Goal: Task Accomplishment & Management: Manage account settings

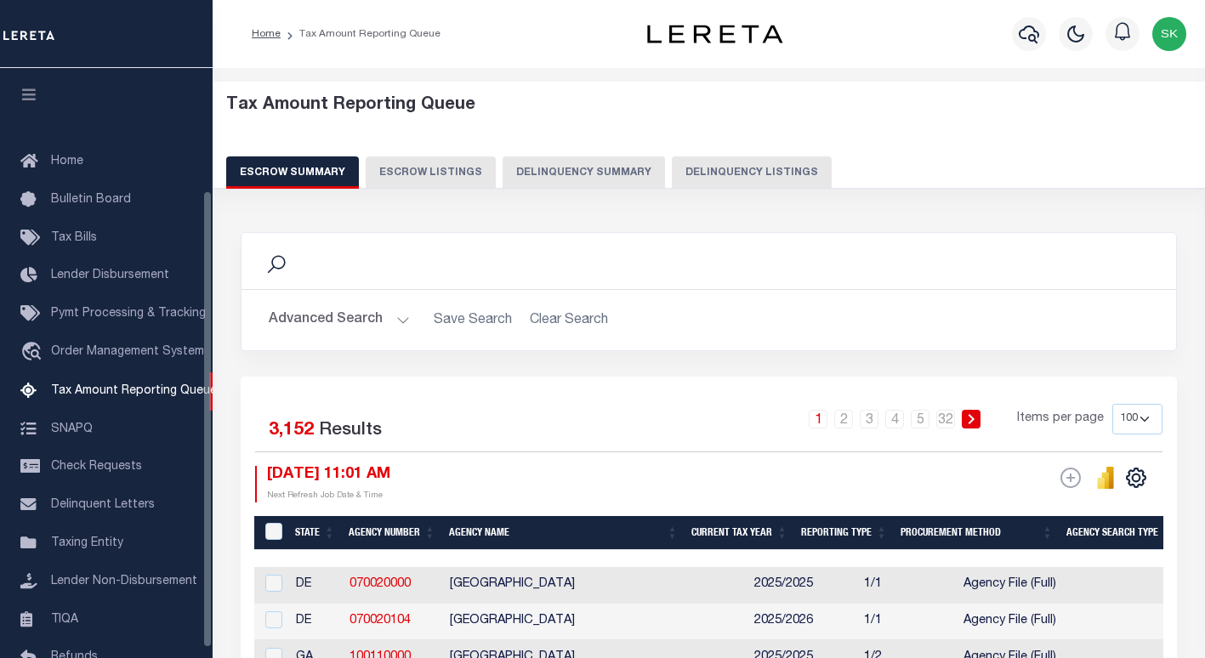
select select "100"
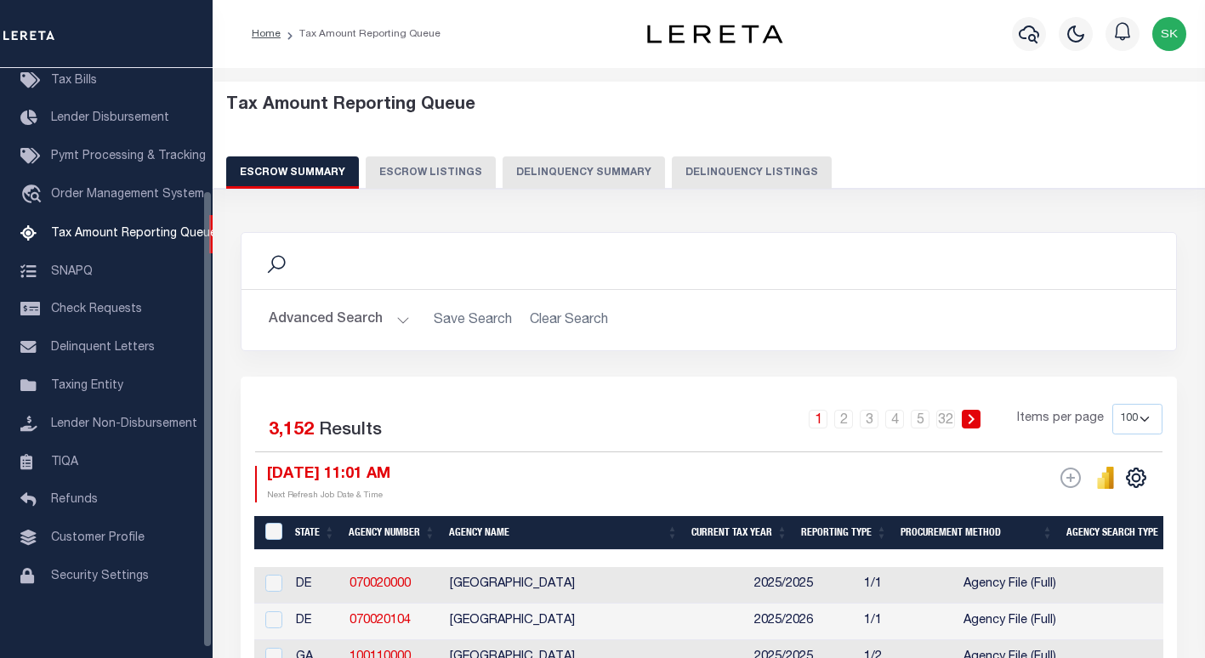
drag, startPoint x: 331, startPoint y: 317, endPoint x: 338, endPoint y: 321, distance: 8.8
click at [331, 317] on button "Advanced Search" at bounding box center [339, 320] width 141 height 33
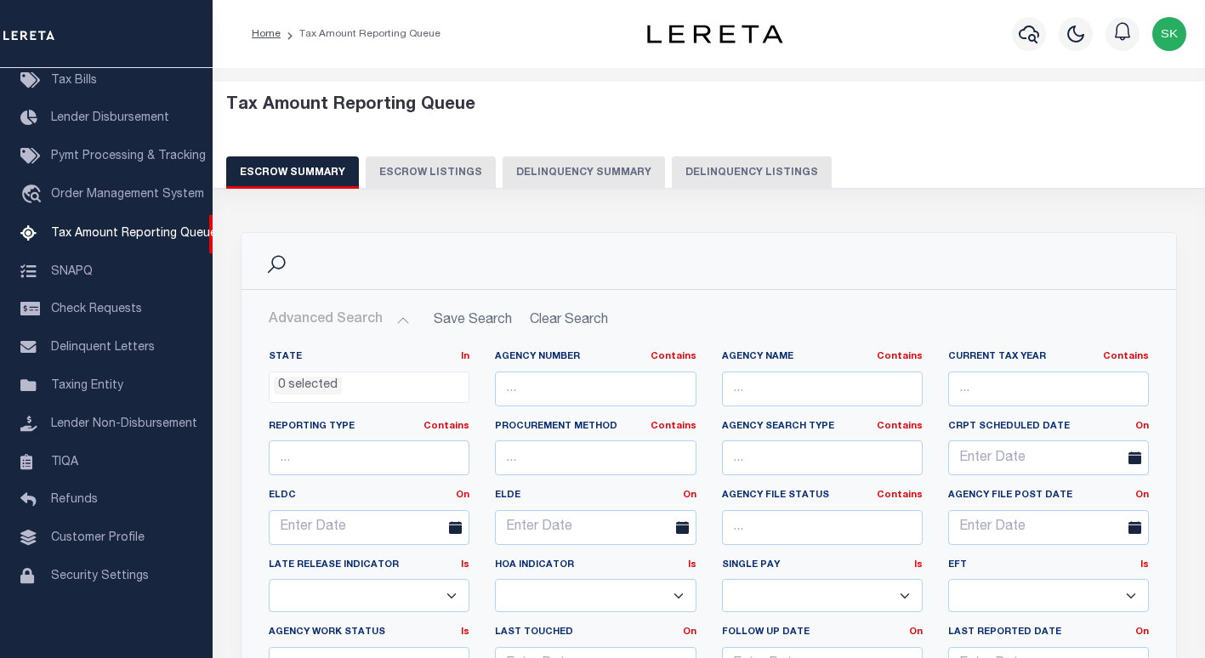
click at [755, 166] on button "Delinquency Listings" at bounding box center [752, 172] width 160 height 32
select select "100"
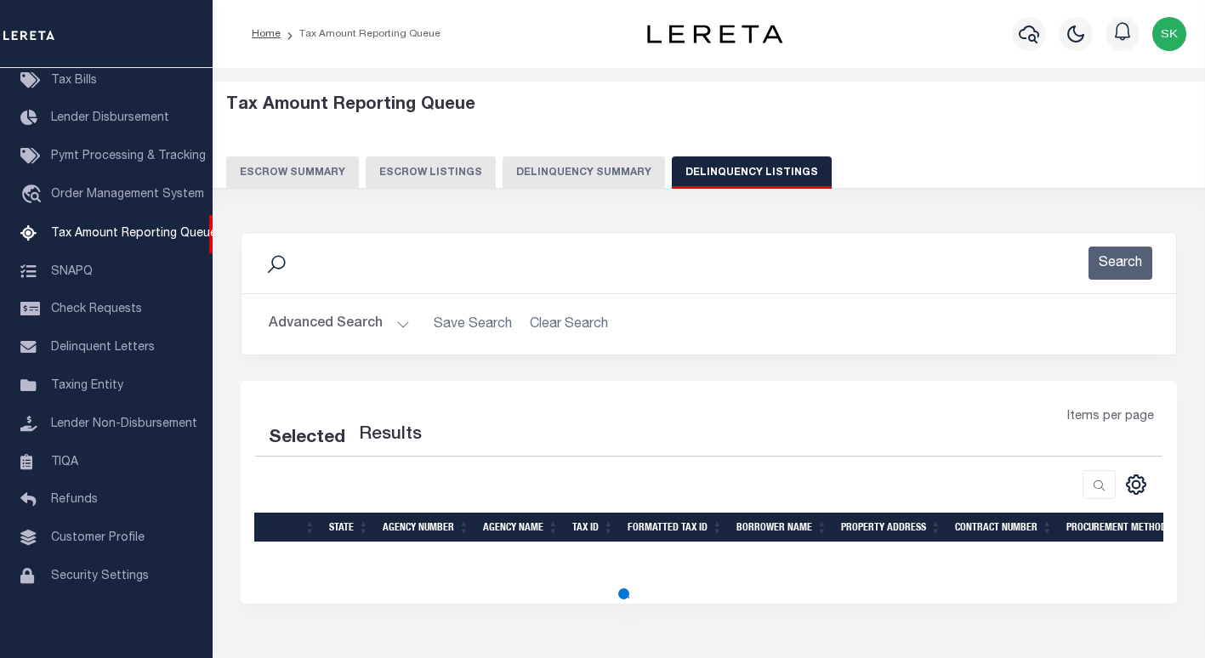
select select "100"
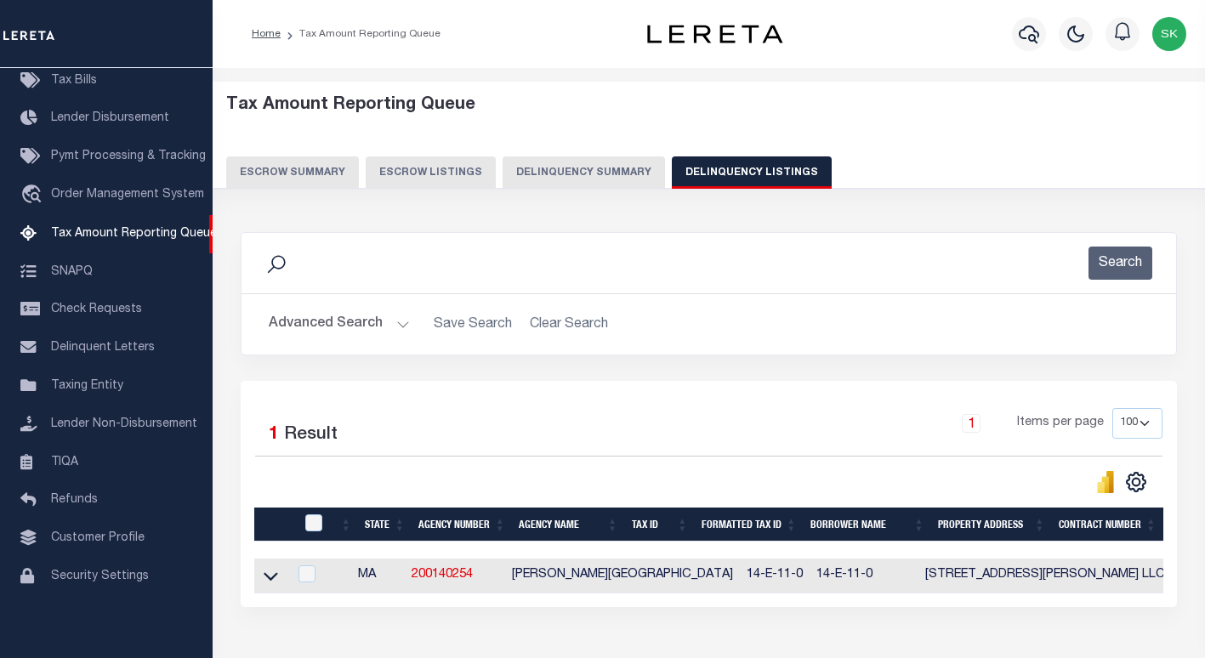
click at [350, 327] on button "Advanced Search" at bounding box center [339, 324] width 141 height 33
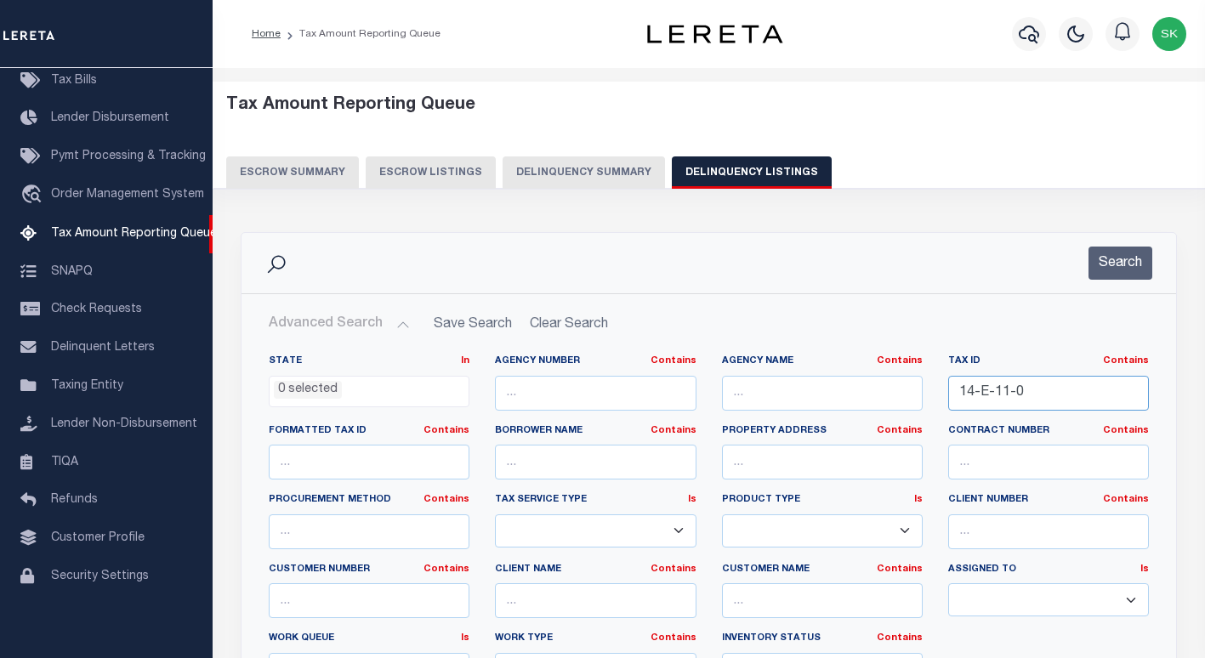
click at [1009, 397] on input "14-E-11-0" at bounding box center [1048, 393] width 201 height 35
paste input "96-9984-303"
type input "96-9984-303"
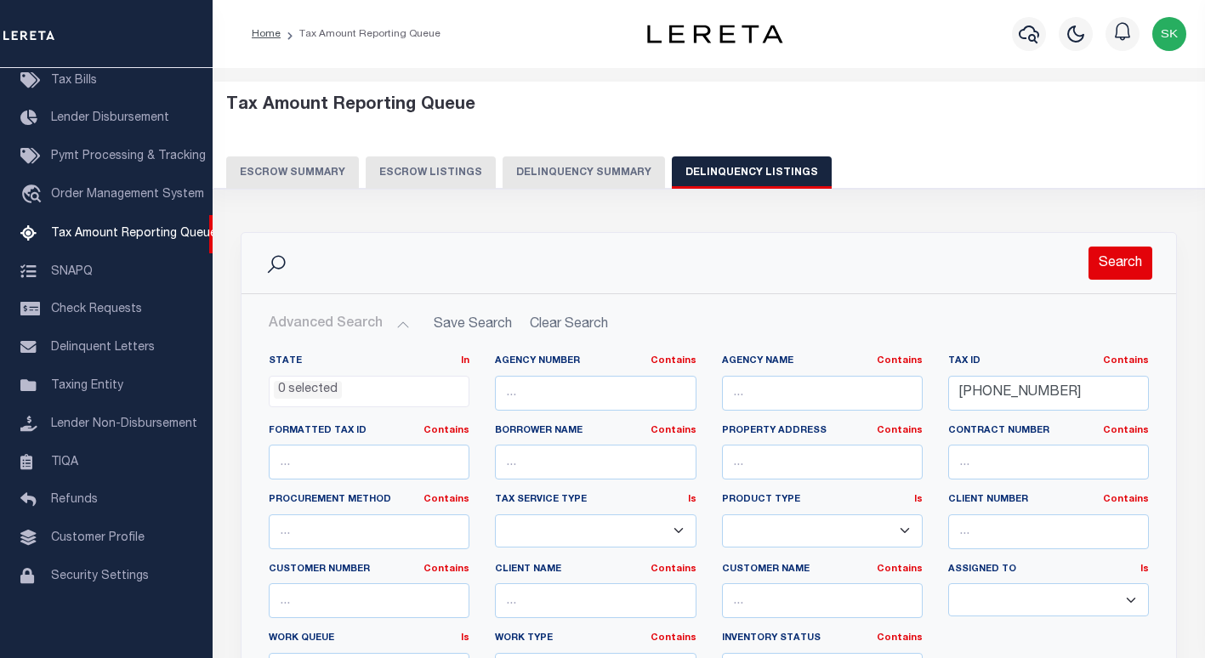
click at [1109, 273] on button "Search" at bounding box center [1121, 263] width 64 height 33
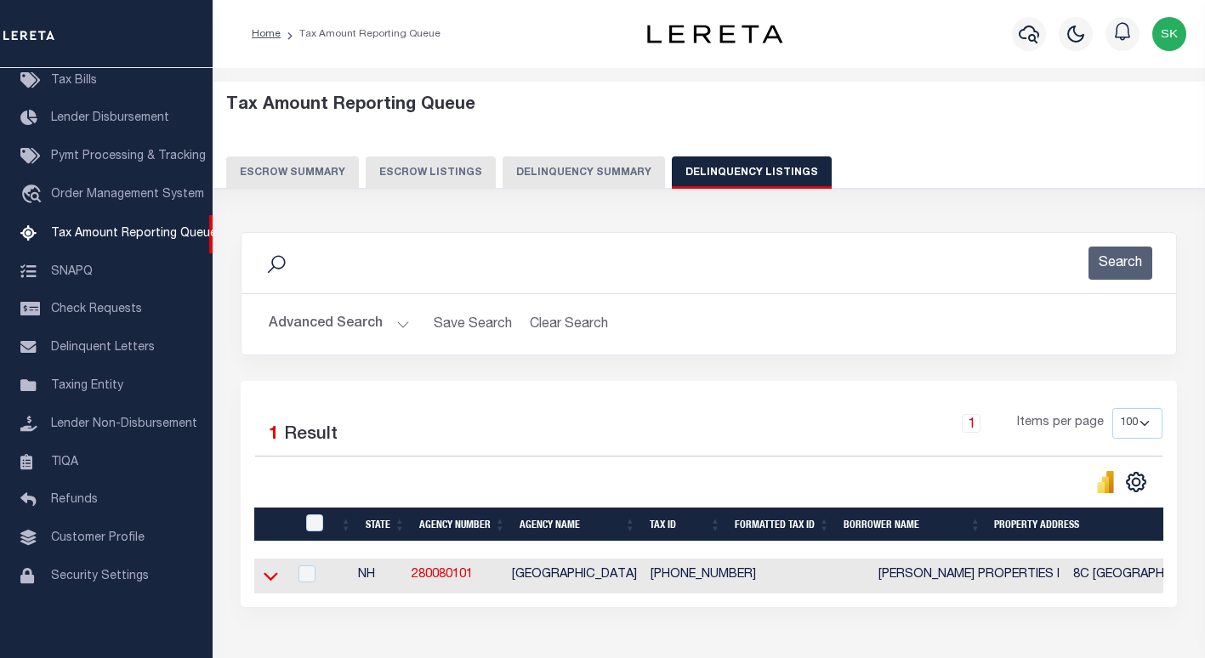
click at [274, 582] on icon at bounding box center [271, 577] width 14 height 9
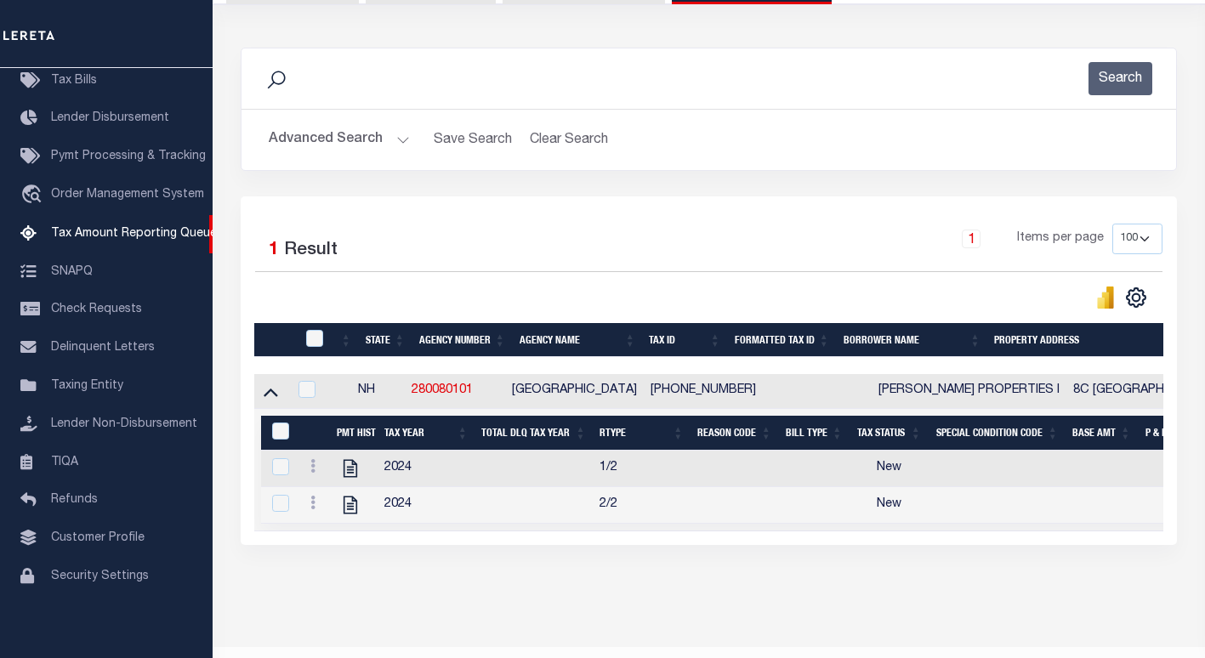
scroll to position [241, 0]
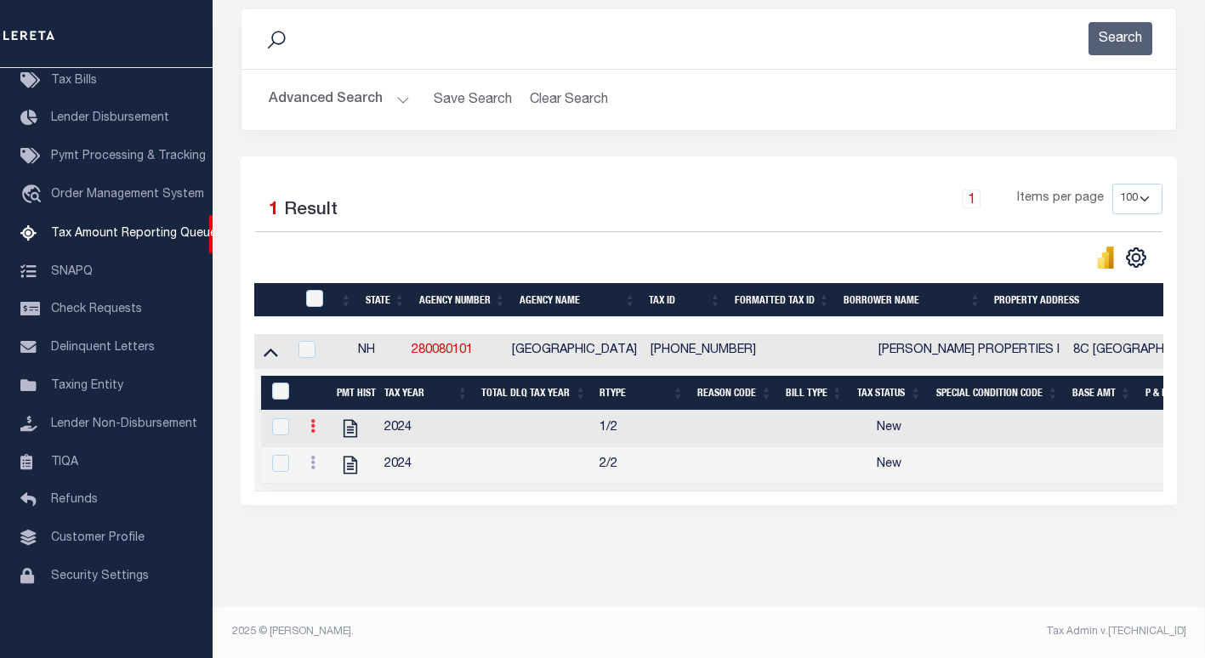
click at [311, 419] on icon at bounding box center [312, 426] width 5 height 14
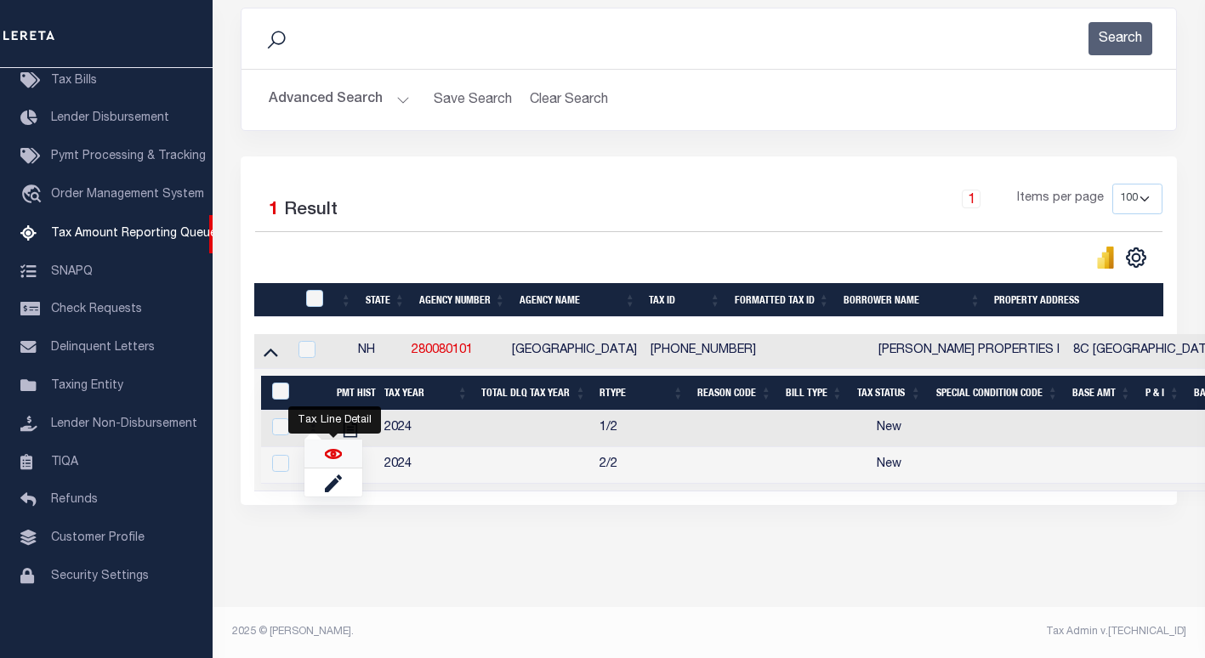
click at [332, 451] on img "" at bounding box center [333, 454] width 17 height 17
checkbox input "true"
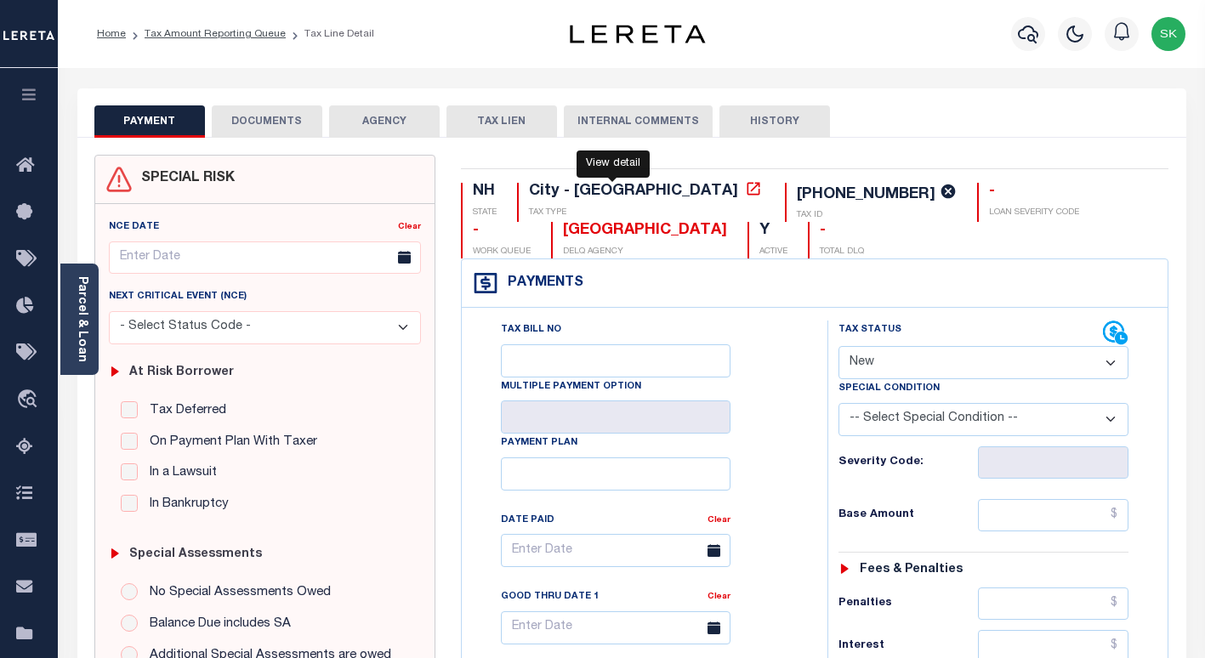
click at [745, 189] on icon at bounding box center [753, 188] width 17 height 17
drag, startPoint x: 744, startPoint y: 190, endPoint x: 658, endPoint y: 192, distance: 85.9
click at [797, 192] on div "[PHONE_NUMBER]" at bounding box center [866, 194] width 139 height 15
click at [80, 314] on link "Parcel & Loan" at bounding box center [82, 319] width 12 height 86
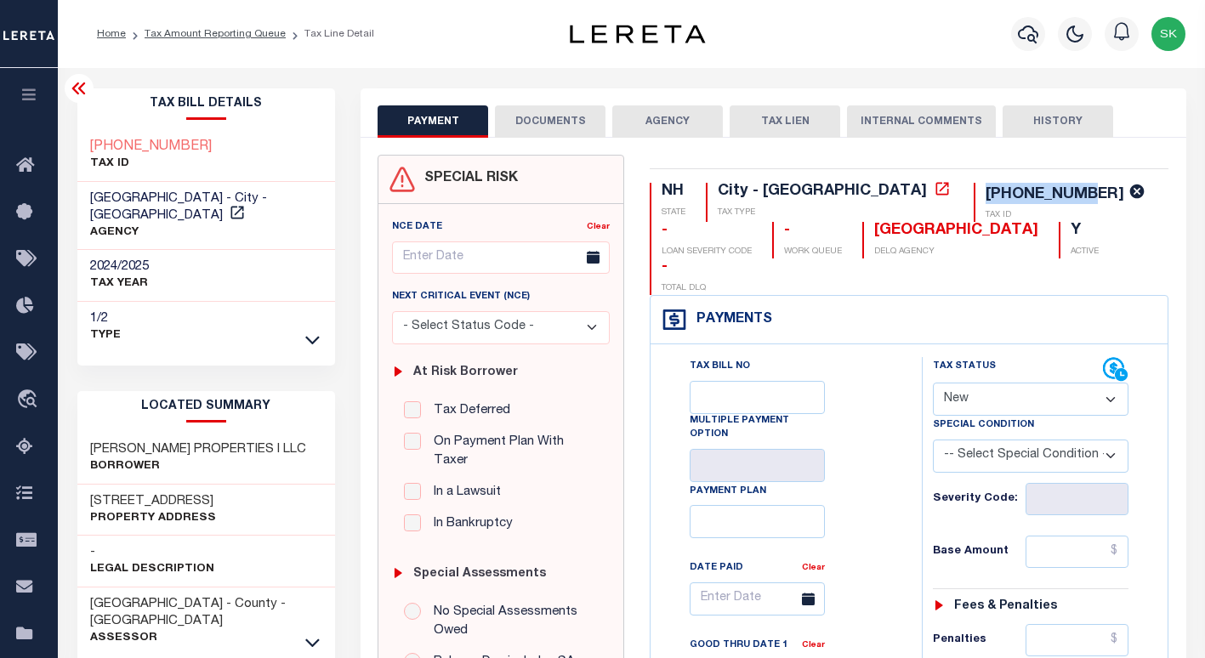
click at [231, 441] on h3 "BROOKS PROPERTIES I LLC" at bounding box center [198, 449] width 216 height 17
drag, startPoint x: 264, startPoint y: 429, endPoint x: 74, endPoint y: 427, distance: 189.6
copy h3 "BROOKS PROPERTIES I LLC"
drag, startPoint x: 164, startPoint y: 476, endPoint x: 181, endPoint y: 479, distance: 17.2
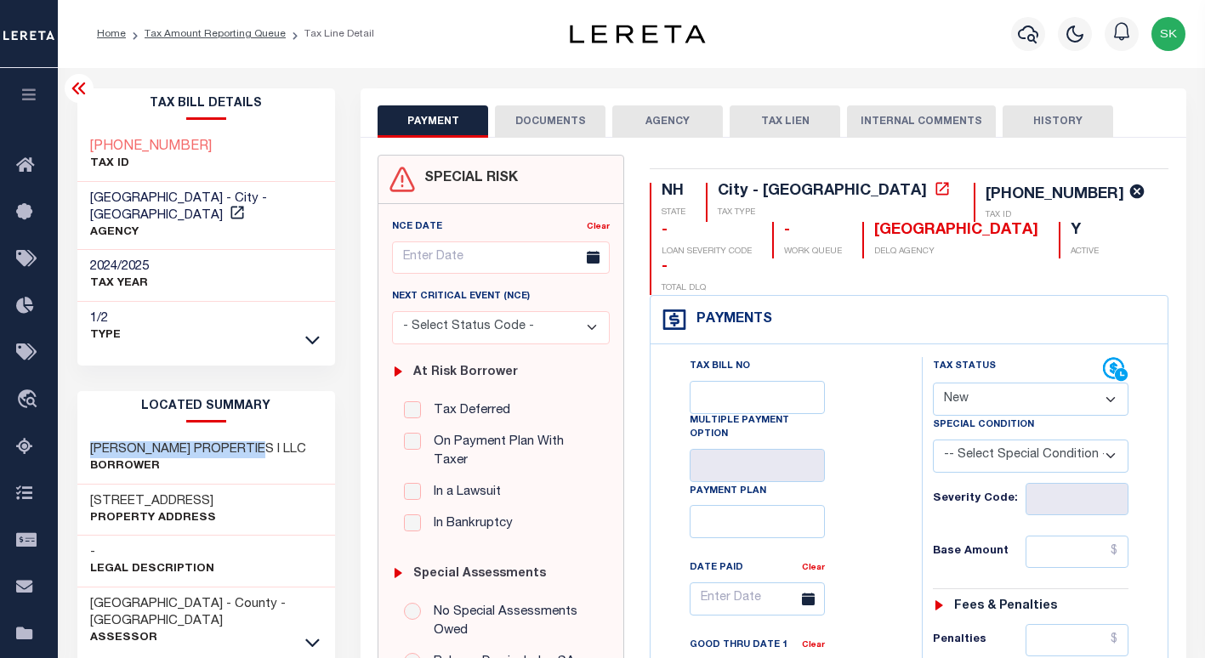
click at [167, 493] on h3 "8 INDUSTRIAL WAY" at bounding box center [153, 501] width 126 height 17
drag, startPoint x: 180, startPoint y: 486, endPoint x: 90, endPoint y: 485, distance: 90.1
click at [90, 485] on div "8 INDUSTRIAL WAY Property Address" at bounding box center [206, 511] width 259 height 52
copy h3 "8 INDUSTRIAL WAY"
click at [849, 357] on div "Tax Bill No Multiple Payment Option Payment Plan Clear" at bounding box center [782, 601] width 229 height 488
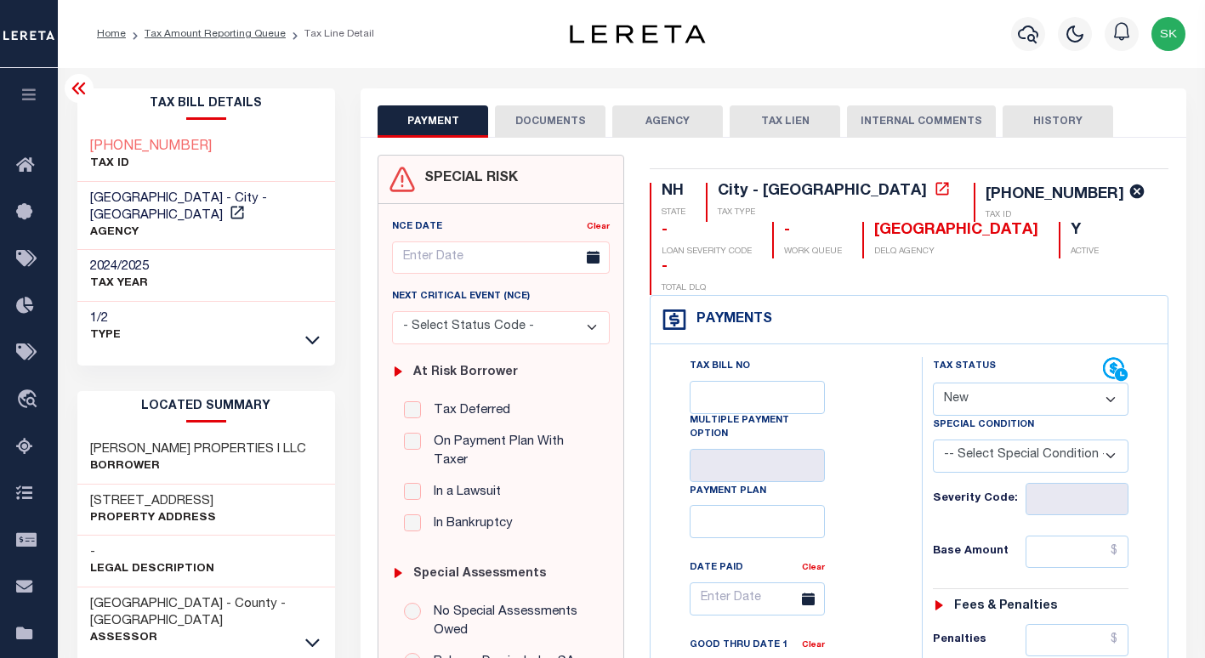
click at [76, 85] on icon at bounding box center [79, 88] width 20 height 20
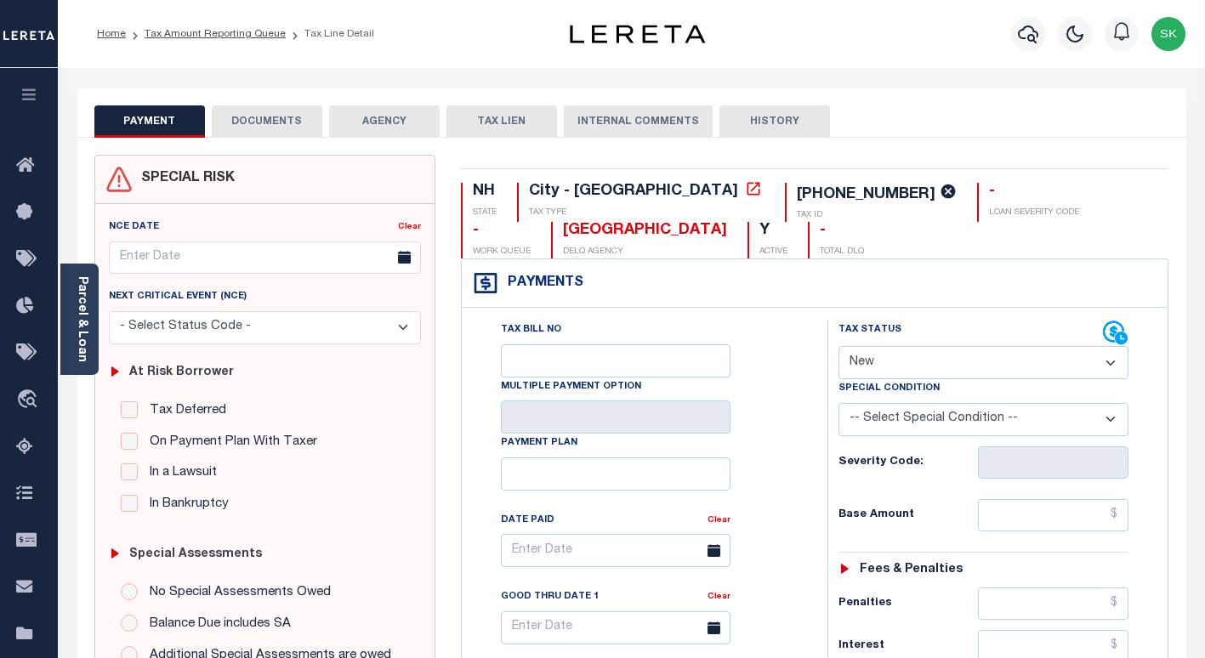
drag, startPoint x: 777, startPoint y: 372, endPoint x: 857, endPoint y: 369, distance: 80.0
click at [780, 372] on div "Tax Bill No Multiple Payment Option Payment Plan Clear" at bounding box center [640, 559] width 323 height 477
click at [910, 361] on select "- Select Status Code - Open Due/Unpaid Paid Incomplete No Tax Due Internal Refu…" at bounding box center [983, 362] width 290 height 33
select select "PYD"
click at [838, 346] on select "- Select Status Code - Open Due/Unpaid Paid Incomplete No Tax Due Internal Refu…" at bounding box center [983, 362] width 290 height 33
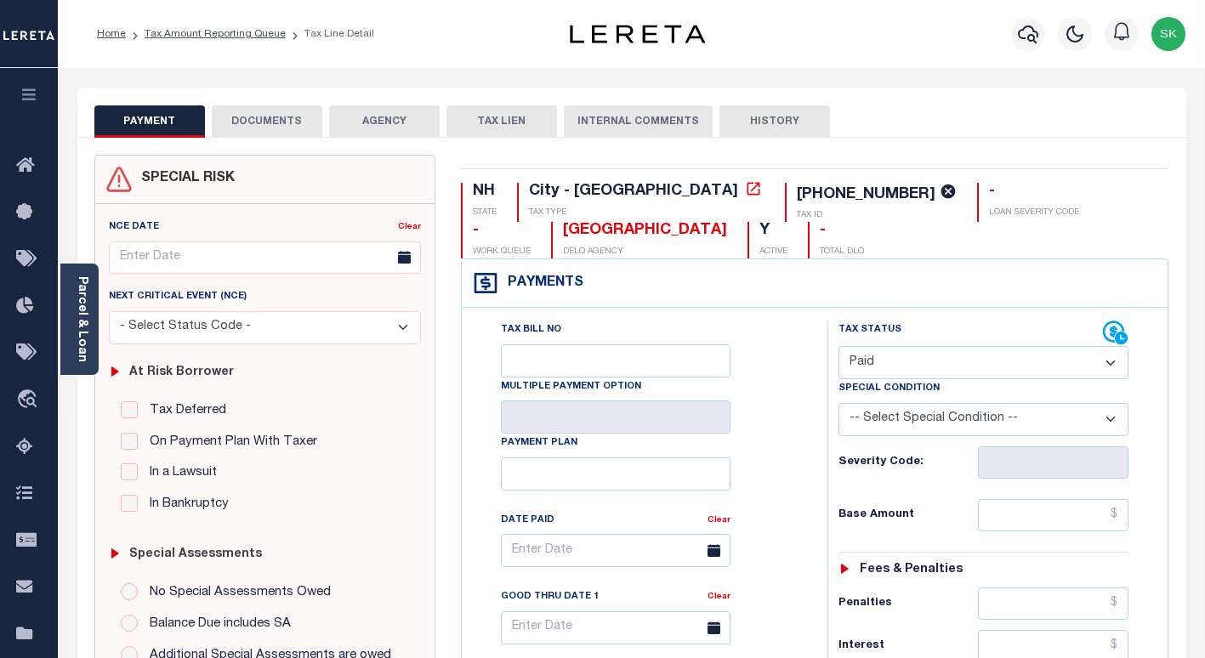
type input "[DATE]"
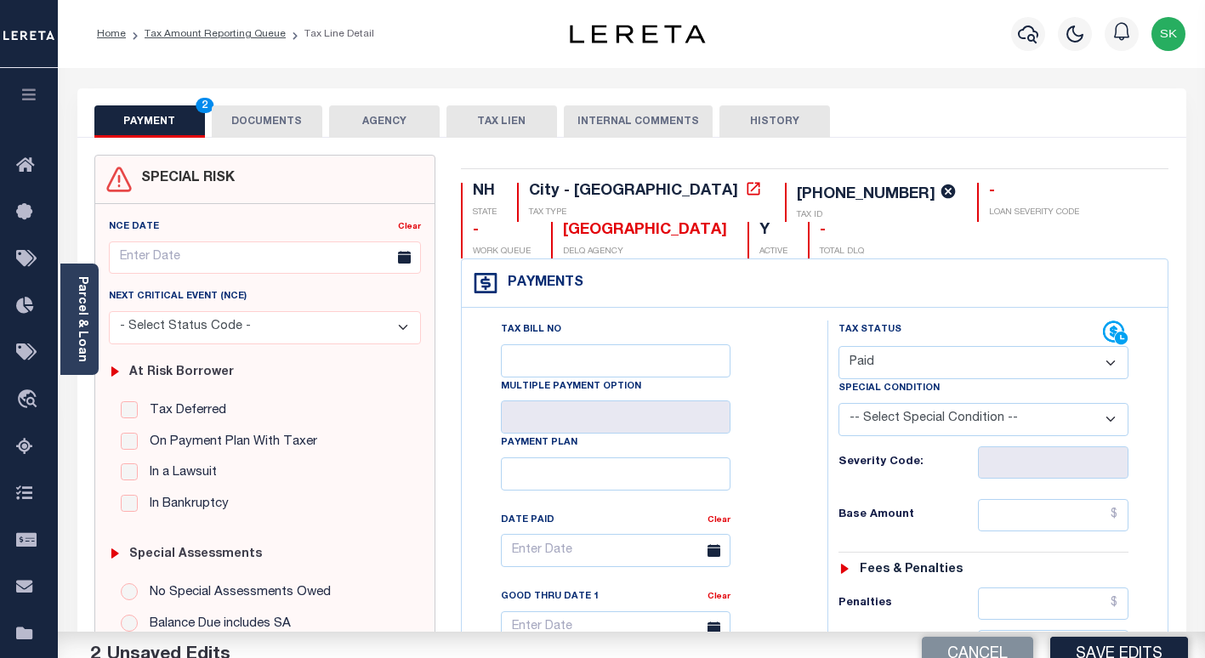
click at [789, 451] on div "Tax Bill No Multiple Payment Option Payment Plan Clear" at bounding box center [640, 559] width 323 height 477
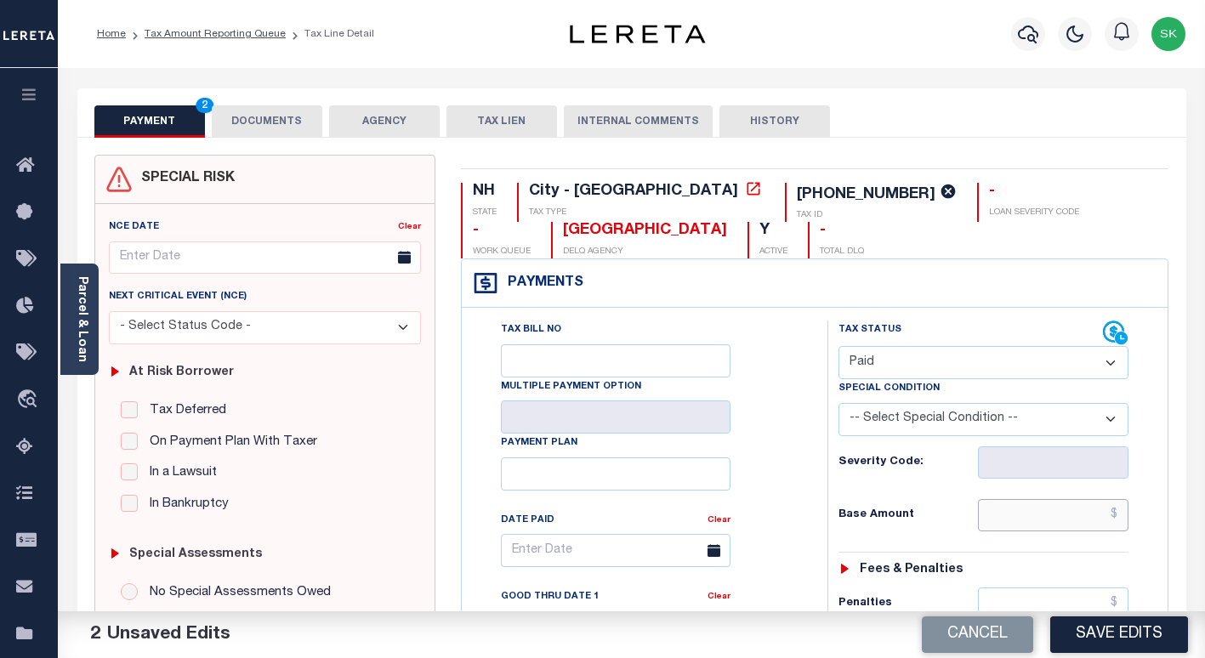
click at [1000, 507] on input "text" at bounding box center [1053, 515] width 151 height 32
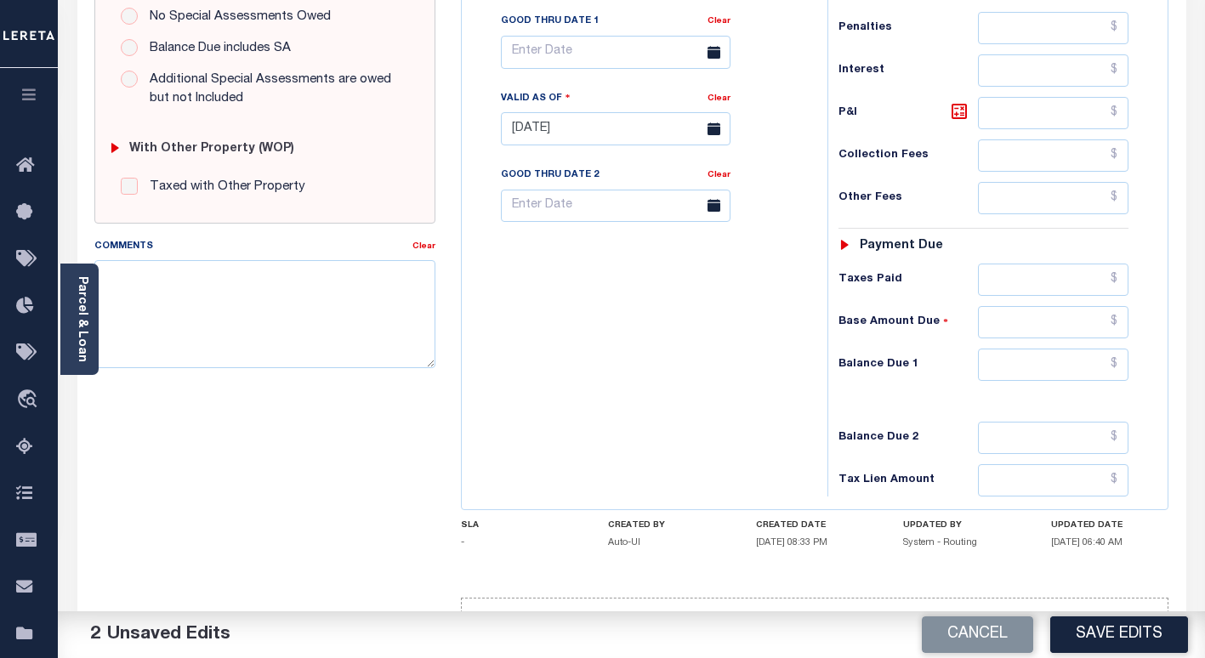
scroll to position [630, 0]
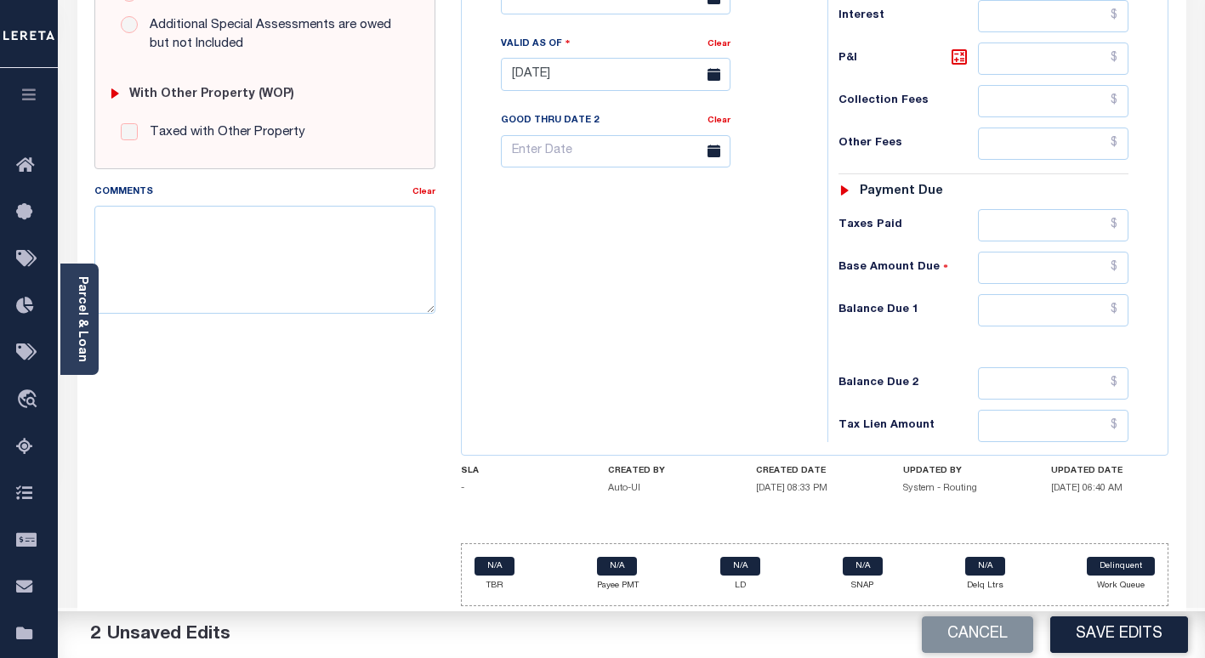
type input "$0.00"
click at [1009, 309] on input "text" at bounding box center [1053, 310] width 151 height 32
type input "$0.00"
drag, startPoint x: 652, startPoint y: 302, endPoint x: 290, endPoint y: 255, distance: 365.3
click at [651, 302] on div "Tax Bill No Multiple Payment Option Payment Plan Clear" at bounding box center [640, 65] width 349 height 751
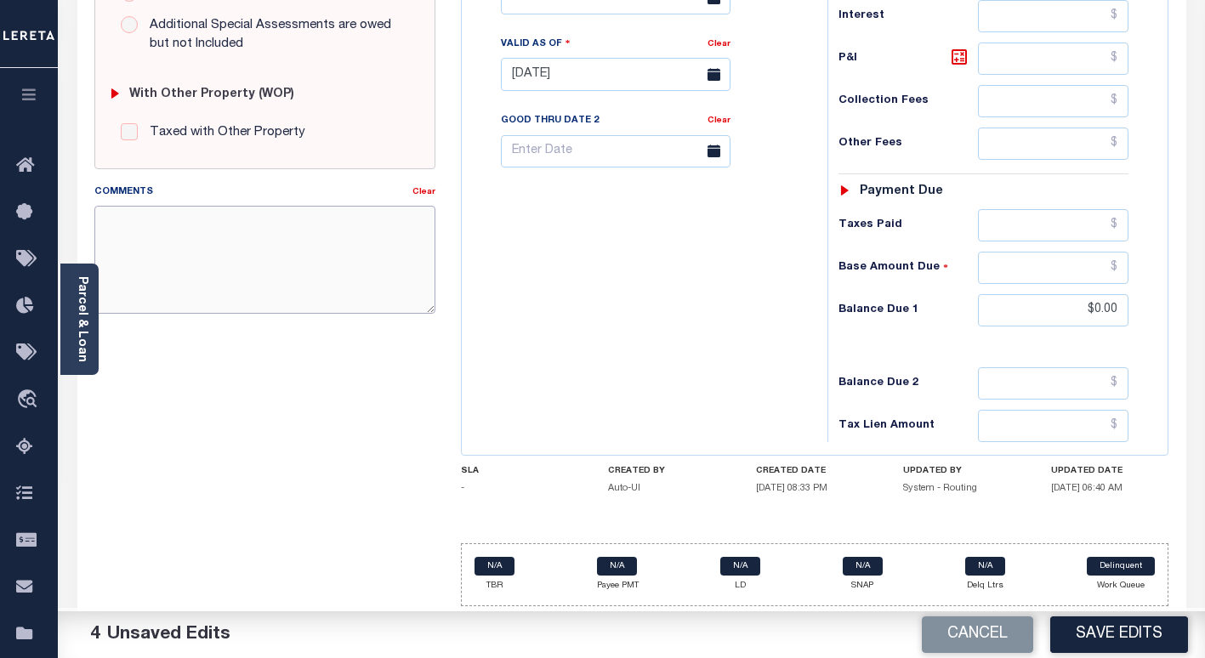
click at [288, 254] on textarea "Comments" at bounding box center [264, 259] width 341 height 107
paste textarea "AMY"
type textarea "Spoke to TC AMY , taxes paid"
click at [659, 344] on div "Tax Bill No Multiple Payment Option Payment Plan Clear" at bounding box center [640, 65] width 349 height 751
click at [738, 352] on div "Tax Bill No Multiple Payment Option Payment Plan Clear" at bounding box center [640, 65] width 349 height 751
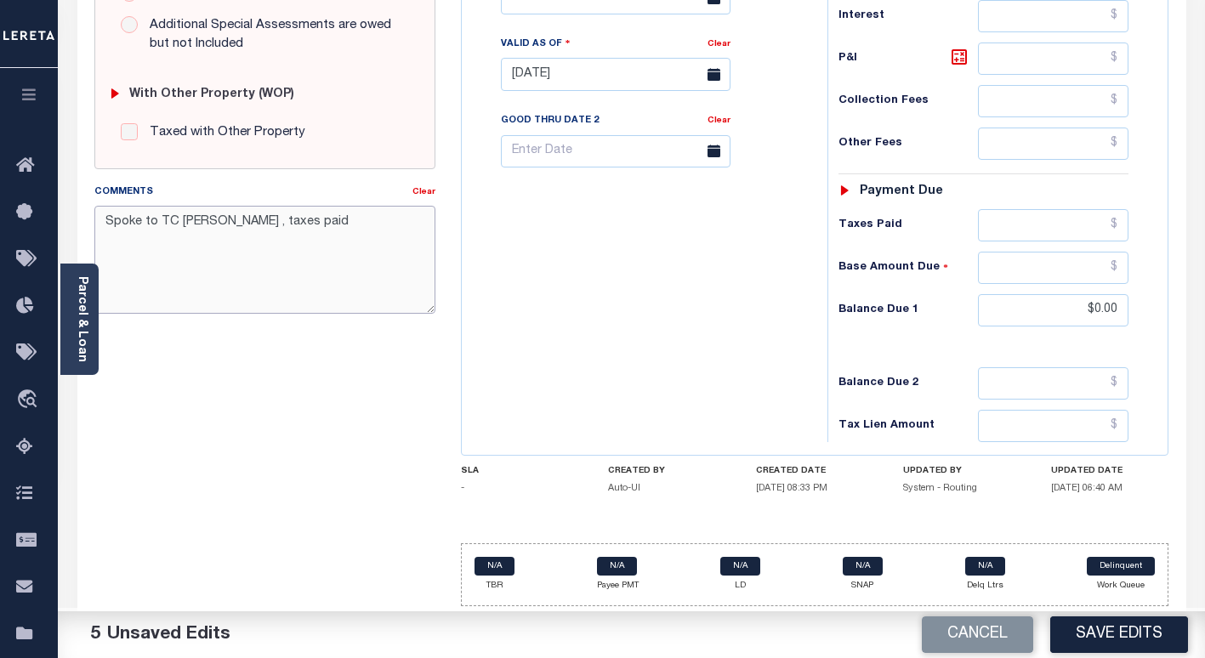
drag, startPoint x: 232, startPoint y: 219, endPoint x: 60, endPoint y: 207, distance: 172.1
click at [65, 207] on div "Parcel & Loan Tax Bill Details 96-9984-303 TAX ID AGENCY 2024/2025 TAX YEAR -" at bounding box center [632, 48] width 1134 height 1221
click at [1110, 635] on button "Save Edits" at bounding box center [1119, 635] width 138 height 37
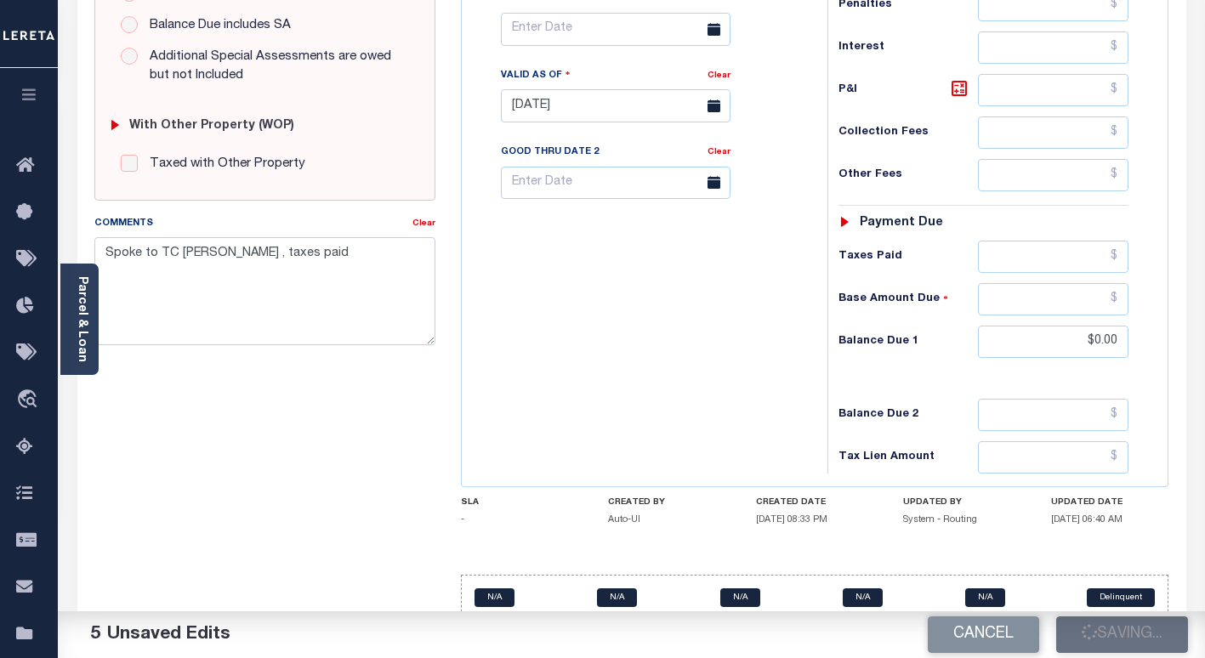
checkbox input "false"
type input "$0"
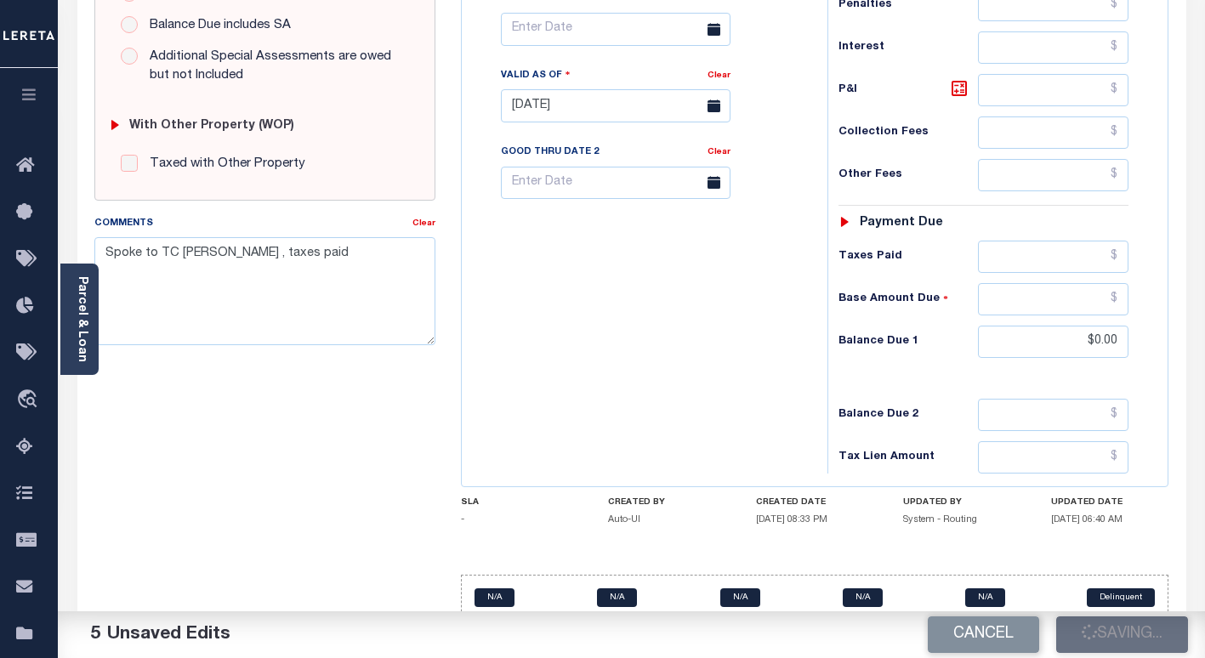
type input "$0"
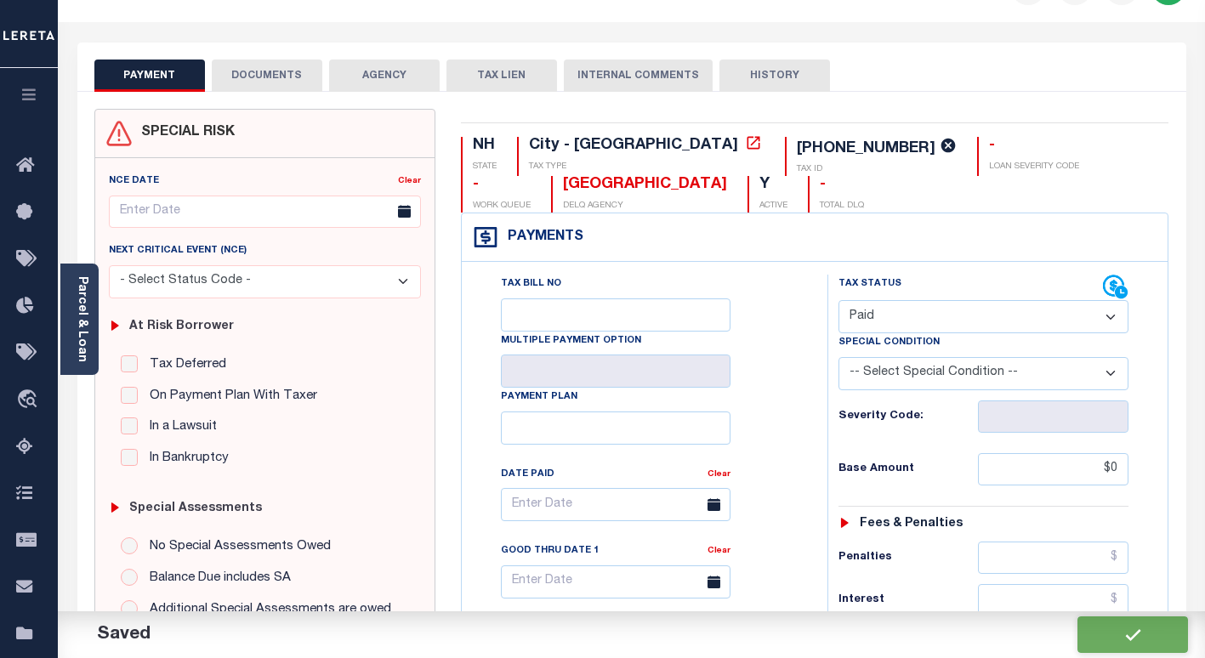
scroll to position [0, 0]
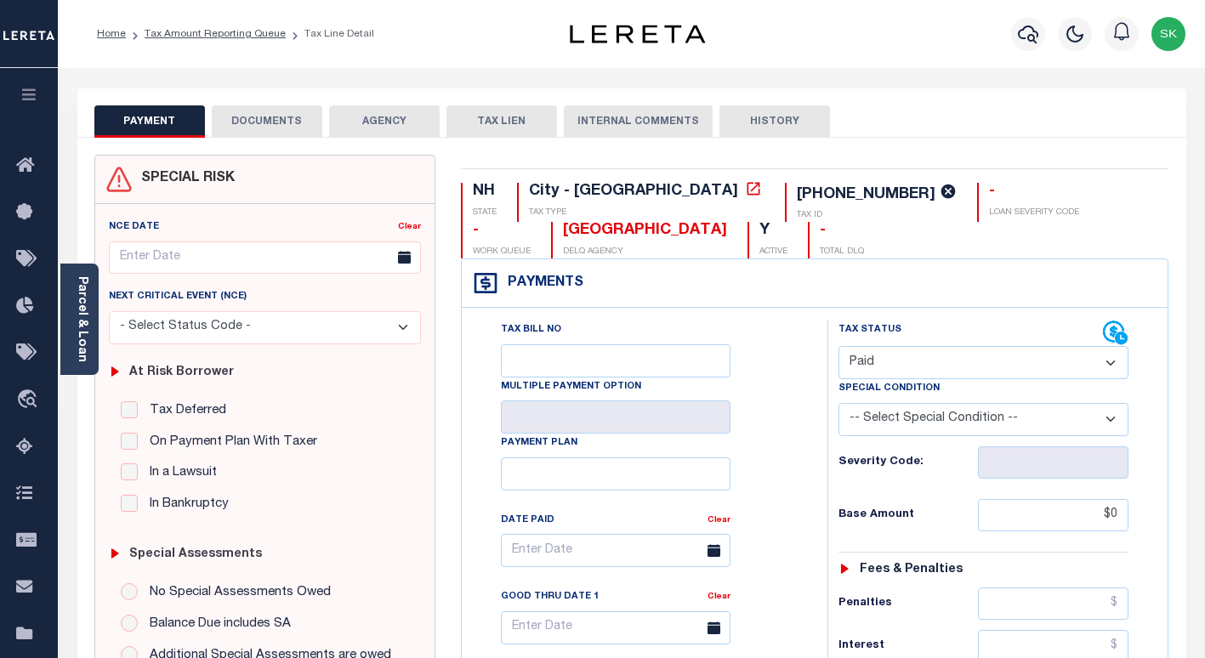
click at [278, 120] on button "DOCUMENTS" at bounding box center [267, 121] width 111 height 32
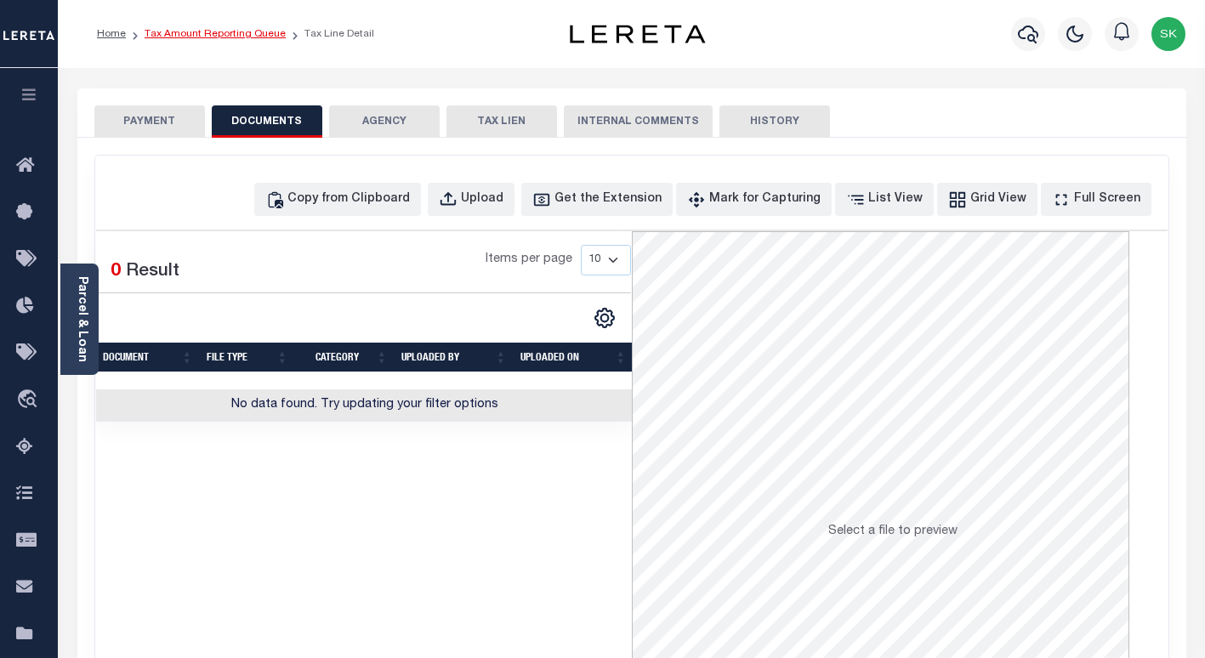
click at [206, 38] on link "Tax Amount Reporting Queue" at bounding box center [215, 34] width 141 height 10
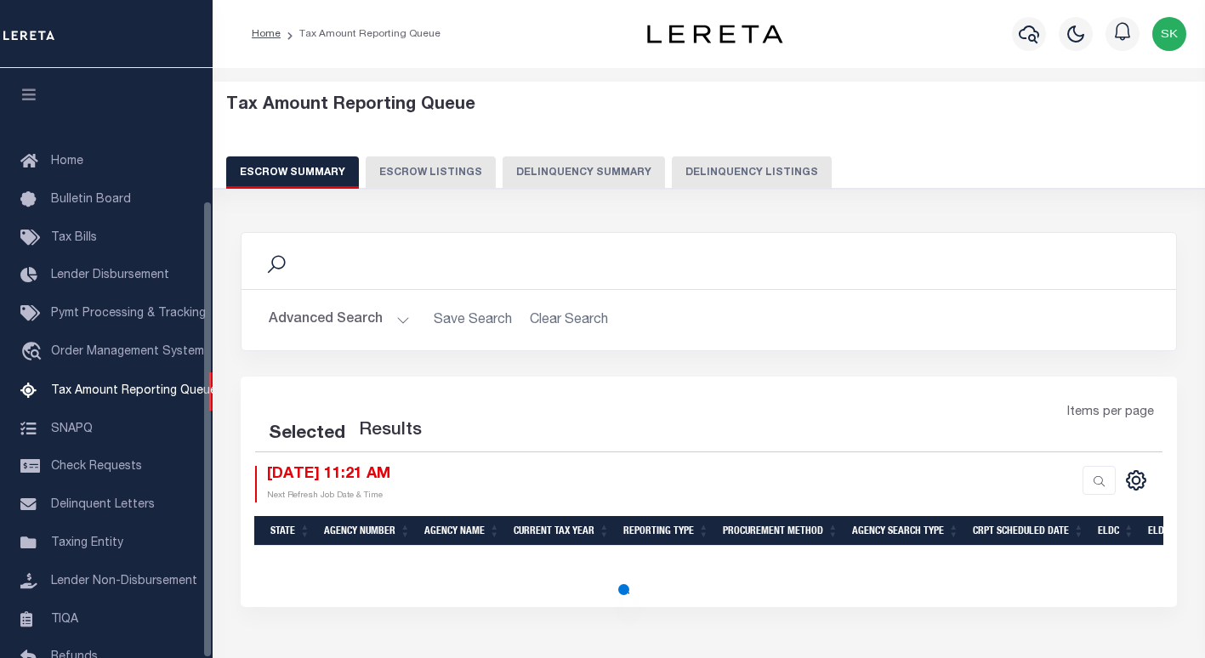
select select "100"
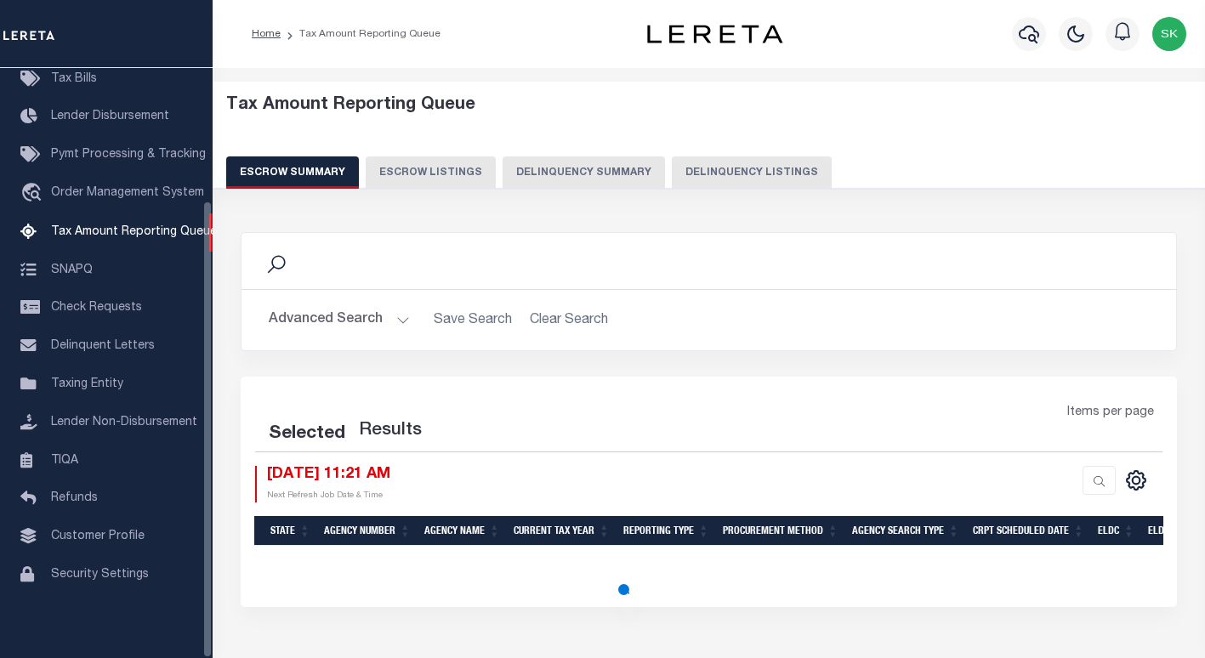
select select "100"
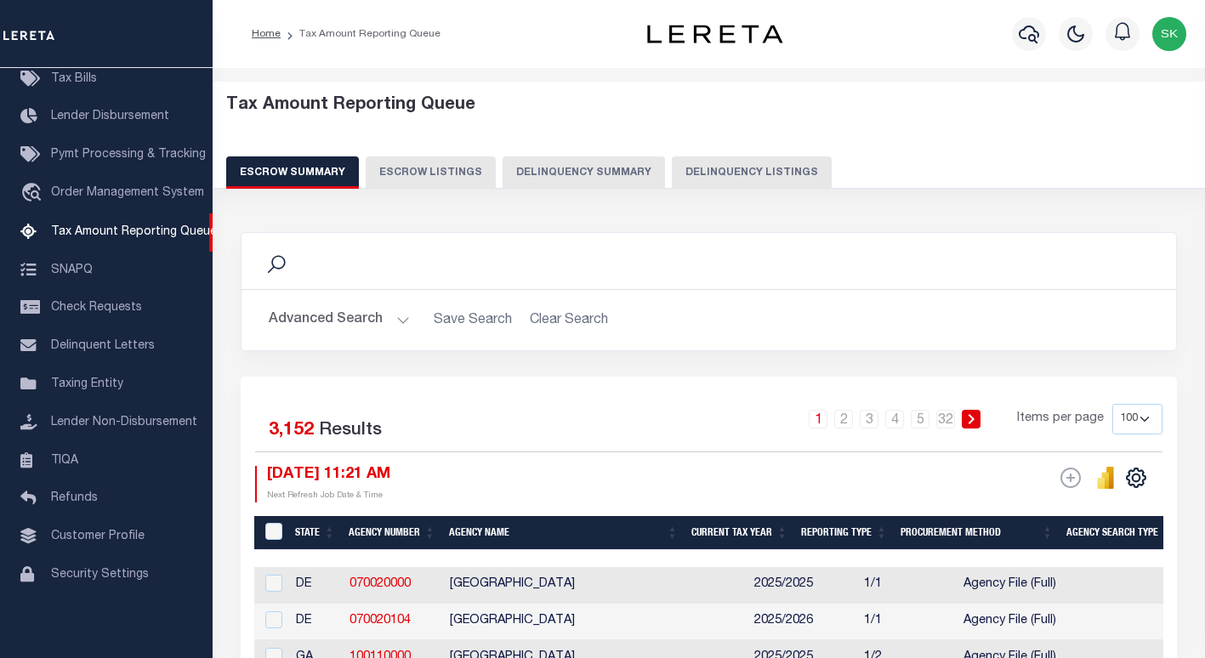
click at [781, 173] on button "Delinquency Listings" at bounding box center [752, 172] width 160 height 32
select select "100"
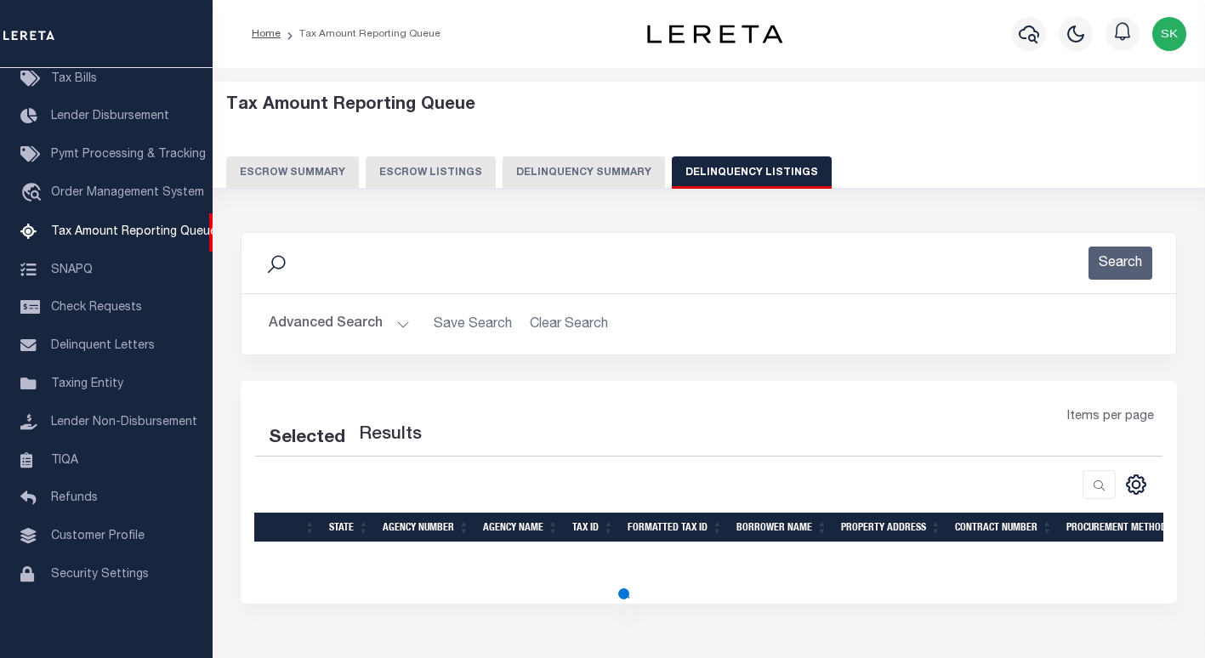
select select "100"
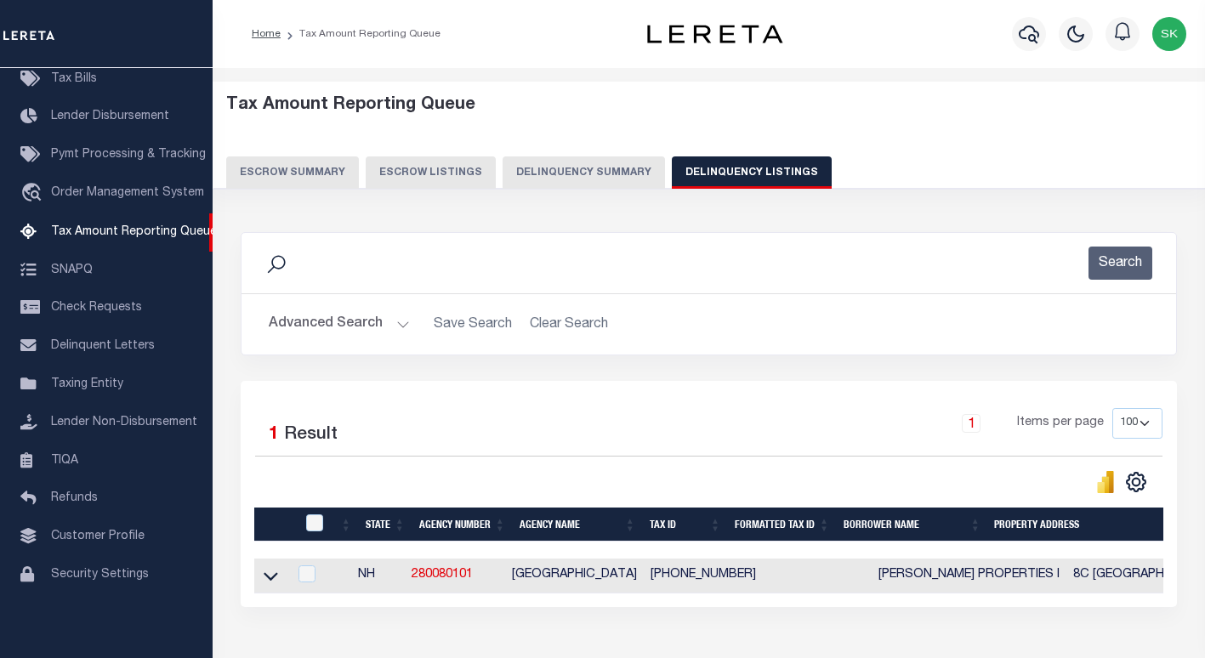
click at [312, 327] on button "Advanced Search" at bounding box center [339, 324] width 141 height 33
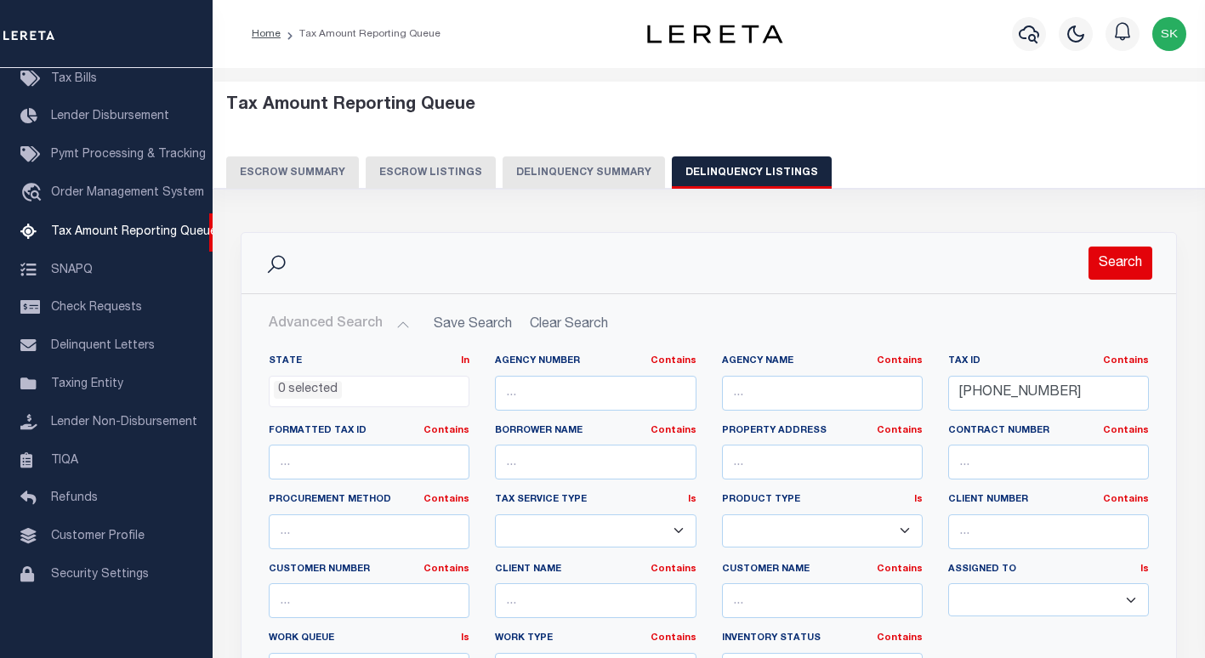
click at [1111, 255] on button "Search" at bounding box center [1121, 263] width 64 height 33
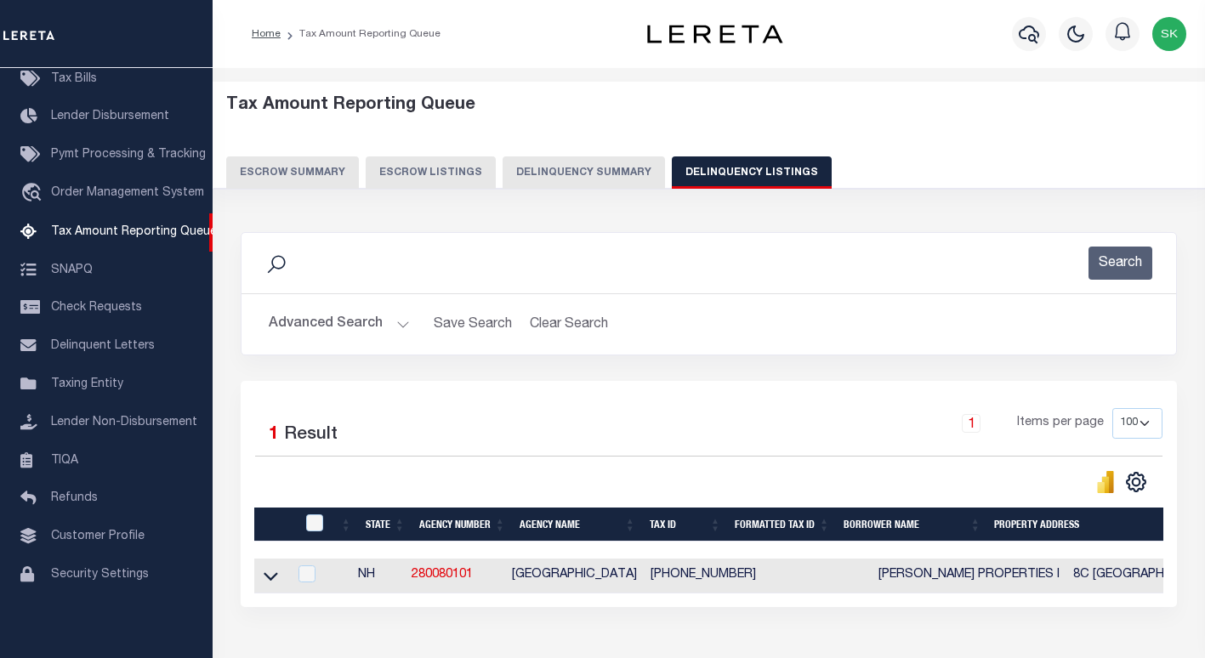
click at [272, 584] on icon at bounding box center [271, 576] width 14 height 18
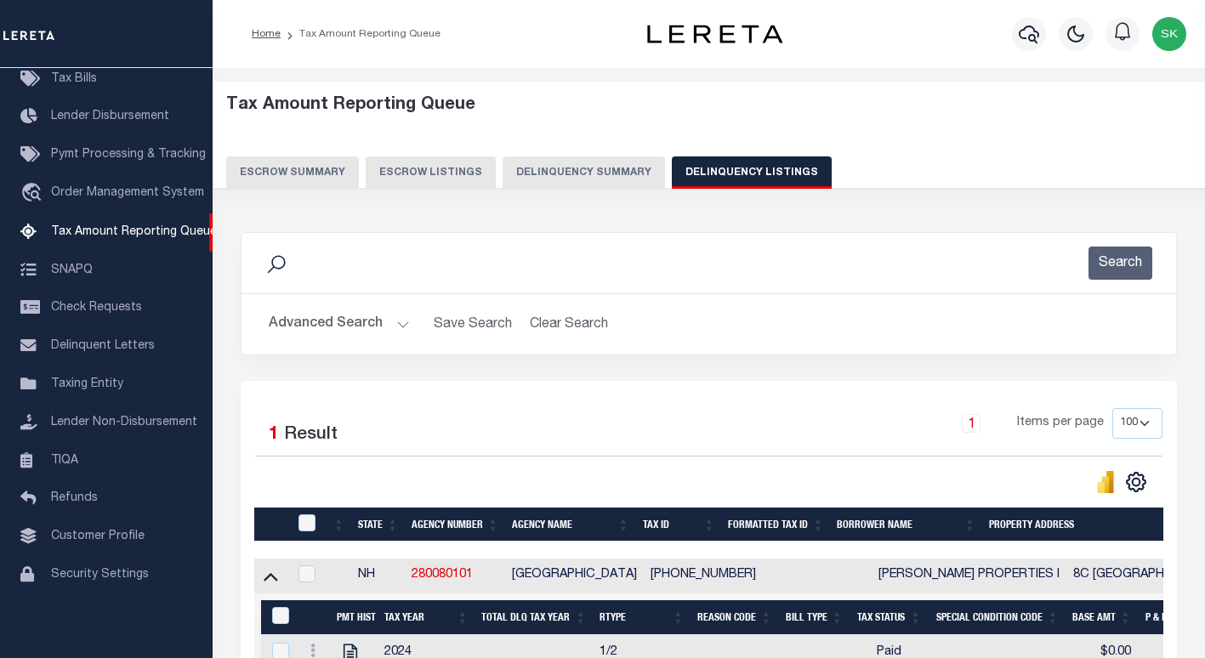
scroll to position [241, 0]
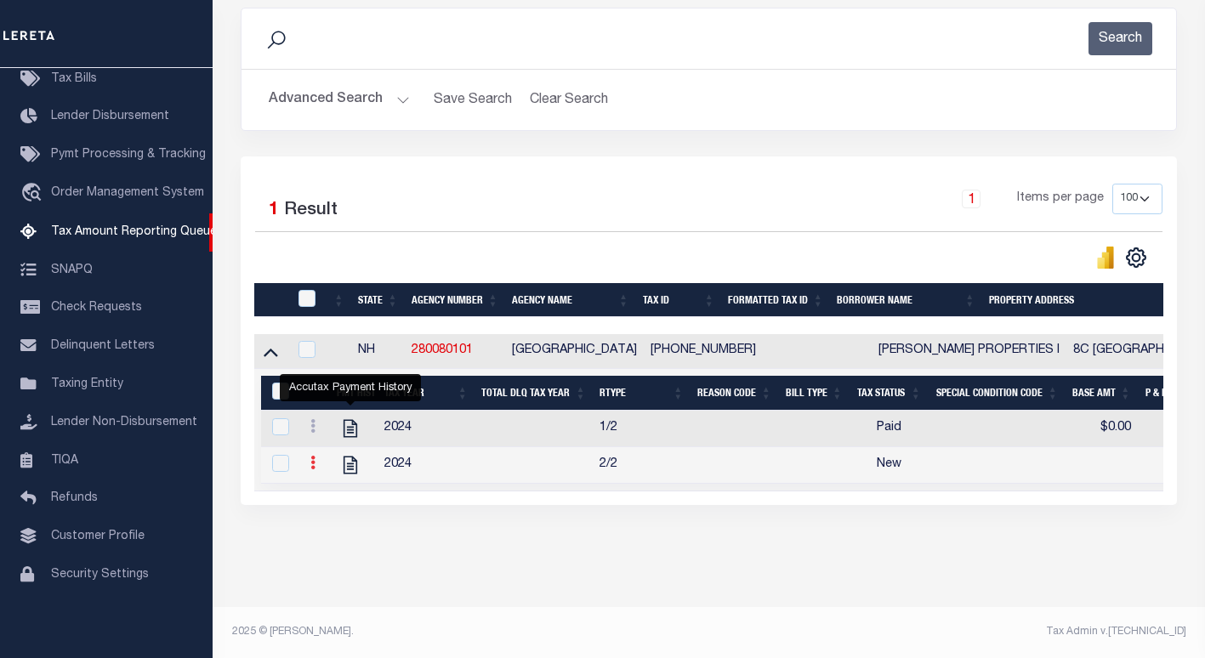
click at [312, 456] on icon at bounding box center [312, 463] width 5 height 14
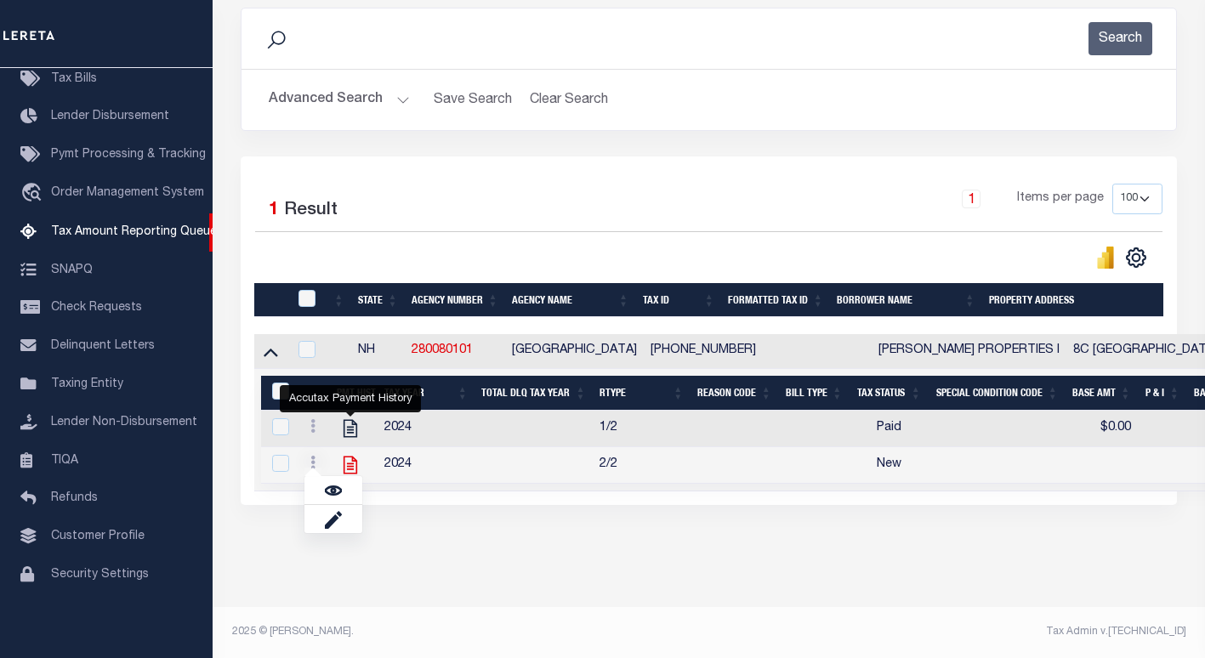
scroll to position [230, 0]
click at [335, 488] on img "" at bounding box center [333, 490] width 17 height 17
checkbox input "true"
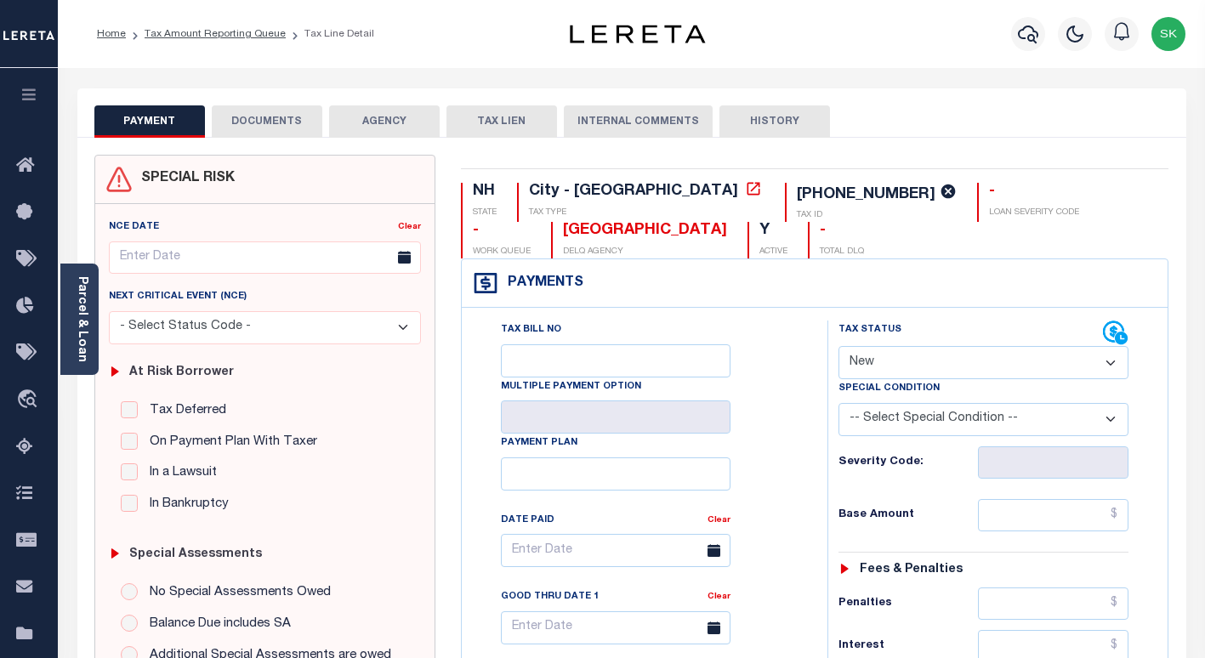
drag, startPoint x: 786, startPoint y: 365, endPoint x: 890, endPoint y: 363, distance: 104.6
click at [793, 365] on div "Tax Bill No Multiple Payment Option Payment Plan Clear" at bounding box center [640, 559] width 323 height 477
click at [891, 362] on select "- Select Status Code - Open Due/Unpaid Paid Incomplete No Tax Due Internal Refu…" at bounding box center [983, 362] width 290 height 33
select select "PYD"
click at [838, 346] on select "- Select Status Code - Open Due/Unpaid Paid Incomplete No Tax Due Internal Refu…" at bounding box center [983, 362] width 290 height 33
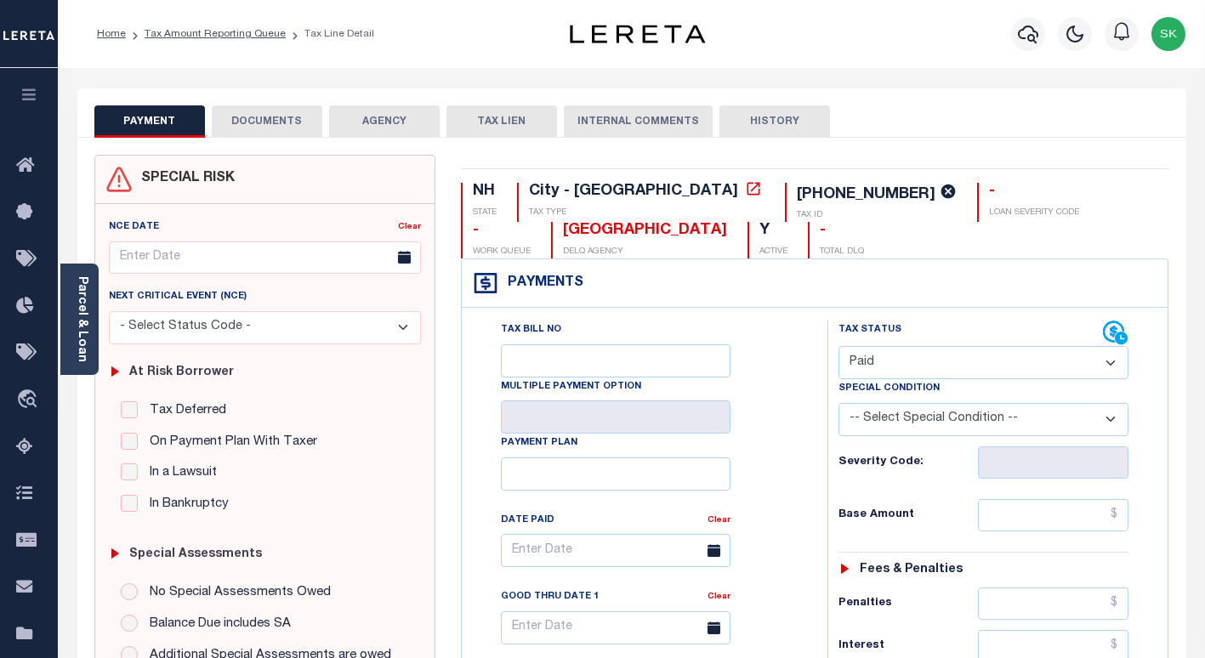
type input "[DATE]"
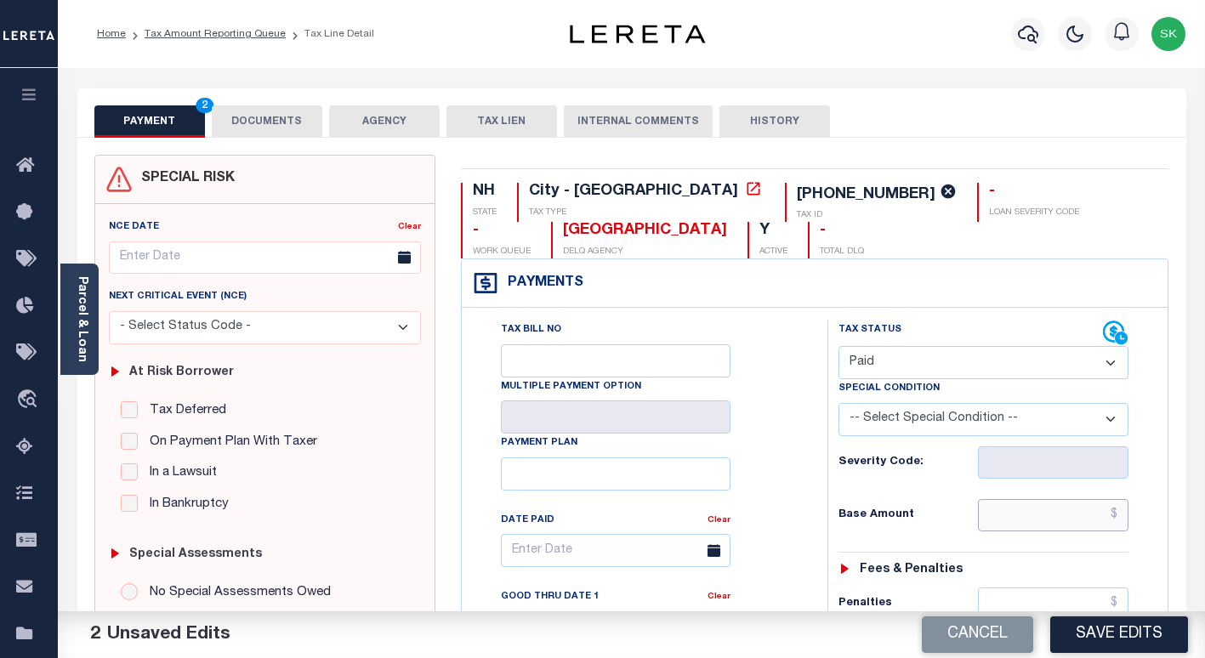
click at [1013, 505] on input "text" at bounding box center [1053, 515] width 151 height 32
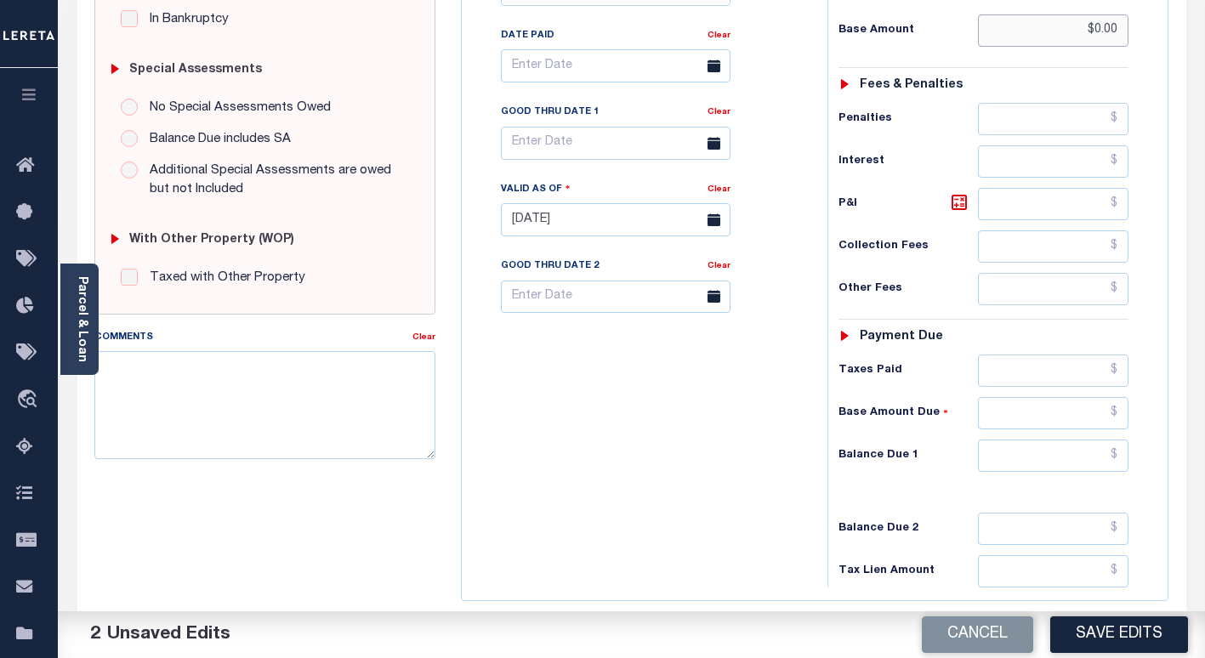
scroll to position [630, 0]
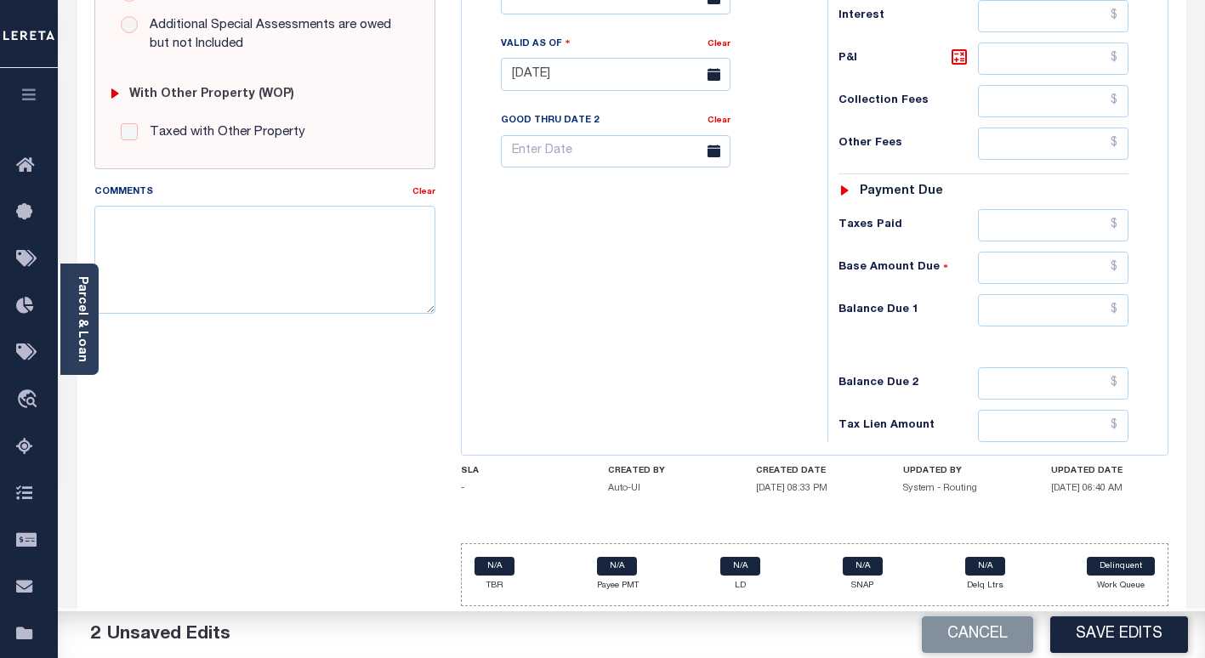
type input "$0.00"
click at [1026, 302] on input "text" at bounding box center [1053, 310] width 151 height 32
type input "$0.00"
click at [292, 281] on textarea "Comments" at bounding box center [264, 259] width 341 height 107
paste textarea "Spoke to TC AMY , taxes paid"
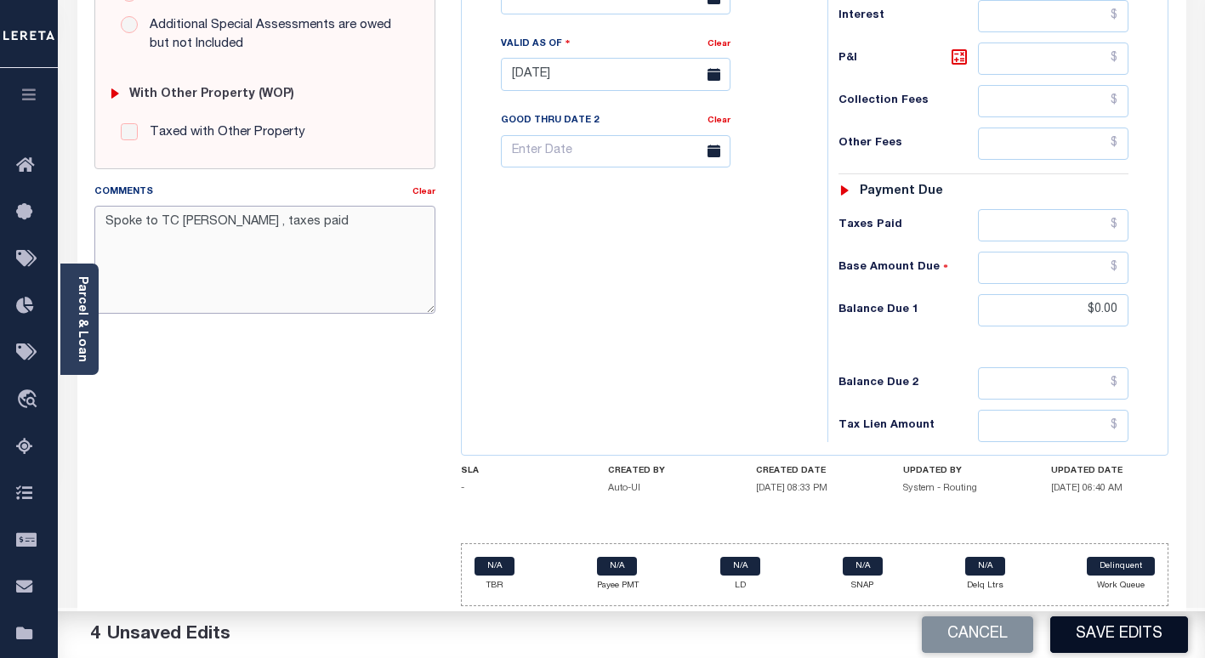
type textarea "Spoke to TC AMY , taxes paid"
click at [1099, 629] on button "Save Edits" at bounding box center [1119, 635] width 138 height 37
checkbox input "false"
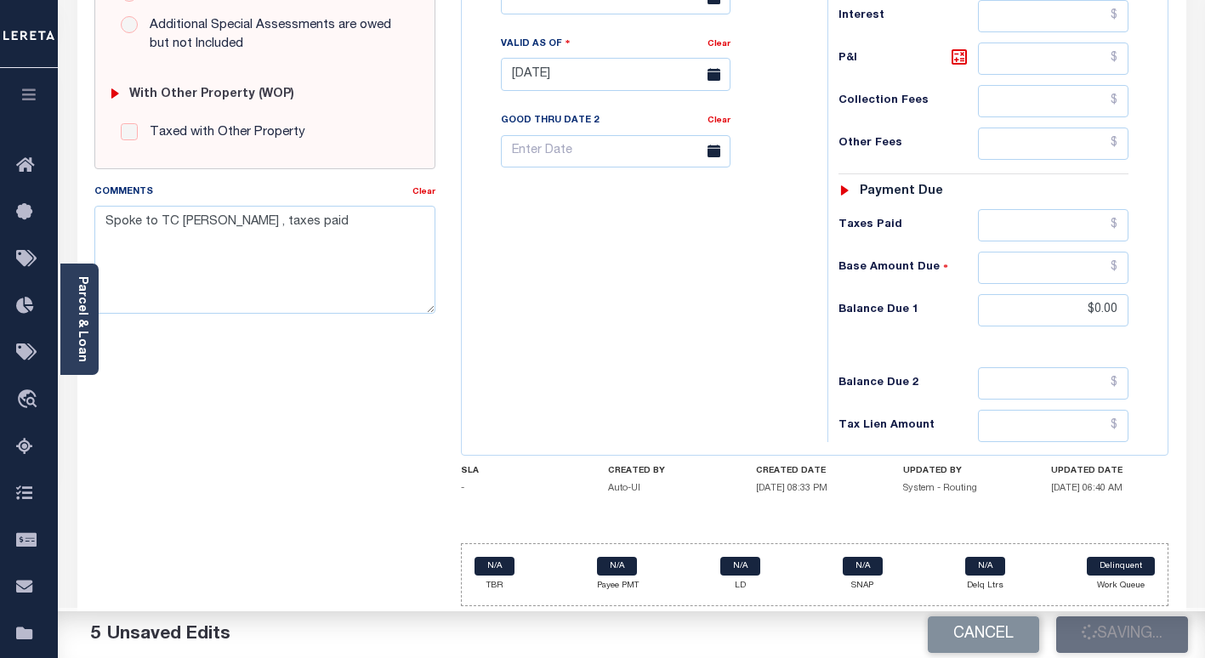
checkbox input "false"
type input "$0"
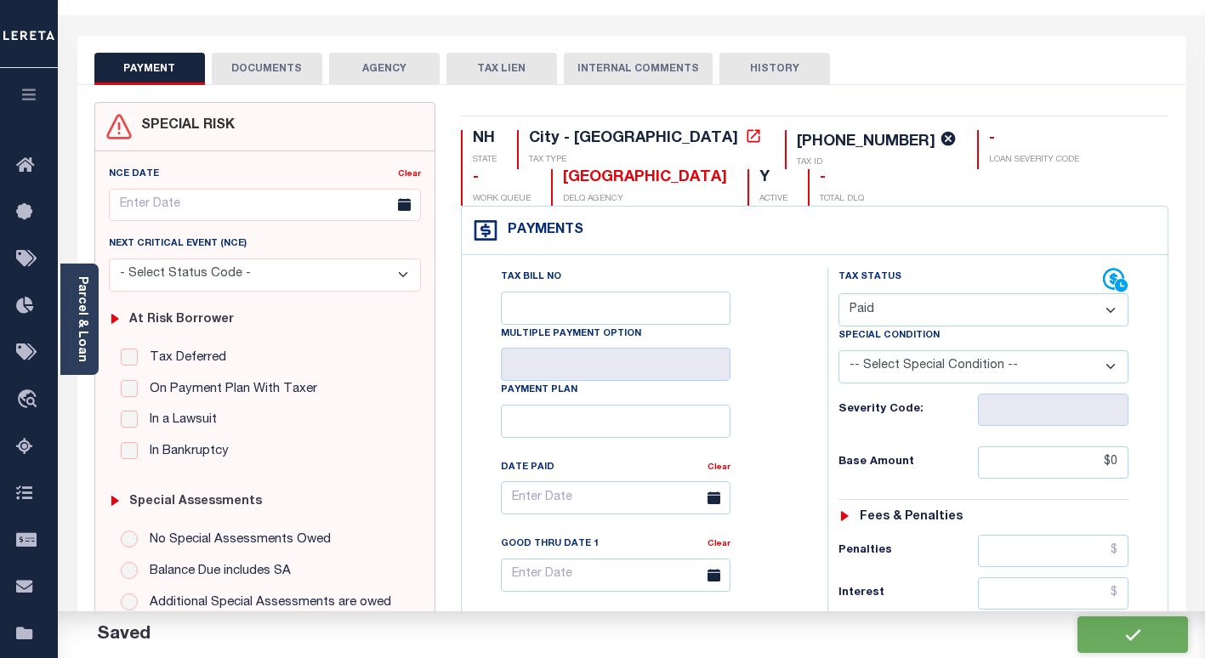
scroll to position [0, 0]
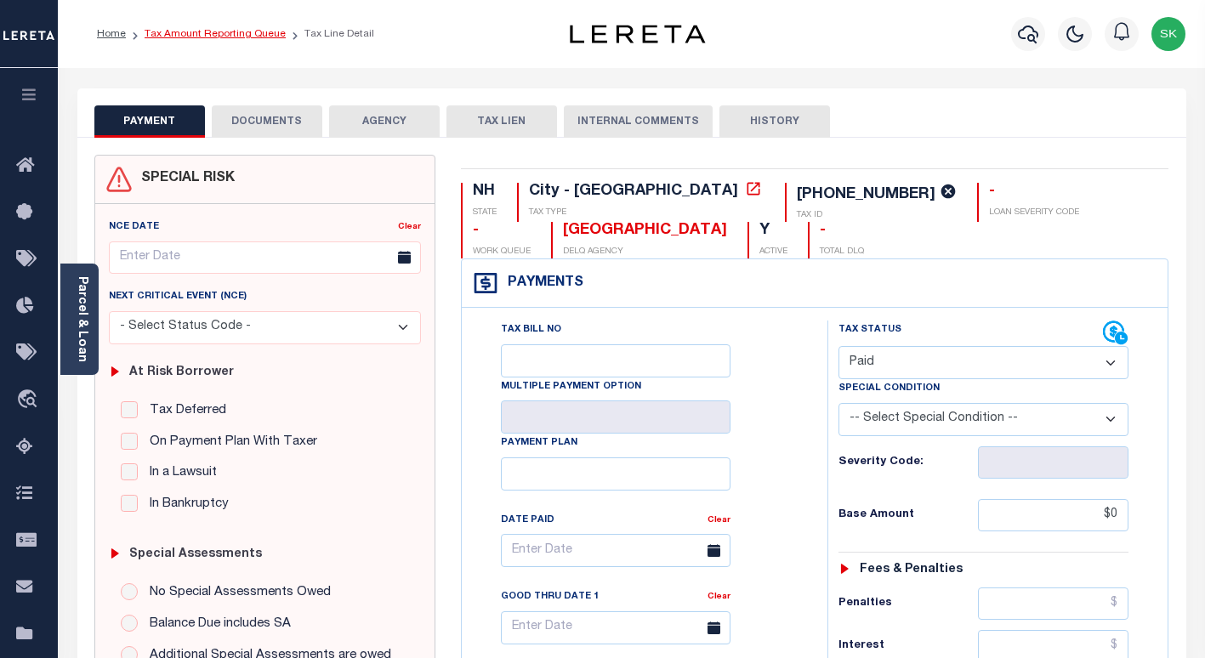
click at [241, 36] on link "Tax Amount Reporting Queue" at bounding box center [215, 34] width 141 height 10
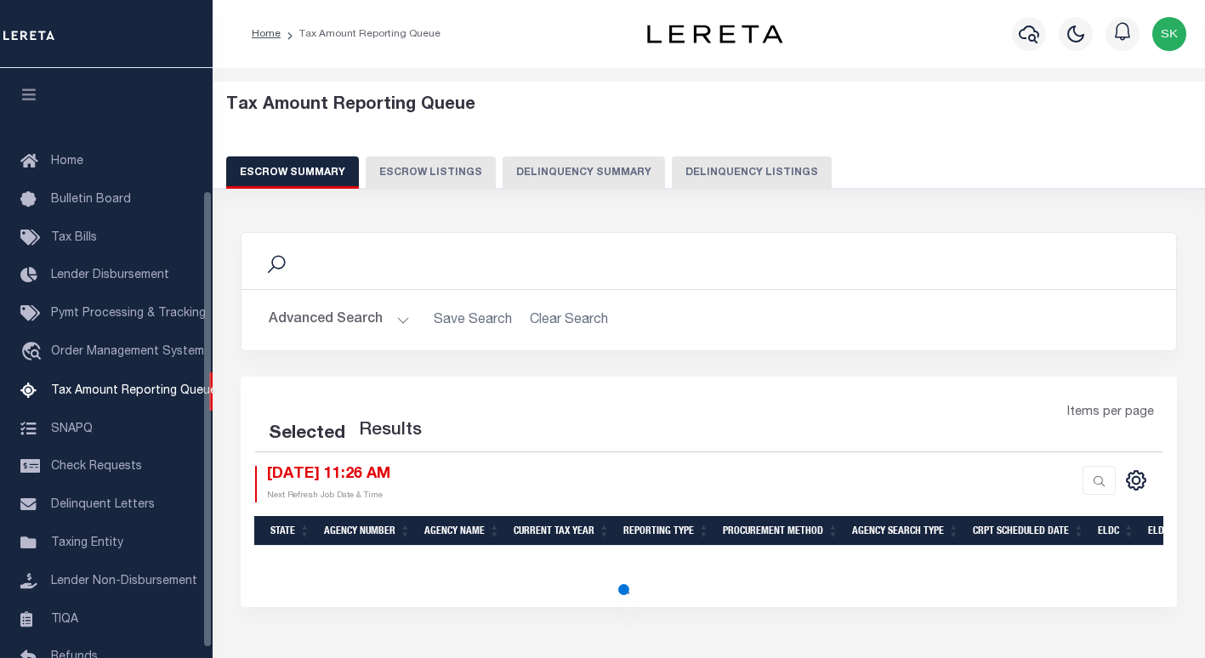
click at [782, 175] on button "Delinquency Listings" at bounding box center [752, 172] width 160 height 32
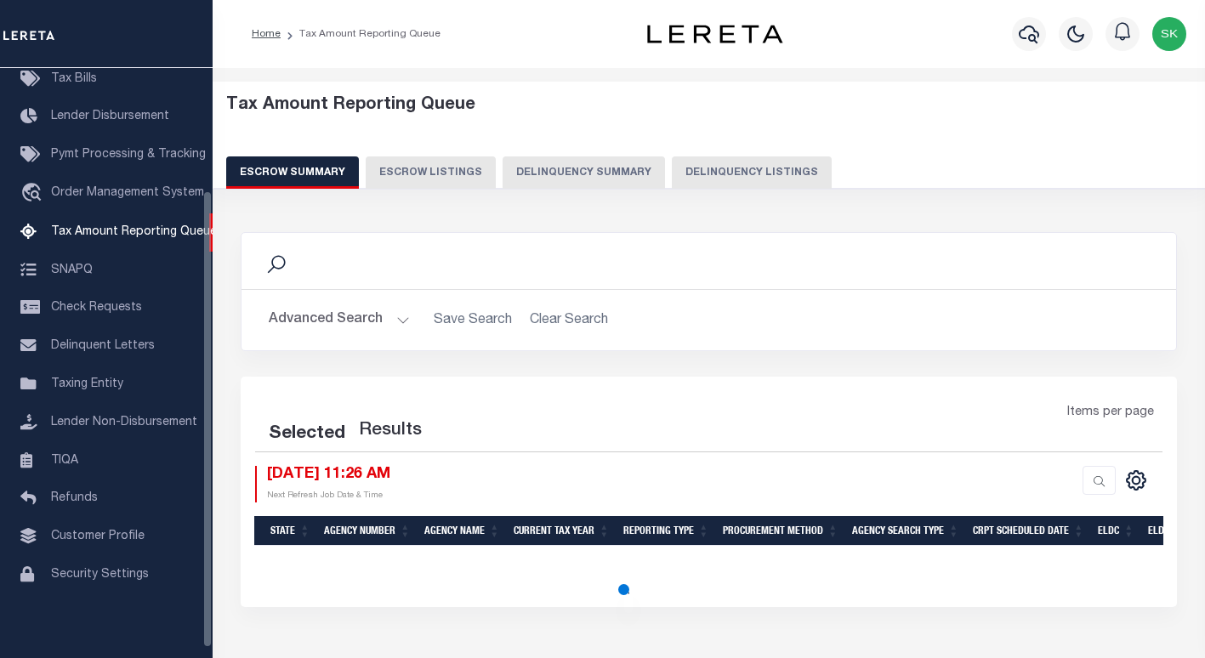
select select "100"
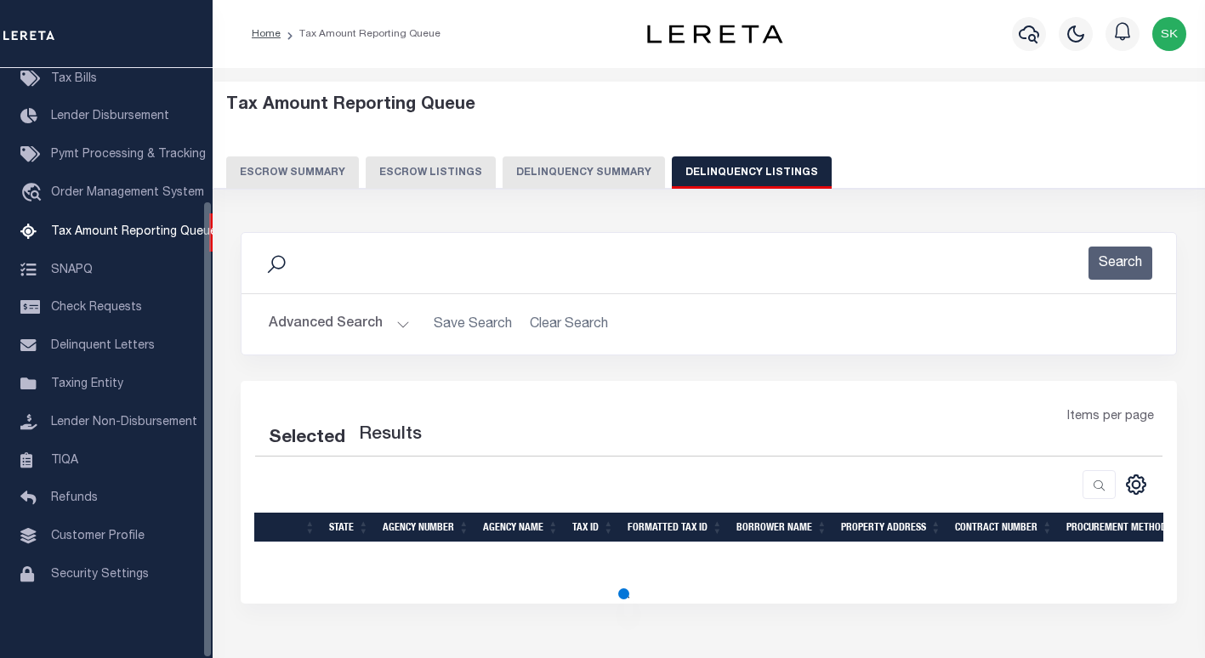
select select "100"
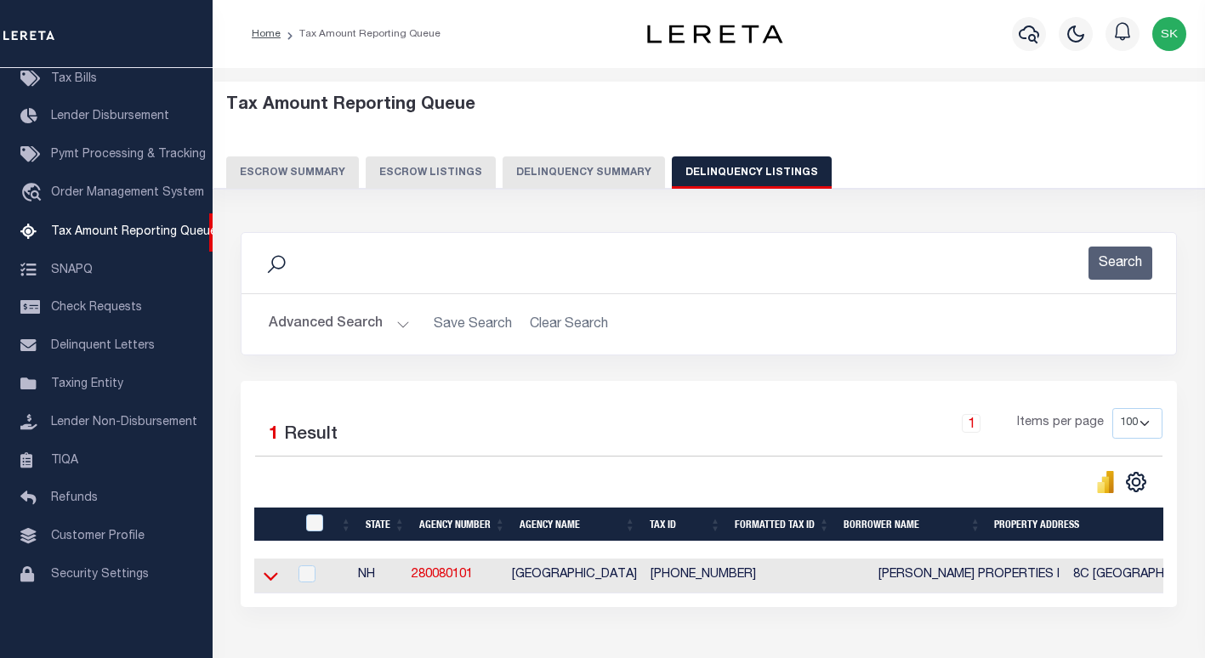
click at [272, 579] on icon at bounding box center [271, 576] width 14 height 18
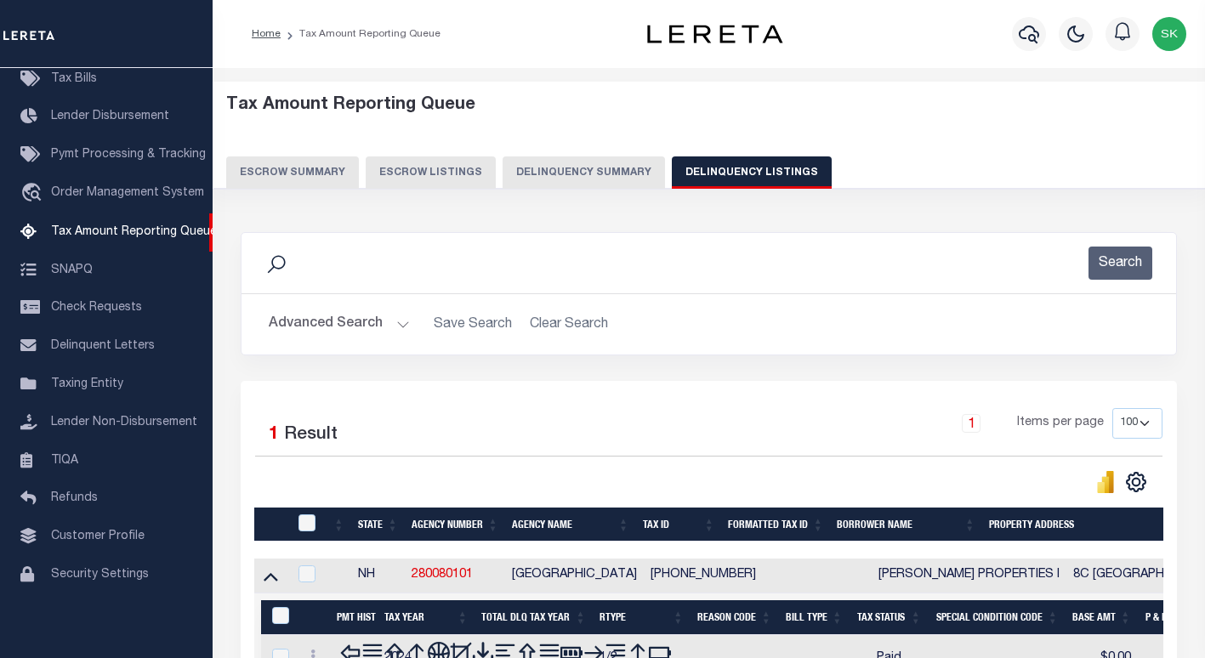
scroll to position [202, 0]
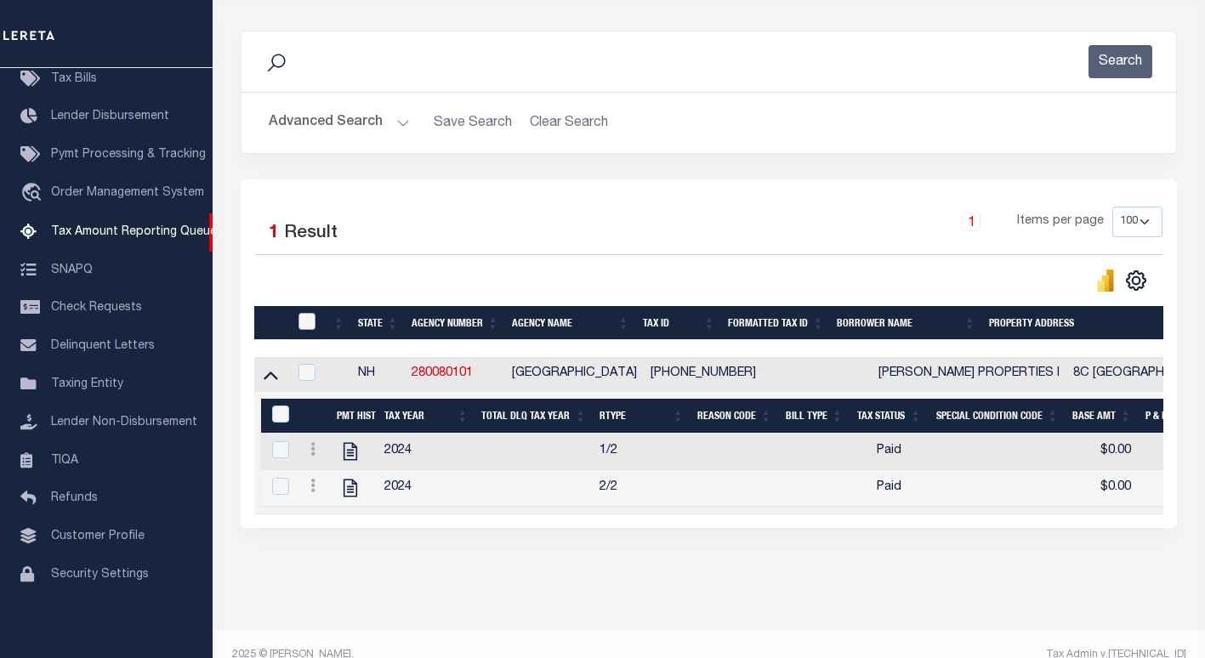
click at [307, 325] on input "checkbox" at bounding box center [306, 321] width 17 height 17
checkbox input "true"
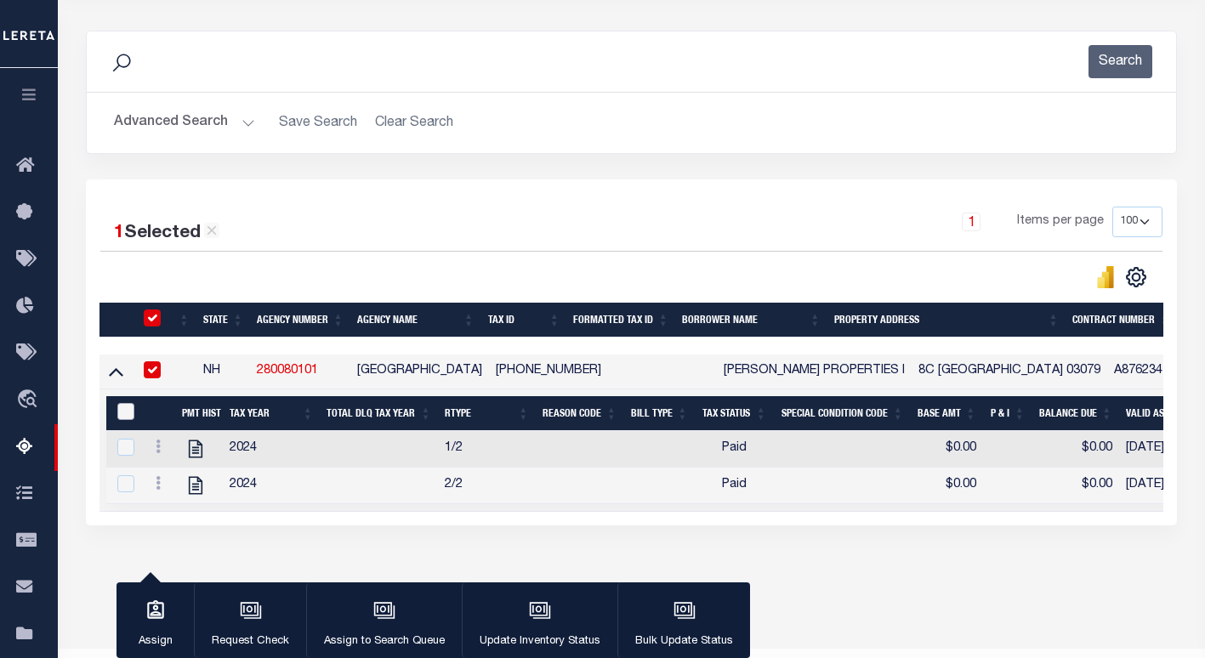
click at [128, 412] on input "&nbsp;" at bounding box center [125, 411] width 17 height 17
checkbox input "true"
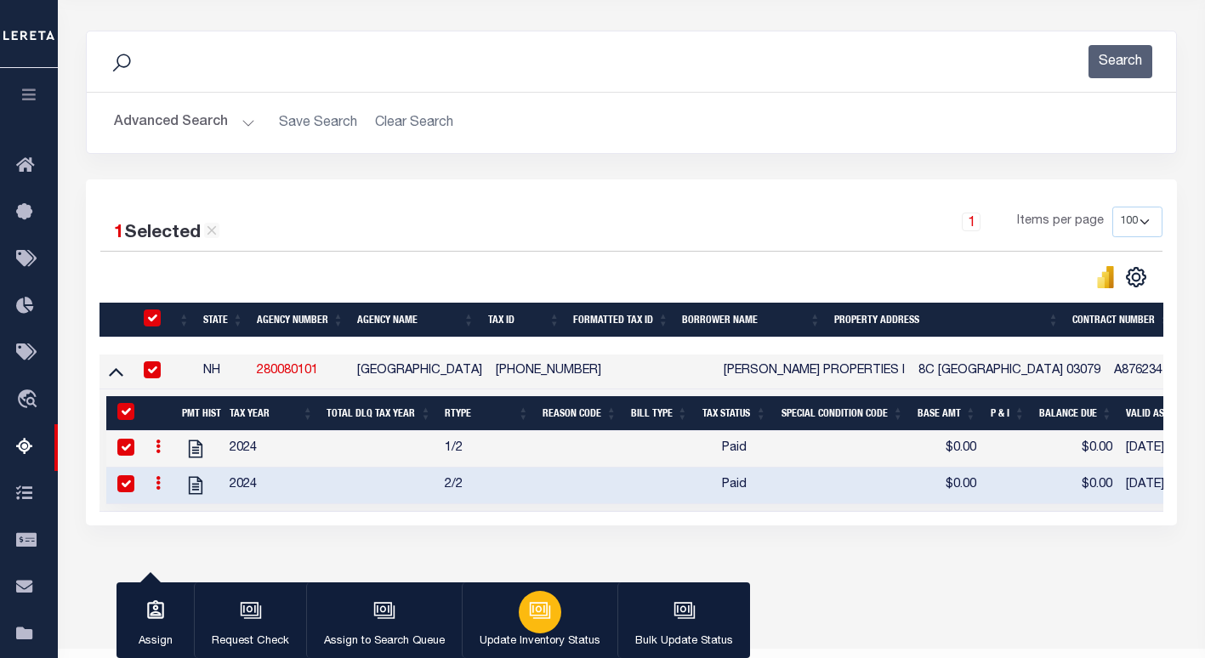
click at [520, 616] on div "button" at bounding box center [540, 612] width 43 height 43
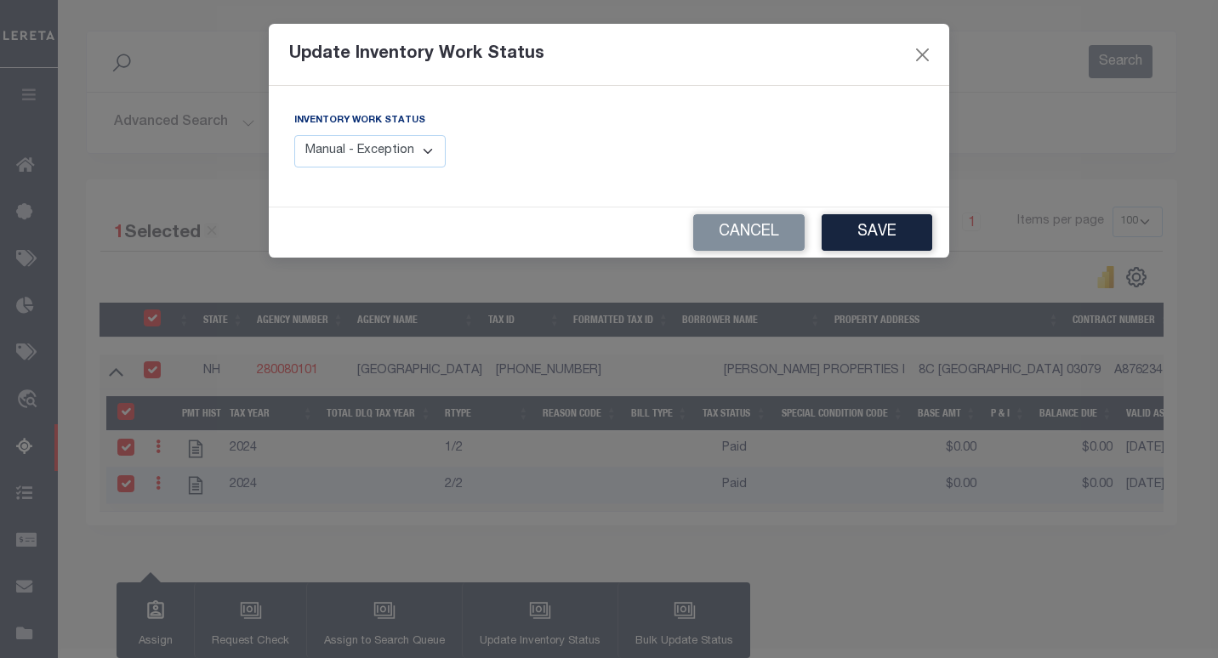
click at [378, 139] on select "Manual - Exception Pended - Awaiting Search Late Add Exception Completed" at bounding box center [369, 151] width 151 height 33
select select "4"
click at [294, 135] on select "Manual - Exception Pended - Awaiting Search Late Add Exception Completed" at bounding box center [369, 151] width 151 height 33
click at [889, 230] on button "Save" at bounding box center [876, 232] width 111 height 37
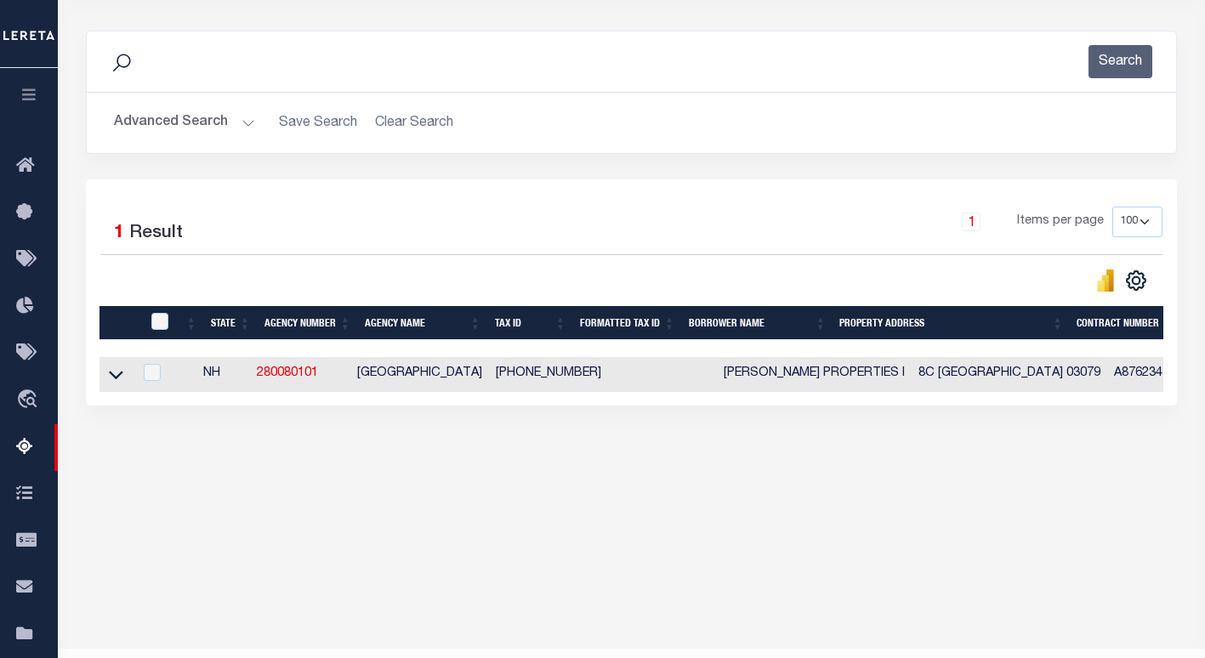
click at [160, 122] on button "Advanced Search" at bounding box center [184, 122] width 141 height 33
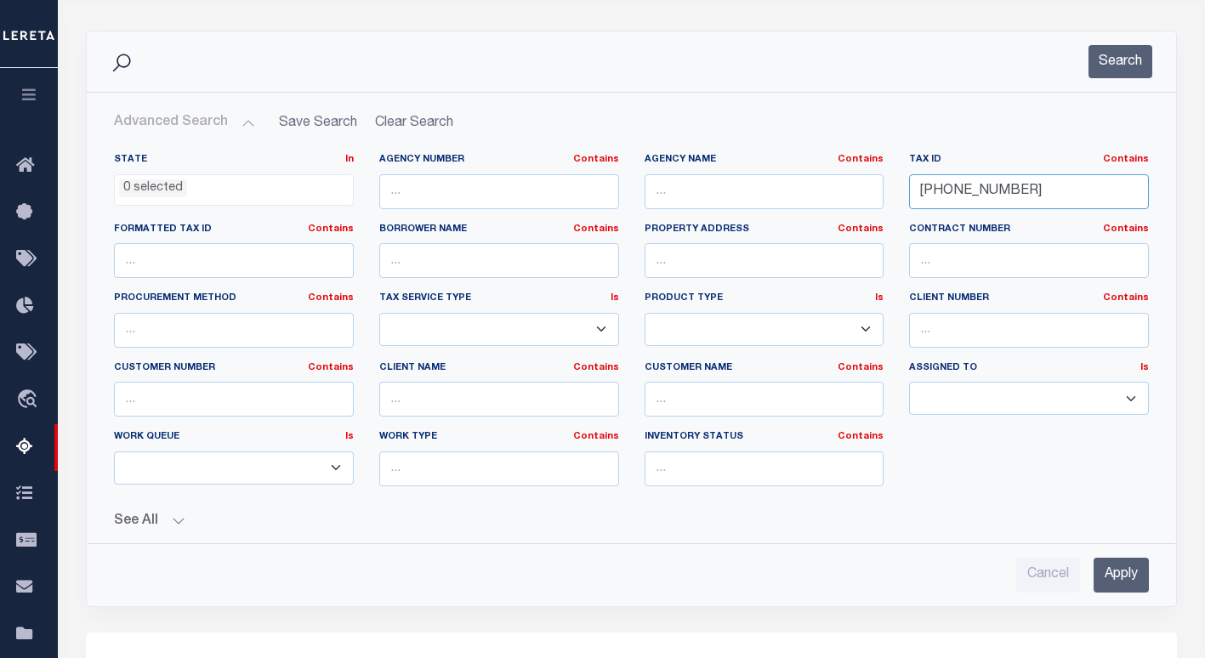
click at [952, 202] on input "96-9984-303" at bounding box center [1029, 191] width 240 height 35
paste input "108/12501"
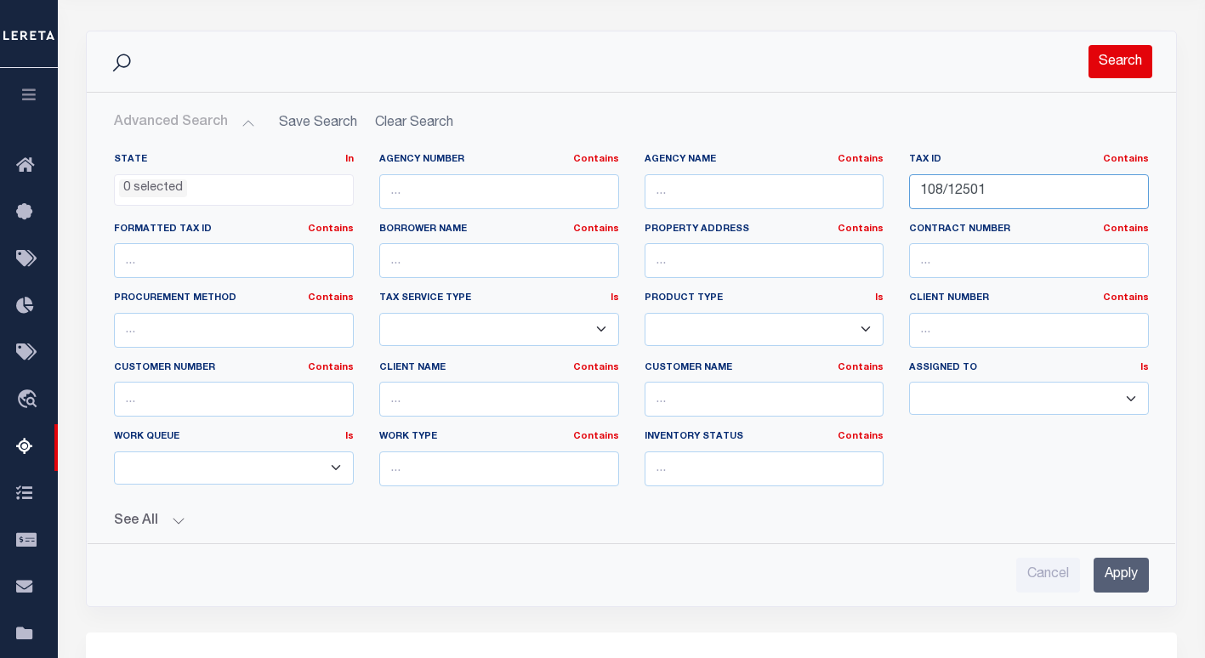
type input "108/12501"
click at [1102, 65] on button "Search" at bounding box center [1121, 61] width 64 height 33
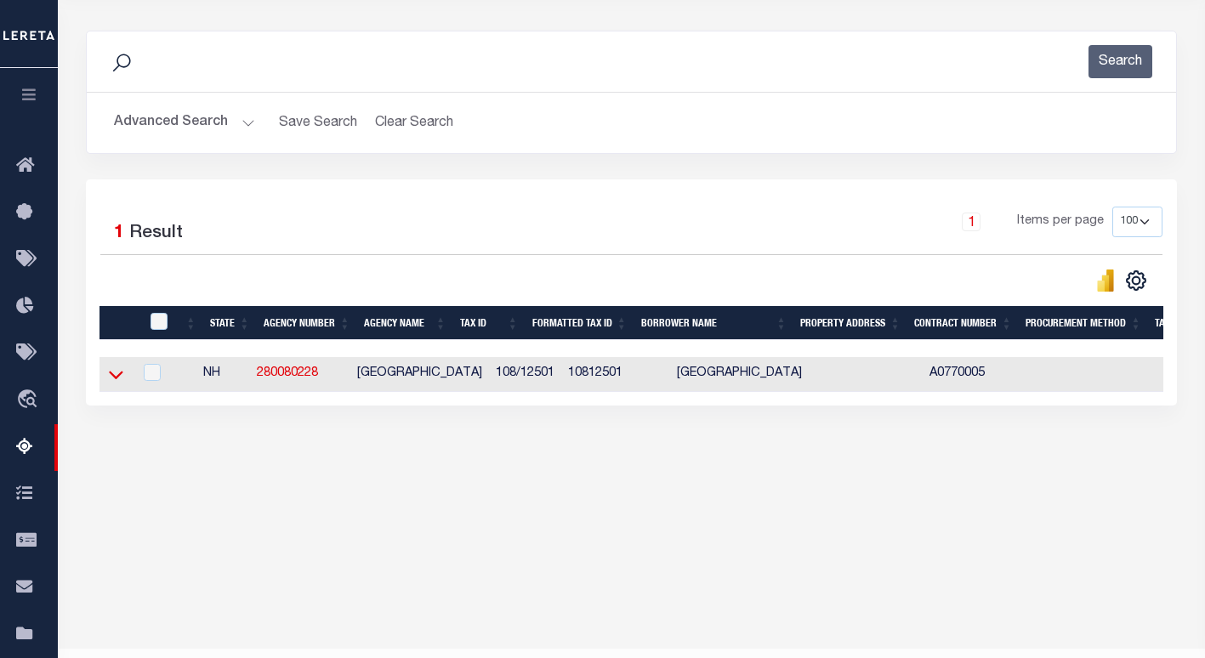
click at [115, 380] on icon at bounding box center [116, 376] width 14 height 9
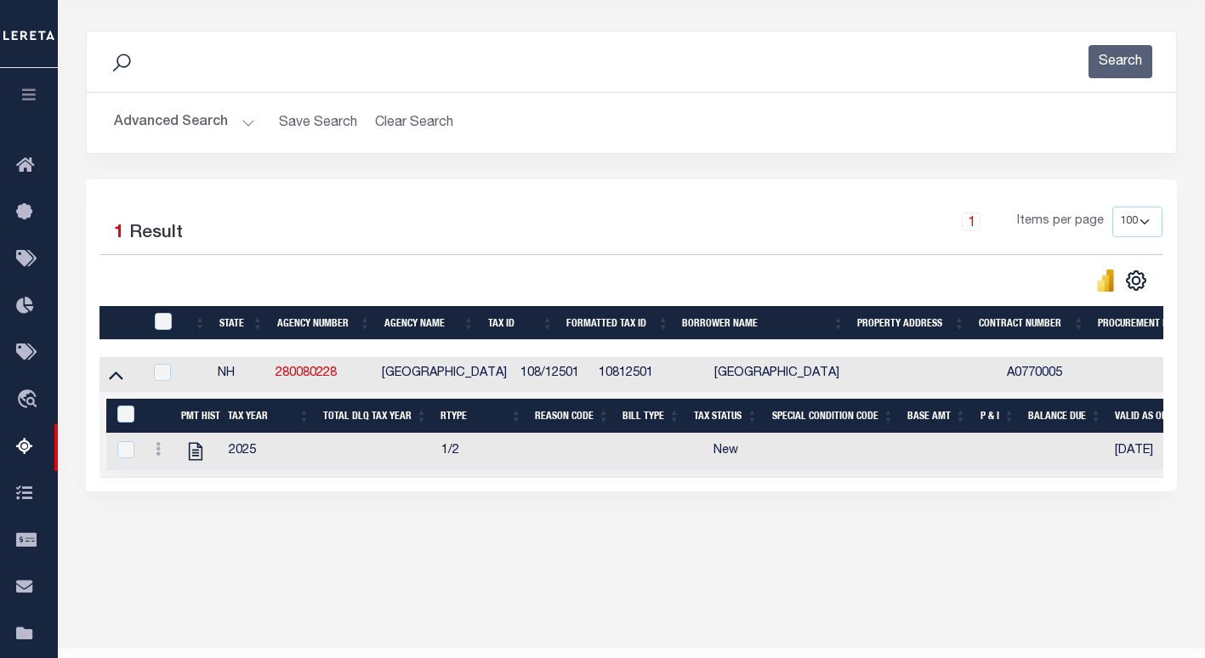
scroll to position [0, 0]
click at [160, 453] on icon at bounding box center [158, 449] width 5 height 14
click at [179, 478] on img "" at bounding box center [178, 477] width 17 height 17
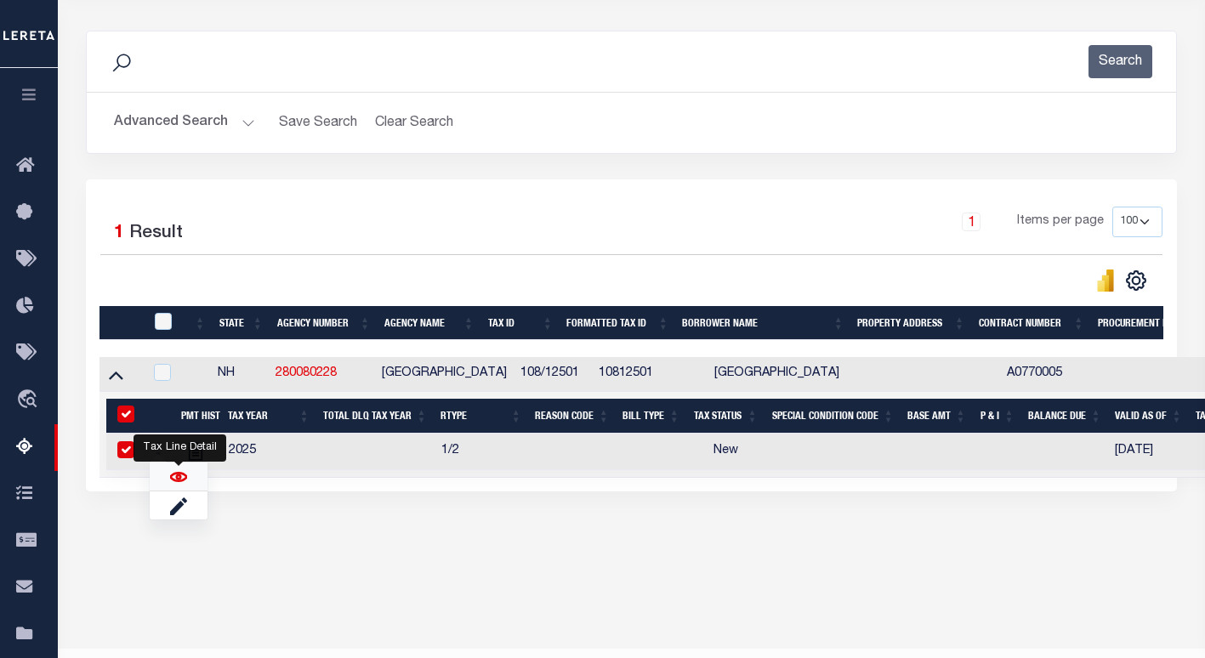
checkbox input "true"
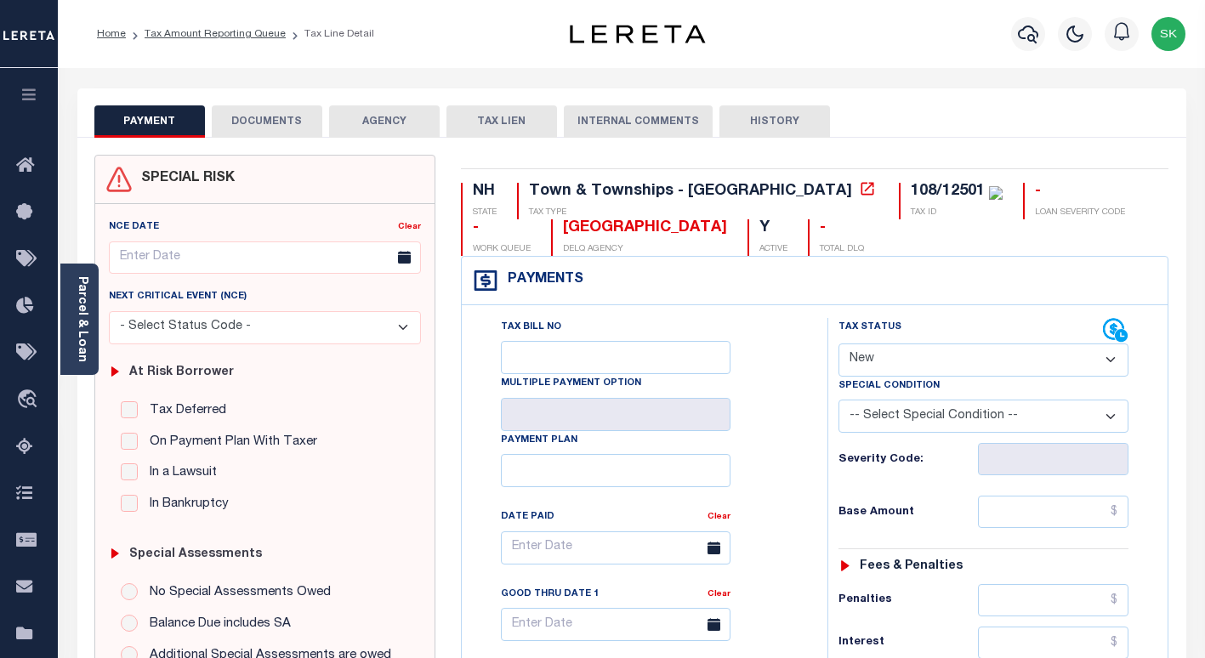
click at [761, 344] on div "Tax Bill No Multiple Payment Option Payment Plan Clear" at bounding box center [640, 556] width 323 height 477
click at [859, 186] on icon at bounding box center [867, 188] width 17 height 17
click at [79, 315] on link "Parcel & Loan" at bounding box center [82, 319] width 12 height 86
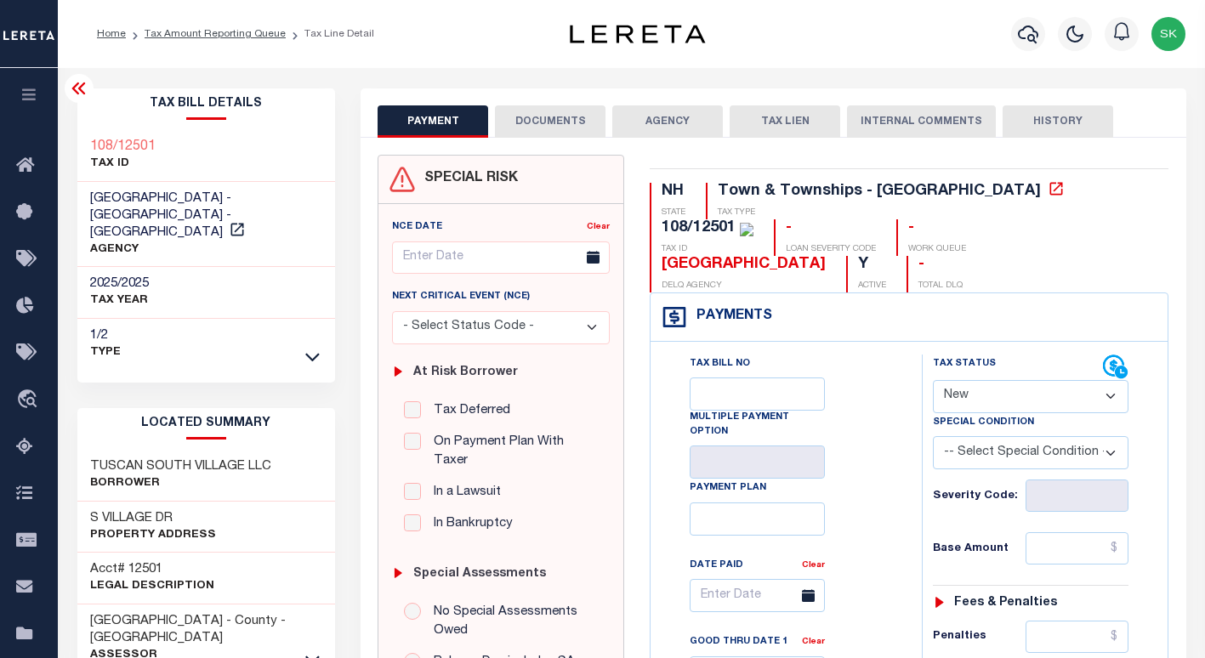
click at [159, 510] on h3 "S VILLAGE DR" at bounding box center [153, 518] width 126 height 17
drag, startPoint x: 183, startPoint y: 501, endPoint x: 87, endPoint y: 503, distance: 96.1
click at [87, 503] on div "S VILLAGE DR Property Address" at bounding box center [206, 528] width 259 height 52
click at [245, 458] on h3 "TUSCAN SOUTH VILLAGE LLC" at bounding box center [180, 466] width 181 height 17
drag, startPoint x: 276, startPoint y: 447, endPoint x: 84, endPoint y: 449, distance: 191.3
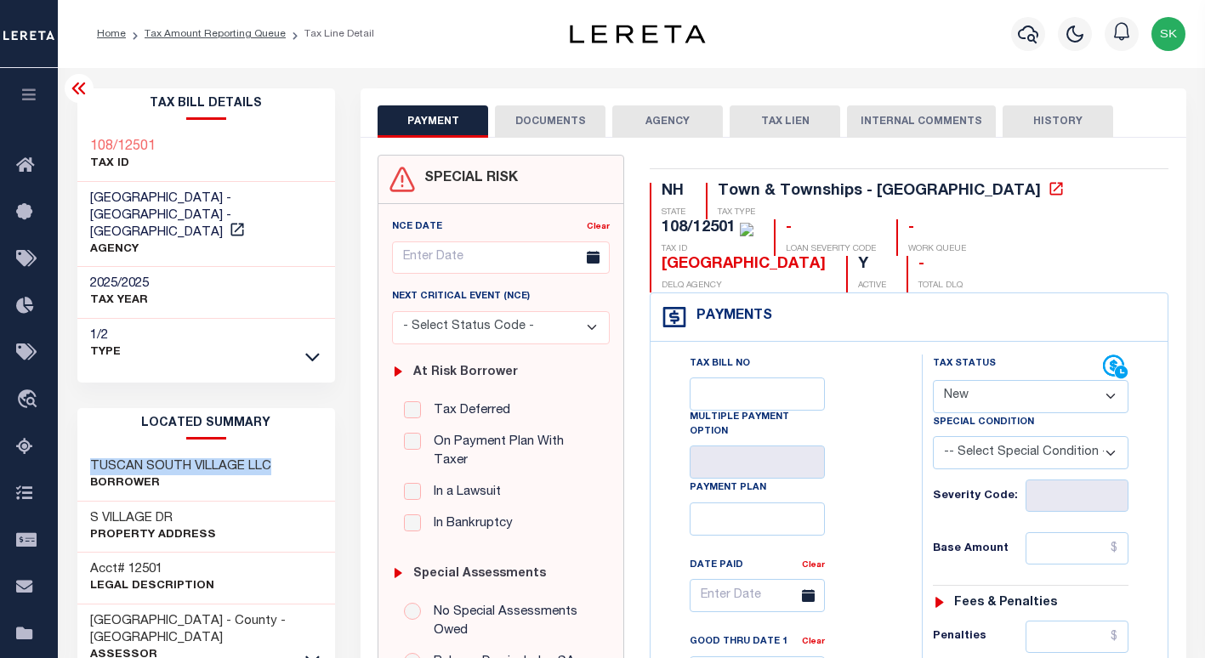
click at [84, 450] on div "TUSCAN SOUTH VILLAGE LLC Borrower" at bounding box center [206, 476] width 259 height 52
copy h3 "TUSCAN SOUTH VILLAGE LLC"
click at [887, 364] on div "Tax Bill No Multiple Payment Option Payment Plan Clear" at bounding box center [782, 599] width 229 height 488
click at [78, 87] on icon at bounding box center [79, 88] width 20 height 20
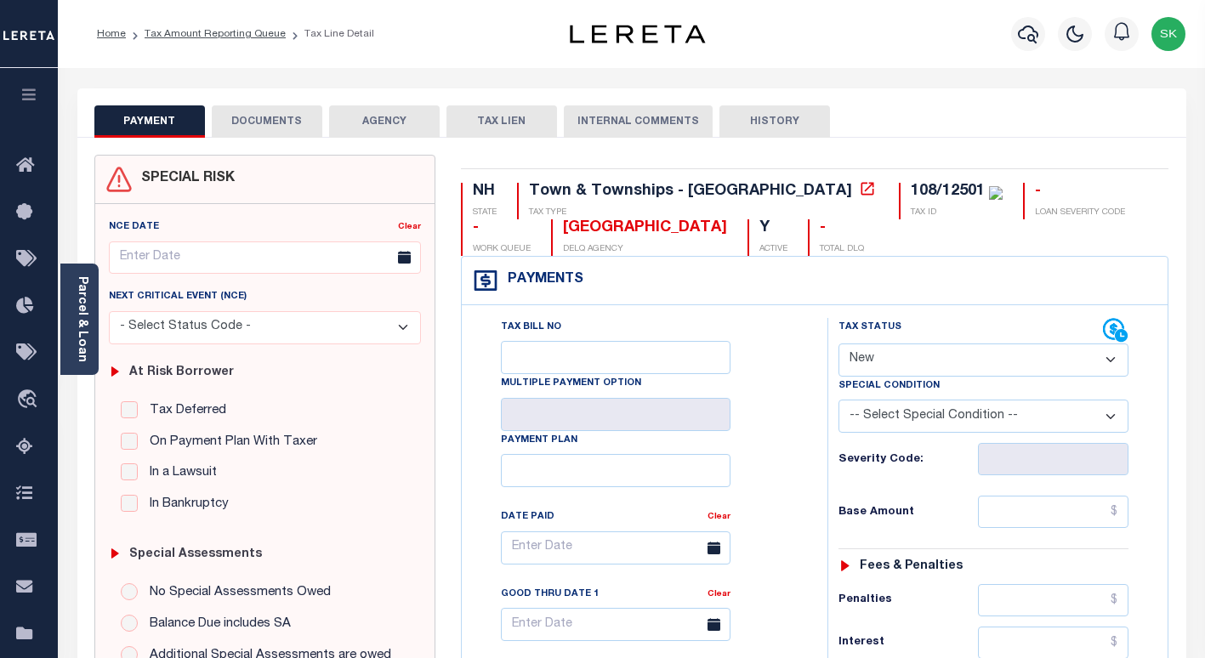
drag, startPoint x: 771, startPoint y: 394, endPoint x: 906, endPoint y: 368, distance: 136.8
click at [782, 392] on div "Tax Bill No Multiple Payment Option Payment Plan Clear" at bounding box center [640, 556] width 323 height 477
click at [929, 360] on select "- Select Status Code - Open Due/Unpaid Paid Incomplete No Tax Due Internal Refu…" at bounding box center [983, 360] width 290 height 33
select select "PYD"
click at [838, 344] on select "- Select Status Code - Open Due/Unpaid Paid Incomplete No Tax Due Internal Refu…" at bounding box center [983, 360] width 290 height 33
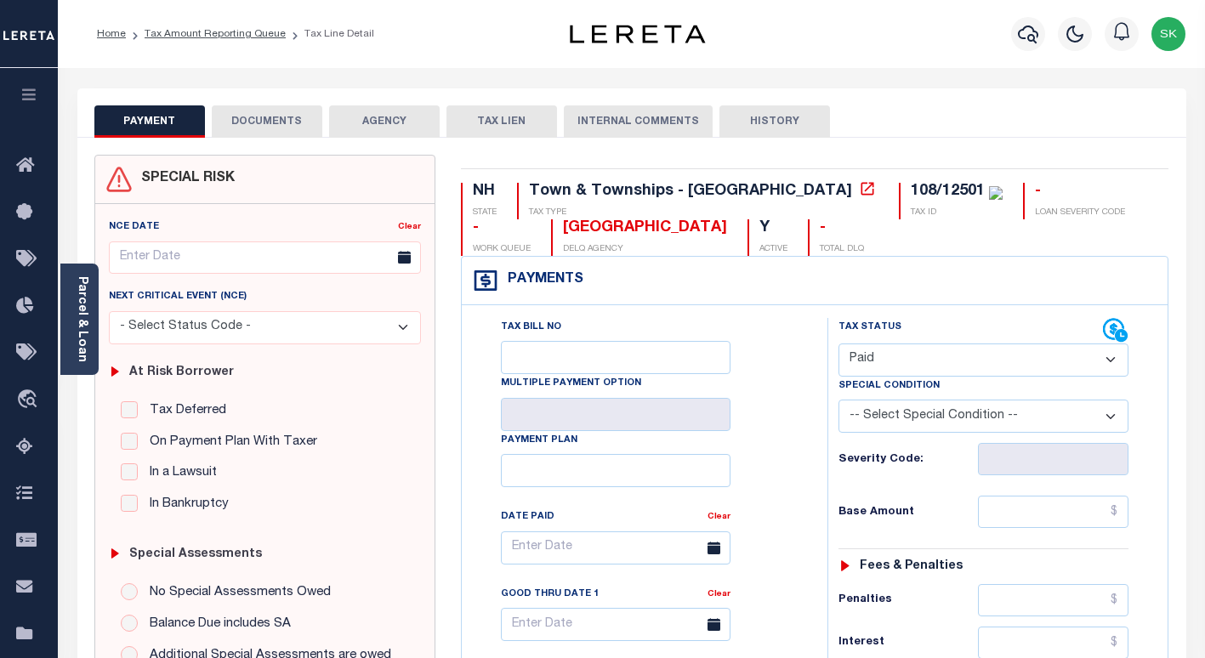
type input "[DATE]"
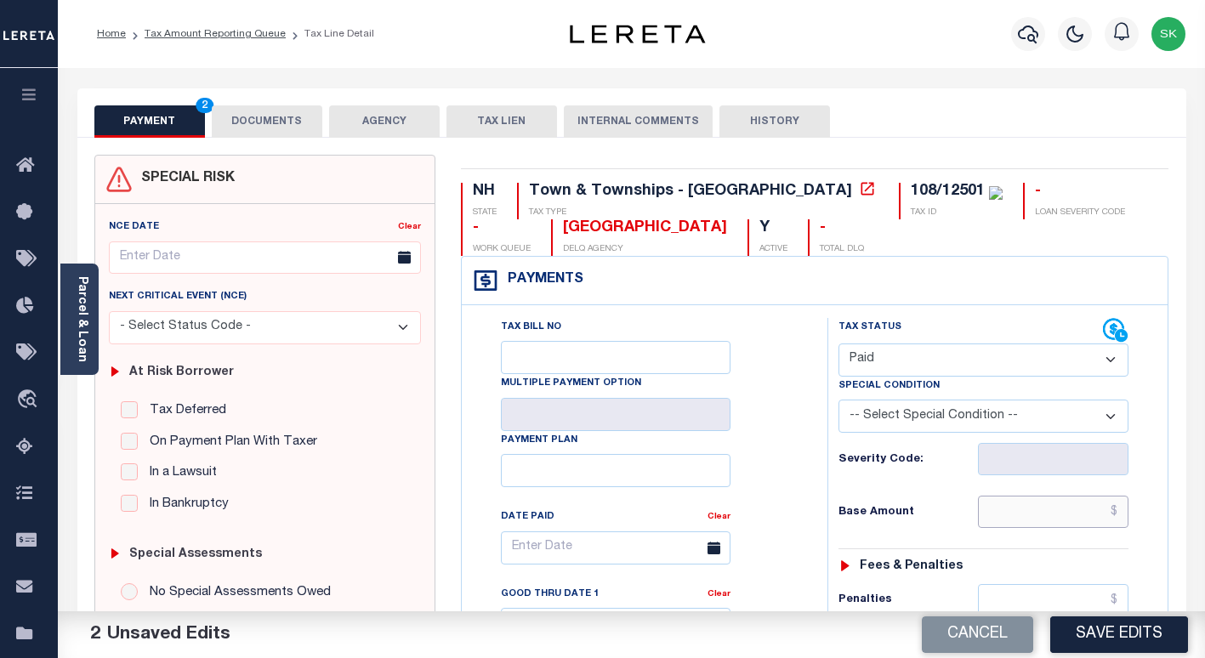
click at [1028, 515] on input "text" at bounding box center [1053, 512] width 151 height 32
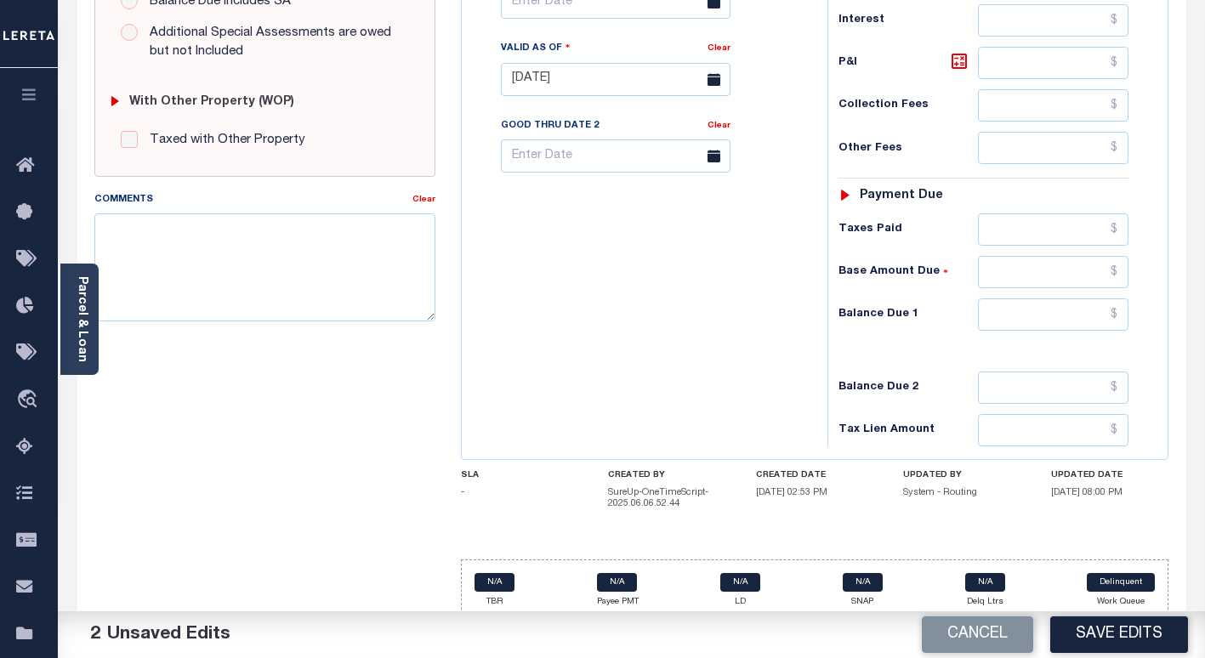
scroll to position [641, 0]
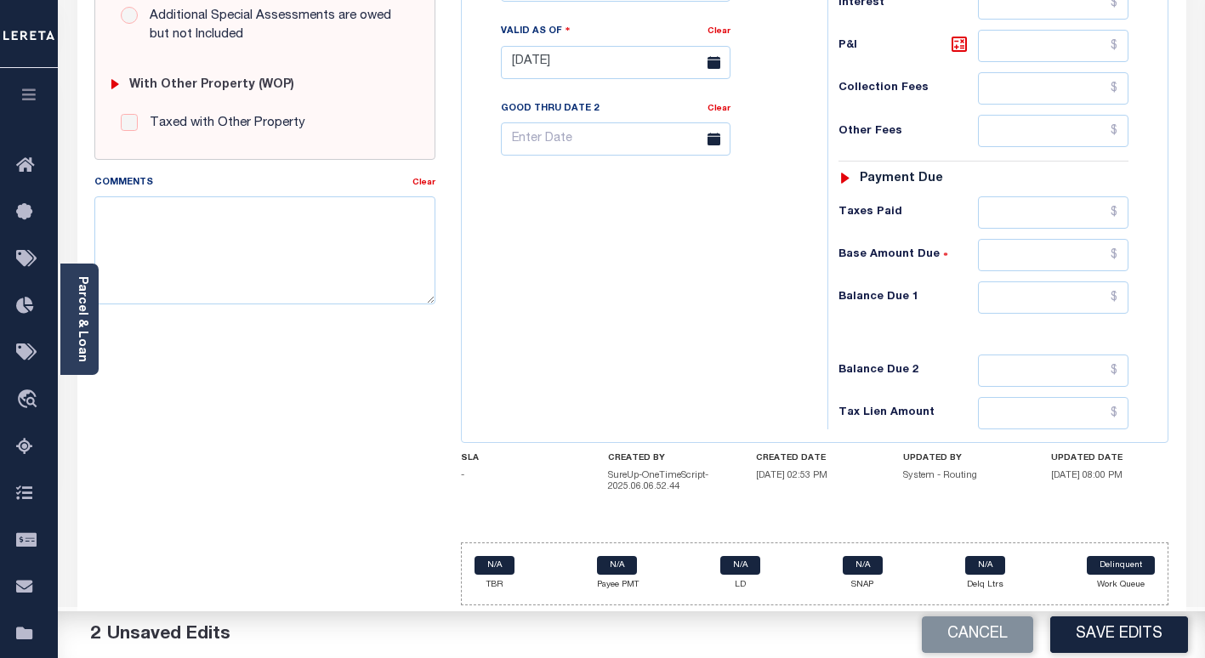
type input "$0.00"
click at [1009, 288] on input "text" at bounding box center [1053, 297] width 151 height 32
type input "$0.00"
click at [694, 329] on div "Tax Bill No Multiple Payment Option Payment Plan Clear" at bounding box center [640, 54] width 349 height 751
click at [1119, 629] on button "Save Edits" at bounding box center [1119, 635] width 138 height 37
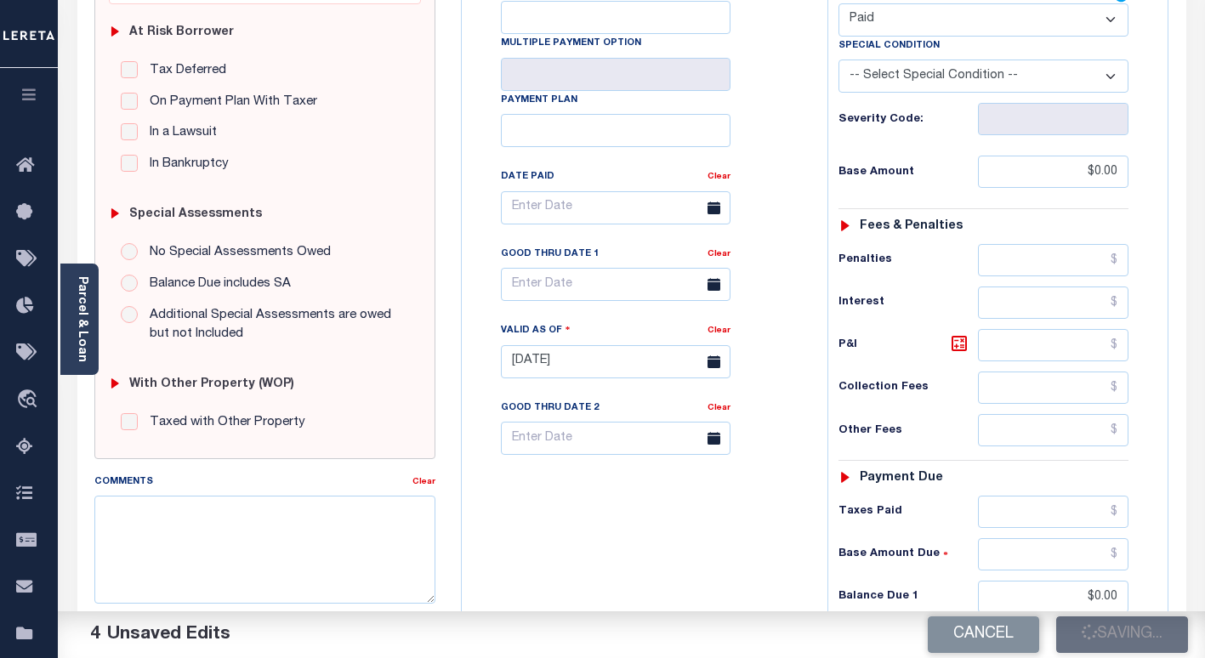
checkbox input "false"
type input "$0"
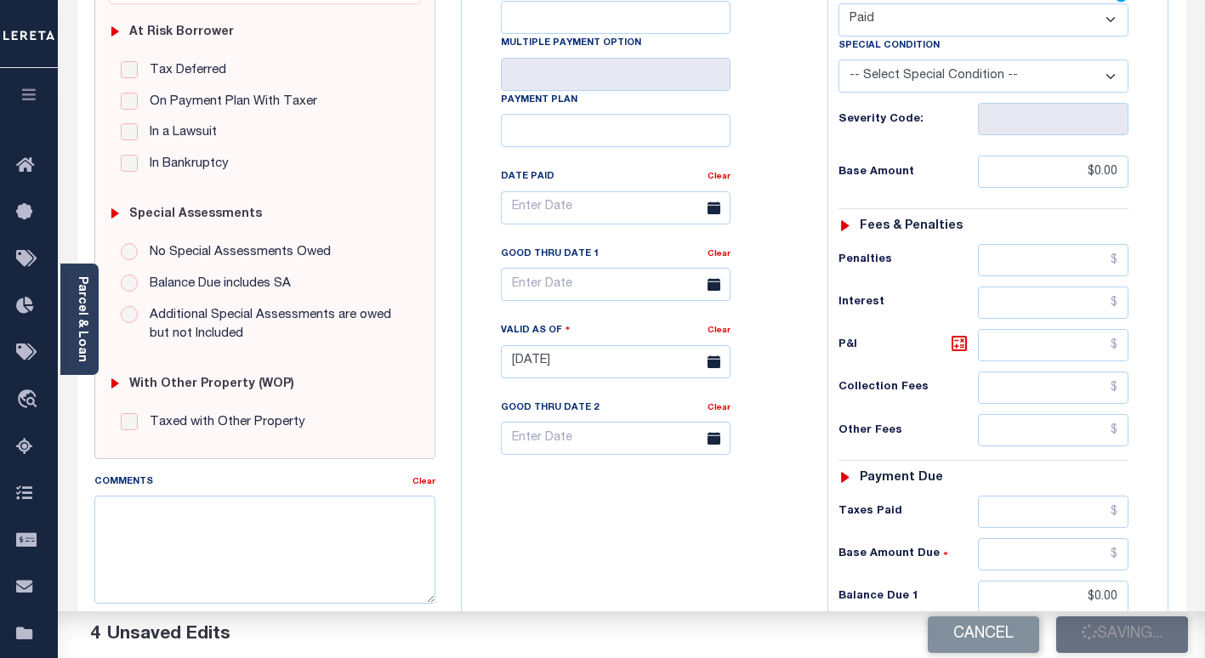
type input "$0"
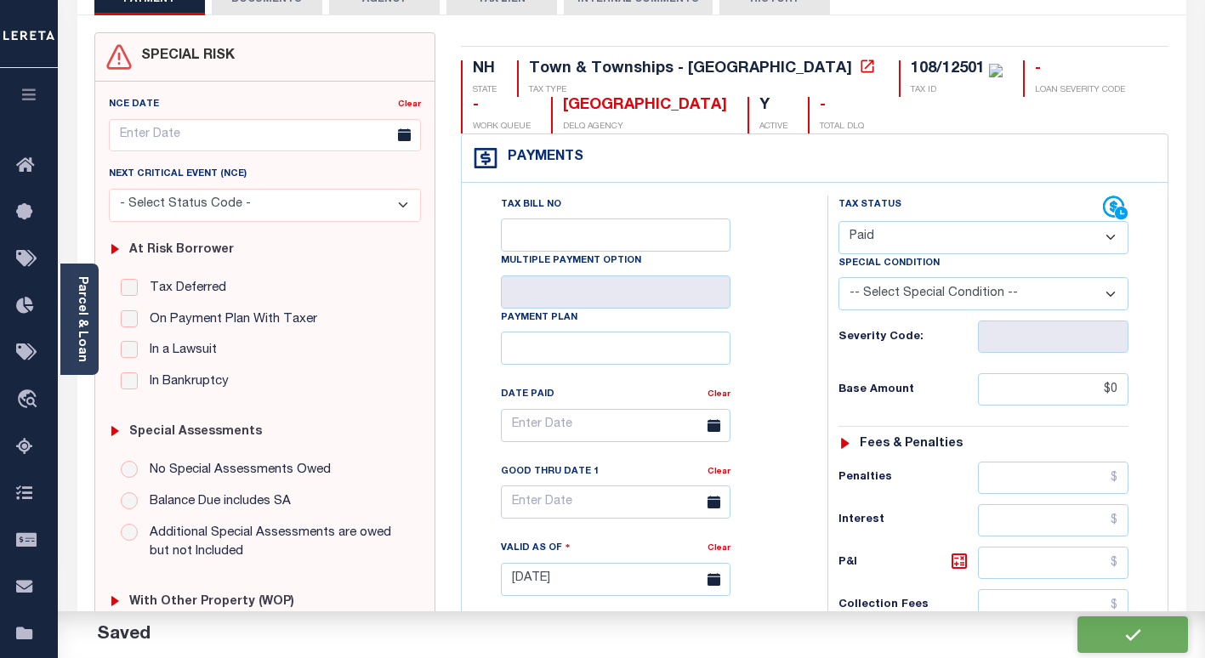
scroll to position [0, 0]
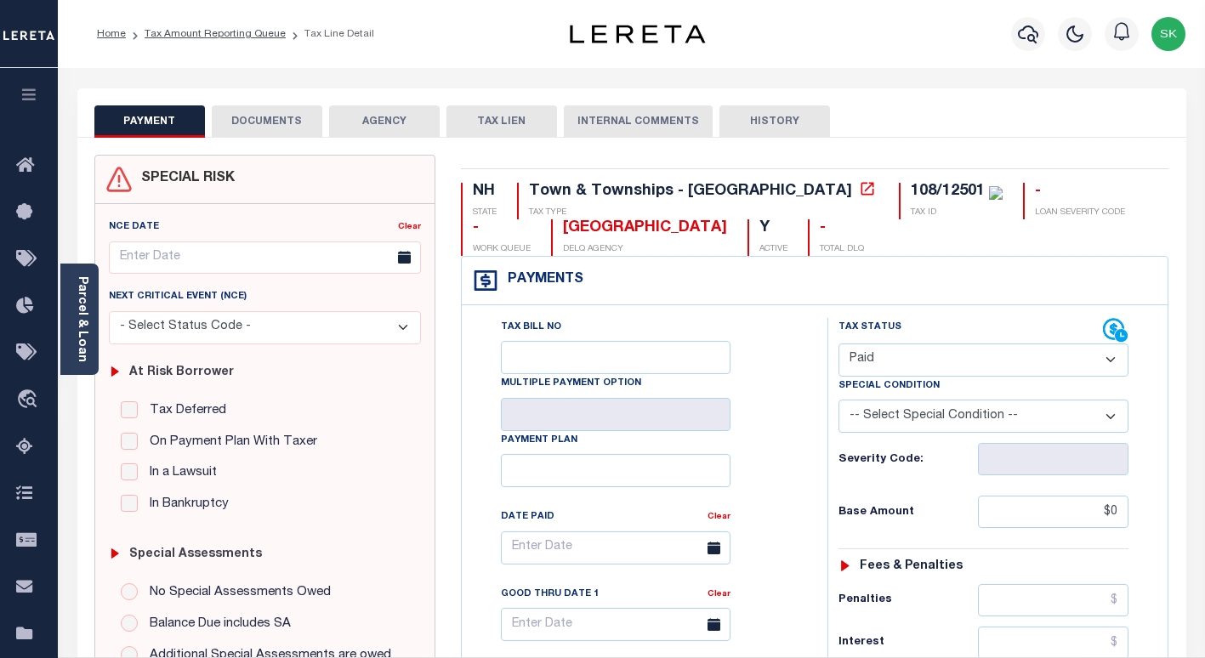
click at [242, 118] on button "DOCUMENTS" at bounding box center [267, 121] width 111 height 32
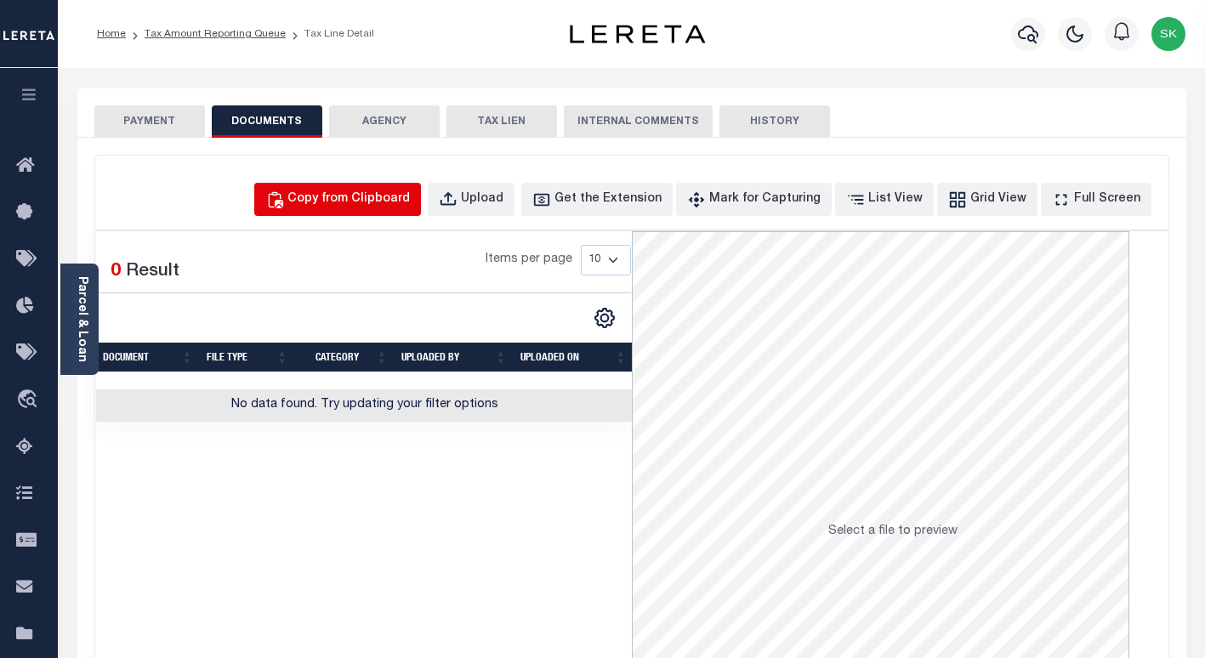
click at [386, 196] on div "Copy from Clipboard" at bounding box center [348, 199] width 122 height 19
select select "POP"
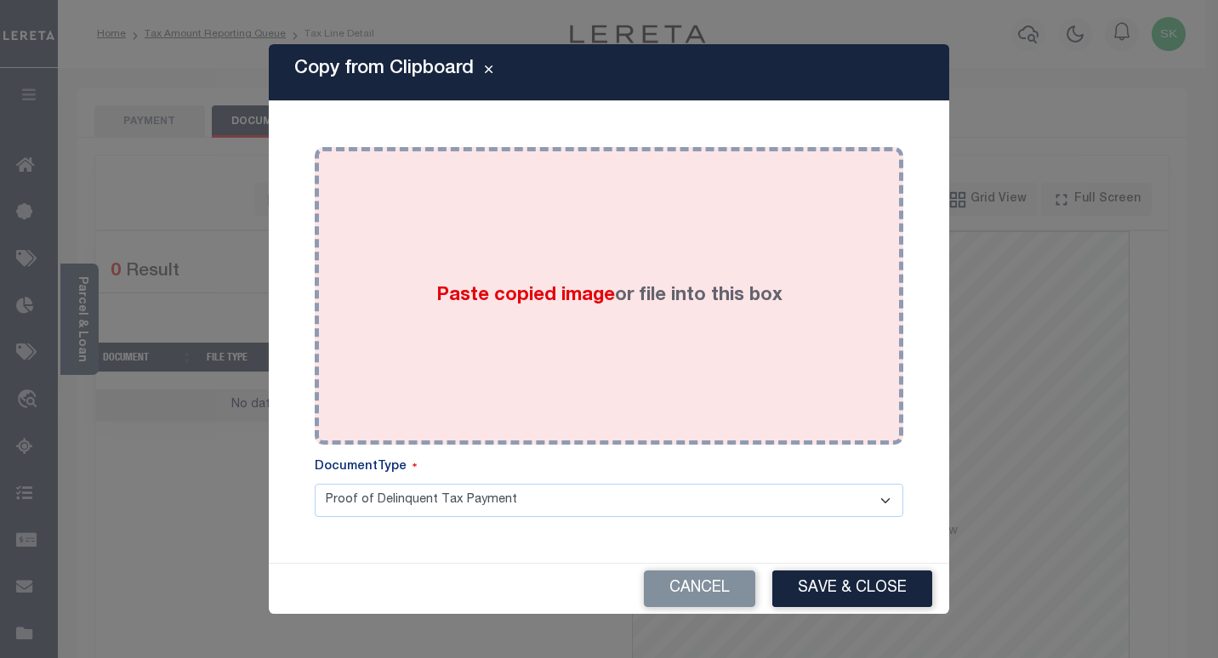
click at [559, 344] on div "Paste copied image or file into this box" at bounding box center [608, 296] width 563 height 272
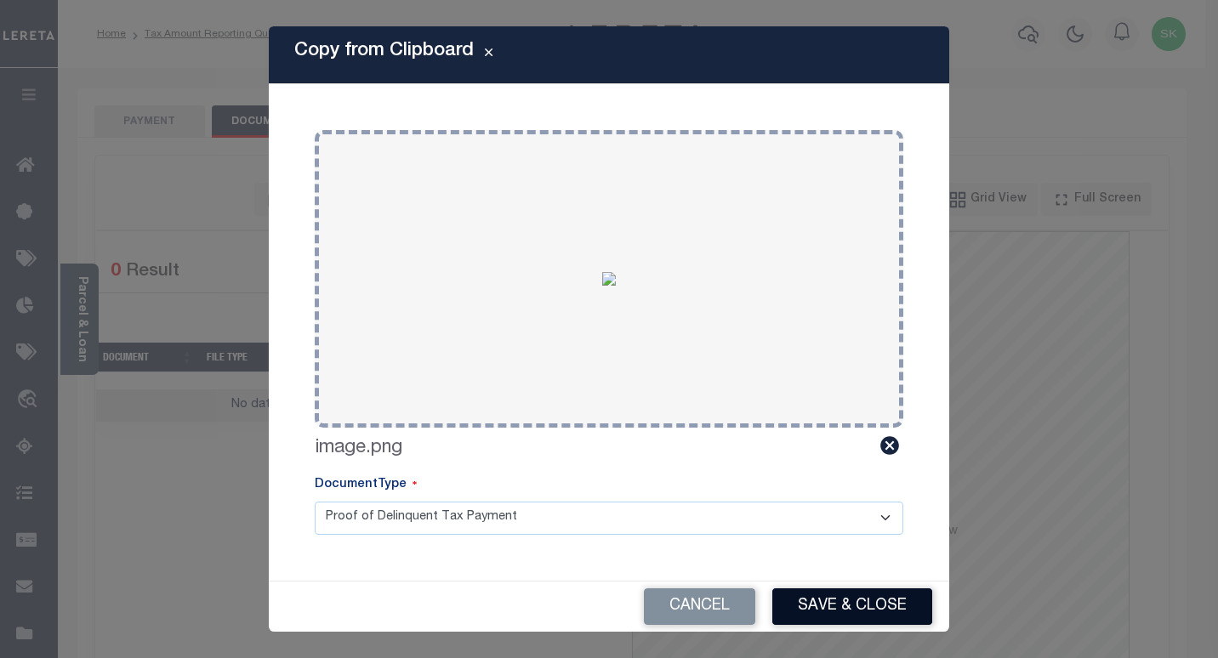
click at [846, 615] on button "Save & Close" at bounding box center [852, 606] width 160 height 37
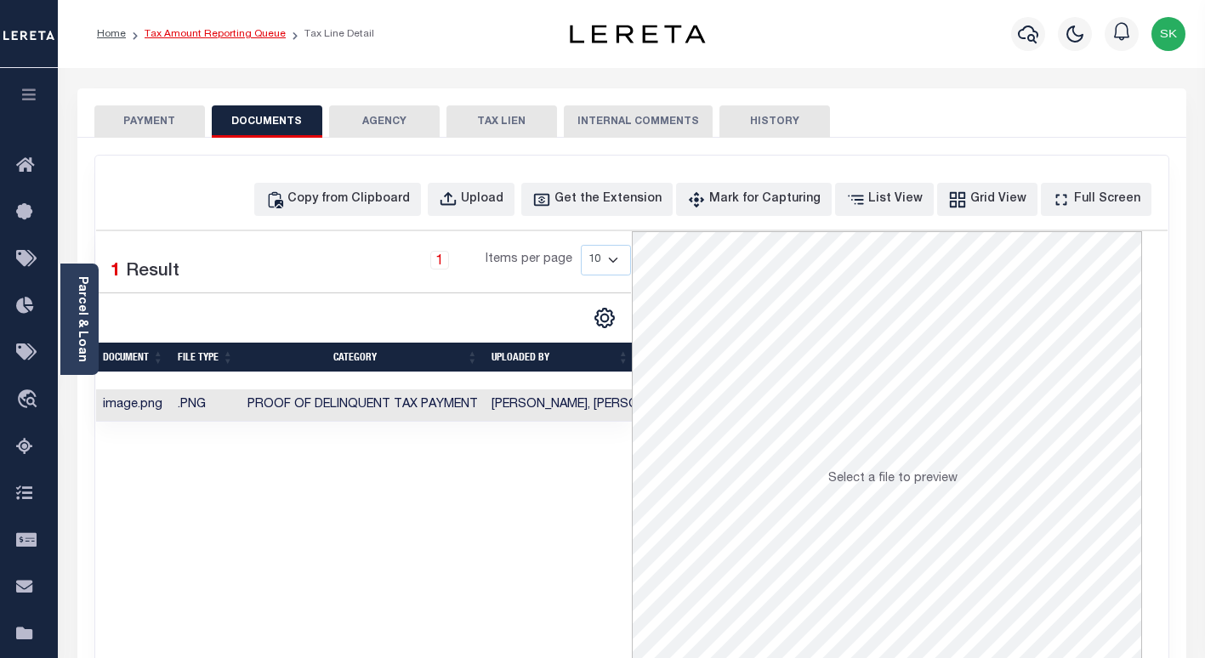
click at [162, 35] on link "Tax Amount Reporting Queue" at bounding box center [215, 34] width 141 height 10
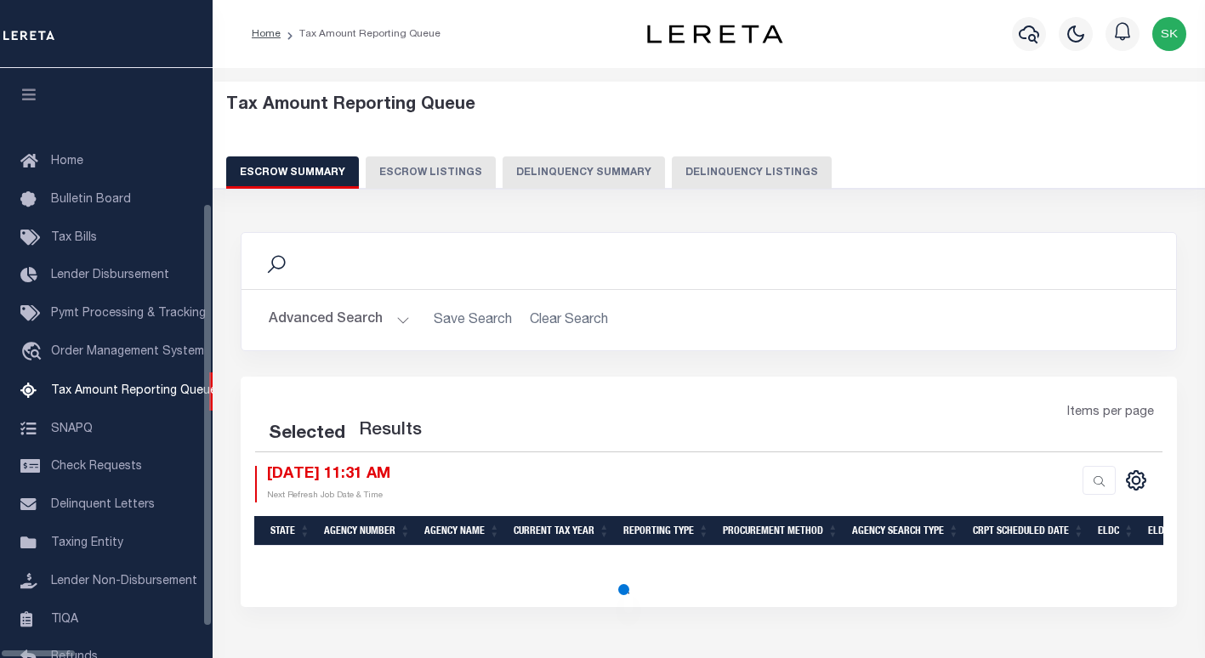
click at [711, 174] on button "Delinquency Listings" at bounding box center [752, 172] width 160 height 32
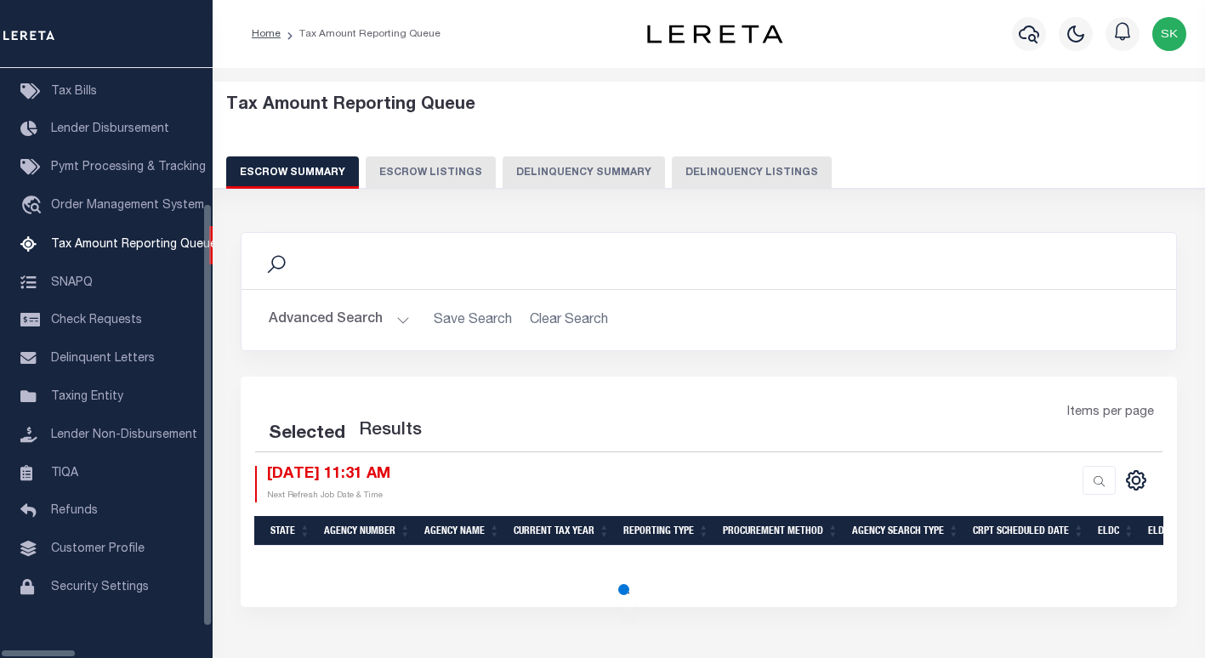
select select "100"
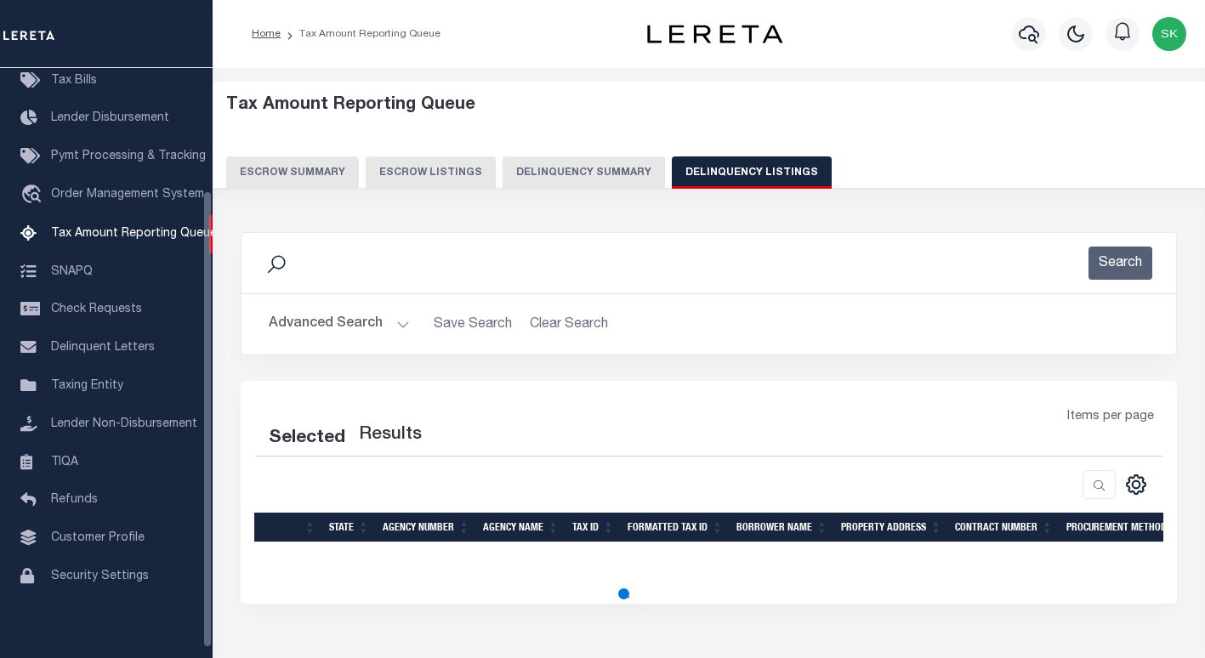
select select "100"
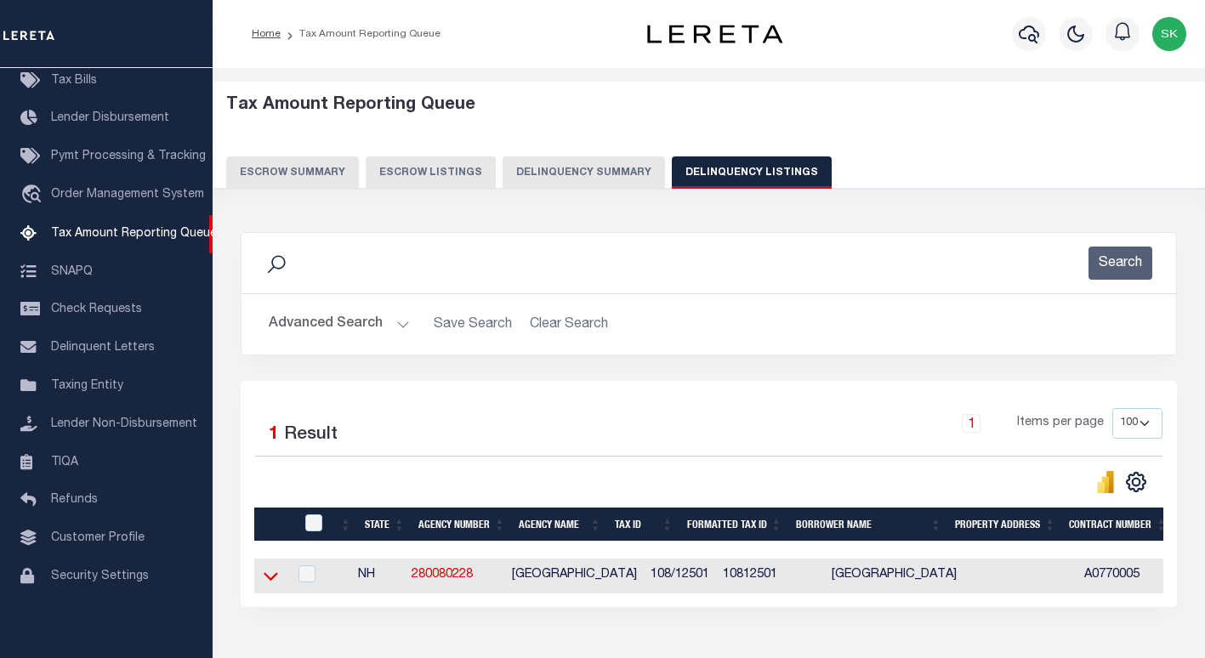
click at [276, 581] on icon at bounding box center [271, 576] width 14 height 18
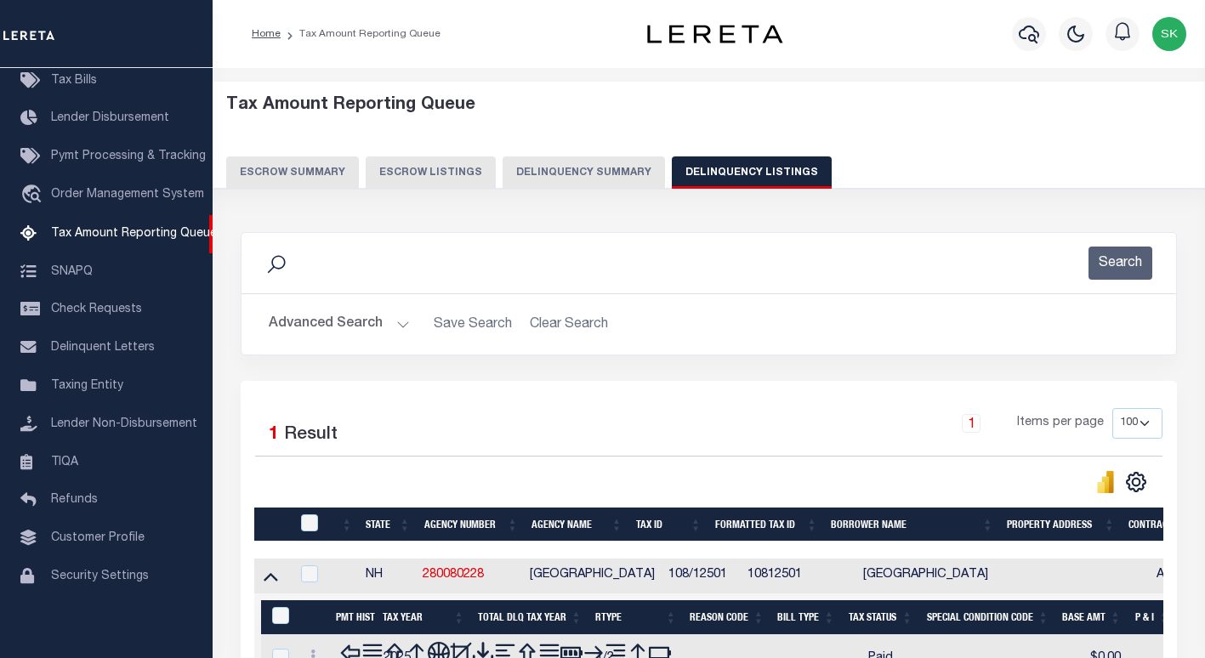
scroll to position [117, 0]
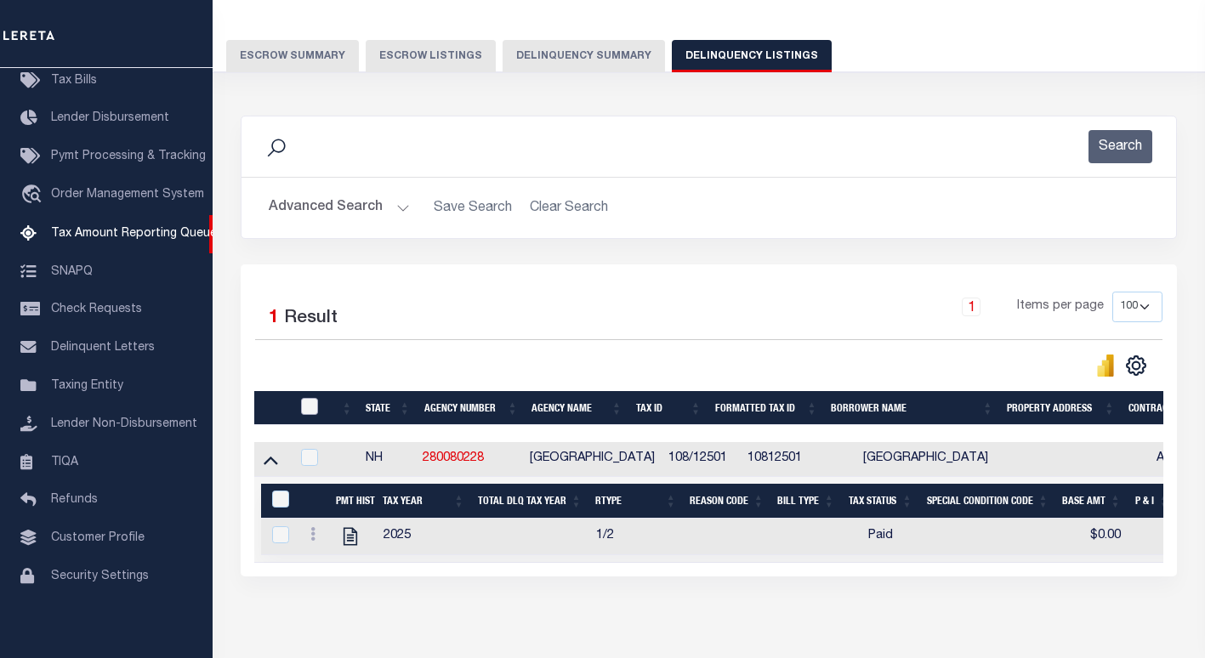
drag, startPoint x: 306, startPoint y: 409, endPoint x: 294, endPoint y: 474, distance: 65.7
click at [306, 411] on input "checkbox" at bounding box center [309, 406] width 17 height 17
checkbox input "true"
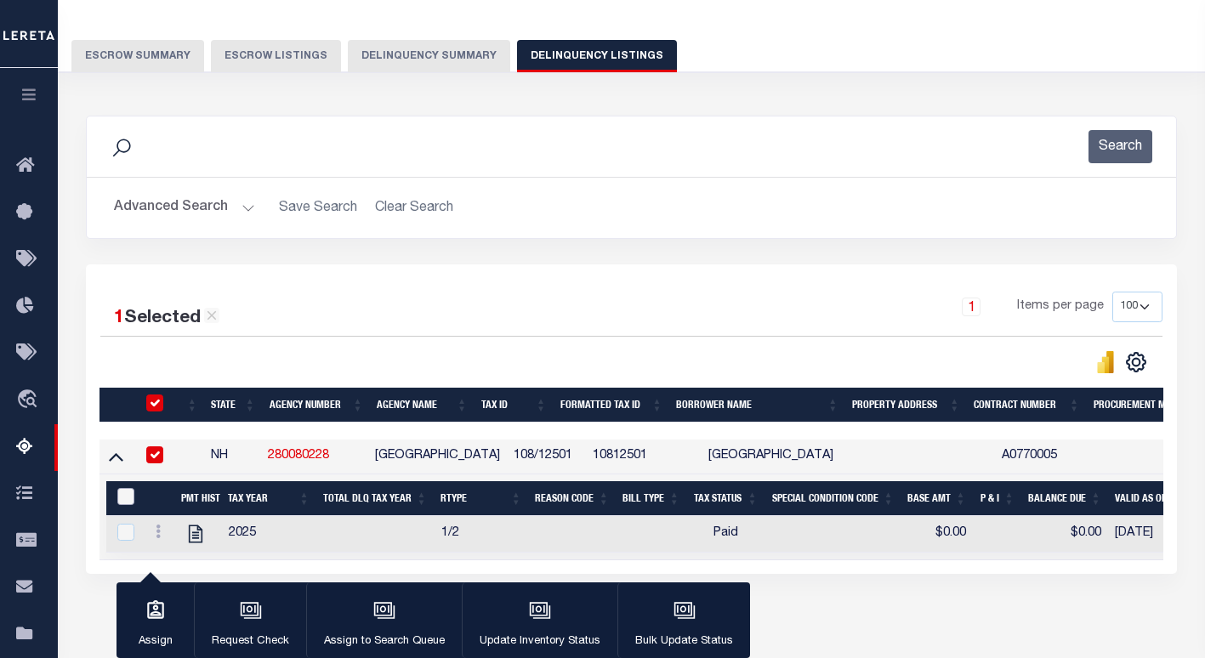
click at [121, 502] on input "&nbsp;" at bounding box center [125, 496] width 17 height 17
checkbox input "true"
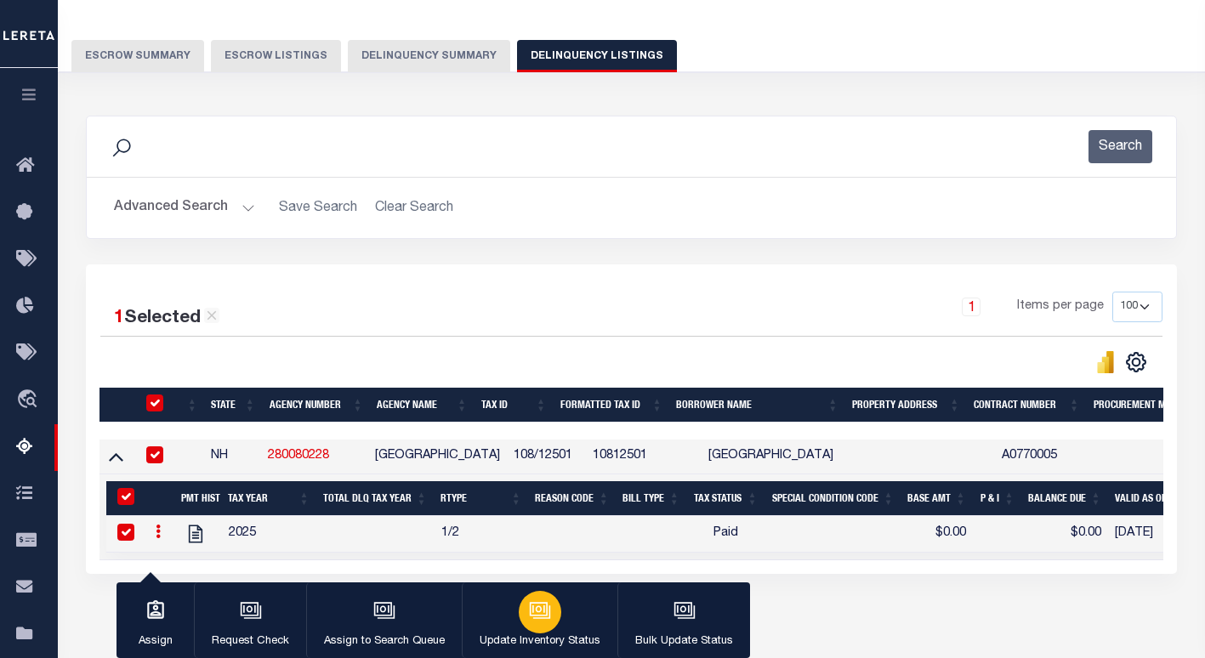
click at [562, 617] on button "Update Inventory Status" at bounding box center [540, 621] width 156 height 77
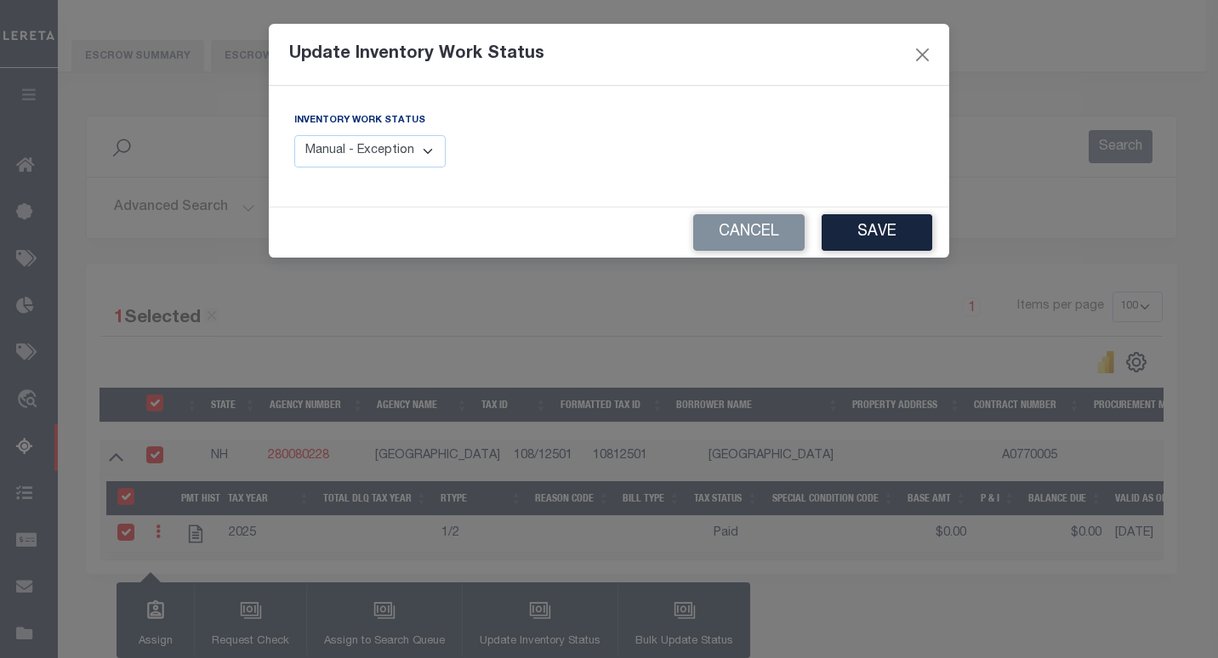
click at [398, 162] on select "Manual - Exception Pended - Awaiting Search Late Add Exception Completed" at bounding box center [369, 151] width 151 height 33
select select "4"
click at [294, 135] on select "Manual - Exception Pended - Awaiting Search Late Add Exception Completed" at bounding box center [369, 151] width 151 height 33
click at [895, 223] on button "Save" at bounding box center [876, 232] width 111 height 37
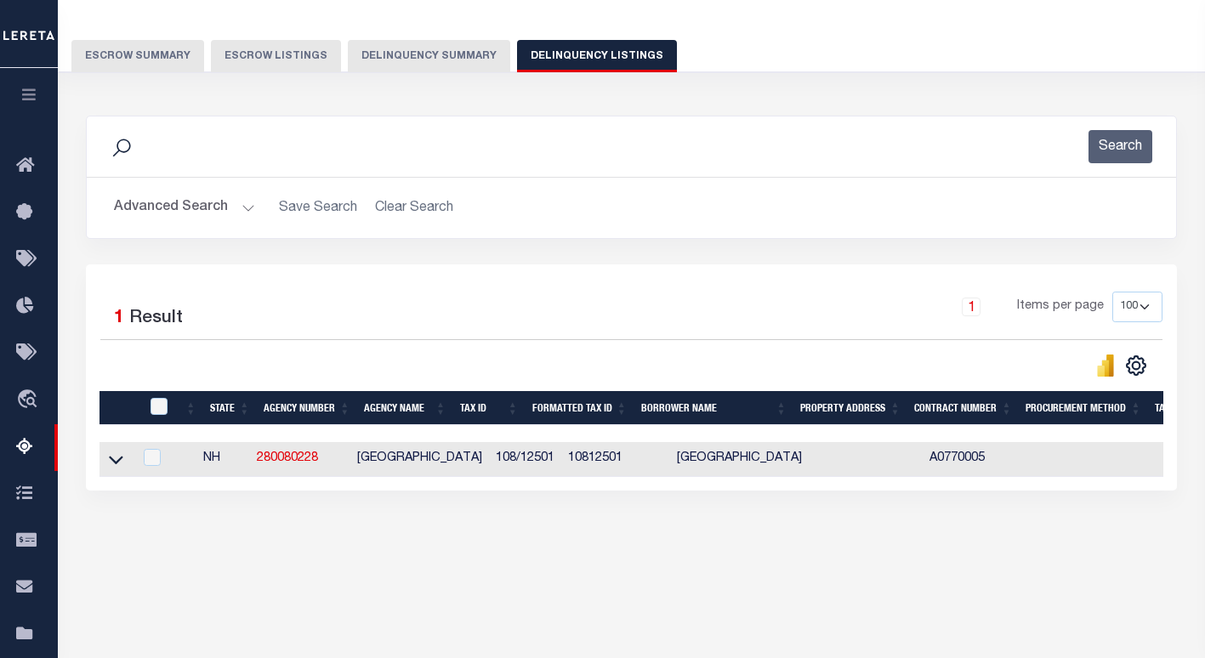
click at [138, 207] on button "Advanced Search" at bounding box center [184, 207] width 141 height 33
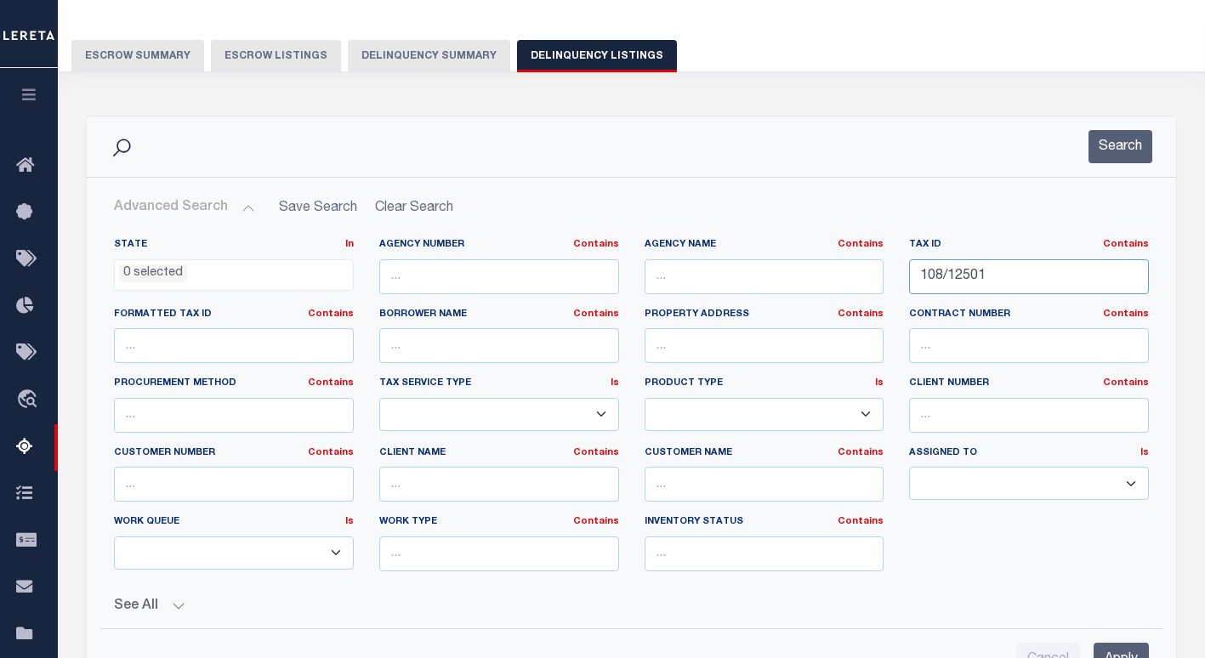
click at [989, 279] on input "108/12501" at bounding box center [1029, 276] width 240 height 35
paste input "219-32"
type input "219-32"
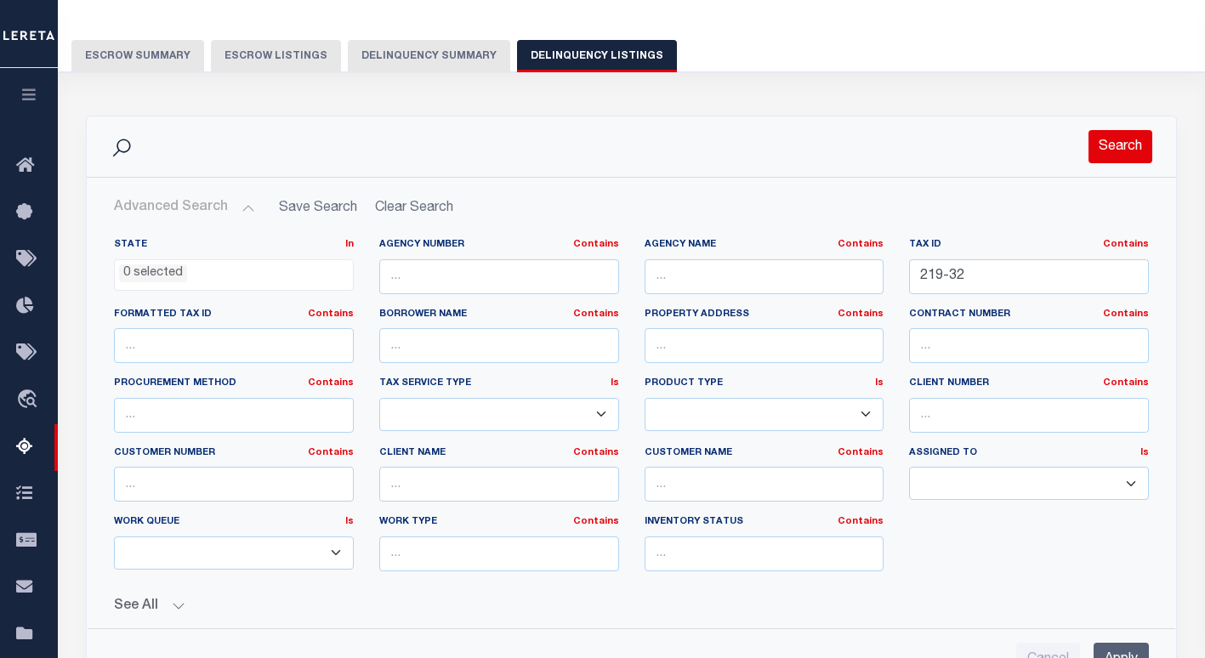
click at [1103, 147] on button "Search" at bounding box center [1121, 146] width 64 height 33
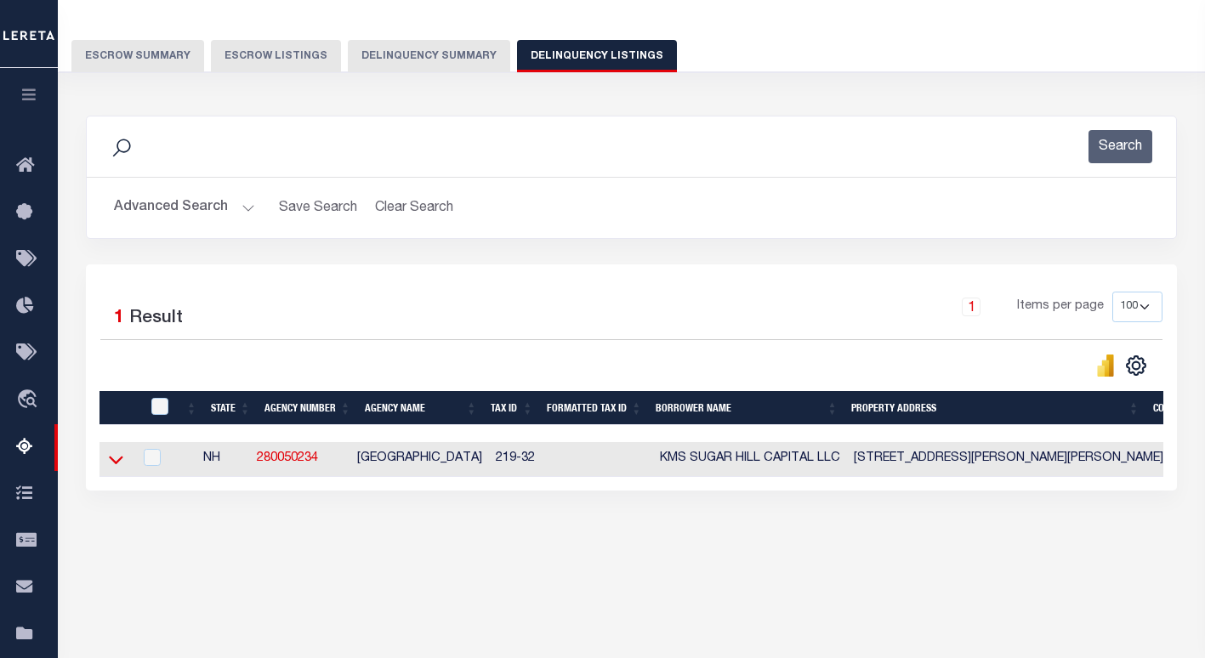
click at [110, 465] on icon at bounding box center [116, 460] width 14 height 18
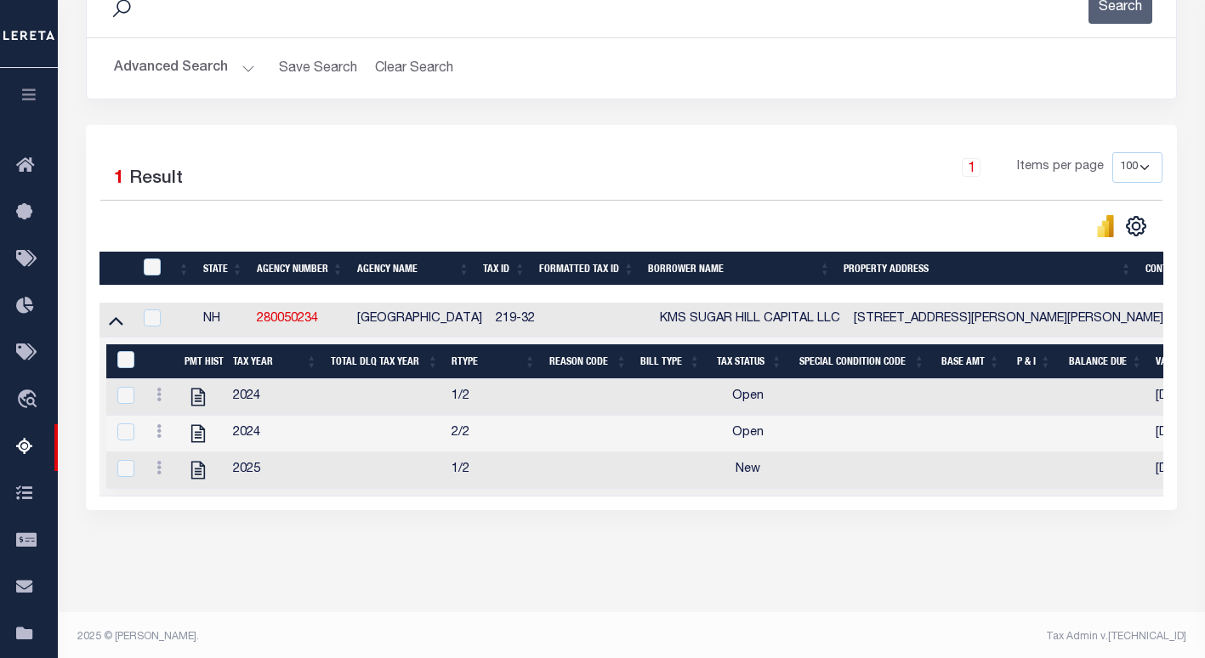
scroll to position [279, 0]
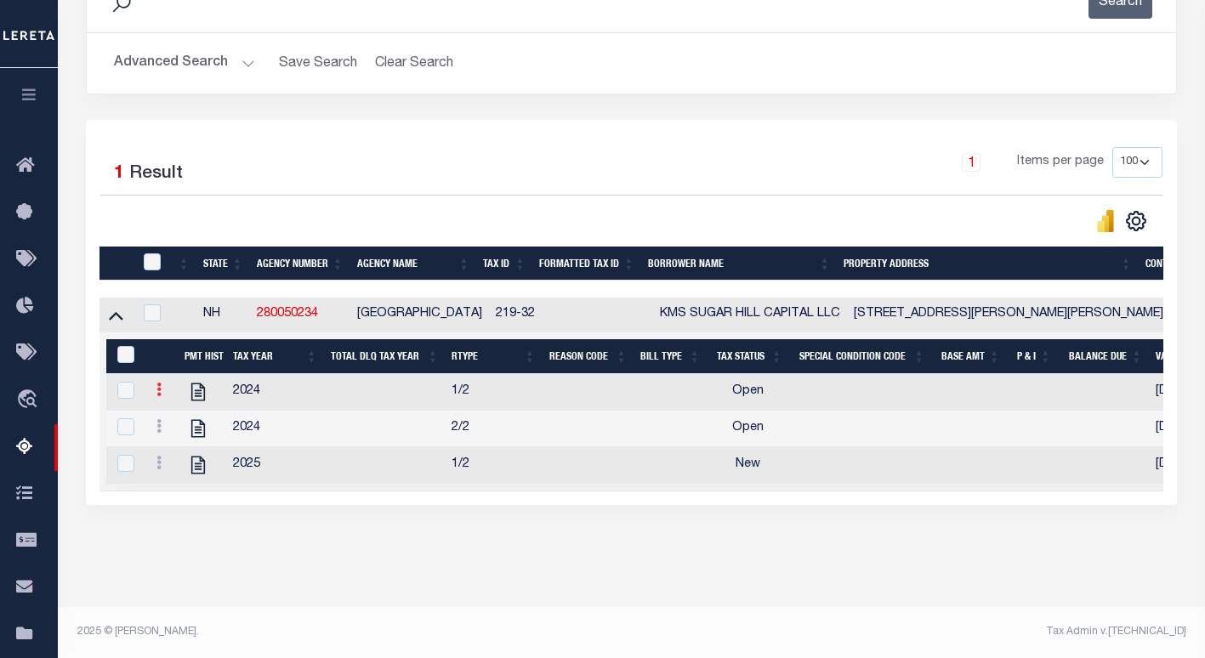
click at [160, 383] on icon at bounding box center [158, 390] width 5 height 14
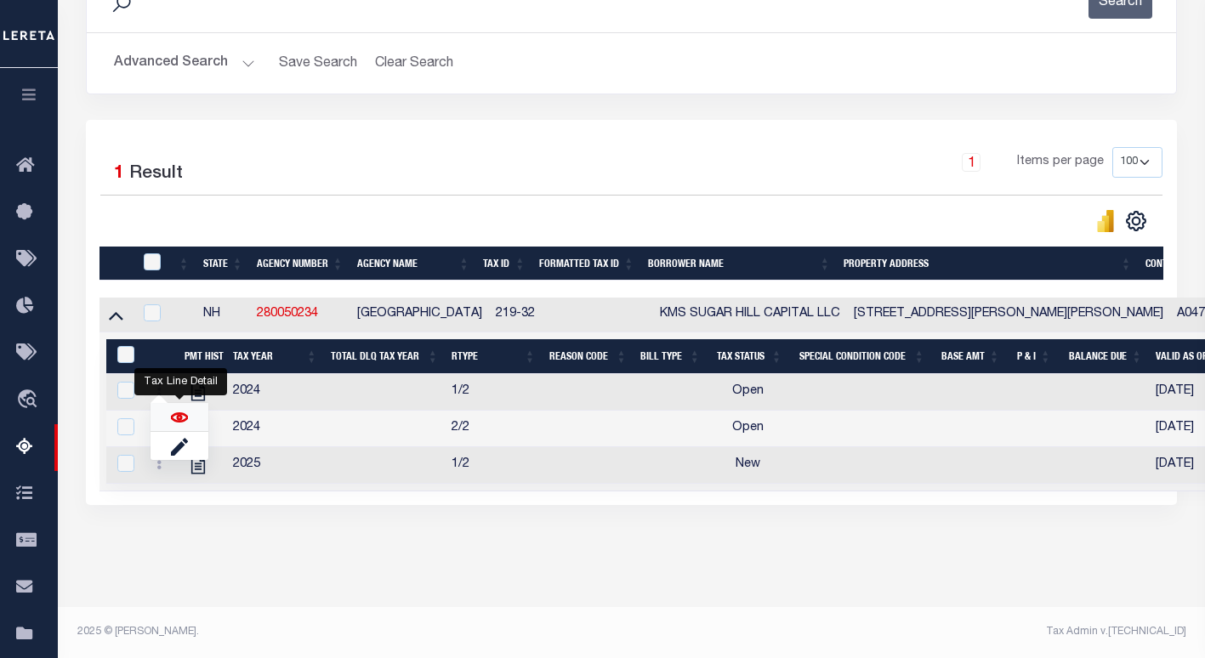
click at [179, 413] on img "" at bounding box center [179, 417] width 17 height 17
checkbox input "false"
checkbox input "true"
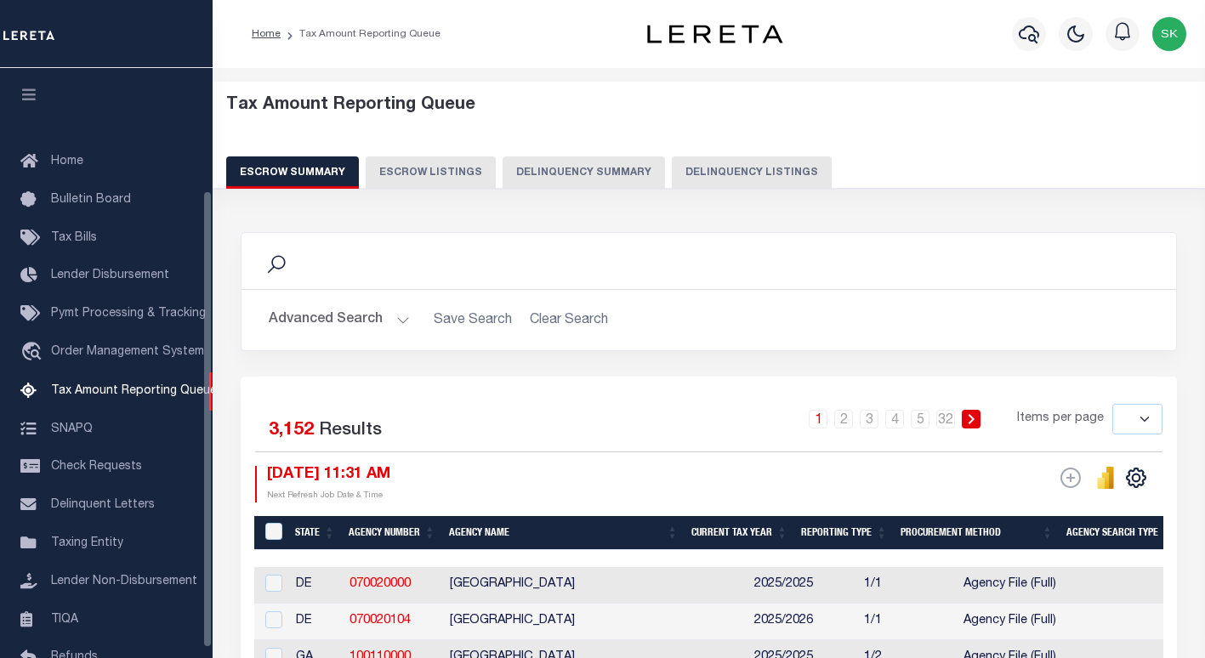
select select
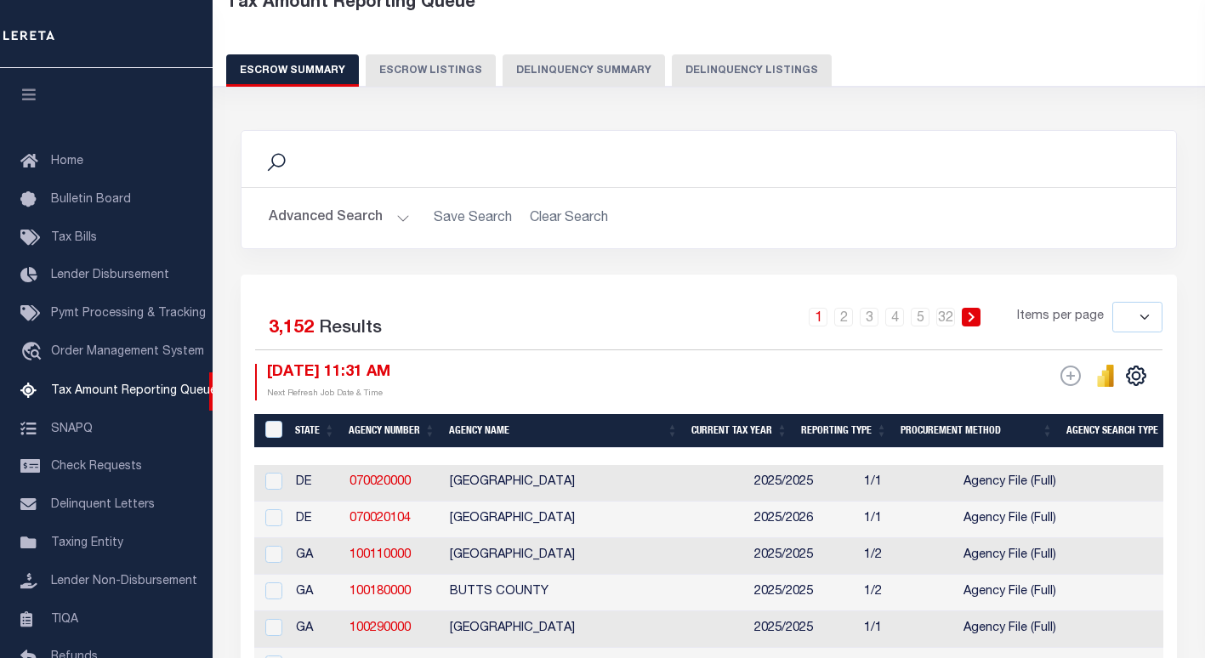
scroll to position [157, 0]
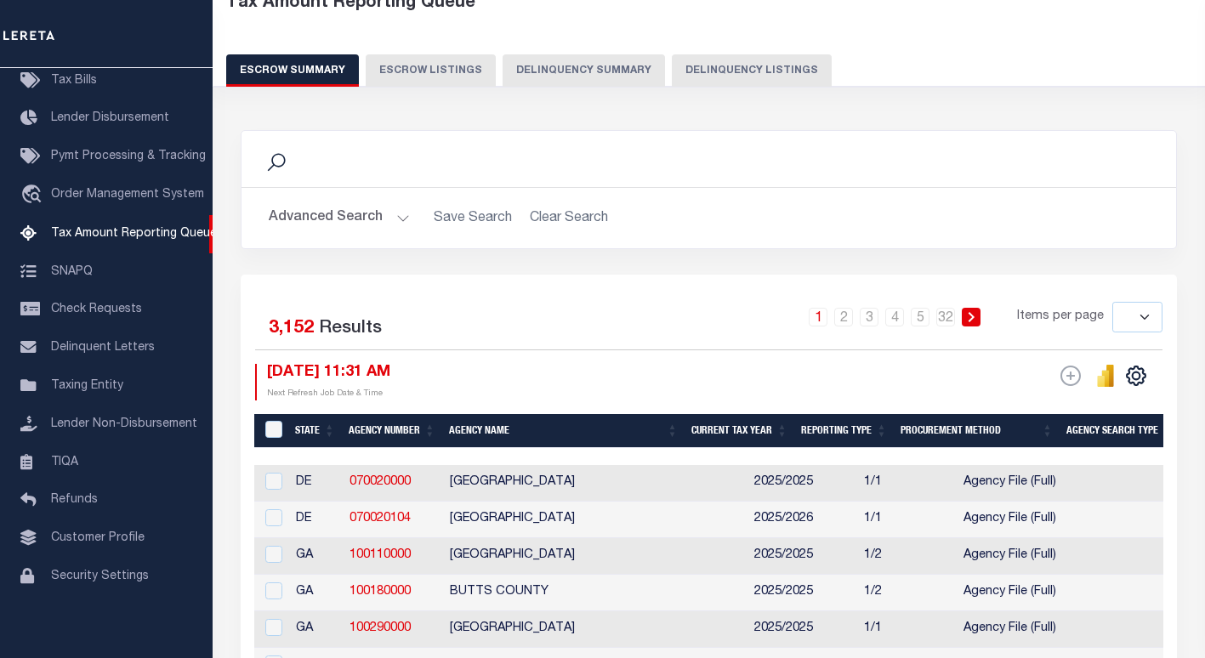
click at [295, 224] on button "Advanced Search" at bounding box center [339, 218] width 141 height 33
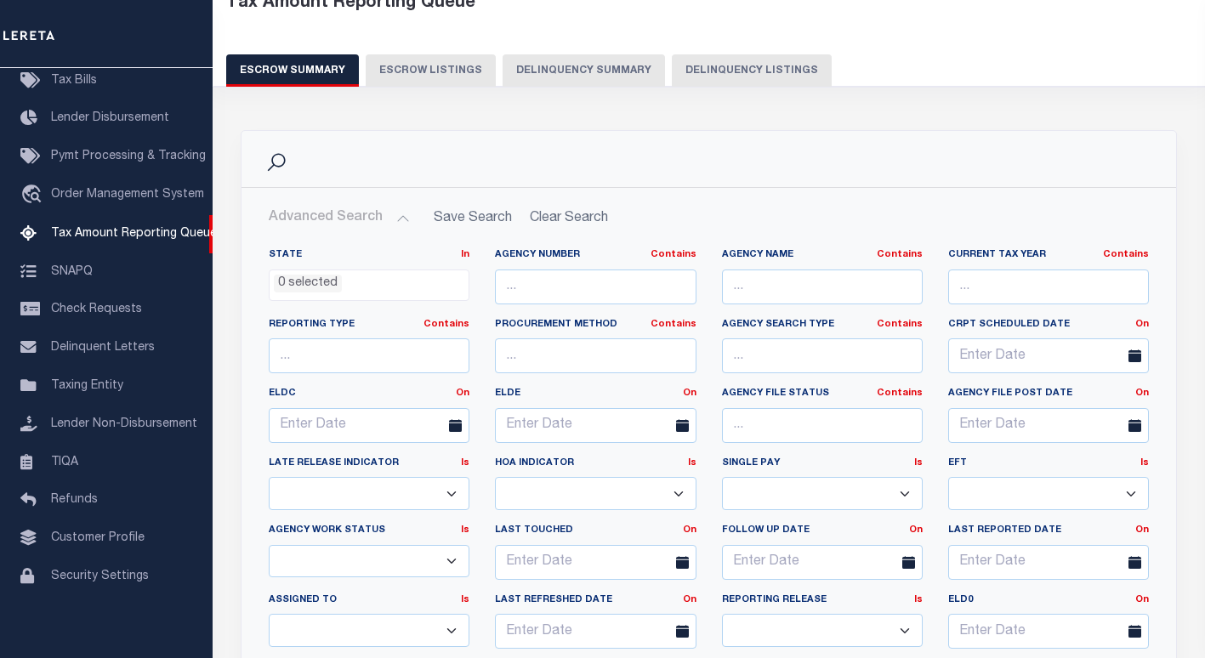
click at [730, 72] on button "Delinquency Listings" at bounding box center [752, 70] width 160 height 32
select select "100"
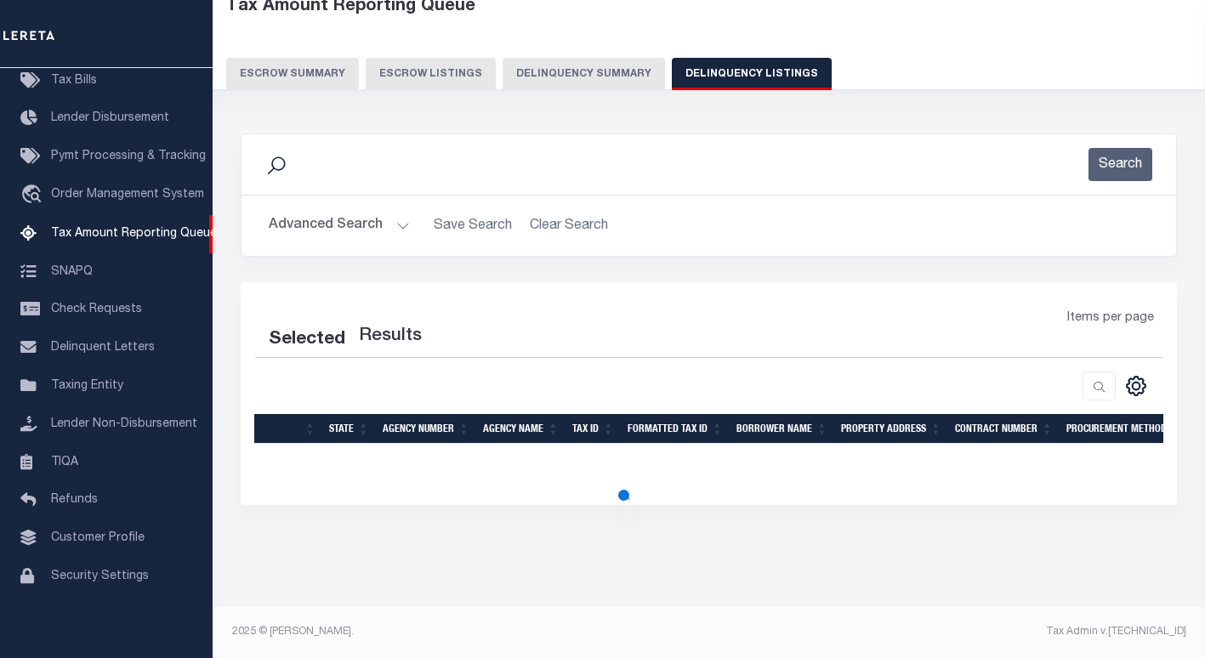
select select "100"
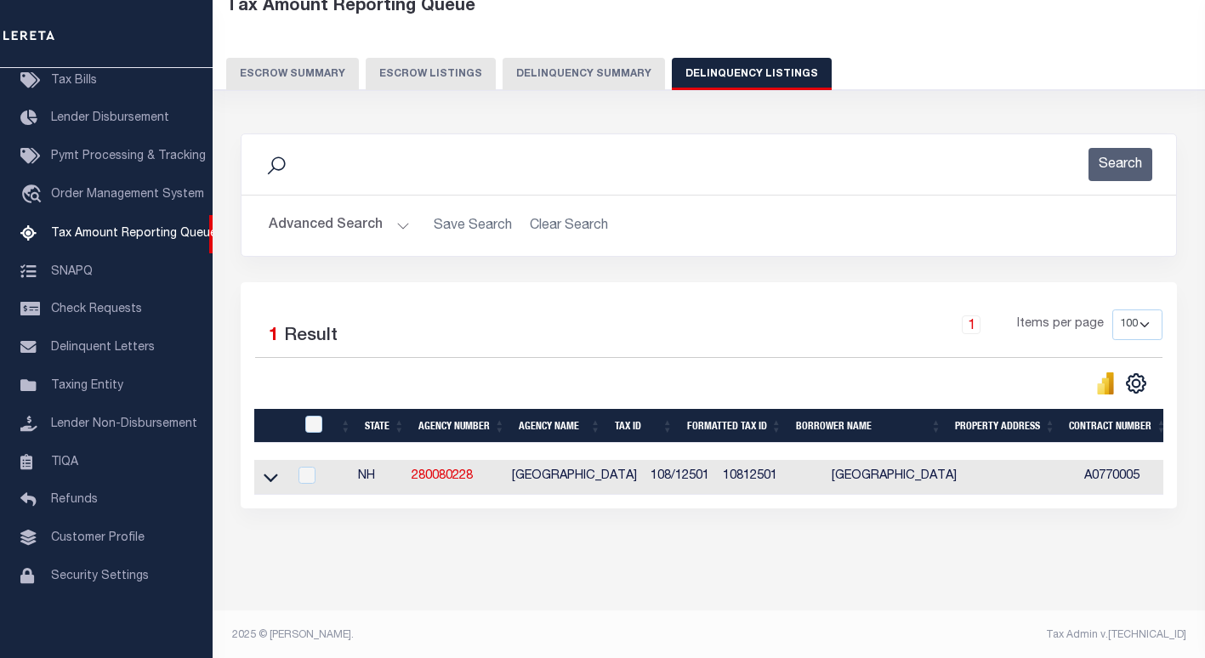
scroll to position [102, 0]
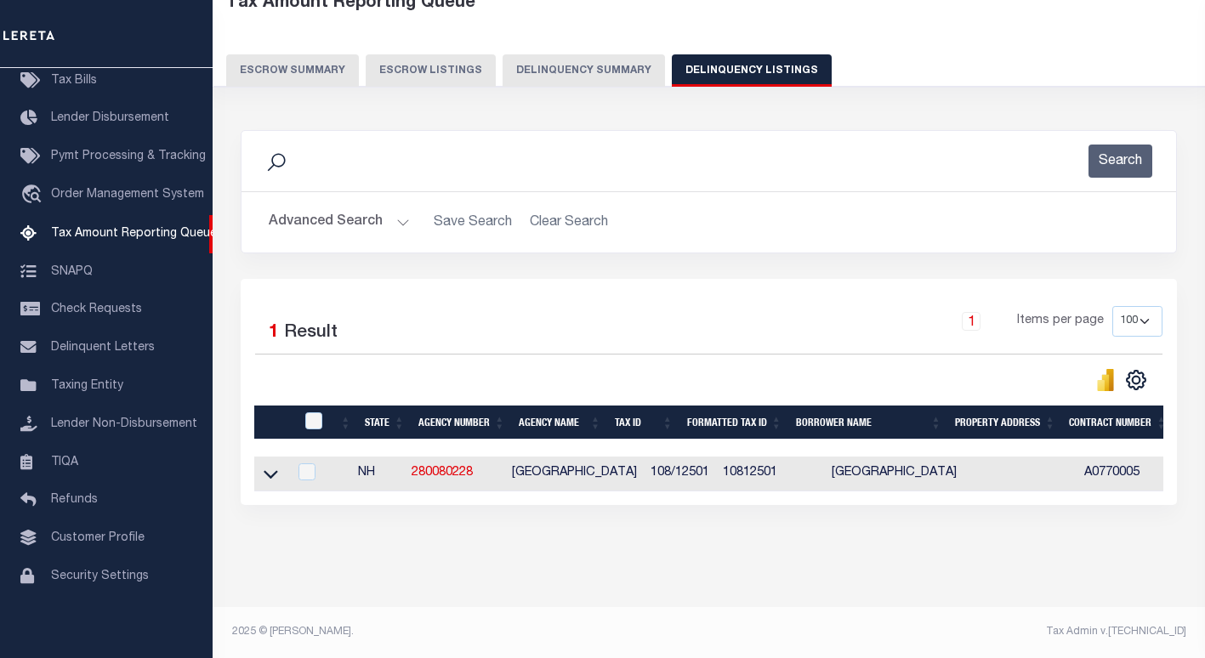
click at [295, 224] on button "Advanced Search" at bounding box center [339, 222] width 141 height 33
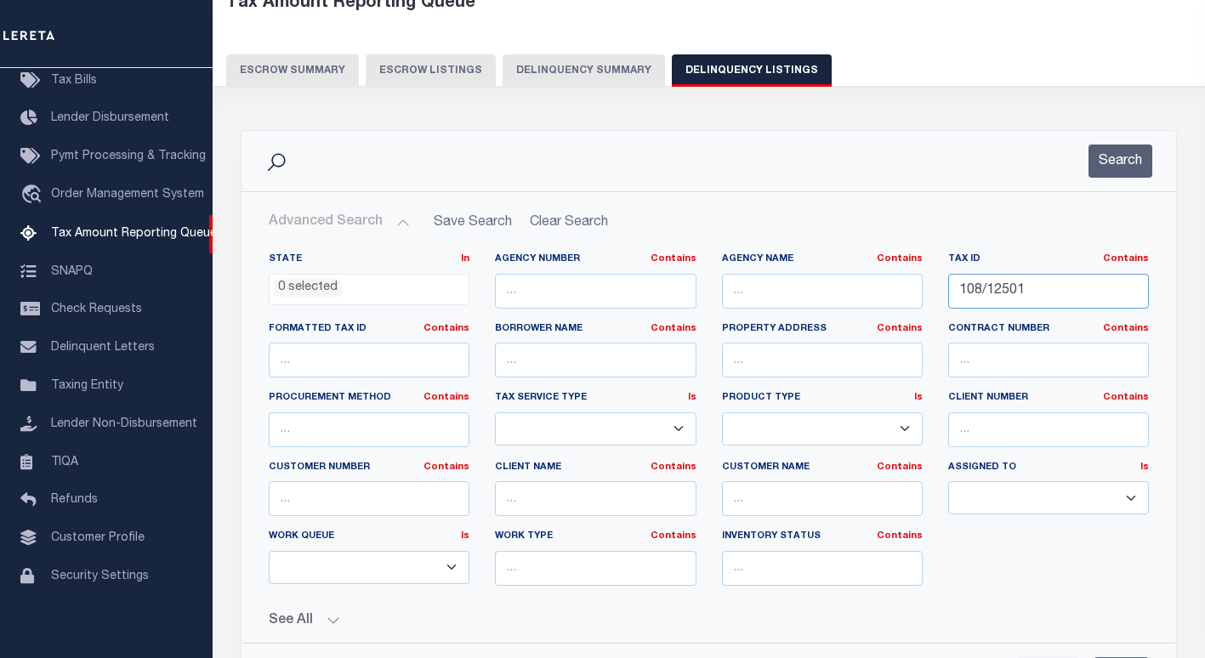
click at [1009, 290] on input "108/12501" at bounding box center [1048, 291] width 201 height 35
paste input "98/7887"
type input "98/7887"
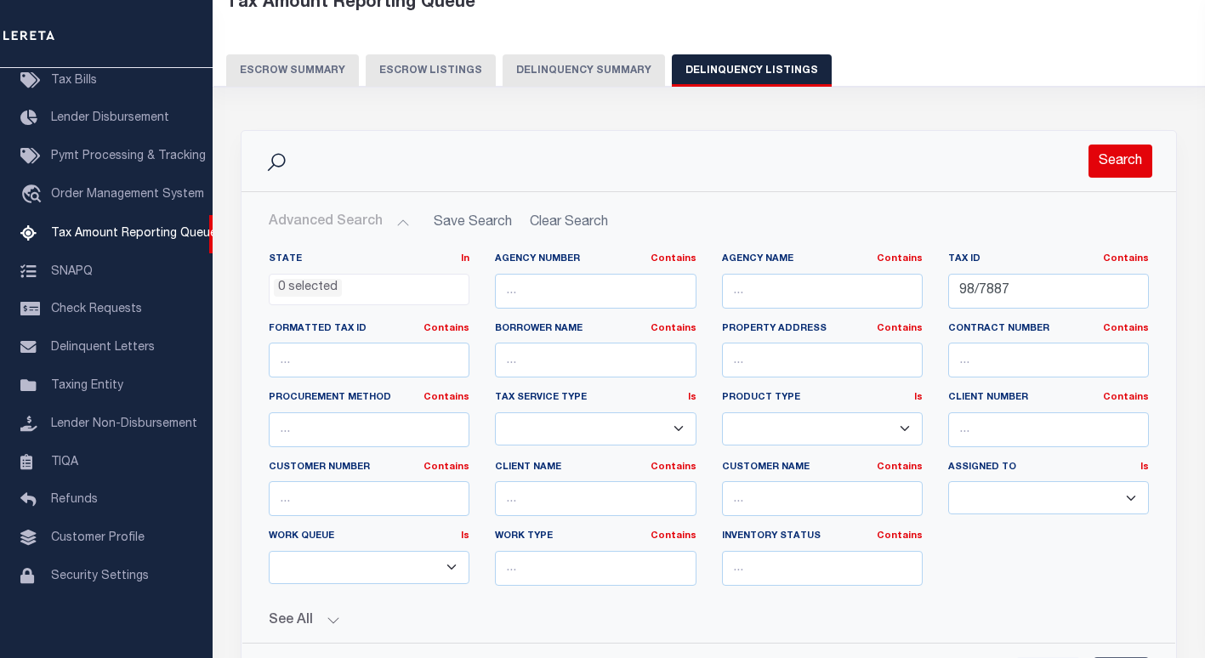
click at [1111, 173] on button "Search" at bounding box center [1121, 161] width 64 height 33
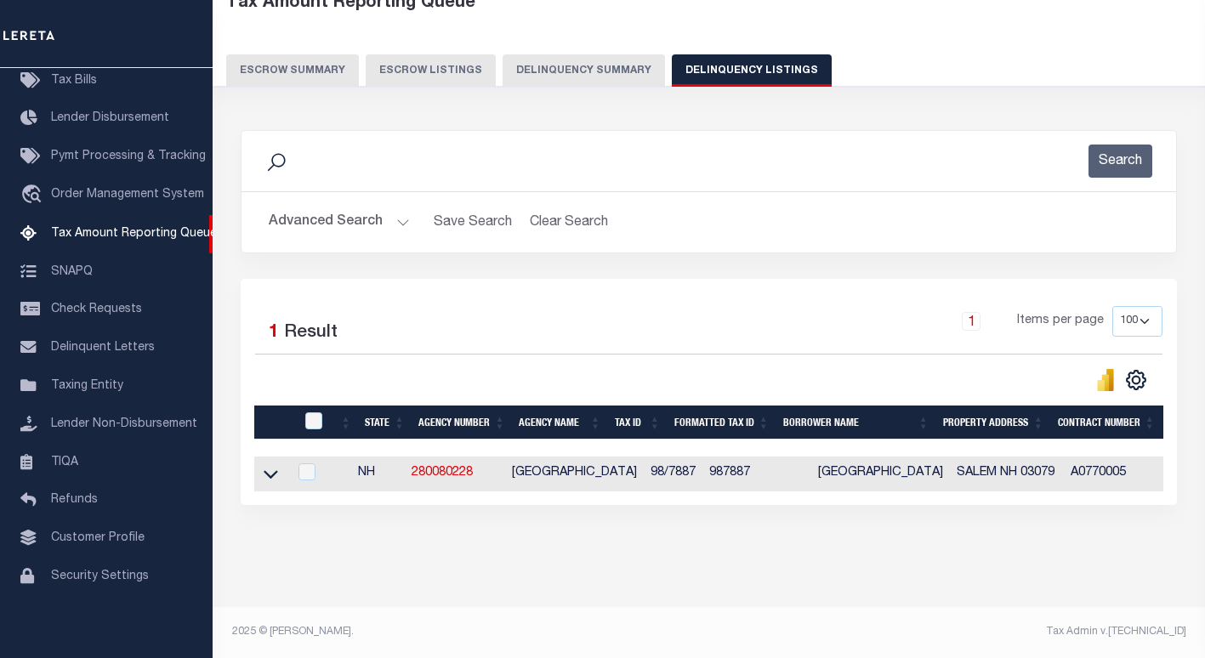
click at [271, 475] on icon at bounding box center [271, 474] width 14 height 18
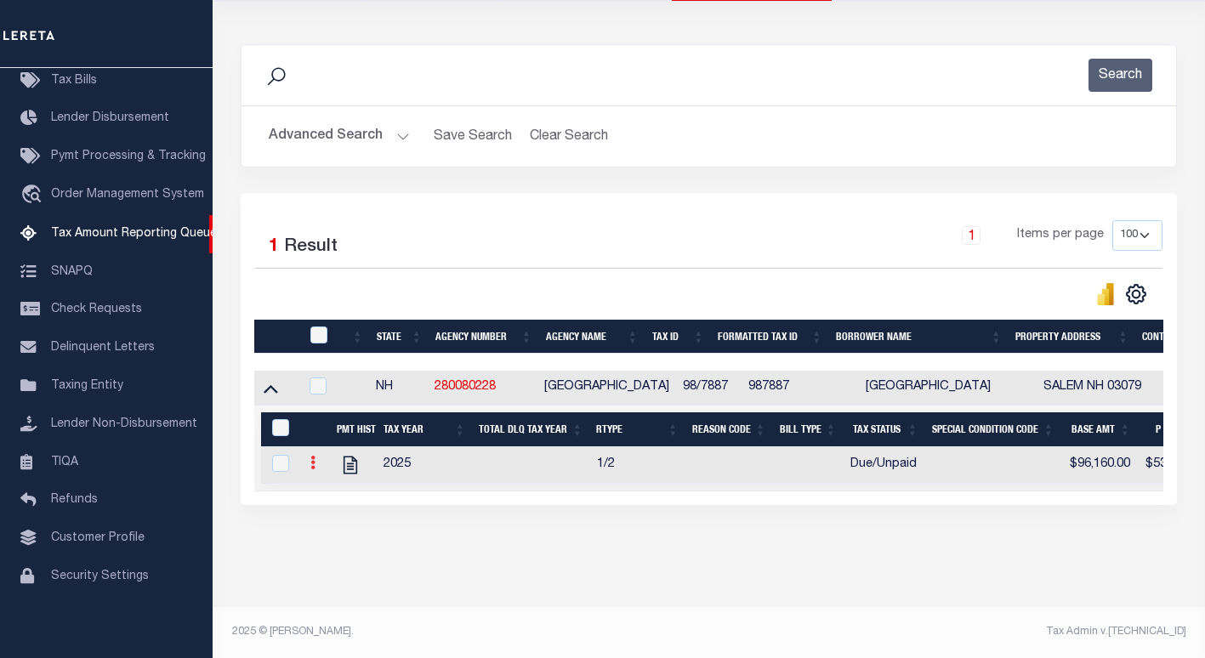
click at [310, 456] on icon at bounding box center [312, 463] width 5 height 14
click at [329, 491] on img "" at bounding box center [333, 490] width 17 height 17
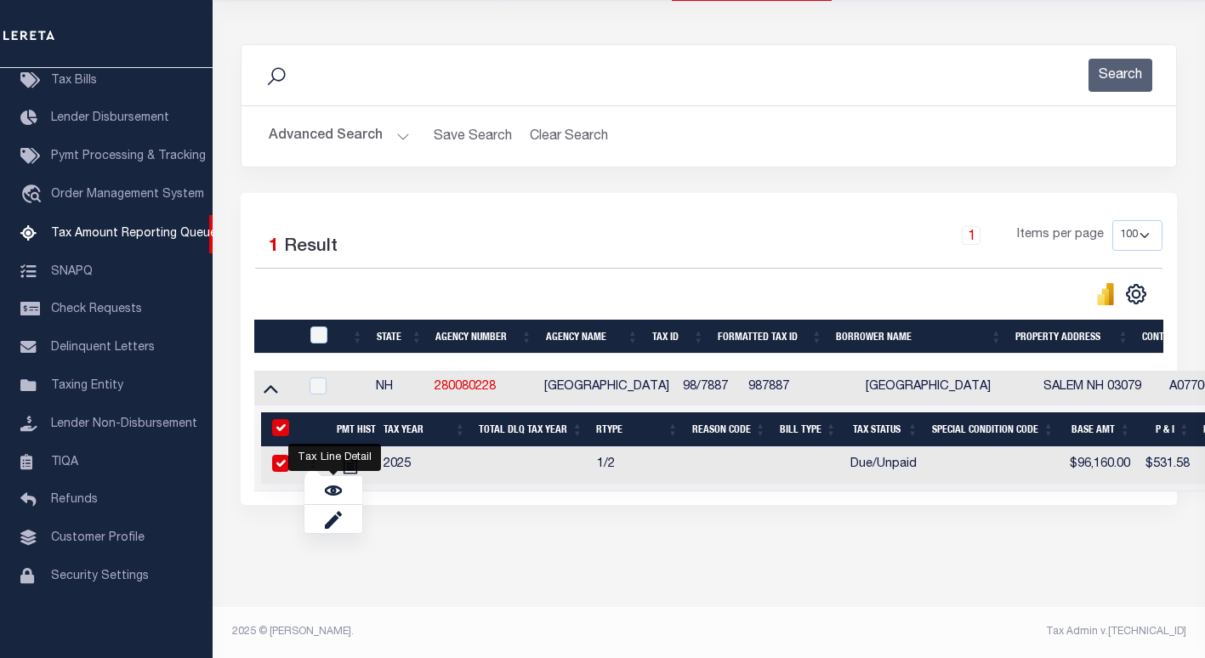
checkbox input "true"
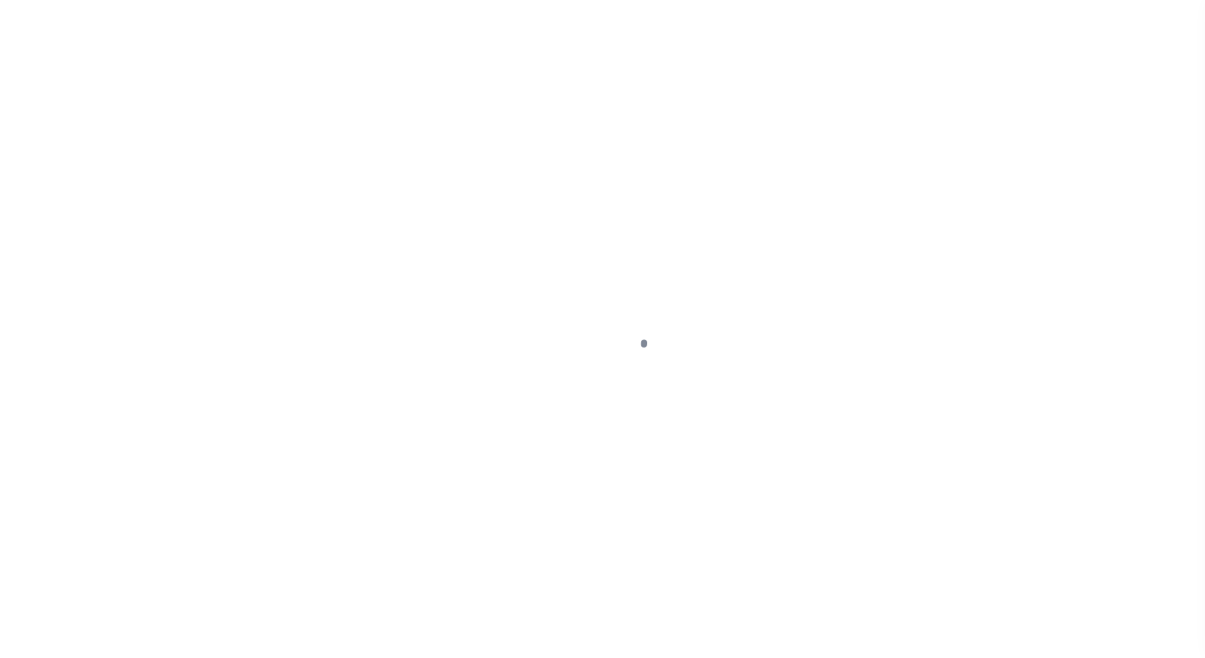
select select "DUE"
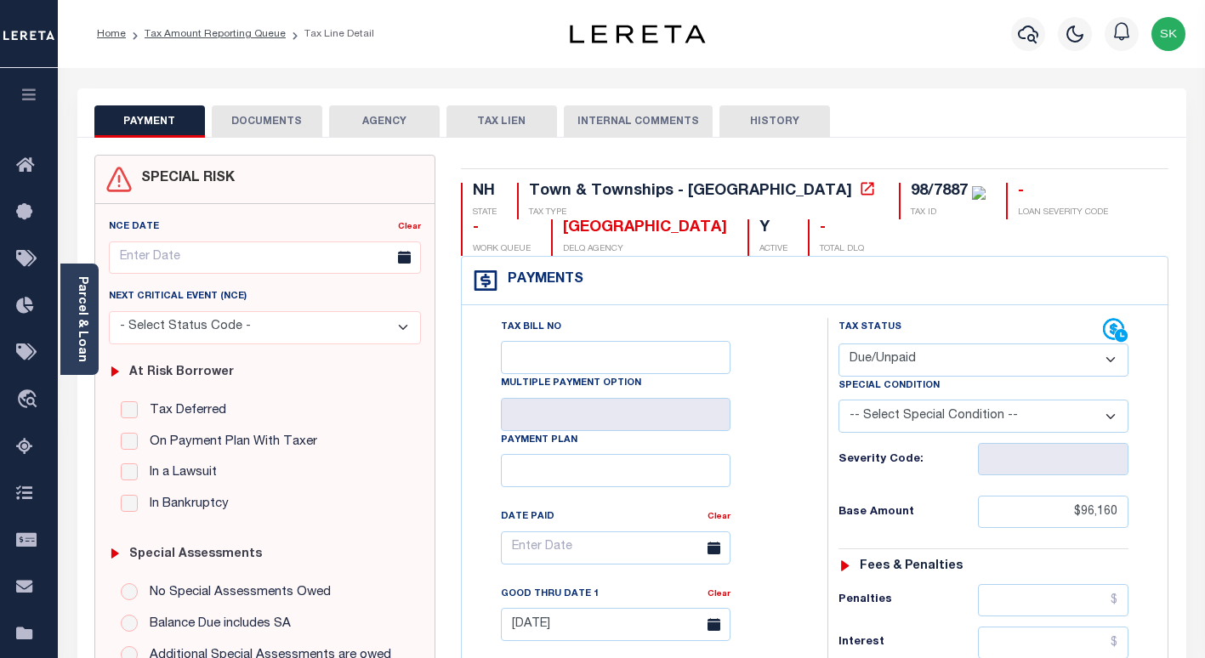
click at [774, 351] on div "Tax Bill No Multiple Payment Option Payment Plan Clear" at bounding box center [640, 556] width 323 height 477
click at [859, 193] on icon at bounding box center [867, 188] width 17 height 17
click at [80, 321] on link "Parcel & Loan" at bounding box center [82, 319] width 12 height 86
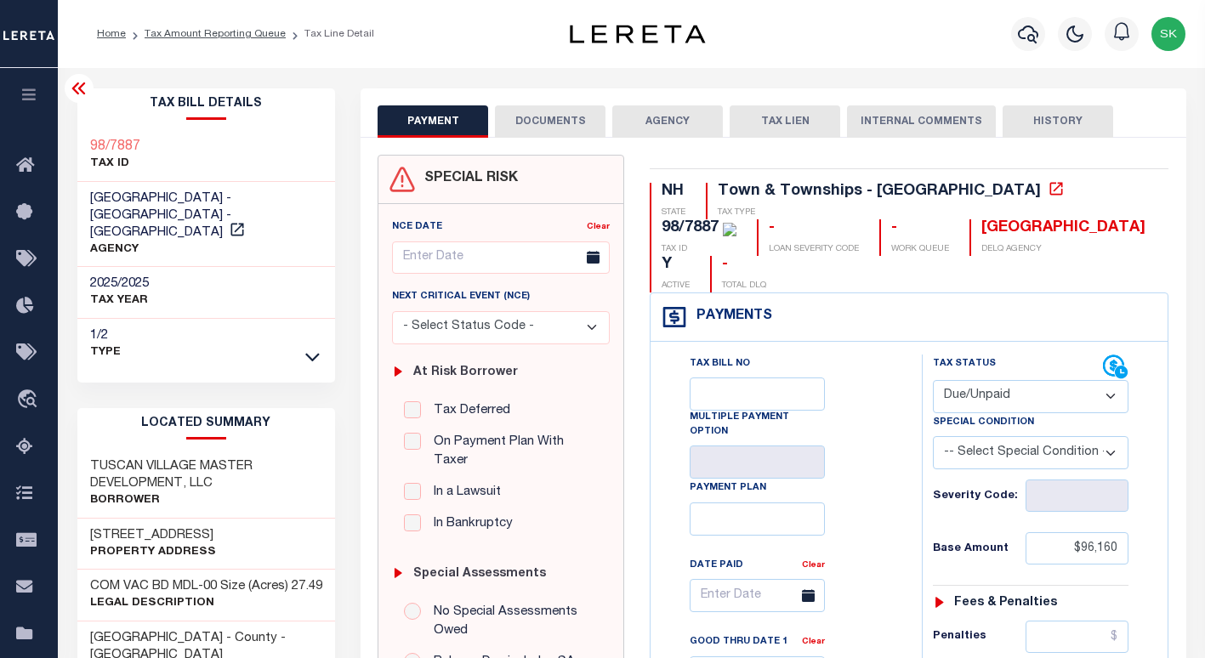
click at [142, 527] on h3 "[STREET_ADDRESS]" at bounding box center [153, 535] width 126 height 17
drag, startPoint x: 164, startPoint y: 514, endPoint x: 60, endPoint y: 519, distance: 104.7
copy h3 "[STREET_ADDRESS]"
drag, startPoint x: 216, startPoint y: 465, endPoint x: 88, endPoint y: 448, distance: 129.5
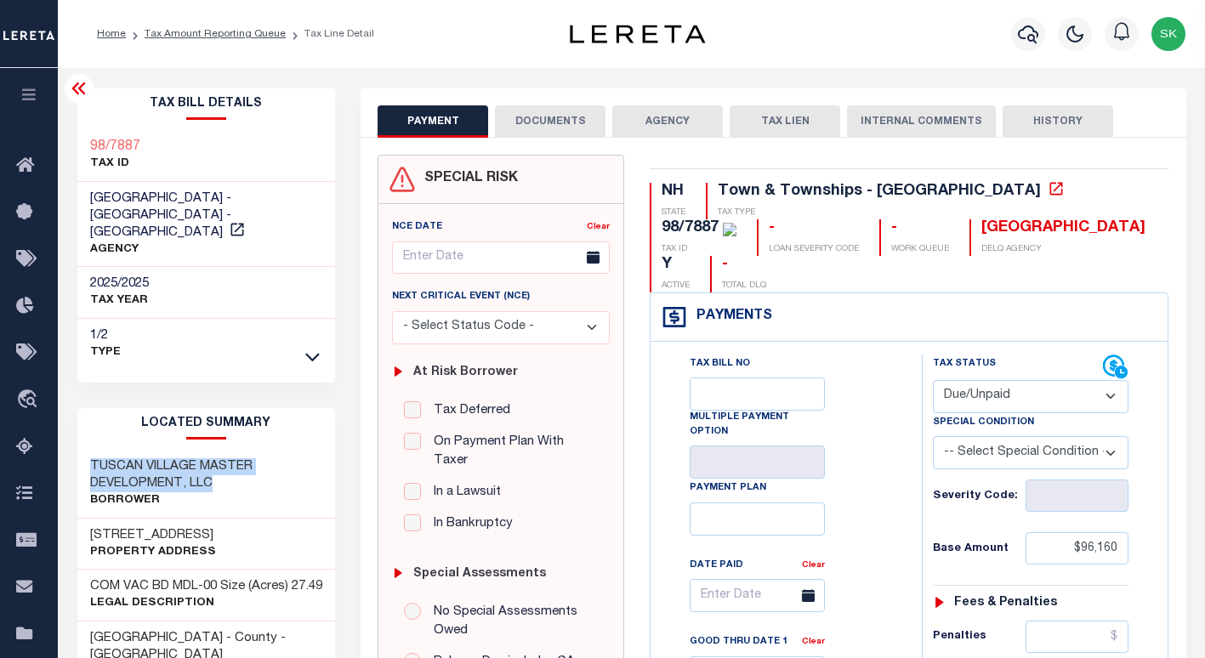
click at [88, 450] on div "TUSCAN VILLAGE MASTER DEVELOPMENT, LLC Borrower" at bounding box center [206, 484] width 259 height 69
copy h3 "TUSCAN VILLAGE MASTER DEVELOPMENT, LLC"
click at [71, 96] on icon at bounding box center [79, 88] width 20 height 20
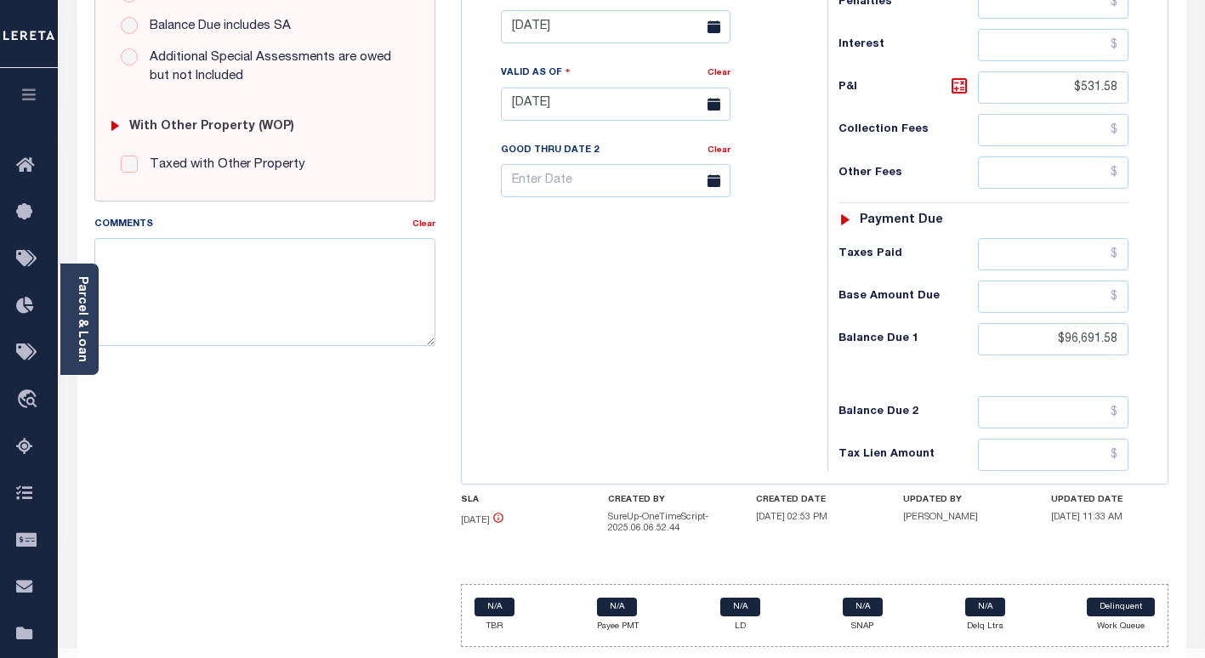
scroll to position [641, 0]
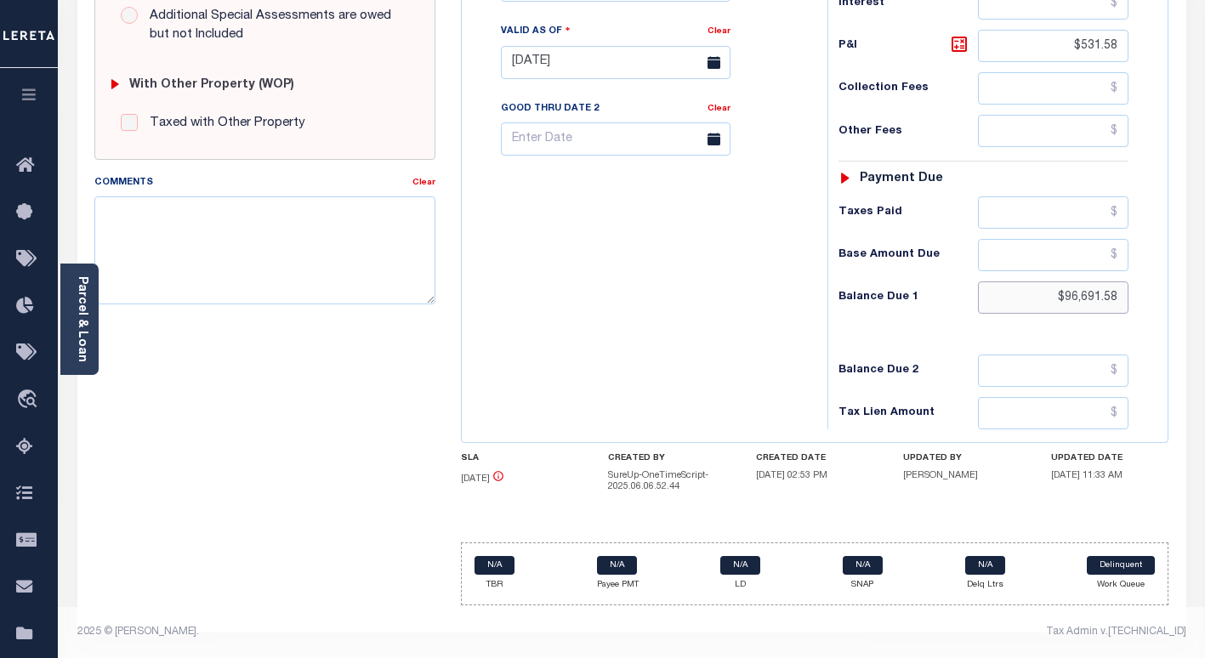
click at [1097, 301] on input "$96,691.58" at bounding box center [1053, 297] width 151 height 32
paste input "97,954.83"
type input "$97,954.83"
type input "[DATE]"
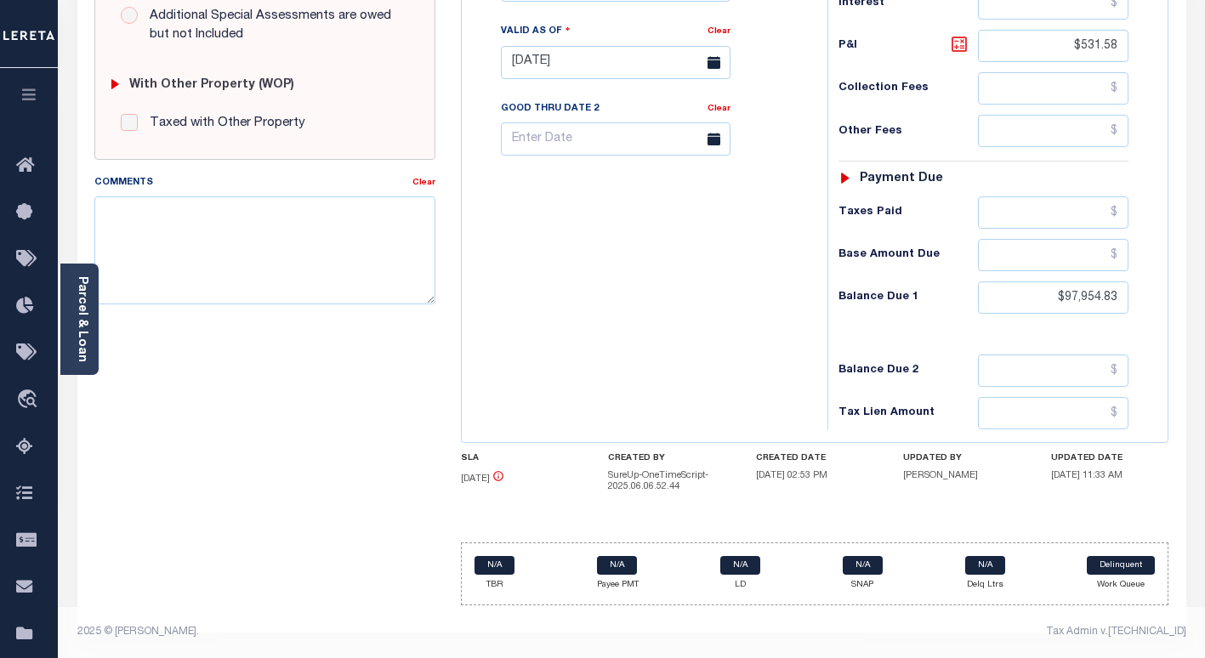
click at [964, 40] on icon at bounding box center [959, 44] width 20 height 20
type input "$1,794.83"
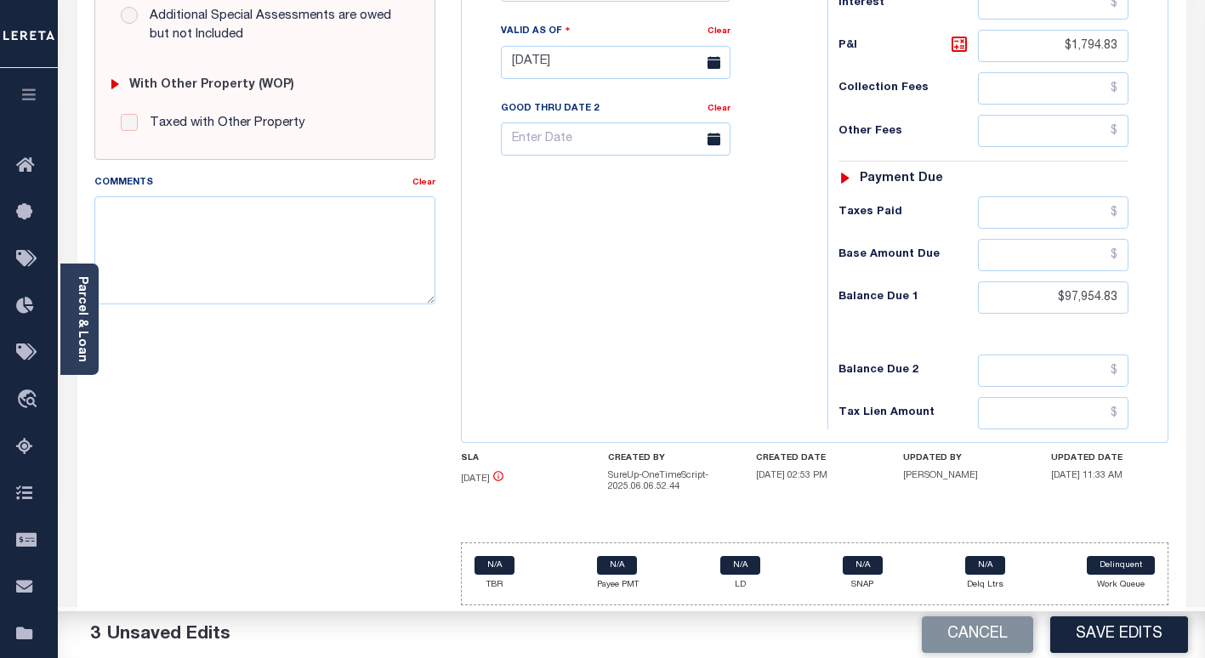
drag, startPoint x: 655, startPoint y: 253, endPoint x: 645, endPoint y: 219, distance: 36.3
click at [654, 243] on div "Tax Bill No Multiple Payment Option Payment Plan Clear" at bounding box center [640, 54] width 349 height 751
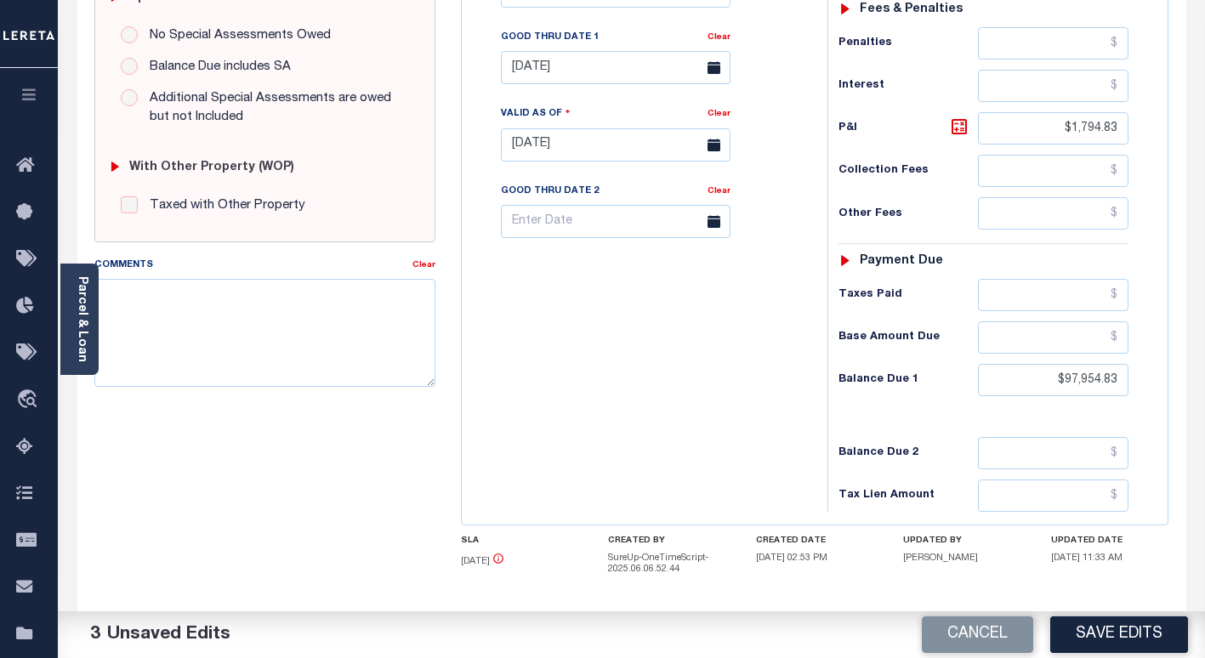
scroll to position [556, 0]
click at [543, 71] on input "[DATE]" at bounding box center [616, 68] width 230 height 33
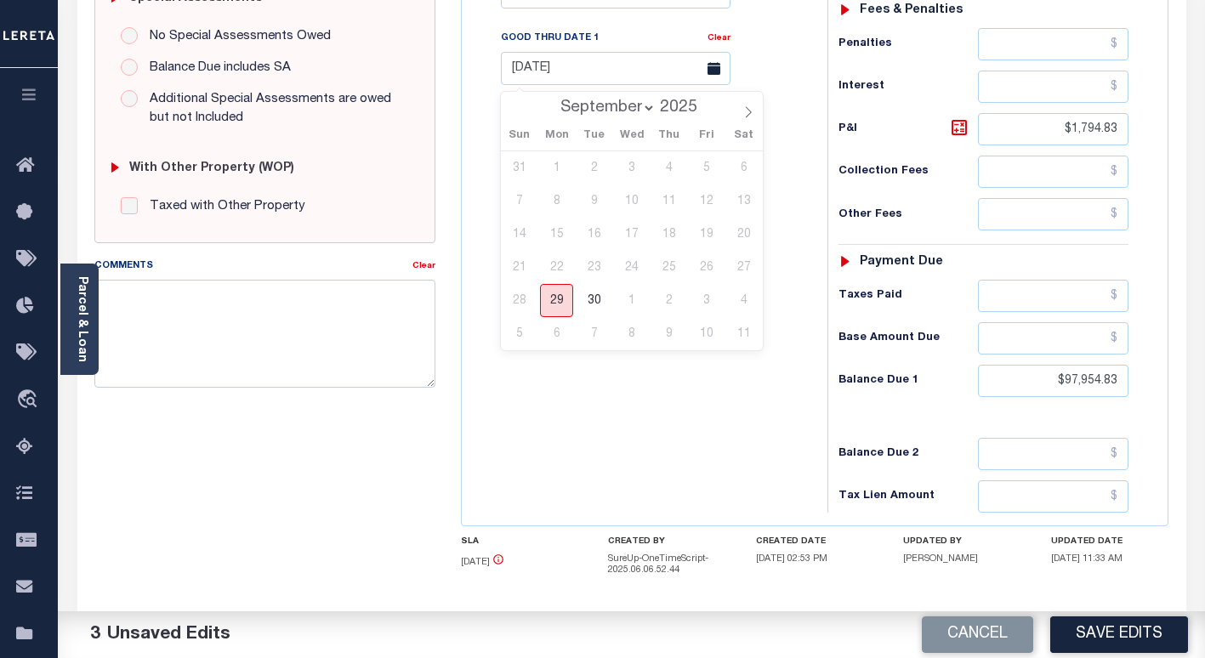
click at [559, 300] on span "29" at bounding box center [556, 300] width 33 height 33
type input "[DATE]"
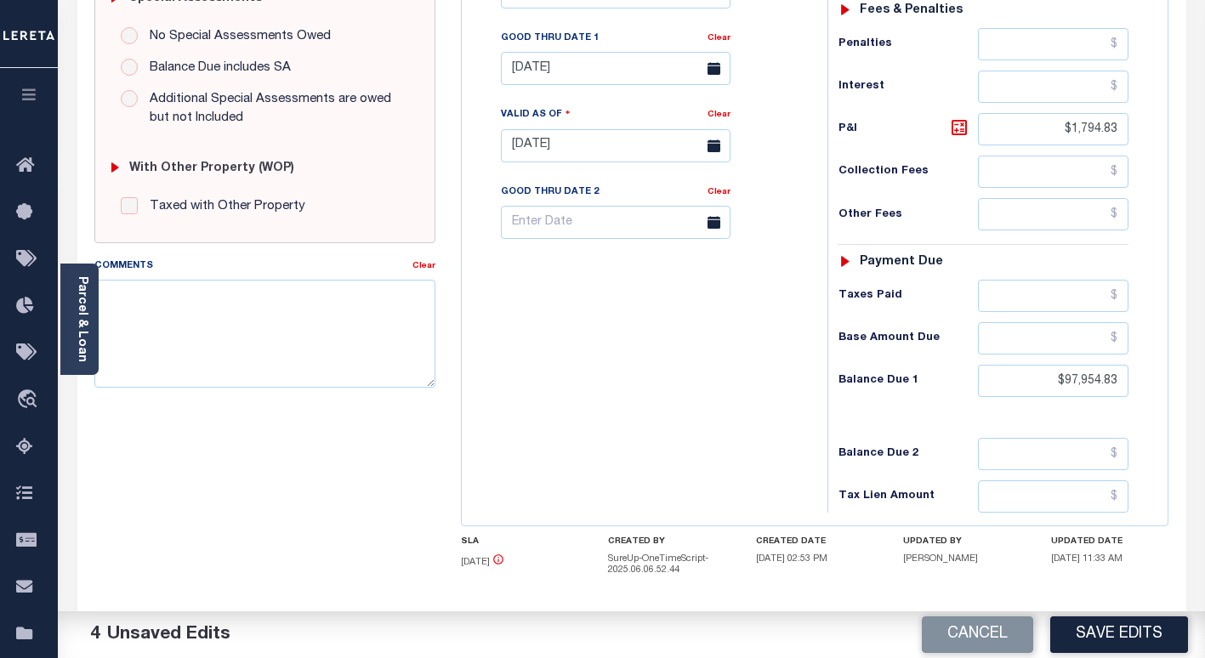
click at [686, 438] on div "Tax Bill No Multiple Payment Option Payment Plan Clear" at bounding box center [640, 137] width 349 height 751
click at [1108, 623] on button "Save Edits" at bounding box center [1119, 635] width 138 height 37
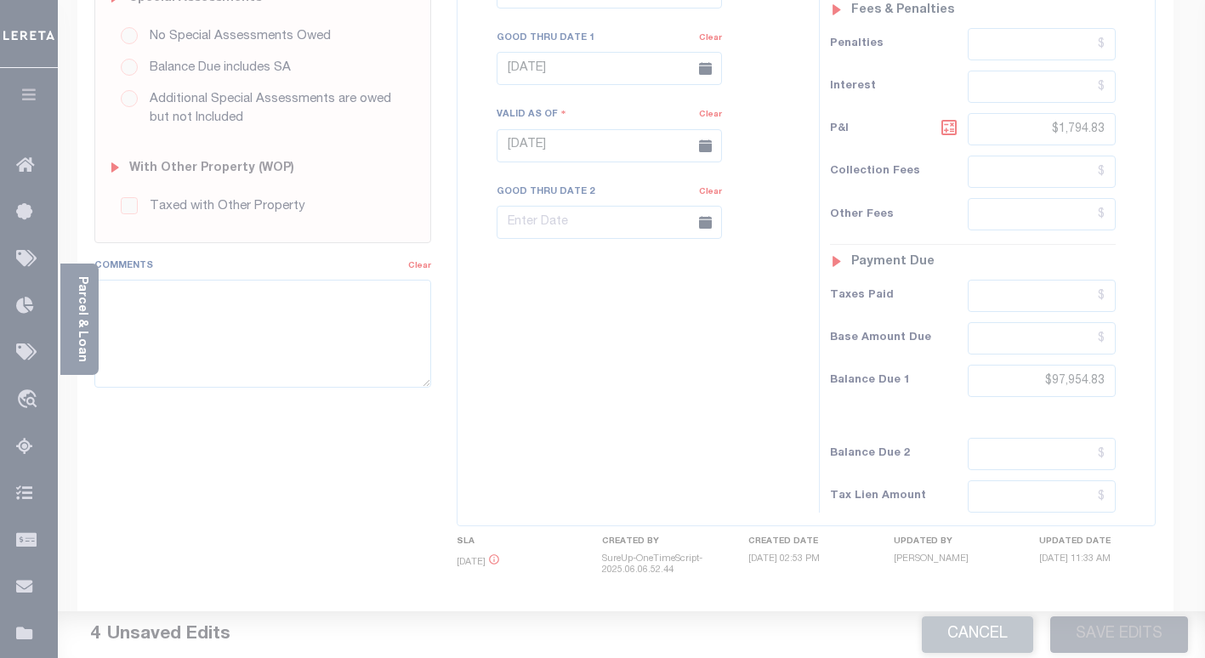
scroll to position [539, 0]
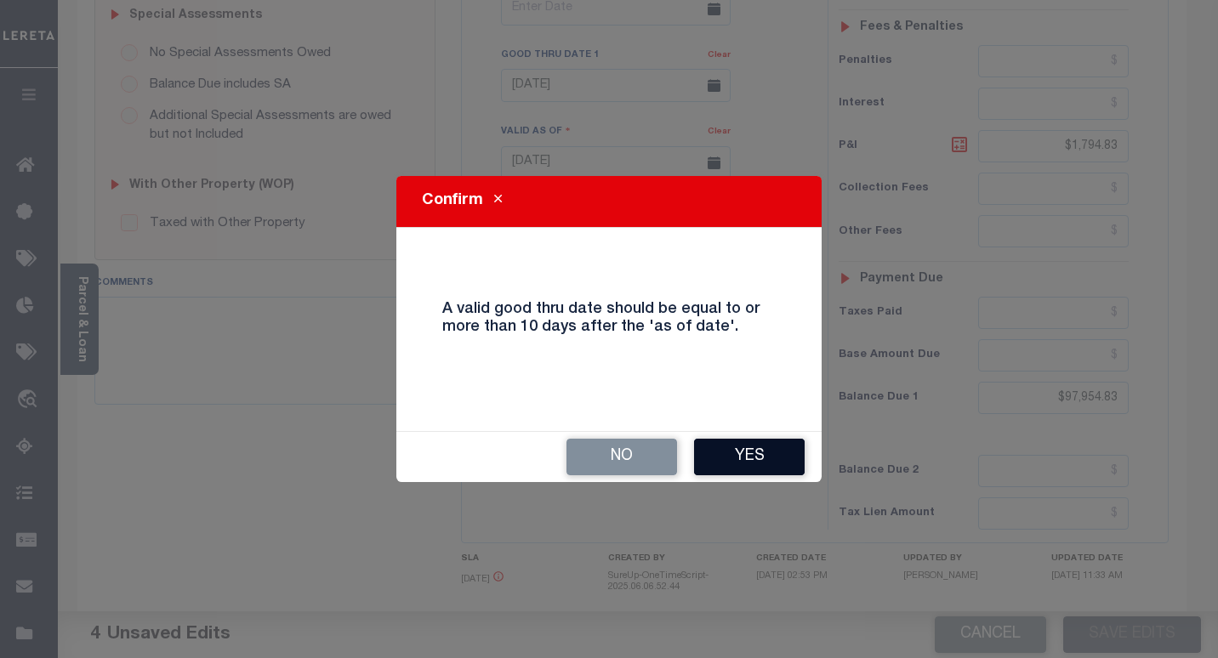
click at [766, 456] on button "Yes" at bounding box center [749, 457] width 111 height 37
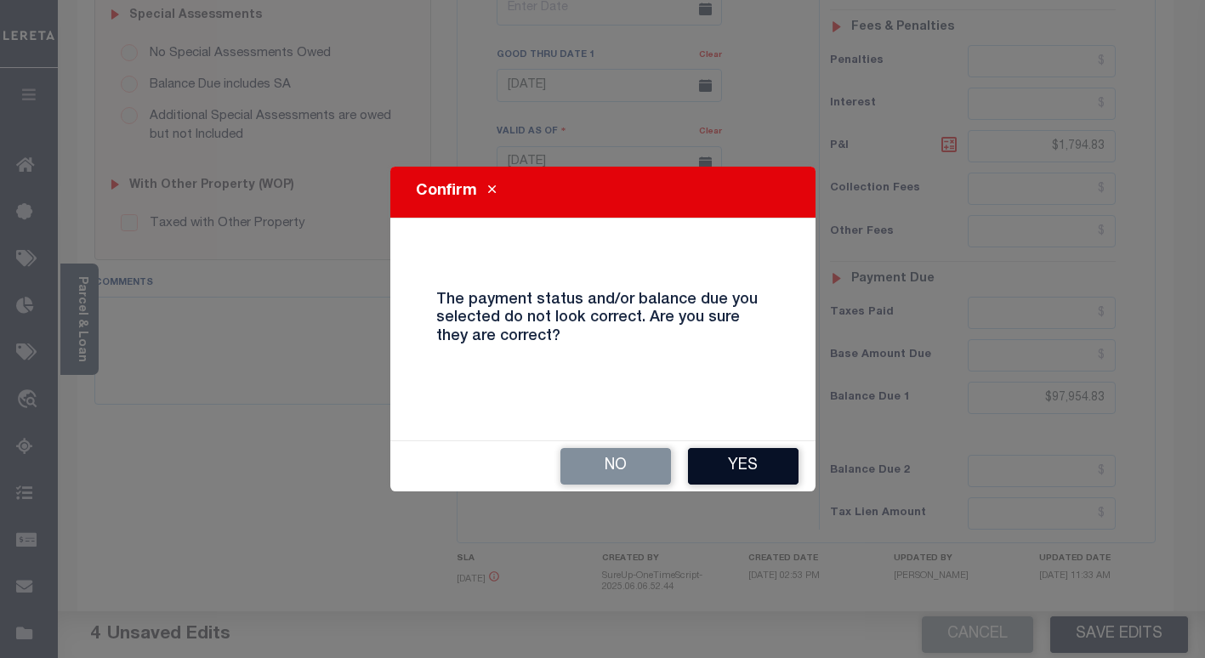
click at [738, 466] on button "Yes" at bounding box center [743, 466] width 111 height 37
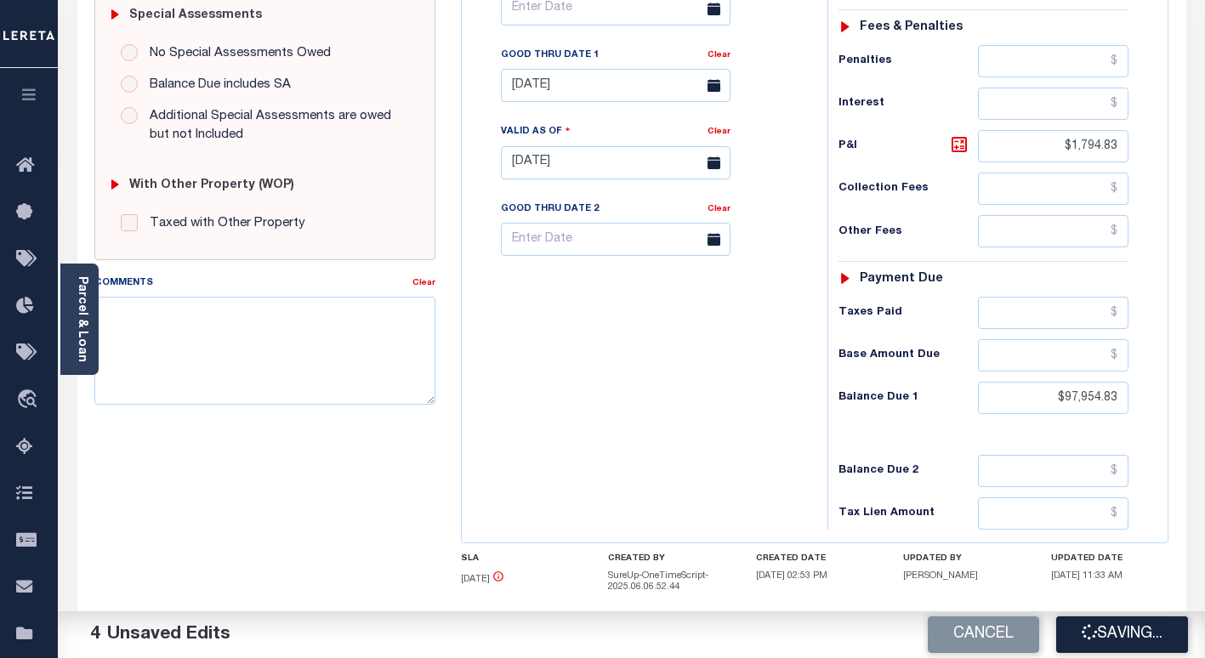
checkbox input "false"
type input "$96,160"
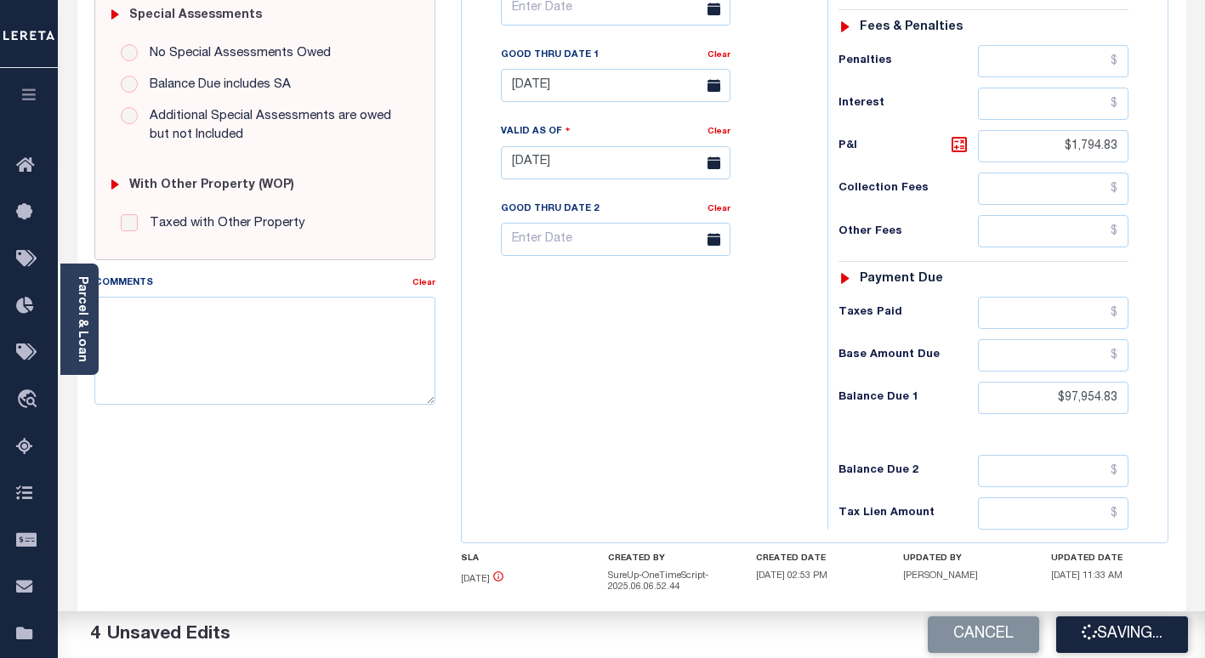
type input "$1,794.83"
type input "$97,954.83"
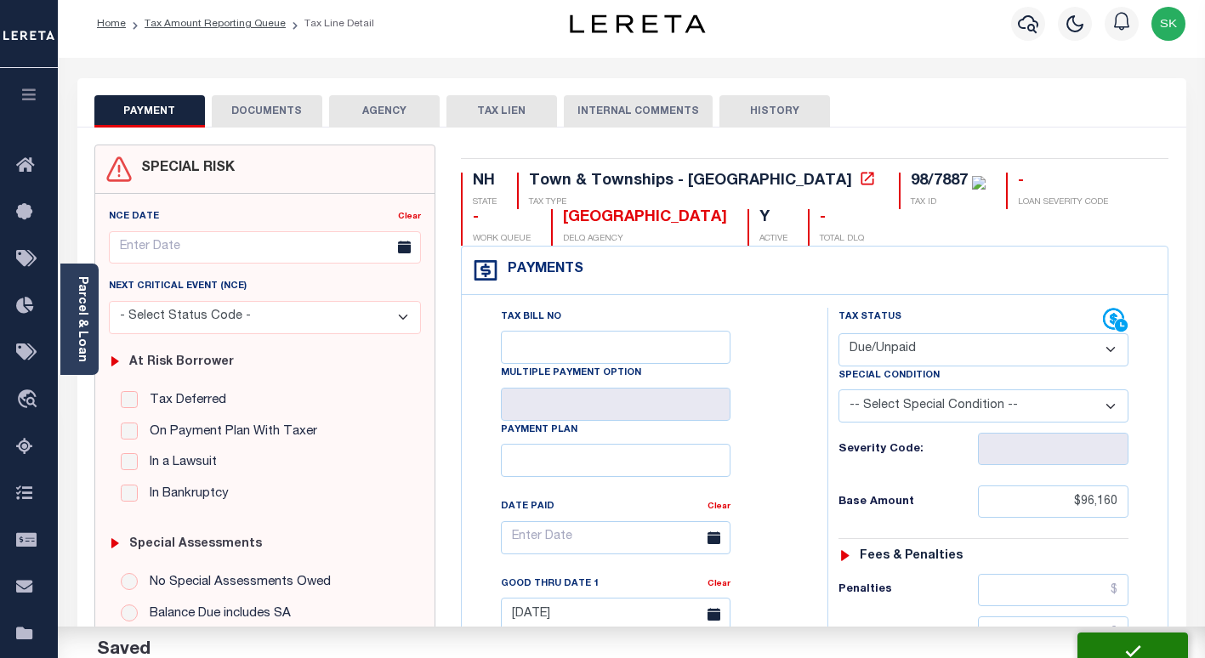
scroll to position [0, 0]
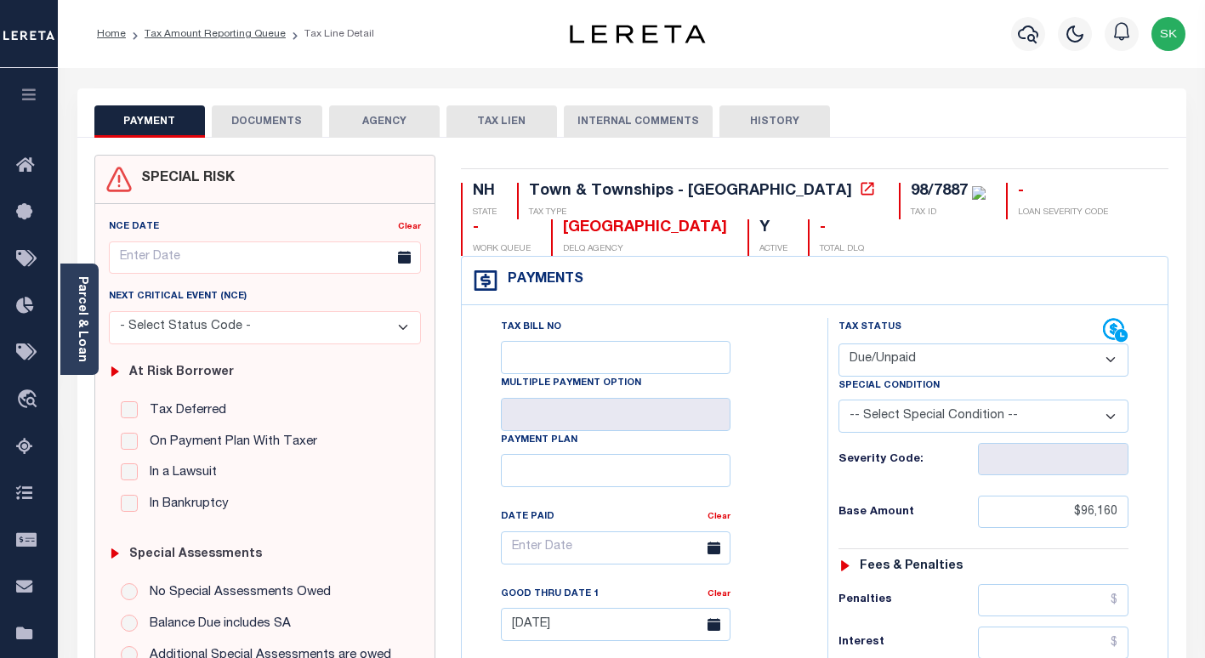
drag, startPoint x: 259, startPoint y: 118, endPoint x: 388, endPoint y: 88, distance: 132.6
click at [263, 117] on button "DOCUMENTS" at bounding box center [267, 121] width 111 height 32
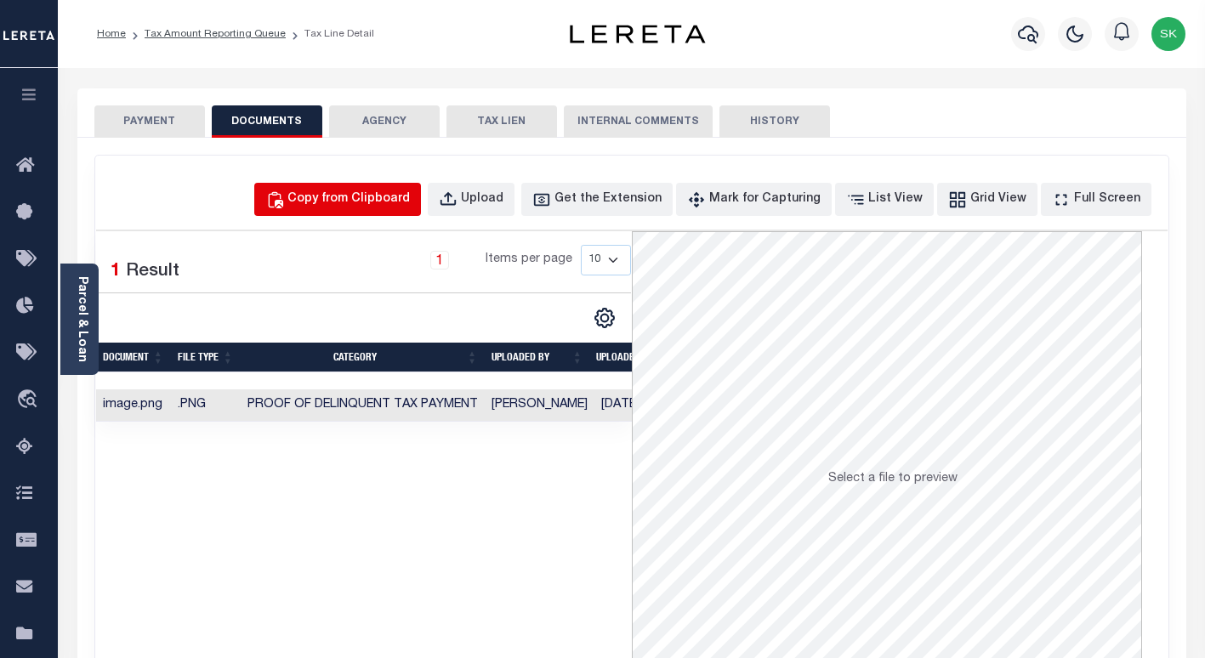
click at [391, 201] on div "Copy from Clipboard" at bounding box center [348, 199] width 122 height 19
select select "POP"
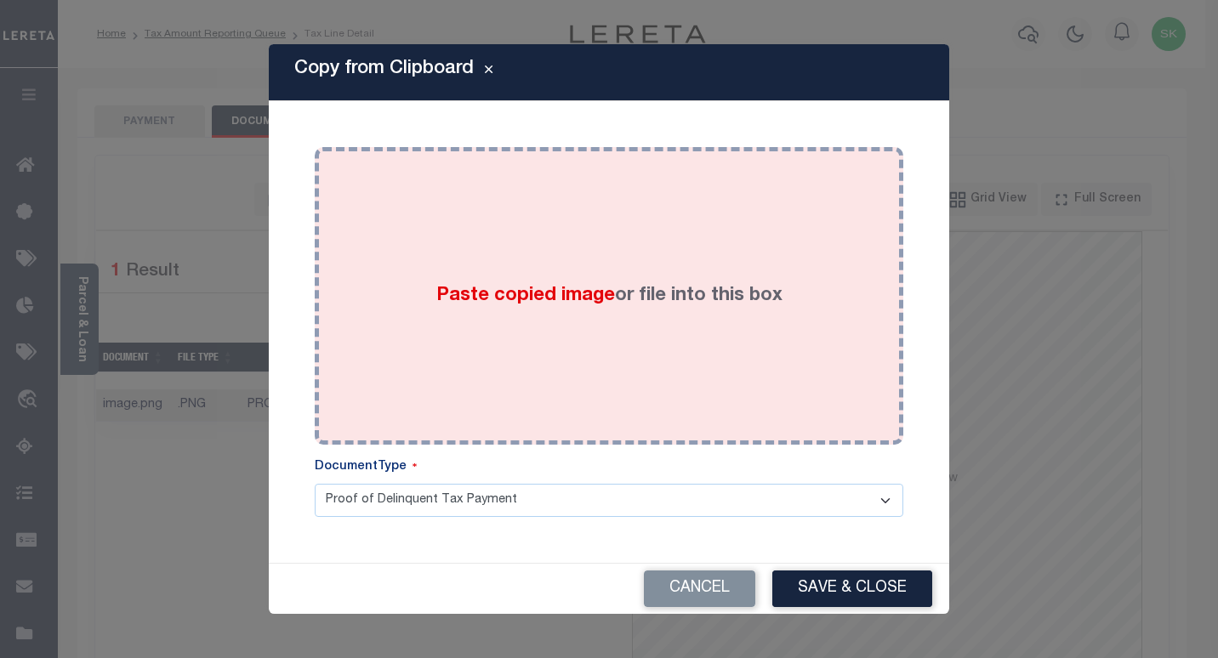
click at [605, 316] on div "Paste copied image or file into this box" at bounding box center [608, 296] width 563 height 272
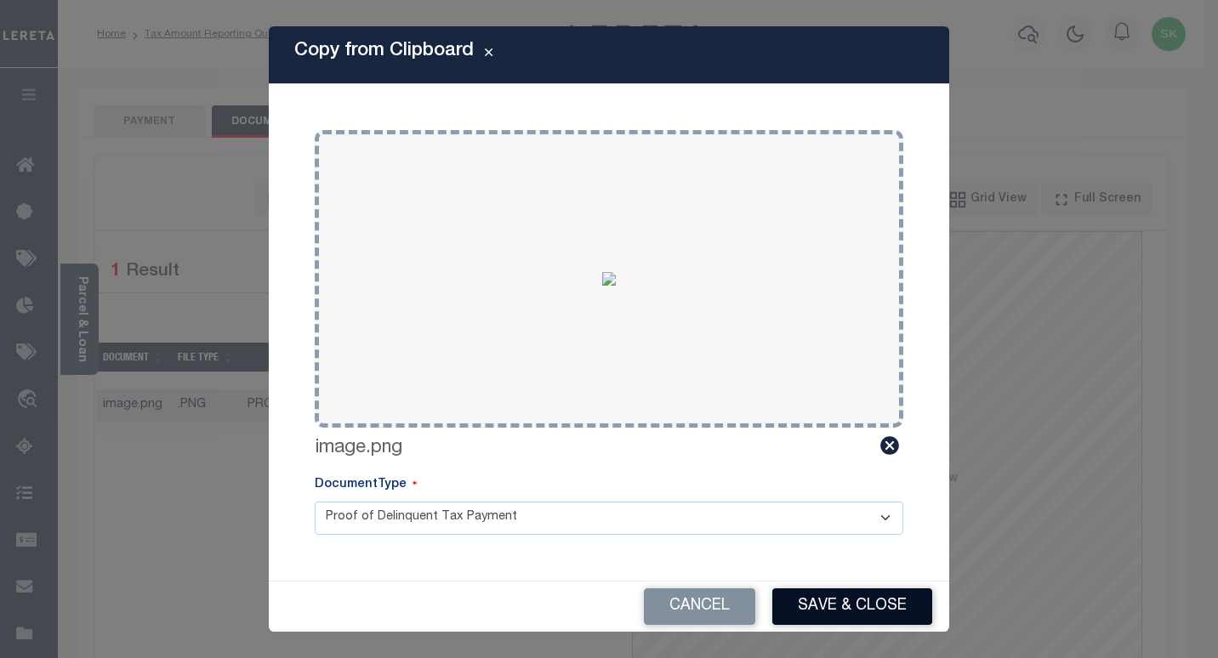
click at [823, 600] on button "Save & Close" at bounding box center [852, 606] width 160 height 37
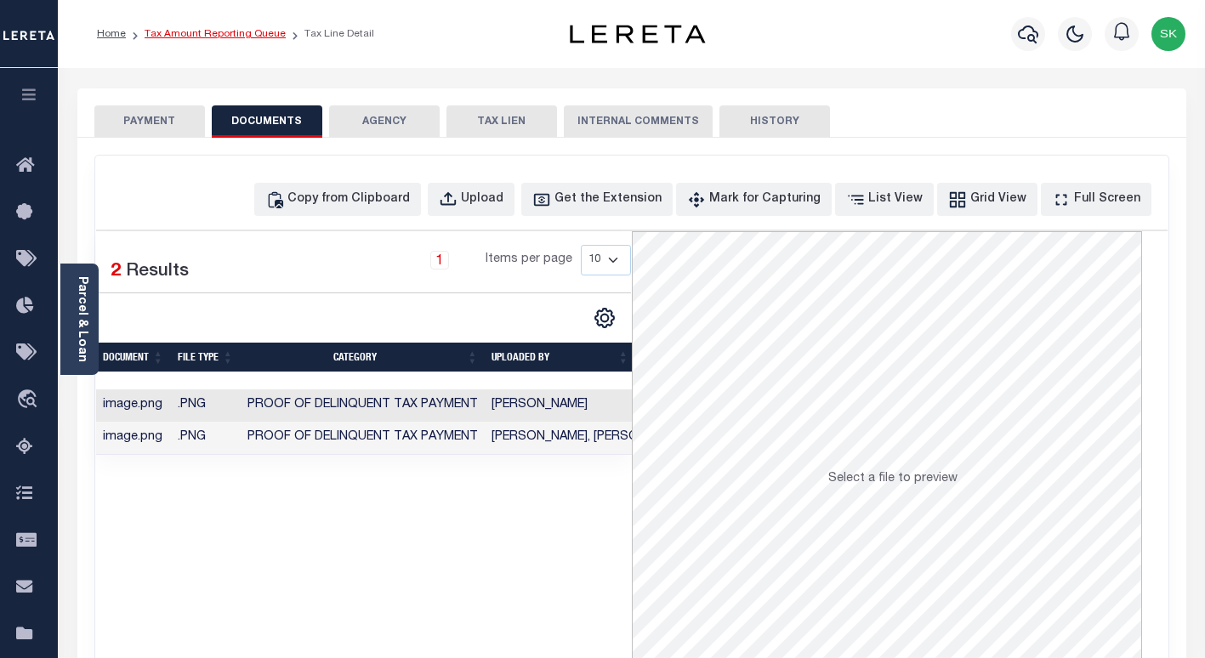
click at [194, 31] on link "Tax Amount Reporting Queue" at bounding box center [215, 34] width 141 height 10
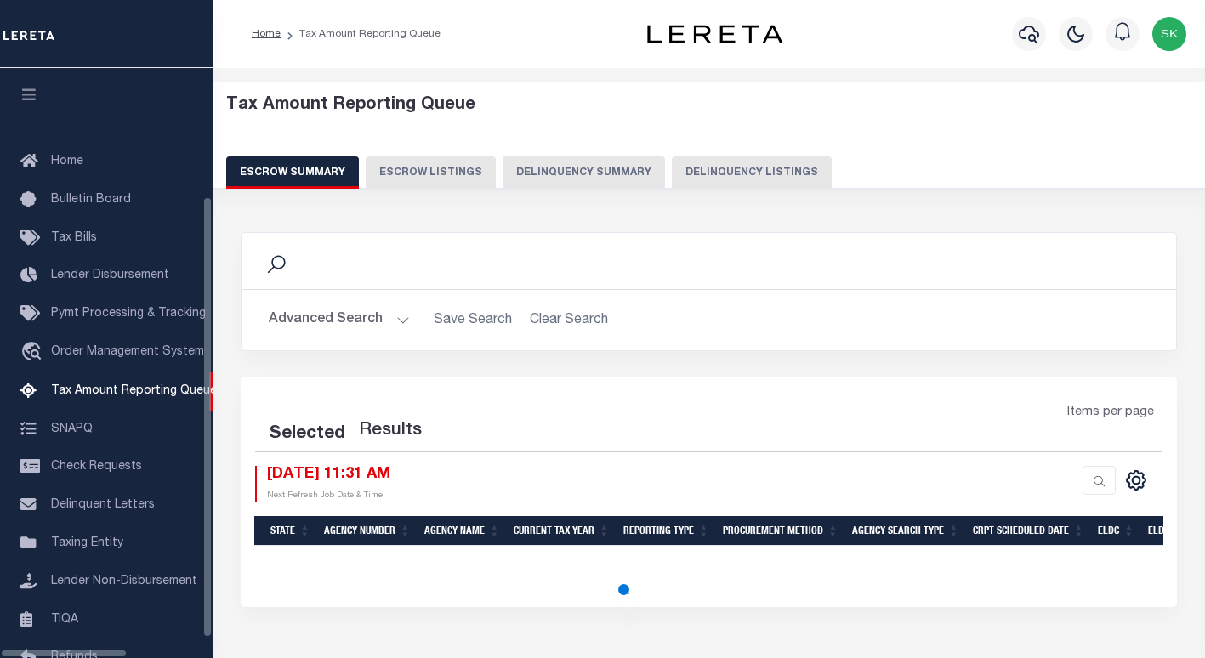
click at [724, 170] on button "Delinquency Listings" at bounding box center [752, 172] width 160 height 32
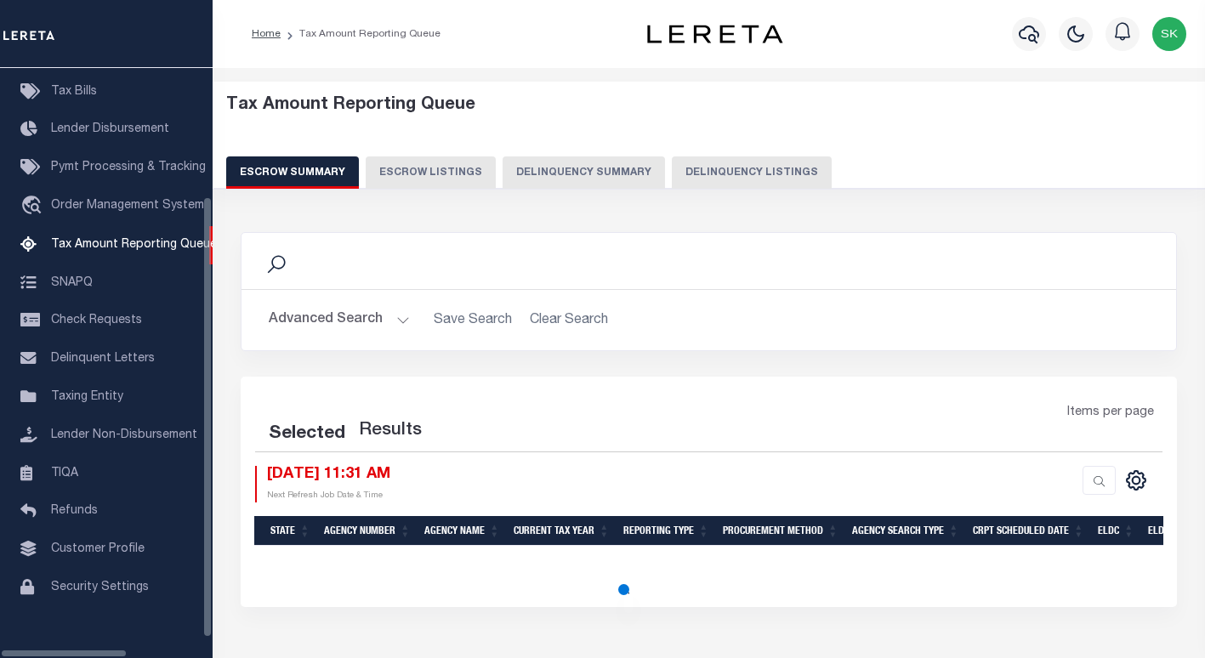
select select "100"
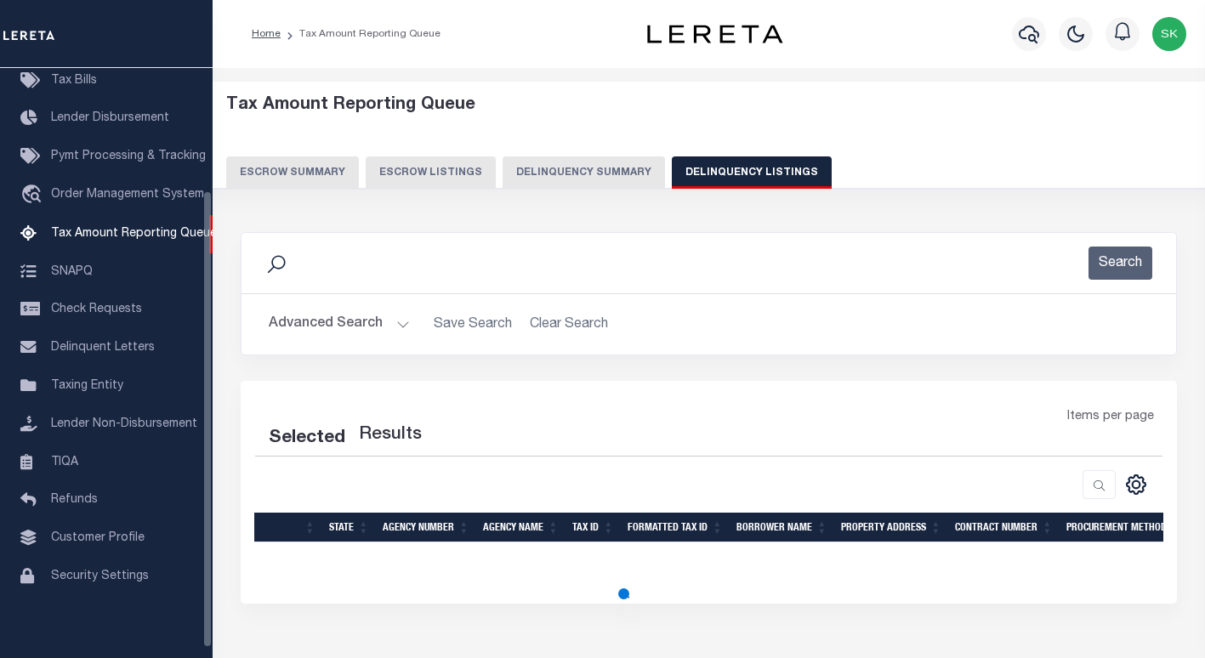
select select "100"
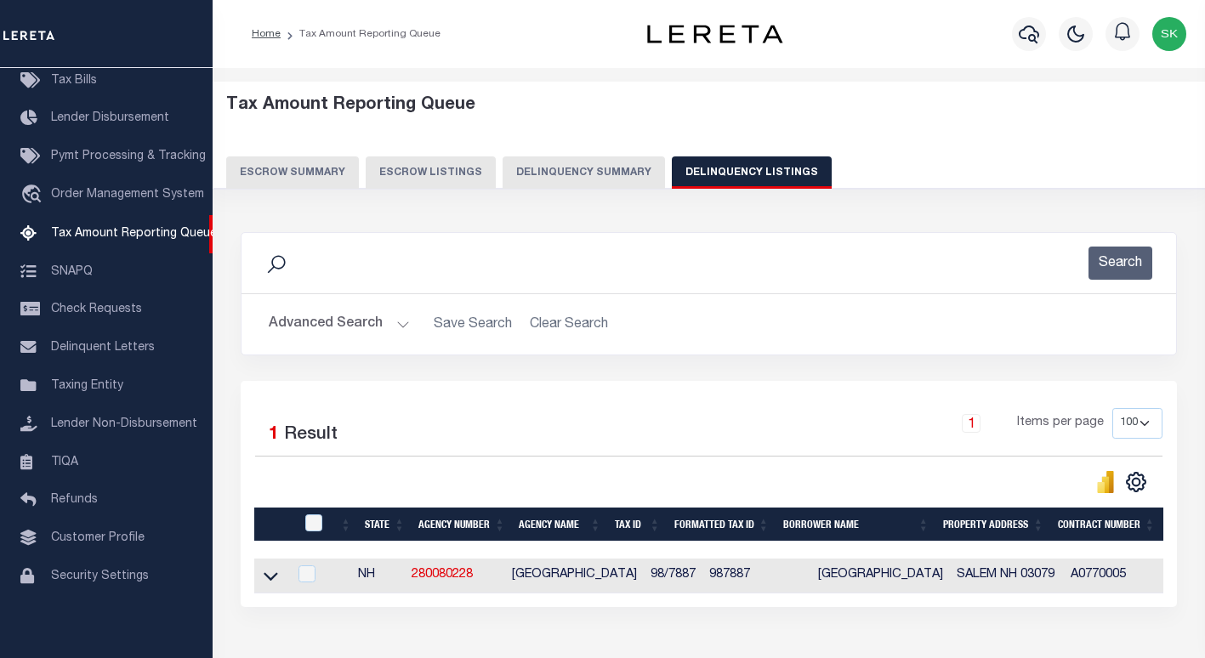
scroll to position [157, 0]
click at [275, 579] on icon at bounding box center [271, 577] width 14 height 9
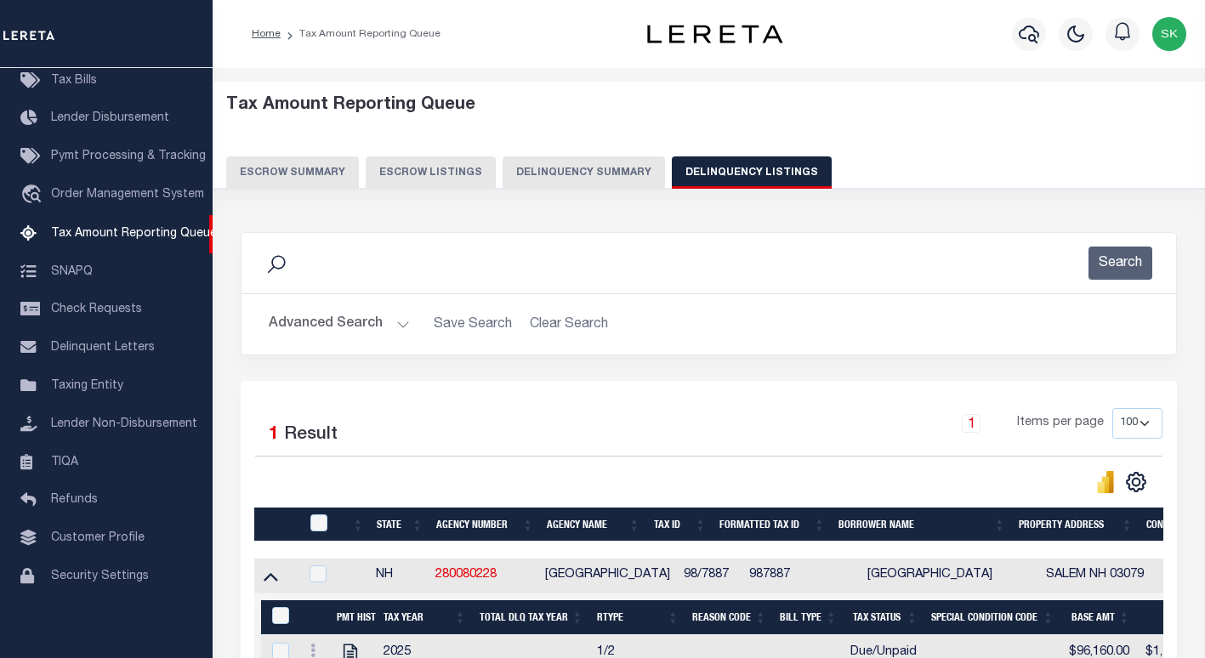
scroll to position [203, 0]
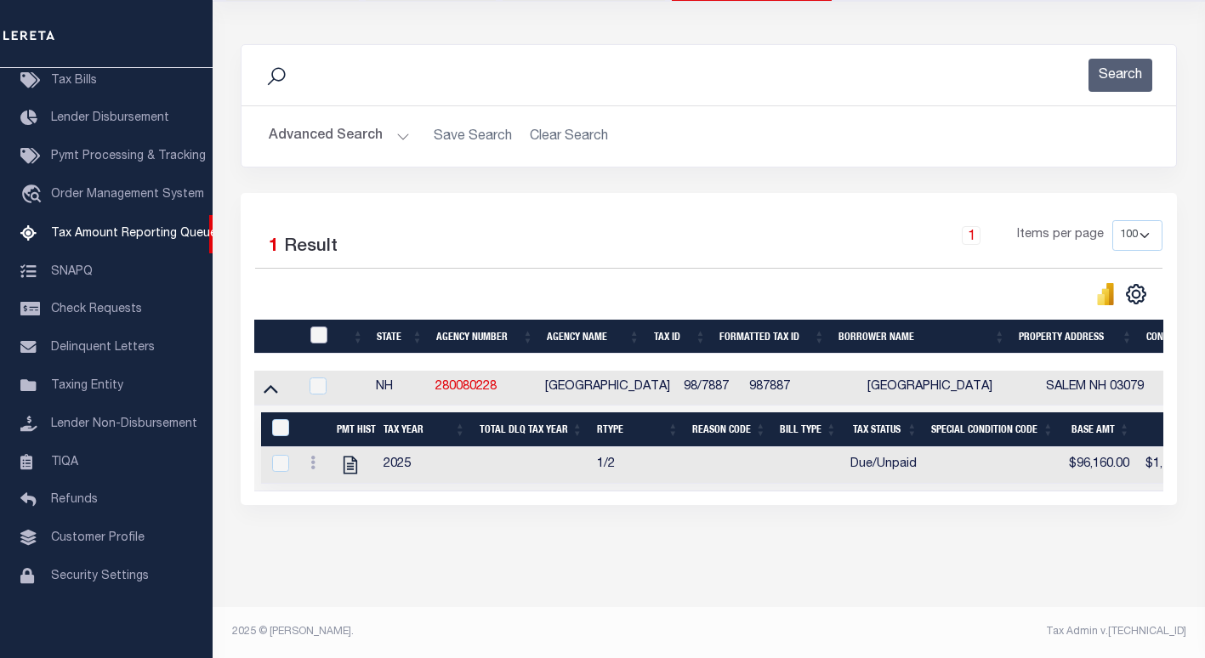
click at [313, 328] on input "checkbox" at bounding box center [318, 335] width 17 height 17
checkbox input "true"
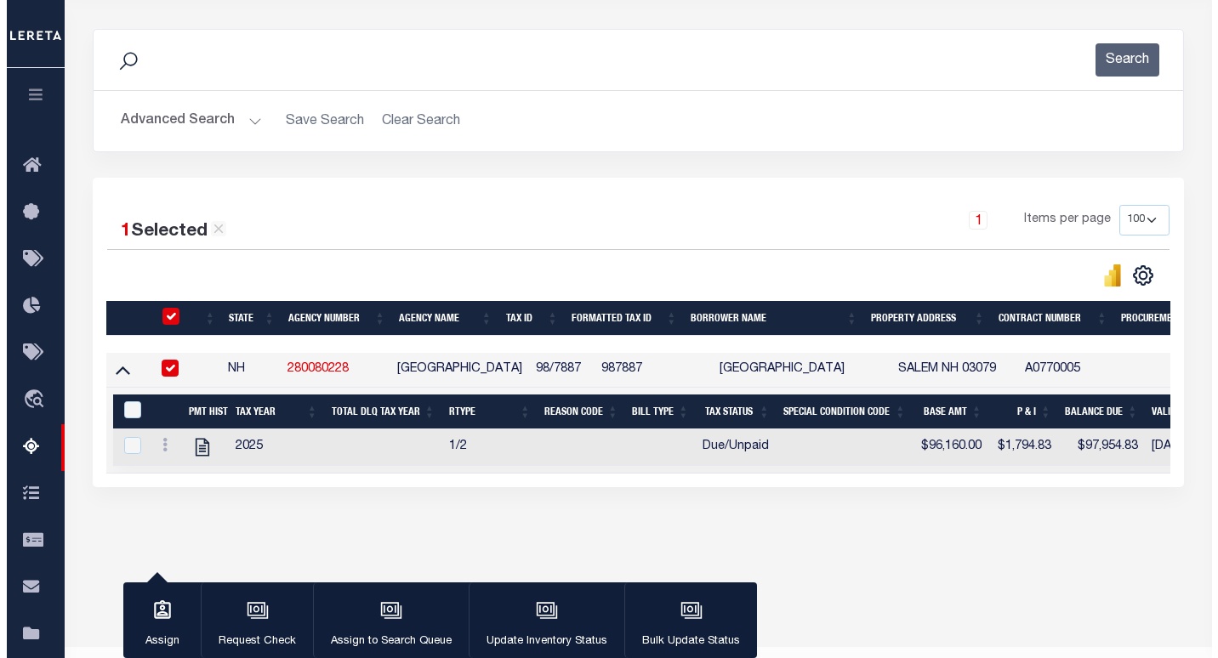
scroll to position [201, 0]
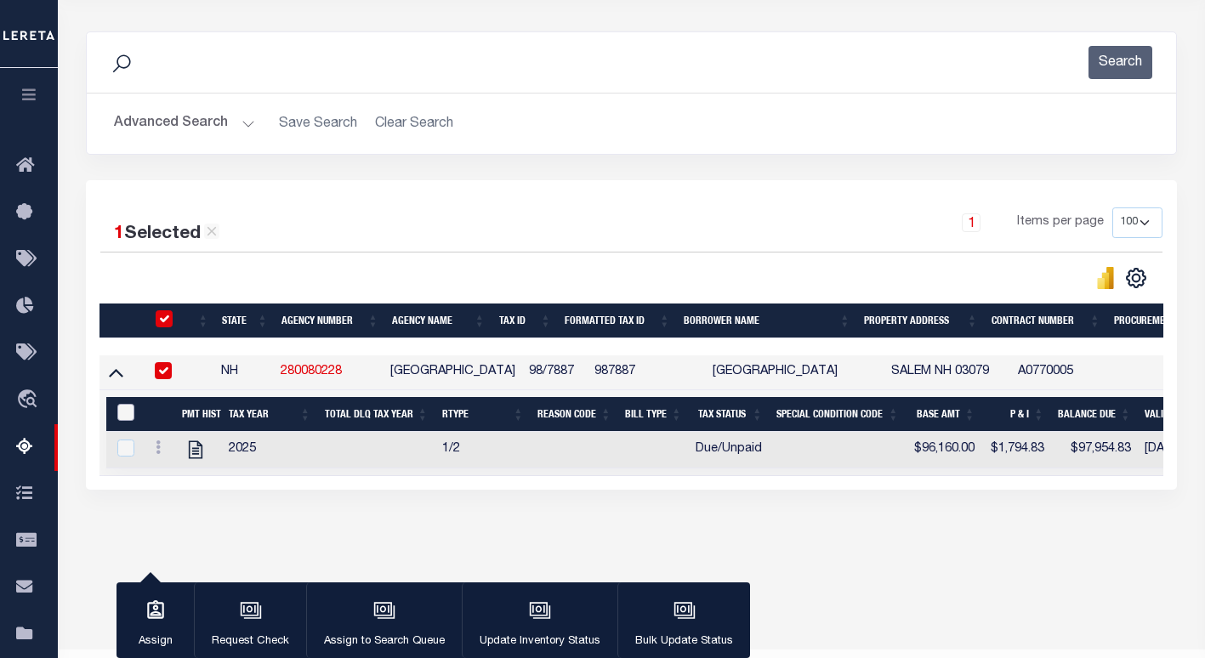
click at [123, 417] on input "&nbsp;" at bounding box center [125, 412] width 17 height 17
checkbox input "true"
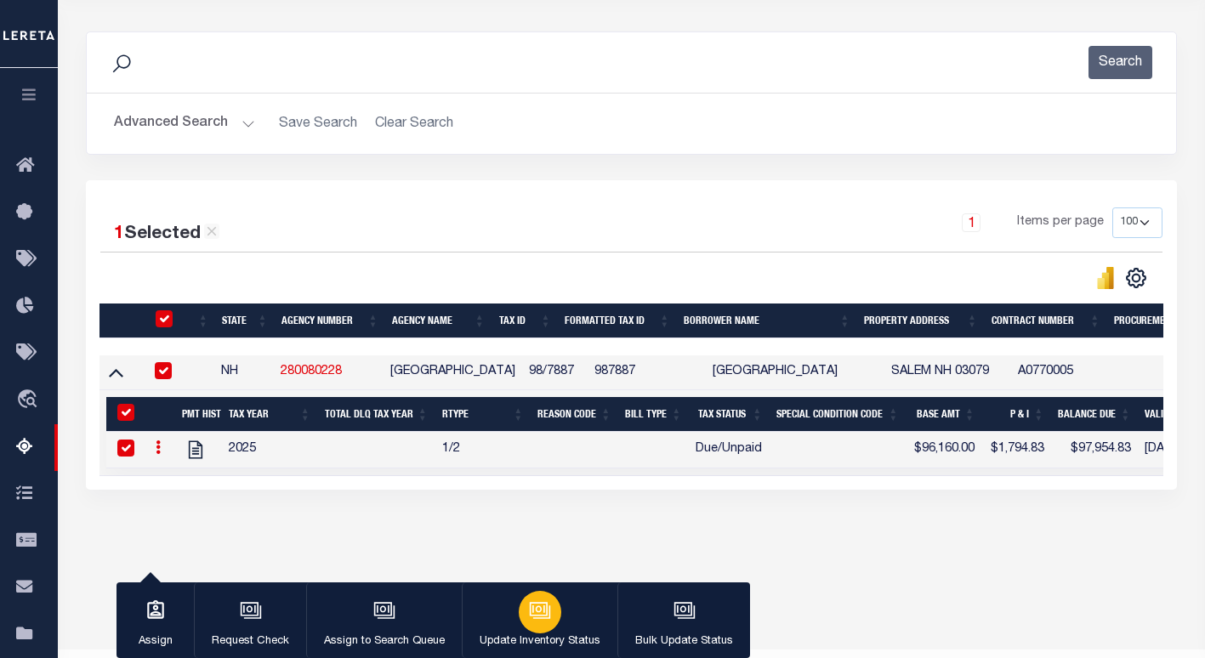
click at [557, 600] on button "Update Inventory Status" at bounding box center [540, 621] width 156 height 77
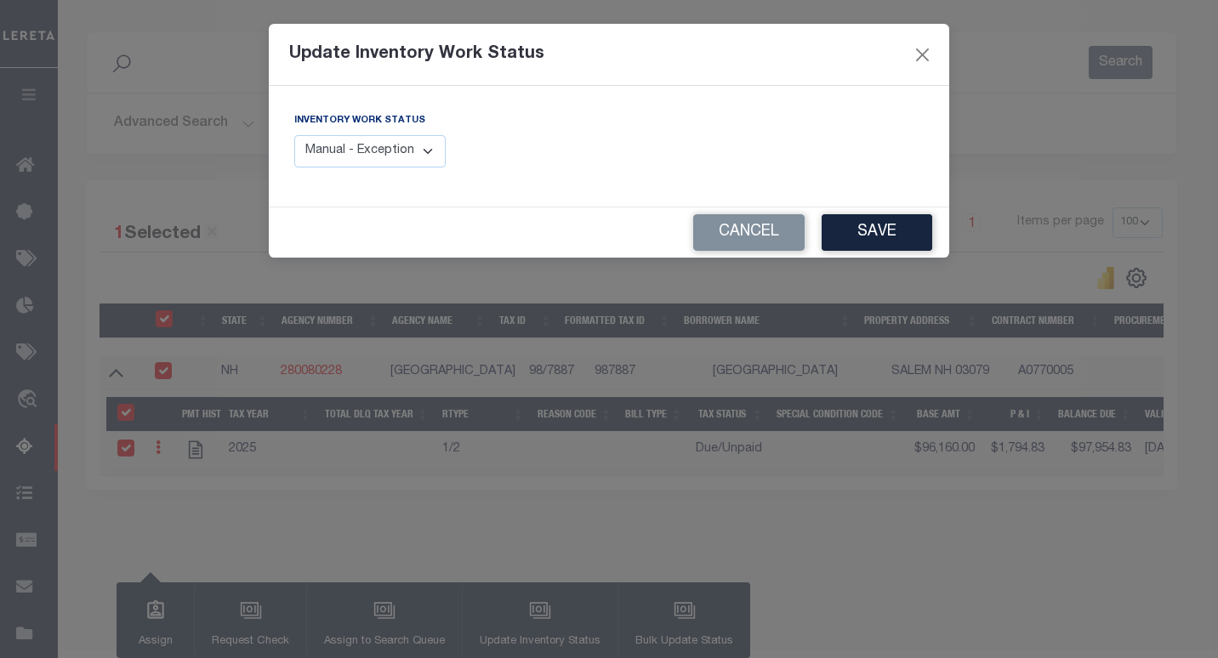
drag, startPoint x: 419, startPoint y: 152, endPoint x: 411, endPoint y: 171, distance: 20.6
click at [419, 152] on select "Manual - Exception Pended - Awaiting Search Late Add Exception Completed" at bounding box center [369, 151] width 151 height 33
select select "4"
click at [294, 135] on select "Manual - Exception Pended - Awaiting Search Late Add Exception Completed" at bounding box center [369, 151] width 151 height 33
click at [858, 242] on button "Save" at bounding box center [876, 232] width 111 height 37
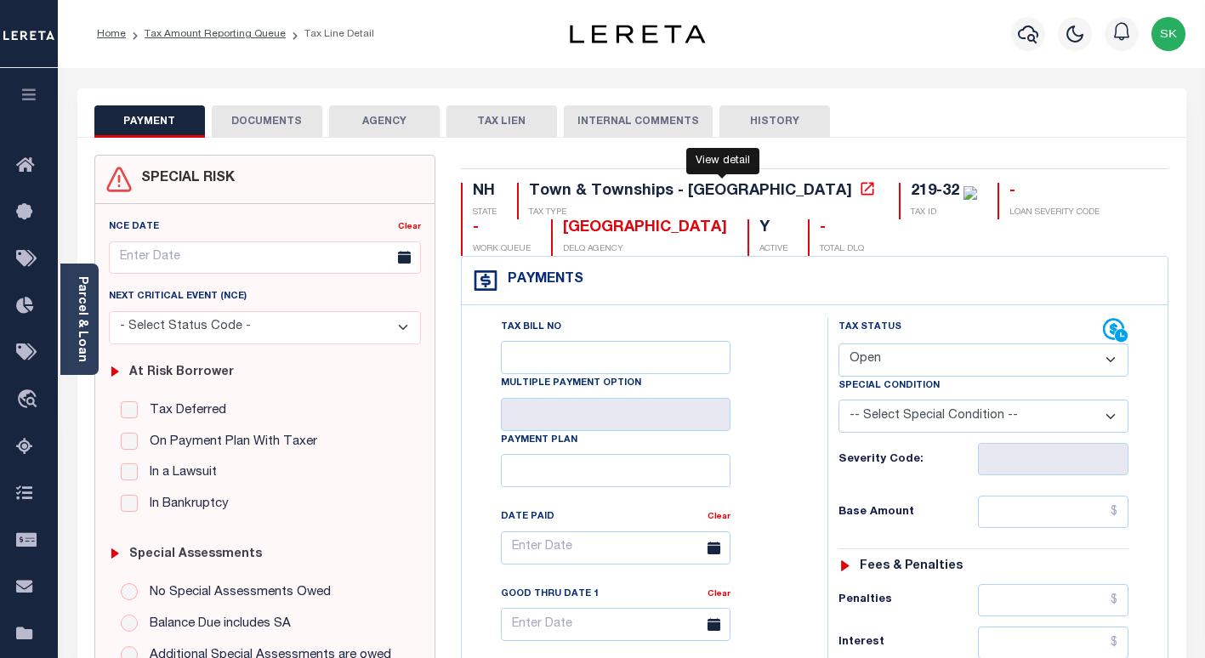
click at [859, 192] on icon at bounding box center [867, 188] width 17 height 17
click at [911, 192] on div "219-32" at bounding box center [935, 191] width 48 height 15
copy div "219-32"
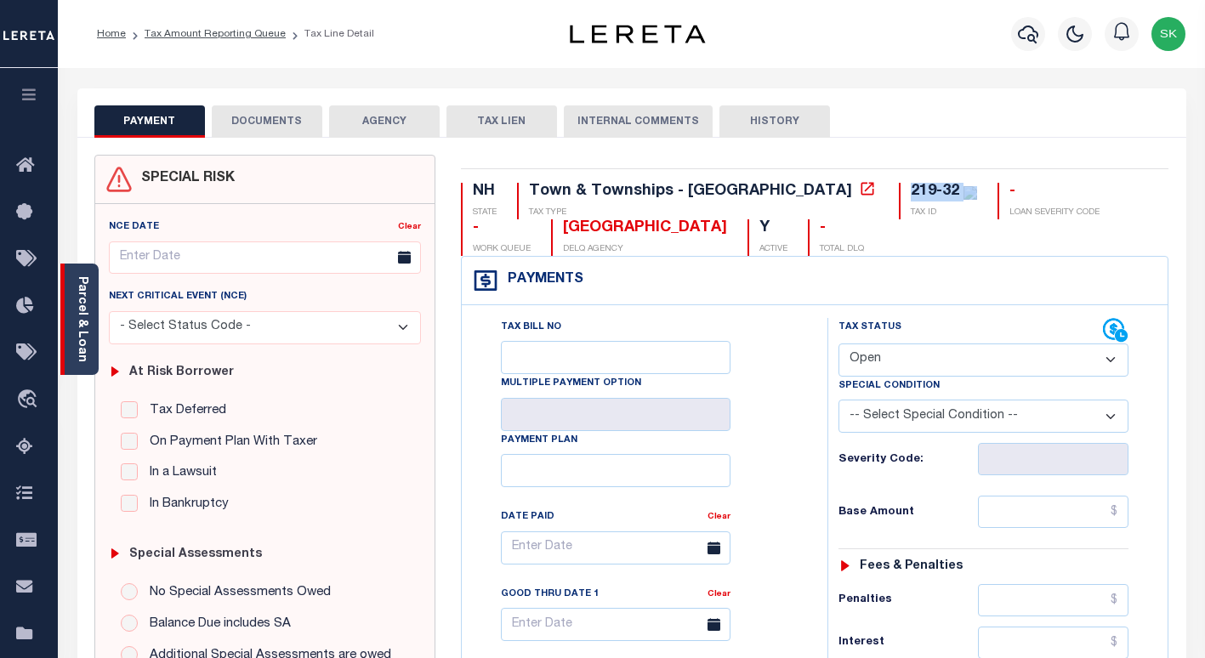
click at [82, 322] on link "Parcel & Loan" at bounding box center [82, 319] width 12 height 86
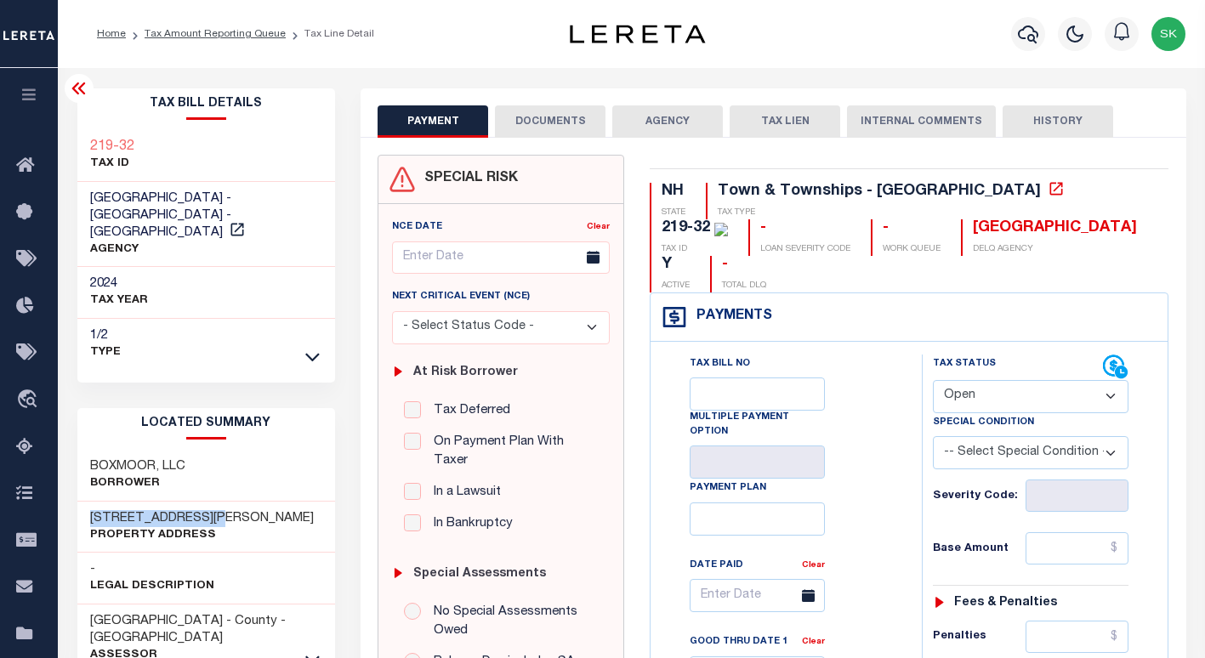
drag, startPoint x: 203, startPoint y: 501, endPoint x: 84, endPoint y: 499, distance: 119.1
click at [84, 502] on div "[STREET_ADDRESS][PERSON_NAME] Property Address" at bounding box center [206, 528] width 259 height 52
copy h3 "[STREET_ADDRESS][PERSON_NAME]"
click at [869, 360] on div "Tax Bill No Multiple Payment Option Payment Plan Clear" at bounding box center [782, 599] width 229 height 488
click at [79, 88] on icon at bounding box center [78, 88] width 14 height 12
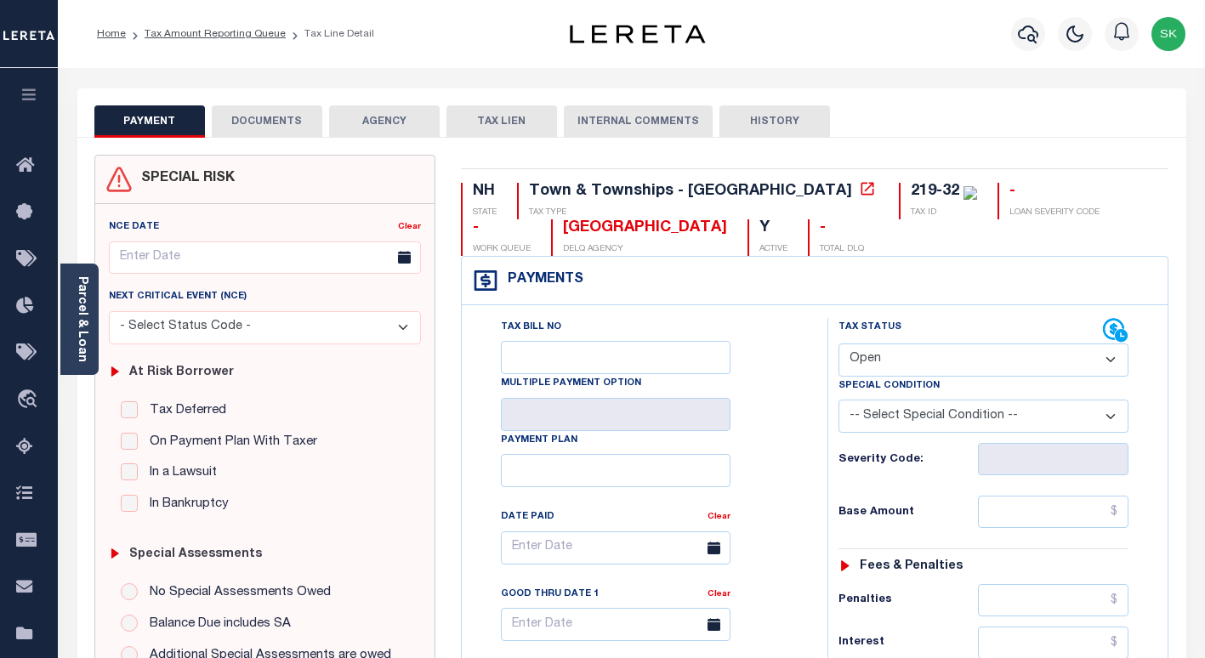
drag, startPoint x: 778, startPoint y: 389, endPoint x: 849, endPoint y: 369, distance: 73.5
click at [912, 350] on select "- Select Status Code - Open Due/Unpaid Paid Incomplete No Tax Due Internal Refu…" at bounding box center [983, 360] width 290 height 33
select select "PYD"
click at [838, 344] on select "- Select Status Code - Open Due/Unpaid Paid Incomplete No Tax Due Internal Refu…" at bounding box center [983, 360] width 290 height 33
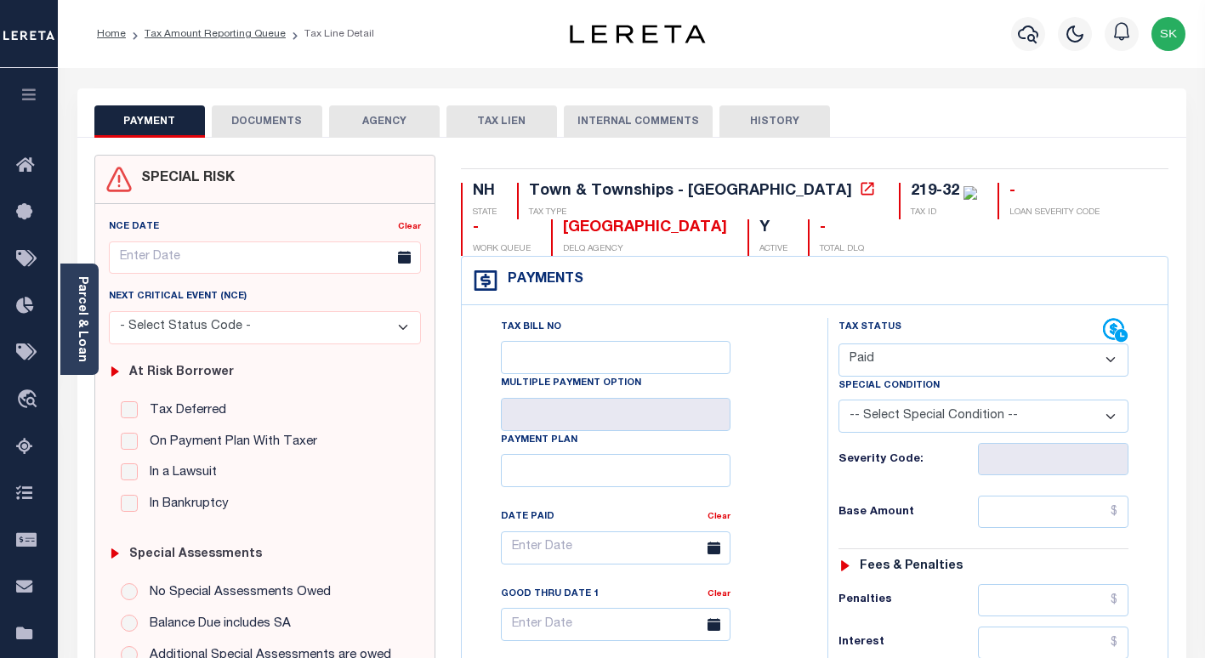
type input "[DATE]"
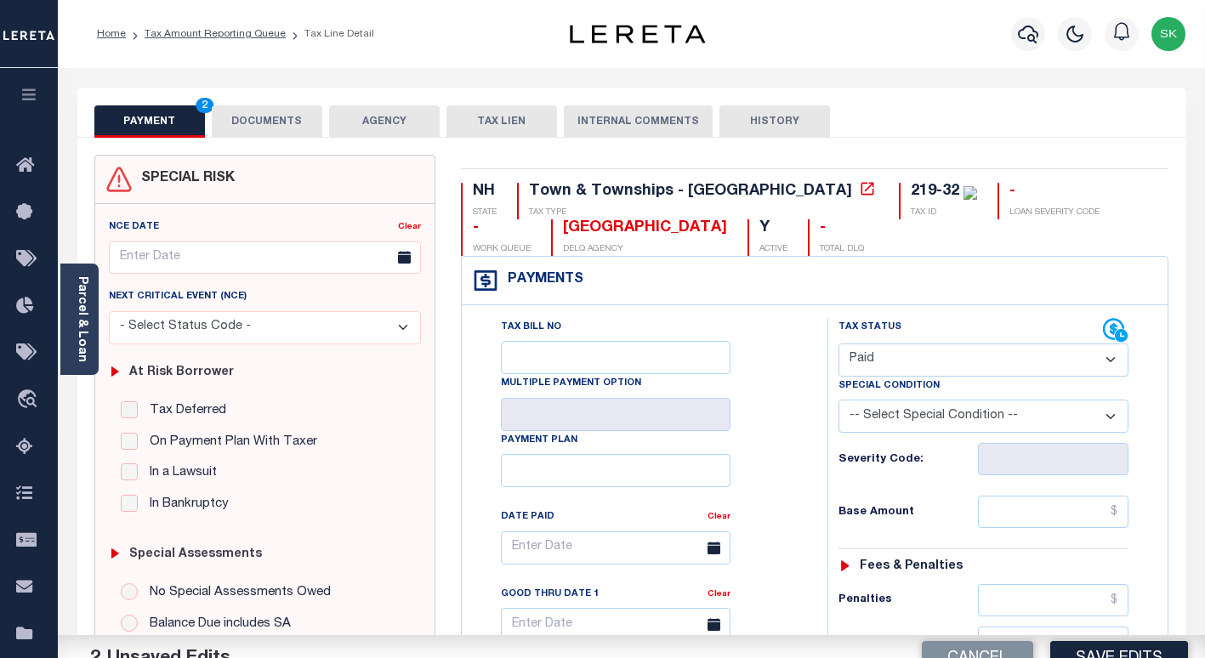
drag, startPoint x: 805, startPoint y: 441, endPoint x: 919, endPoint y: 535, distance: 147.4
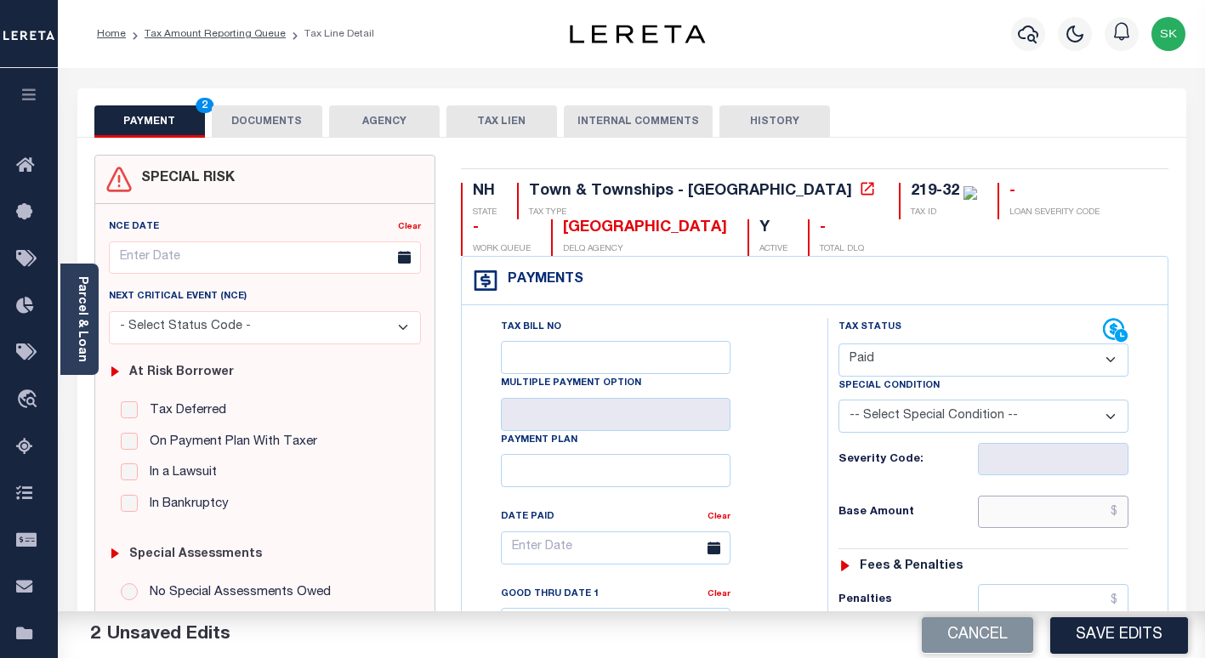
click at [1000, 520] on input "text" at bounding box center [1053, 512] width 151 height 32
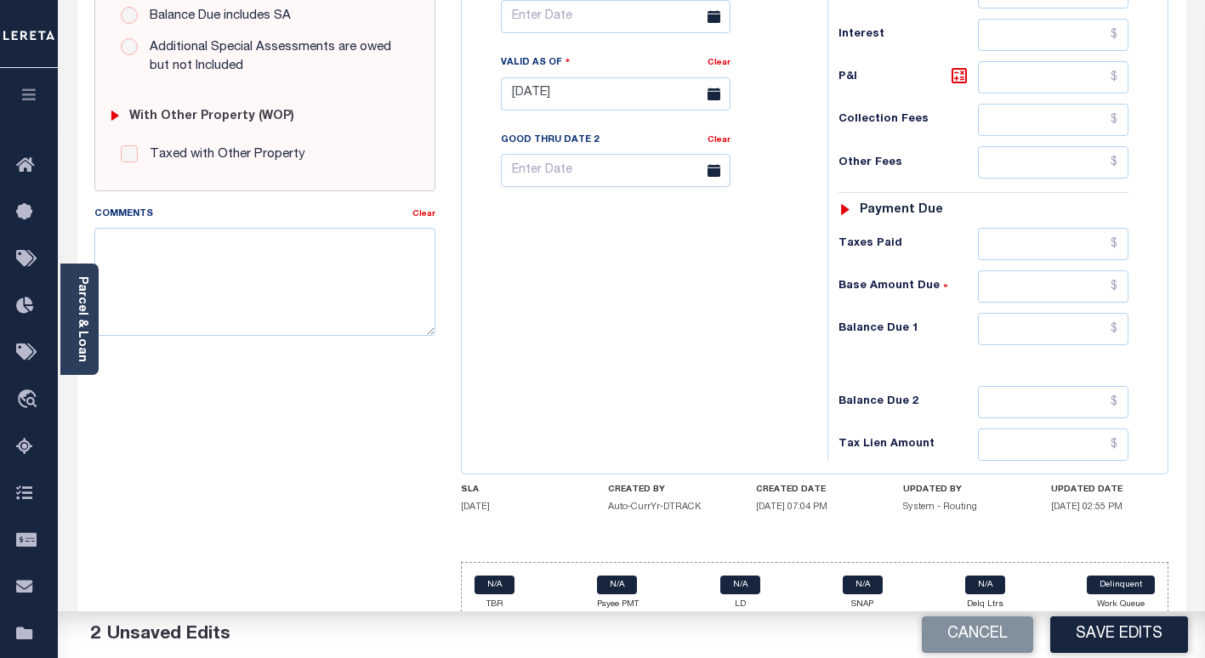
scroll to position [630, 0]
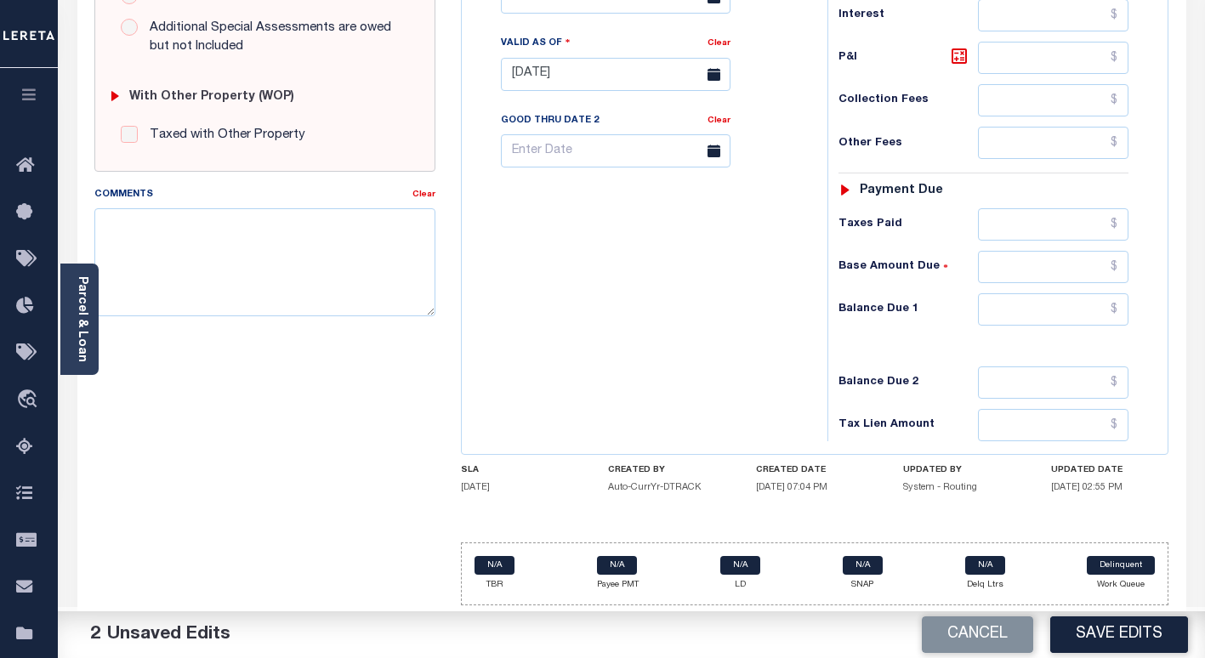
type input "$0.00"
click at [1017, 313] on input "text" at bounding box center [1053, 309] width 151 height 32
type input "$0.00"
click at [1121, 627] on button "Save Edits" at bounding box center [1119, 635] width 138 height 37
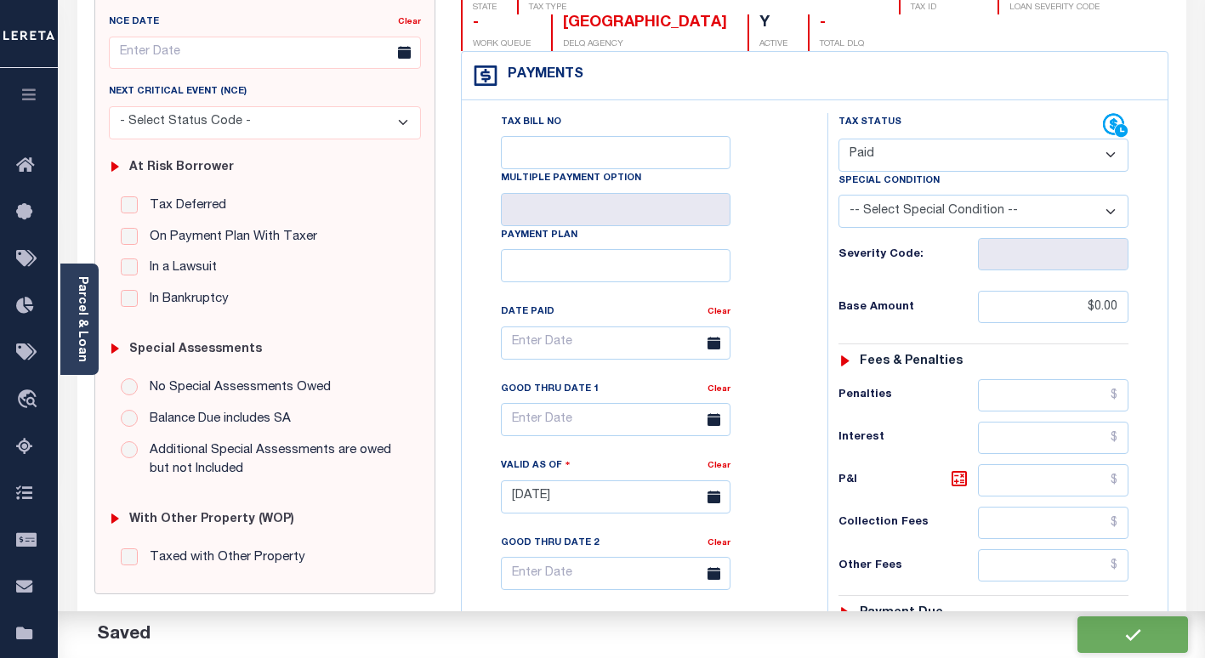
checkbox input "false"
type input "$0"
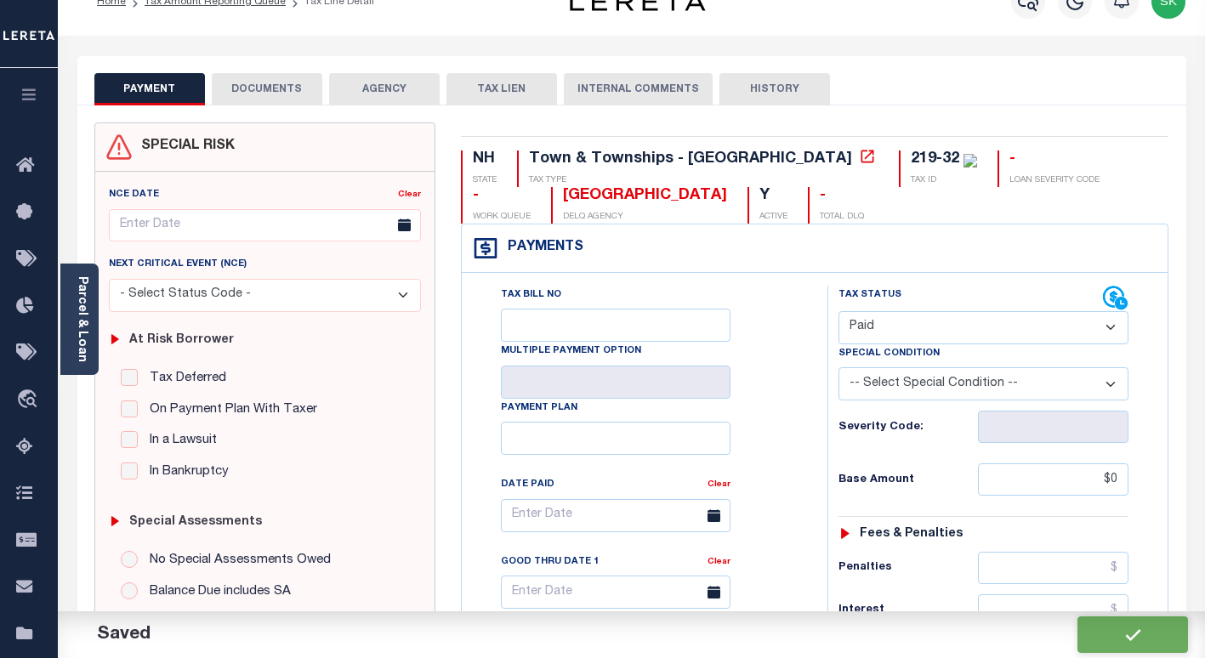
scroll to position [0, 0]
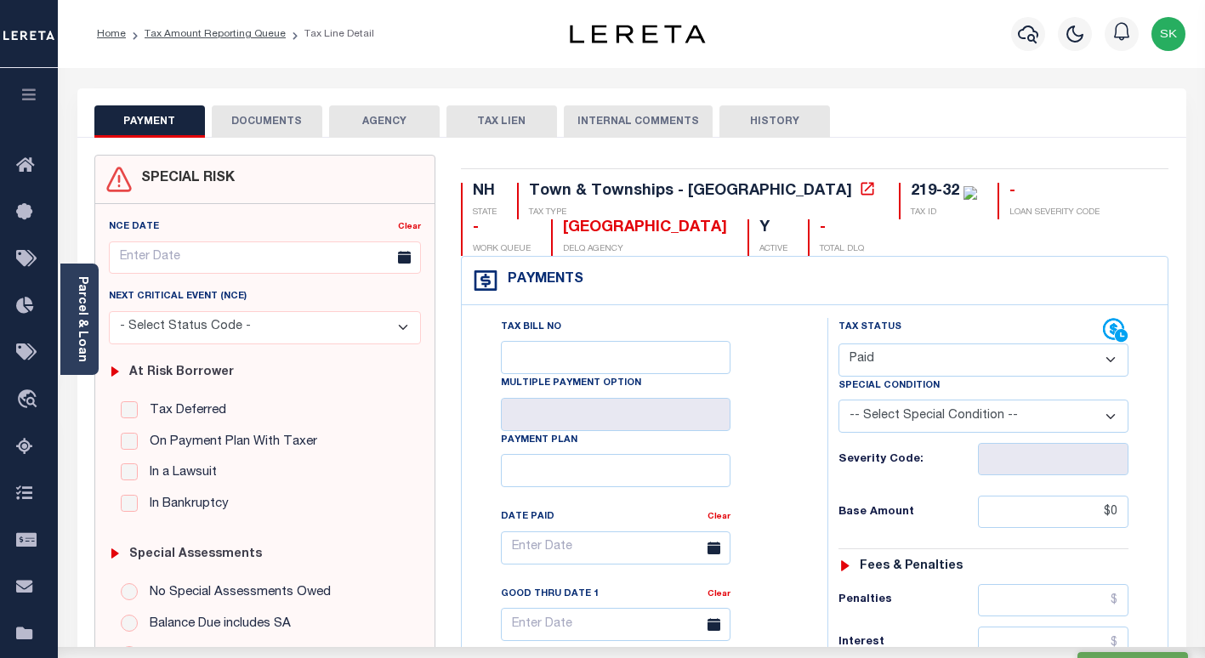
click at [246, 113] on button "DOCUMENTS" at bounding box center [267, 121] width 111 height 32
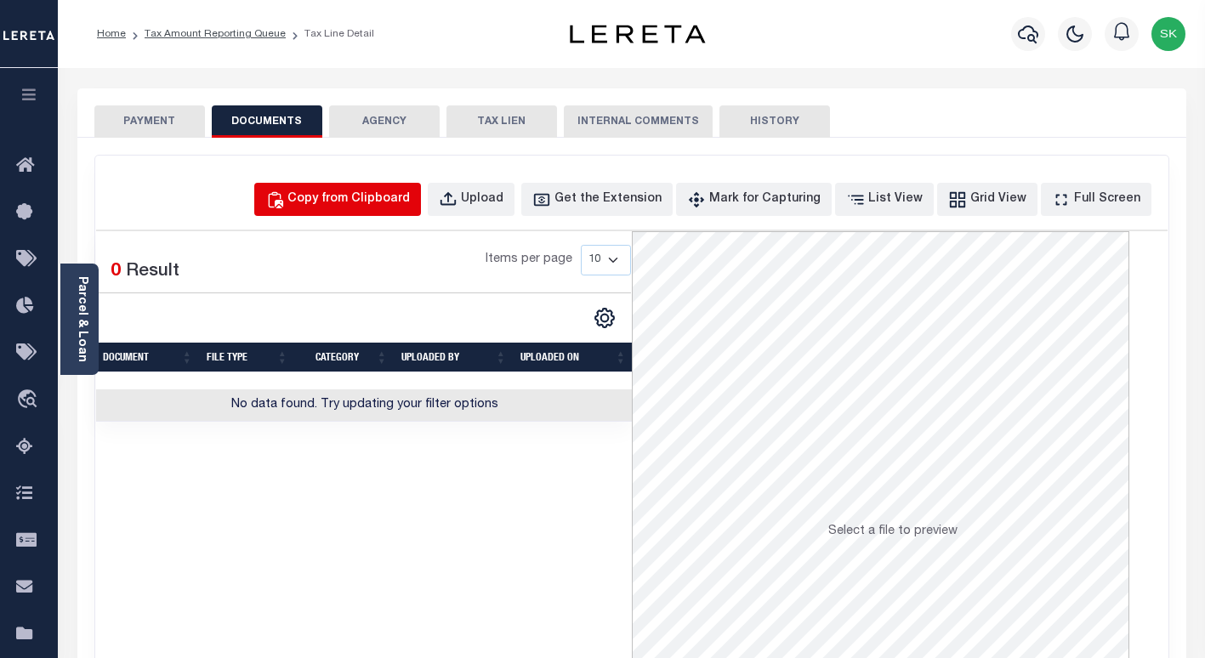
click at [350, 195] on div "Copy from Clipboard" at bounding box center [348, 199] width 122 height 19
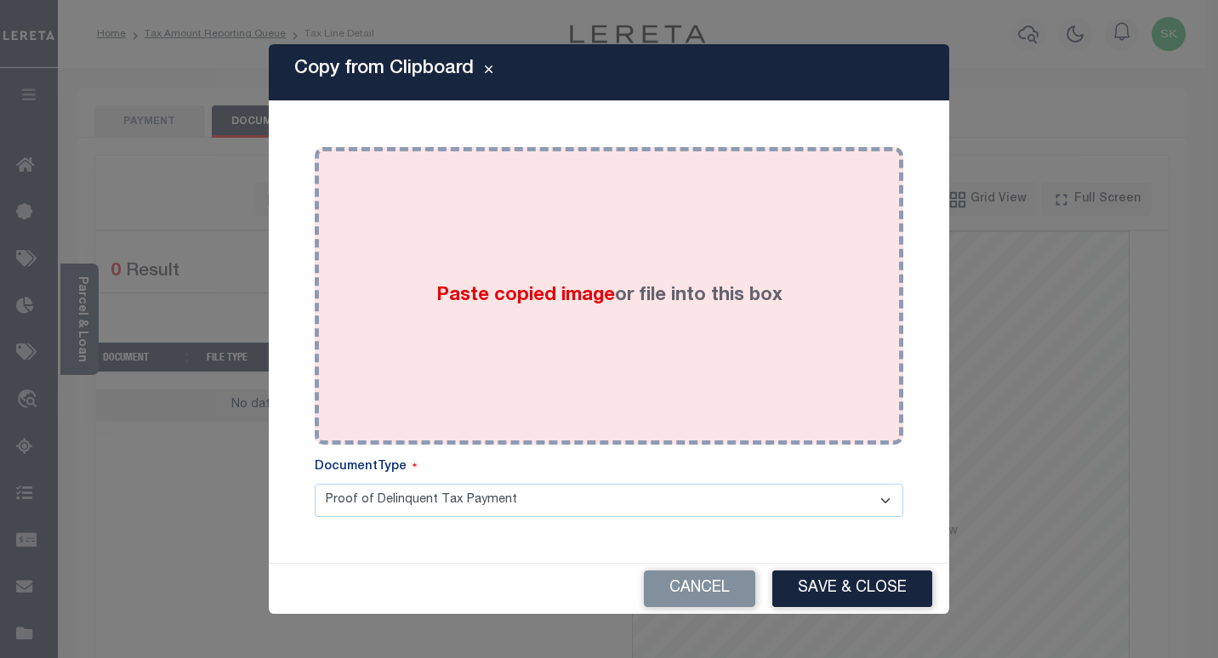
click at [563, 281] on div "Paste copied image or file into this box" at bounding box center [608, 296] width 563 height 272
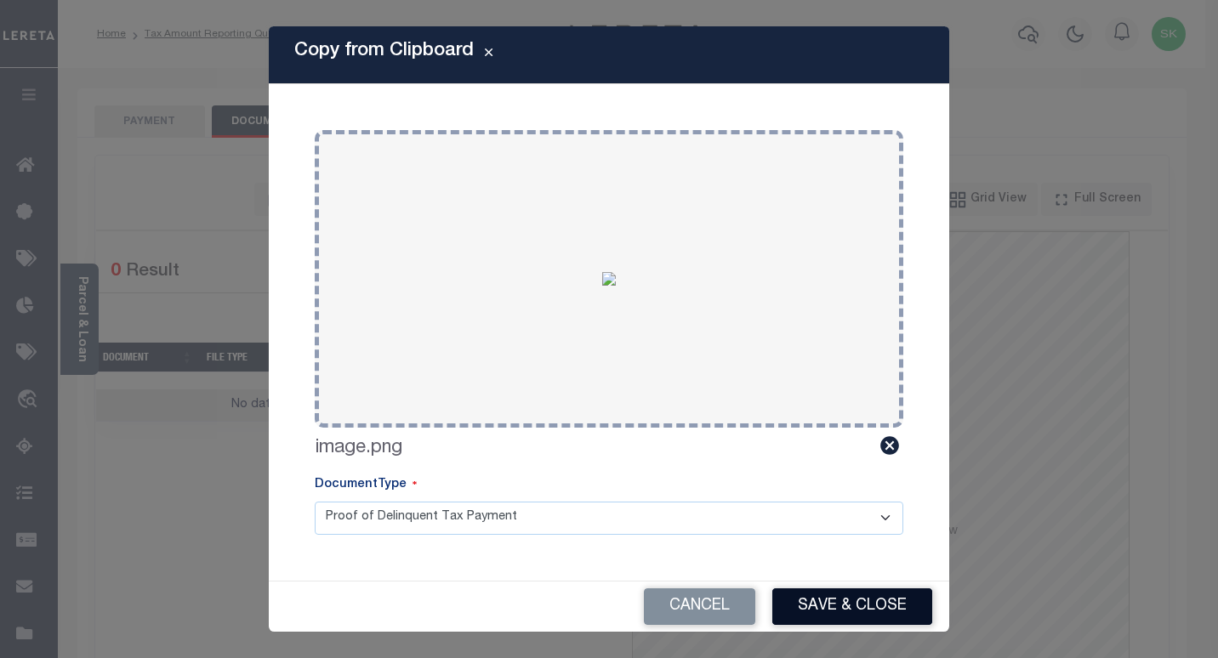
click at [867, 593] on button "Save & Close" at bounding box center [852, 606] width 160 height 37
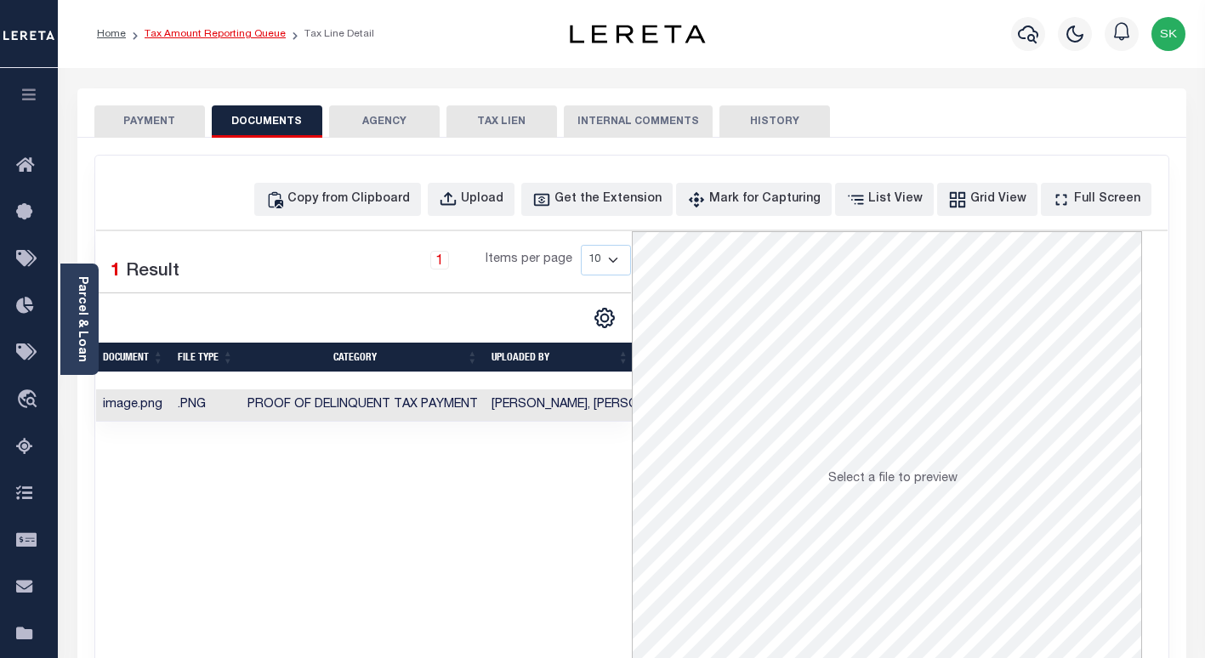
click at [196, 38] on link "Tax Amount Reporting Queue" at bounding box center [215, 34] width 141 height 10
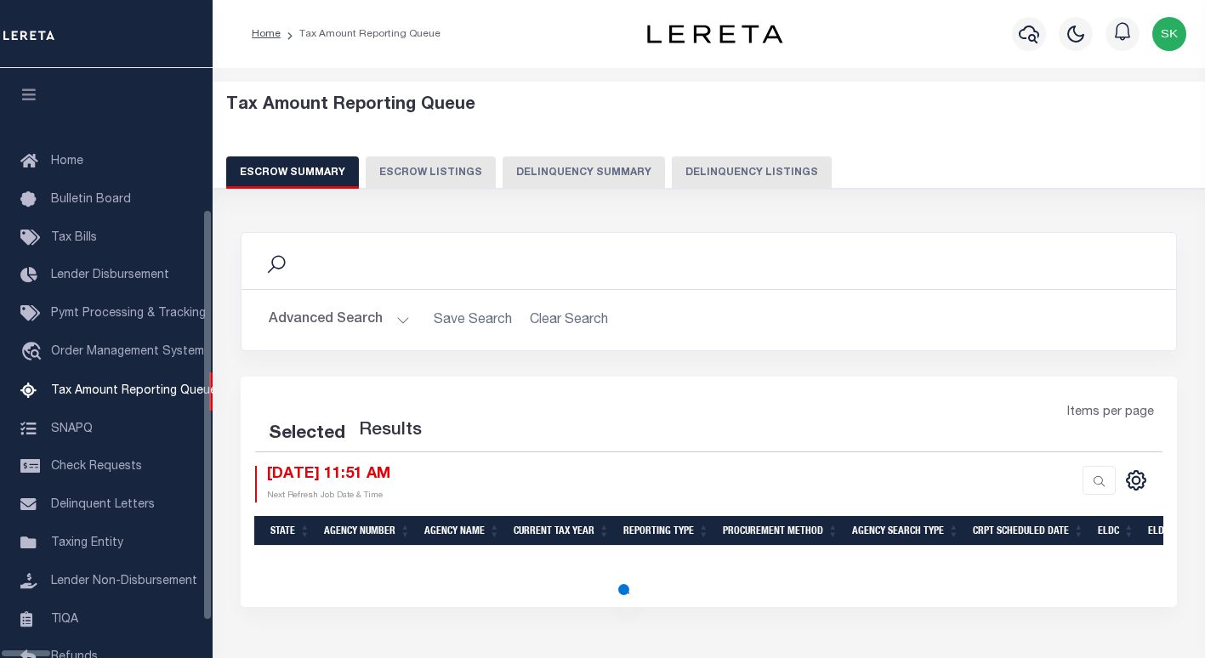
click at [691, 168] on button "Delinquency Listings" at bounding box center [752, 172] width 160 height 32
select select "100"
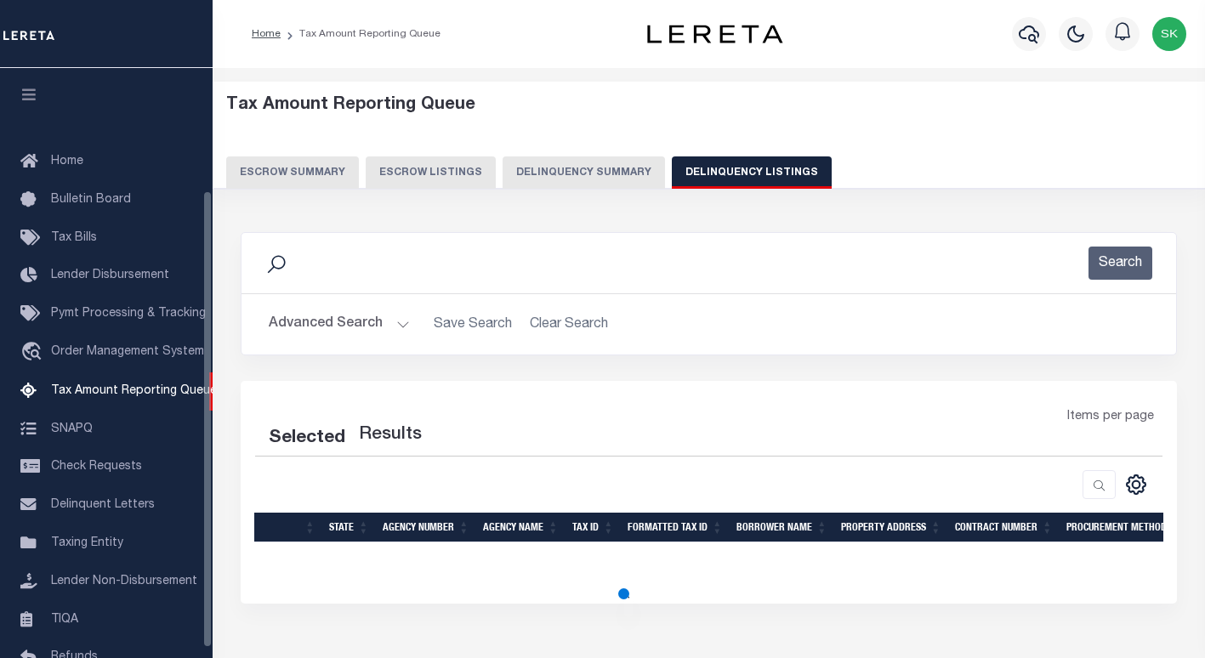
scroll to position [157, 0]
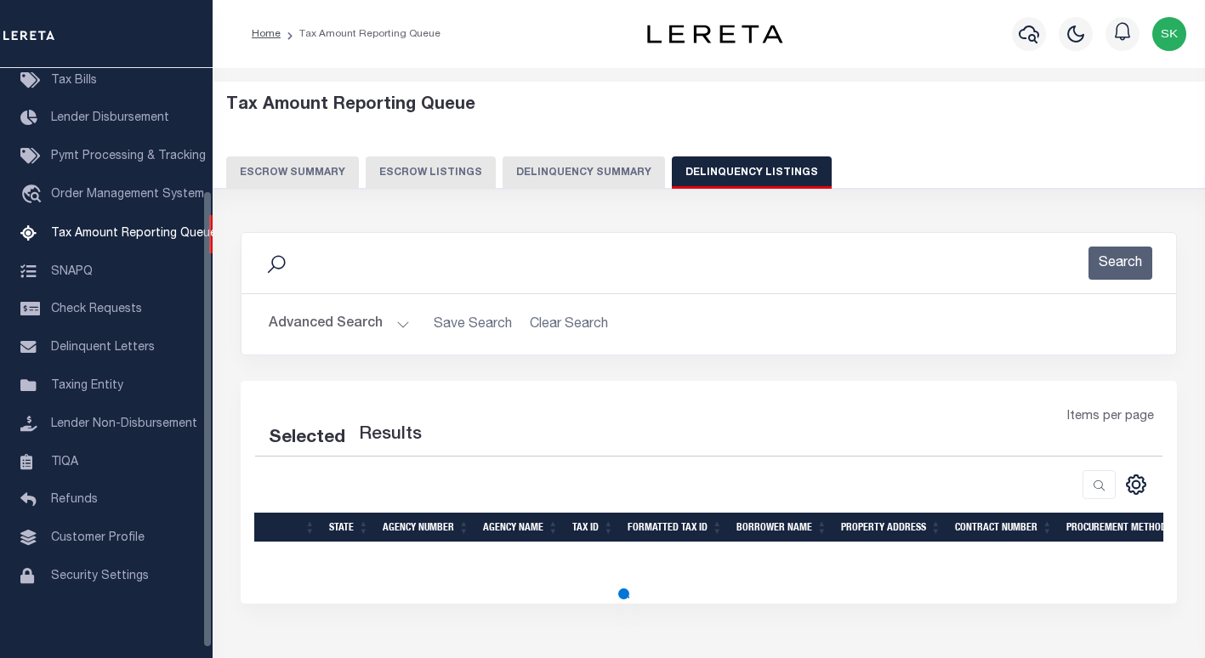
select select "100"
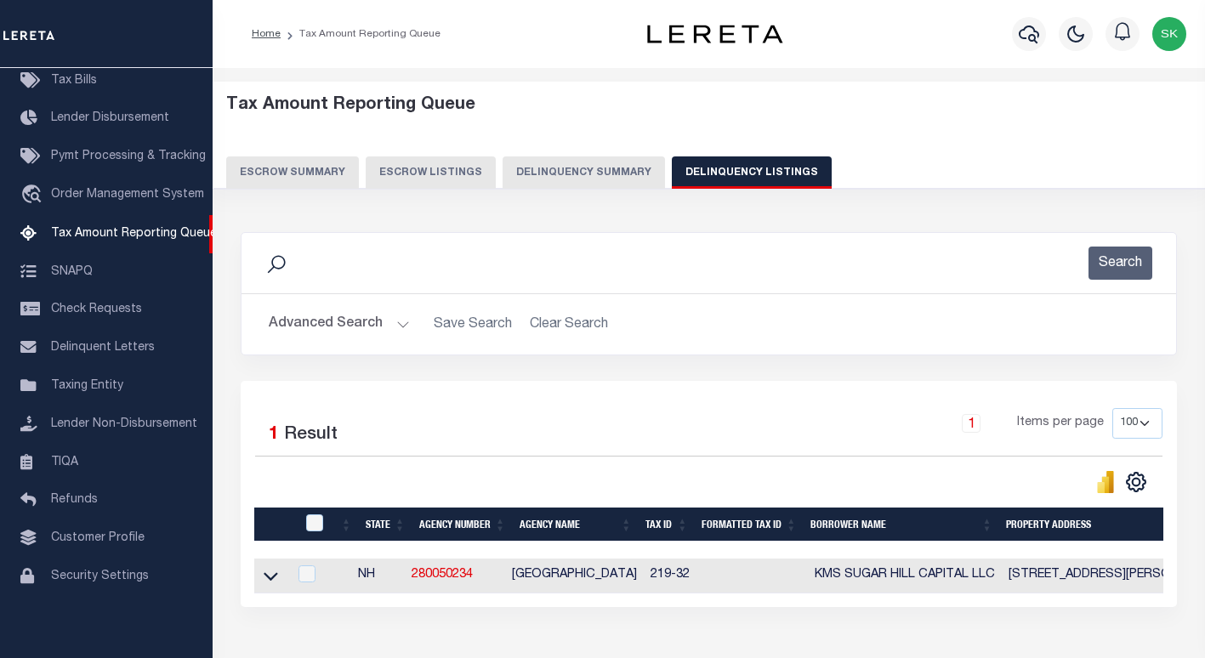
click at [264, 579] on icon at bounding box center [271, 576] width 14 height 18
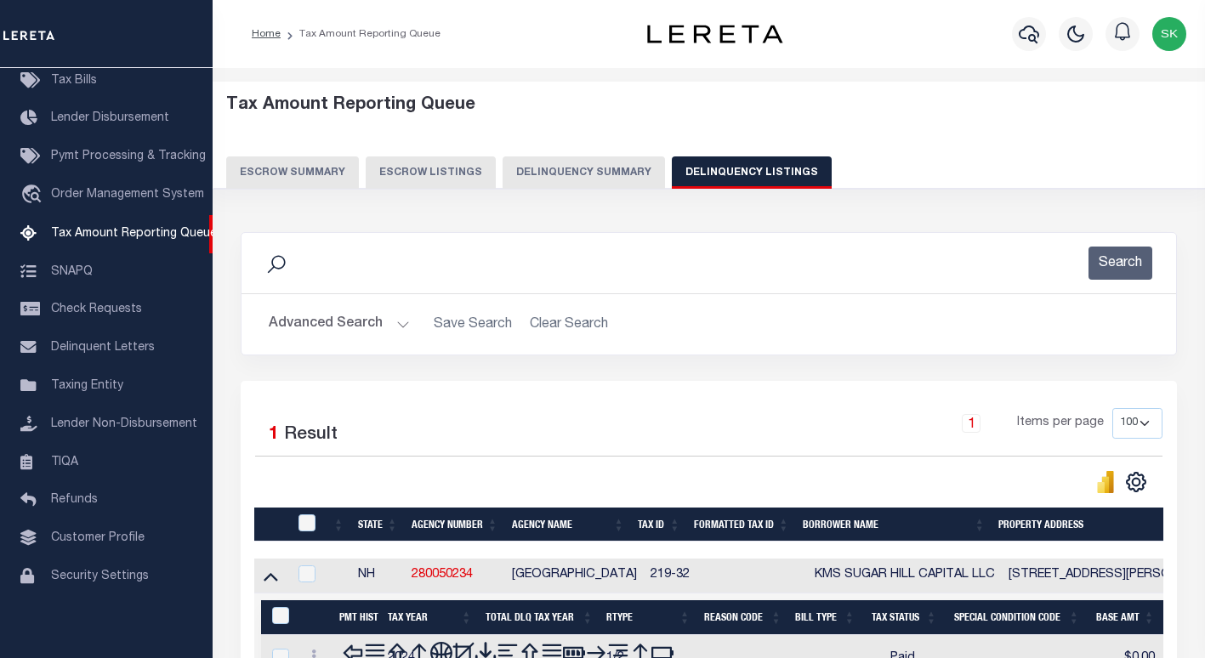
scroll to position [279, 0]
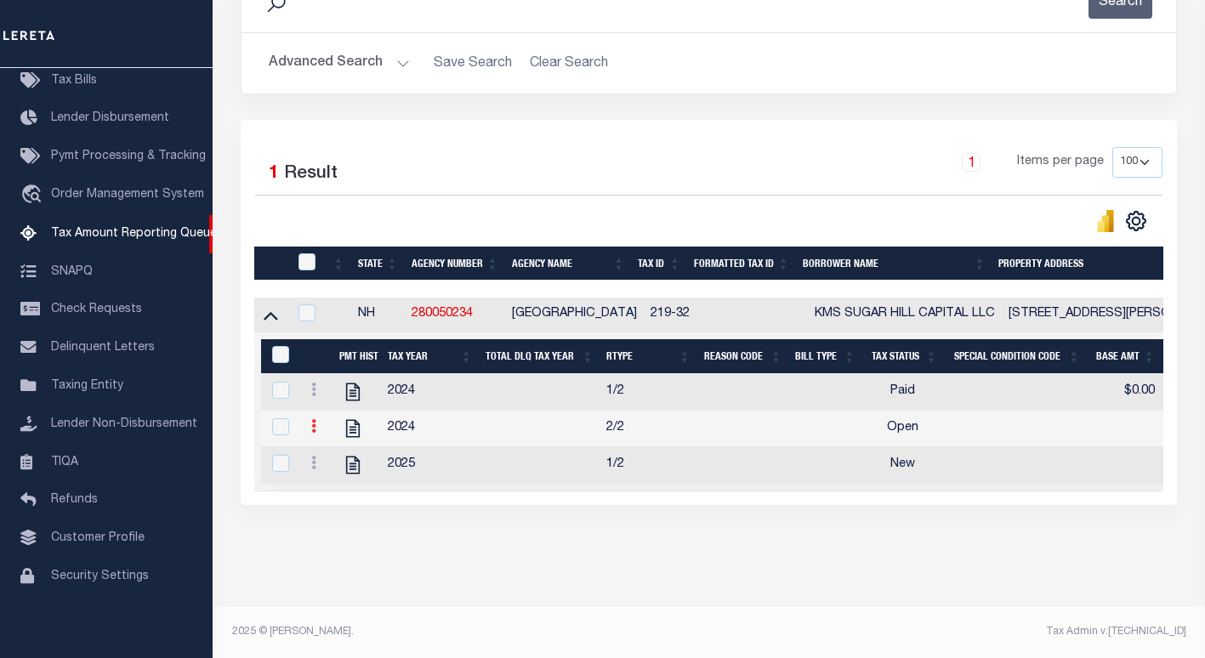
click at [312, 419] on icon at bounding box center [313, 426] width 5 height 14
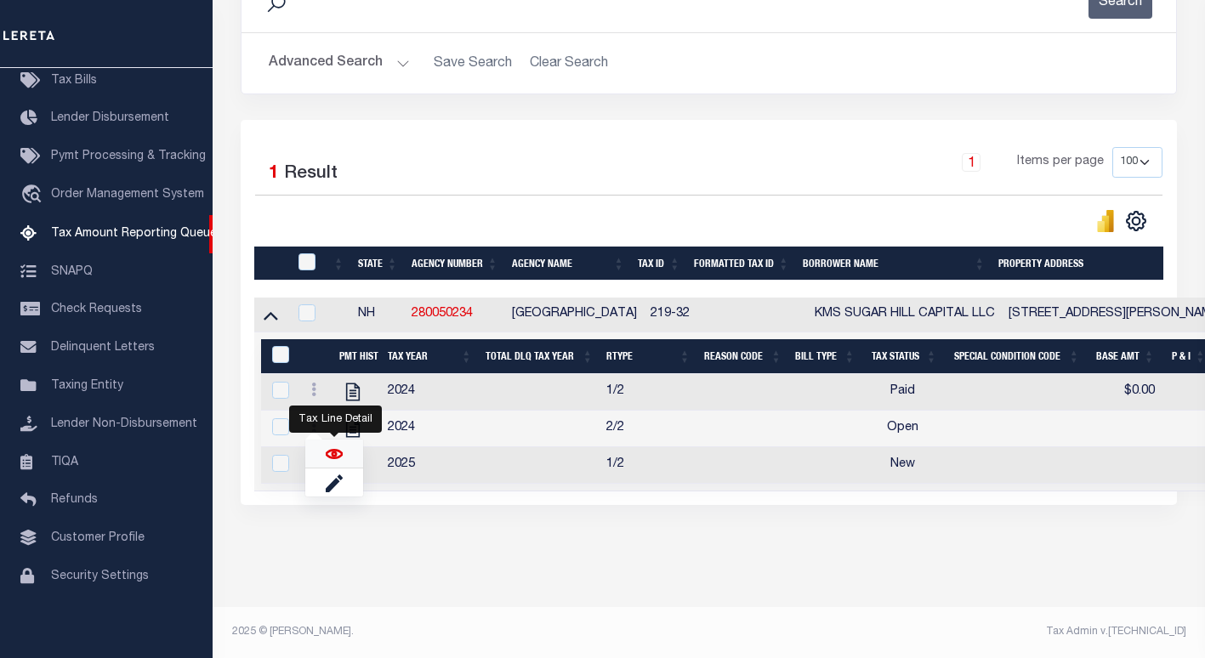
click at [339, 452] on img "" at bounding box center [334, 454] width 17 height 17
checkbox input "true"
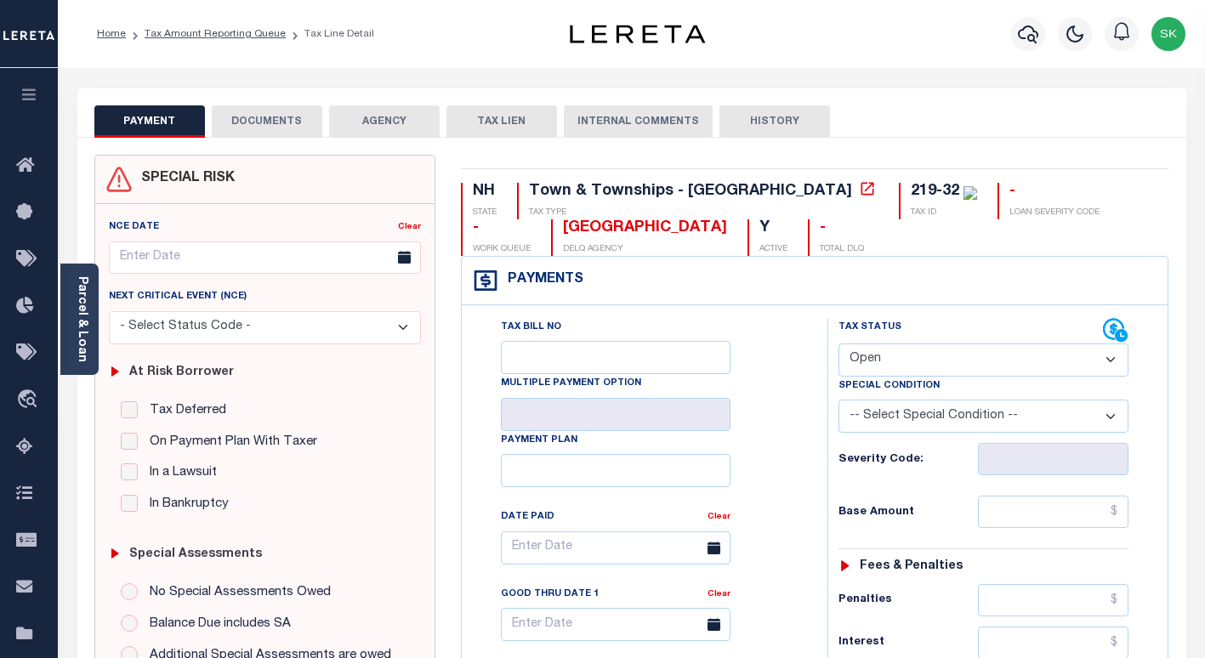
drag, startPoint x: 778, startPoint y: 401, endPoint x: 856, endPoint y: 378, distance: 81.5
click at [782, 402] on div "Tax Bill No Multiple Payment Option Payment Plan Clear" at bounding box center [640, 556] width 323 height 477
click at [861, 373] on select "- Select Status Code - Open Due/Unpaid Paid Incomplete No Tax Due Internal Refu…" at bounding box center [983, 360] width 290 height 33
select select "PYD"
click at [838, 344] on select "- Select Status Code - Open Due/Unpaid Paid Incomplete No Tax Due Internal Refu…" at bounding box center [983, 360] width 290 height 33
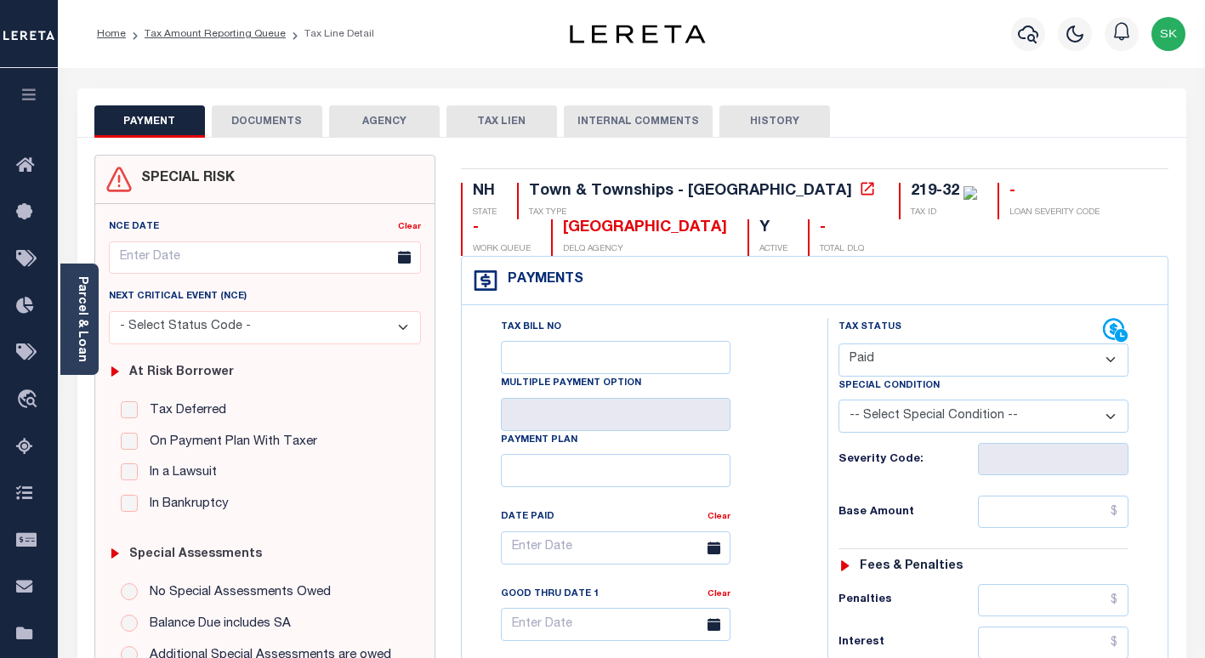
type input "[DATE]"
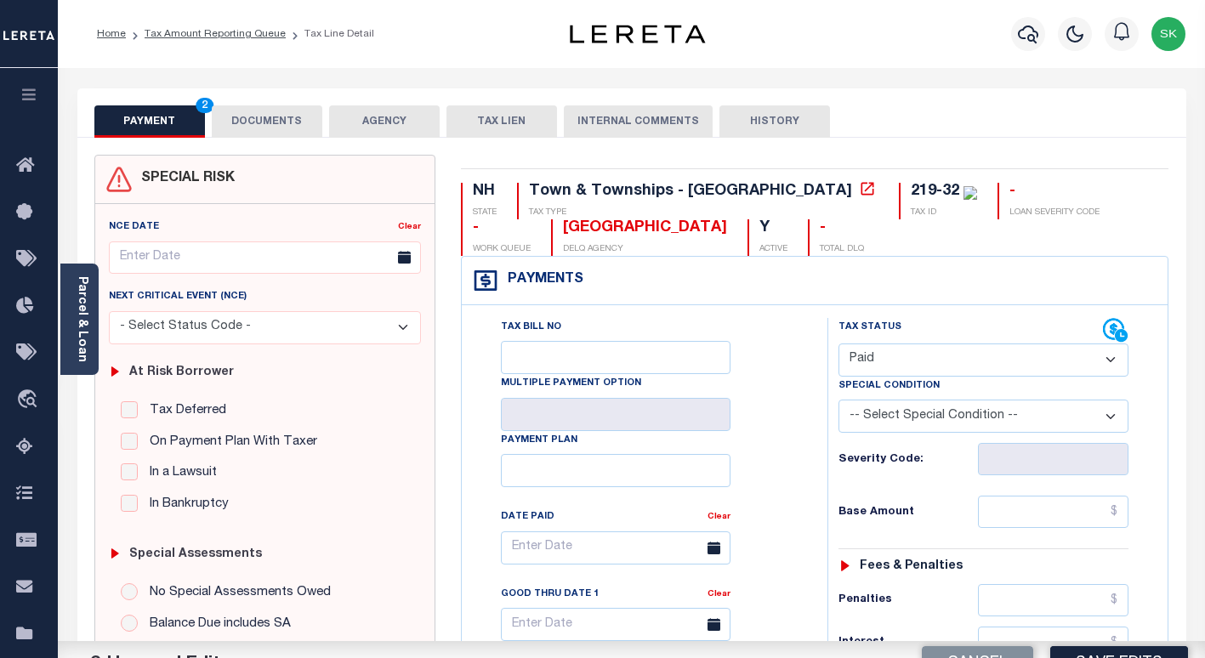
drag, startPoint x: 785, startPoint y: 447, endPoint x: 923, endPoint y: 485, distance: 142.8
click at [793, 447] on div "Tax Bill No Multiple Payment Option Payment Plan Clear" at bounding box center [640, 556] width 323 height 477
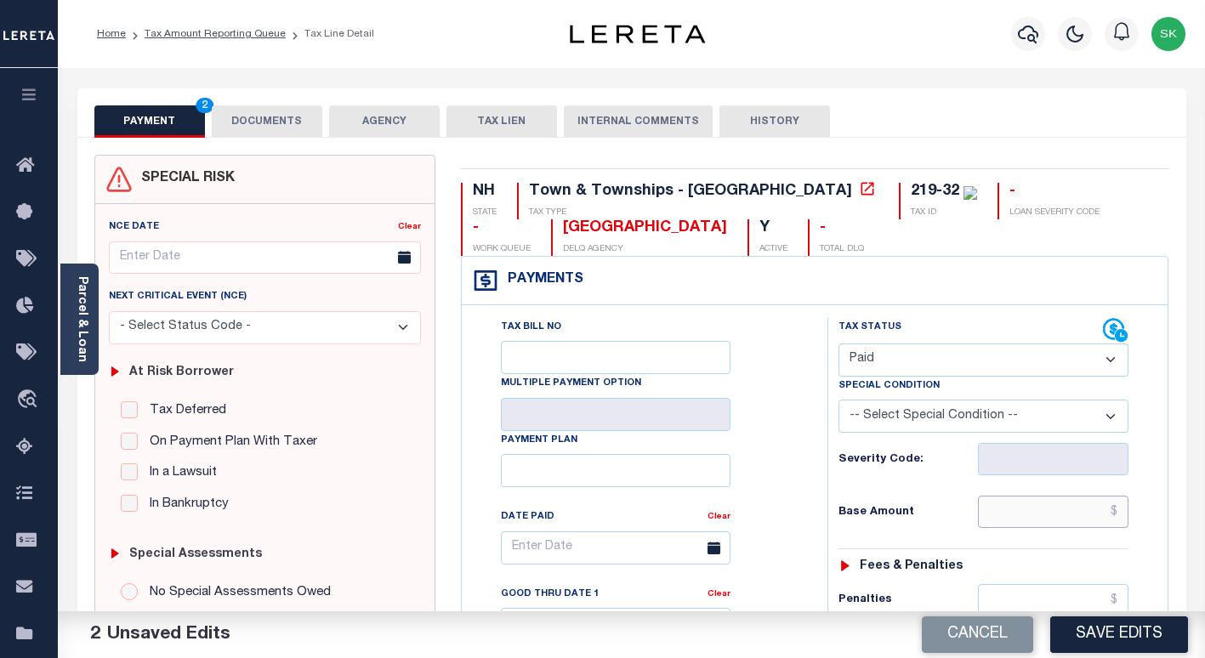
click at [1010, 512] on input "text" at bounding box center [1053, 512] width 151 height 32
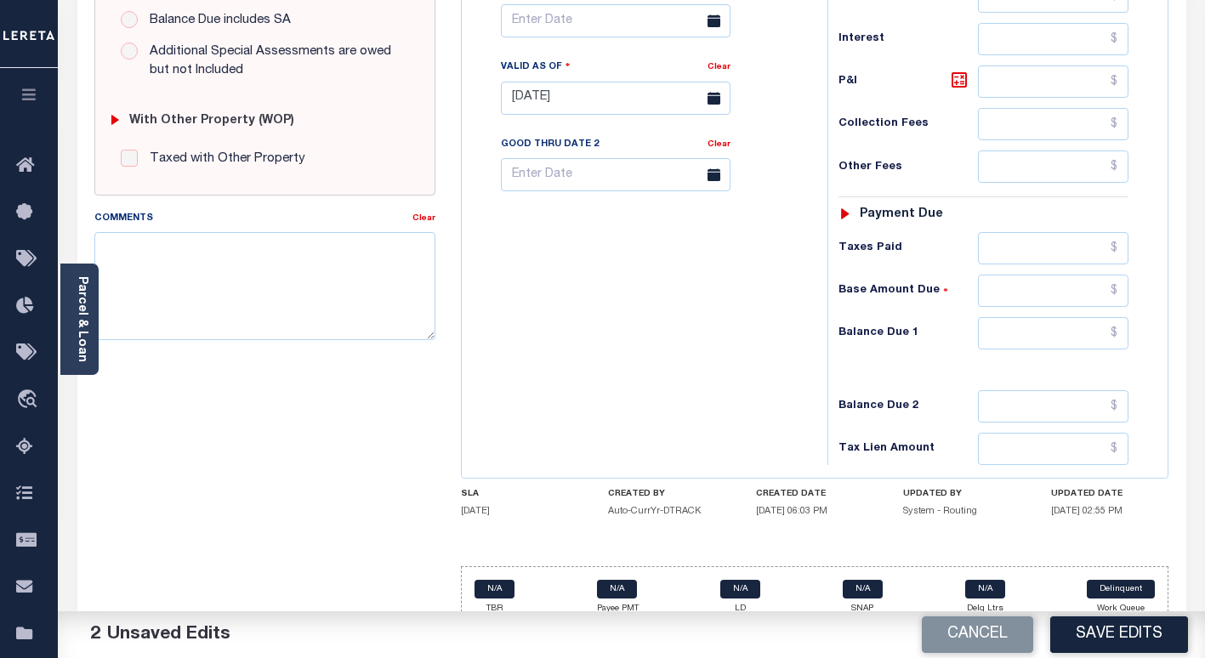
scroll to position [630, 0]
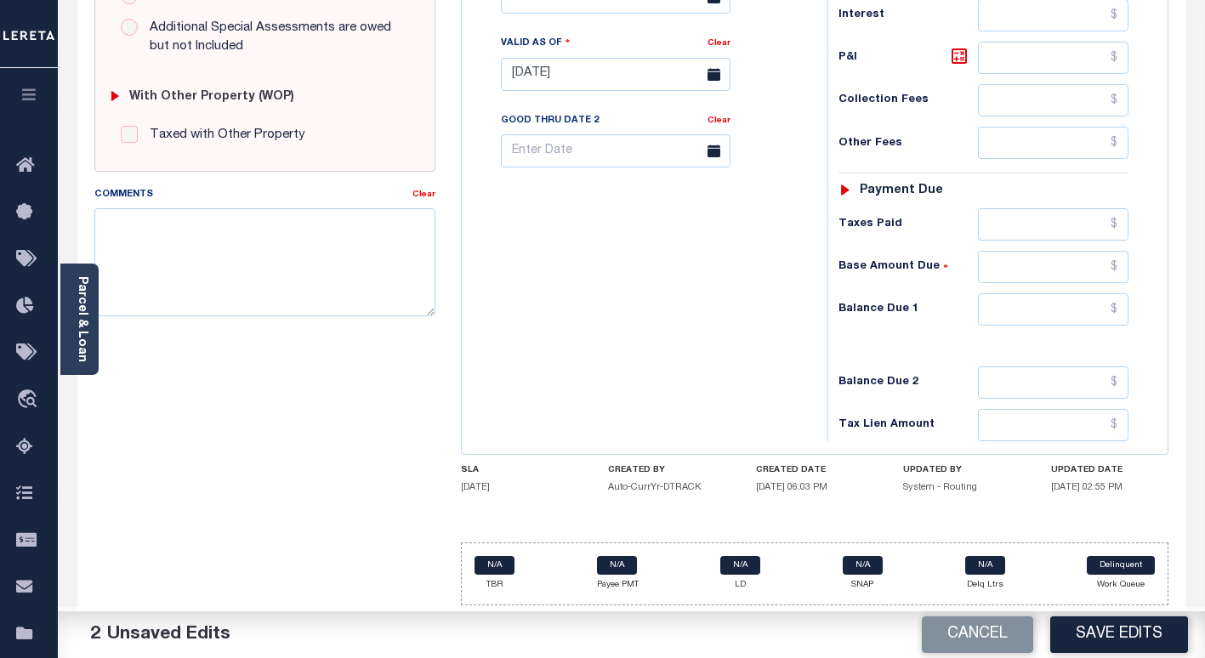
type input "$0.00"
click at [1024, 311] on input "text" at bounding box center [1053, 309] width 151 height 32
type input "$0.00"
click at [1096, 626] on button "Save Edits" at bounding box center [1119, 635] width 138 height 37
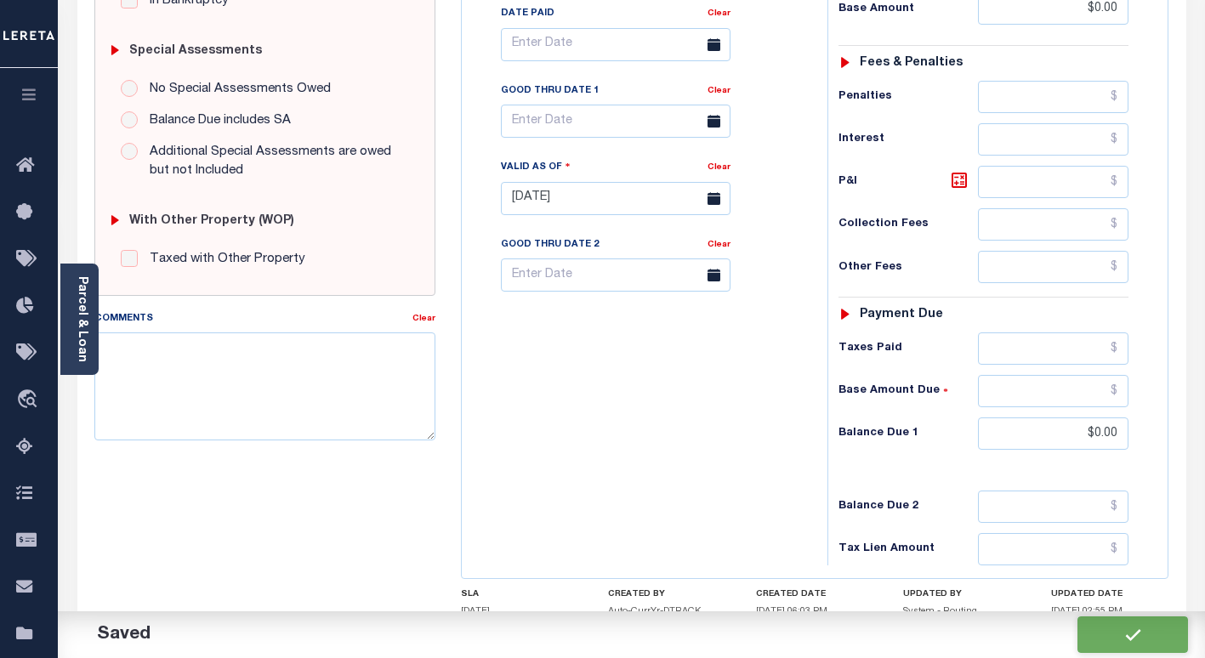
checkbox input "false"
type input "$0"
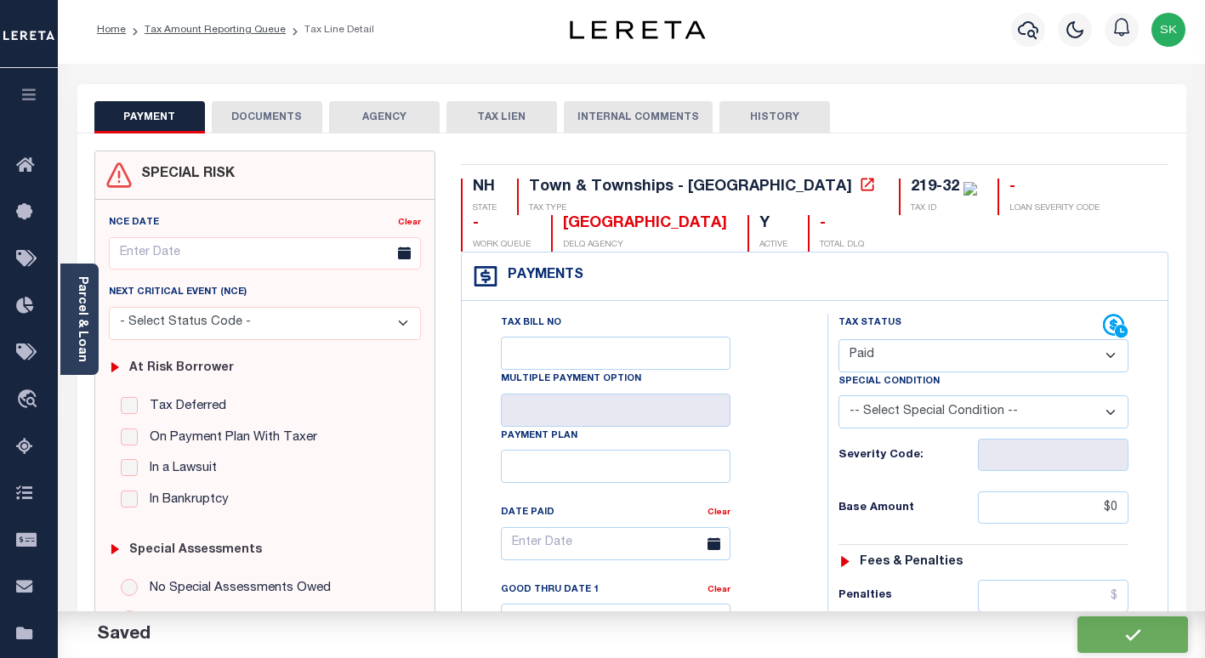
scroll to position [0, 0]
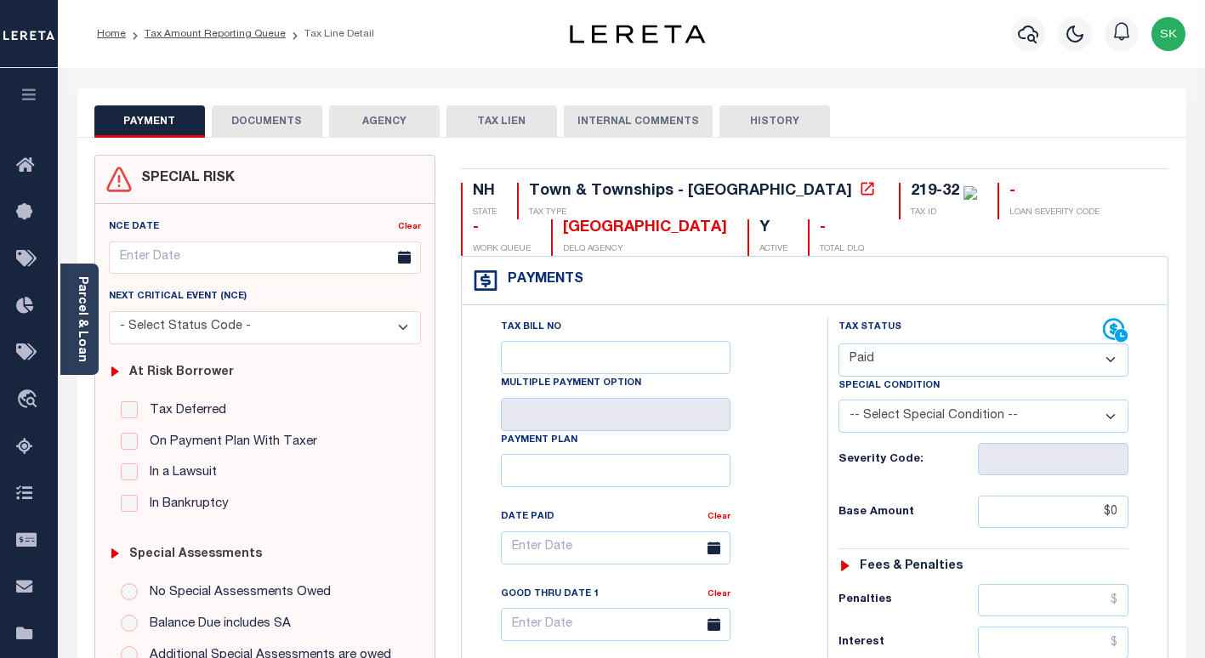
click at [258, 127] on button "DOCUMENTS" at bounding box center [267, 121] width 111 height 32
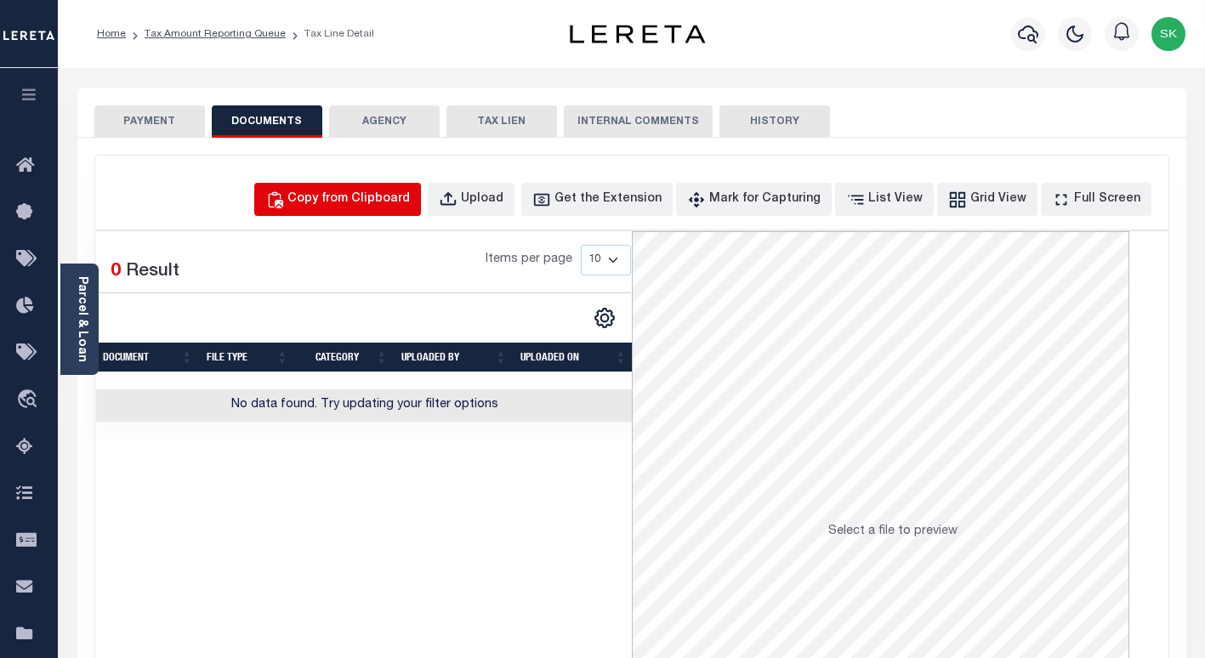
click at [404, 202] on div "Copy from Clipboard" at bounding box center [348, 199] width 122 height 19
select select "POP"
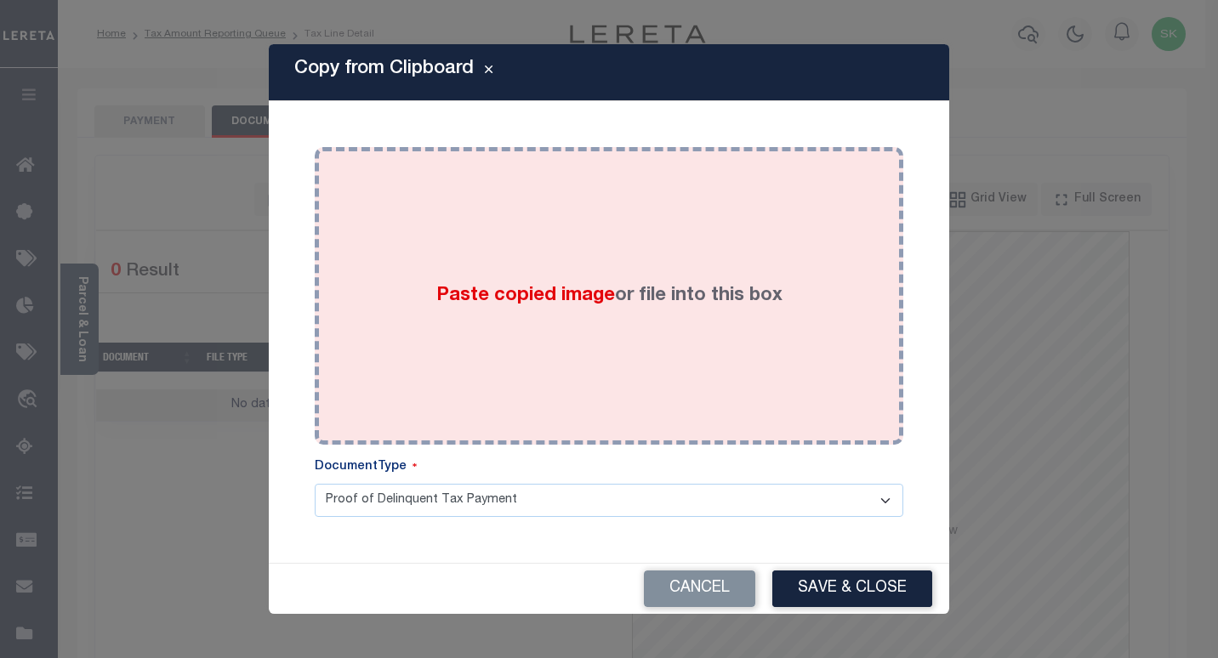
click at [447, 276] on div "Paste copied image or file into this box" at bounding box center [608, 296] width 563 height 272
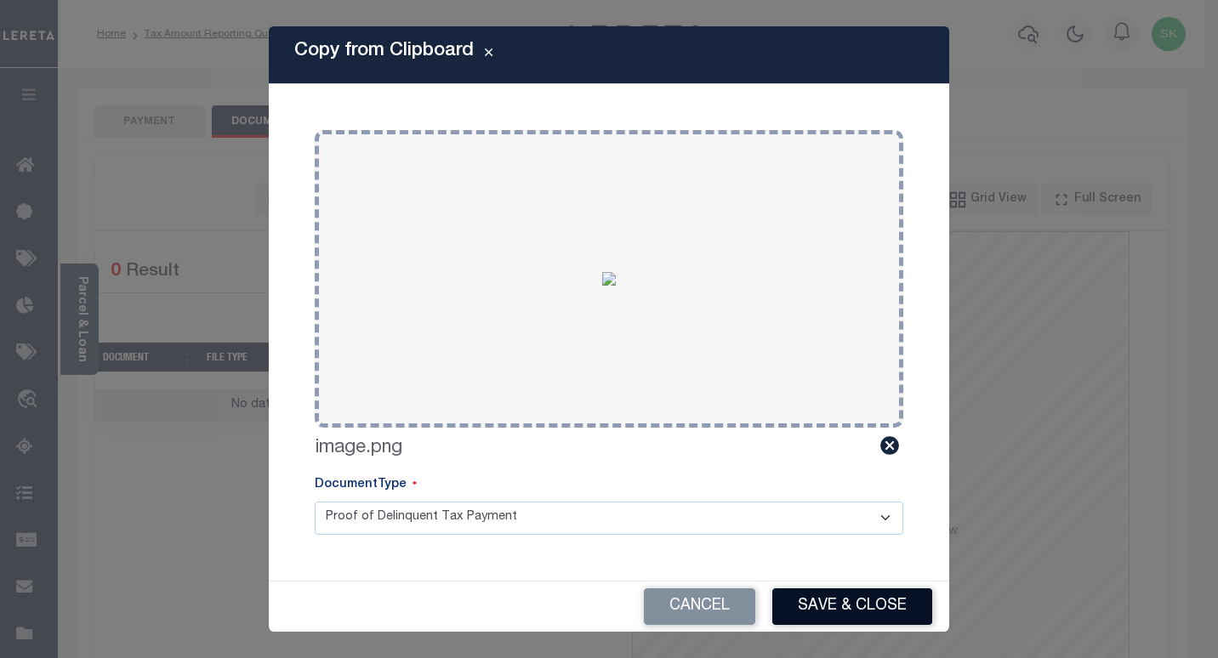
click at [820, 598] on button "Save & Close" at bounding box center [852, 606] width 160 height 37
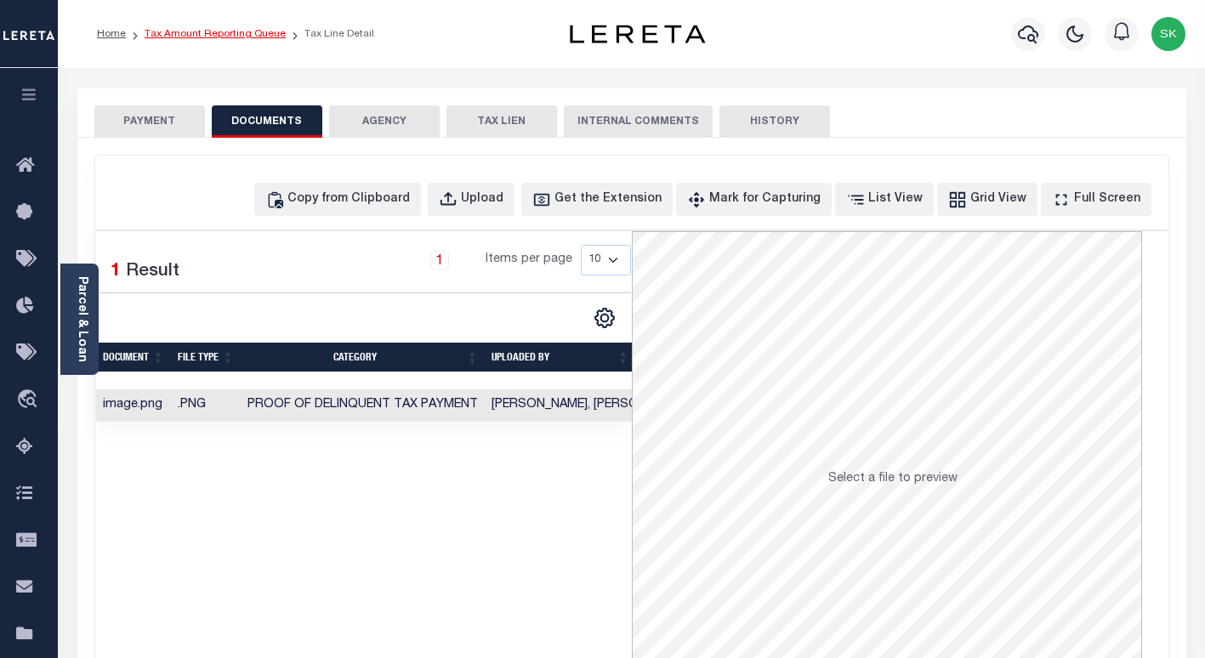
click at [230, 35] on link "Tax Amount Reporting Queue" at bounding box center [215, 34] width 141 height 10
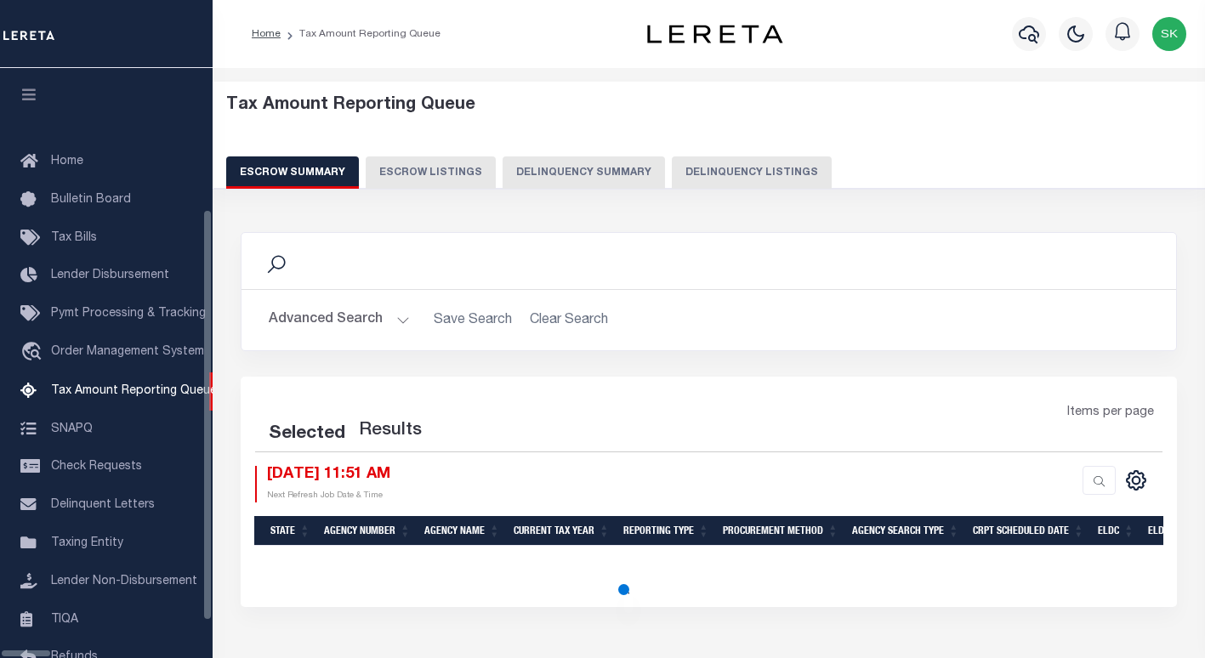
click at [720, 173] on button "Delinquency Listings" at bounding box center [752, 172] width 160 height 32
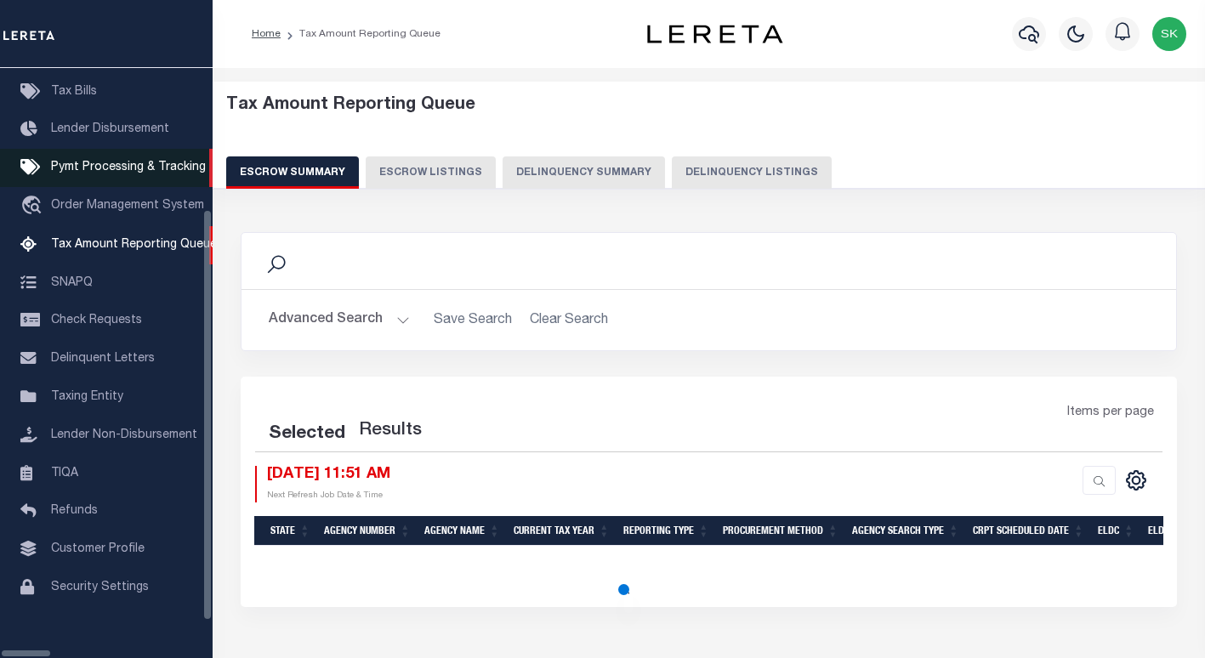
select select "100"
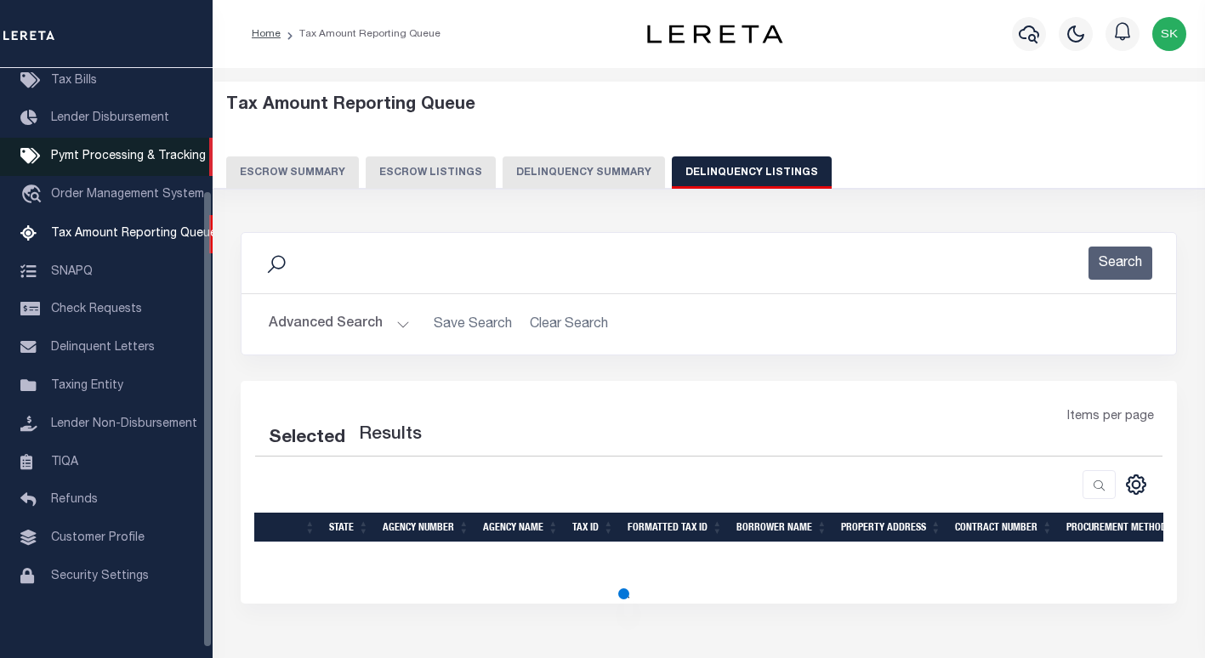
select select "100"
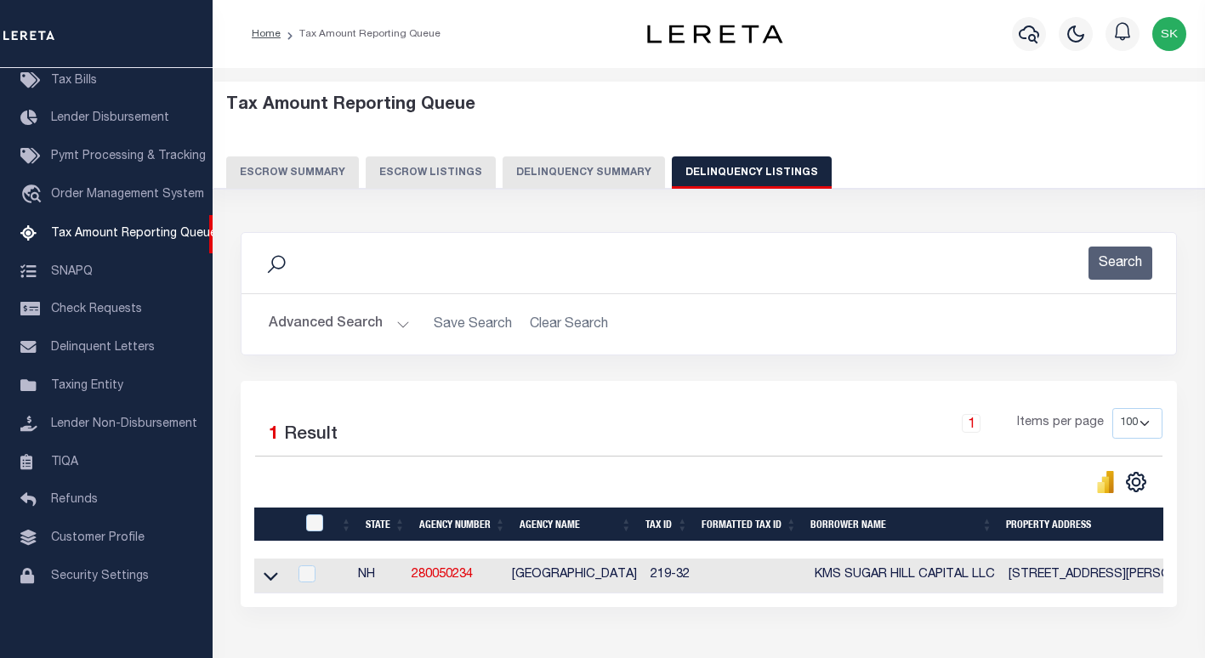
drag, startPoint x: 273, startPoint y: 585, endPoint x: 401, endPoint y: 402, distance: 223.4
click at [273, 585] on icon at bounding box center [271, 576] width 14 height 18
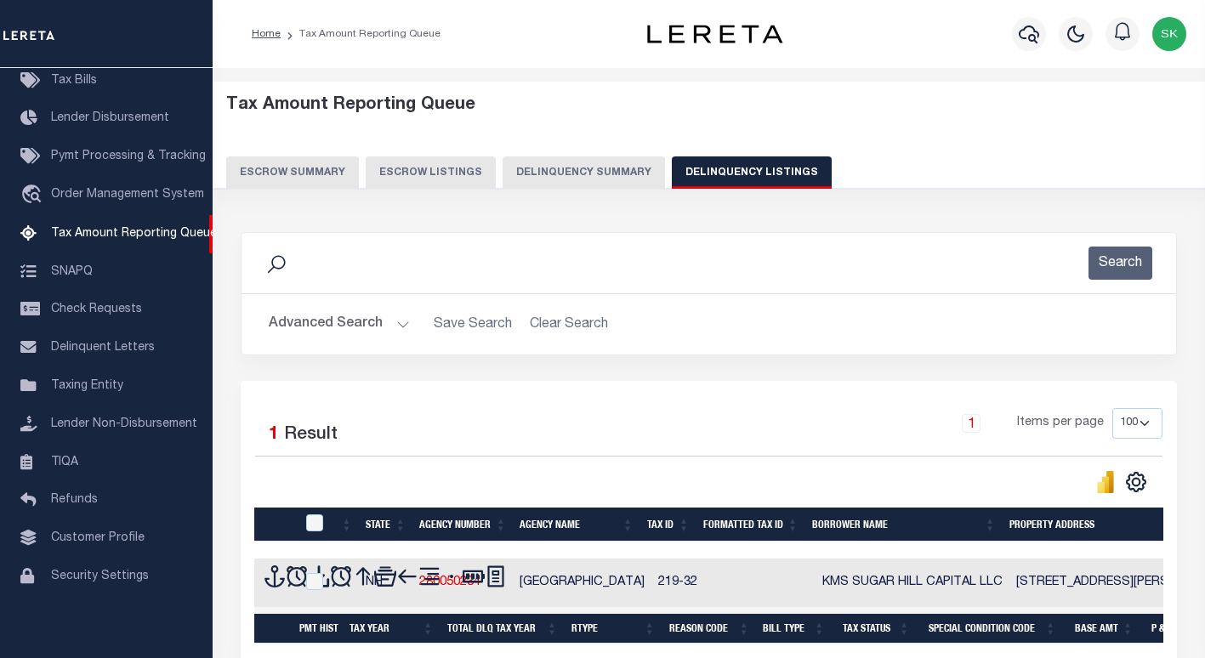
scroll to position [202, 0]
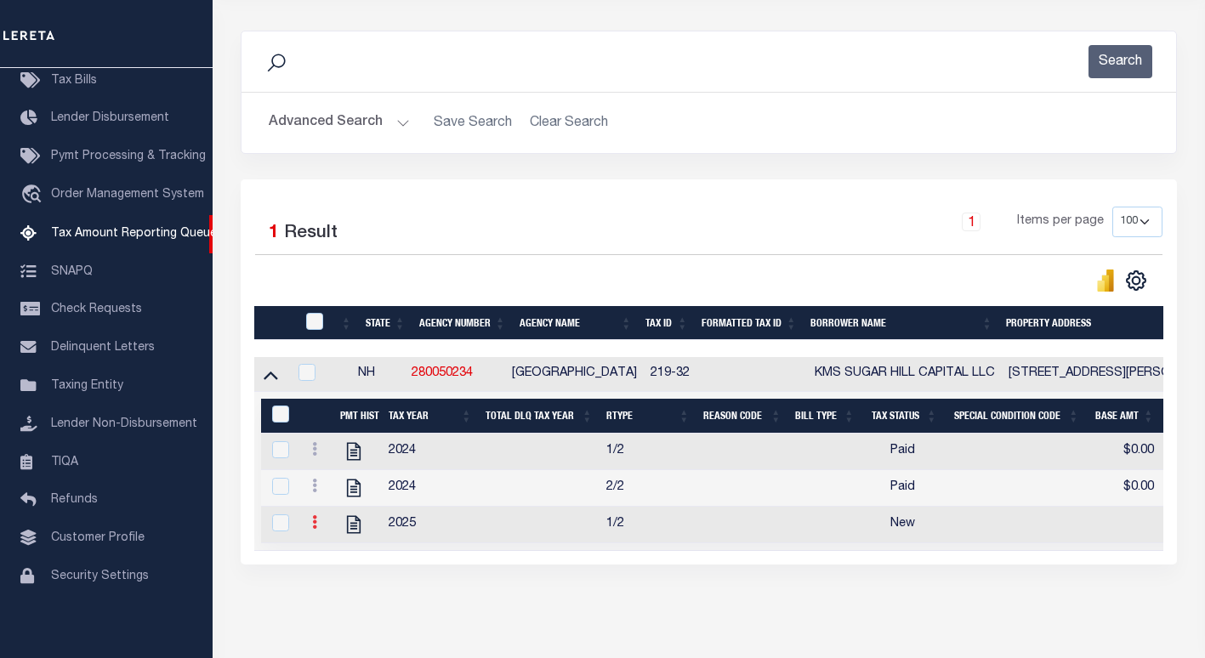
click at [315, 529] on icon at bounding box center [314, 522] width 5 height 14
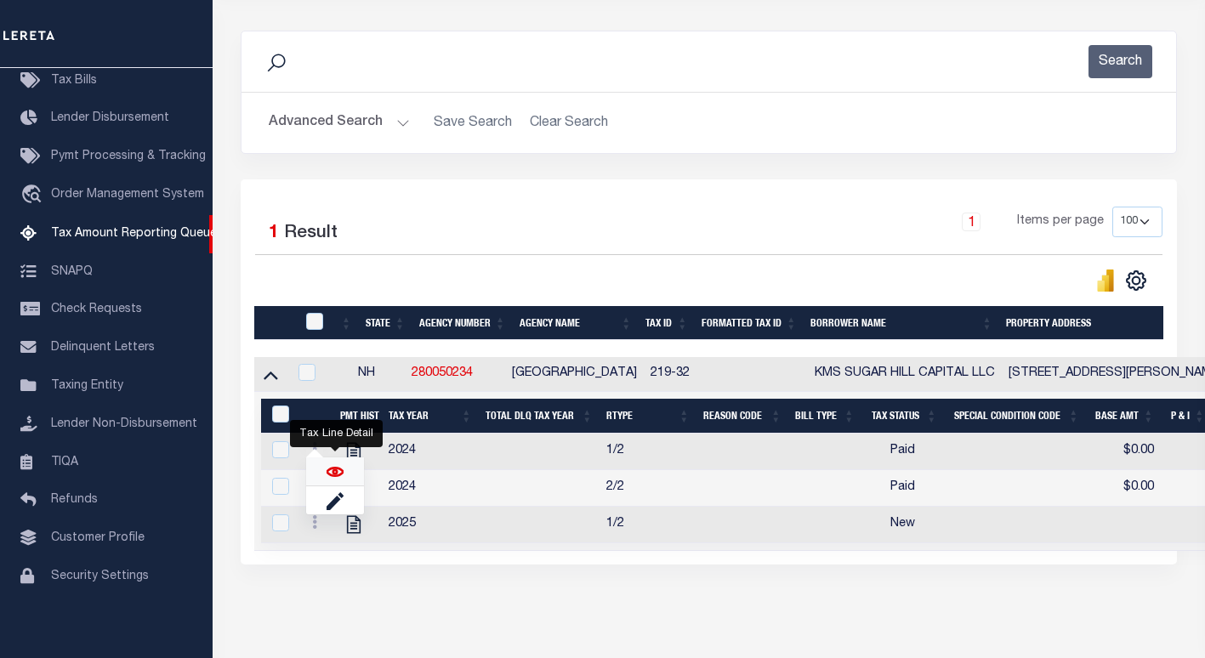
click at [335, 473] on img "" at bounding box center [335, 471] width 17 height 17
checkbox input "true"
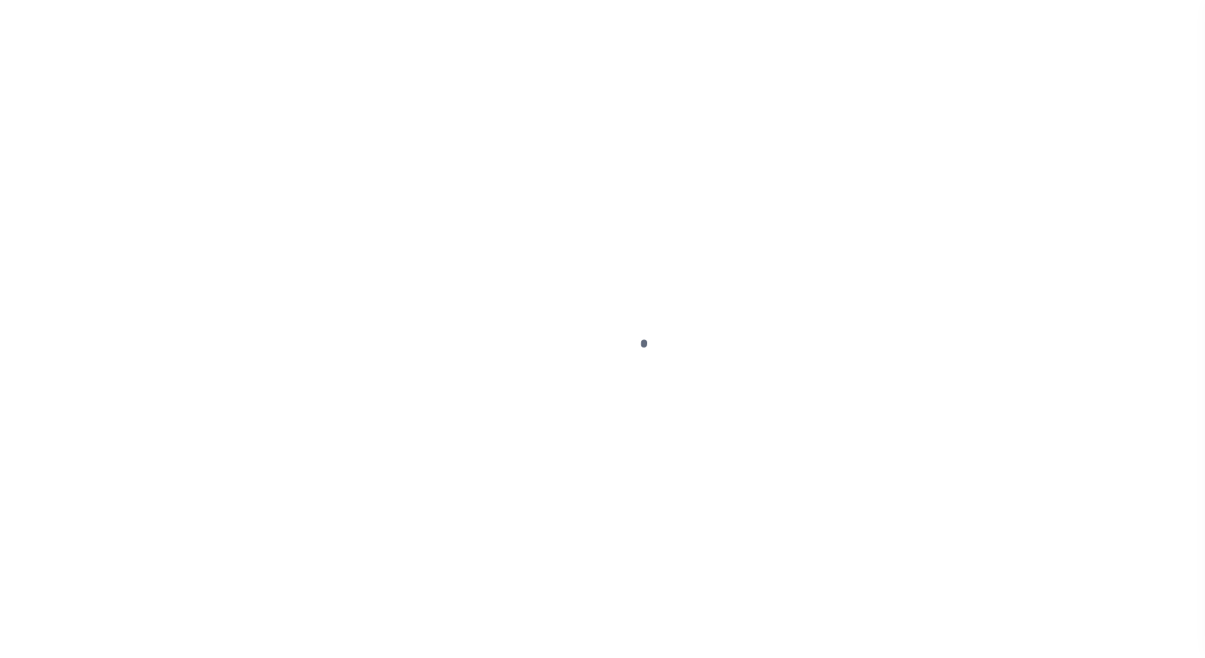
select select "NW2"
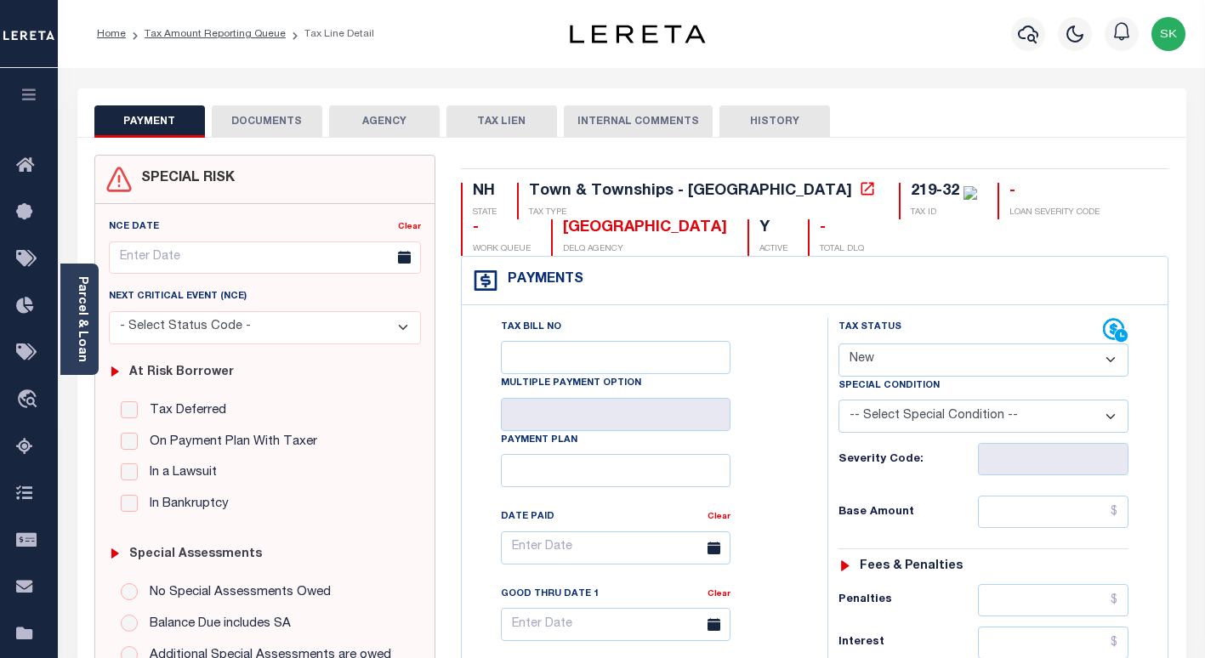
drag, startPoint x: 918, startPoint y: 413, endPoint x: 912, endPoint y: 399, distance: 15.6
click at [918, 413] on select "-- Select Special Condition -- 3RD PARTY TAX LIEN AGENCY TAX LIEN (A.K.A Inside…" at bounding box center [983, 416] width 290 height 33
select select "27"
click at [838, 401] on select "-- Select Special Condition -- 3RD PARTY TAX LIEN AGENCY TAX LIEN (A.K.A Inside…" at bounding box center [983, 416] width 290 height 33
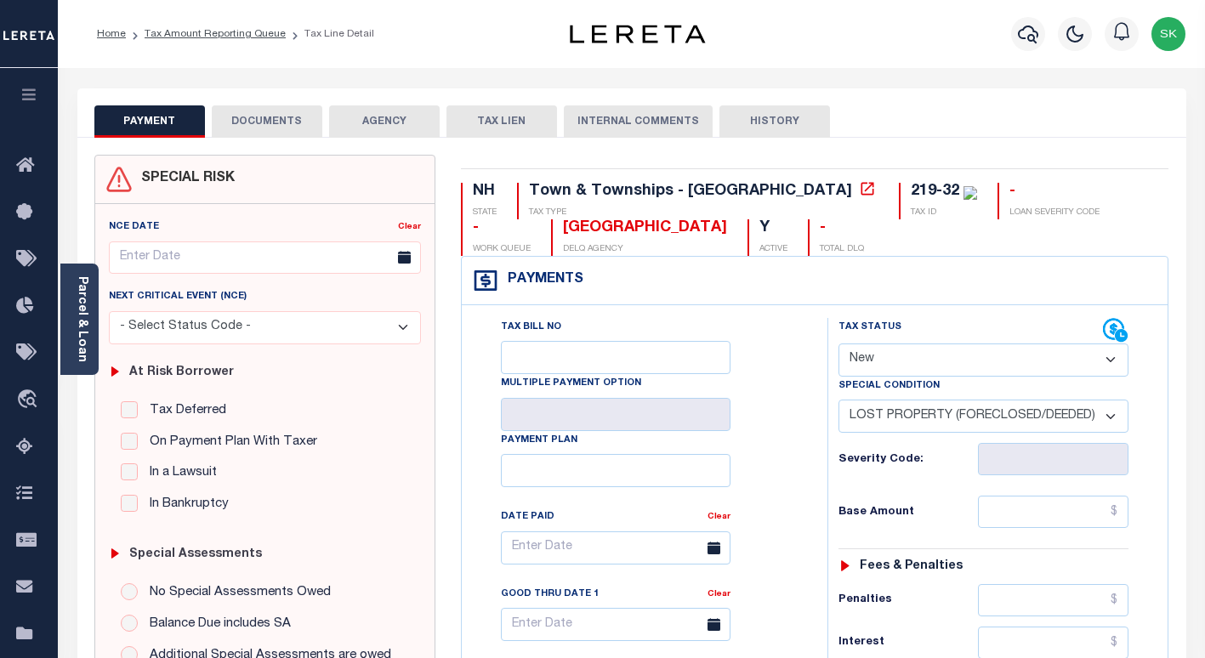
type input "[DATE]"
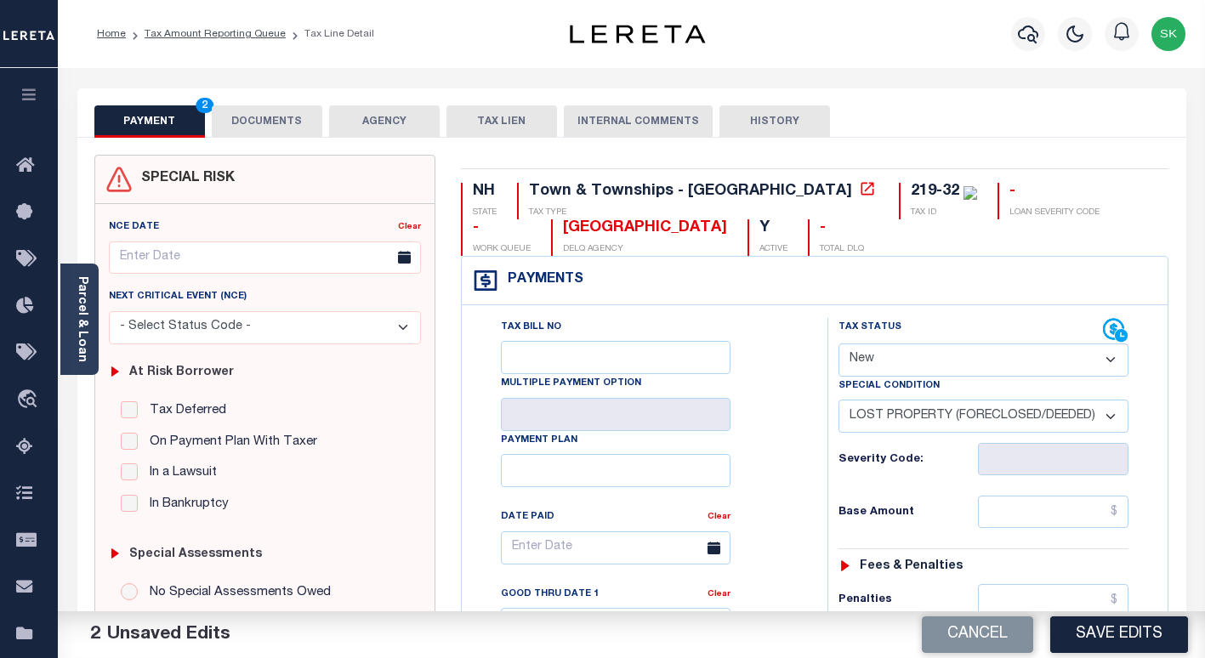
click at [921, 364] on select "- Select Status Code - Open Due/Unpaid Paid Incomplete No Tax Due Internal Refu…" at bounding box center [983, 360] width 290 height 33
select select "PYD"
click at [838, 344] on select "- Select Status Code - Open Due/Unpaid Paid Incomplete No Tax Due Internal Refu…" at bounding box center [983, 360] width 290 height 33
select select "0"
drag, startPoint x: 781, startPoint y: 435, endPoint x: 794, endPoint y: 435, distance: 13.6
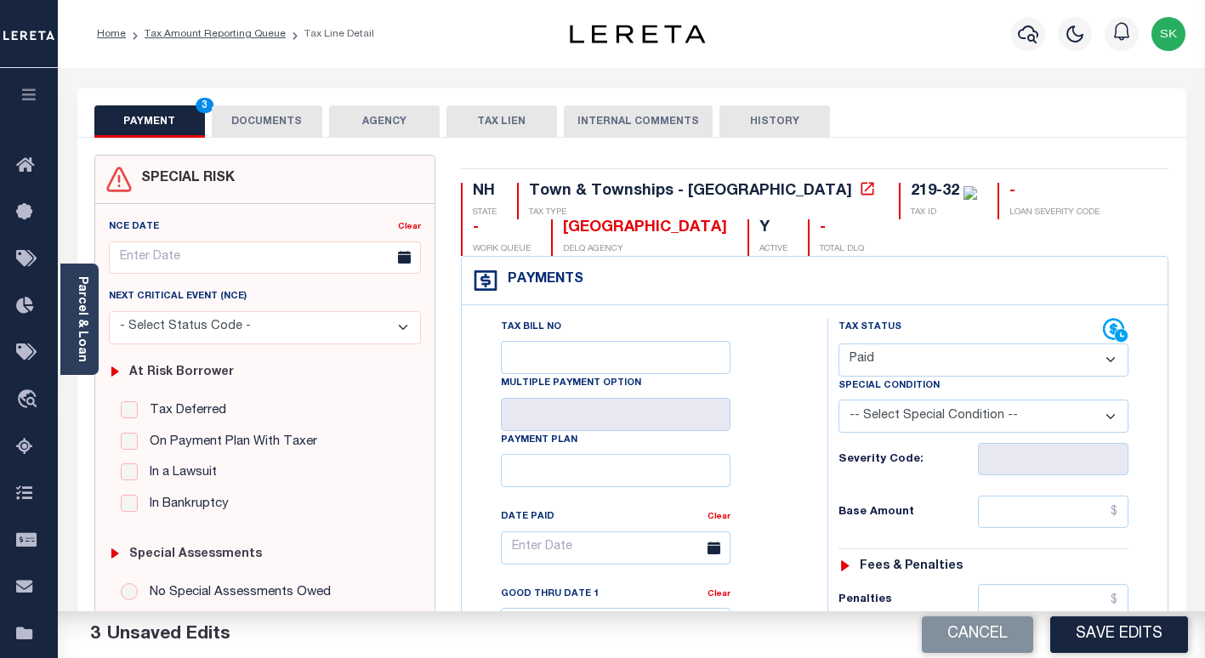
click at [783, 435] on div "Tax Bill No Multiple Payment Option Payment Plan Clear" at bounding box center [640, 556] width 323 height 477
click at [926, 409] on select "-- Select Special Condition -- 3RD PARTY TAX LIEN AGENCY TAX LIEN (A.K.A Inside…" at bounding box center [983, 416] width 290 height 33
click at [993, 437] on div "Severity Code:" at bounding box center [983, 454] width 315 height 43
click at [1043, 518] on input "text" at bounding box center [1053, 512] width 151 height 32
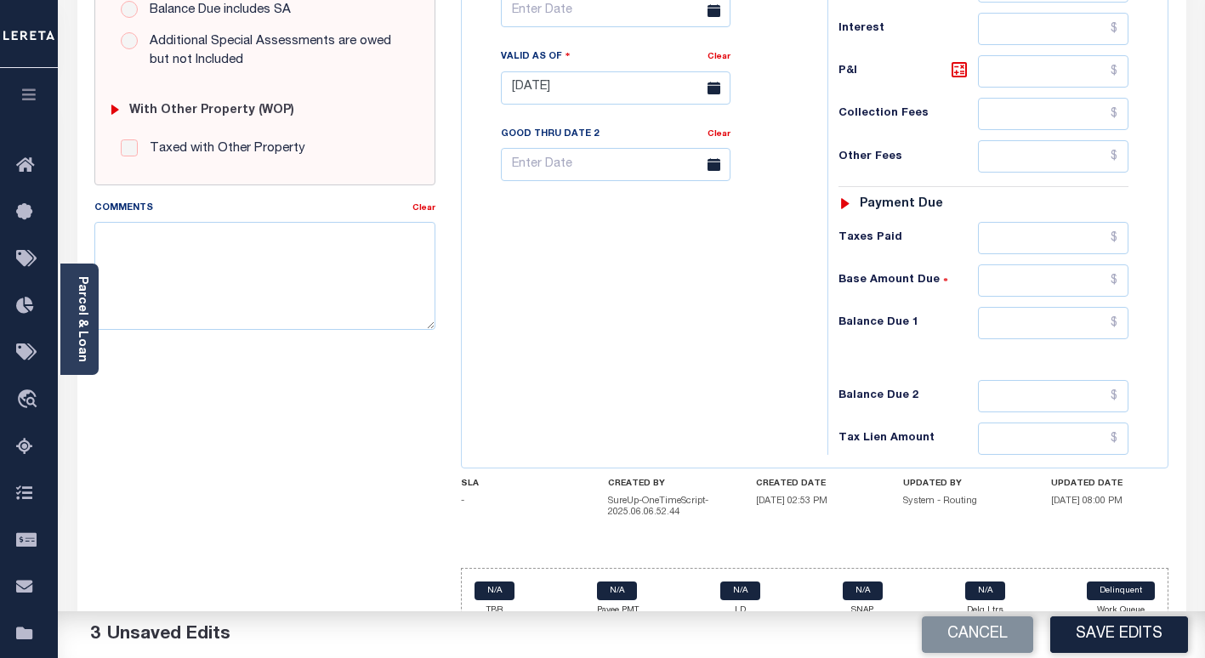
scroll to position [641, 0]
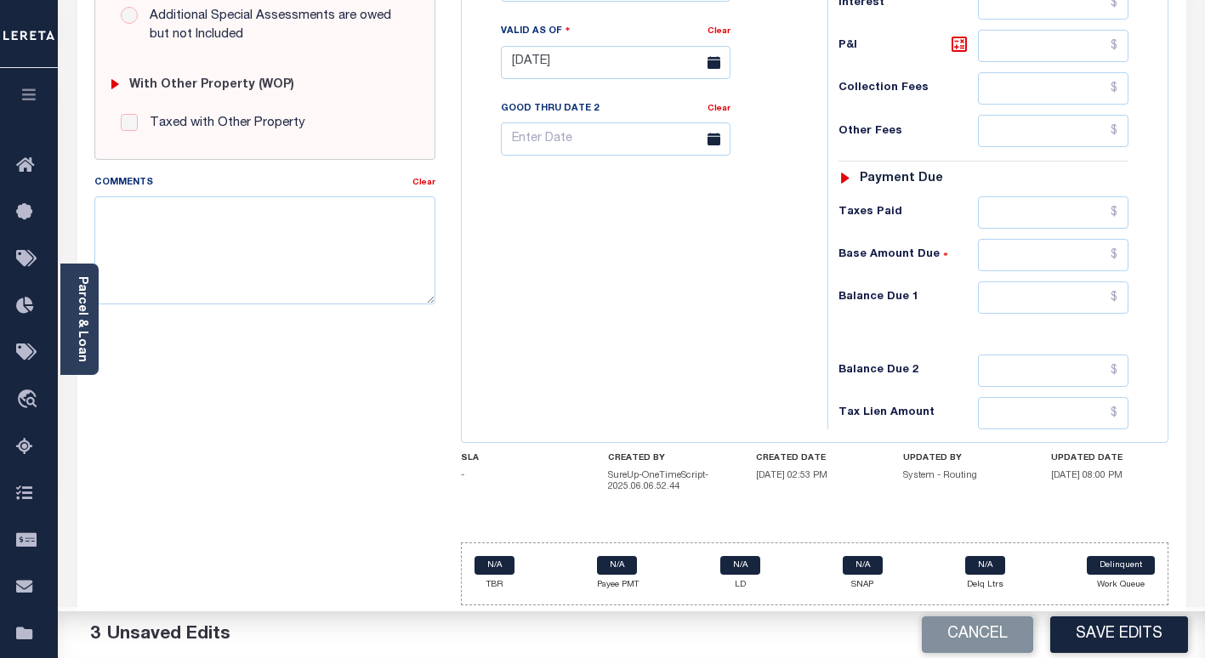
type input "$0.00"
click at [1025, 298] on input "text" at bounding box center [1053, 297] width 151 height 32
type input "$0.00"
drag, startPoint x: 741, startPoint y: 324, endPoint x: 827, endPoint y: 411, distance: 122.7
click at [742, 324] on div "Tax Bill No Multiple Payment Option Payment Plan Clear" at bounding box center [640, 54] width 349 height 751
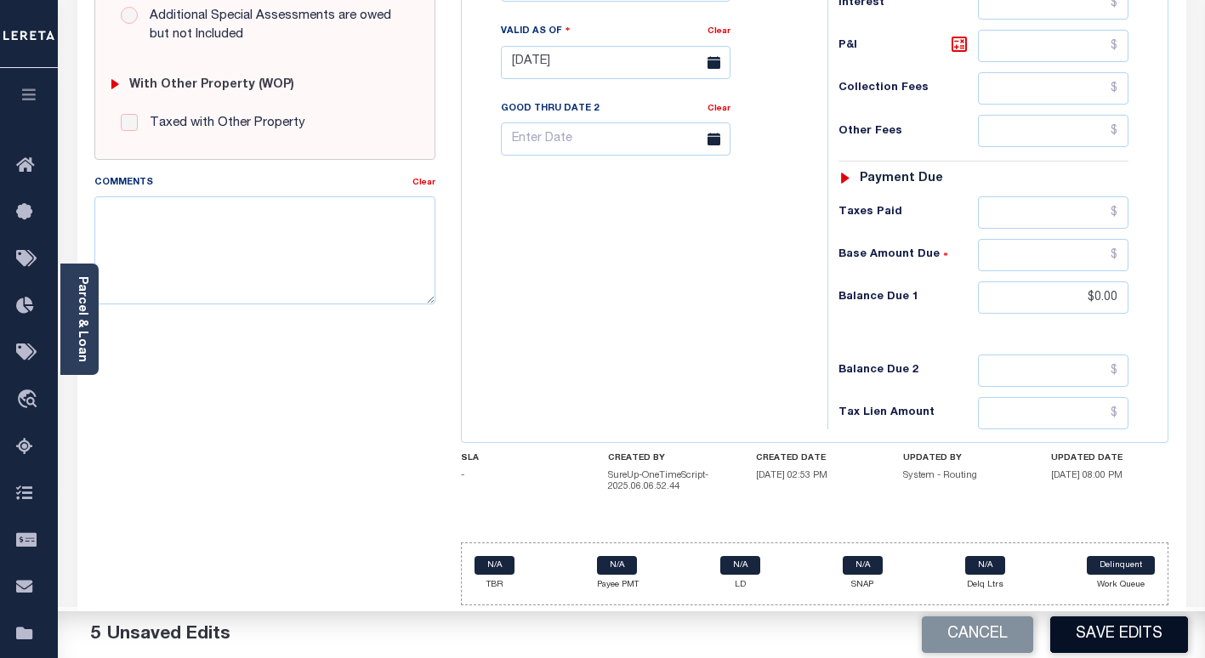
click at [1089, 634] on button "Save Edits" at bounding box center [1119, 635] width 138 height 37
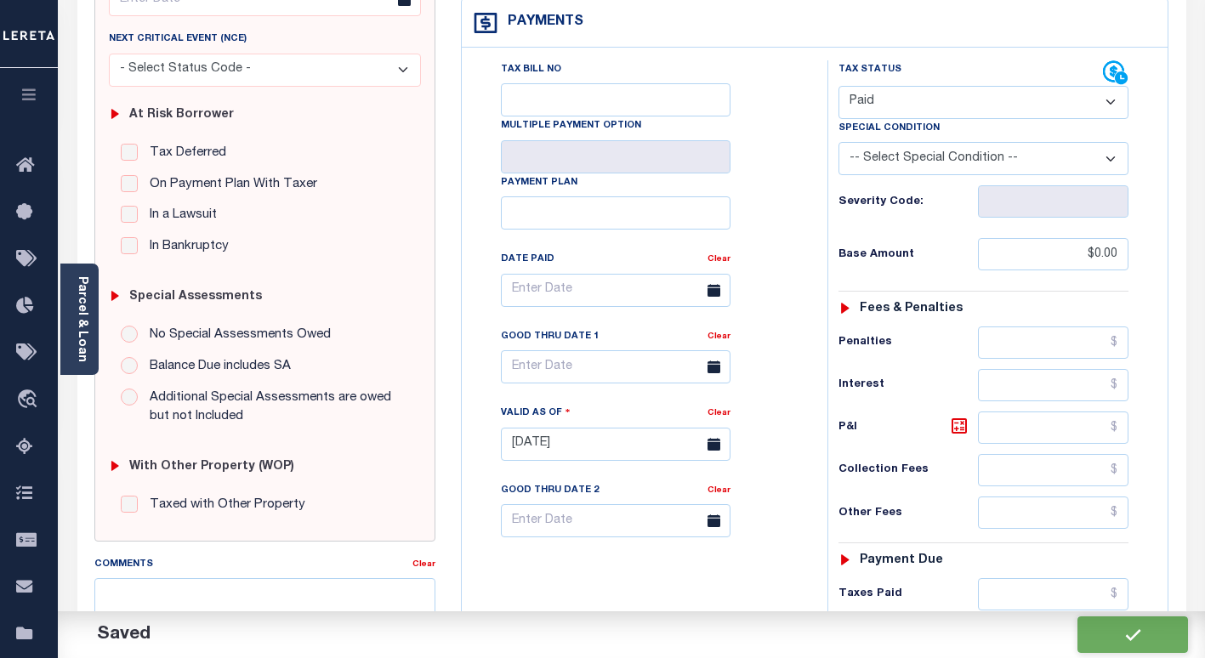
checkbox input "false"
type input "$0"
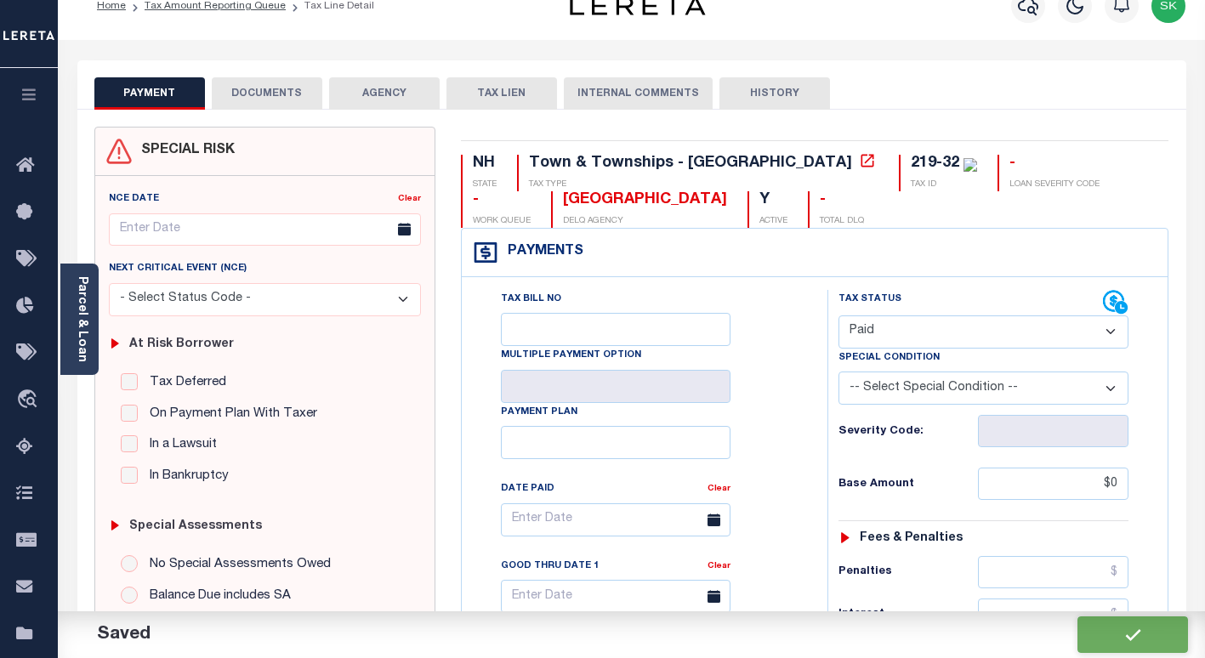
scroll to position [0, 0]
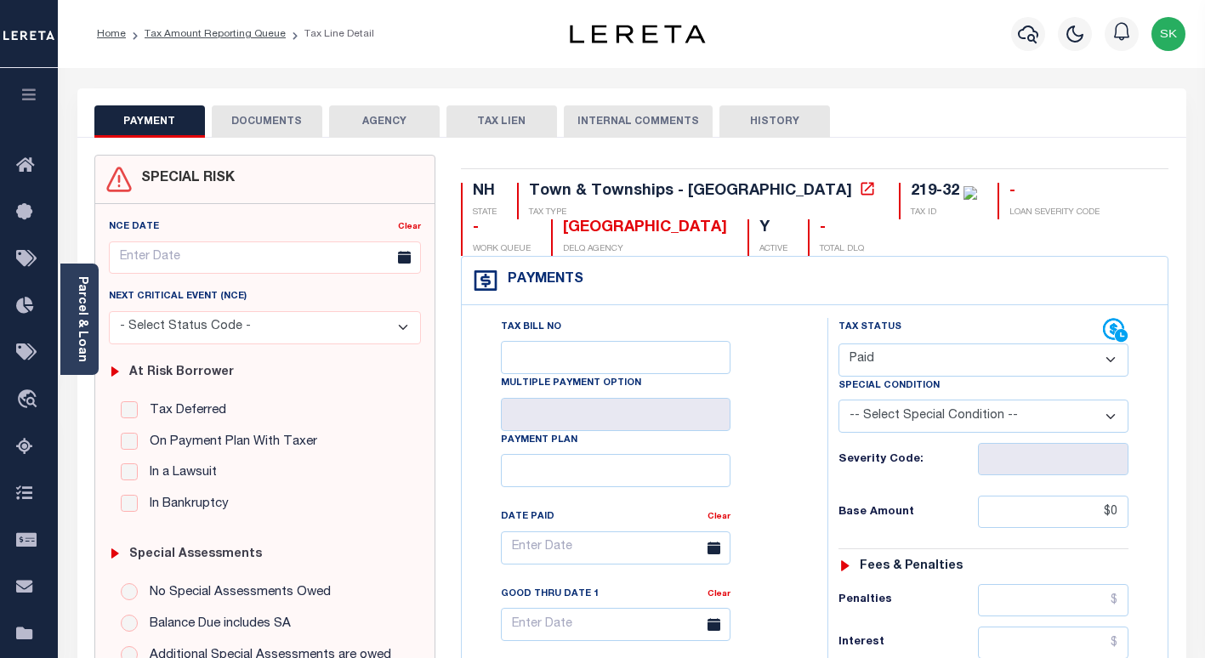
click at [282, 116] on button "DOCUMENTS" at bounding box center [267, 121] width 111 height 32
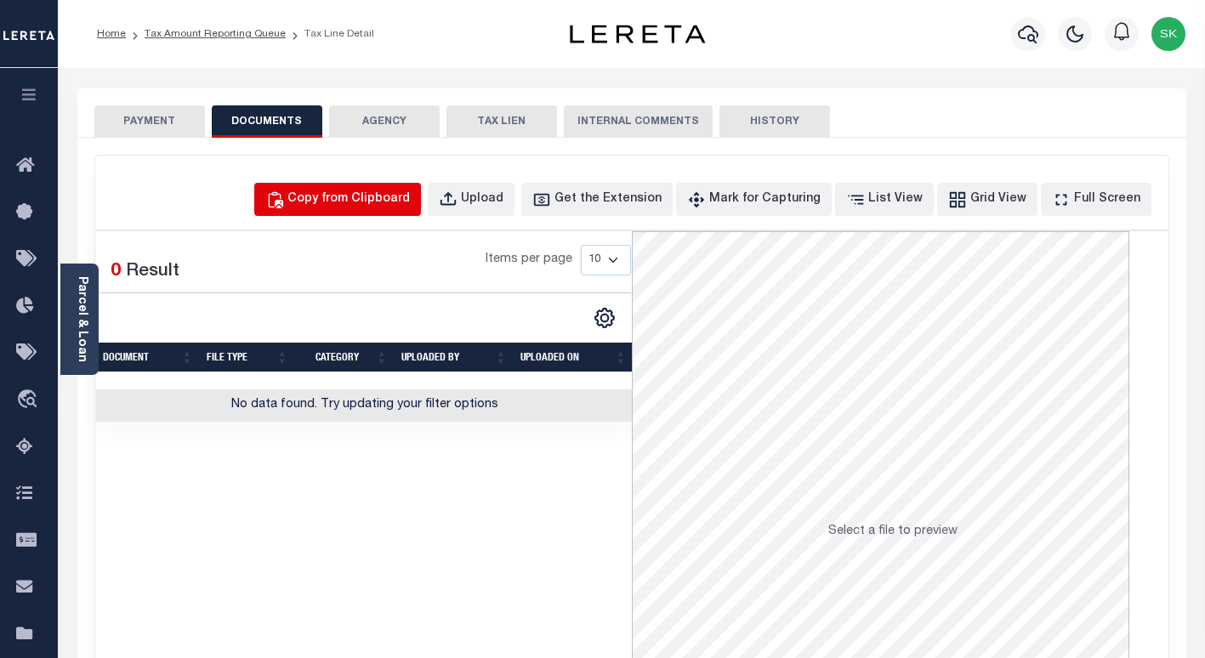
click at [410, 203] on div "Copy from Clipboard" at bounding box center [348, 199] width 122 height 19
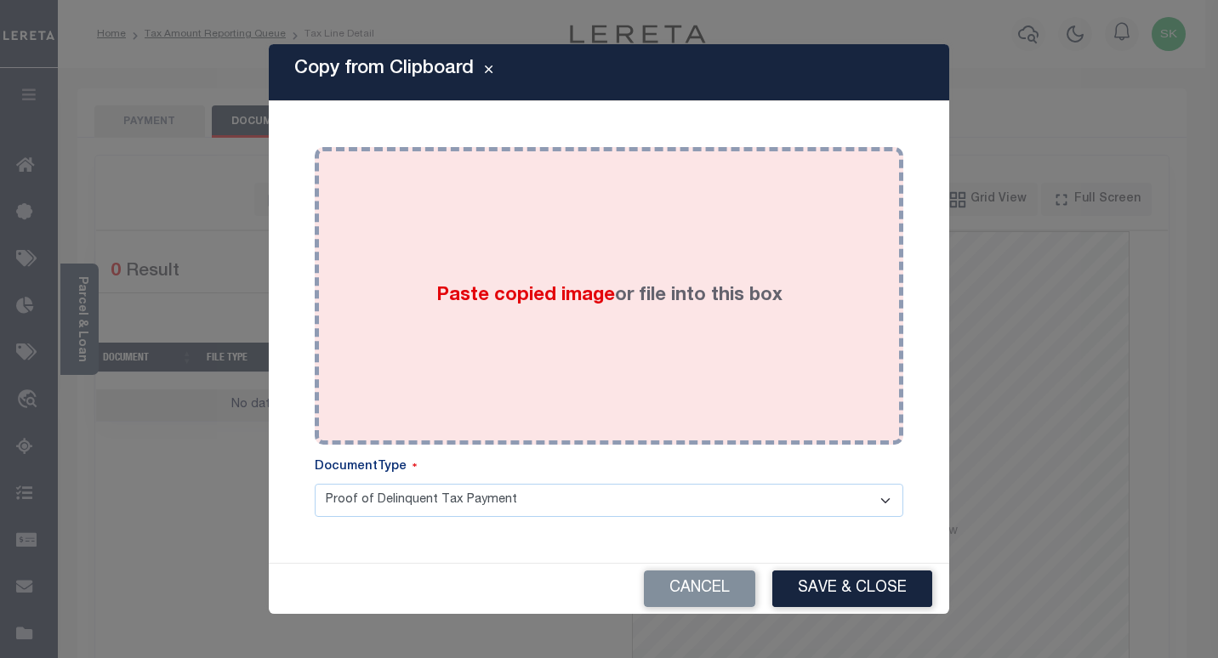
click at [563, 321] on div "Paste copied image or file into this box" at bounding box center [608, 296] width 563 height 272
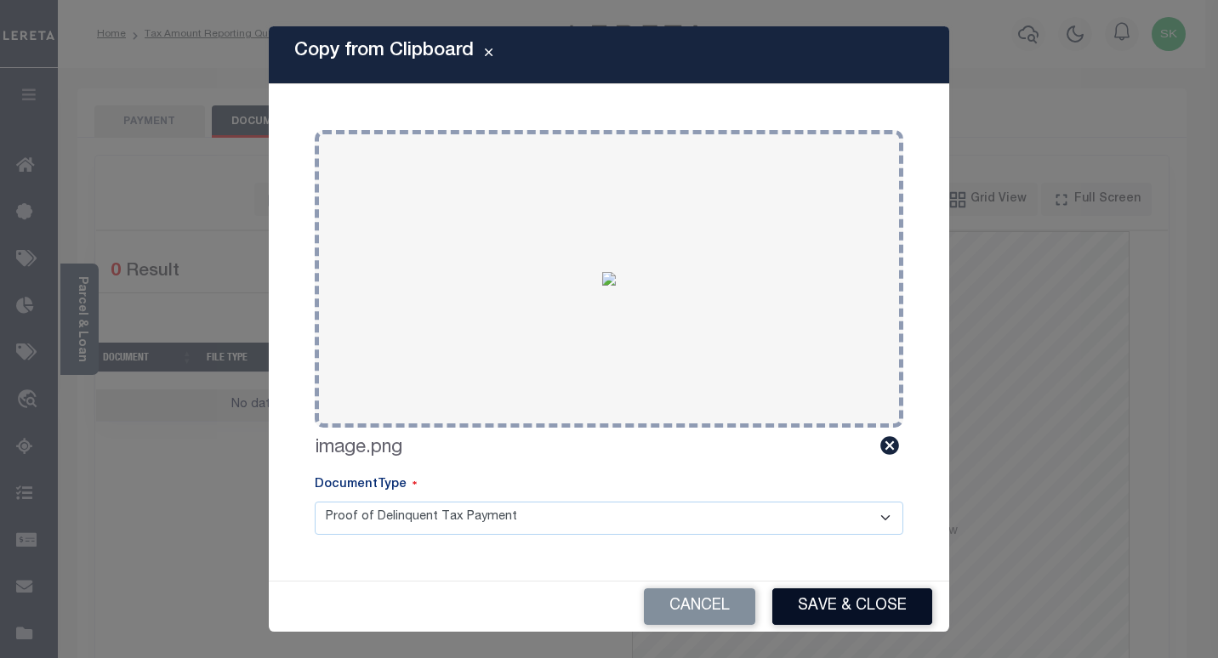
click at [831, 595] on button "Save & Close" at bounding box center [852, 606] width 160 height 37
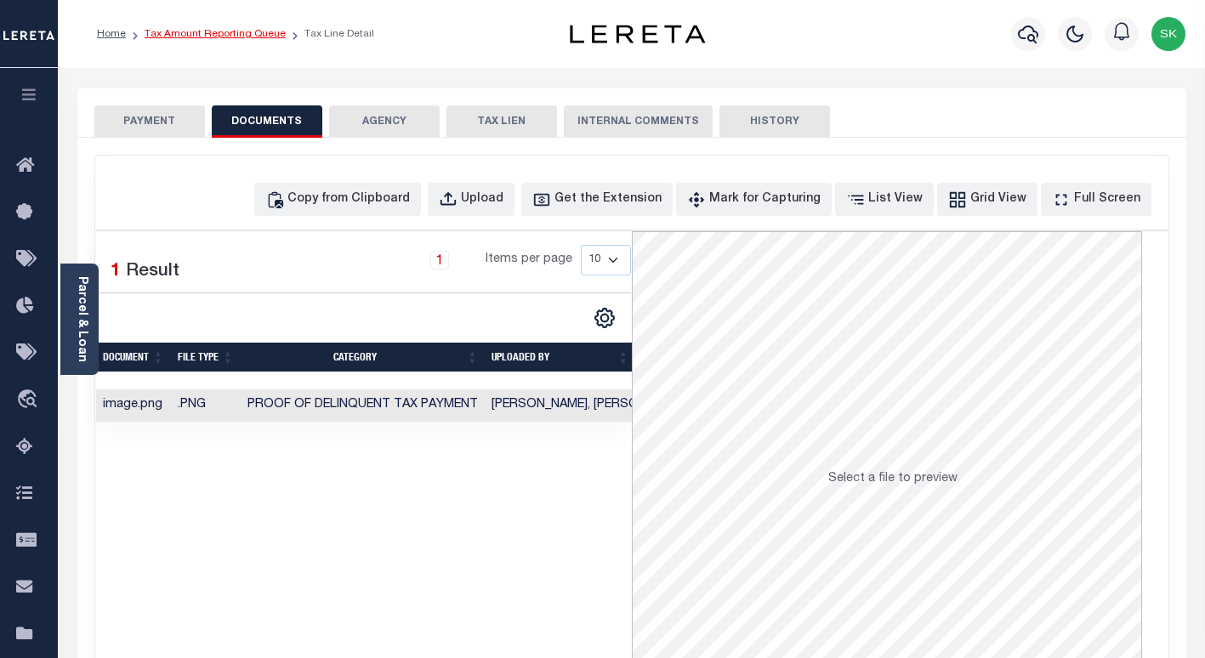
click at [214, 32] on link "Tax Amount Reporting Queue" at bounding box center [215, 34] width 141 height 10
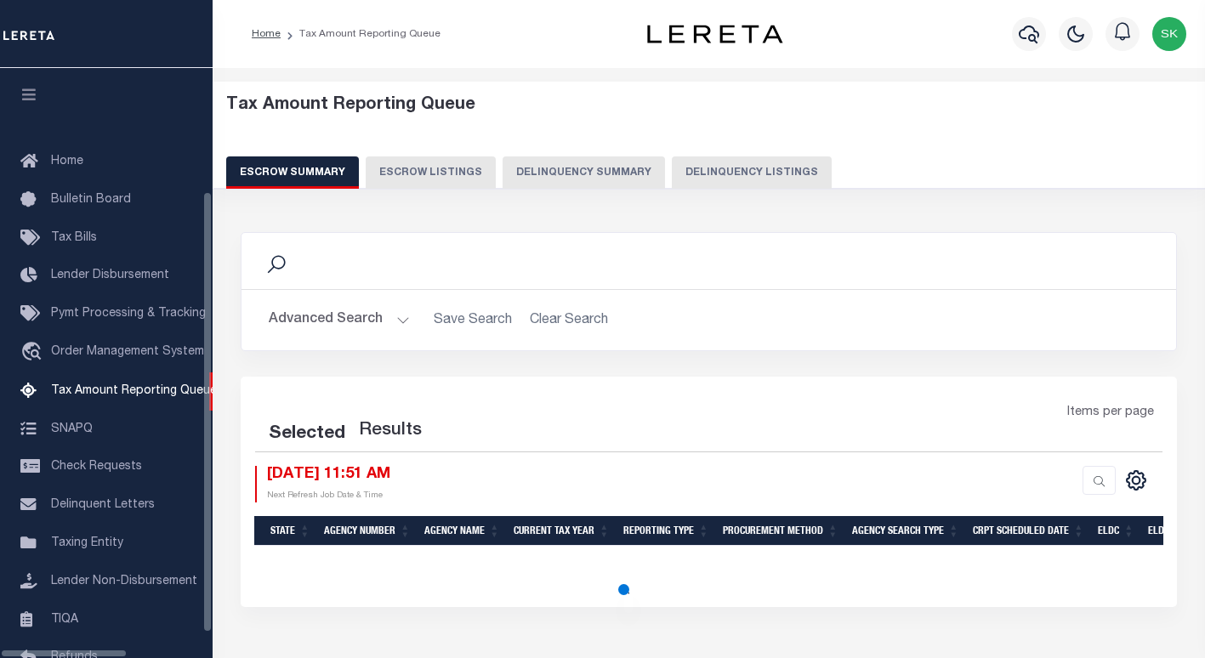
click at [733, 170] on button "Delinquency Listings" at bounding box center [752, 172] width 160 height 32
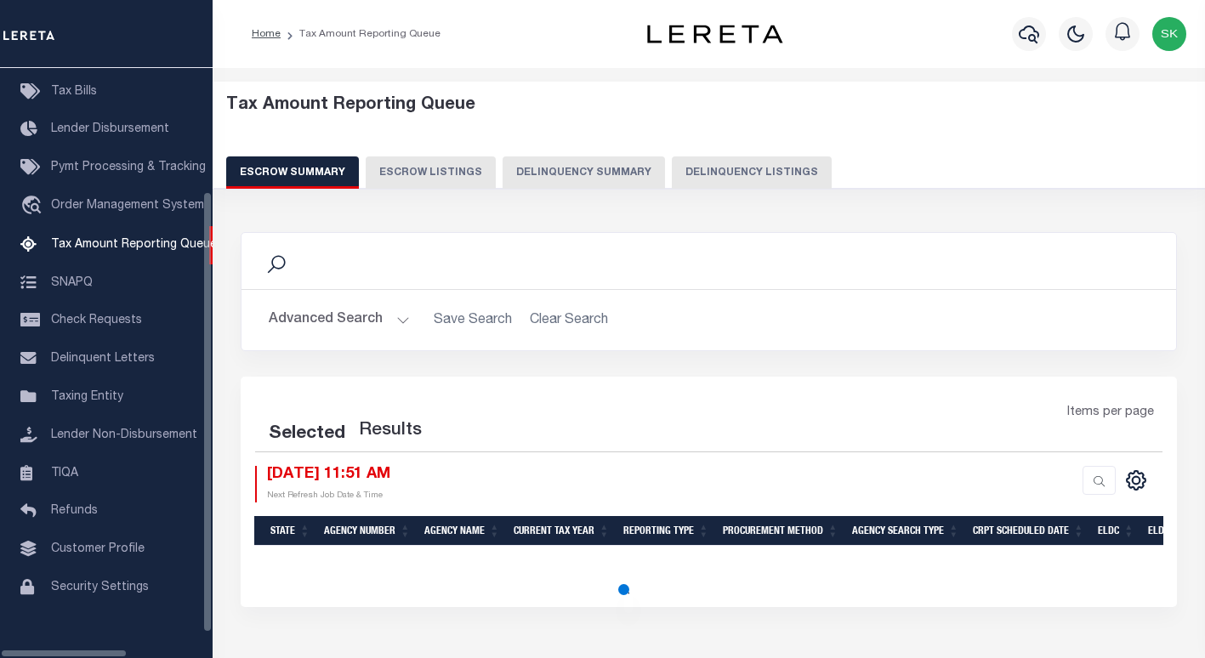
select select "100"
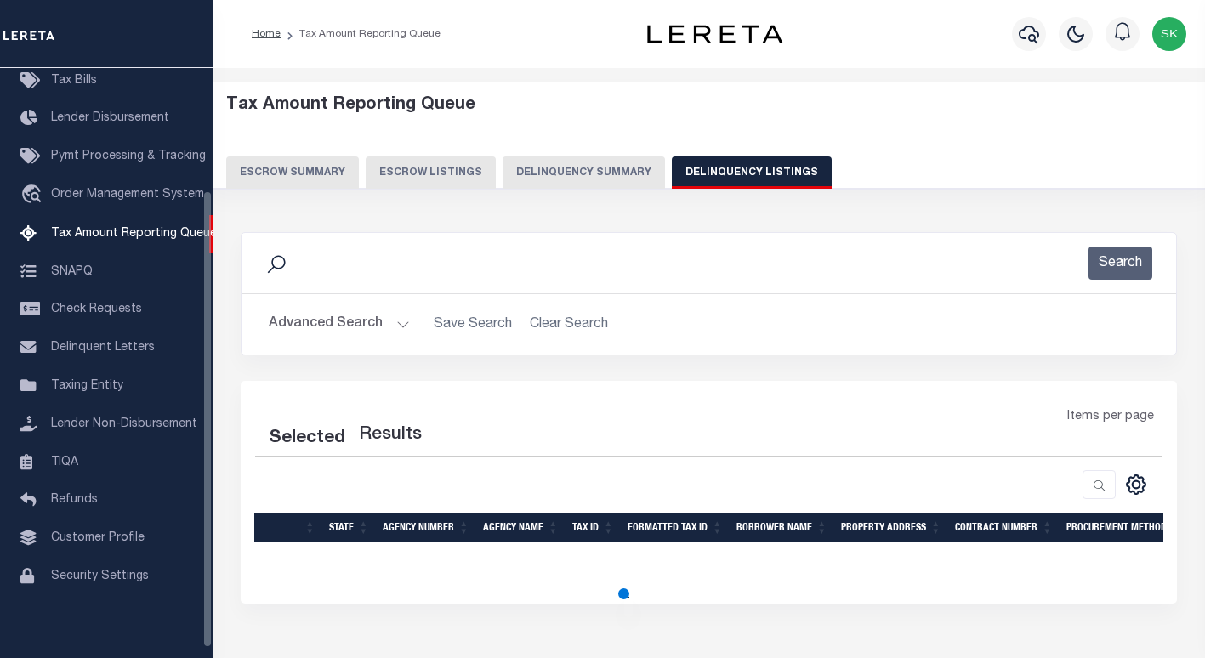
select select "100"
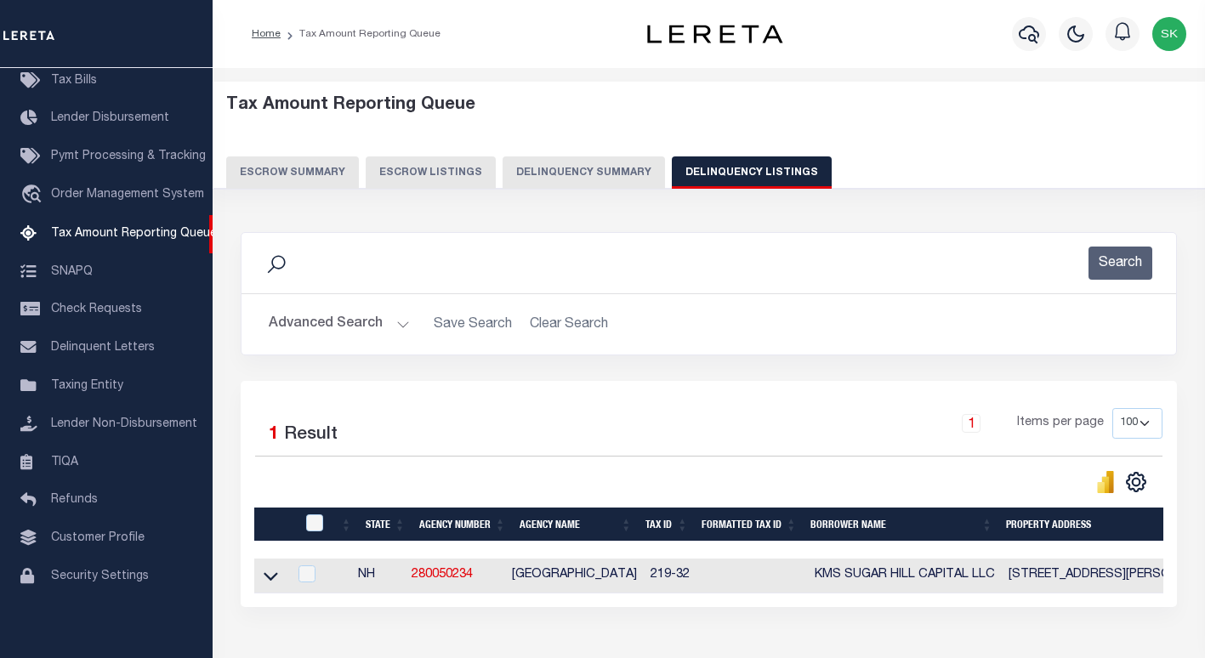
click at [278, 579] on link at bounding box center [271, 575] width 20 height 12
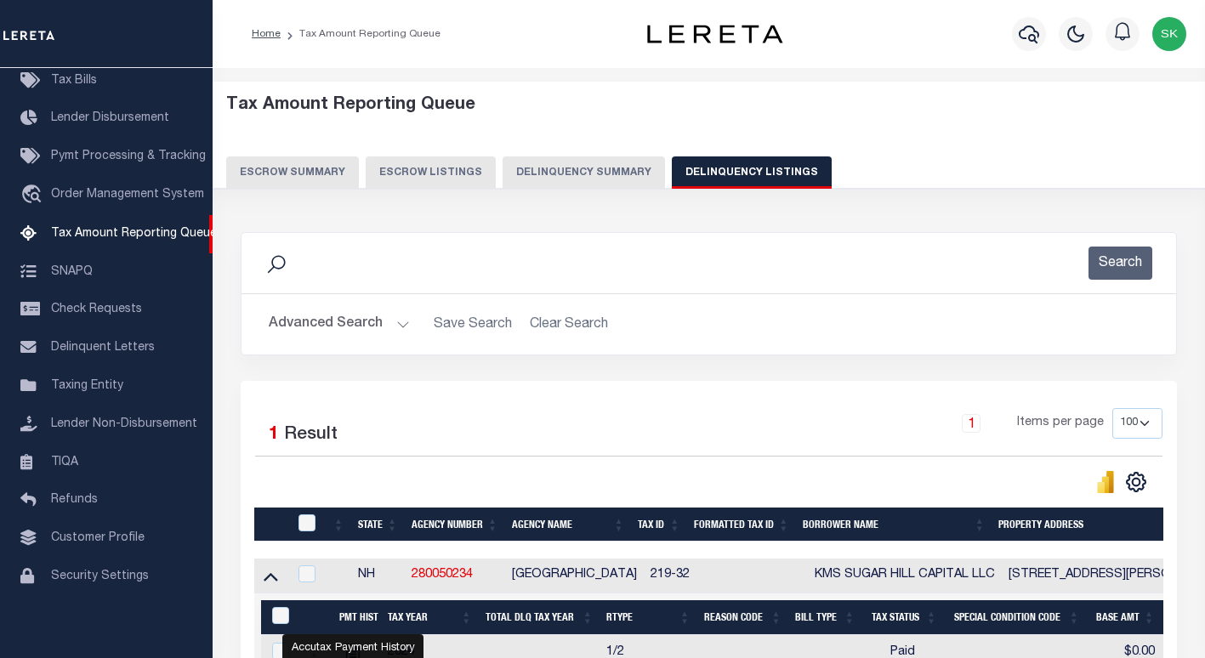
scroll to position [279, 0]
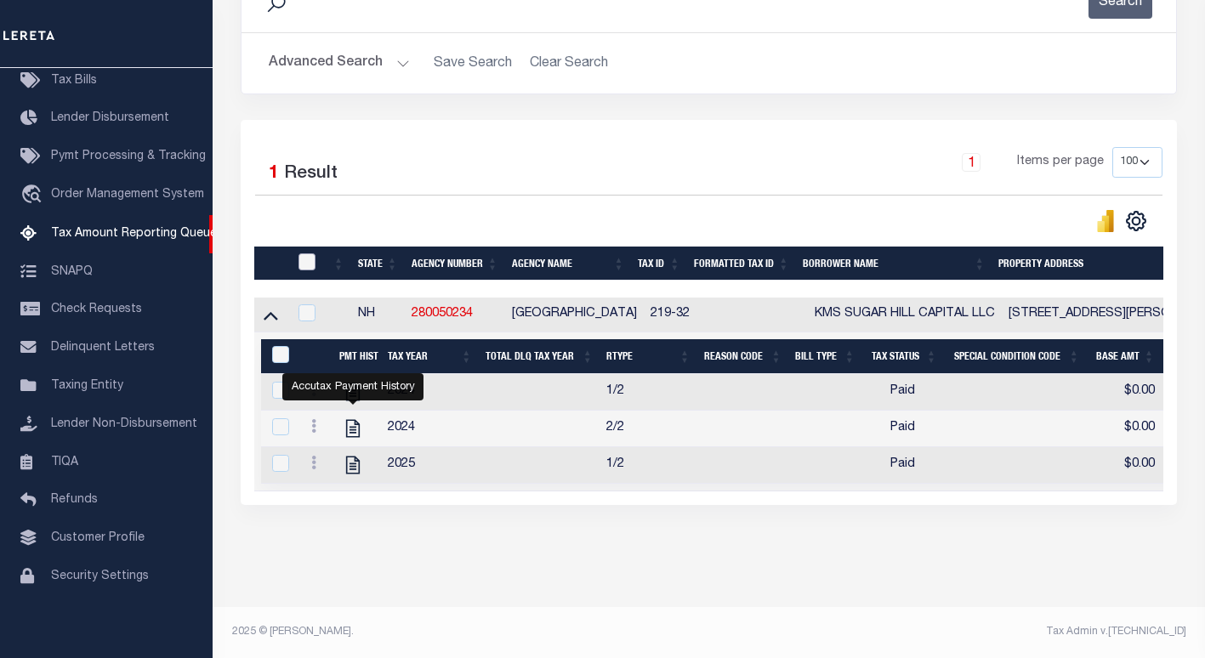
click at [305, 253] on input "checkbox" at bounding box center [306, 261] width 17 height 17
checkbox input "true"
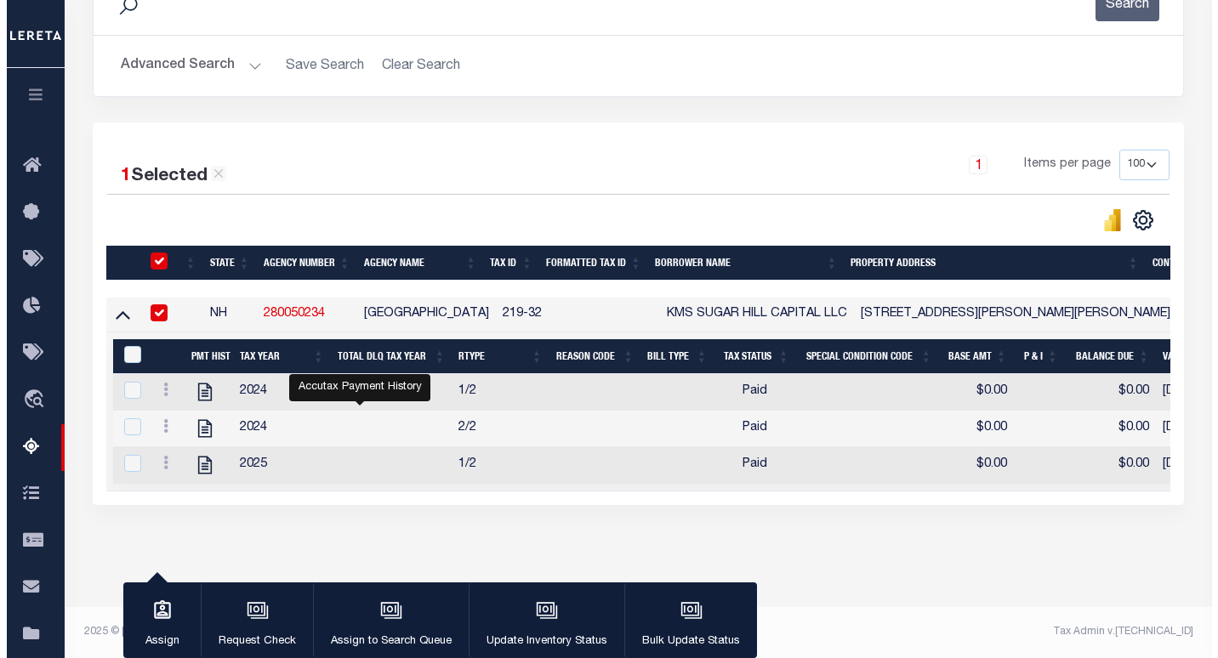
scroll to position [276, 0]
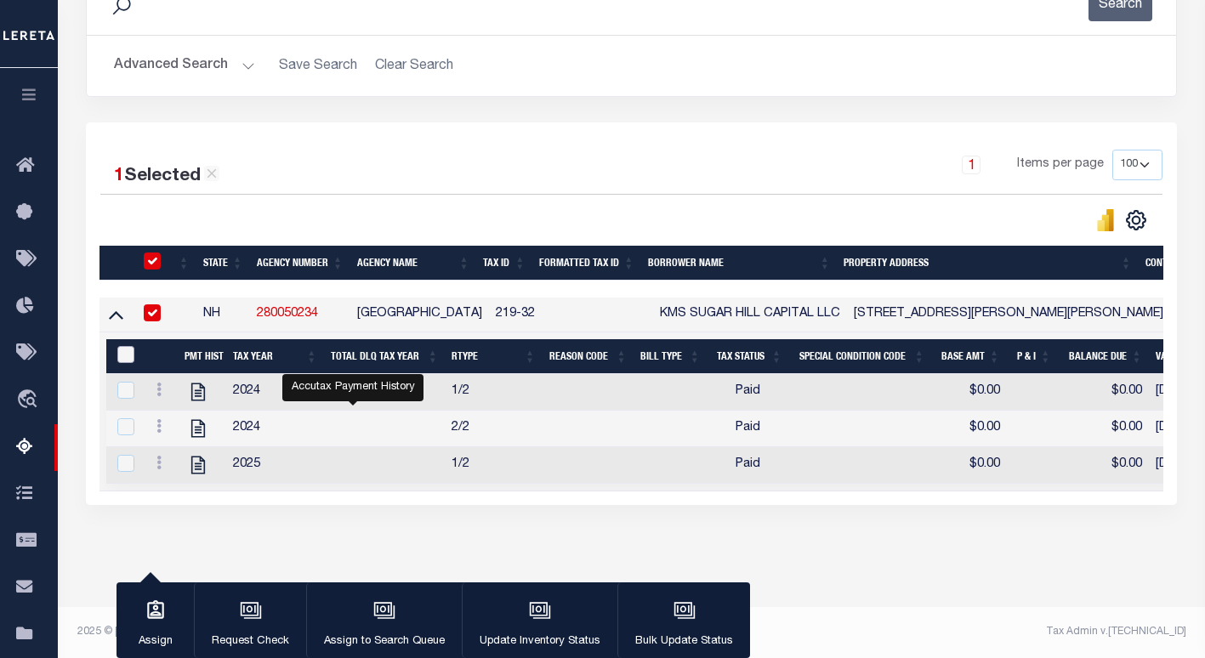
click at [127, 346] on input "&nbsp;" at bounding box center [125, 354] width 17 height 17
checkbox input "true"
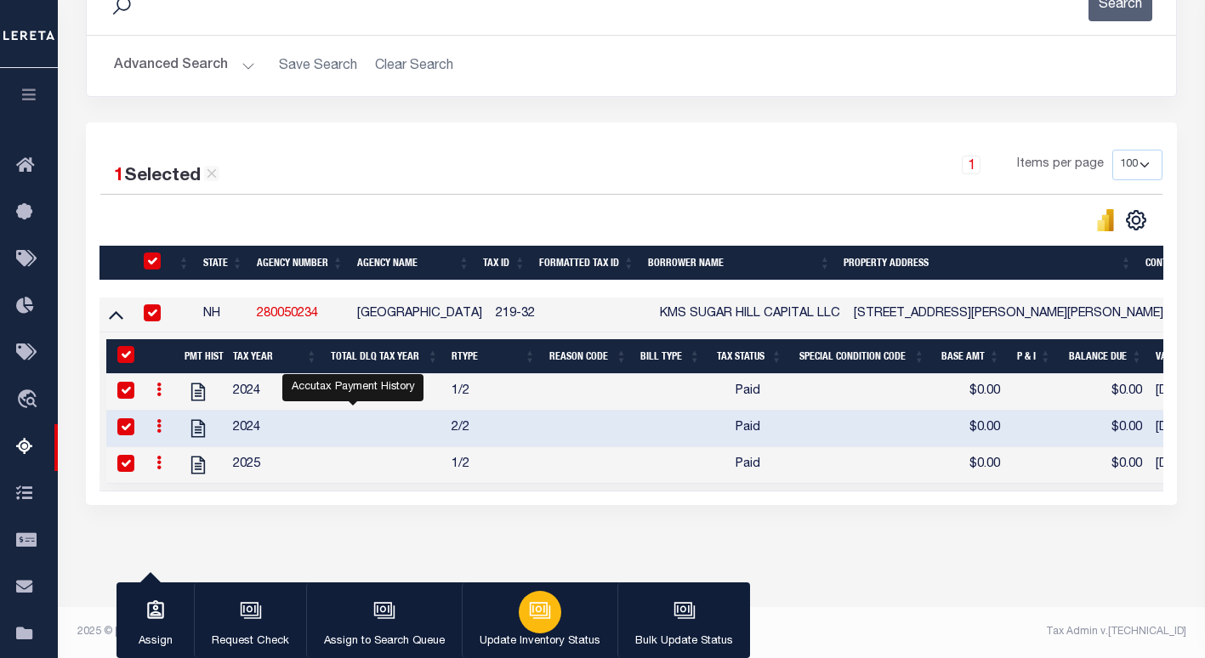
click at [519, 620] on div "button" at bounding box center [540, 612] width 43 height 43
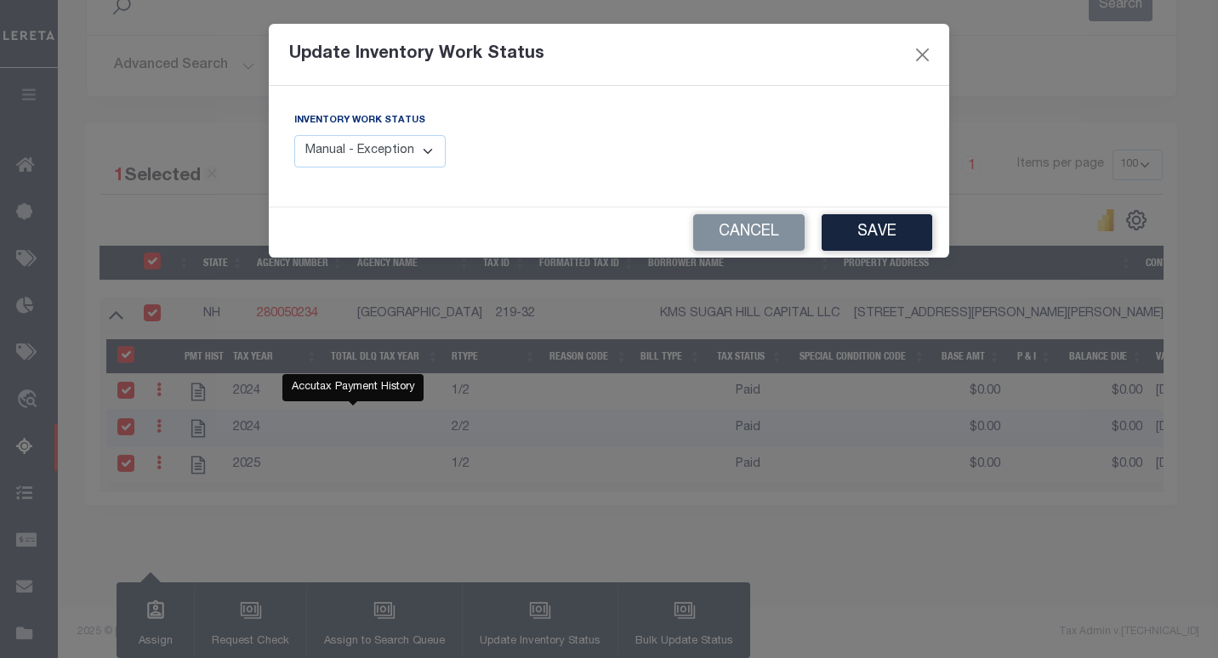
click at [362, 118] on label "Inventory Work Status" at bounding box center [359, 121] width 131 height 14
drag, startPoint x: 359, startPoint y: 139, endPoint x: 357, endPoint y: 155, distance: 16.2
click at [359, 139] on select "Manual - Exception Pended - Awaiting Search Late Add Exception Completed" at bounding box center [369, 151] width 151 height 33
select select "4"
click at [294, 135] on select "Manual - Exception Pended - Awaiting Search Late Add Exception Completed" at bounding box center [369, 151] width 151 height 33
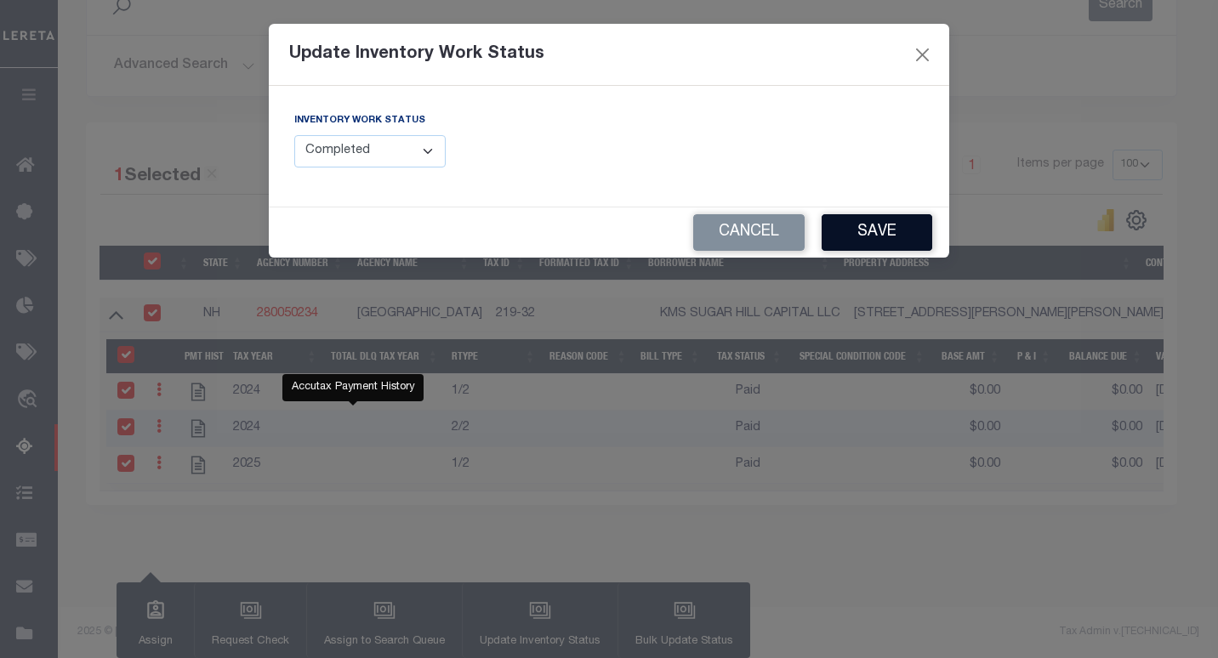
click at [864, 235] on button "Save" at bounding box center [876, 232] width 111 height 37
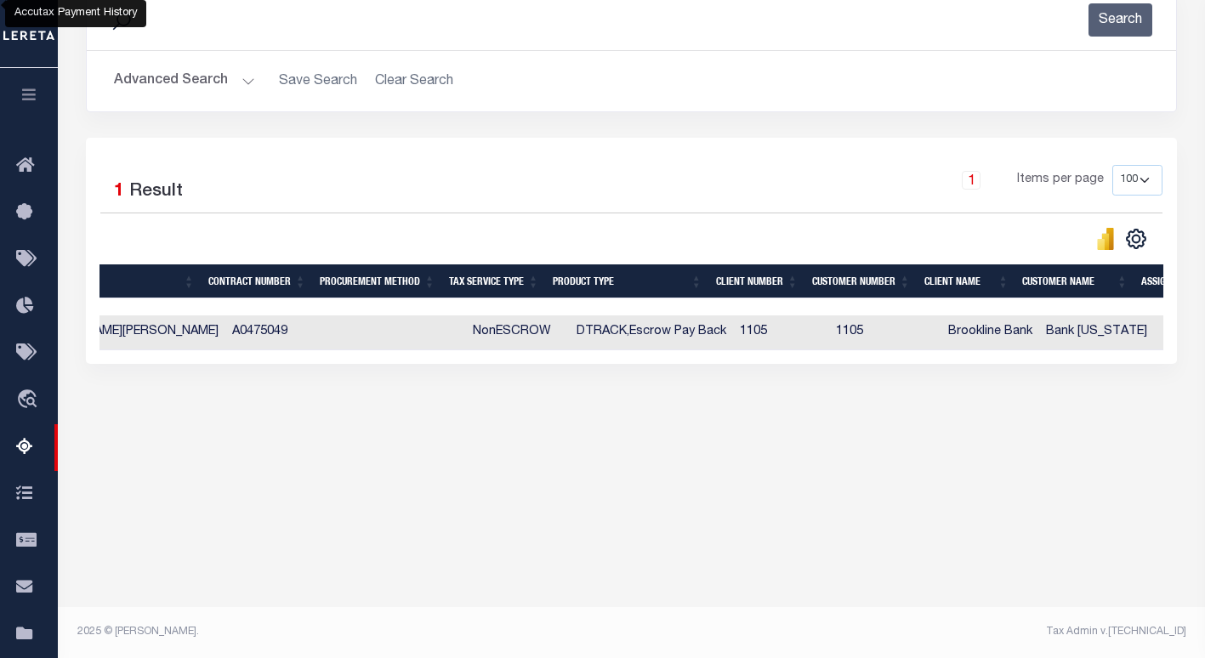
scroll to position [0, 0]
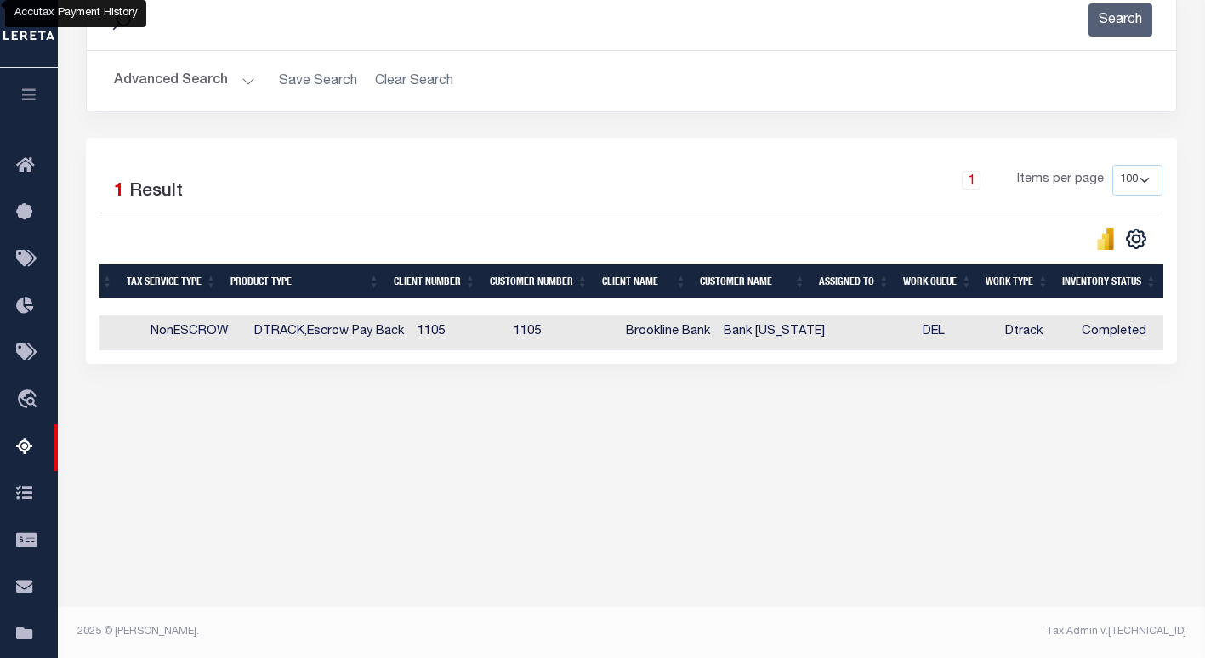
click at [190, 85] on button "Advanced Search" at bounding box center [184, 81] width 141 height 33
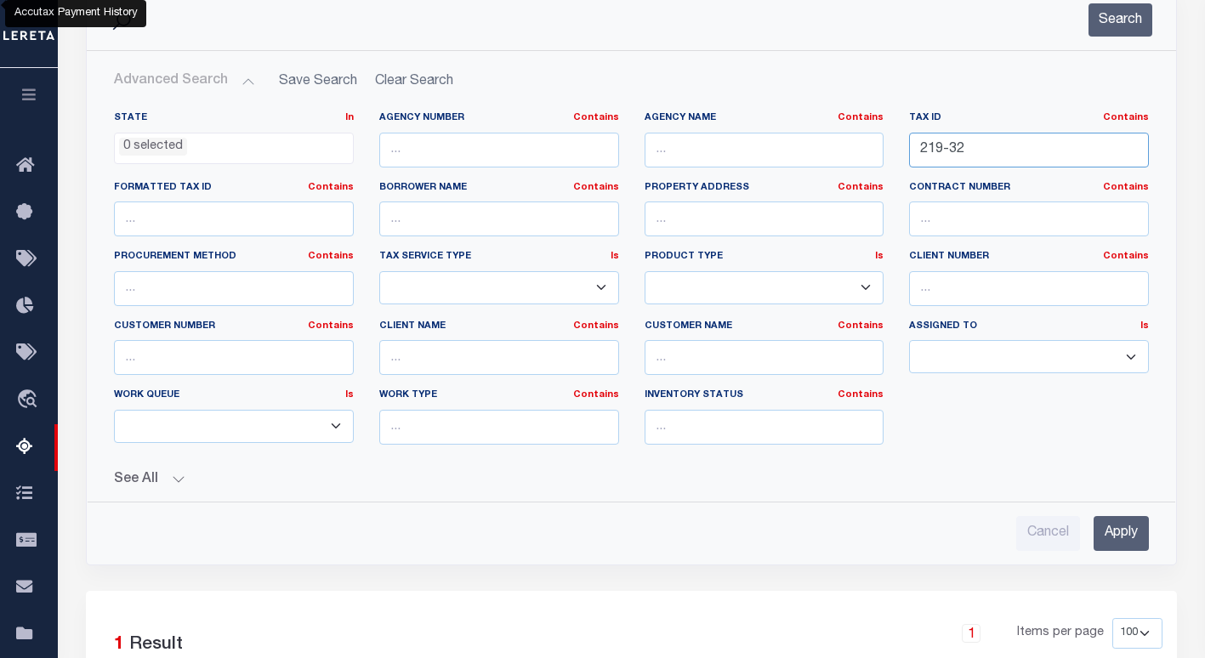
click at [959, 150] on input "219-32" at bounding box center [1029, 150] width 240 height 35
paste input "49"
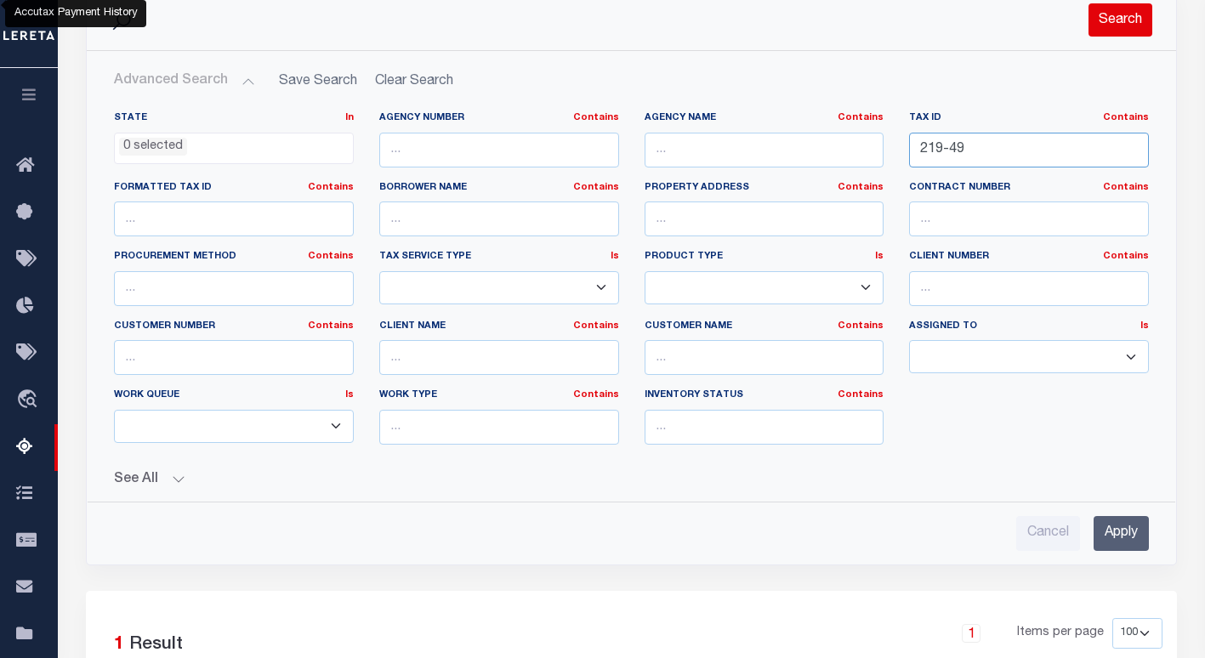
type input "219-49"
click at [1112, 21] on button "Search" at bounding box center [1121, 19] width 64 height 33
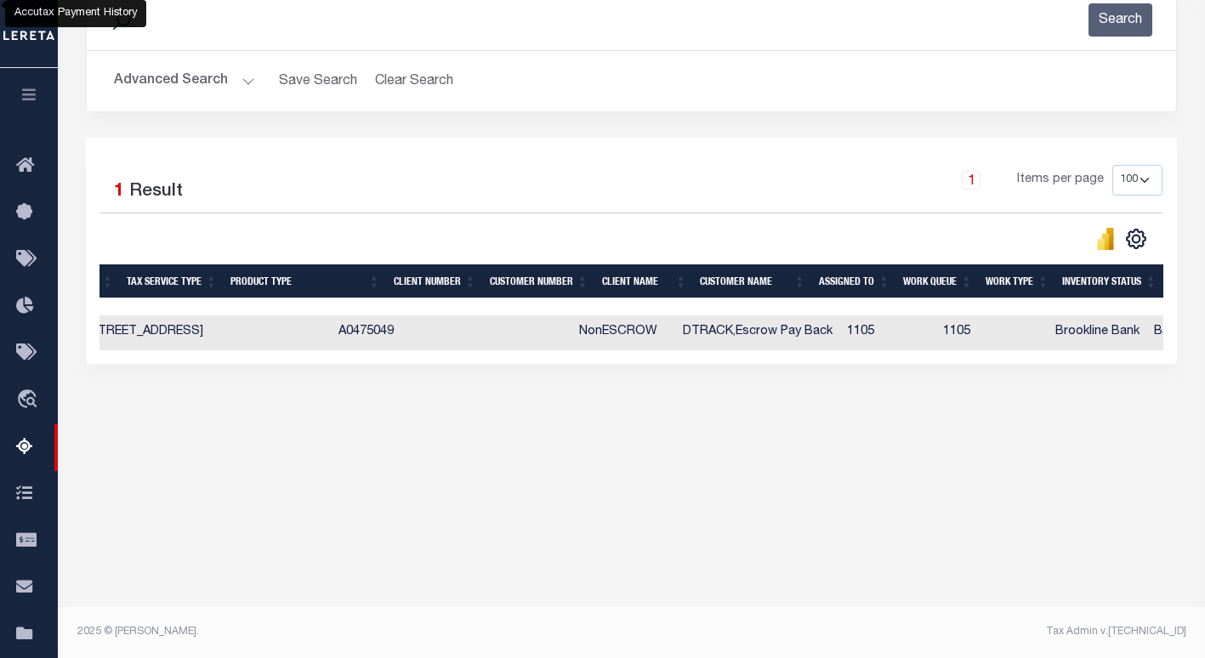
scroll to position [0, 778]
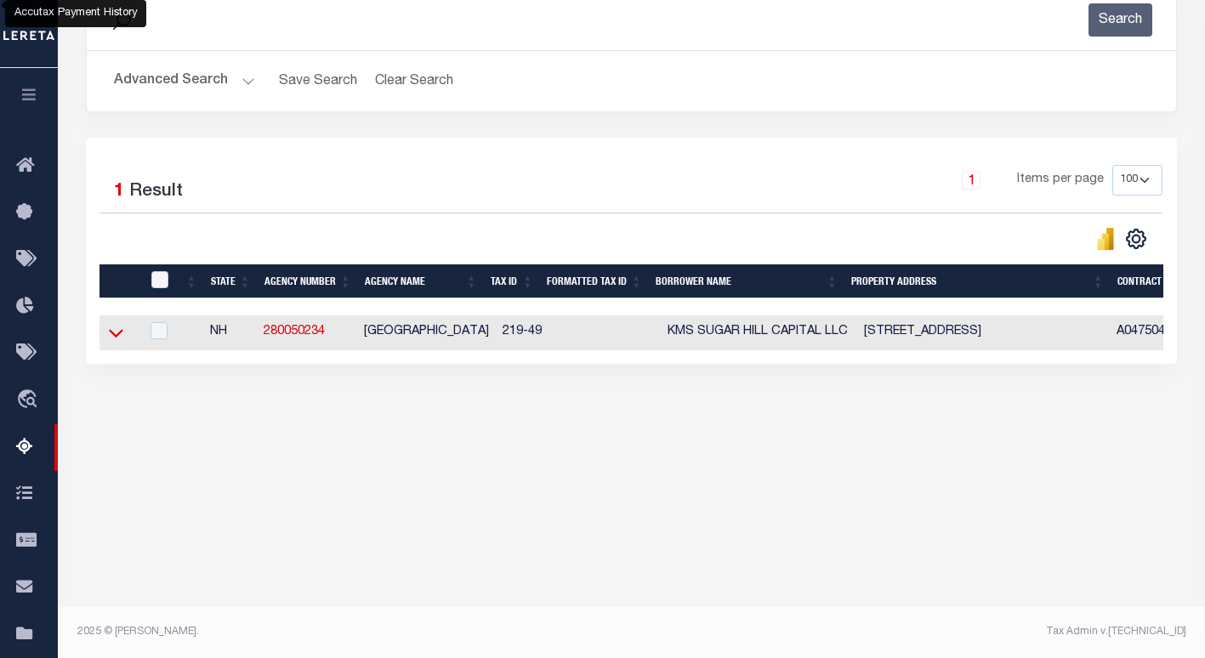
click at [111, 341] on icon at bounding box center [116, 333] width 14 height 18
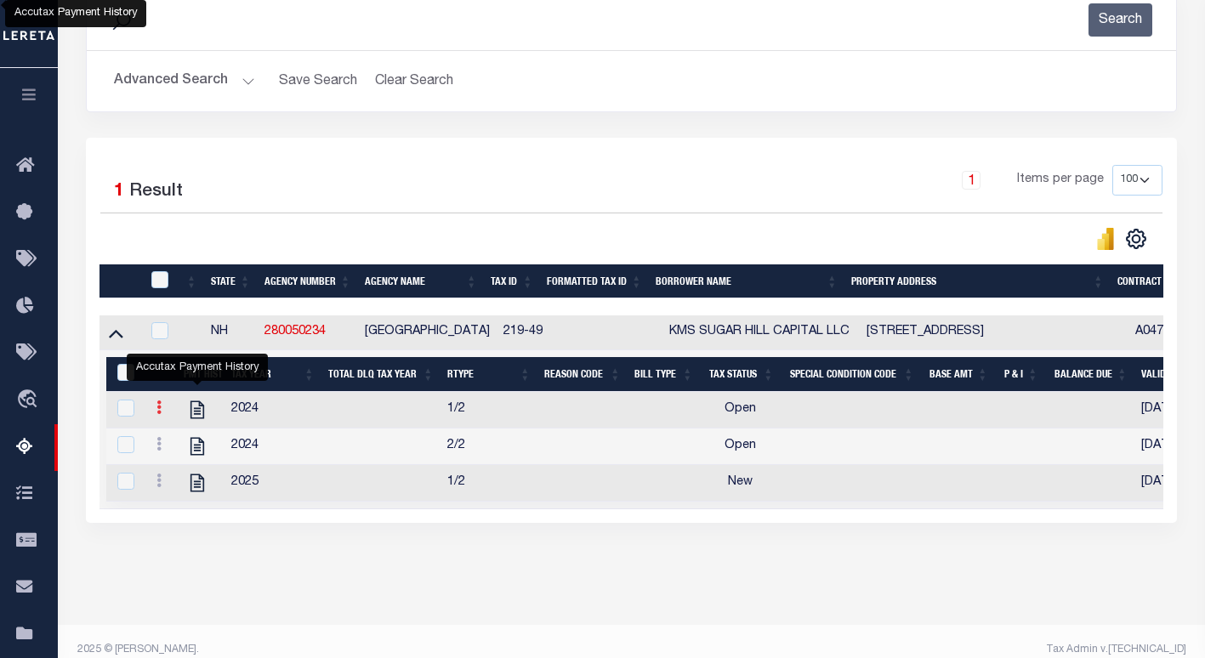
click at [161, 412] on icon at bounding box center [158, 408] width 5 height 14
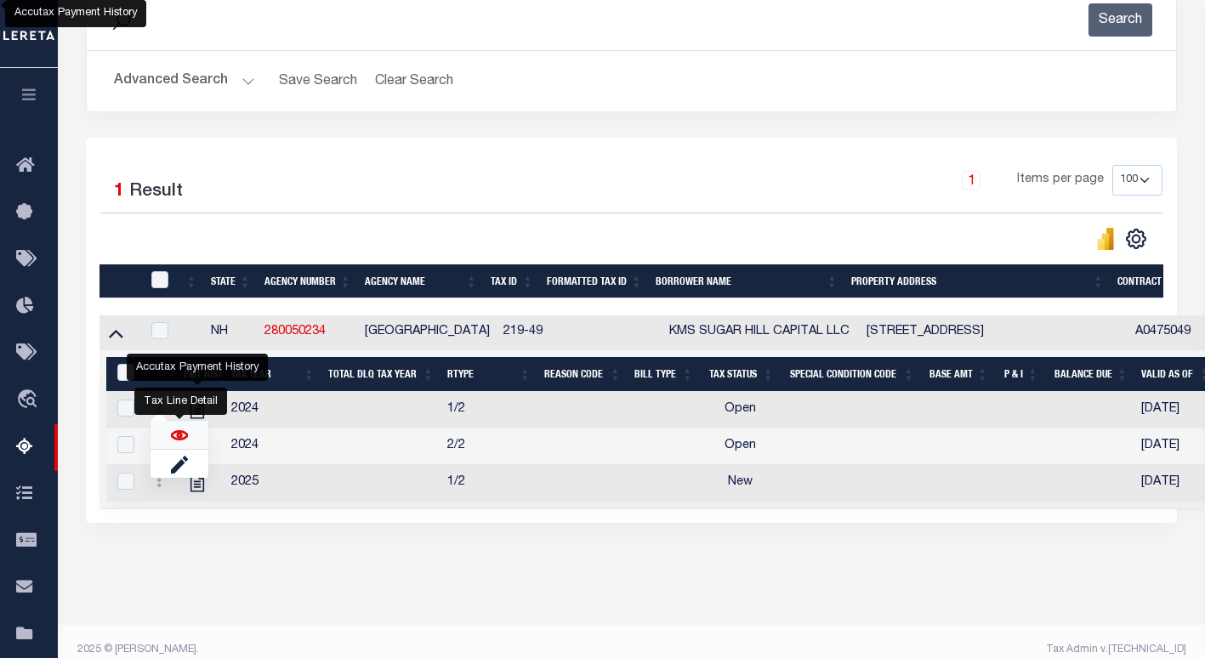
click at [185, 441] on img "" at bounding box center [179, 435] width 17 height 17
checkbox input "false"
checkbox input "true"
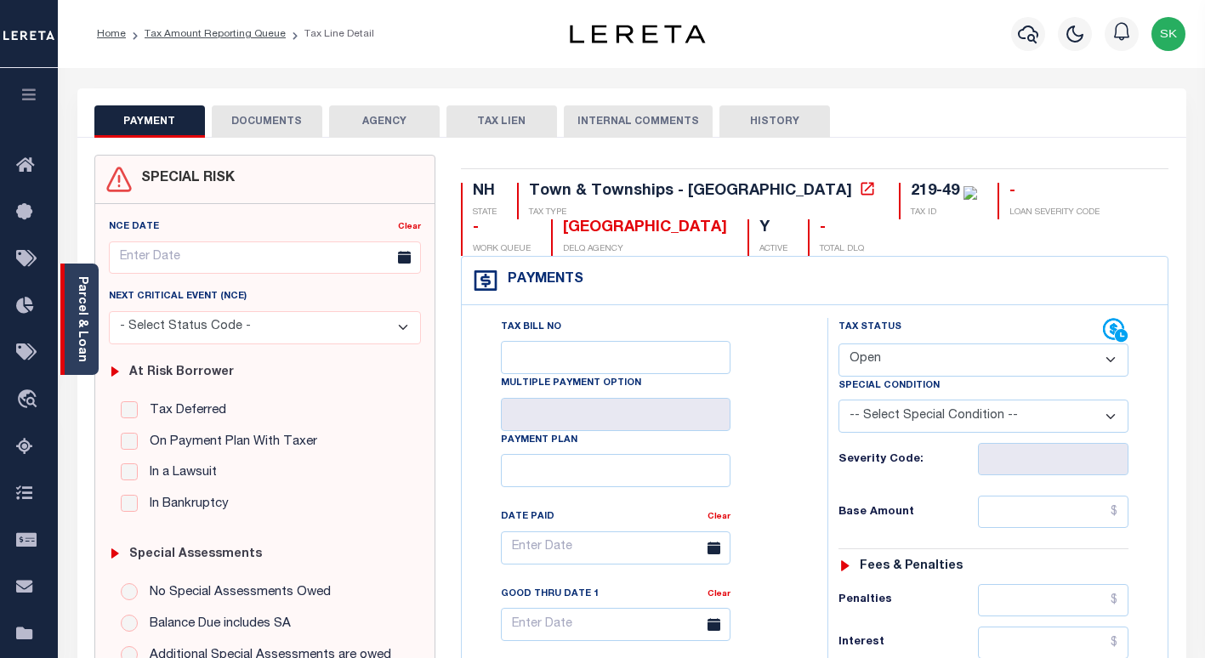
click at [81, 297] on link "Parcel & Loan" at bounding box center [82, 319] width 12 height 86
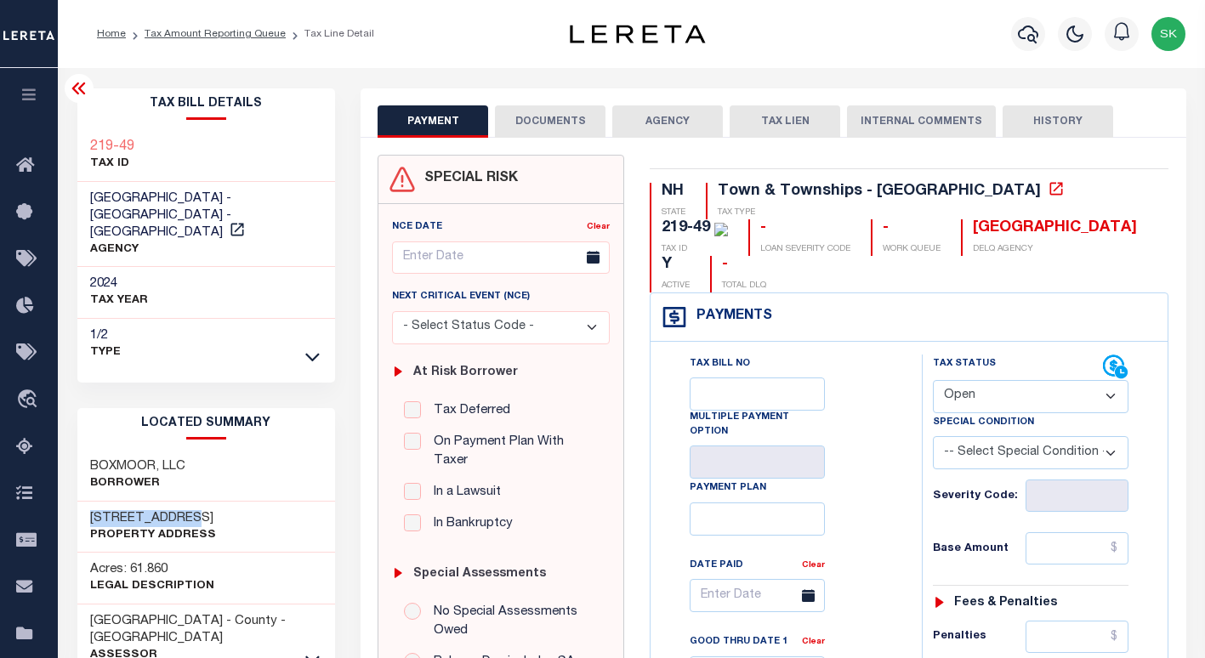
drag, startPoint x: 201, startPoint y: 496, endPoint x: 84, endPoint y: 493, distance: 116.5
click at [84, 502] on div "[STREET_ADDRESS] Property Address" at bounding box center [206, 528] width 259 height 52
click at [870, 365] on div "Tax Bill No Multiple Payment Option Payment Plan Clear" at bounding box center [782, 599] width 229 height 488
click at [76, 86] on icon at bounding box center [78, 88] width 14 height 12
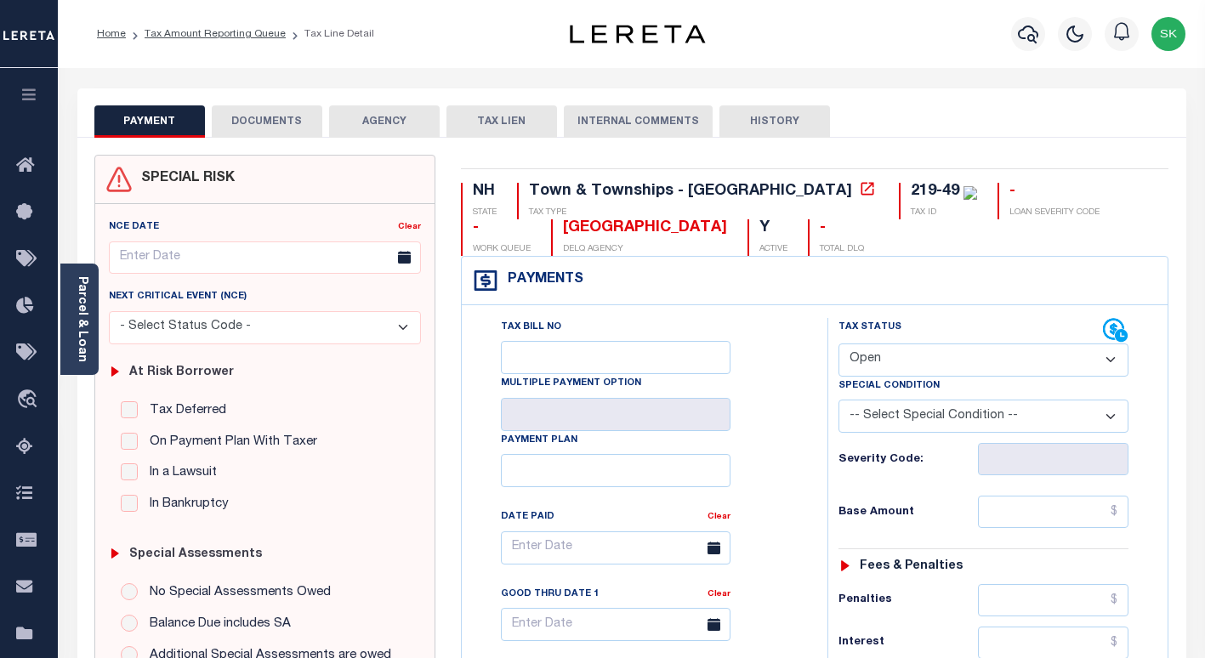
drag, startPoint x: 770, startPoint y: 372, endPoint x: 808, endPoint y: 367, distance: 38.6
click at [789, 370] on div "Tax Bill No Multiple Payment Option Payment Plan Clear" at bounding box center [640, 556] width 323 height 477
click at [905, 352] on select "- Select Status Code - Open Due/Unpaid Paid Incomplete No Tax Due Internal Refu…" at bounding box center [983, 360] width 290 height 33
select select "PYD"
click at [838, 344] on select "- Select Status Code - Open Due/Unpaid Paid Incomplete No Tax Due Internal Refu…" at bounding box center [983, 360] width 290 height 33
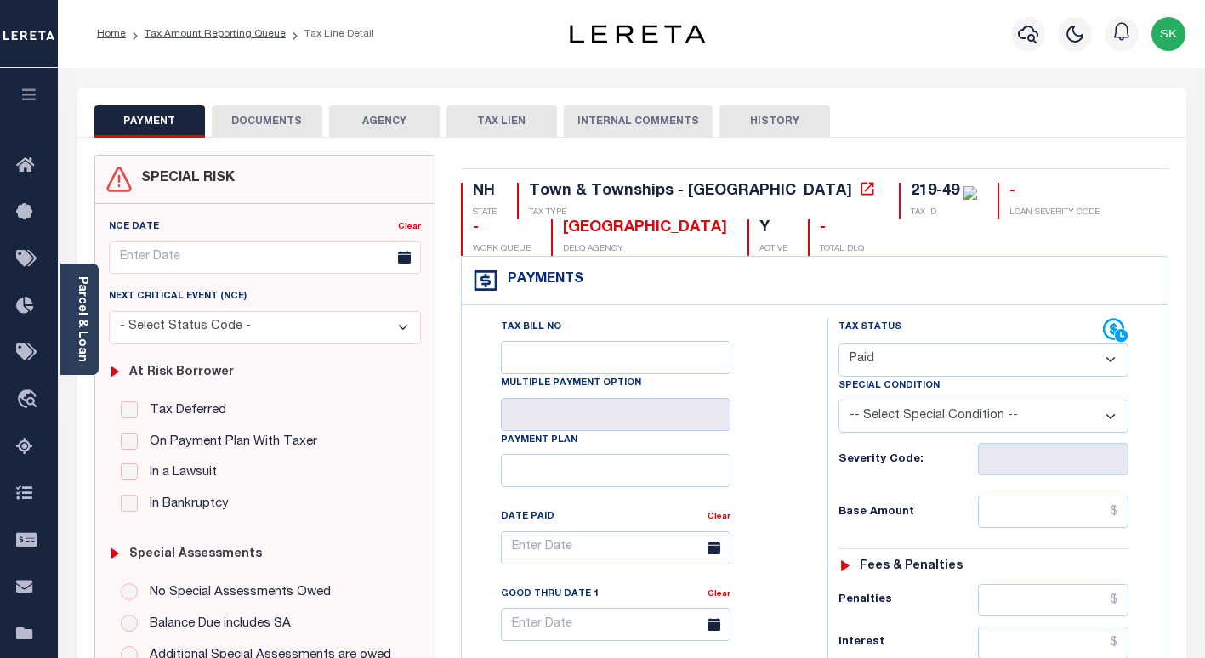
type input "[DATE]"
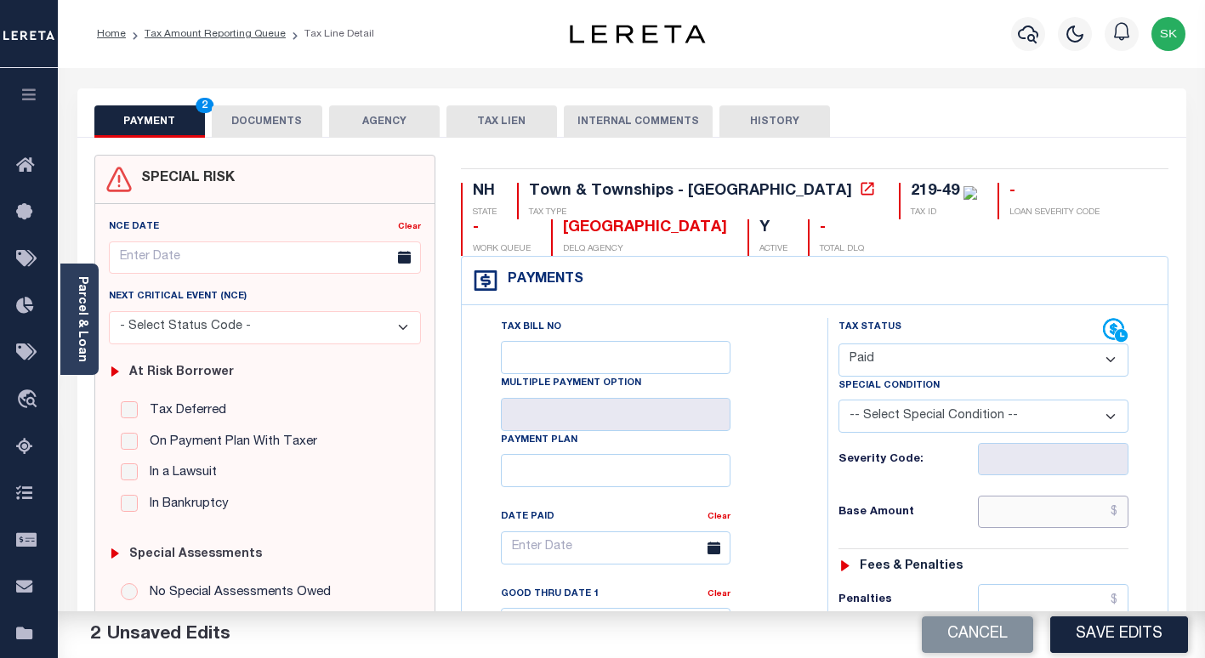
click at [1002, 522] on input "text" at bounding box center [1053, 512] width 151 height 32
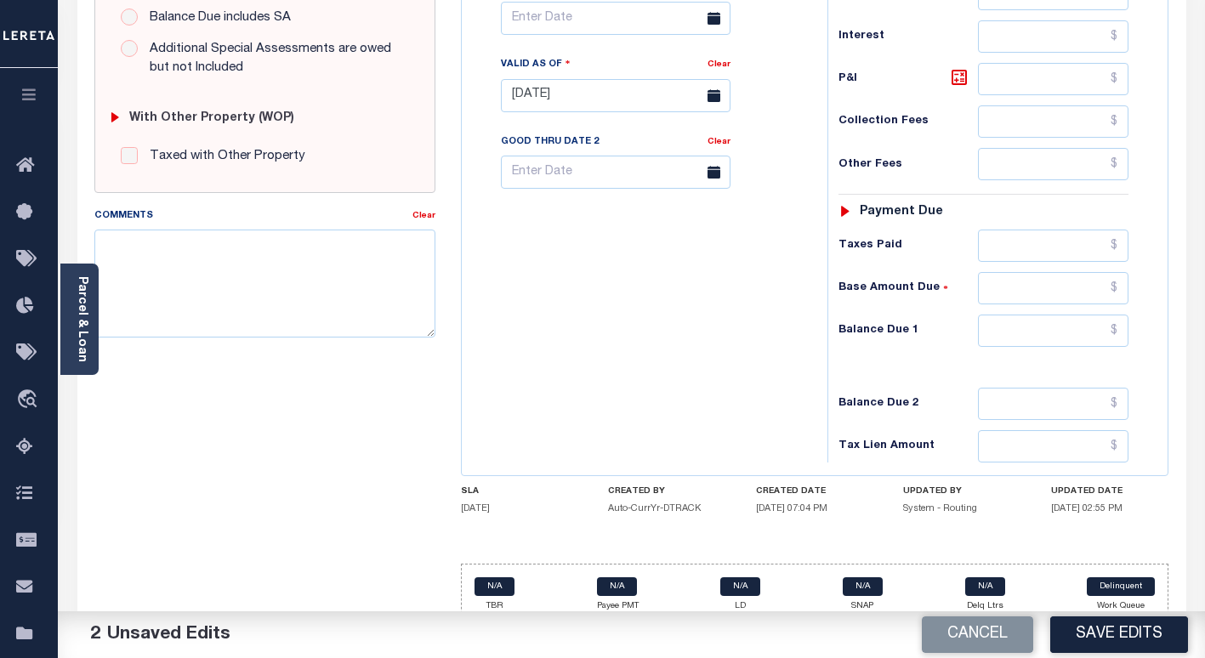
scroll to position [630, 0]
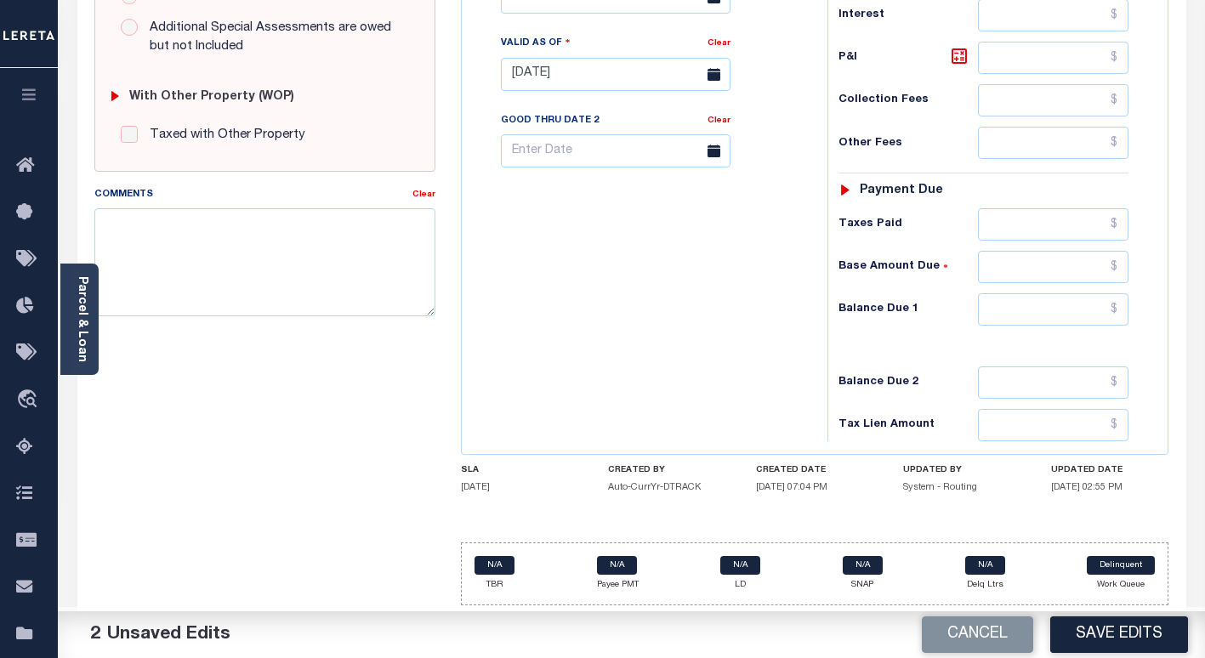
type input "$0.00"
click at [1016, 314] on input "text" at bounding box center [1053, 309] width 151 height 32
type input "$0.00"
click at [1121, 651] on button "Save Edits" at bounding box center [1119, 635] width 138 height 37
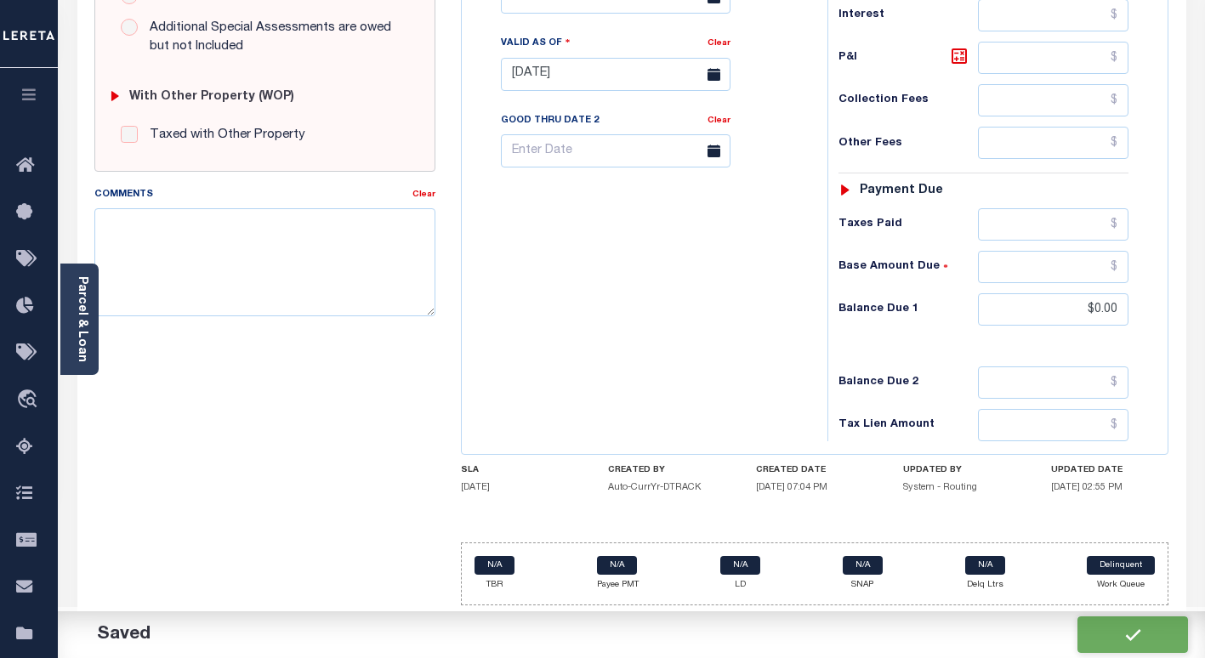
checkbox input "false"
type input "$0"
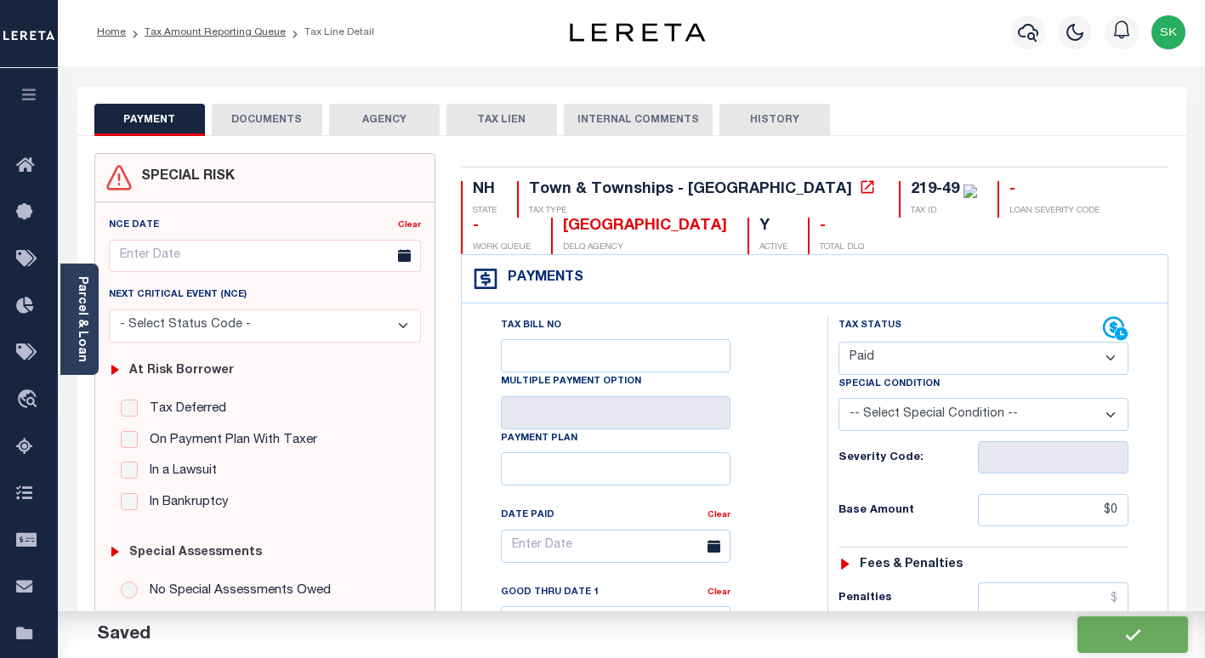
scroll to position [0, 0]
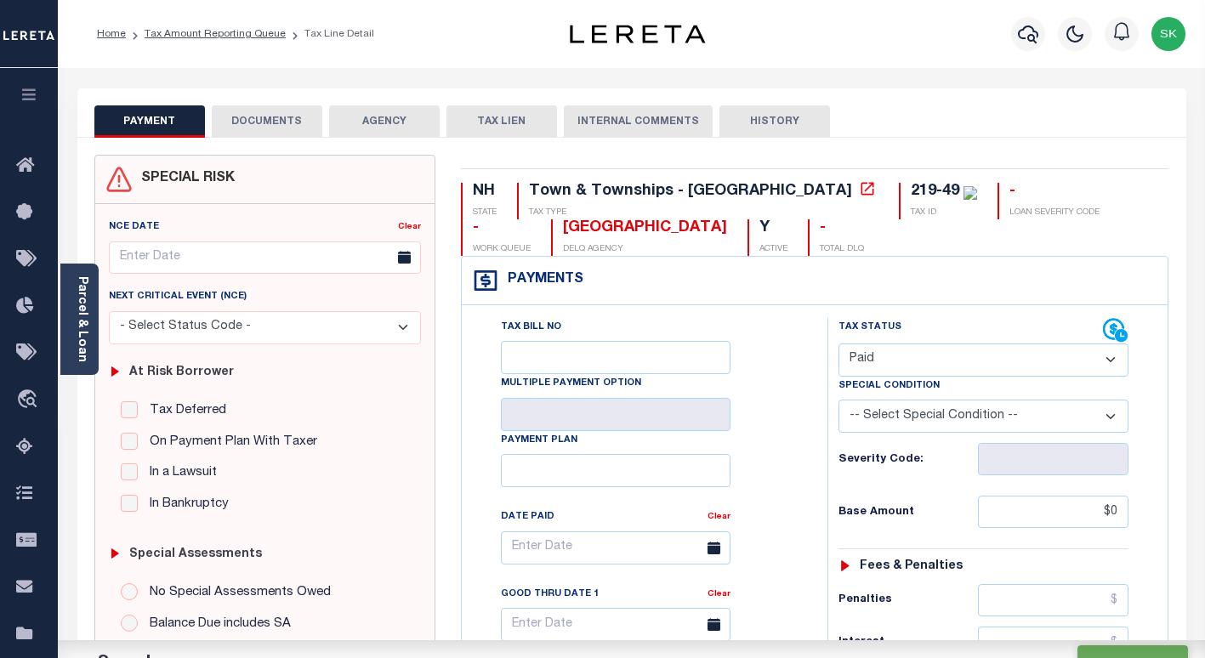
click at [252, 123] on button "DOCUMENTS" at bounding box center [267, 121] width 111 height 32
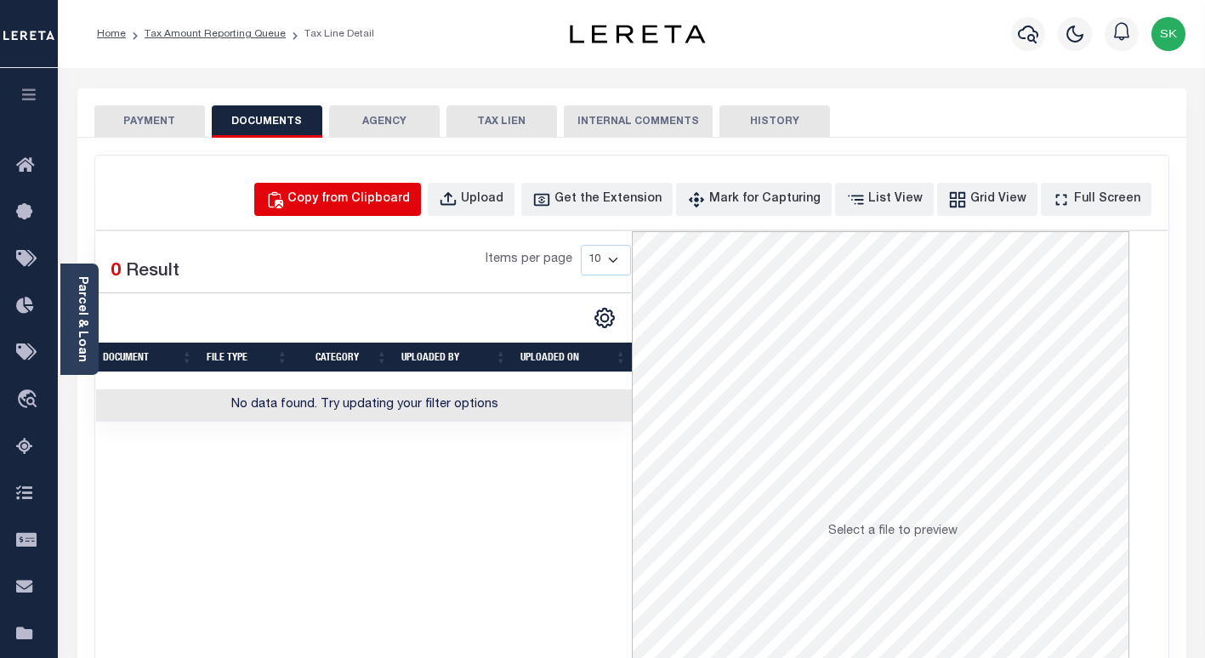
click at [384, 203] on div "Copy from Clipboard" at bounding box center [348, 199] width 122 height 19
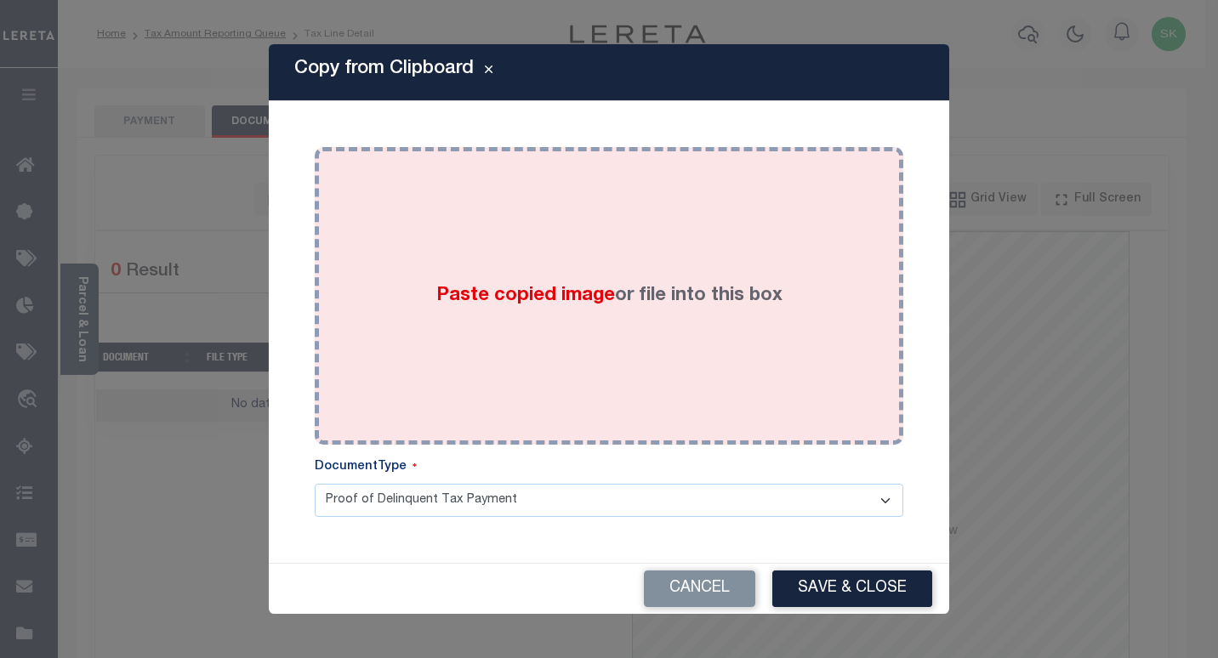
click at [581, 318] on div "Paste copied image or file into this box" at bounding box center [608, 296] width 563 height 272
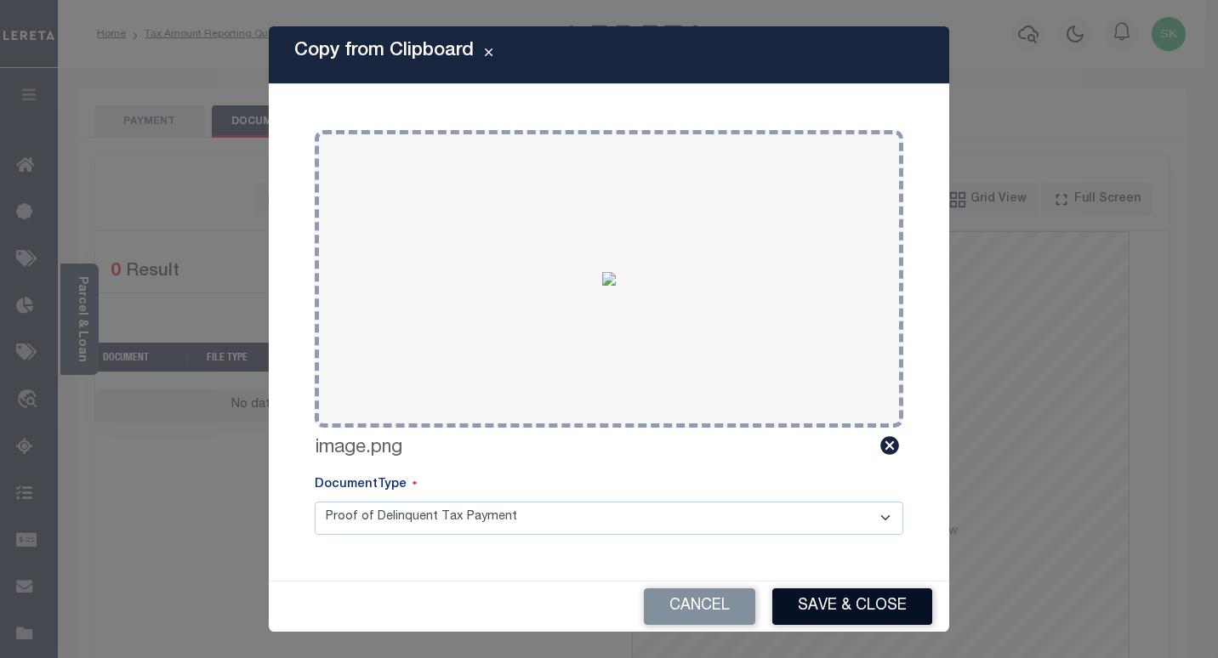
click at [838, 597] on button "Save & Close" at bounding box center [852, 606] width 160 height 37
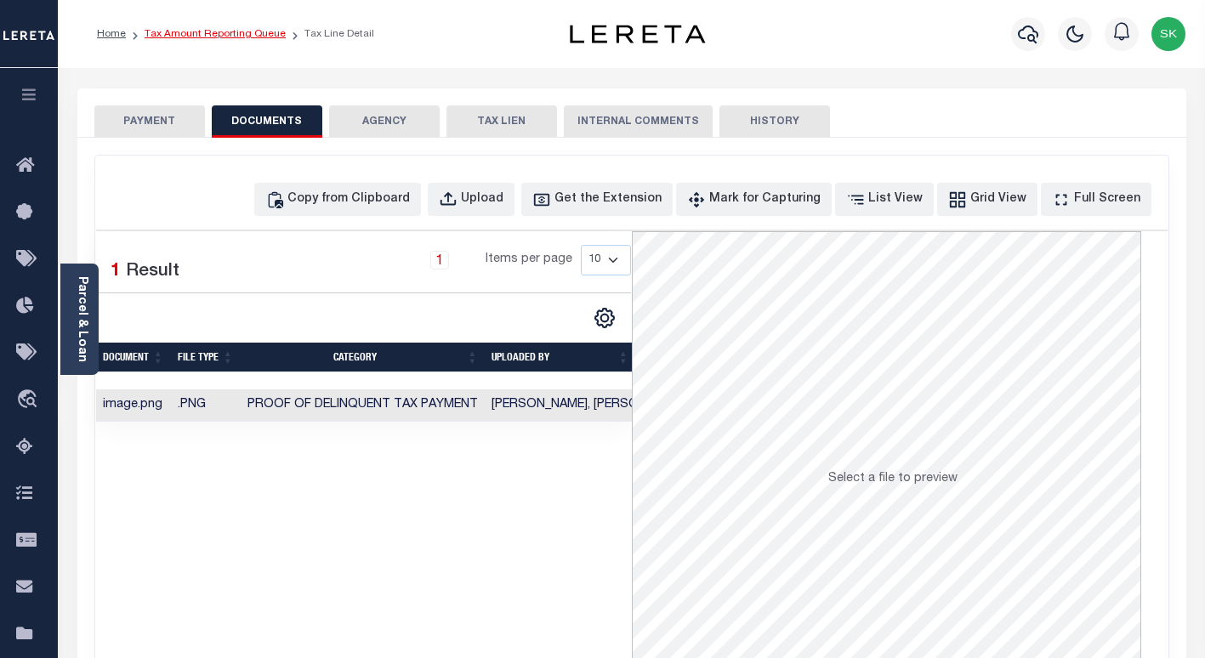
click at [223, 34] on link "Tax Amount Reporting Queue" at bounding box center [215, 34] width 141 height 10
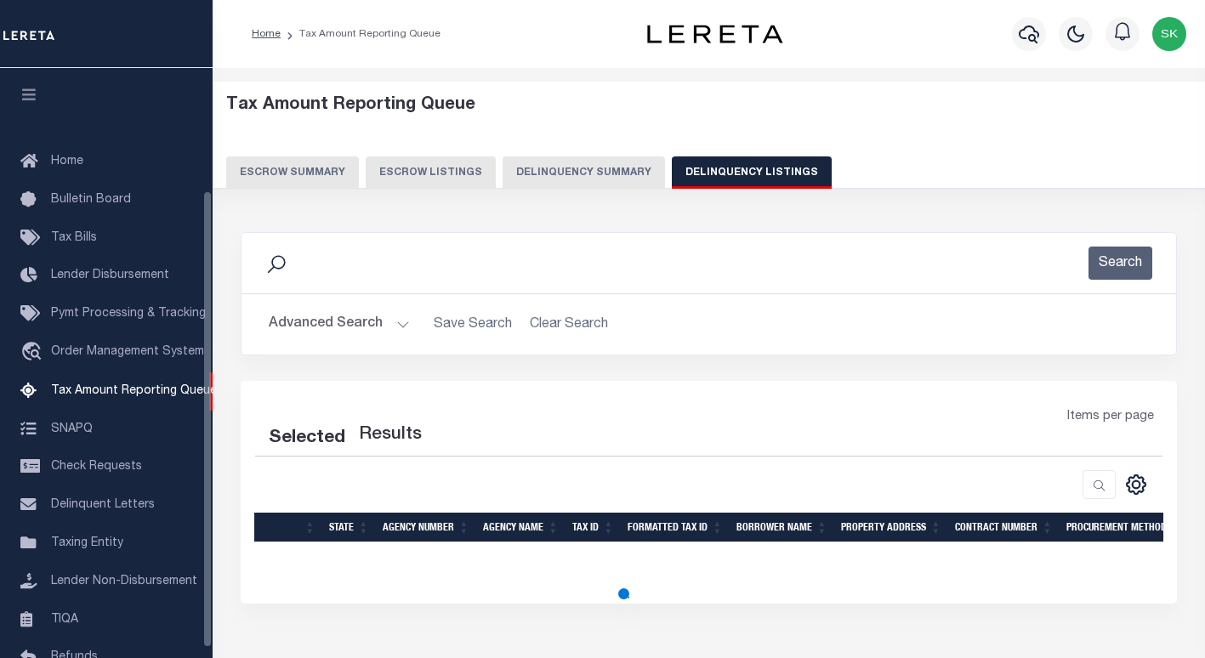
select select "100"
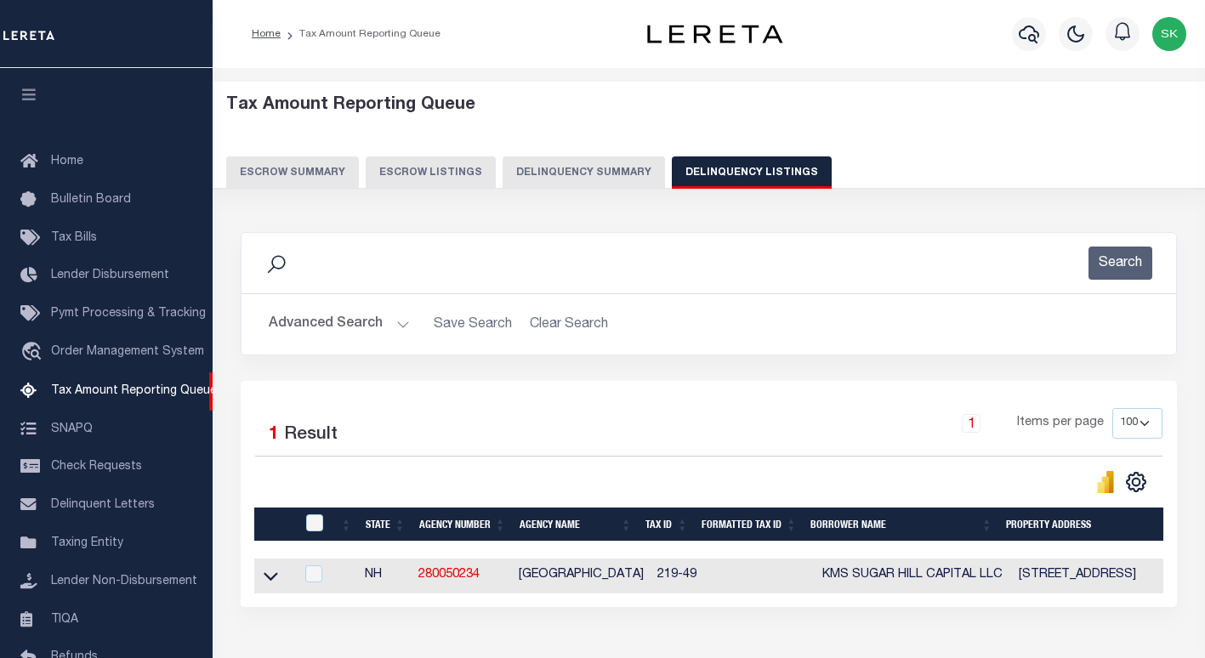
scroll to position [157, 0]
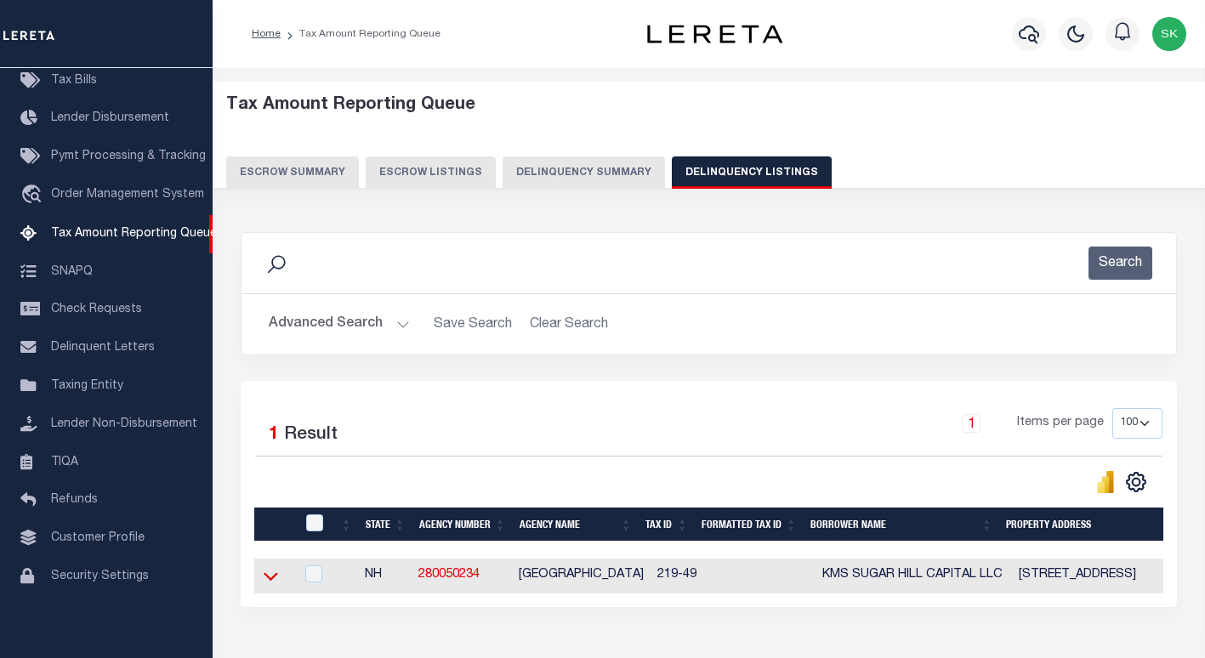
click at [271, 581] on icon at bounding box center [271, 576] width 14 height 18
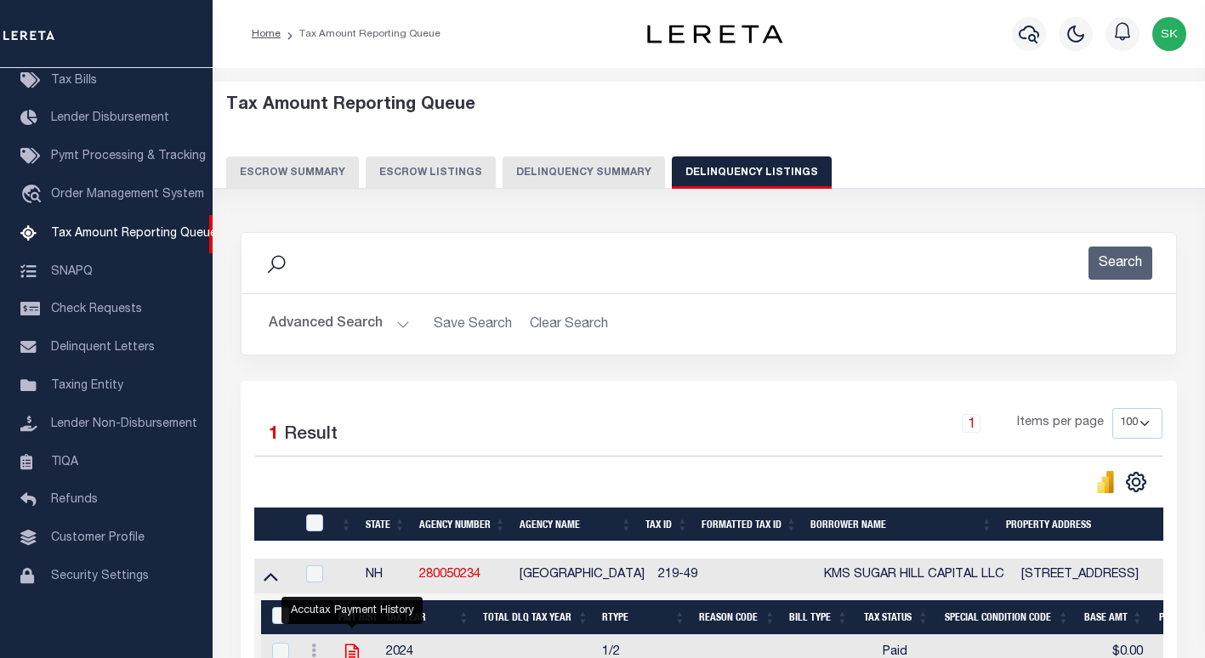
scroll to position [202, 0]
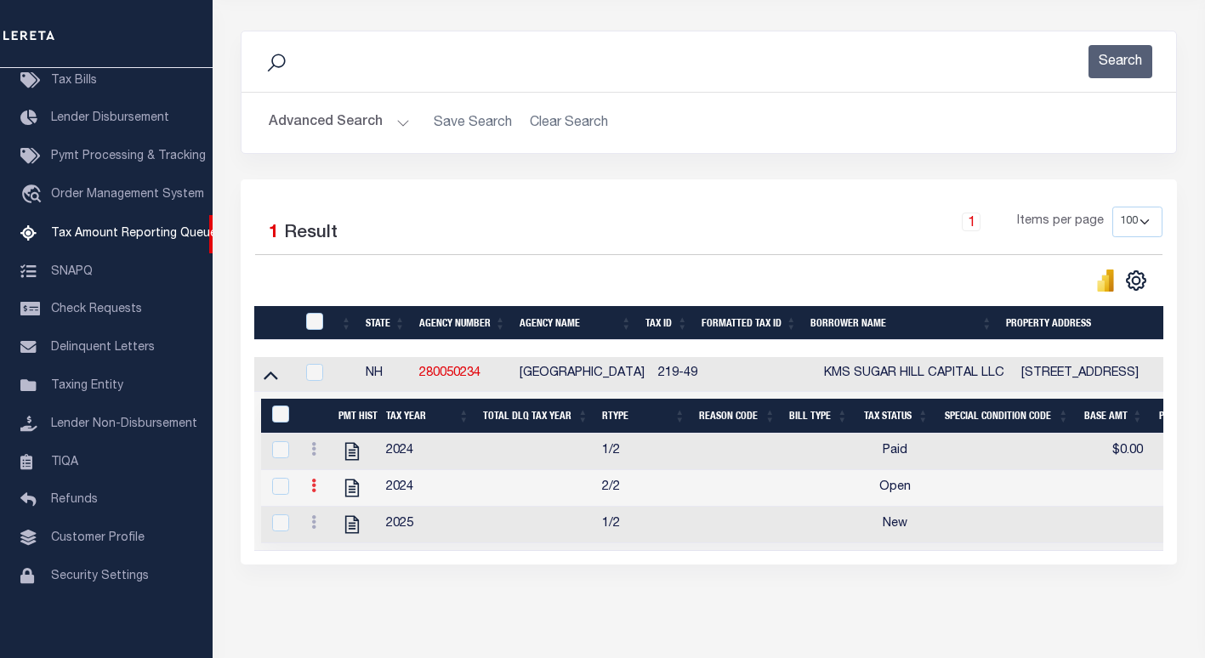
click at [310, 486] on link at bounding box center [313, 488] width 19 height 14
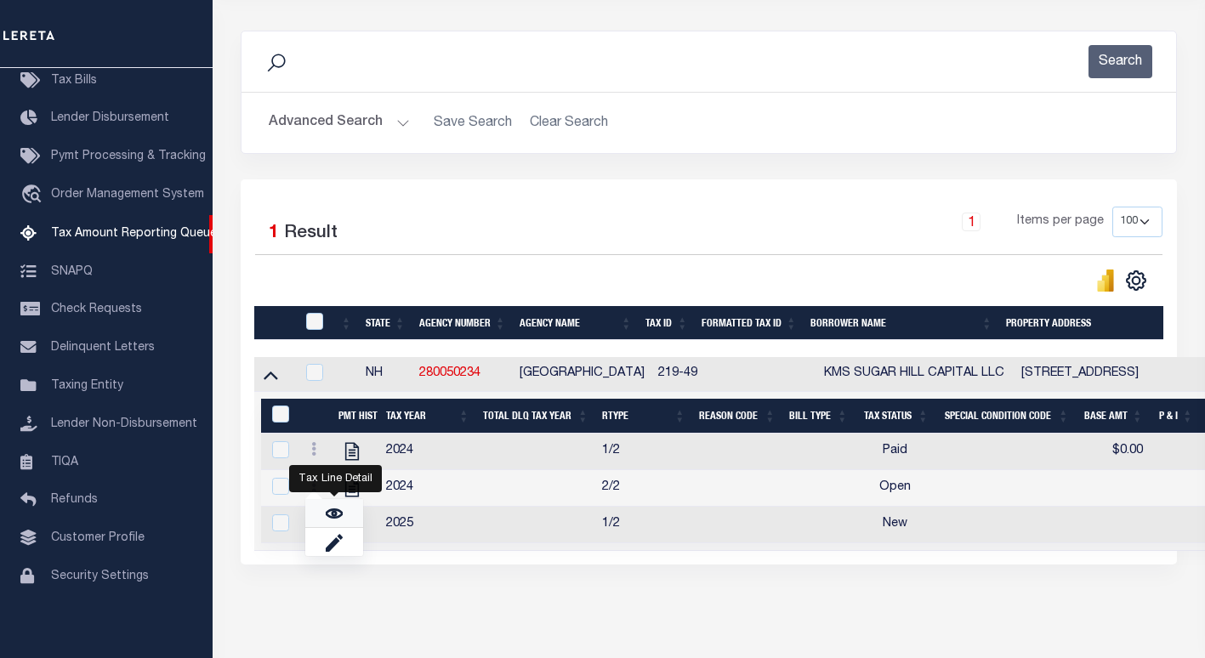
click at [324, 517] on link "" at bounding box center [334, 513] width 58 height 28
checkbox input "true"
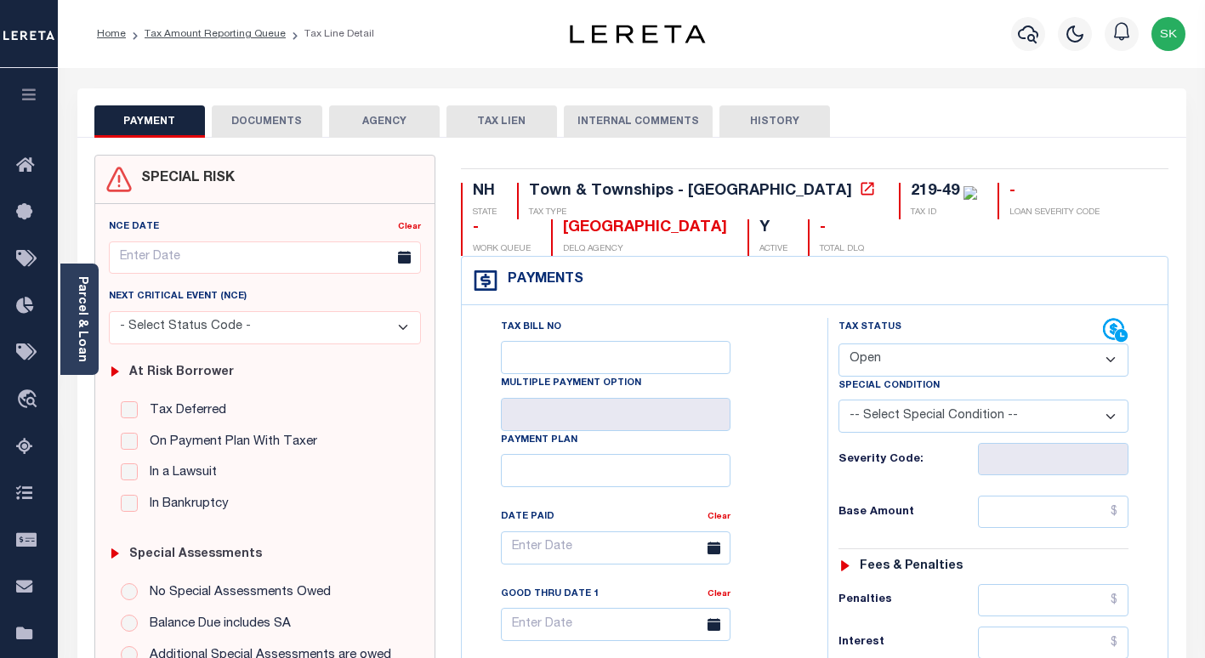
drag, startPoint x: 890, startPoint y: 355, endPoint x: 891, endPoint y: 379, distance: 24.7
click at [890, 355] on select "- Select Status Code - Open Due/Unpaid Paid Incomplete No Tax Due Internal Refu…" at bounding box center [983, 360] width 290 height 33
select select "PYD"
click at [838, 344] on select "- Select Status Code - Open Due/Unpaid Paid Incomplete No Tax Due Internal Refu…" at bounding box center [983, 360] width 290 height 33
type input "[DATE]"
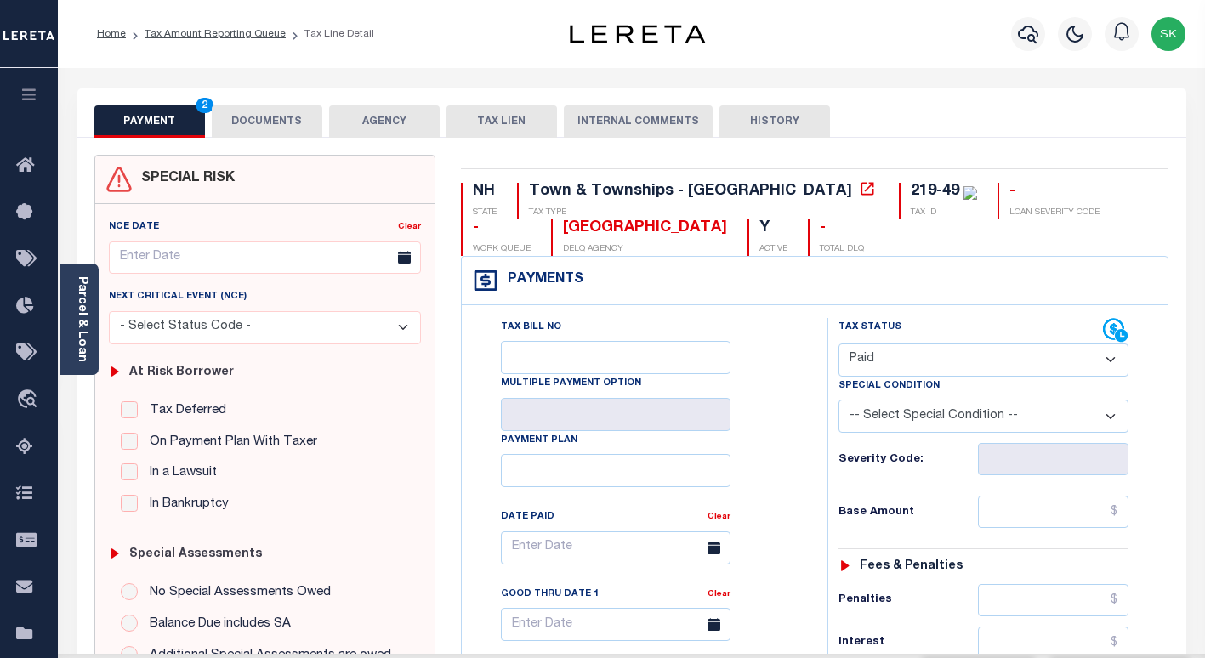
click at [799, 437] on div "Tax Bill No Multiple Payment Option Payment Plan Clear" at bounding box center [640, 556] width 323 height 477
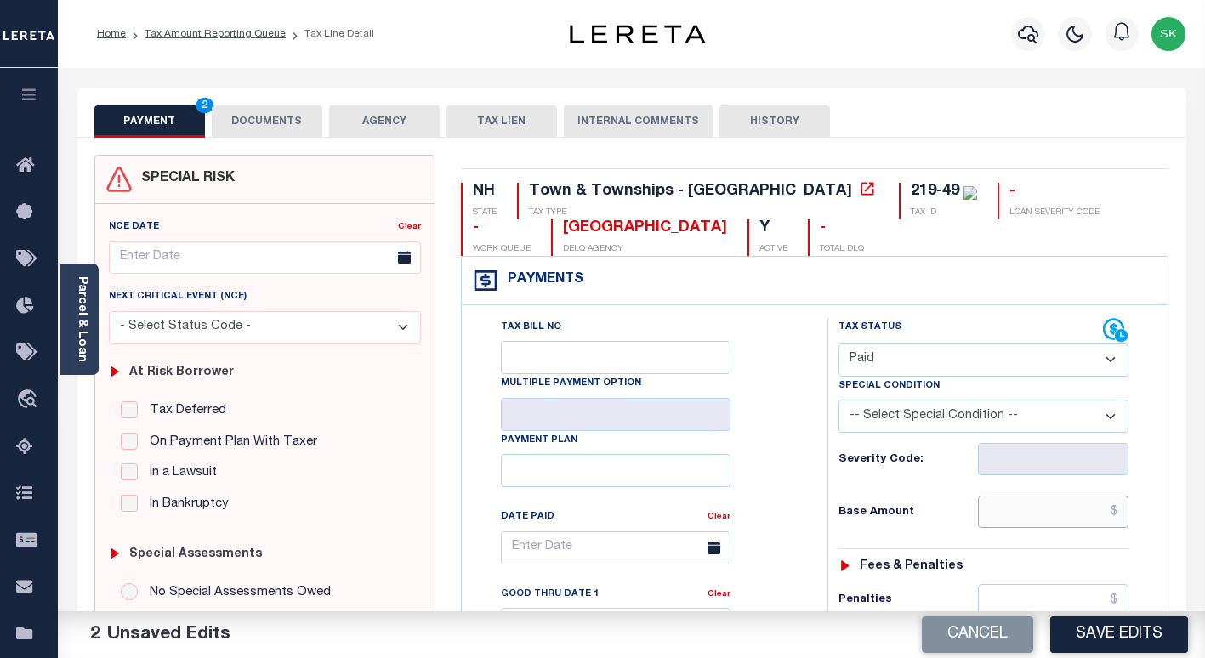
click at [1006, 514] on input "text" at bounding box center [1053, 512] width 151 height 32
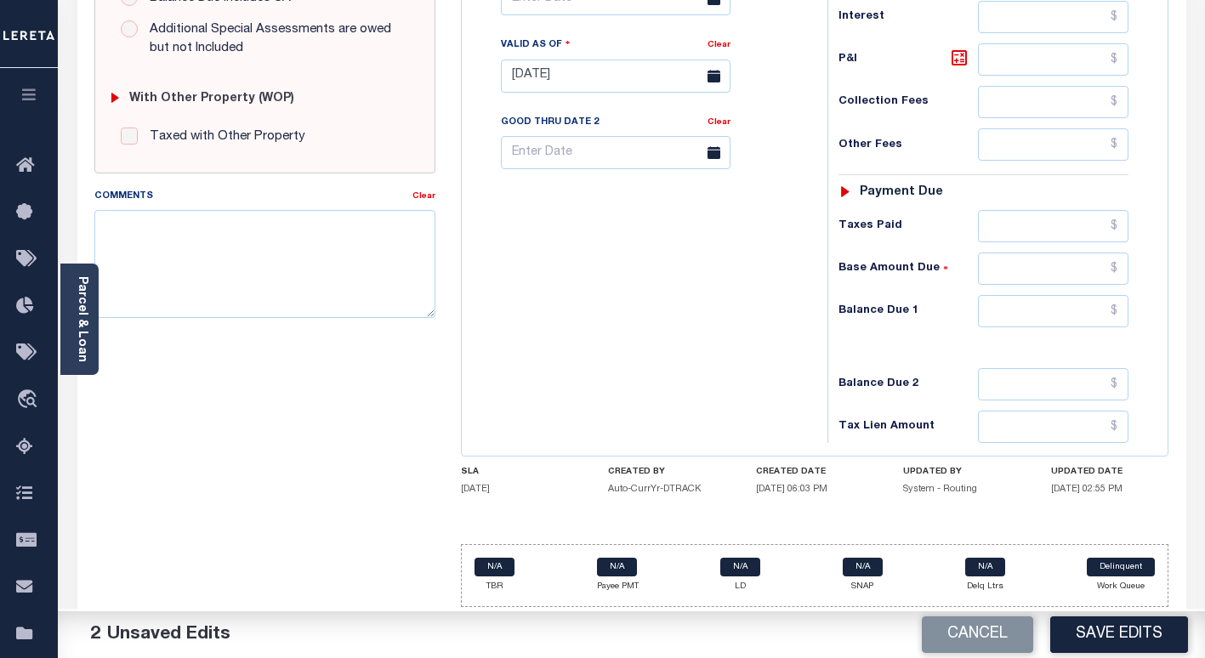
scroll to position [630, 0]
type input "$0.00"
click at [1028, 313] on input "text" at bounding box center [1053, 309] width 151 height 32
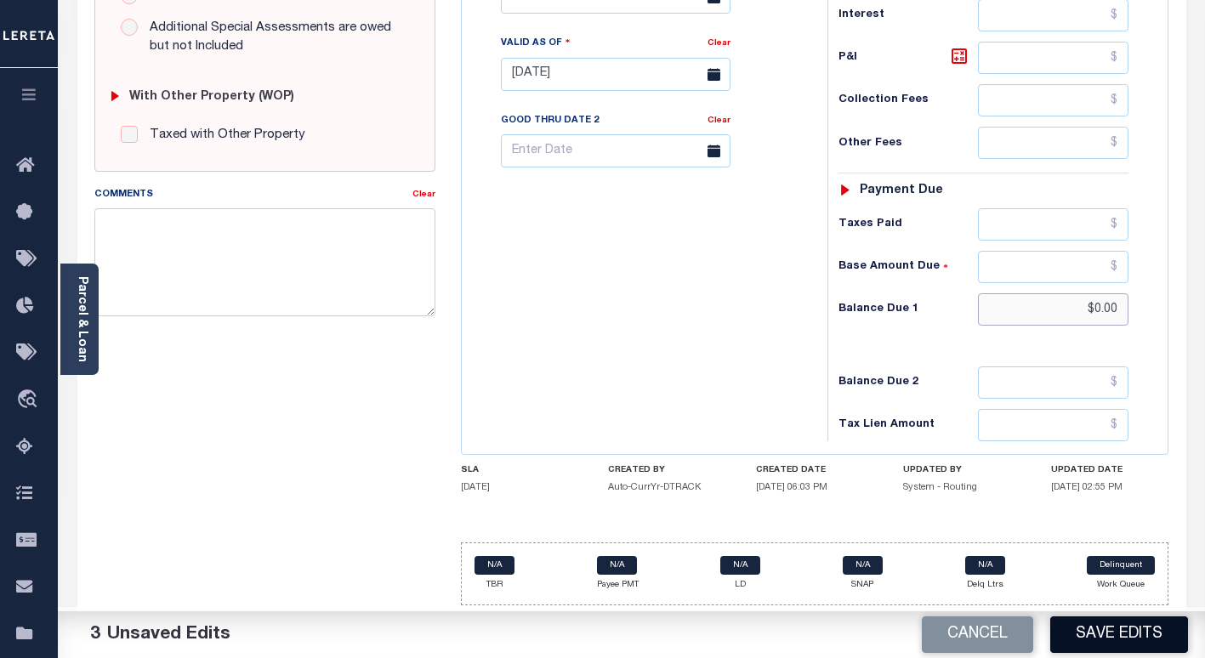
type input "$0.00"
click at [1140, 637] on button "Save Edits" at bounding box center [1119, 635] width 138 height 37
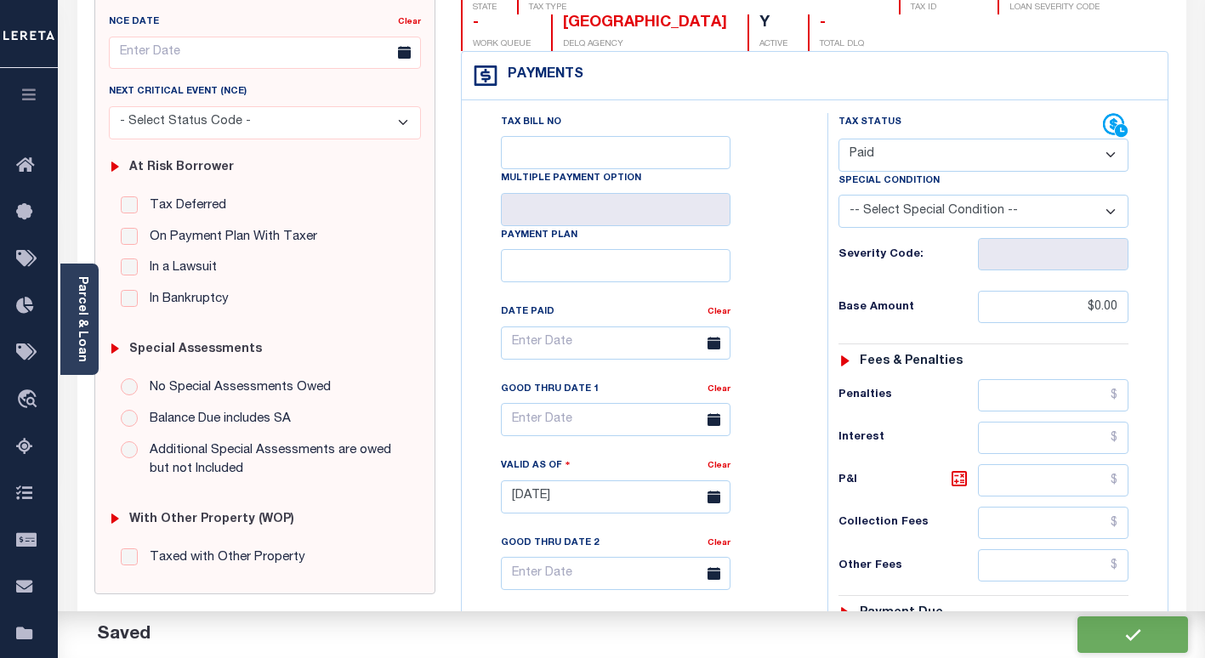
checkbox input "false"
type input "$0"
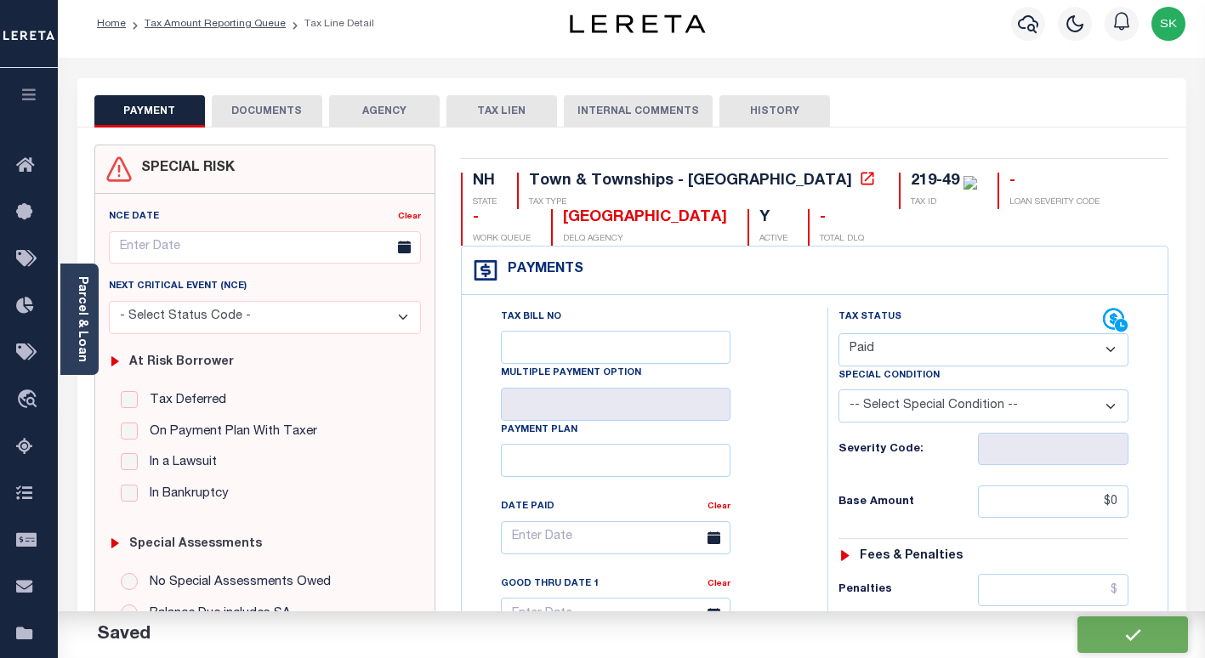
scroll to position [0, 0]
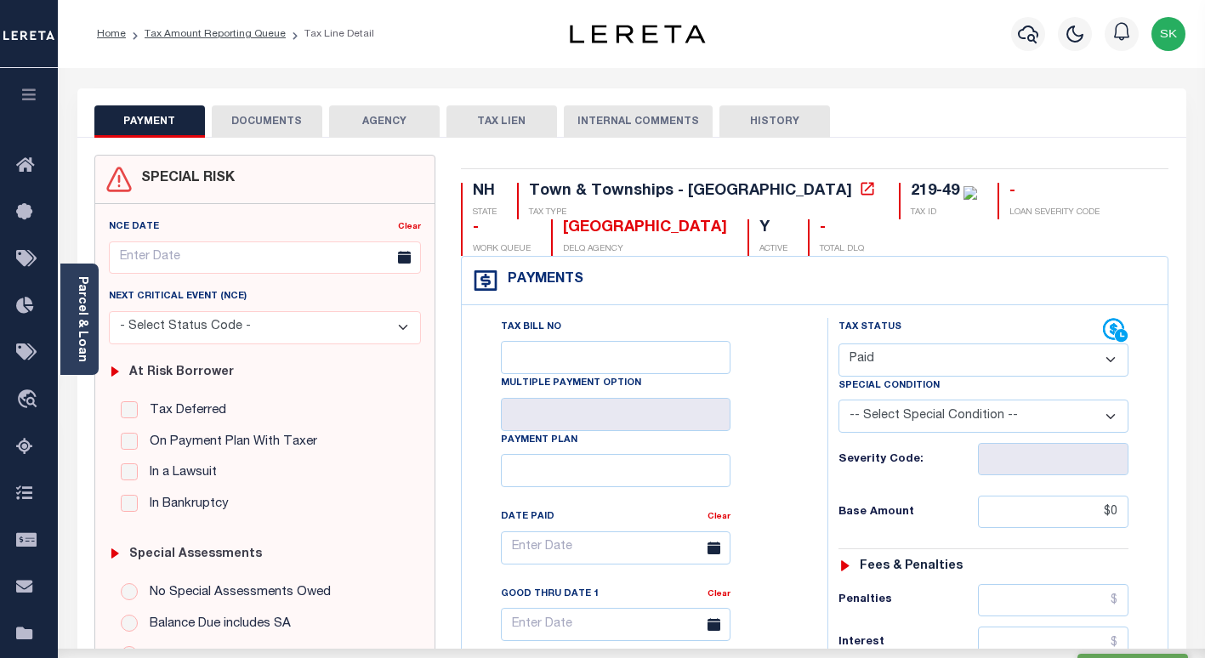
click at [262, 124] on button "DOCUMENTS" at bounding box center [267, 121] width 111 height 32
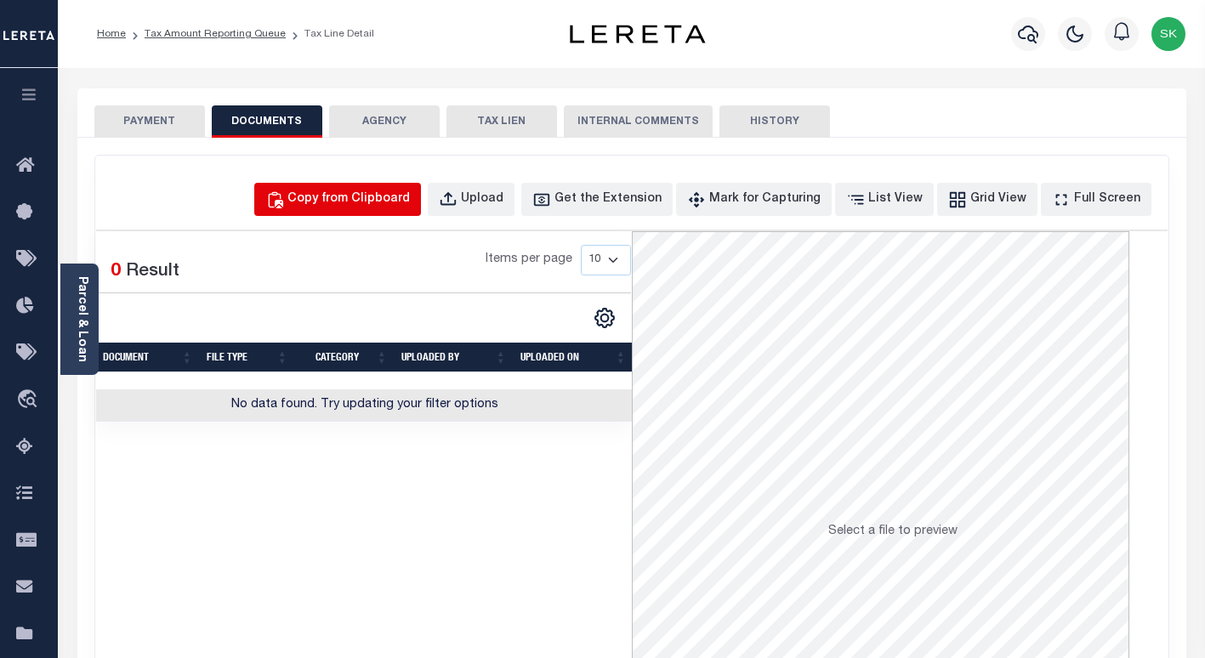
click at [326, 200] on button "Copy from Clipboard" at bounding box center [337, 199] width 167 height 33
select select "POP"
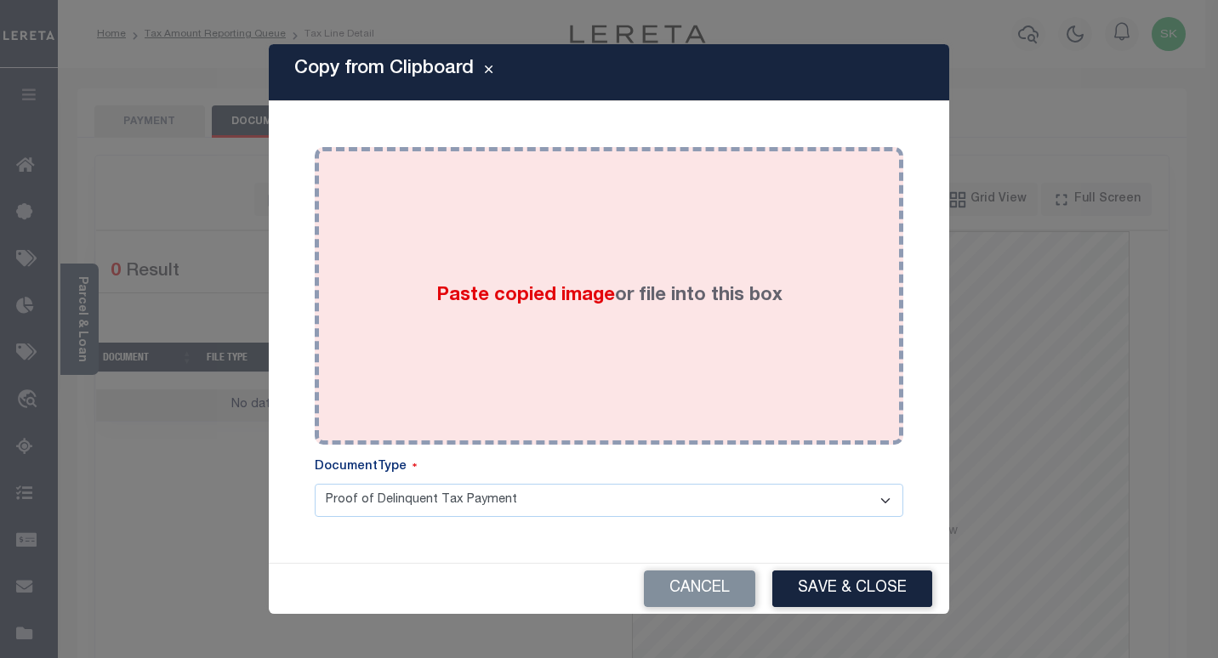
click at [545, 329] on div "Paste copied image or file into this box" at bounding box center [608, 296] width 563 height 272
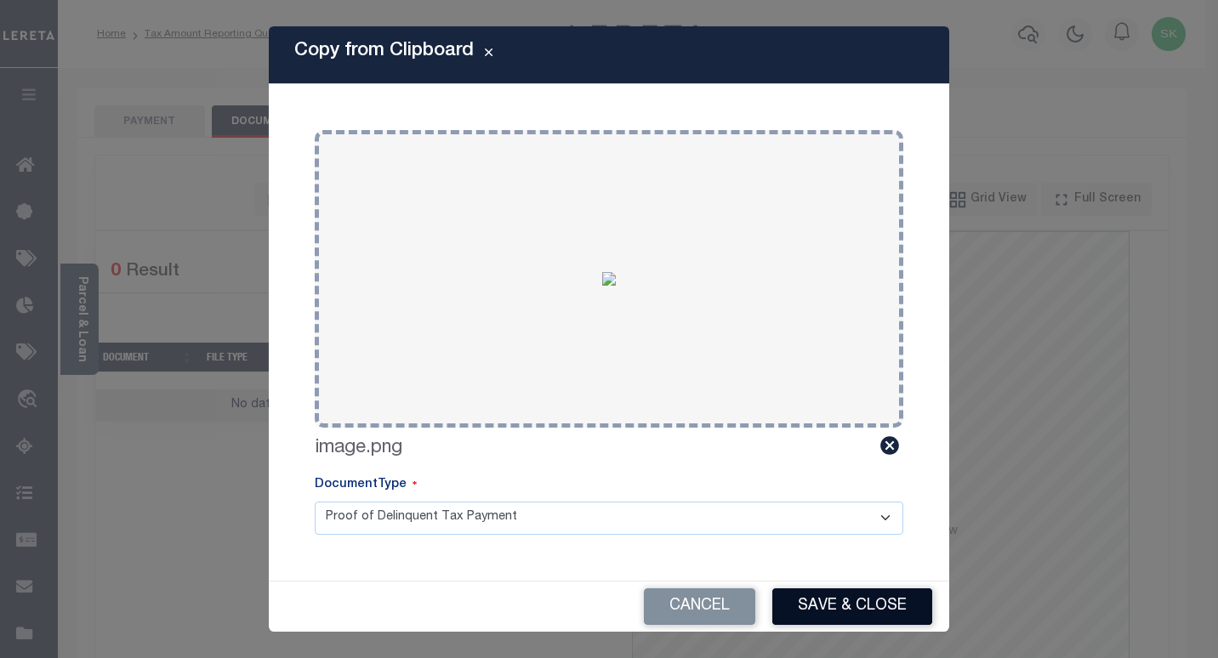
click at [883, 596] on button "Save & Close" at bounding box center [852, 606] width 160 height 37
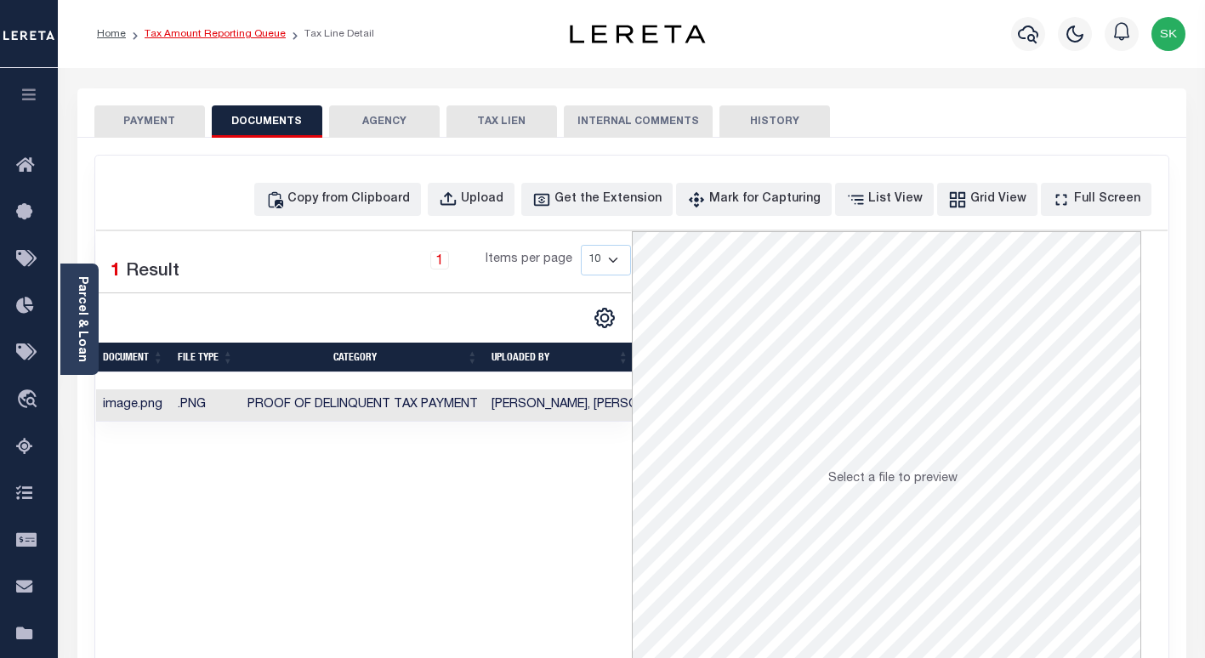
click at [187, 33] on link "Tax Amount Reporting Queue" at bounding box center [215, 34] width 141 height 10
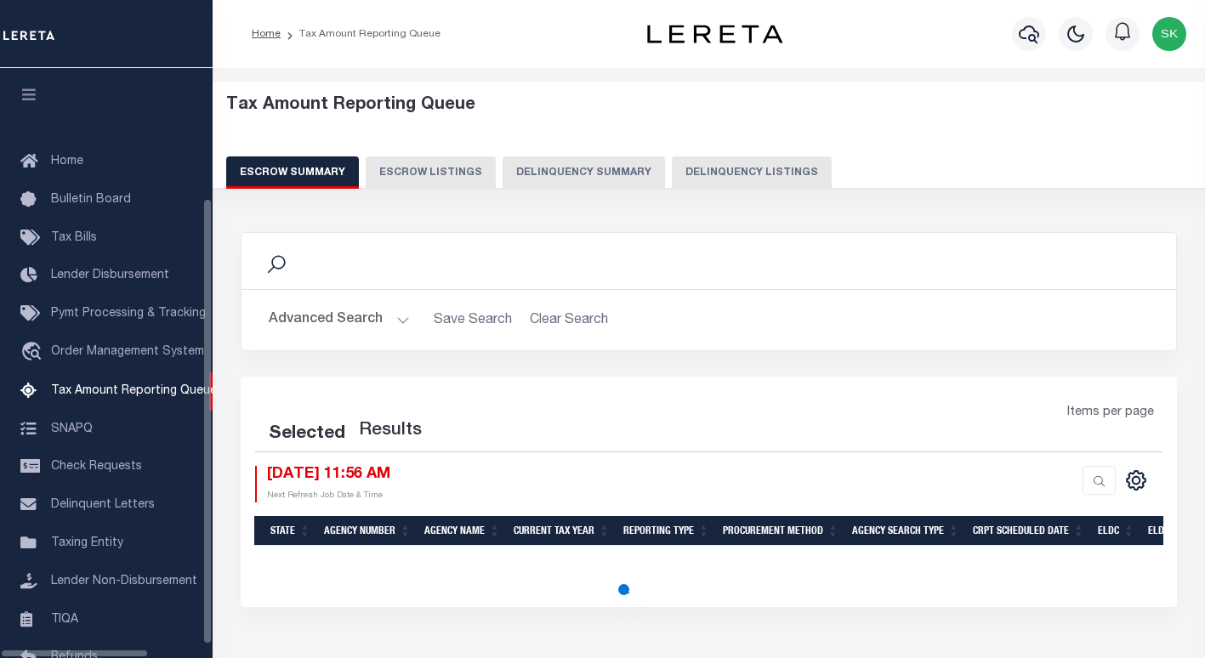
click at [720, 173] on button "Delinquency Listings" at bounding box center [752, 172] width 160 height 32
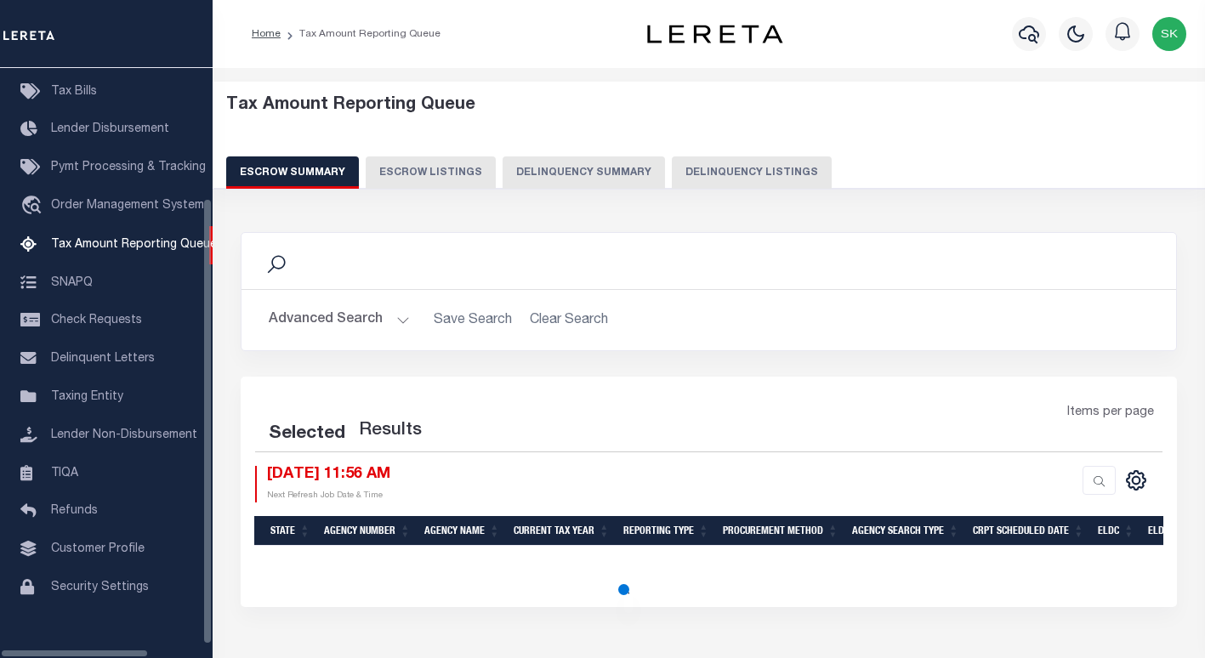
select select "100"
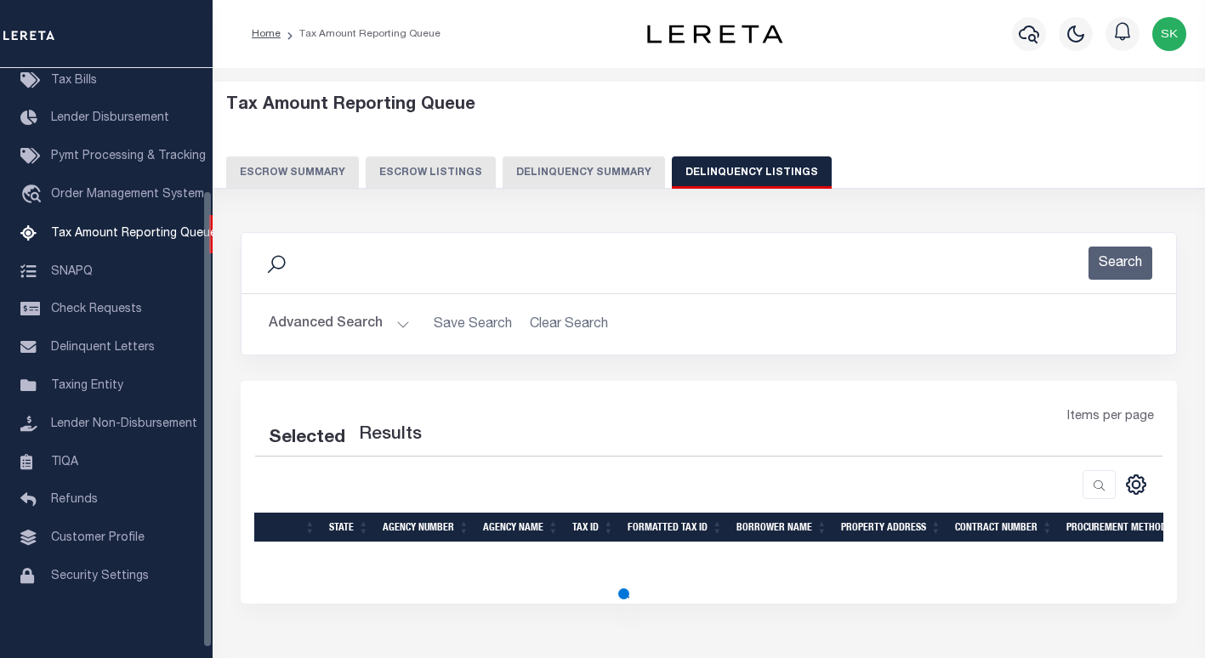
select select "100"
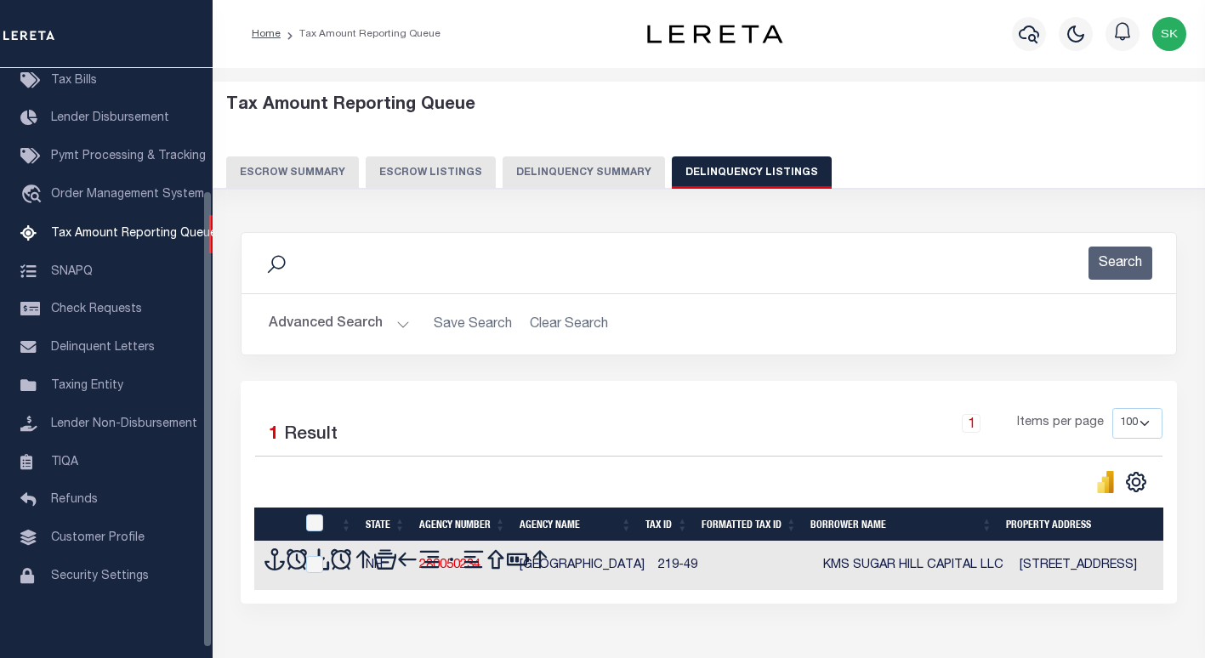
scroll to position [157, 0]
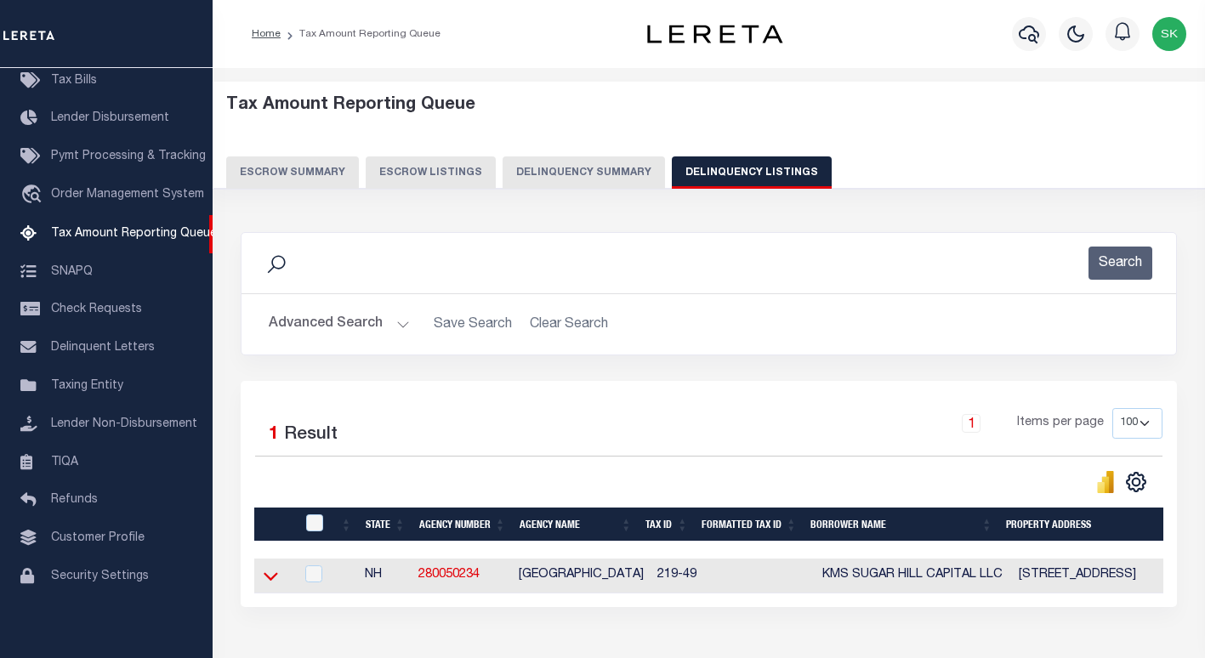
click at [270, 577] on icon at bounding box center [271, 576] width 14 height 18
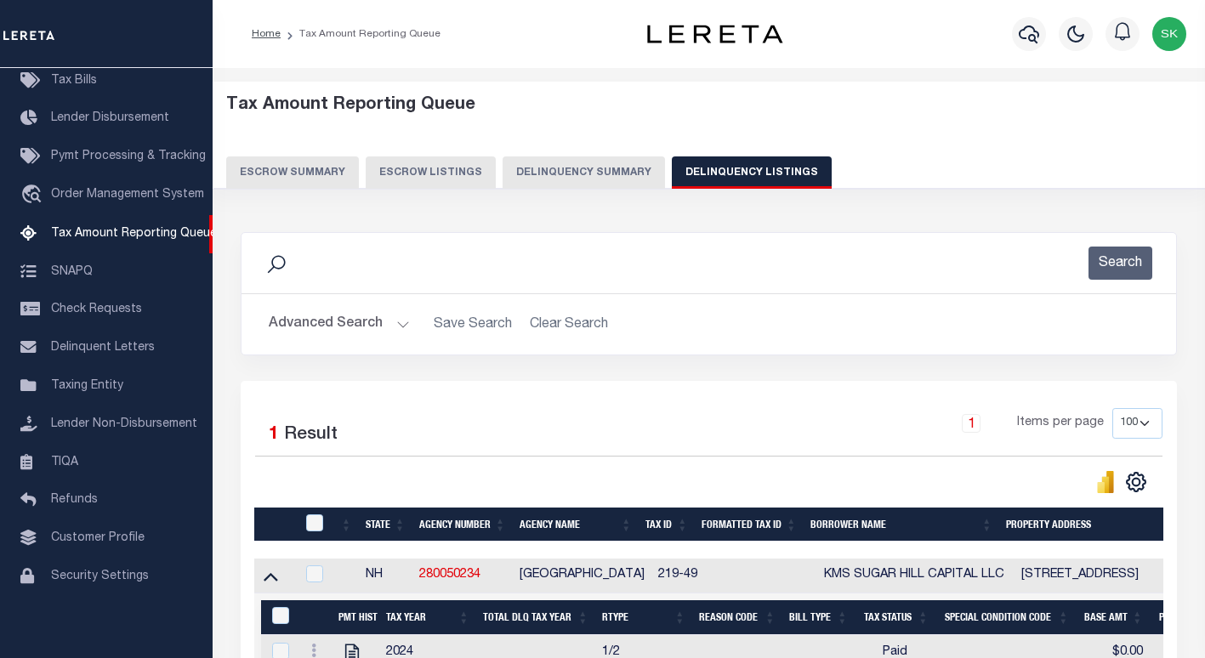
scroll to position [202, 0]
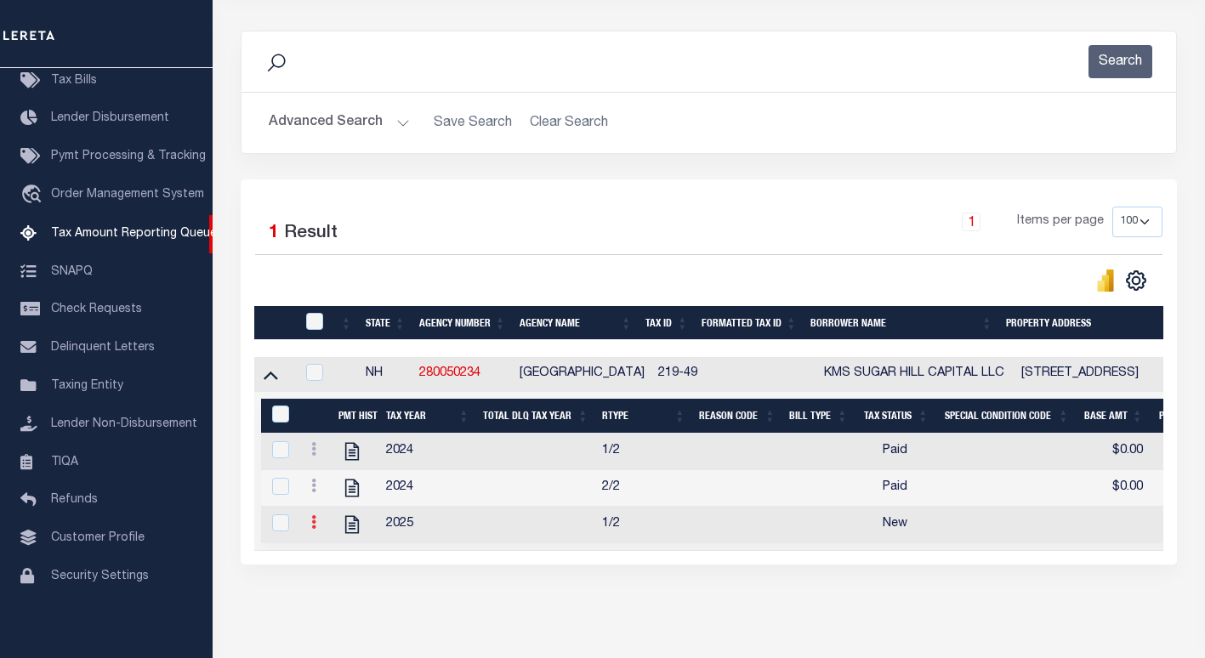
click at [313, 529] on icon at bounding box center [313, 522] width 5 height 14
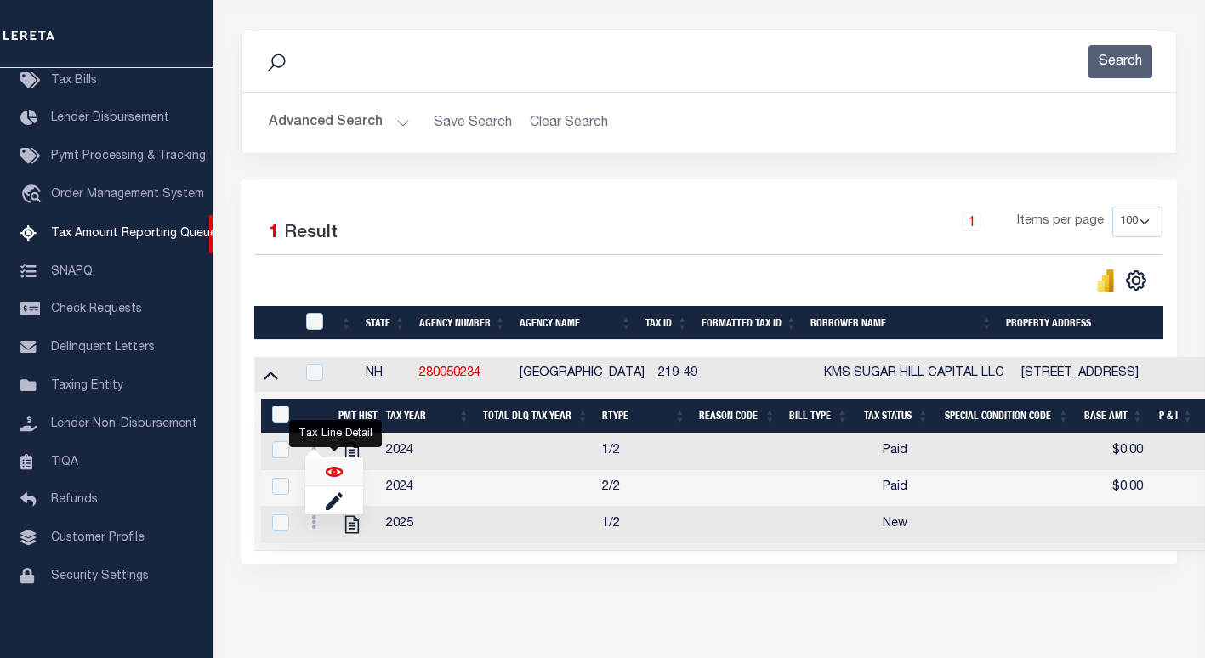
click at [337, 473] on img "" at bounding box center [334, 471] width 17 height 17
checkbox input "true"
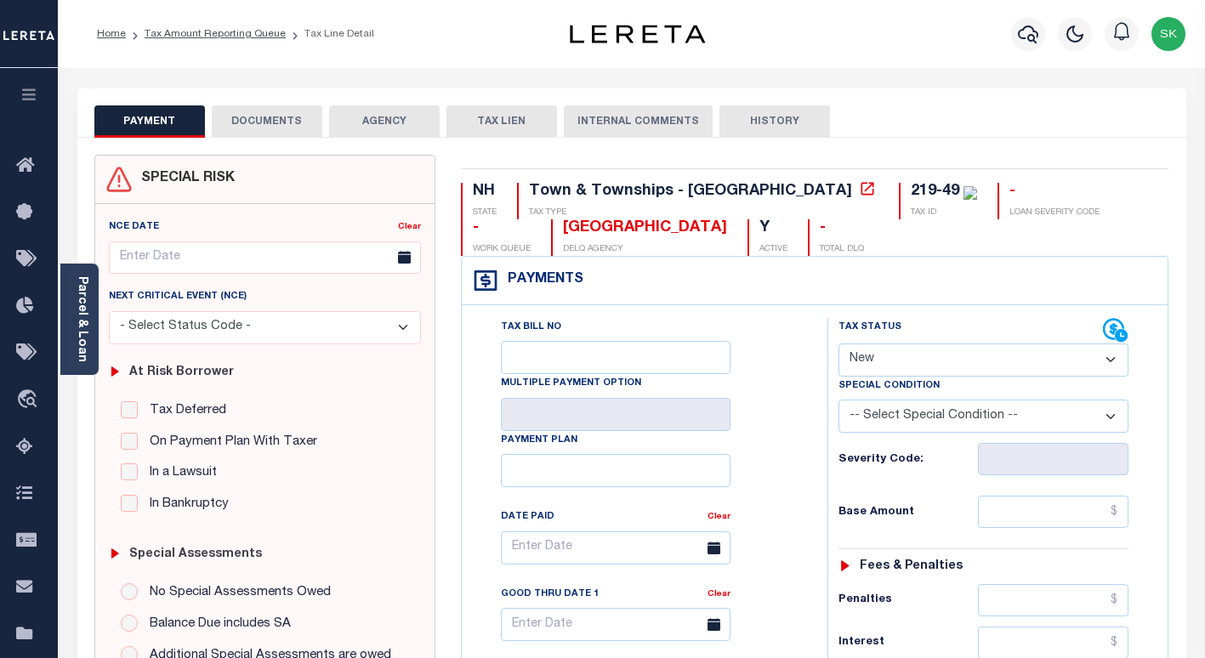
click at [914, 355] on select "- Select Status Code - Open Due/Unpaid Paid Incomplete No Tax Due Internal Refu…" at bounding box center [983, 360] width 290 height 33
select select "PYD"
click at [838, 344] on select "- Select Status Code - Open Due/Unpaid Paid Incomplete No Tax Due Internal Refu…" at bounding box center [983, 360] width 290 height 33
type input "[DATE]"
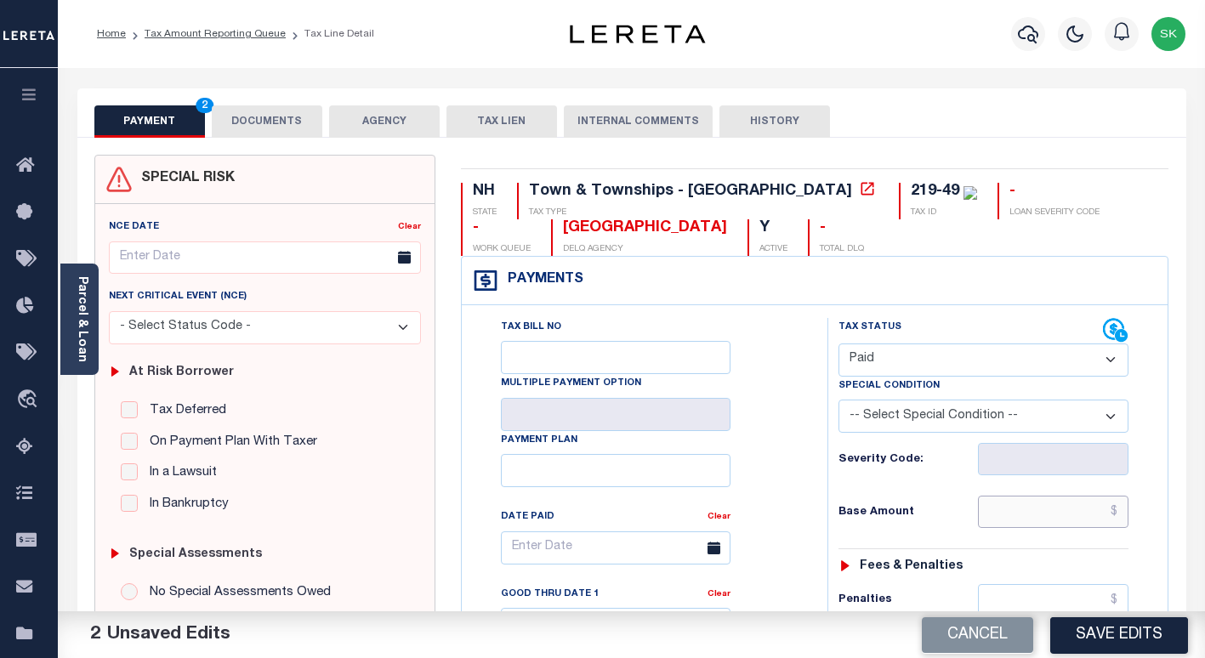
click at [984, 514] on input "text" at bounding box center [1053, 512] width 151 height 32
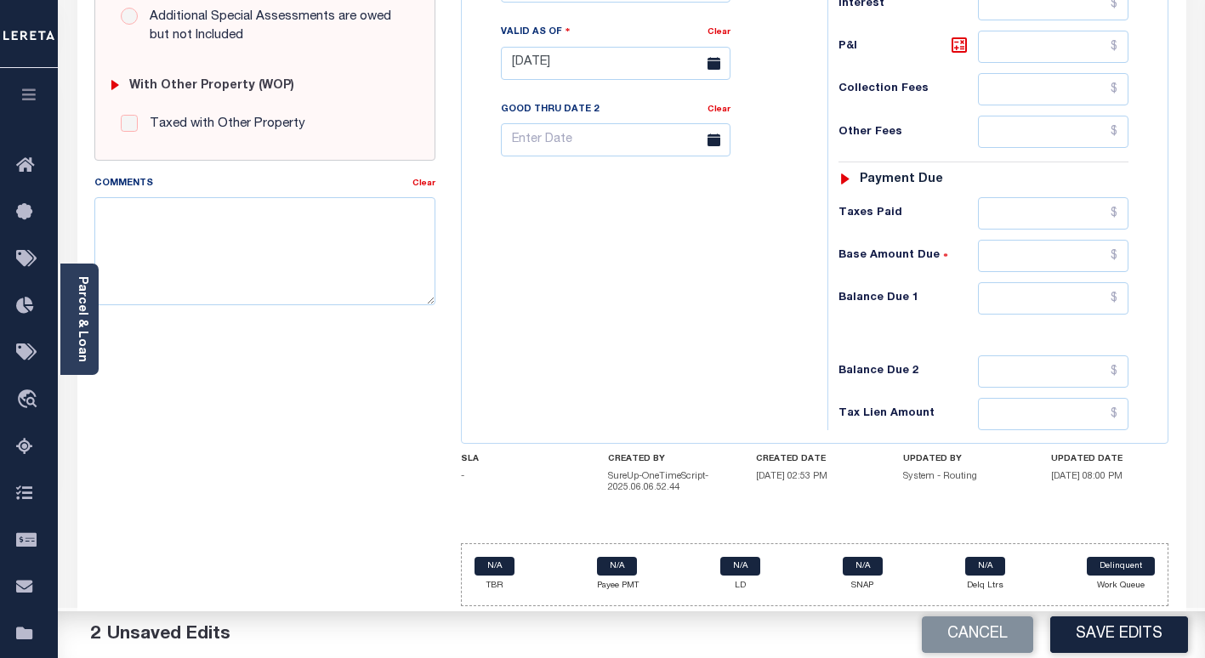
scroll to position [641, 0]
type input "$0.00"
click at [1002, 305] on input "text" at bounding box center [1053, 297] width 151 height 32
type input "$0.00"
click at [1140, 636] on button "Save Edits" at bounding box center [1119, 635] width 138 height 37
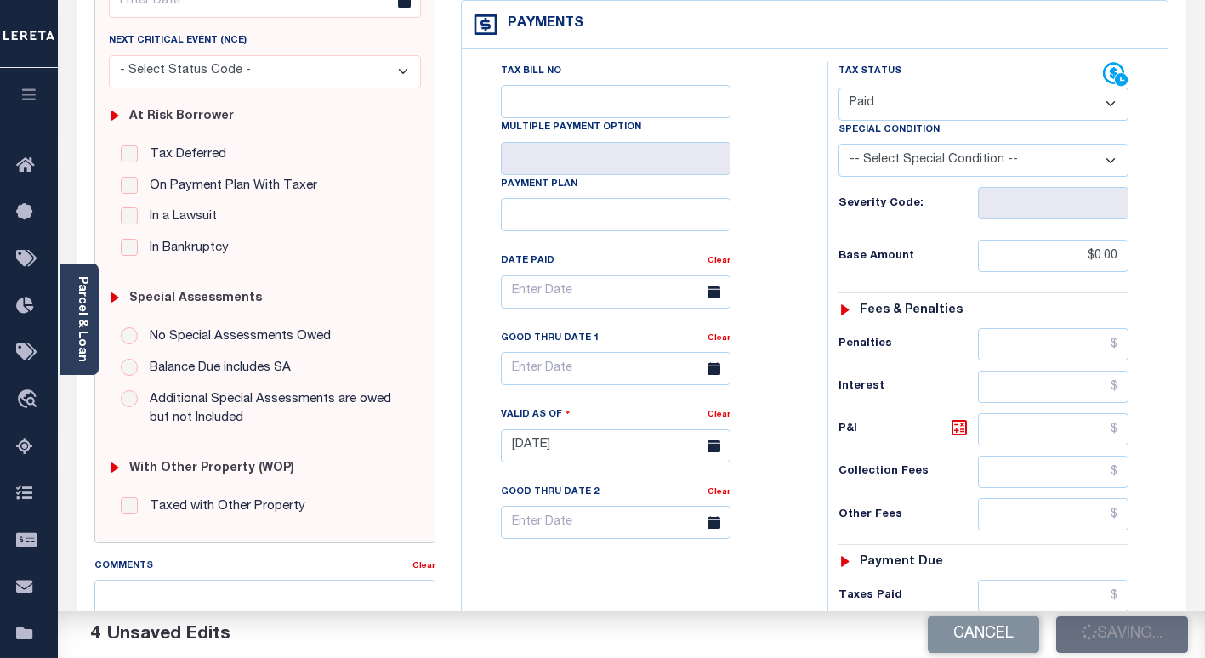
checkbox input "false"
type input "$0"
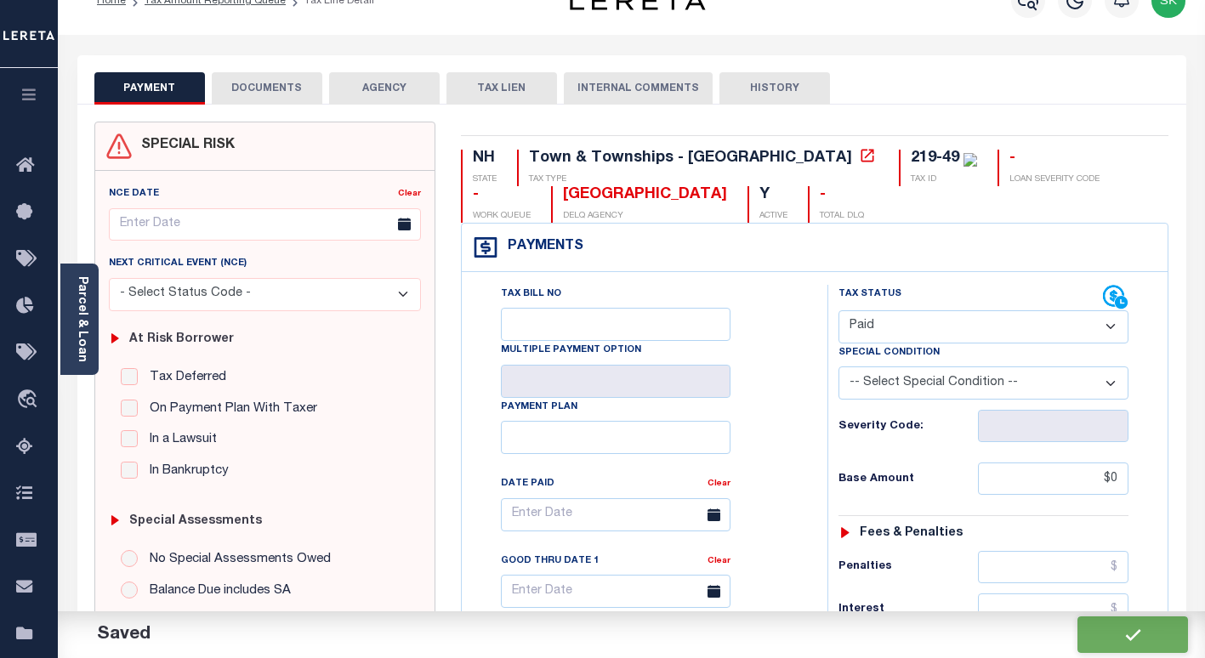
scroll to position [0, 0]
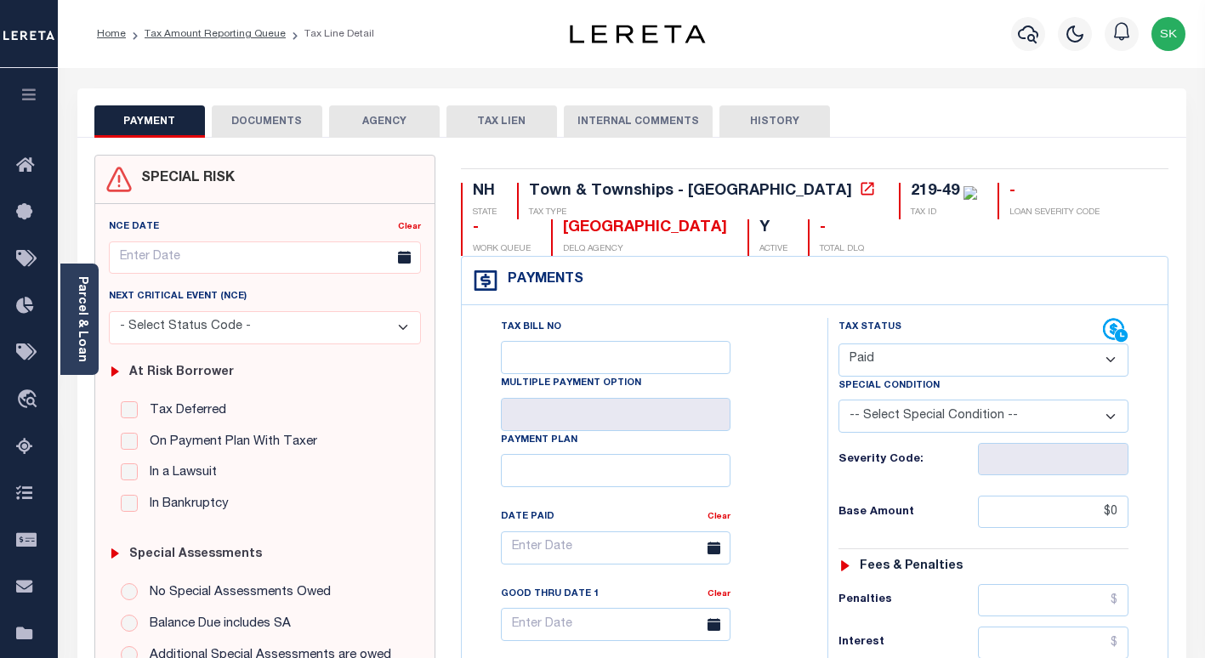
click at [242, 130] on button "DOCUMENTS" at bounding box center [267, 121] width 111 height 32
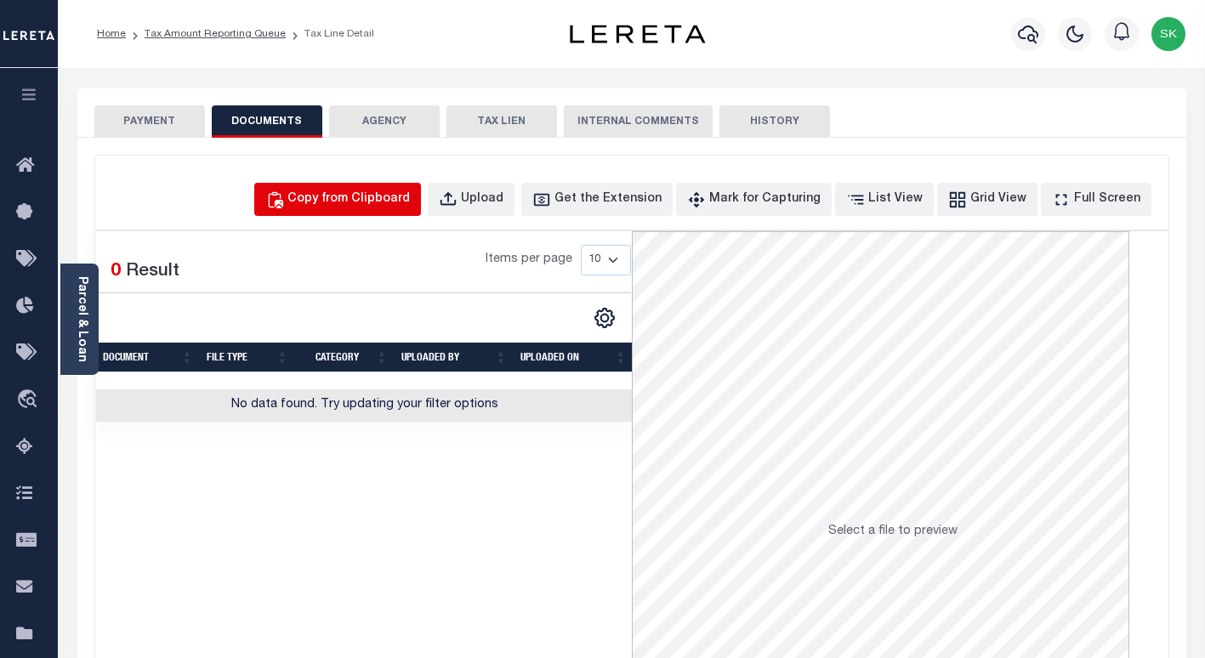
click at [410, 200] on div "Copy from Clipboard" at bounding box center [348, 199] width 122 height 19
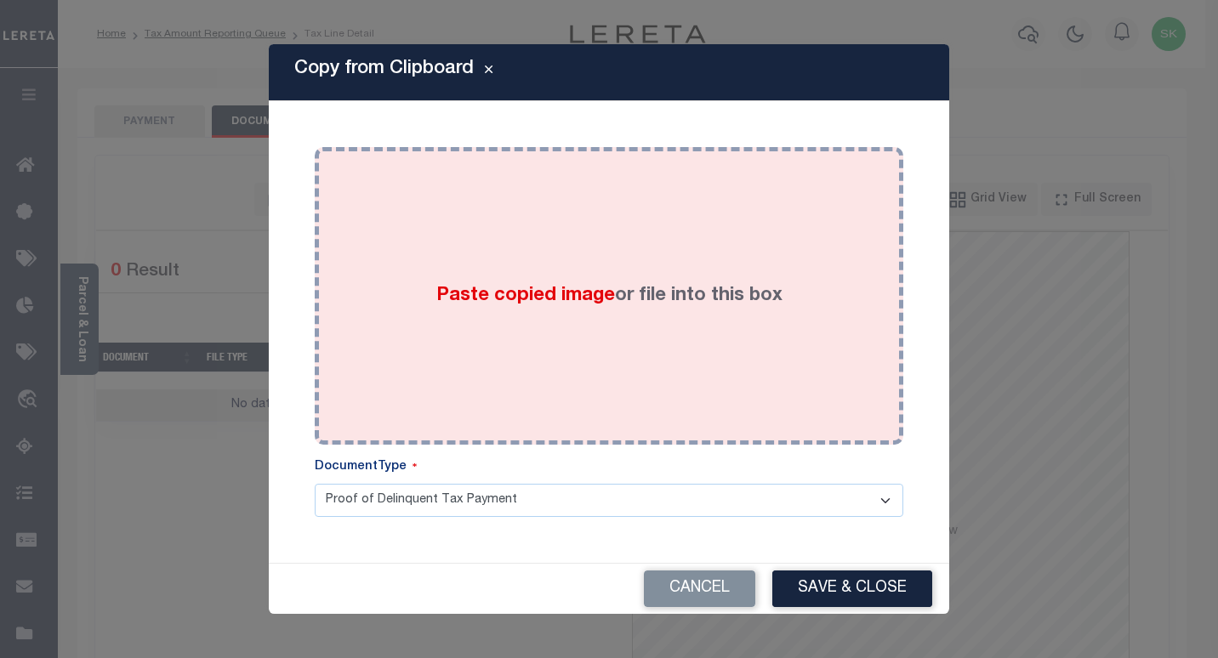
click at [554, 275] on div "Paste copied image or file into this box" at bounding box center [608, 296] width 563 height 272
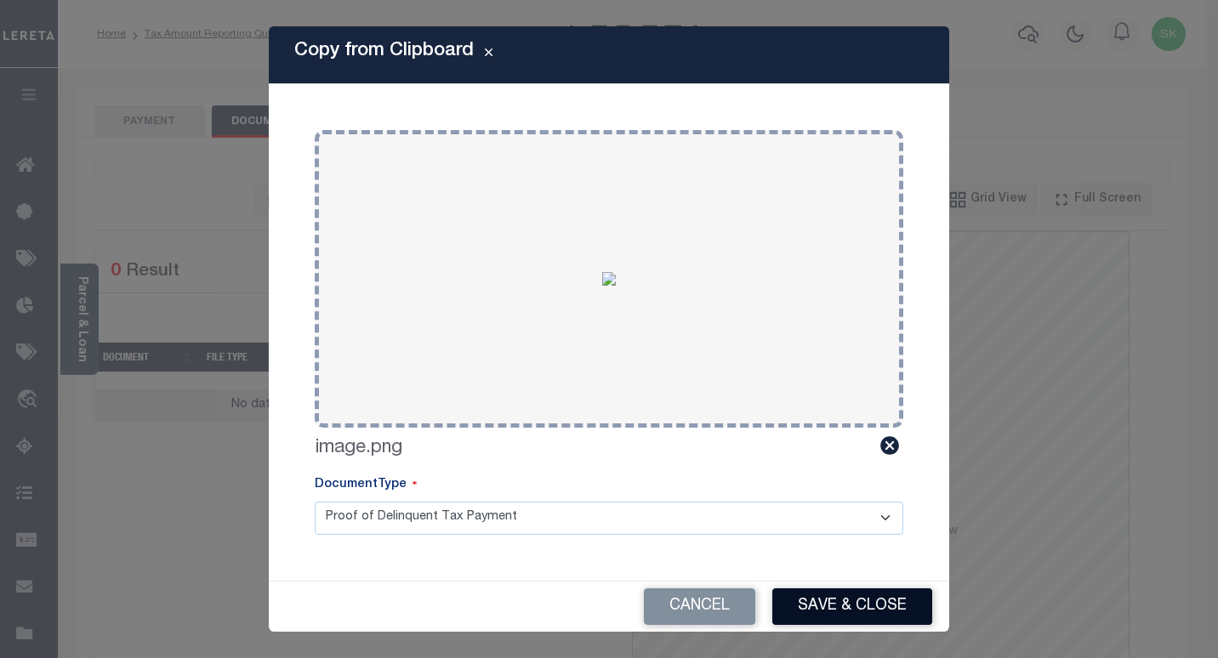
click at [876, 603] on button "Save & Close" at bounding box center [852, 606] width 160 height 37
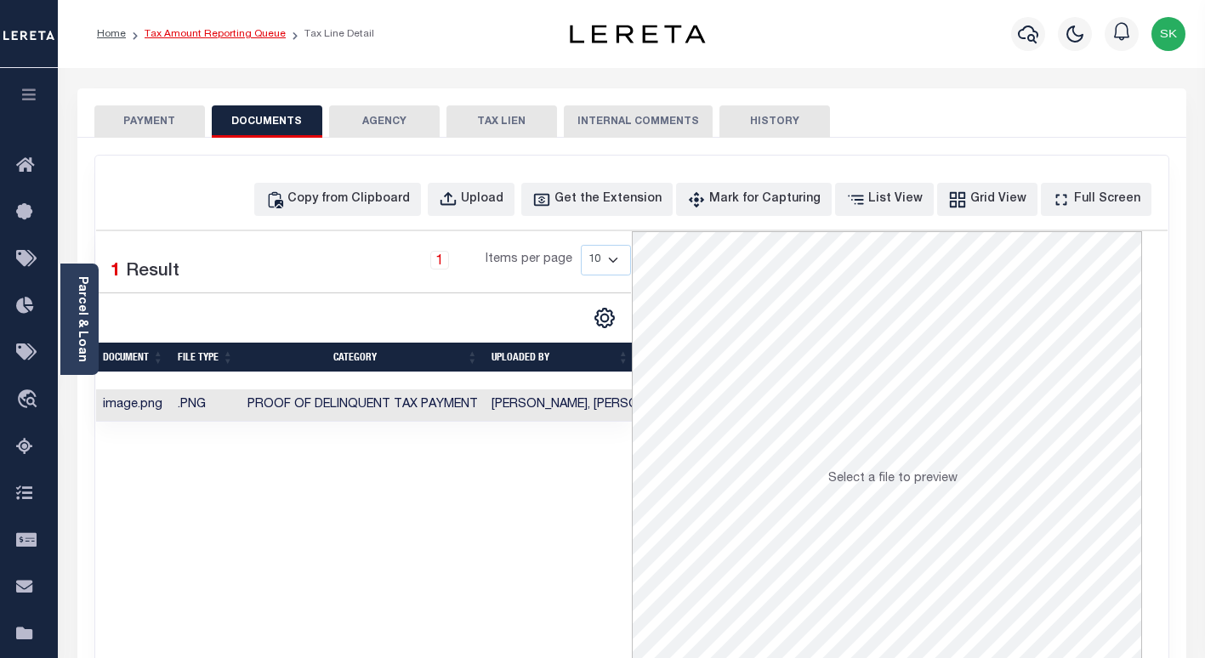
click at [215, 36] on link "Tax Amount Reporting Queue" at bounding box center [215, 34] width 141 height 10
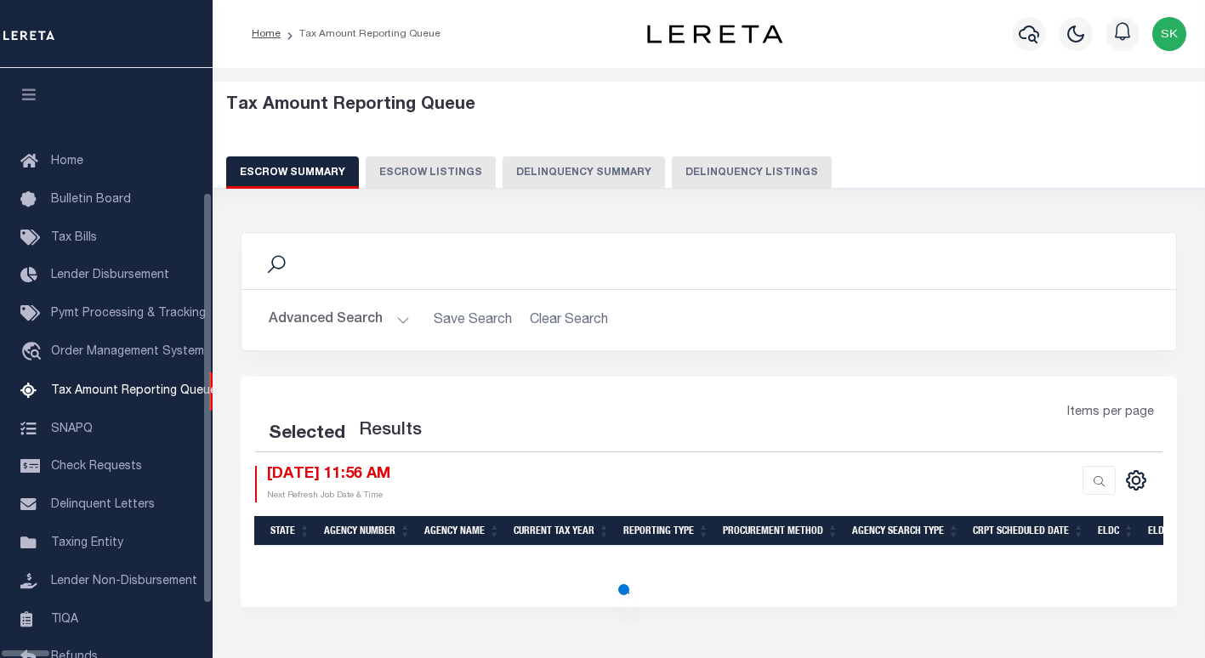
select select "100"
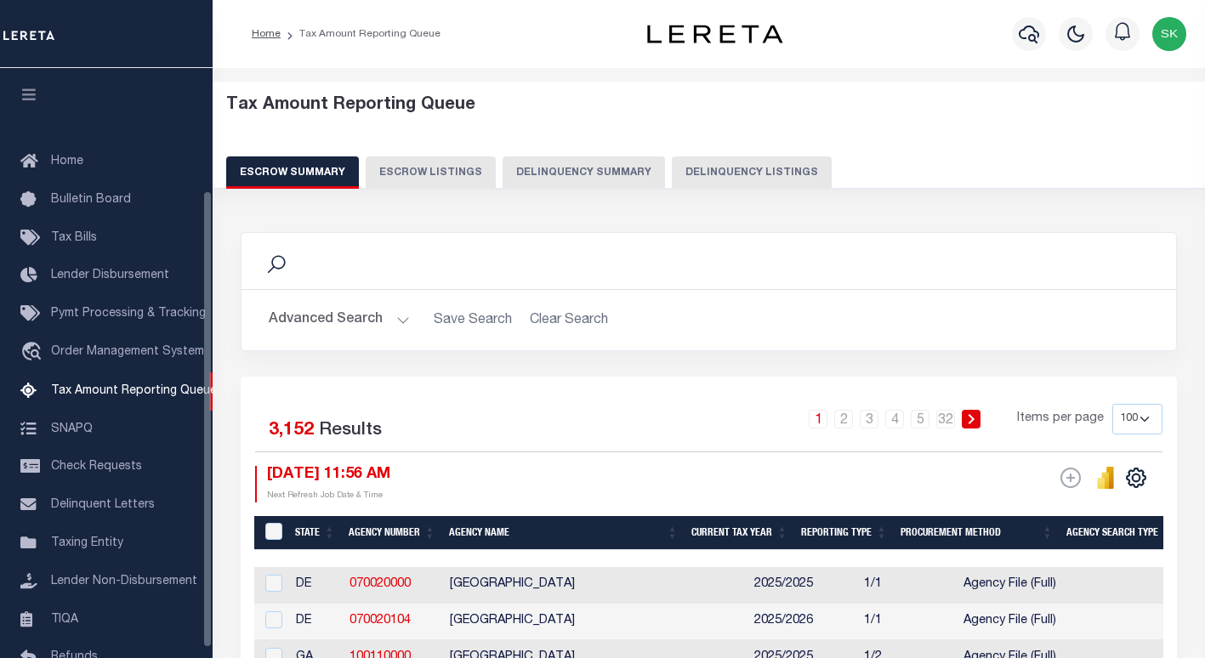
scroll to position [157, 0]
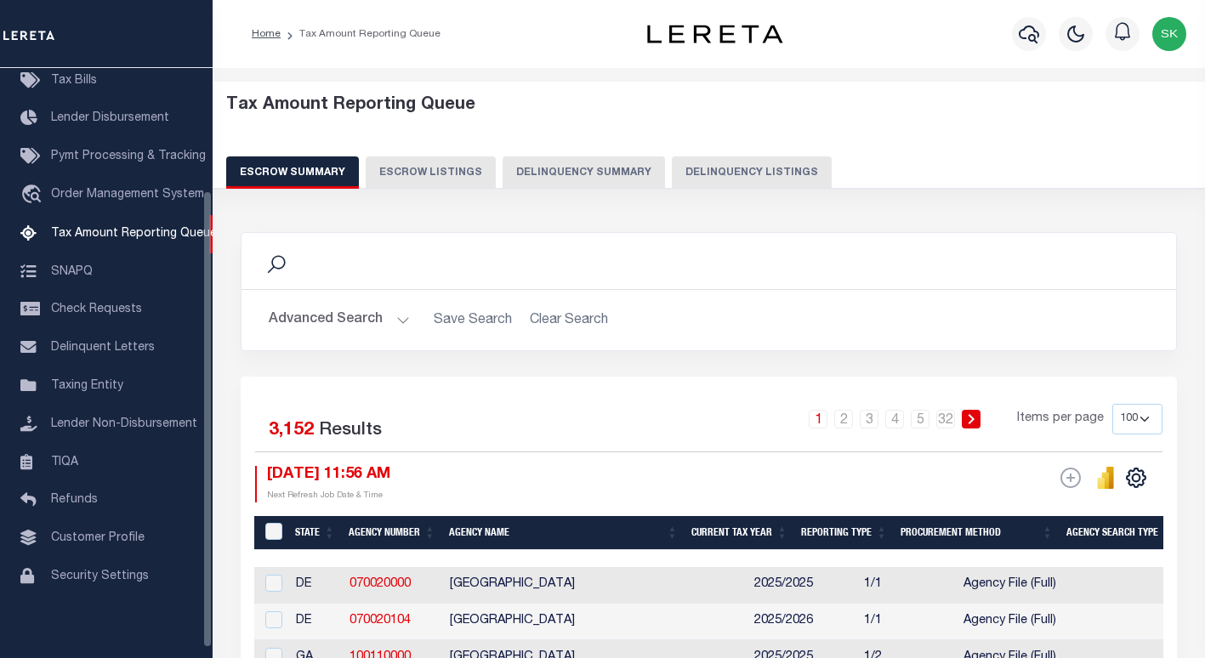
click at [747, 170] on button "Delinquency Listings" at bounding box center [752, 172] width 160 height 32
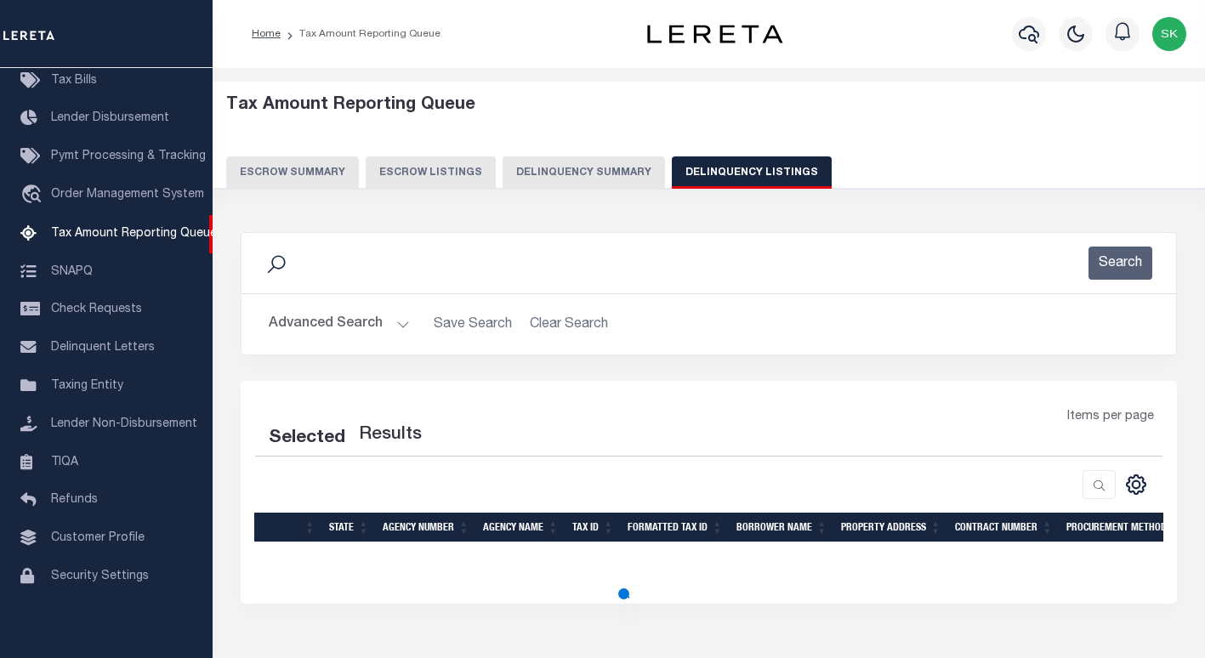
select select "100"
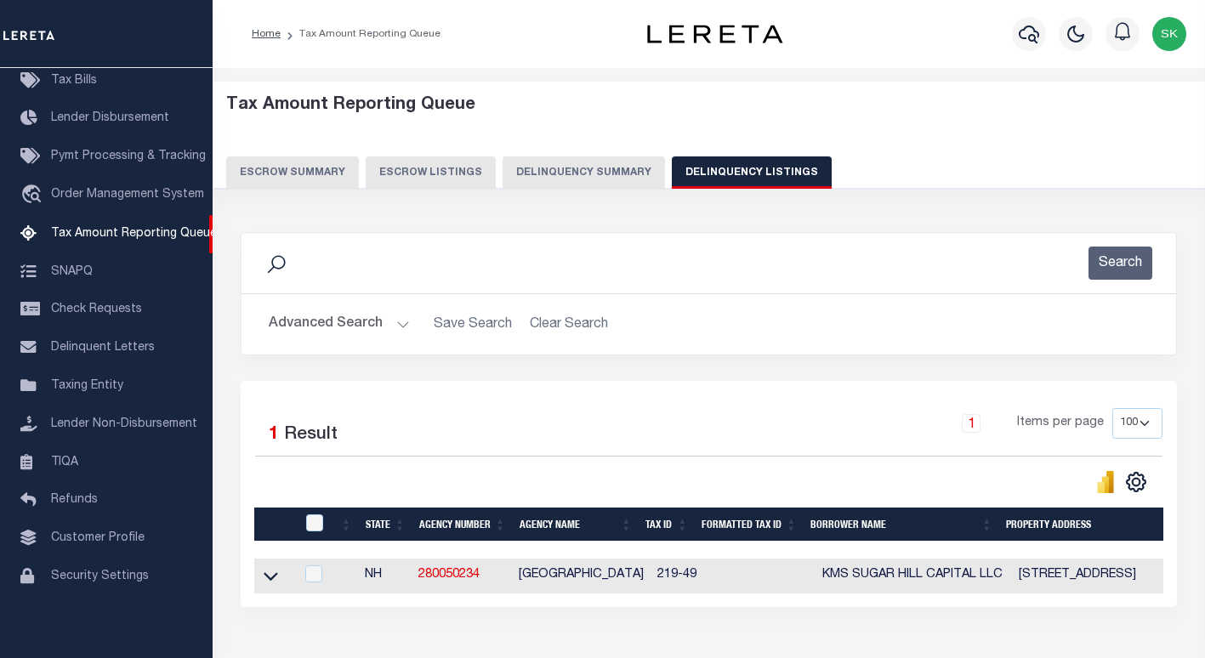
click at [734, 173] on button "Delinquency Listings" at bounding box center [752, 172] width 160 height 32
select select
select select "100"
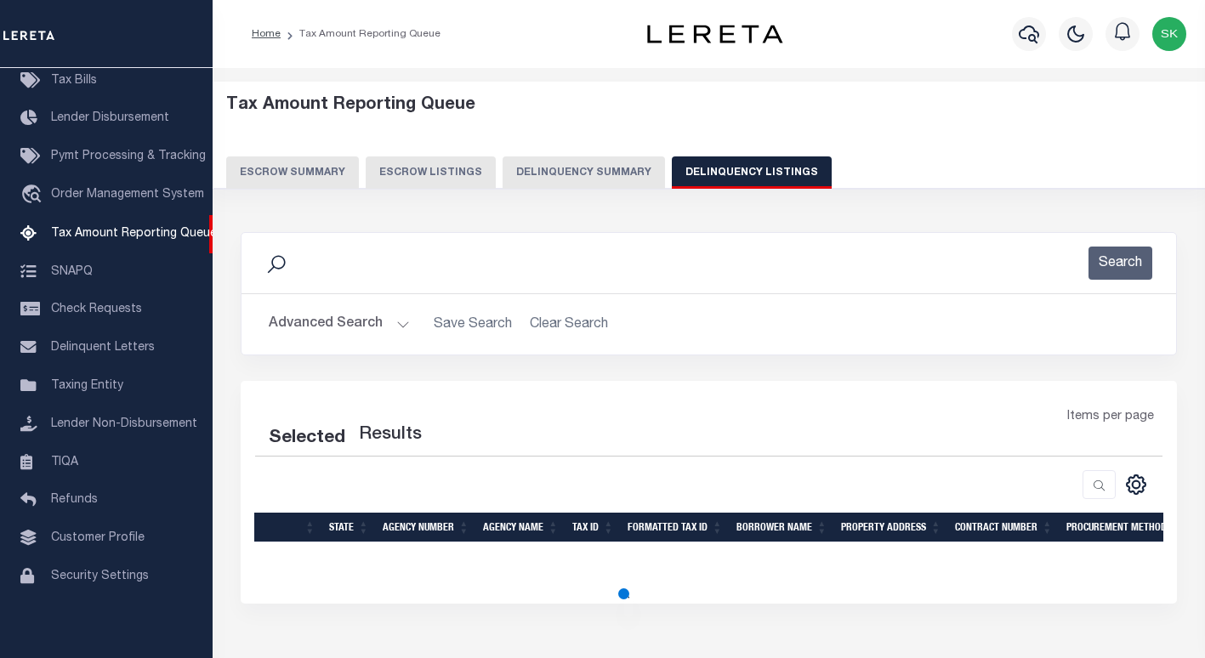
select select "100"
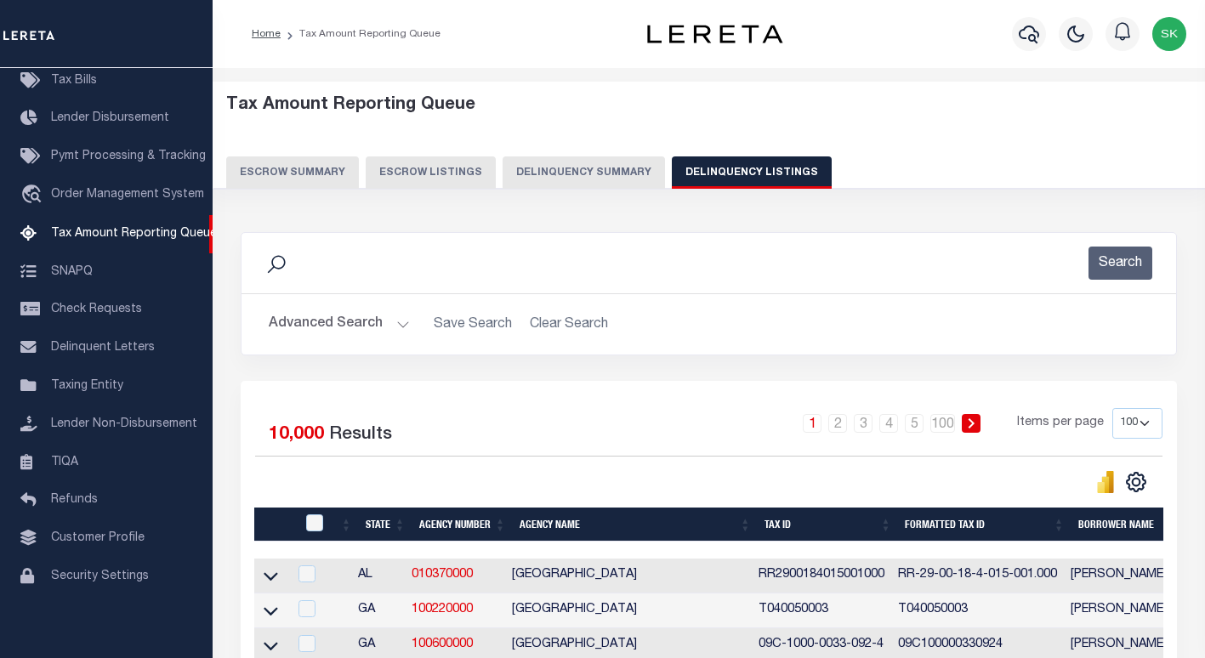
click at [355, 323] on button "Advanced Search" at bounding box center [339, 324] width 141 height 33
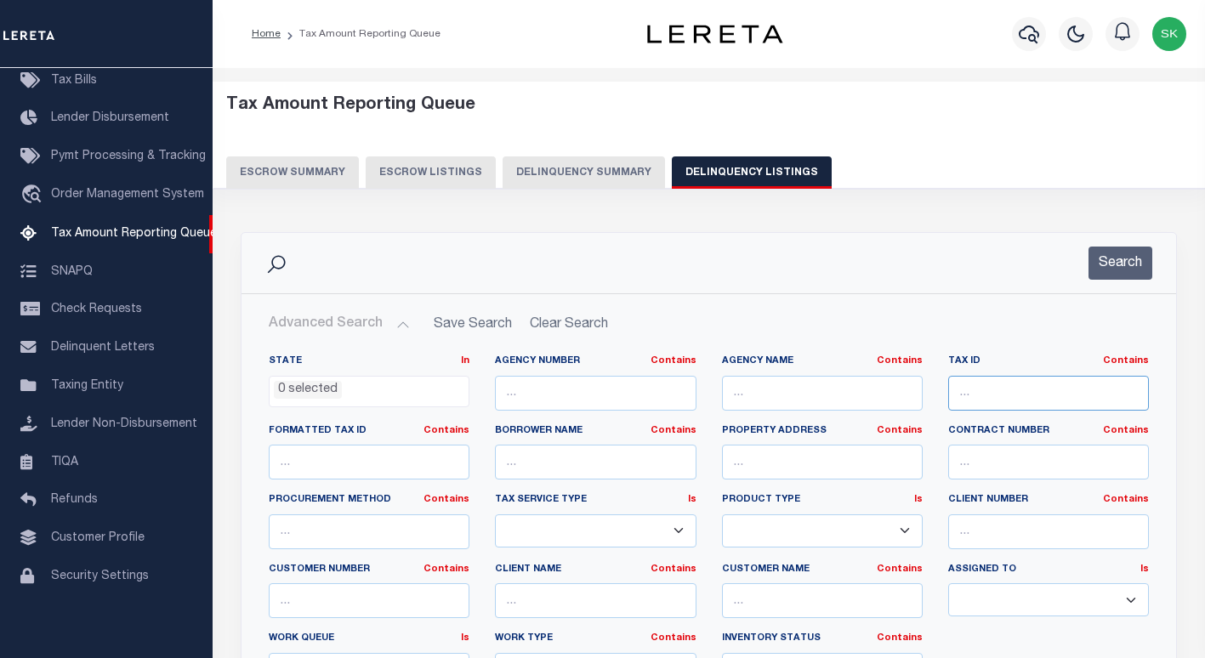
click at [975, 395] on input "text" at bounding box center [1048, 393] width 201 height 35
paste input "219-49"
type input "219-49"
click at [1123, 247] on button "Search" at bounding box center [1121, 263] width 64 height 33
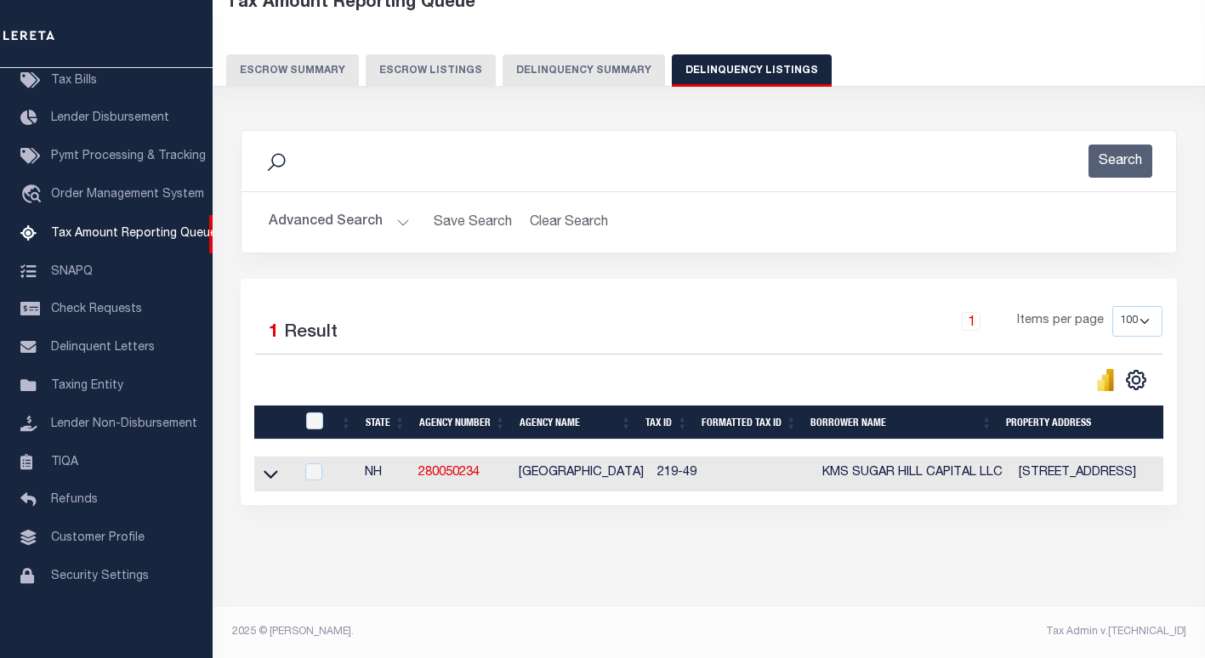
scroll to position [117, 0]
drag, startPoint x: 271, startPoint y: 464, endPoint x: 338, endPoint y: 358, distance: 125.3
click at [271, 465] on icon at bounding box center [271, 474] width 14 height 18
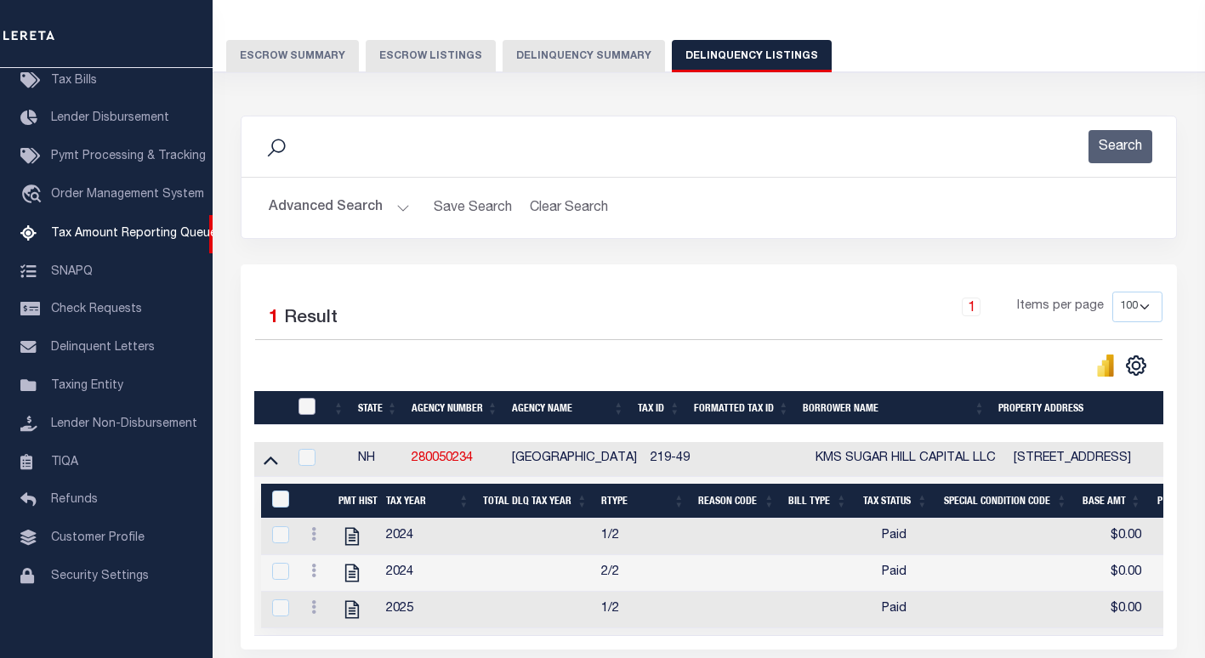
click at [308, 412] on input "checkbox" at bounding box center [306, 406] width 17 height 17
checkbox input "true"
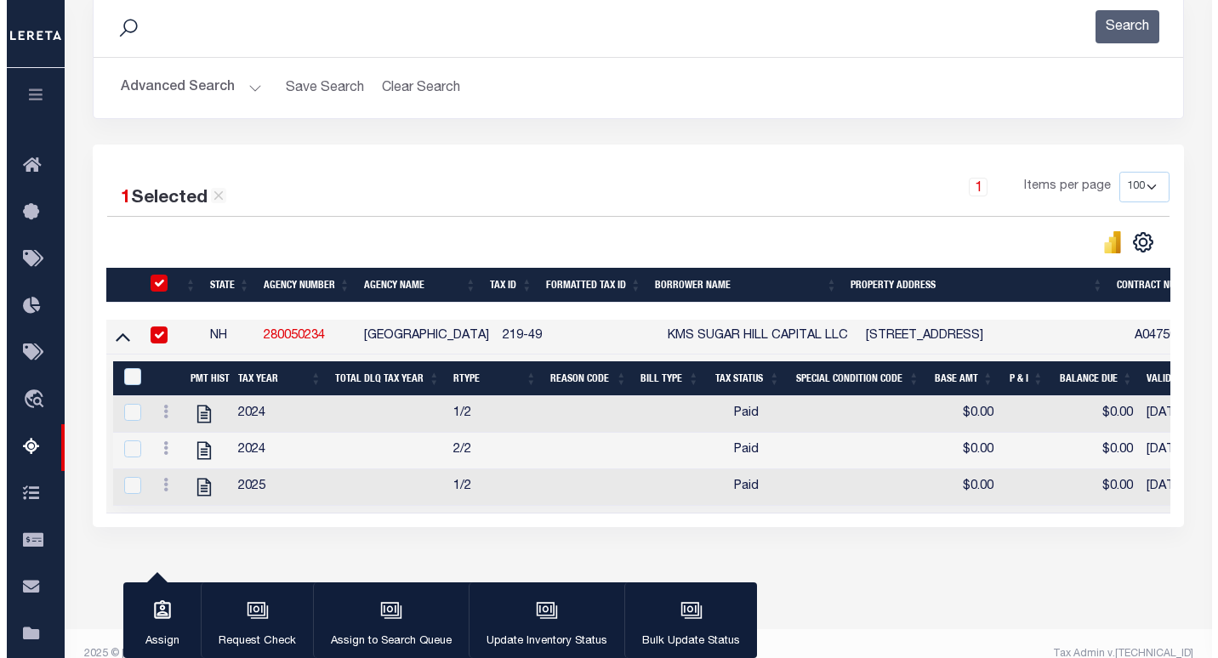
scroll to position [276, 0]
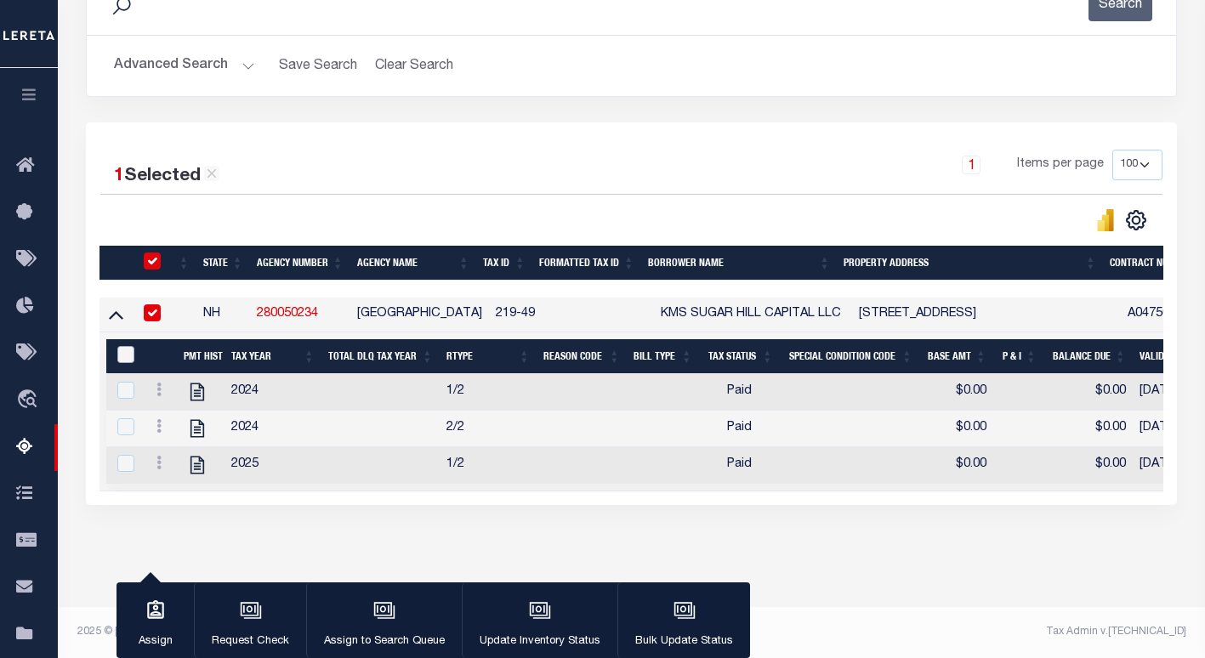
click at [118, 346] on input "&nbsp;" at bounding box center [125, 354] width 17 height 17
checkbox input "true"
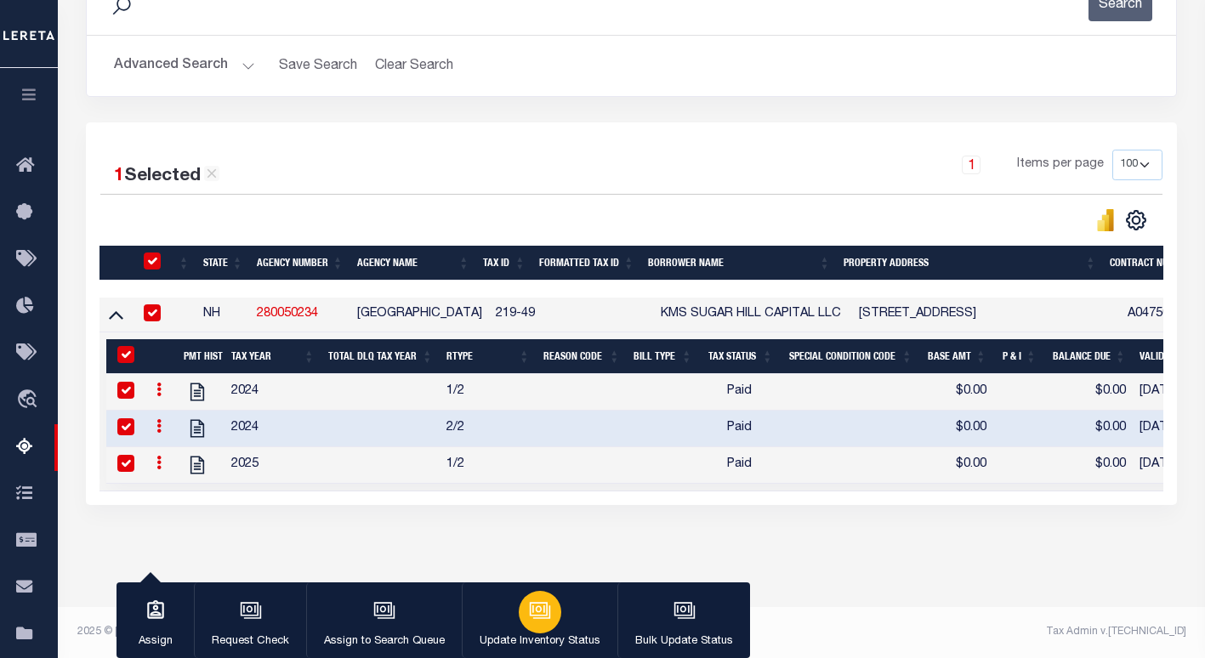
click at [511, 628] on button "Update Inventory Status" at bounding box center [540, 621] width 156 height 77
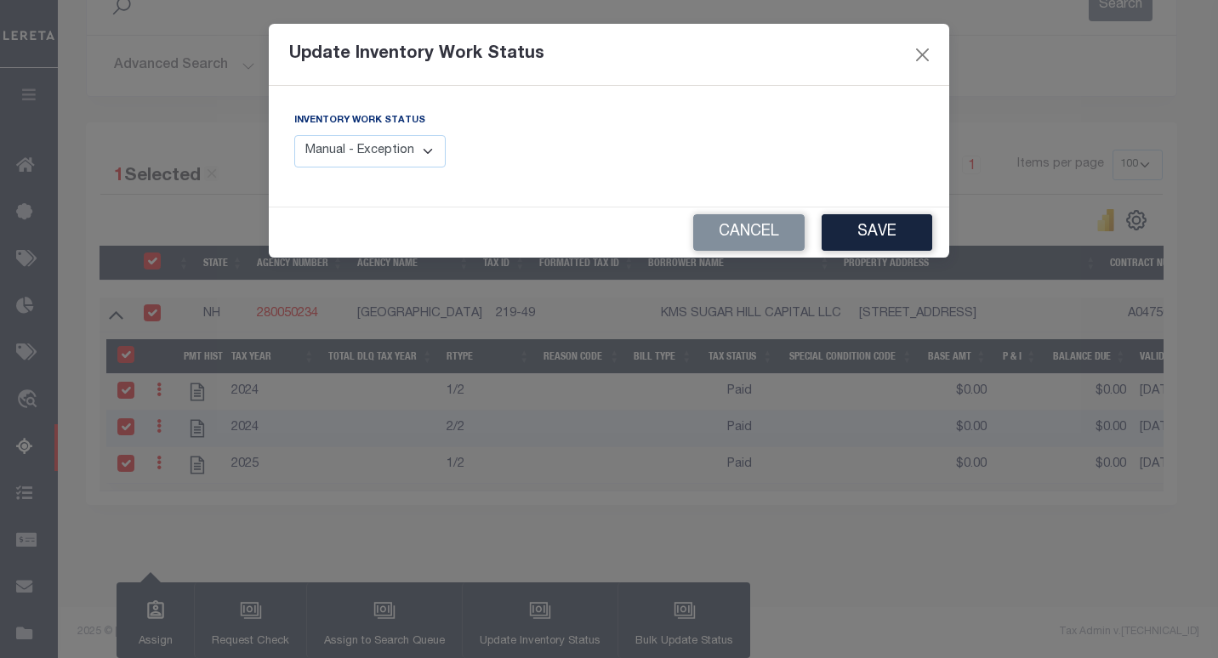
drag, startPoint x: 372, startPoint y: 147, endPoint x: 368, endPoint y: 164, distance: 17.5
click at [372, 147] on select "Manual - Exception Pended - Awaiting Search Late Add Exception Completed" at bounding box center [369, 151] width 151 height 33
select select "4"
click at [294, 135] on select "Manual - Exception Pended - Awaiting Search Late Add Exception Completed" at bounding box center [369, 151] width 151 height 33
click at [852, 234] on button "Save" at bounding box center [876, 232] width 111 height 37
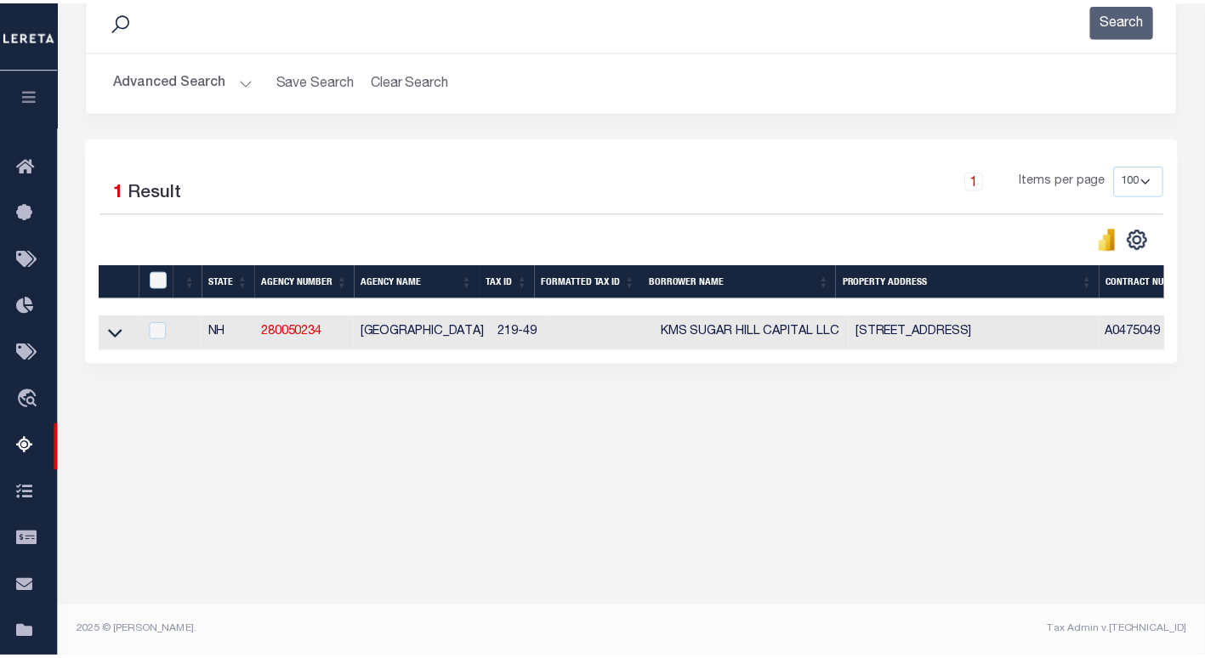
scroll to position [243, 0]
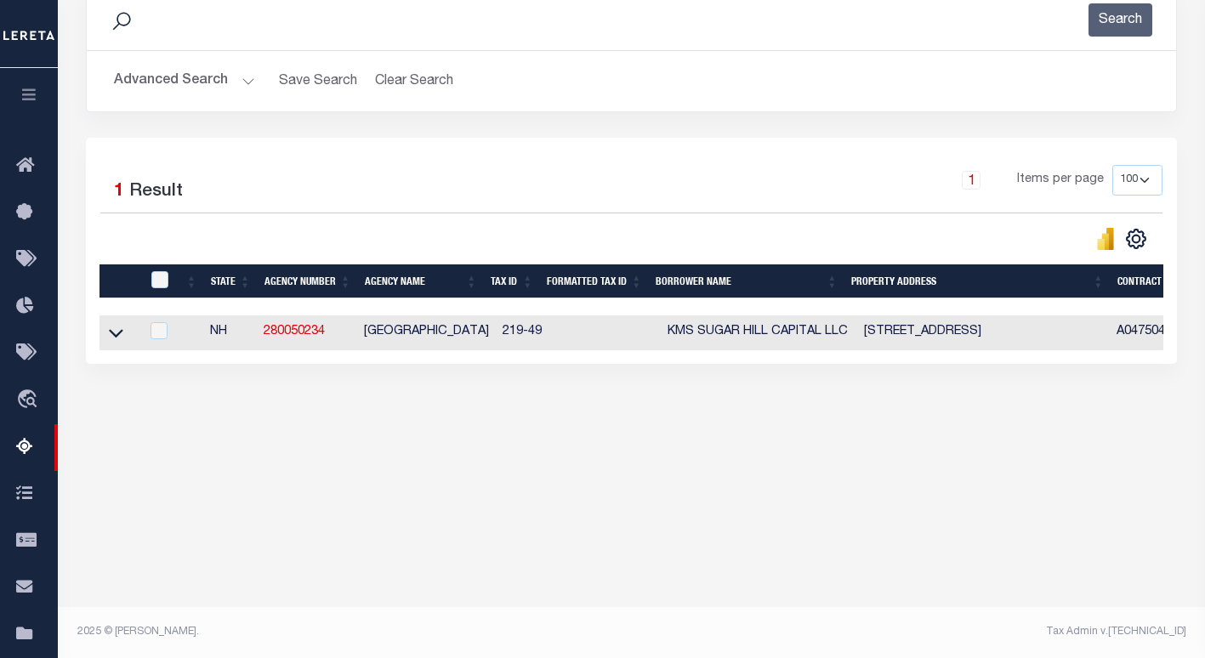
click at [206, 79] on button "Advanced Search" at bounding box center [184, 81] width 141 height 33
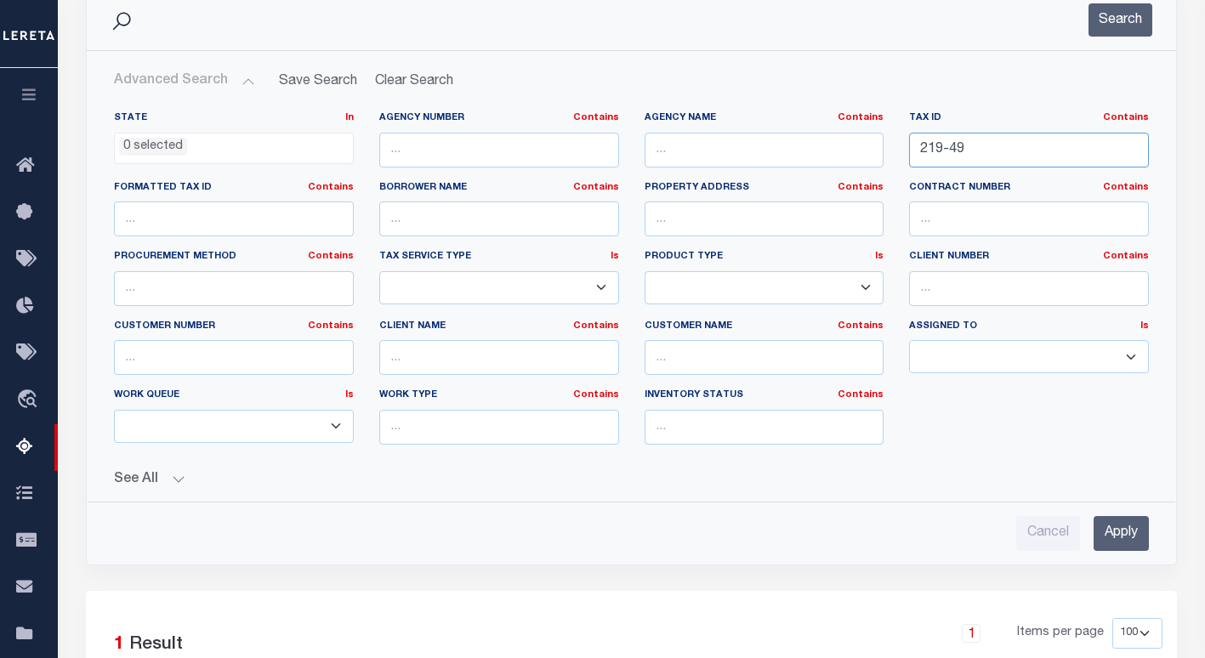
click at [960, 154] on input "219-49" at bounding box center [1029, 150] width 240 height 35
paste input "1917-0185-0000-01"
type input "1917-0185-0000-01"
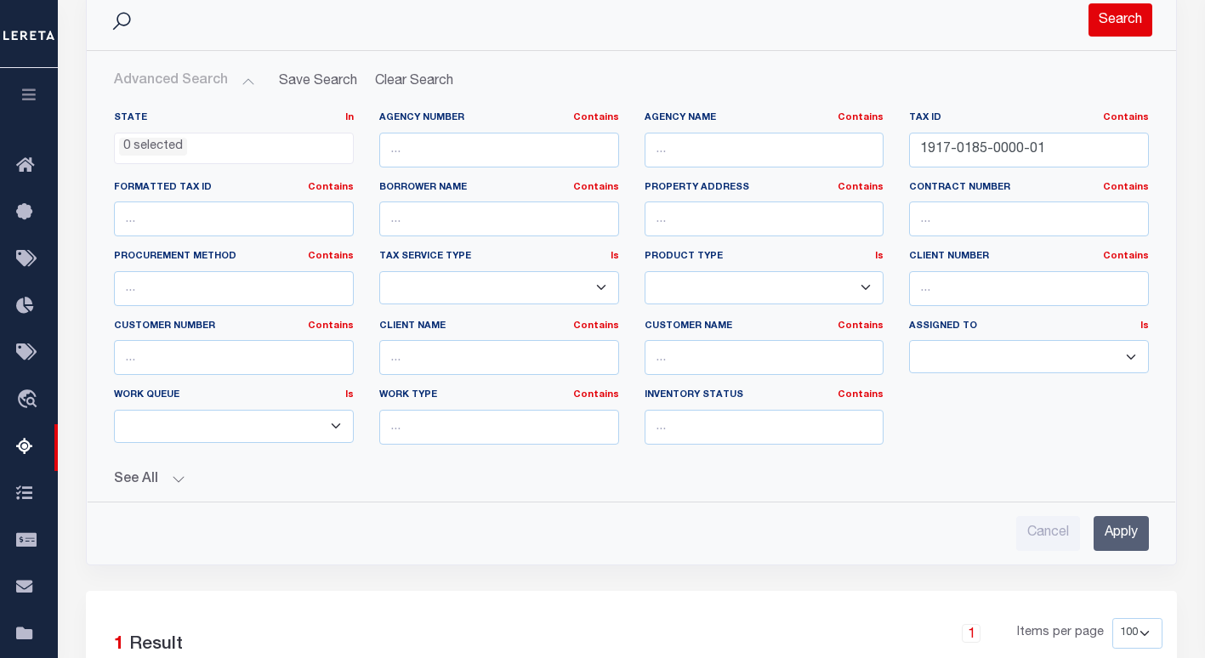
click at [1117, 19] on button "Search" at bounding box center [1121, 19] width 64 height 33
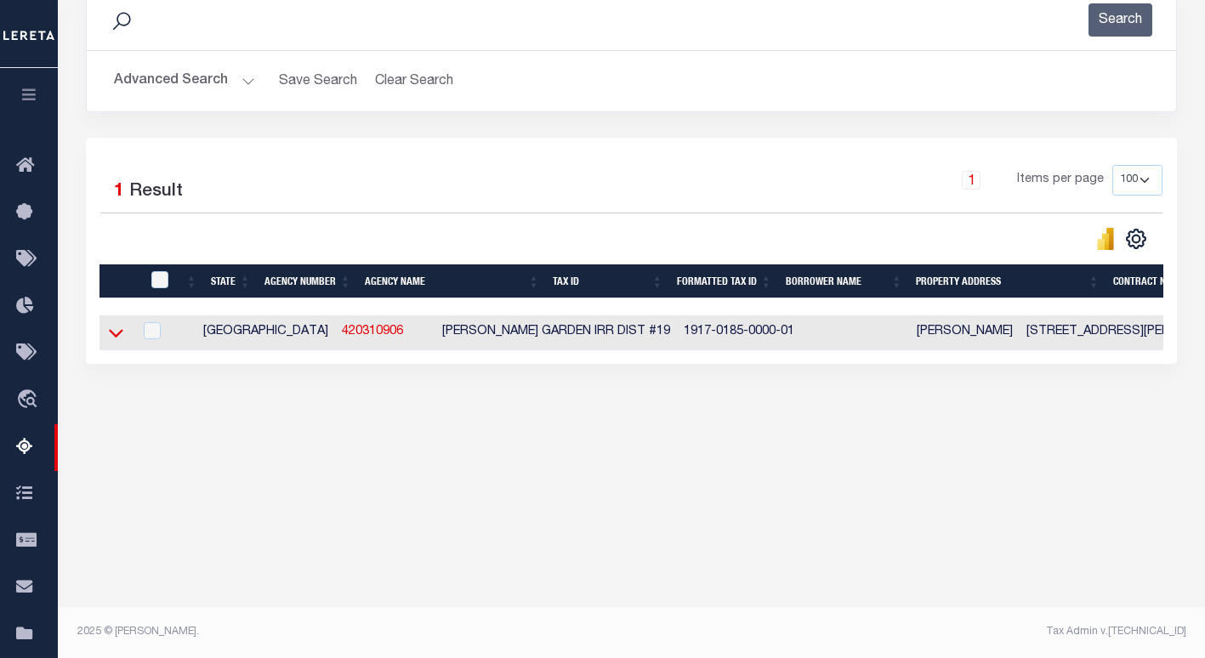
click at [118, 336] on icon at bounding box center [116, 333] width 14 height 18
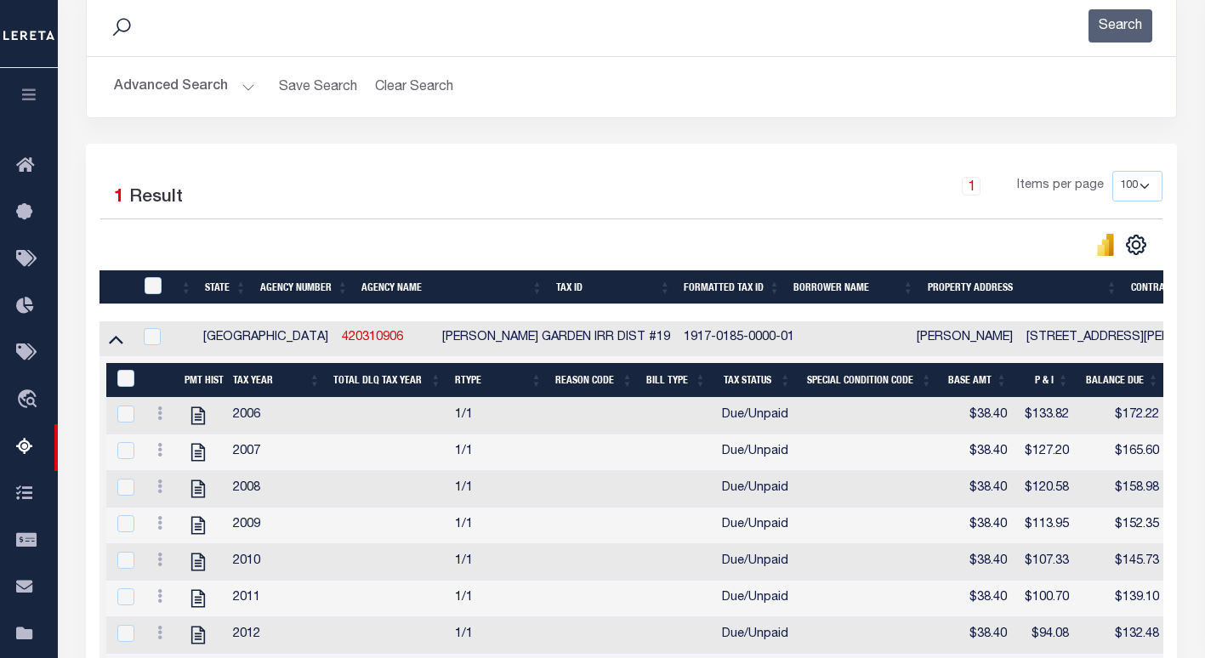
scroll to position [191, 0]
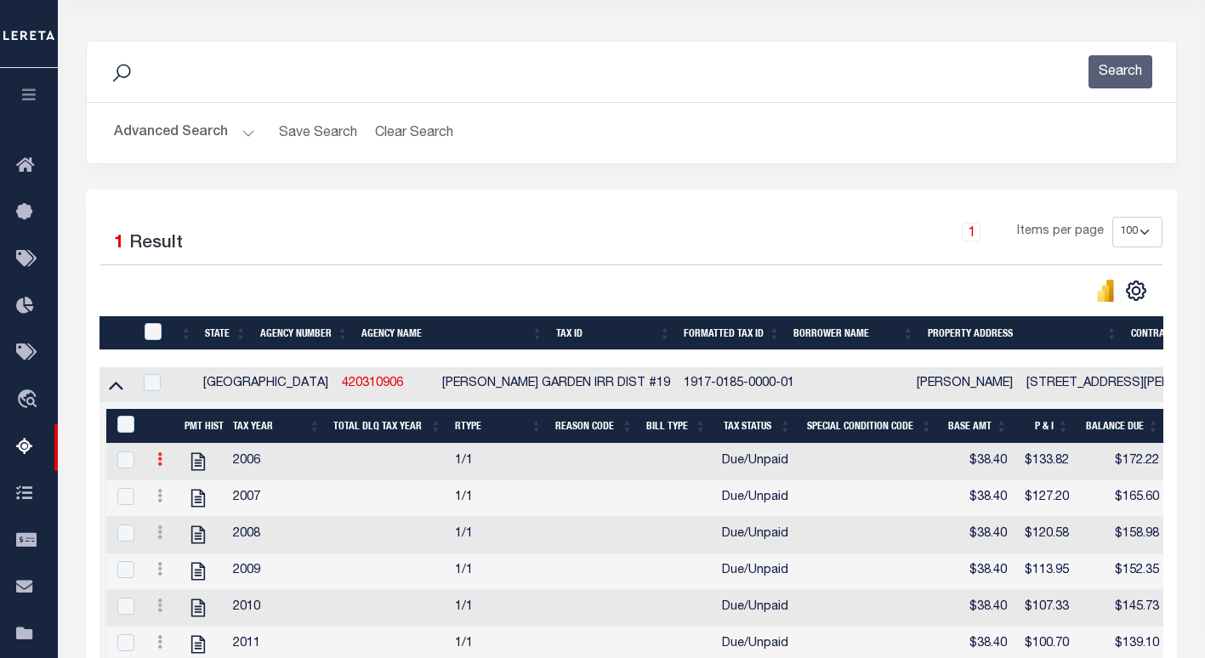
click at [157, 462] on icon at bounding box center [159, 459] width 5 height 14
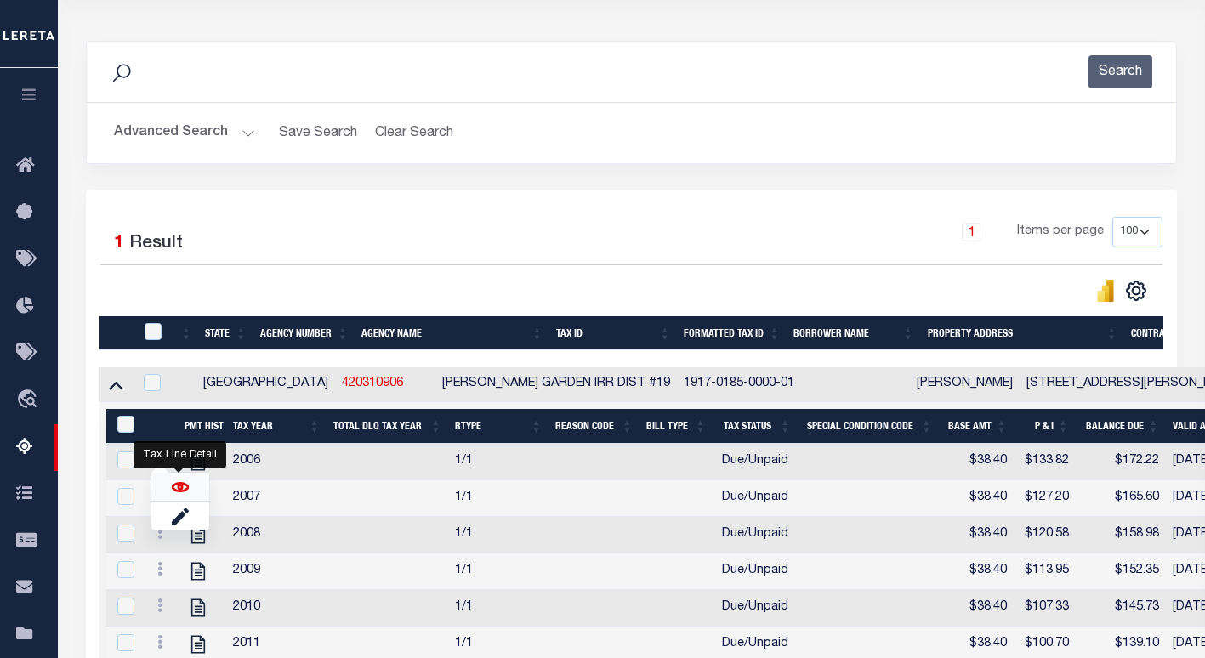
click at [178, 491] on img "" at bounding box center [180, 487] width 17 height 17
checkbox input "false"
checkbox input "true"
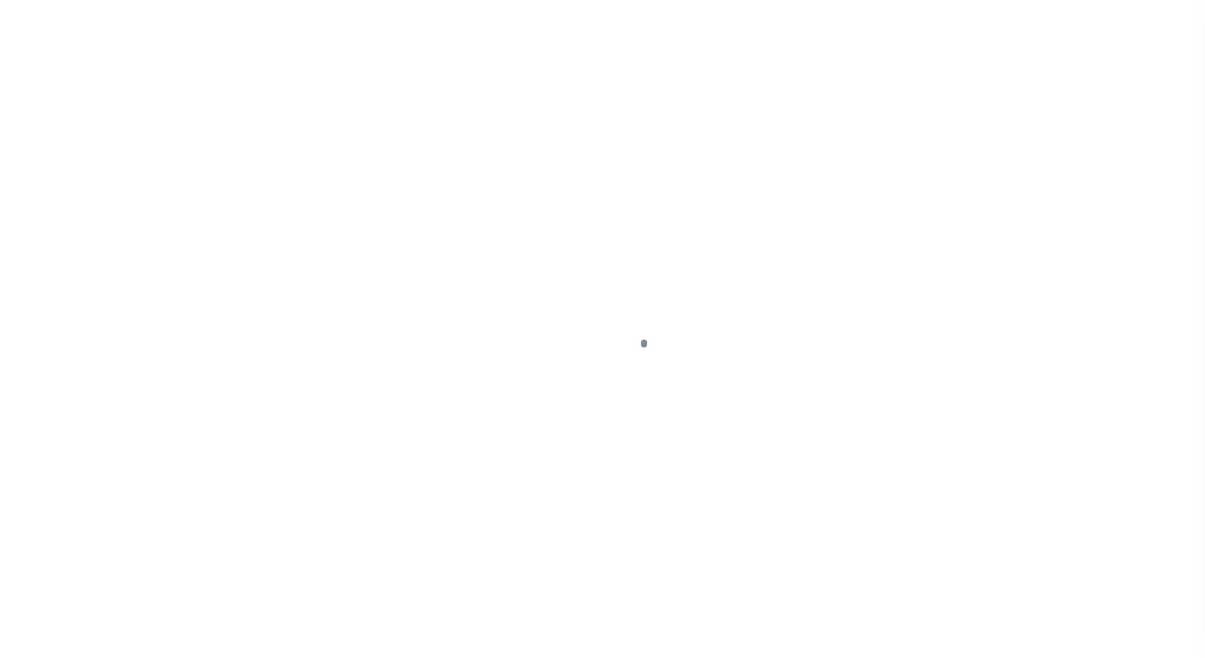
select select "DUE"
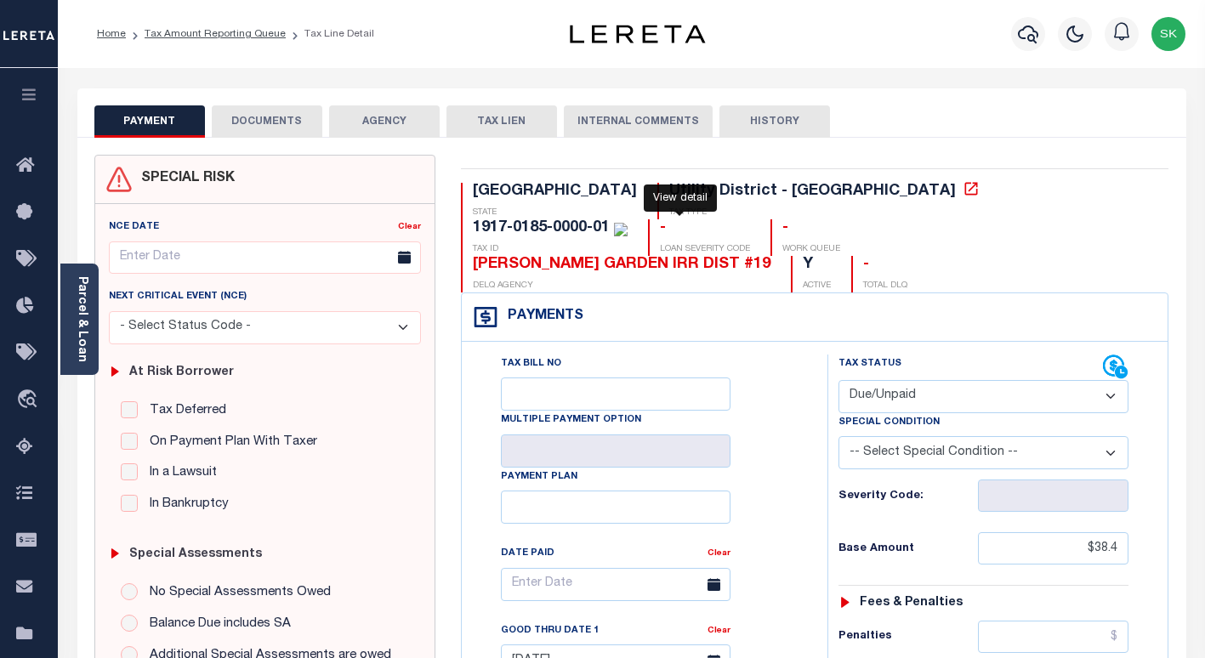
click at [964, 190] on icon at bounding box center [970, 188] width 13 height 13
click at [169, 31] on link "Tax Amount Reporting Queue" at bounding box center [215, 34] width 141 height 10
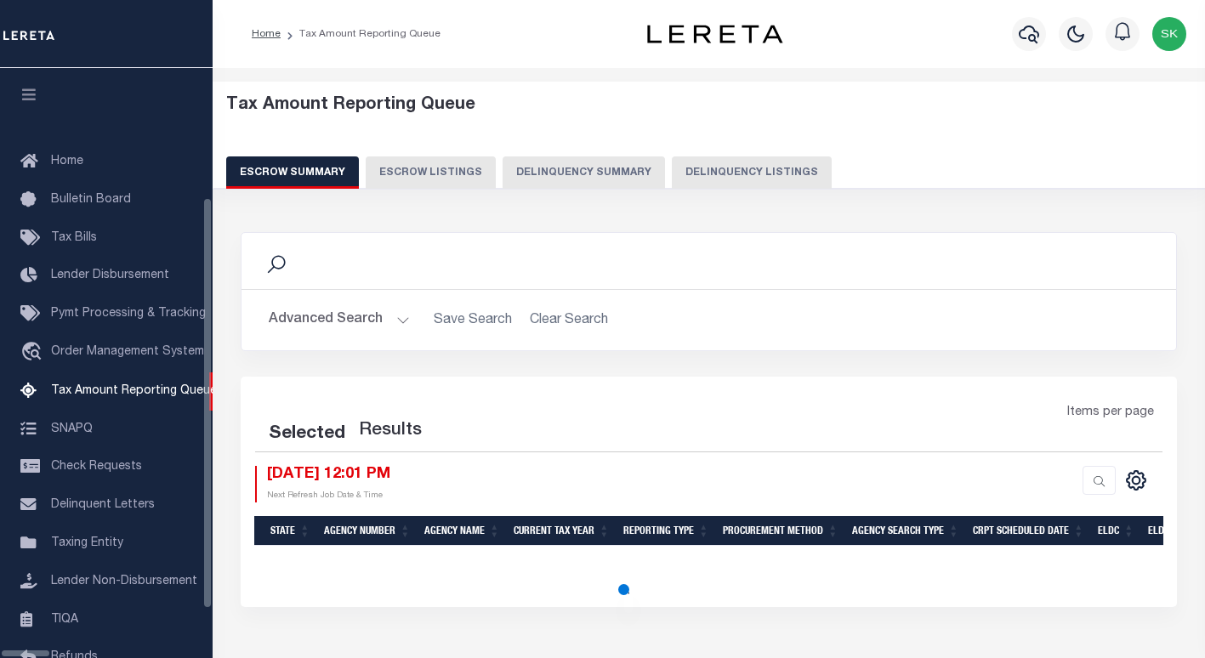
click at [735, 168] on button "Delinquency Listings" at bounding box center [752, 172] width 160 height 32
select select "100"
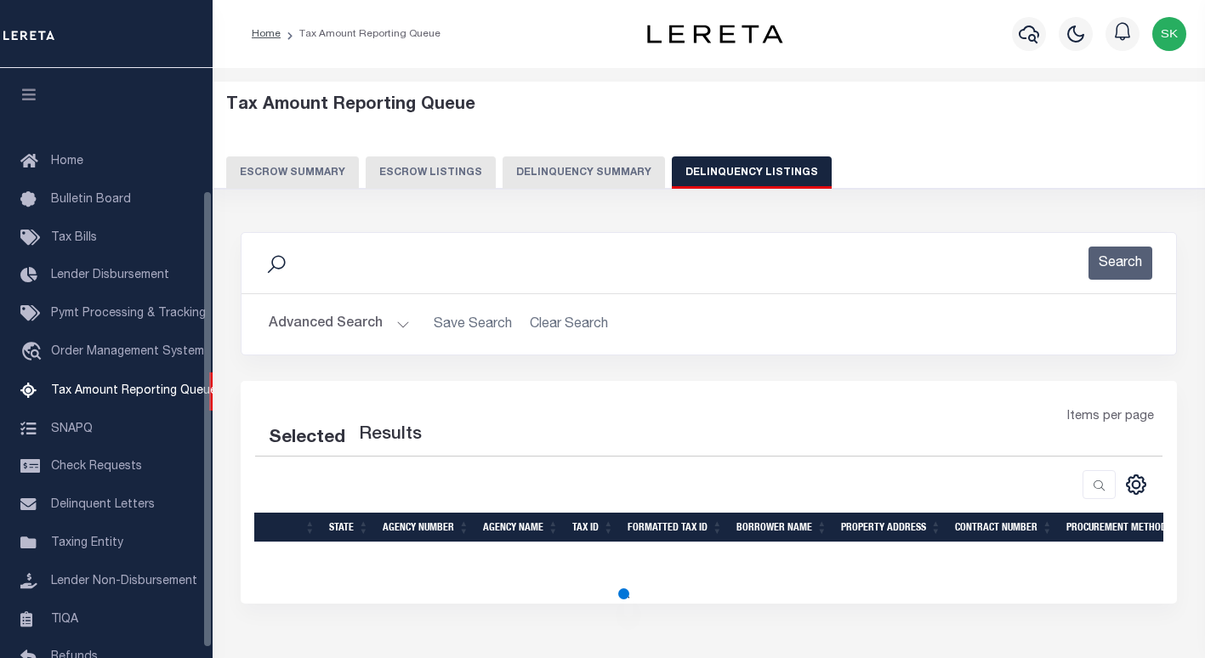
scroll to position [157, 0]
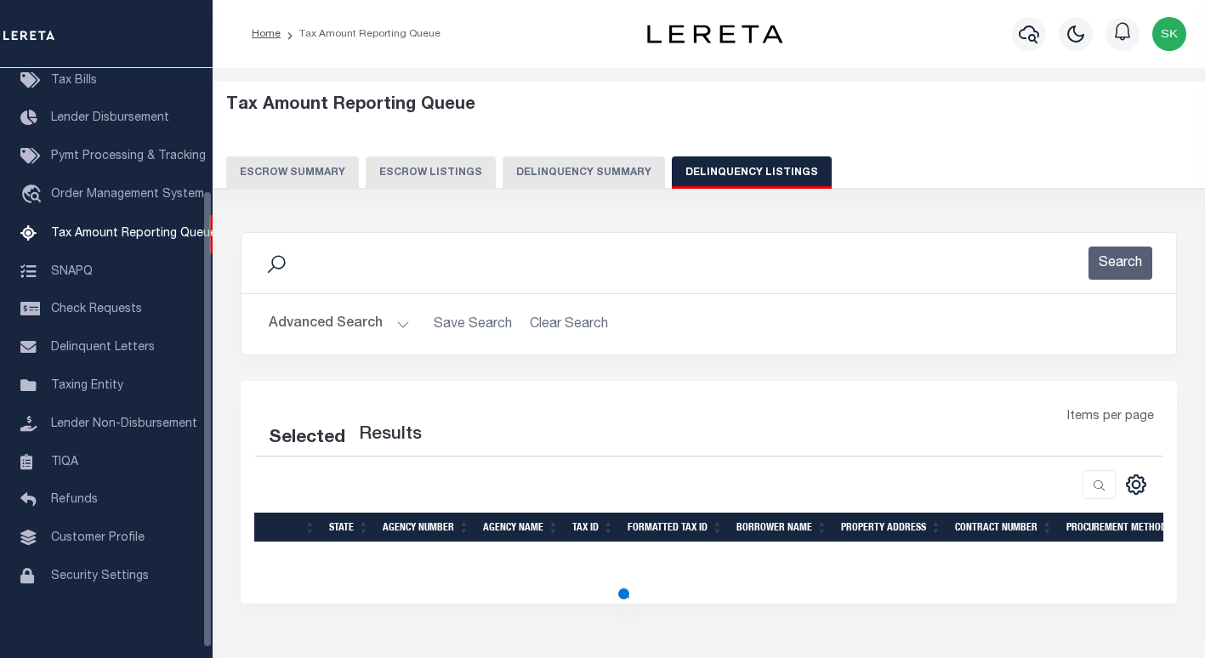
select select "100"
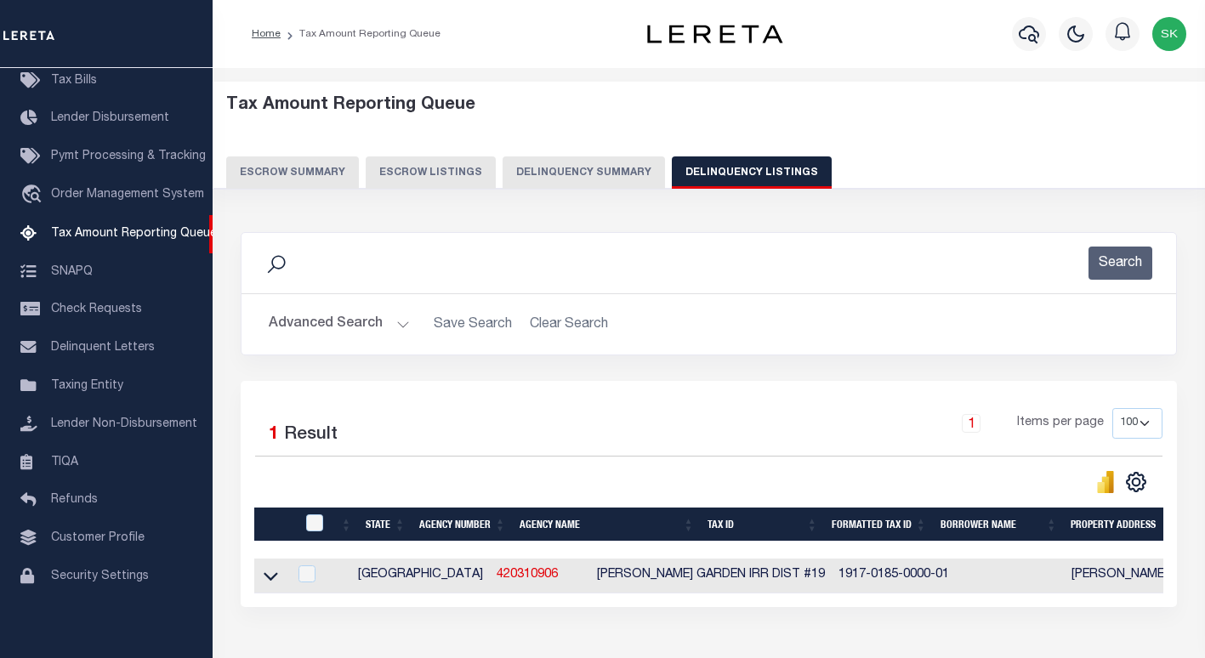
click at [336, 326] on button "Advanced Search" at bounding box center [339, 324] width 141 height 33
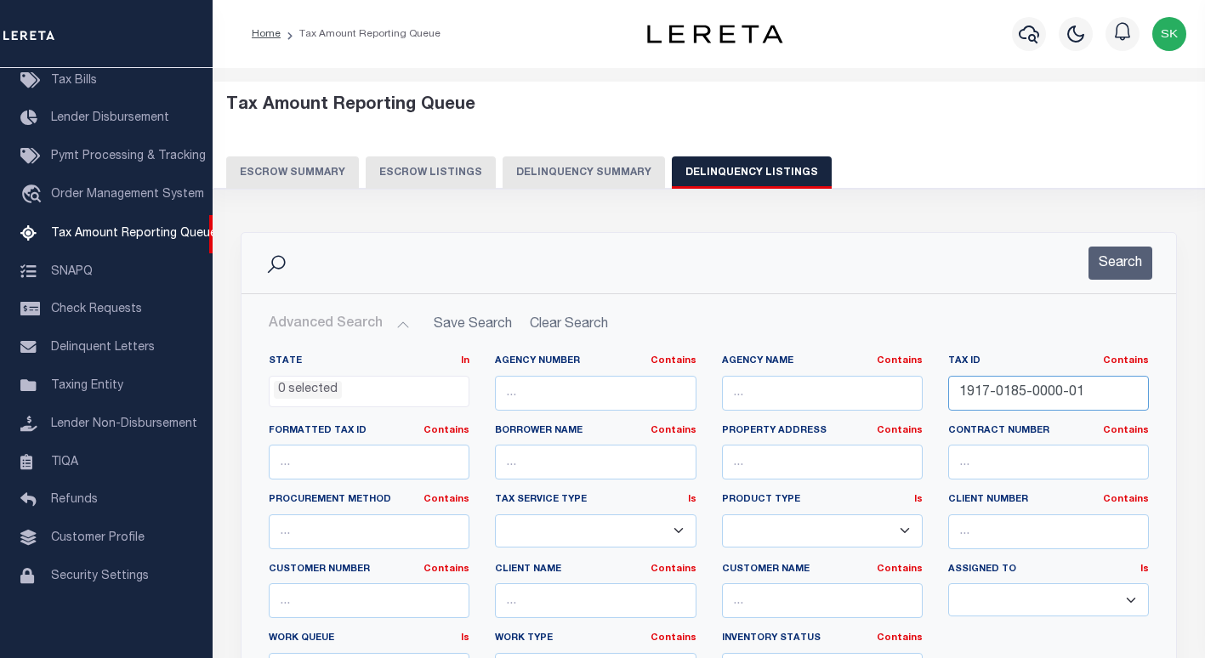
click at [1002, 394] on input "1917-0185-0000-01" at bounding box center [1048, 393] width 201 height 35
paste input "0680420010016"
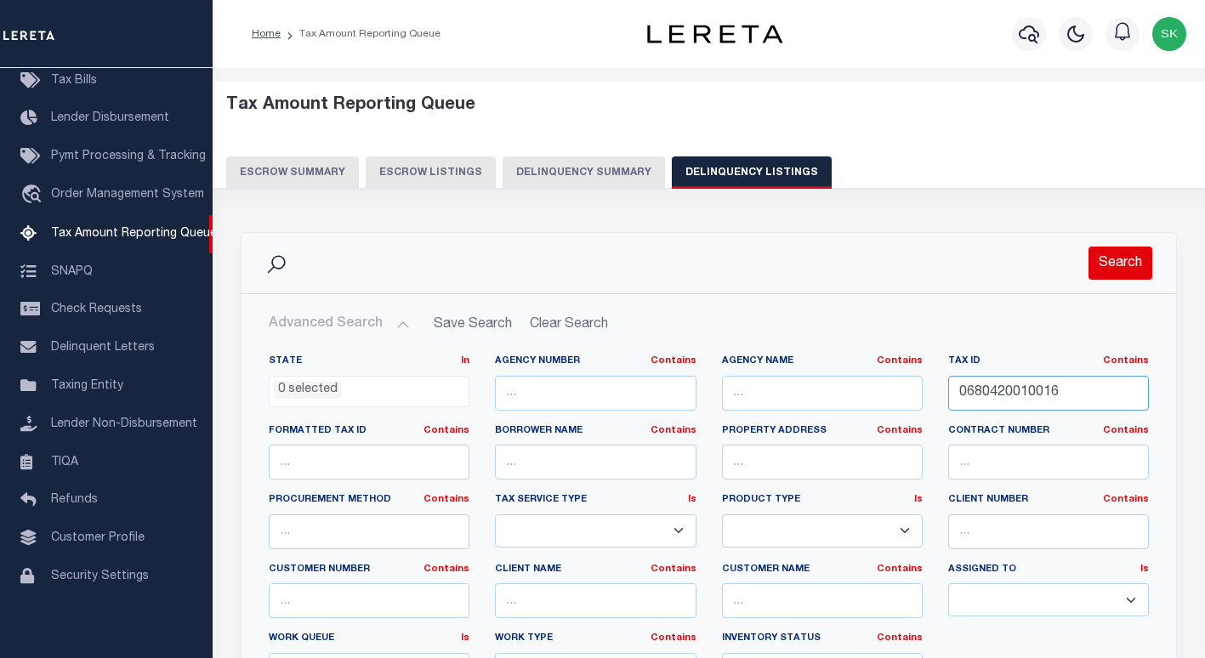
type input "0680420010016"
click at [1130, 260] on button "Search" at bounding box center [1121, 263] width 64 height 33
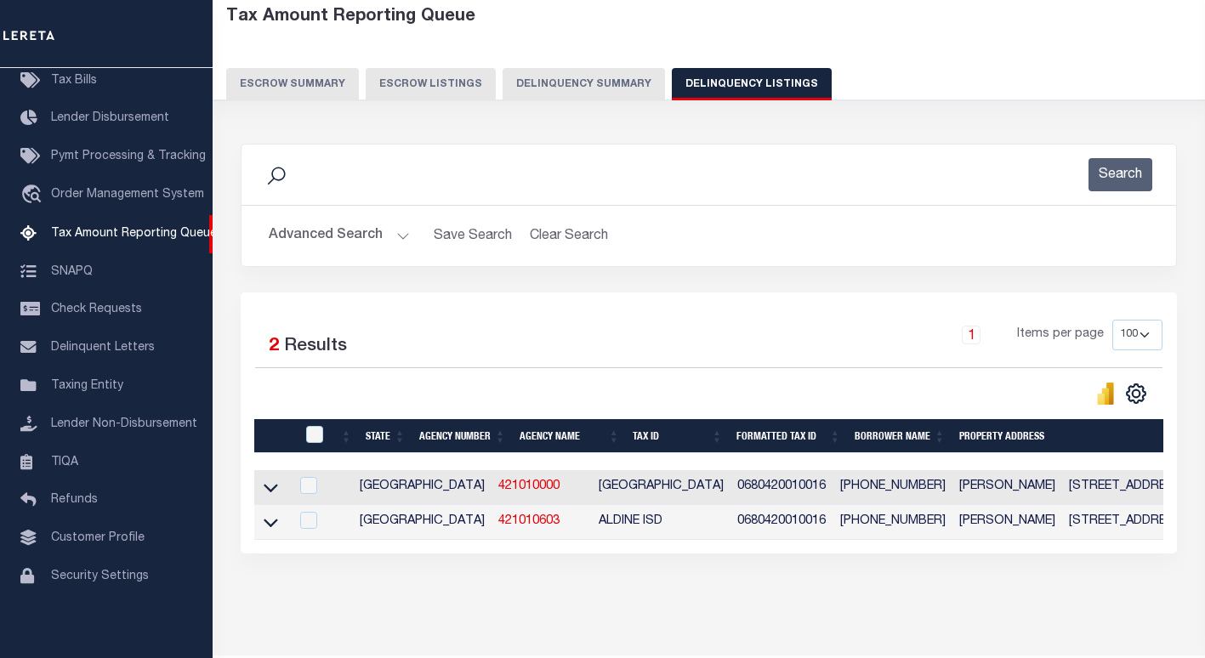
scroll to position [152, 0]
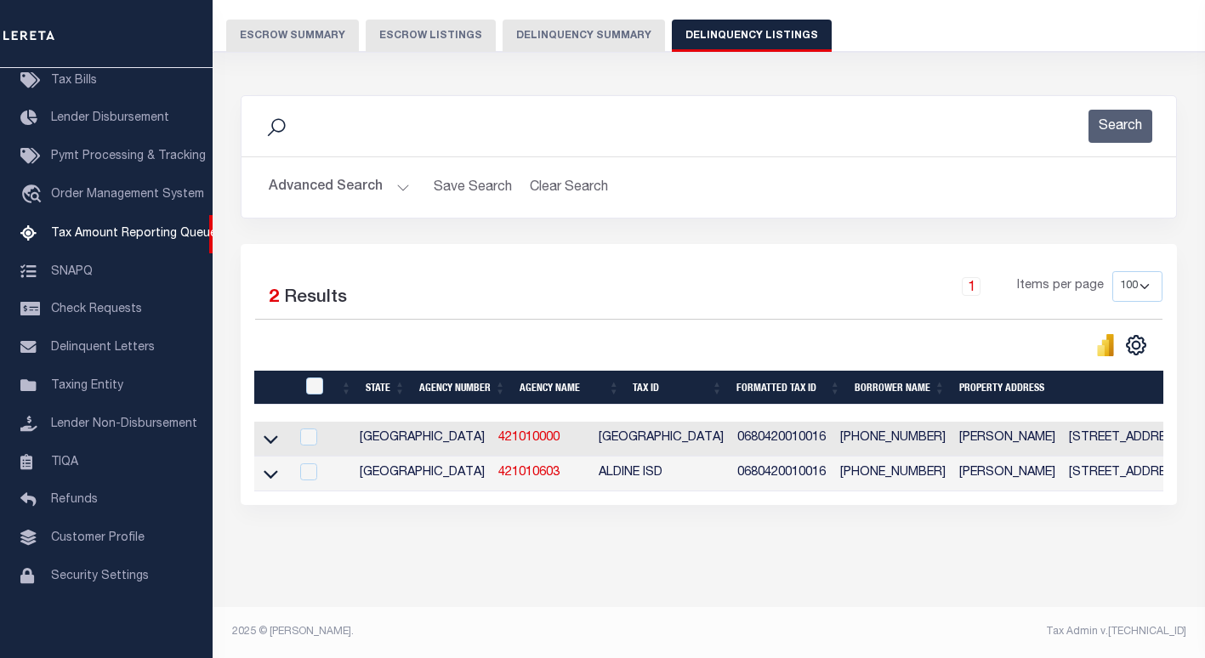
click at [333, 171] on button "Advanced Search" at bounding box center [339, 187] width 141 height 33
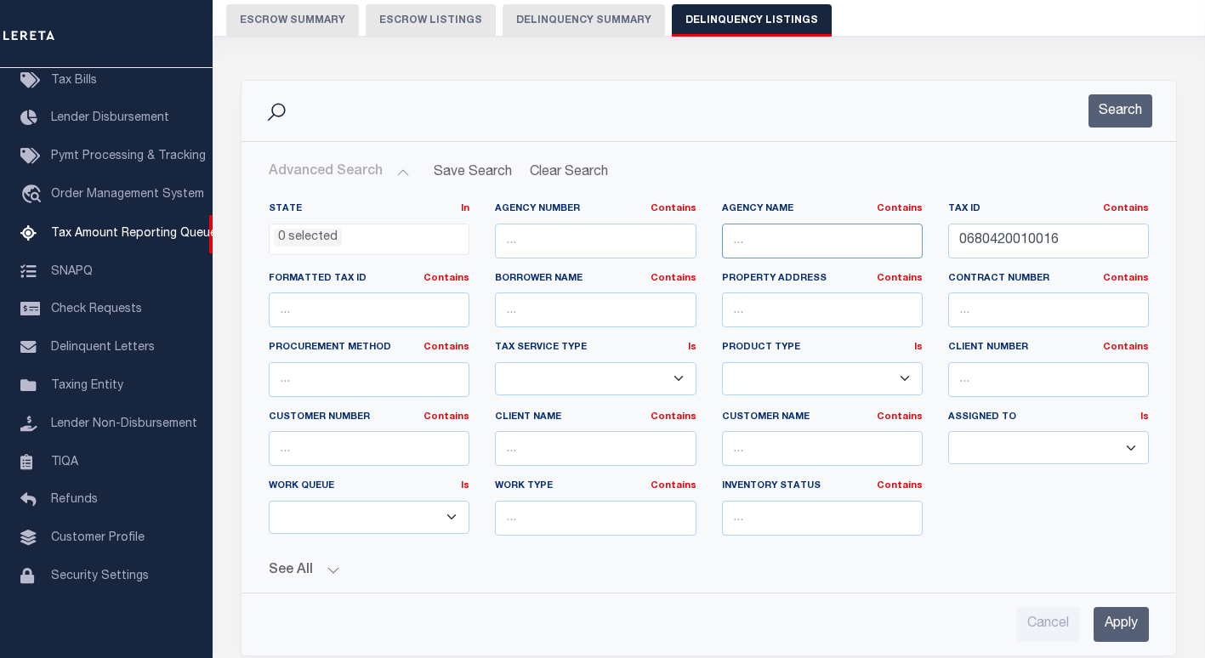
click at [869, 242] on input "text" at bounding box center [822, 241] width 201 height 35
paste input "ALDINE ISD"
type input "ALDINE ISD"
click at [1120, 110] on button "Search" at bounding box center [1121, 110] width 64 height 33
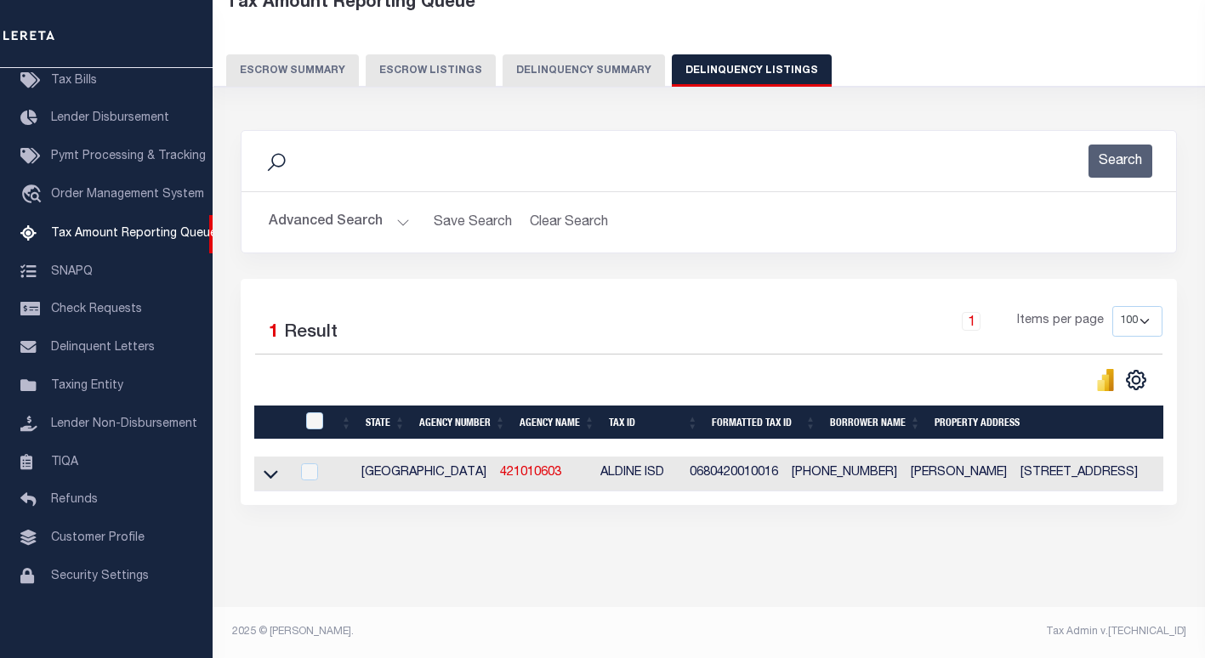
scroll to position [117, 0]
click at [272, 471] on icon at bounding box center [271, 475] width 14 height 9
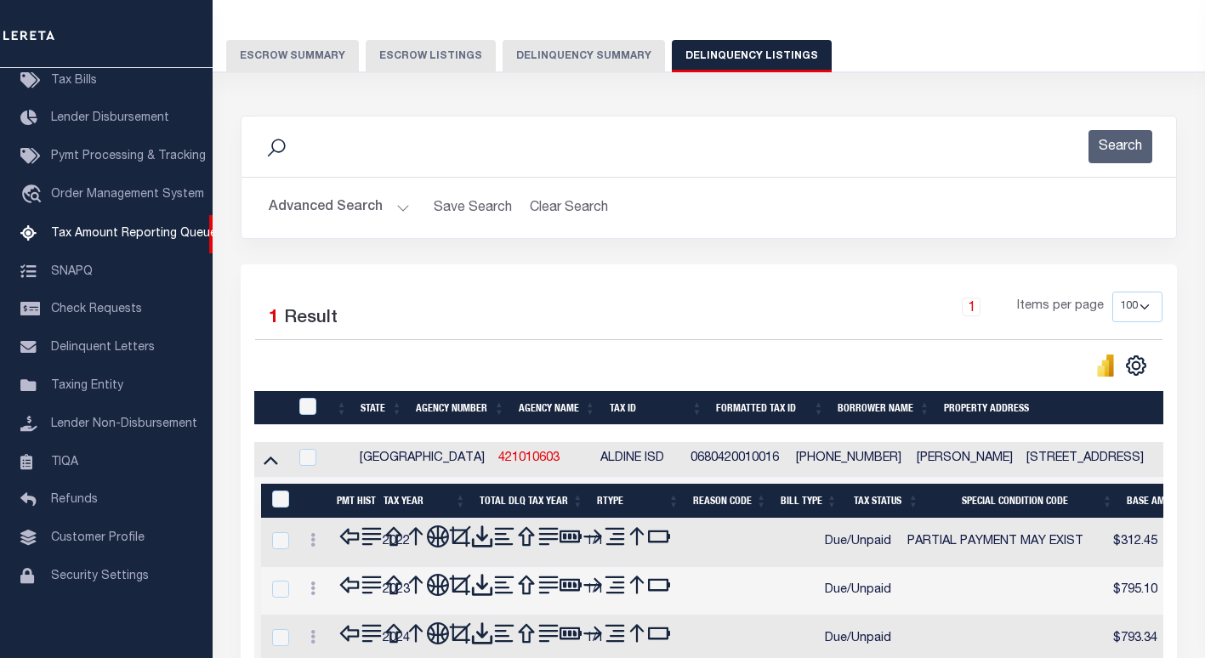
scroll to position [202, 0]
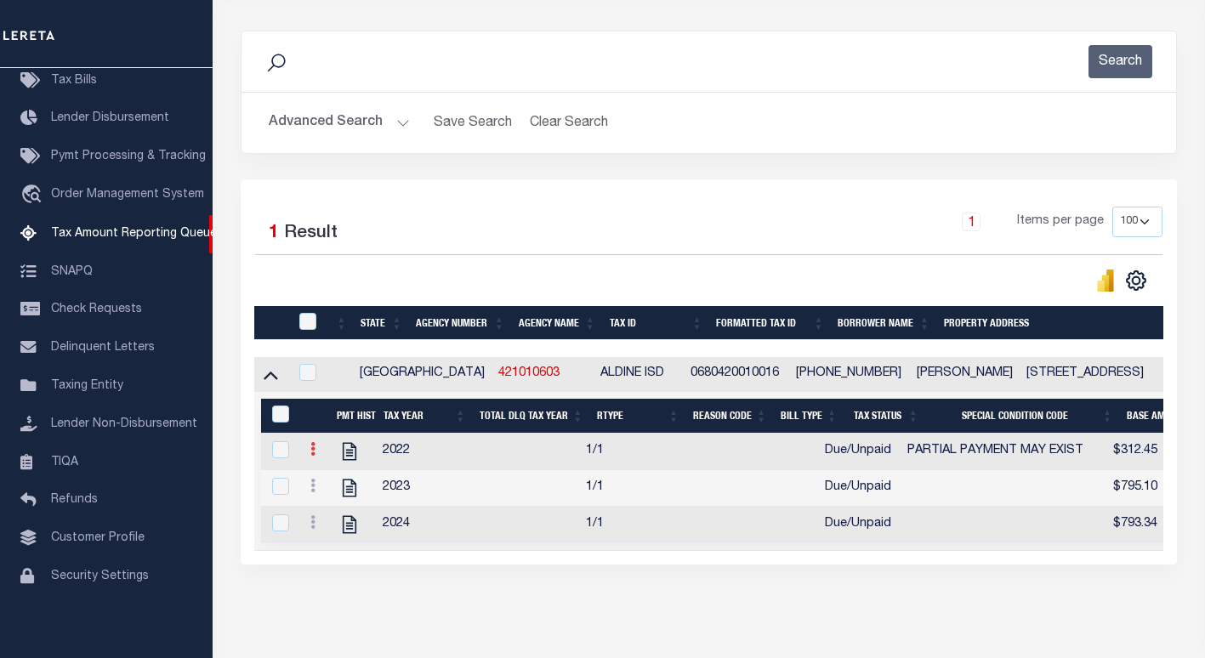
click at [315, 454] on link at bounding box center [313, 452] width 19 height 14
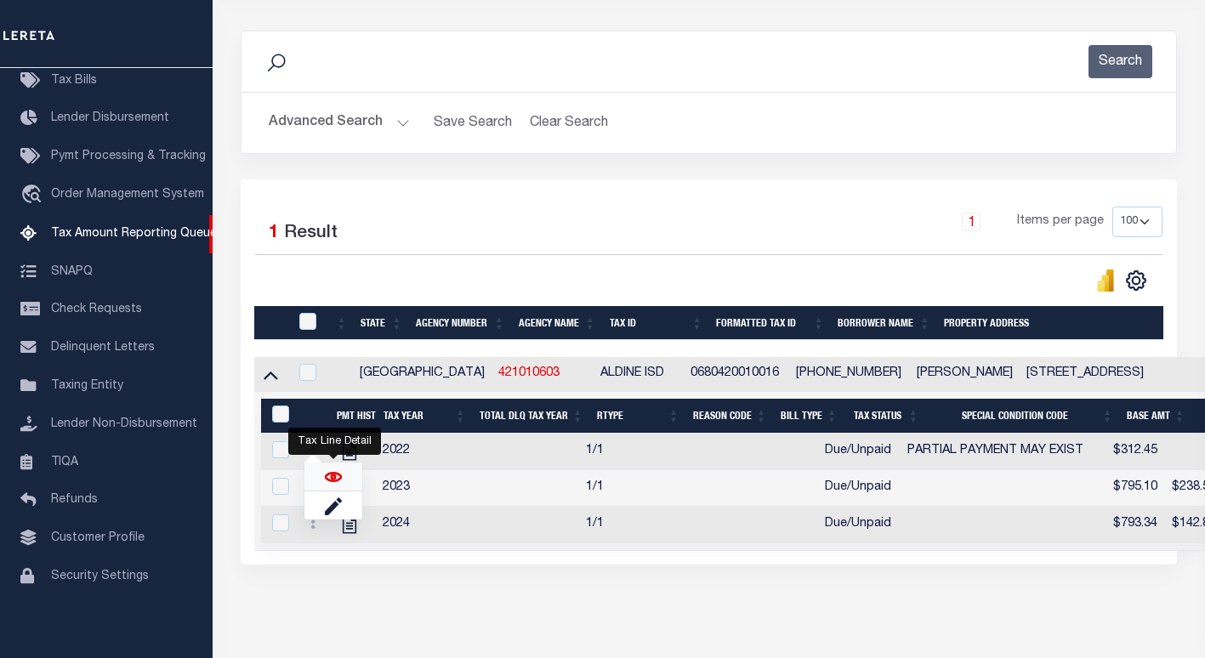
click at [327, 480] on img "" at bounding box center [333, 477] width 17 height 17
checkbox input "true"
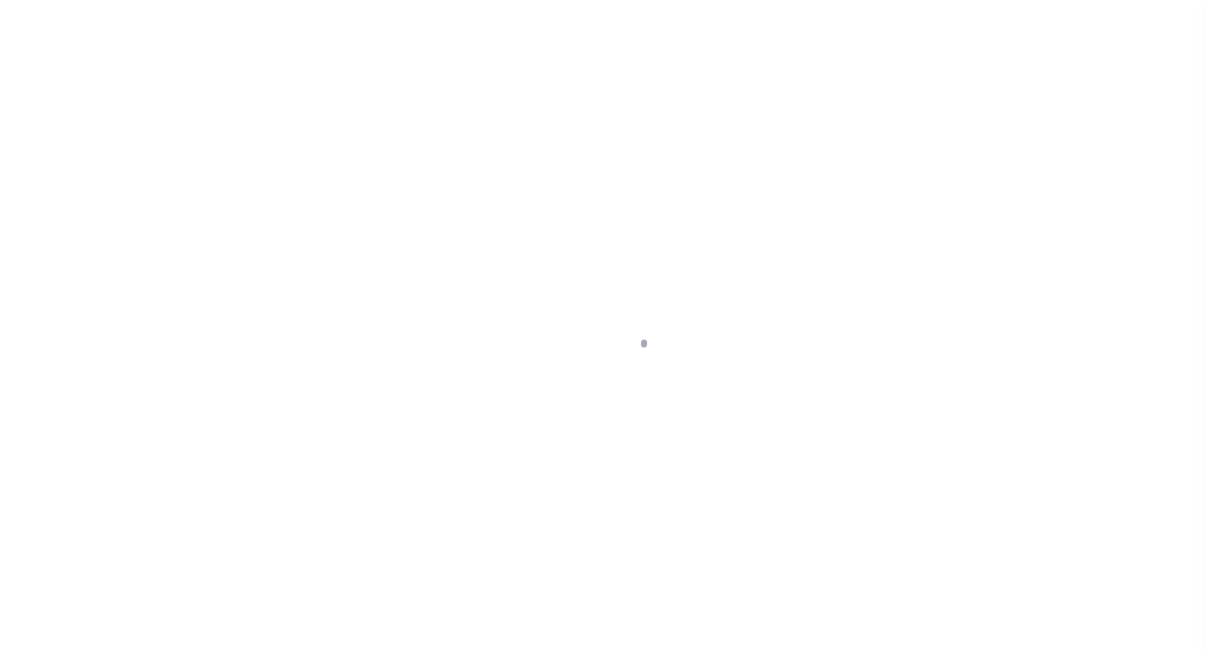
select select "DUE"
select select "15"
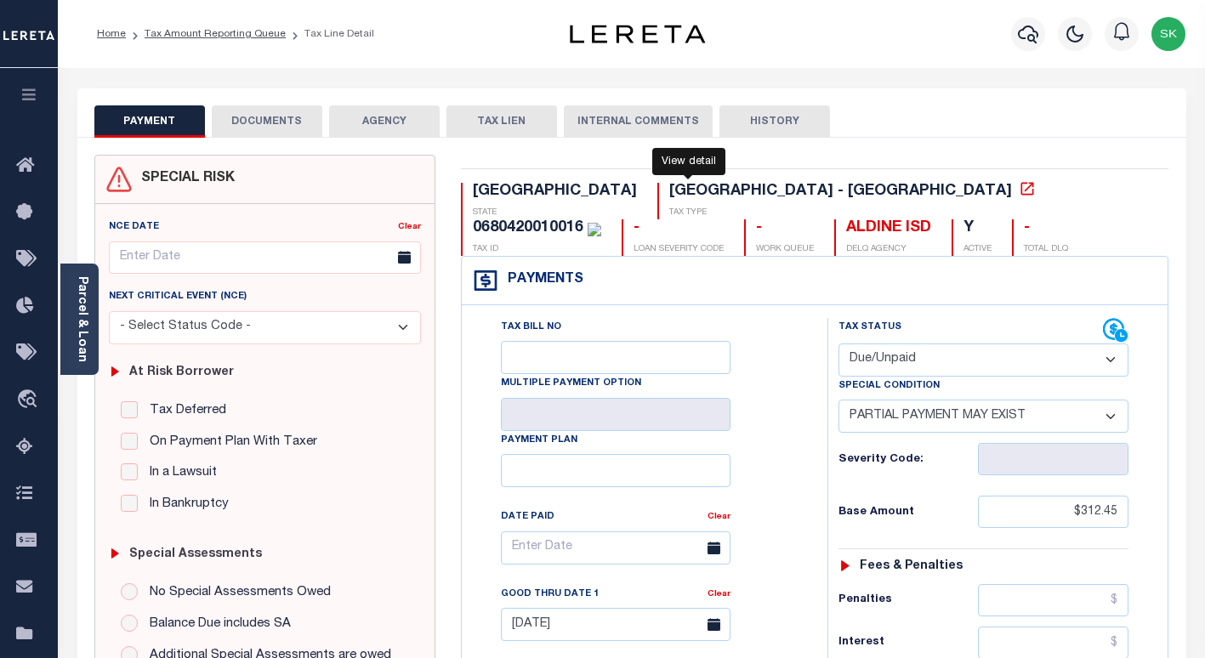
click at [1019, 191] on icon at bounding box center [1027, 188] width 17 height 17
click at [583, 220] on div "0680420010016" at bounding box center [528, 227] width 111 height 15
click at [76, 321] on link "Parcel & Loan" at bounding box center [82, 319] width 12 height 86
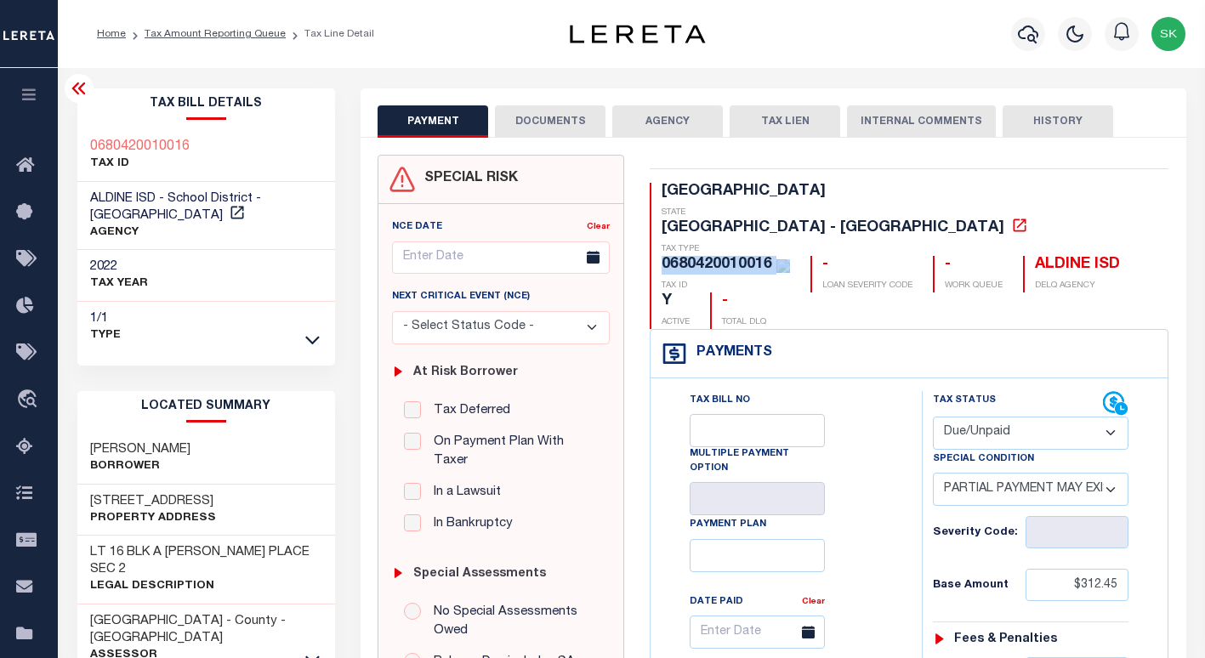
click at [209, 493] on h3 "[STREET_ADDRESS]" at bounding box center [153, 501] width 126 height 17
drag, startPoint x: 191, startPoint y: 485, endPoint x: 90, endPoint y: 483, distance: 101.2
click at [90, 485] on div "[STREET_ADDRESS] Property Address" at bounding box center [206, 511] width 259 height 52
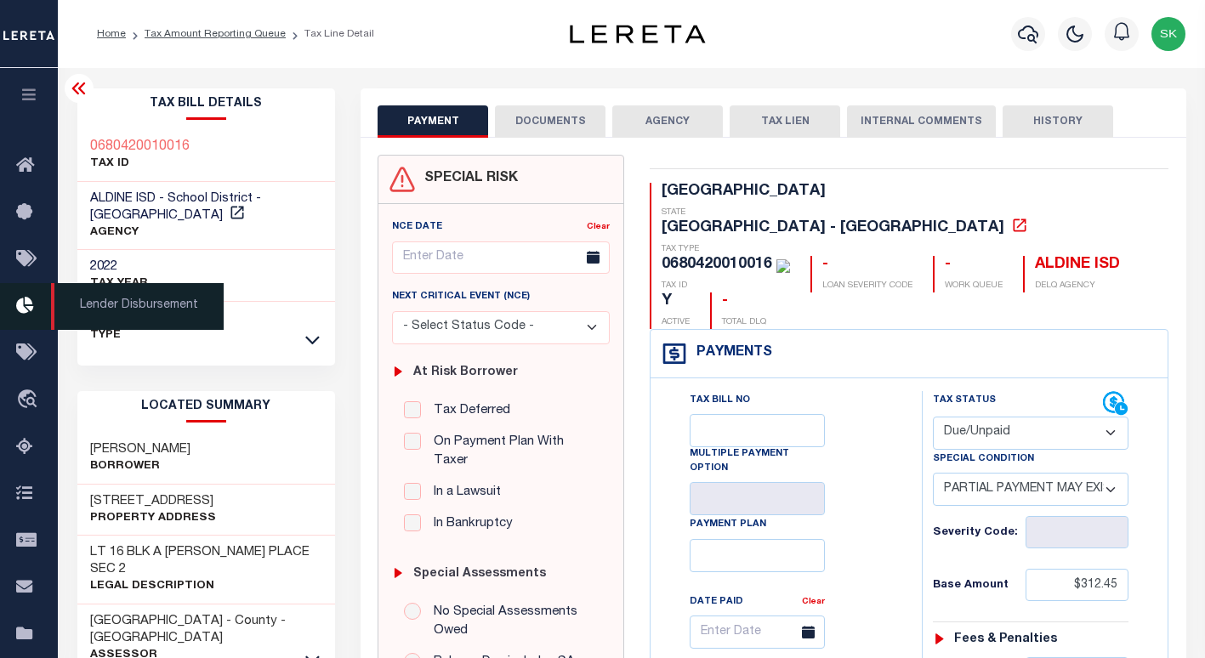
copy h3 "[STREET_ADDRESS]"
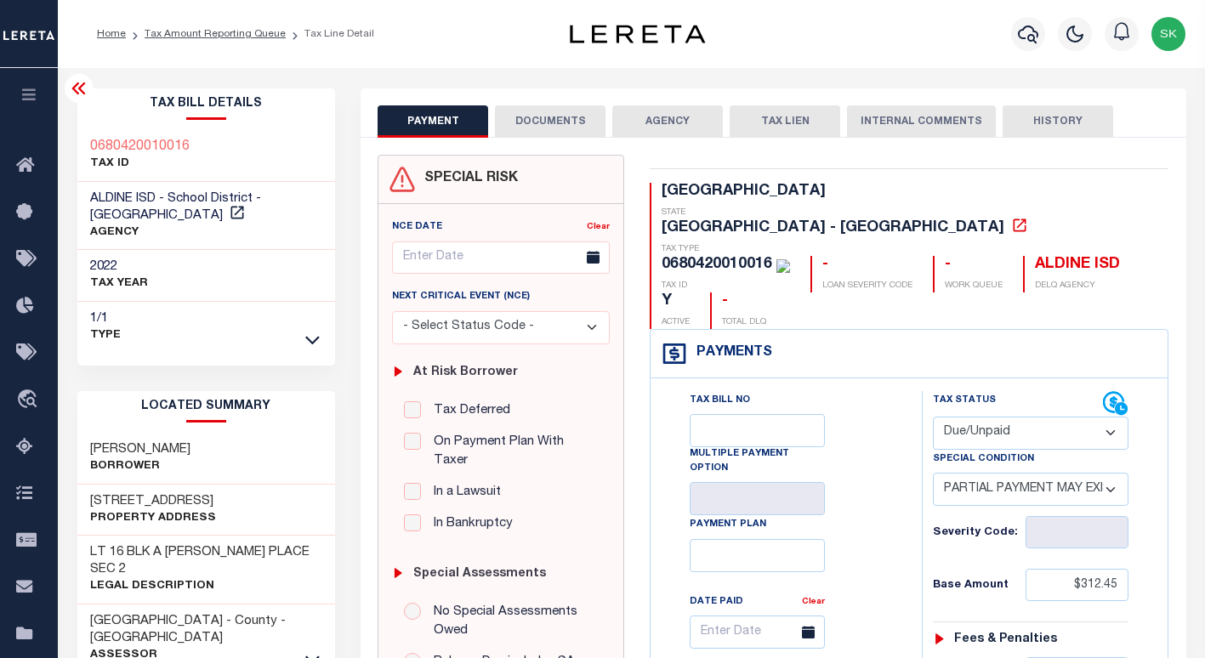
click at [75, 93] on icon at bounding box center [78, 88] width 14 height 12
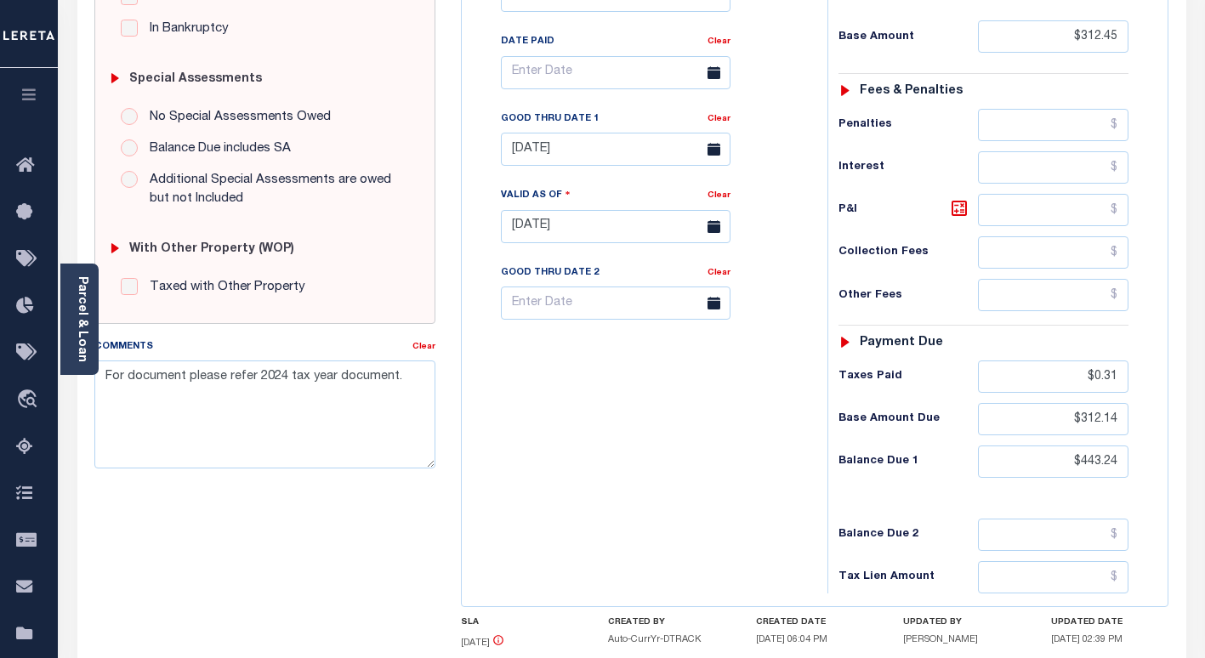
scroll to position [510, 0]
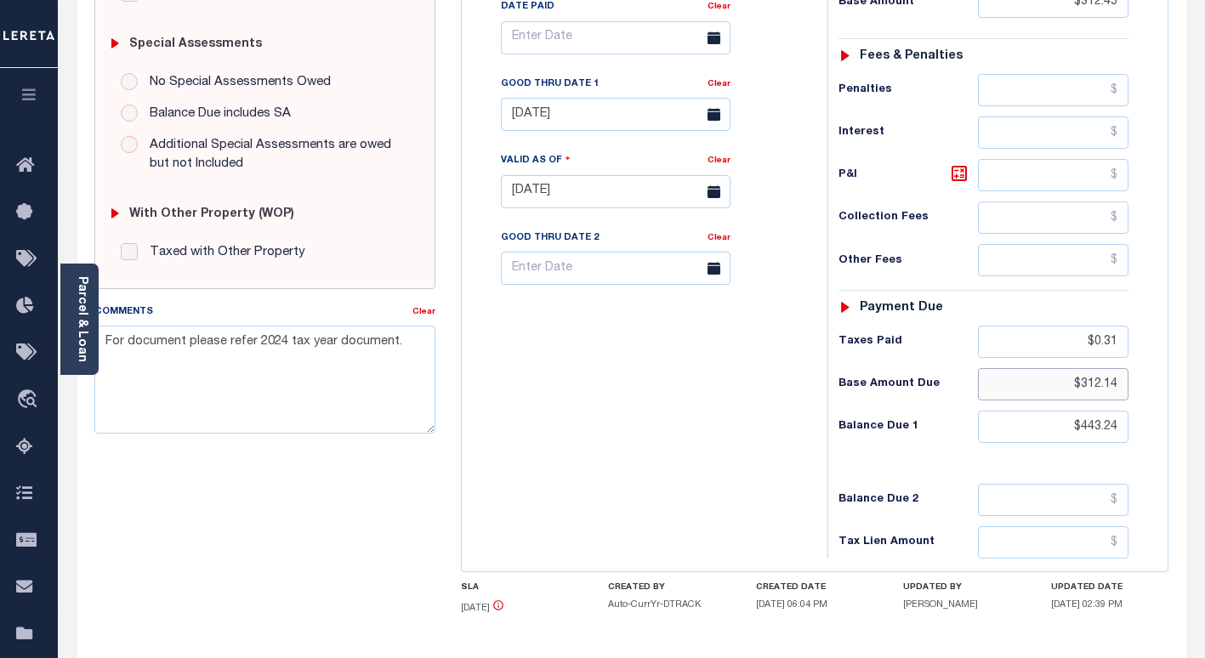
click at [1093, 389] on input "$312.14" at bounding box center [1053, 384] width 151 height 32
paste input "449.48"
type input "$449.48"
type input "[DATE]"
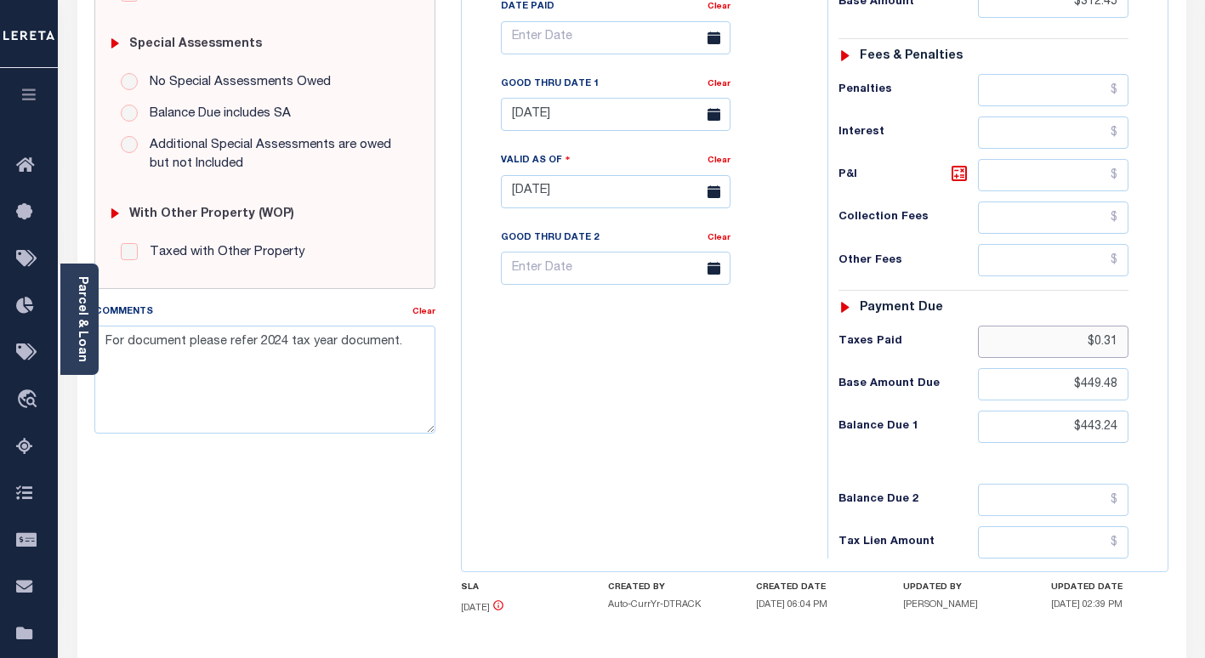
click at [1113, 339] on input "$0.31" at bounding box center [1053, 342] width 151 height 32
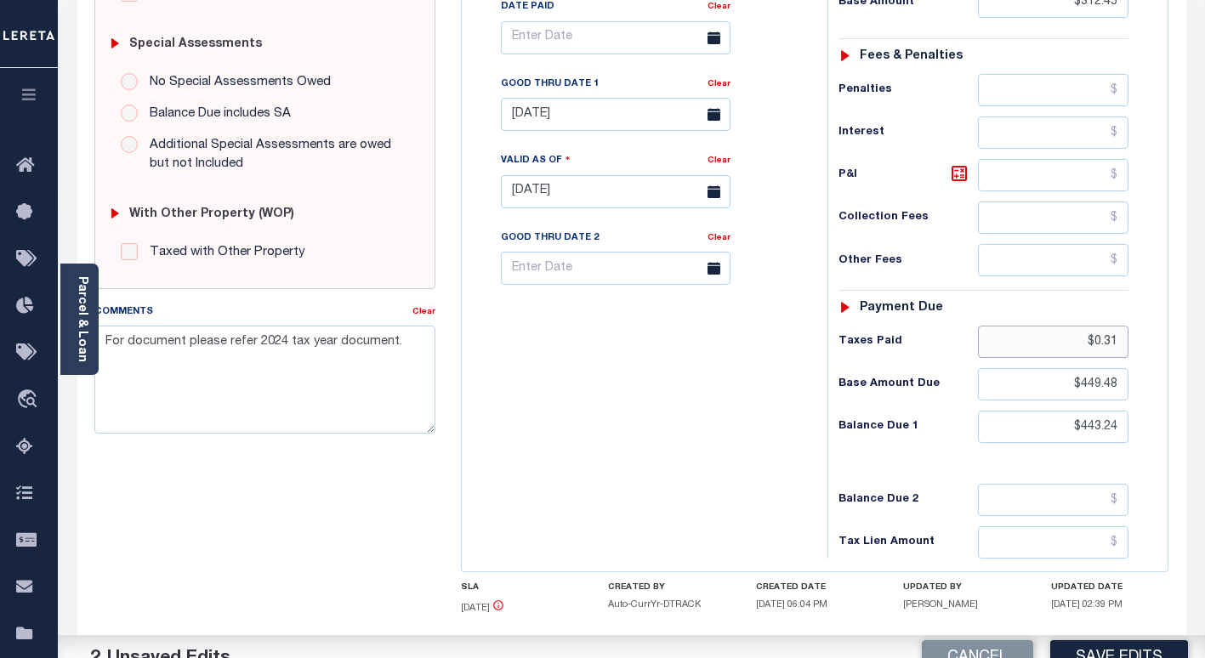
click at [1113, 339] on input "$0.31" at bounding box center [1053, 342] width 151 height 32
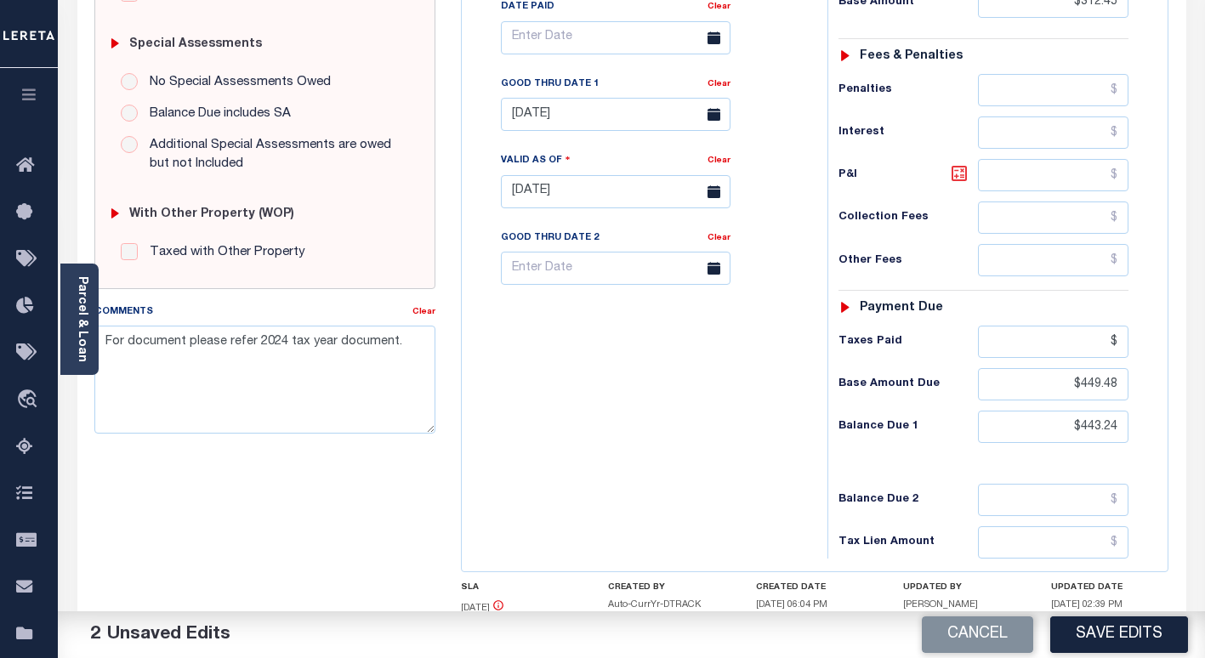
type input "$.00"
click at [963, 174] on icon at bounding box center [959, 173] width 10 height 10
type input "$130.79"
click at [1101, 429] on input "$443.24" at bounding box center [1053, 427] width 151 height 32
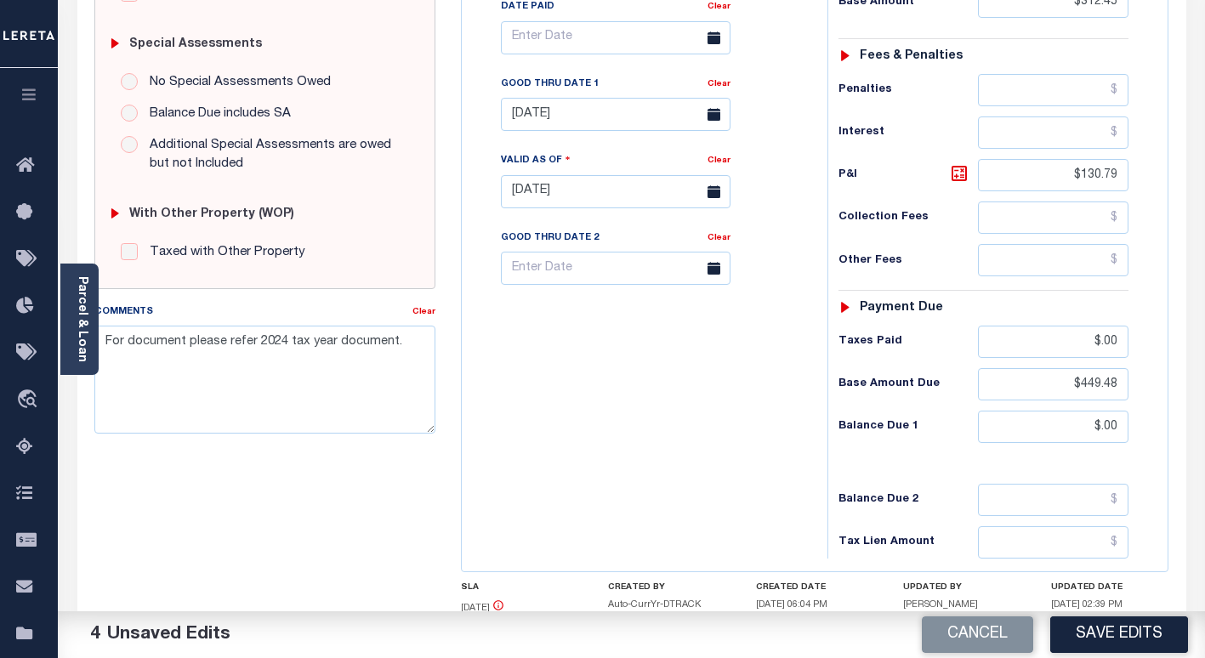
drag, startPoint x: 803, startPoint y: 435, endPoint x: 821, endPoint y: 430, distance: 19.2
click at [805, 433] on div "Tax Bill No Multiple Payment Option Payment Plan Clear" at bounding box center [640, 183] width 349 height 751
click at [1100, 386] on input "$449.48" at bounding box center [1053, 384] width 151 height 32
click at [1096, 426] on input "$.00" at bounding box center [1053, 427] width 151 height 32
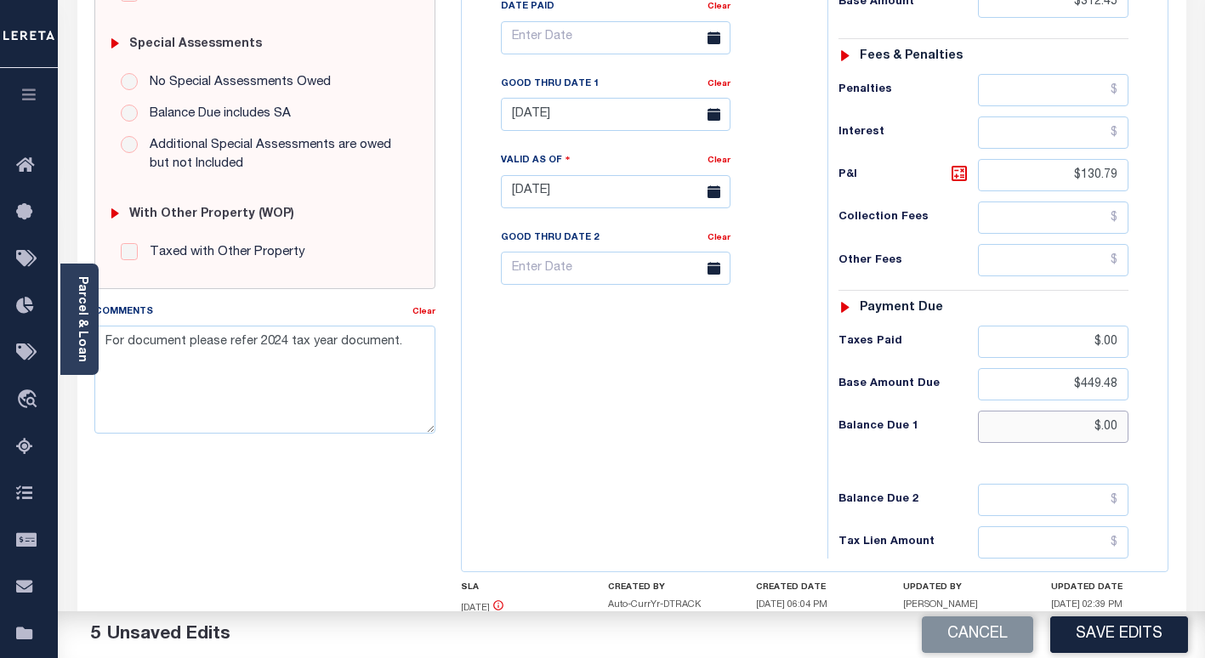
click at [1096, 426] on input "$.00" at bounding box center [1053, 427] width 151 height 32
paste input "449.48"
type input "$449.40"
click at [1102, 380] on input "$449.48" at bounding box center [1053, 384] width 151 height 32
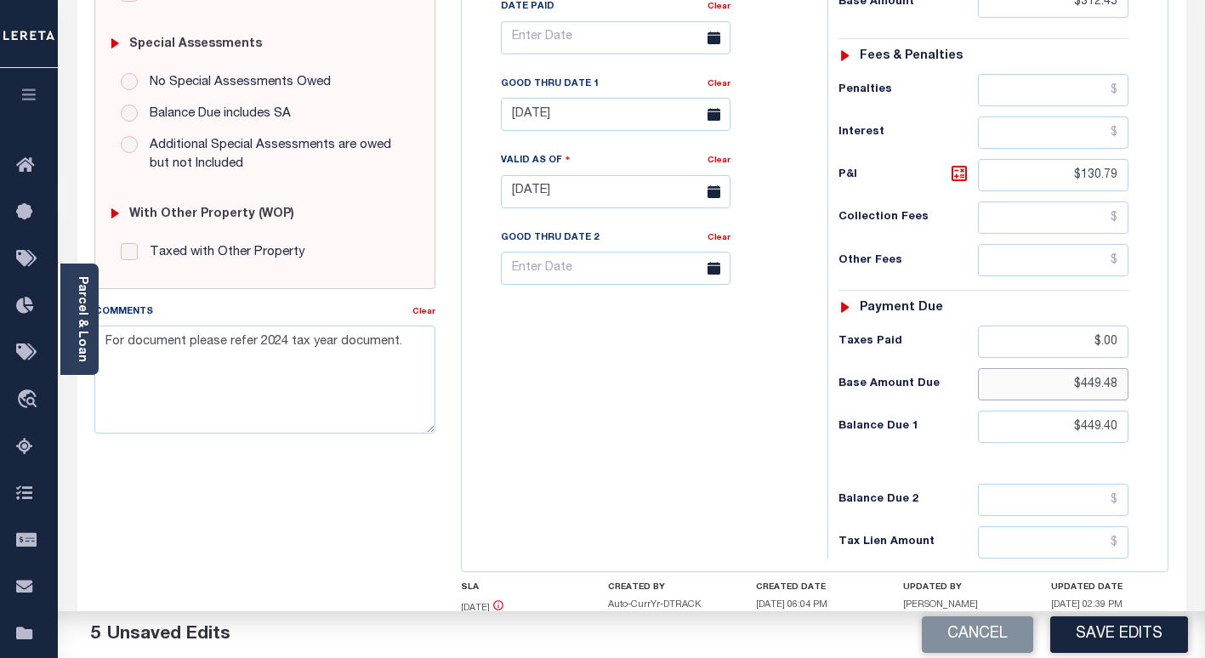
click at [1102, 380] on input "$449.48" at bounding box center [1053, 384] width 151 height 32
click at [954, 176] on icon at bounding box center [959, 173] width 20 height 20
type input "$136.95"
click at [954, 176] on icon at bounding box center [959, 173] width 20 height 20
click at [718, 384] on div "Tax Bill No Multiple Payment Option Payment Plan Clear" at bounding box center [640, 183] width 349 height 751
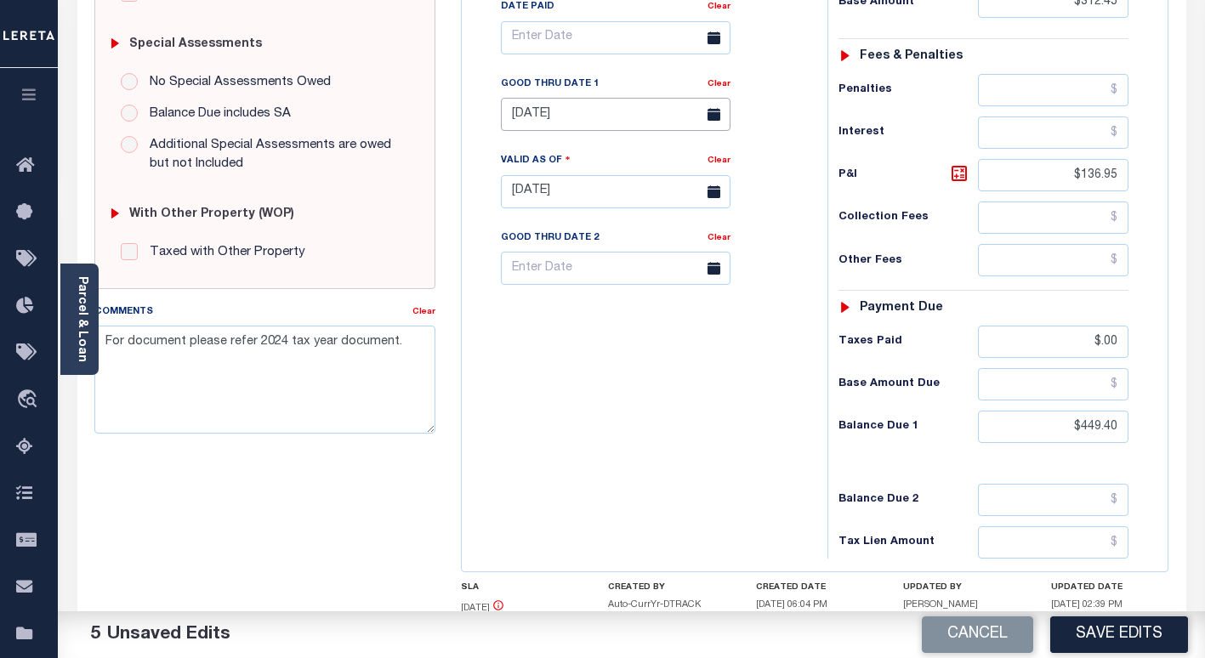
click at [600, 117] on input "[DATE]" at bounding box center [616, 114] width 230 height 33
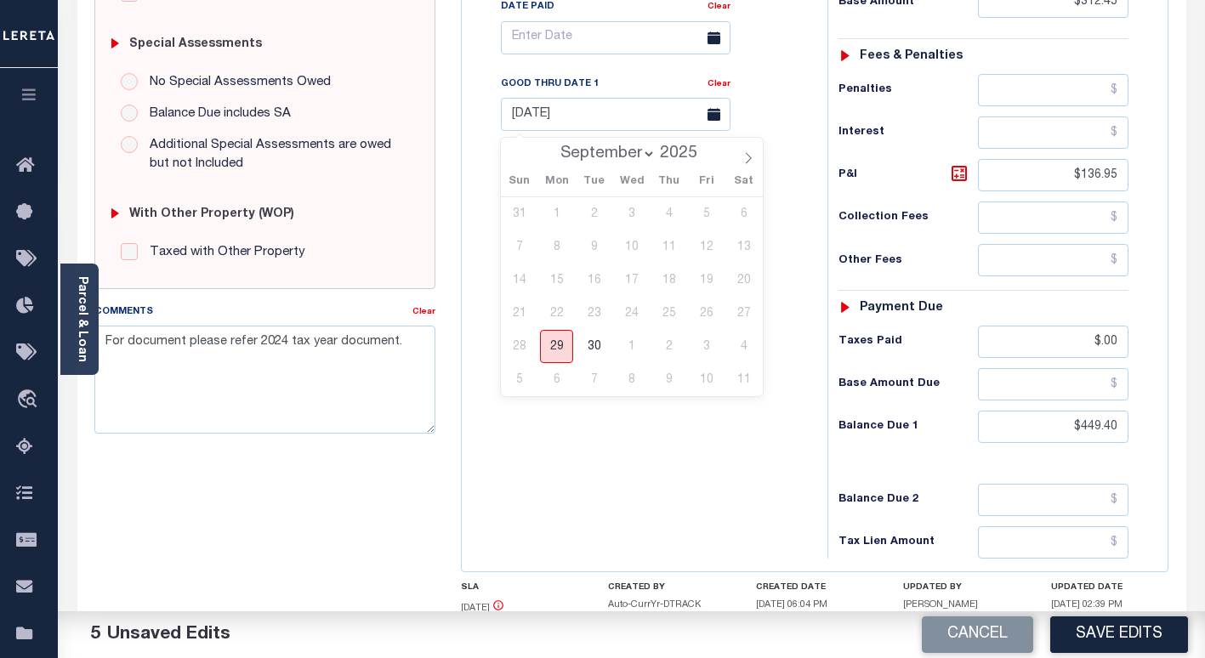
click at [554, 345] on span "29" at bounding box center [556, 346] width 33 height 33
type input "[DATE]"
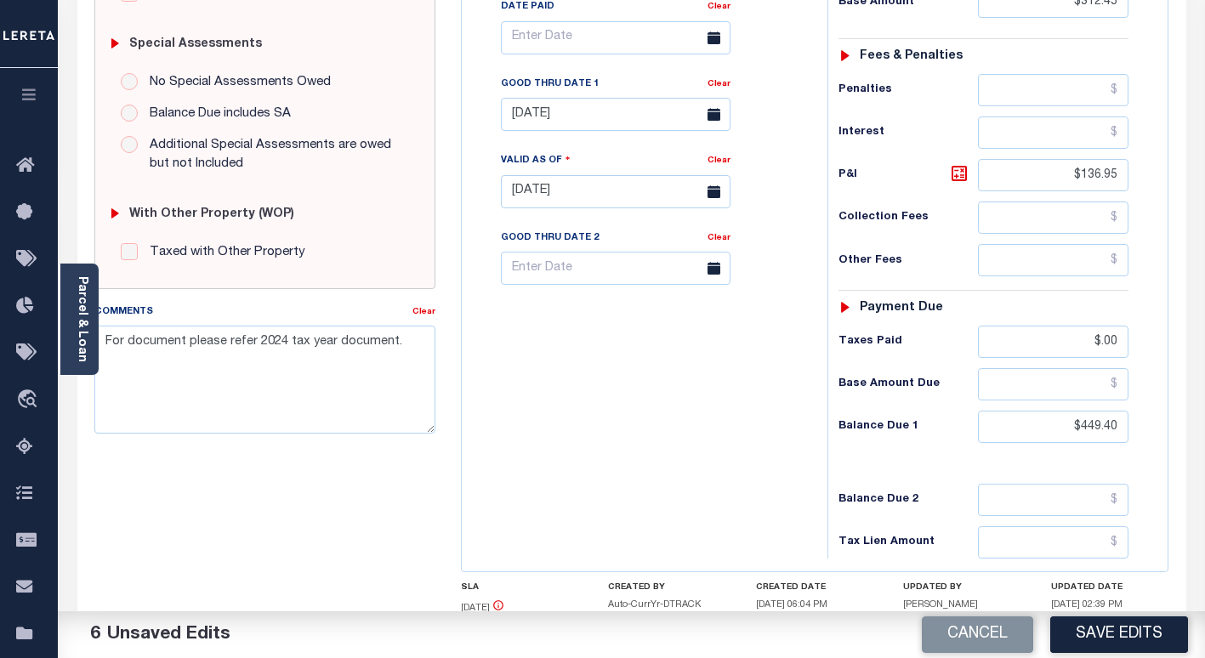
click at [621, 441] on div "Tax Bill No Multiple Payment Option Payment Plan Clear" at bounding box center [640, 183] width 349 height 751
click at [361, 347] on textarea "For document please refer 2024 tax year document." at bounding box center [264, 379] width 341 height 107
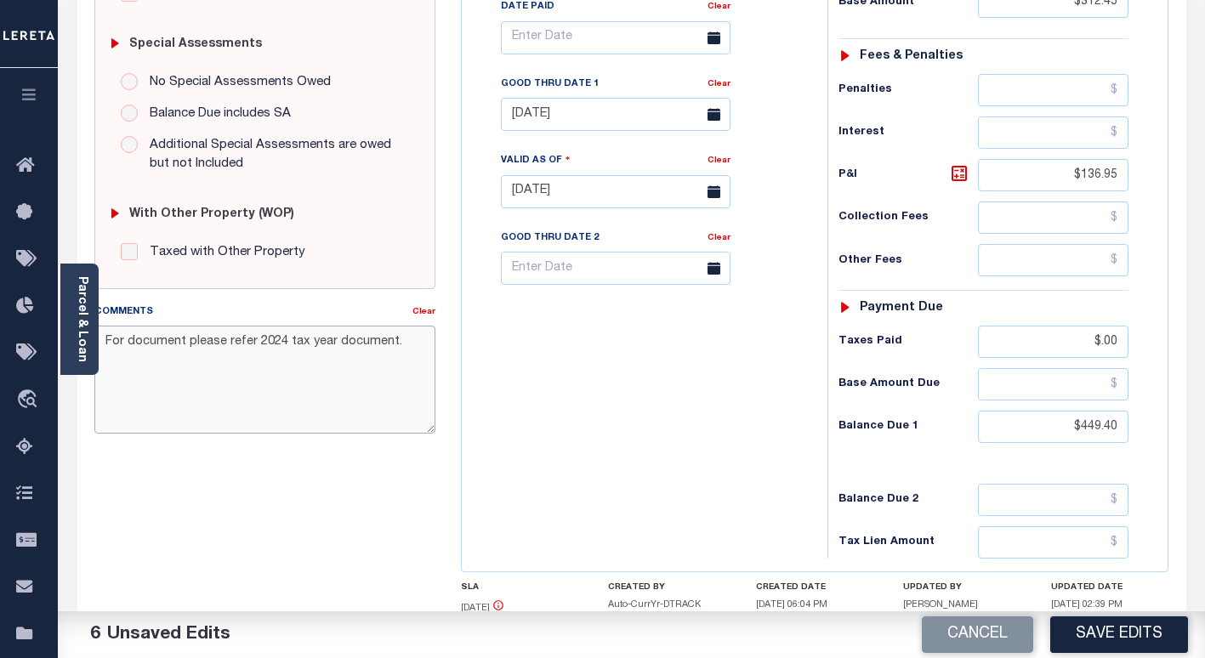
click at [361, 347] on textarea "For document please refer 2024 tax year document." at bounding box center [264, 379] width 341 height 107
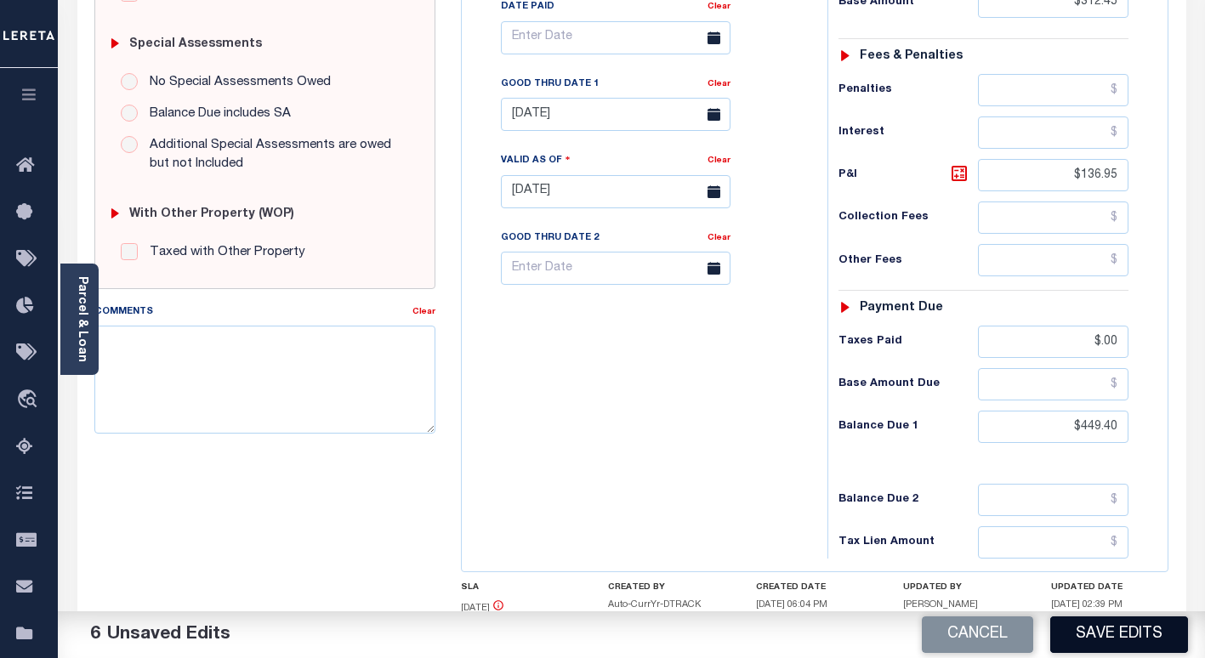
click at [1108, 631] on button "Save Edits" at bounding box center [1119, 635] width 138 height 37
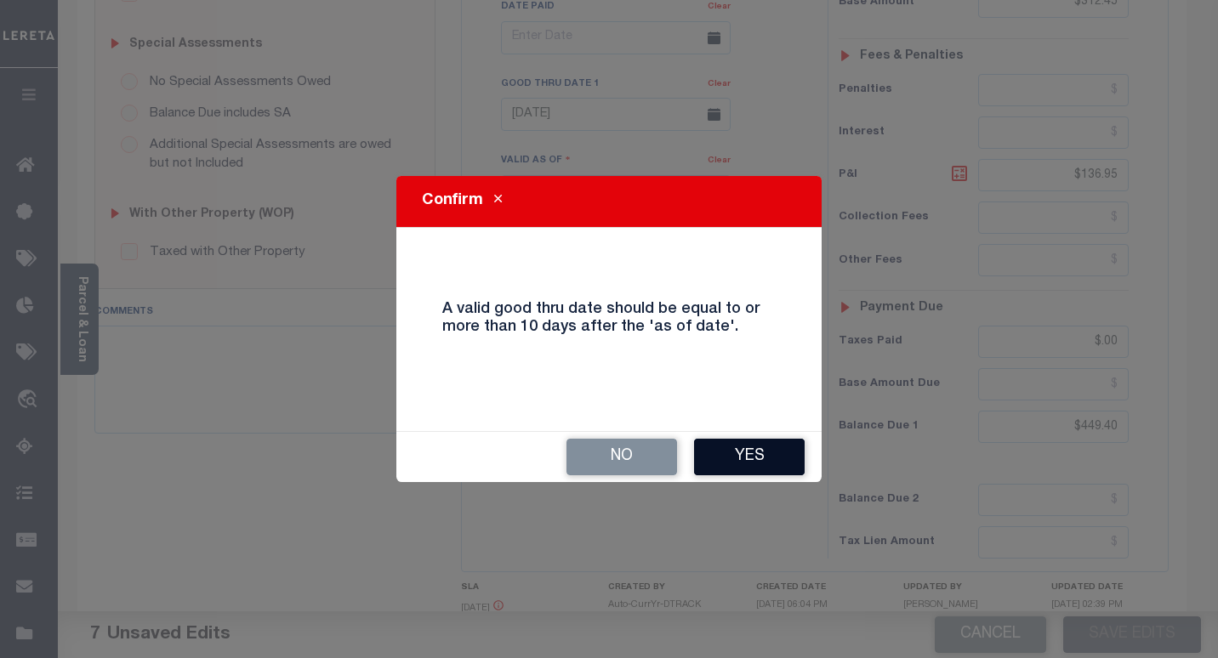
click at [739, 456] on button "Yes" at bounding box center [749, 457] width 111 height 37
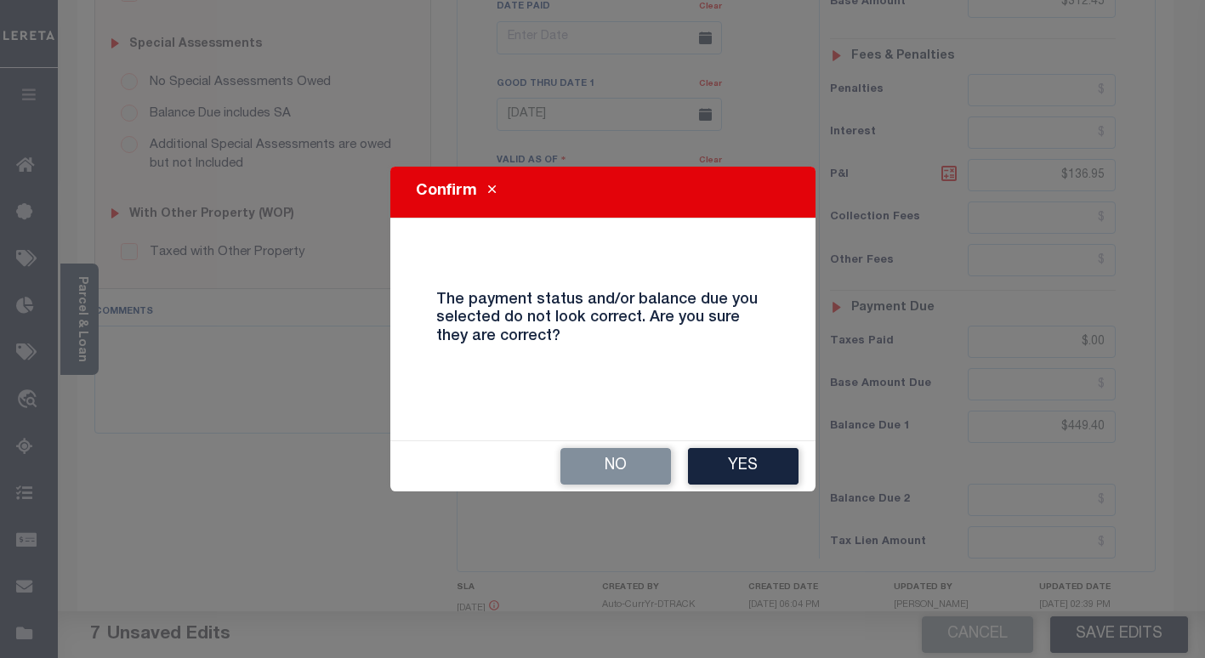
click at [725, 477] on button "Yes" at bounding box center [743, 466] width 111 height 37
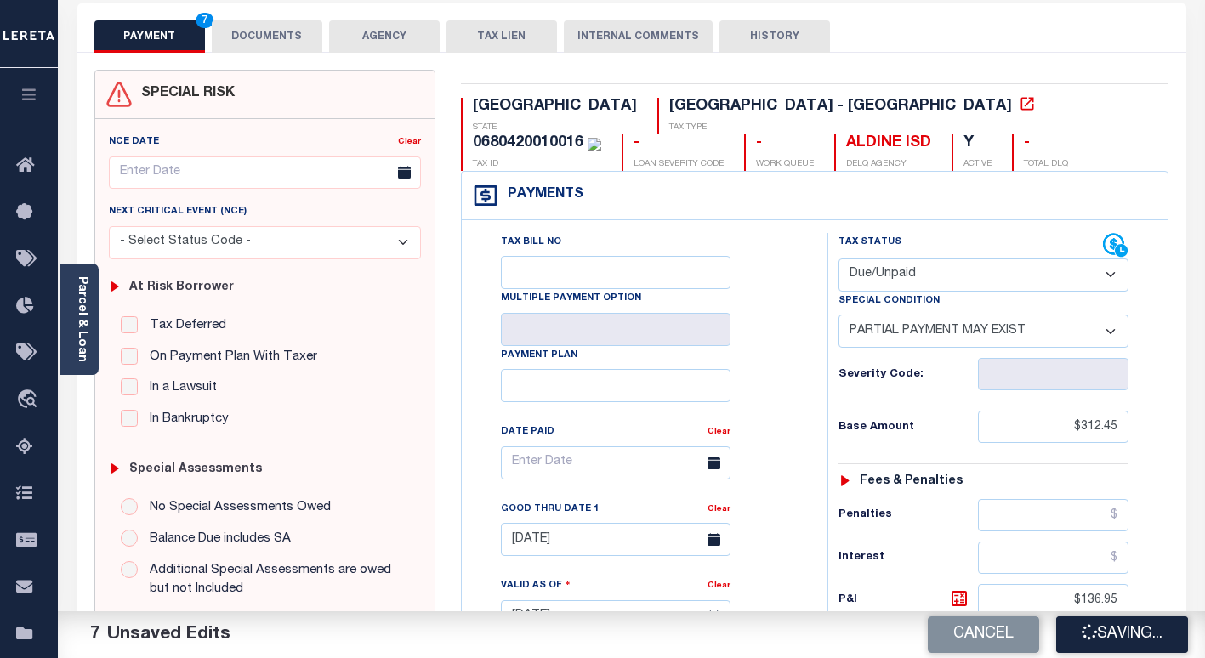
scroll to position [0, 0]
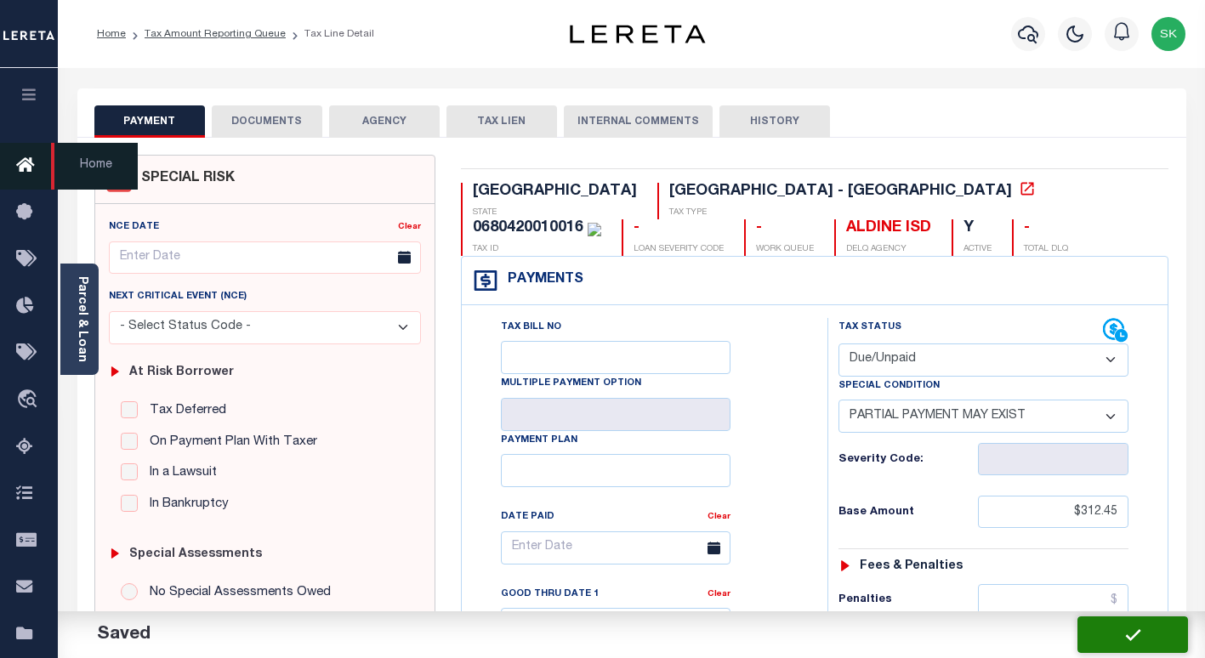
checkbox input "false"
type input "$312.45"
type input "$136.95"
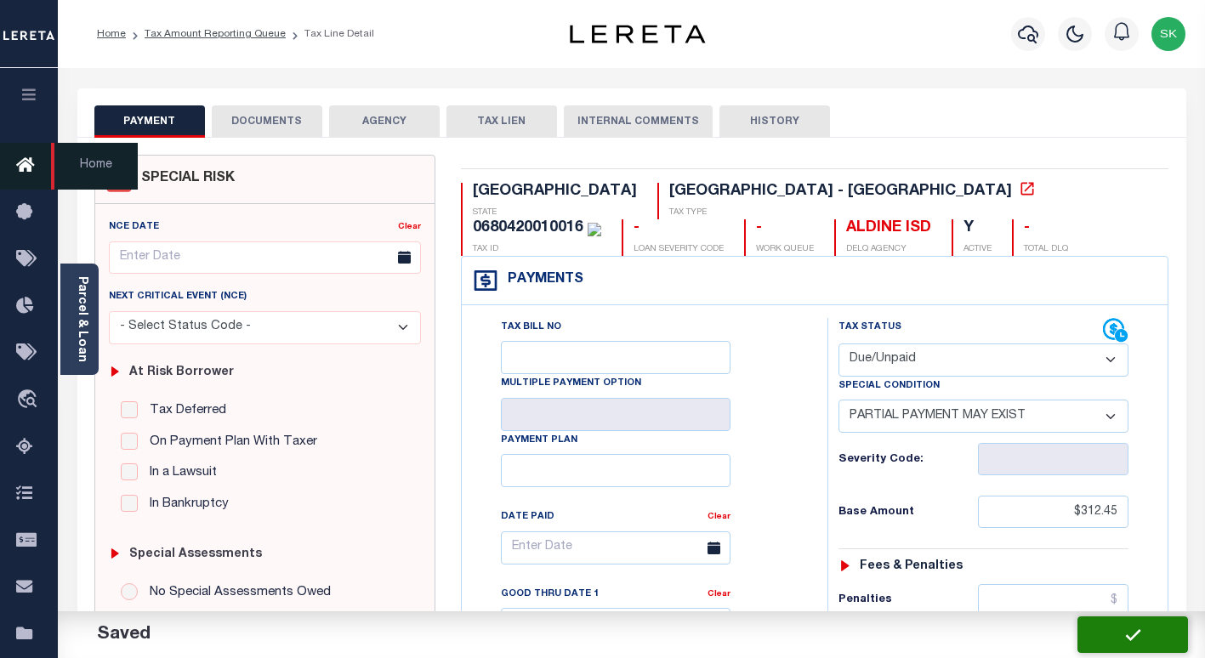
type input "$0"
type input "$449.4"
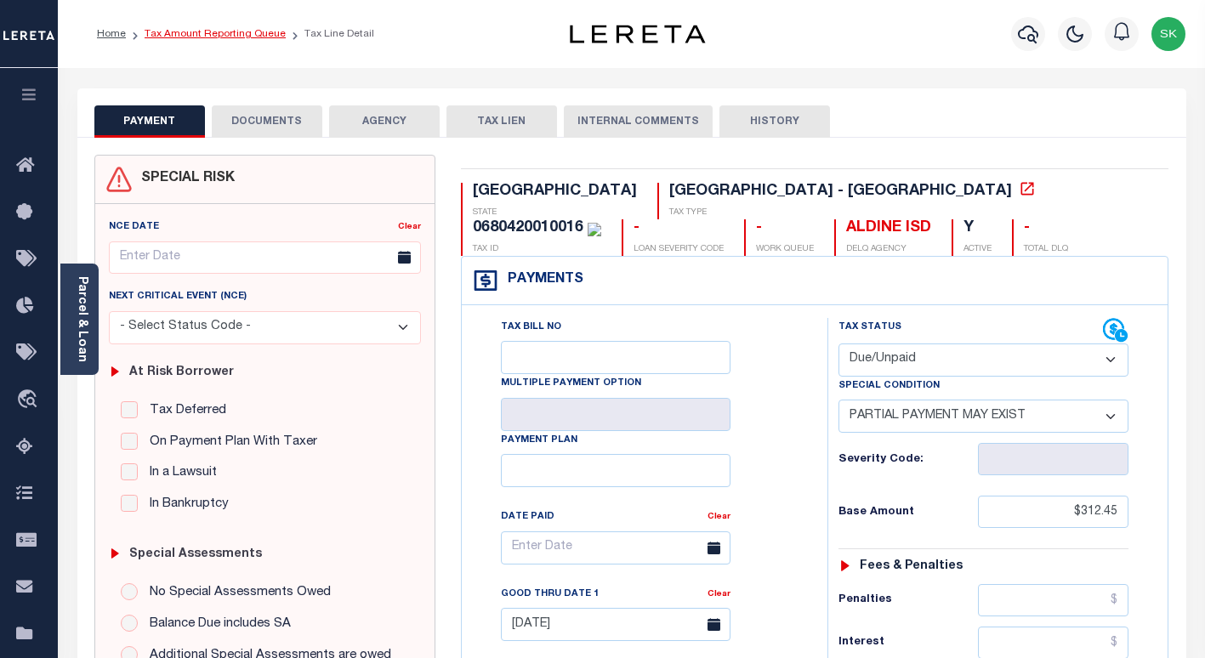
click at [209, 35] on link "Tax Amount Reporting Queue" at bounding box center [215, 34] width 141 height 10
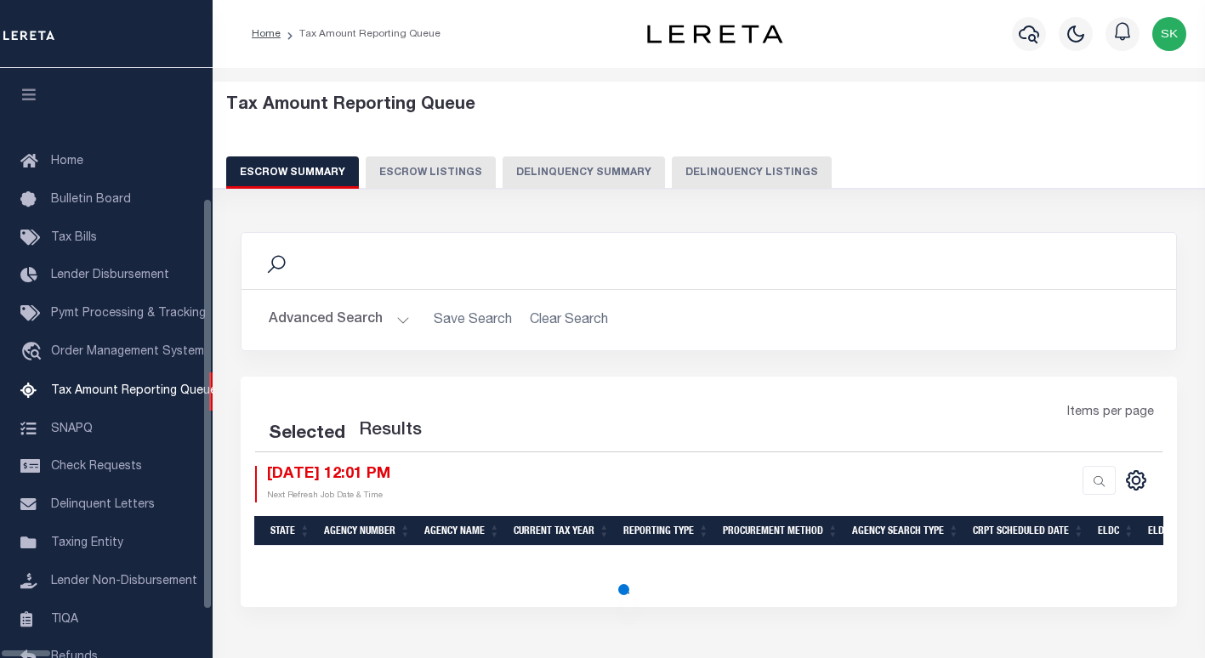
click at [722, 172] on button "Delinquency Listings" at bounding box center [752, 172] width 160 height 32
select select "100"
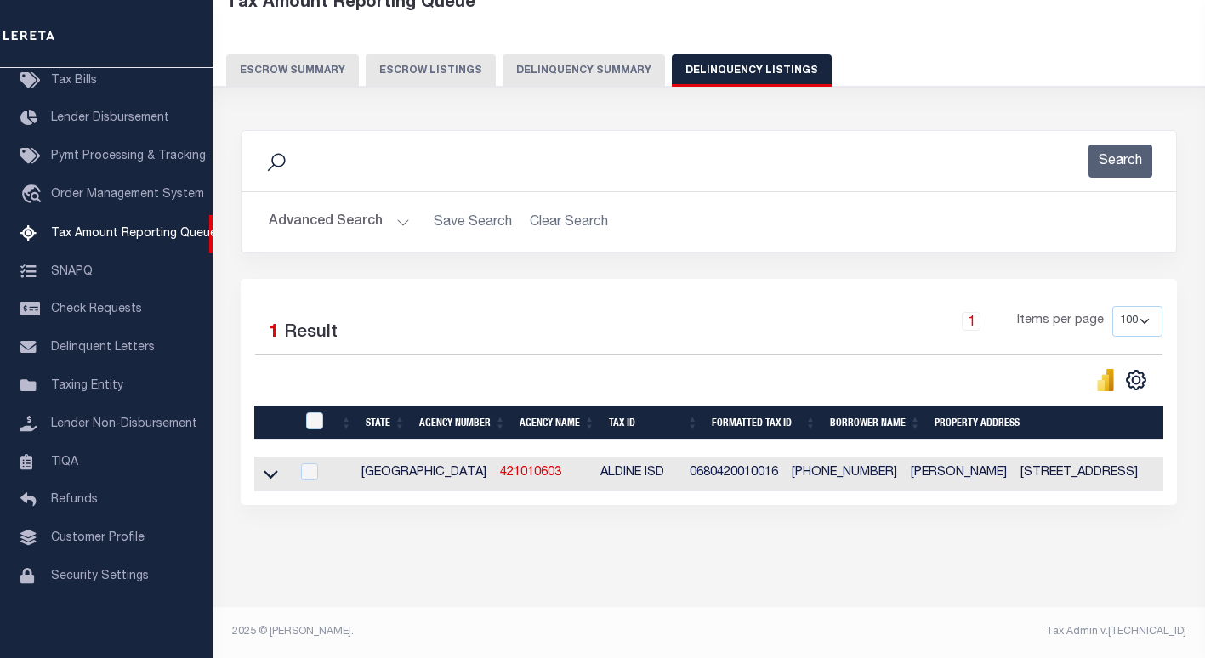
scroll to position [117, 0]
click at [270, 465] on icon at bounding box center [271, 474] width 14 height 18
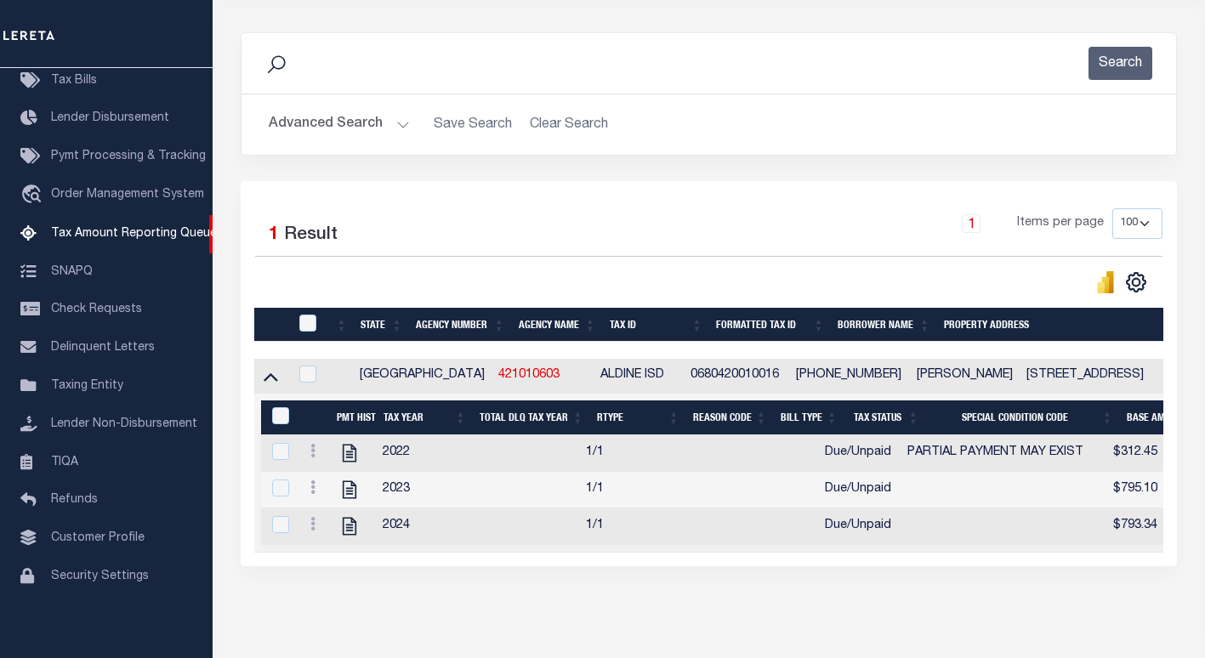
scroll to position [202, 0]
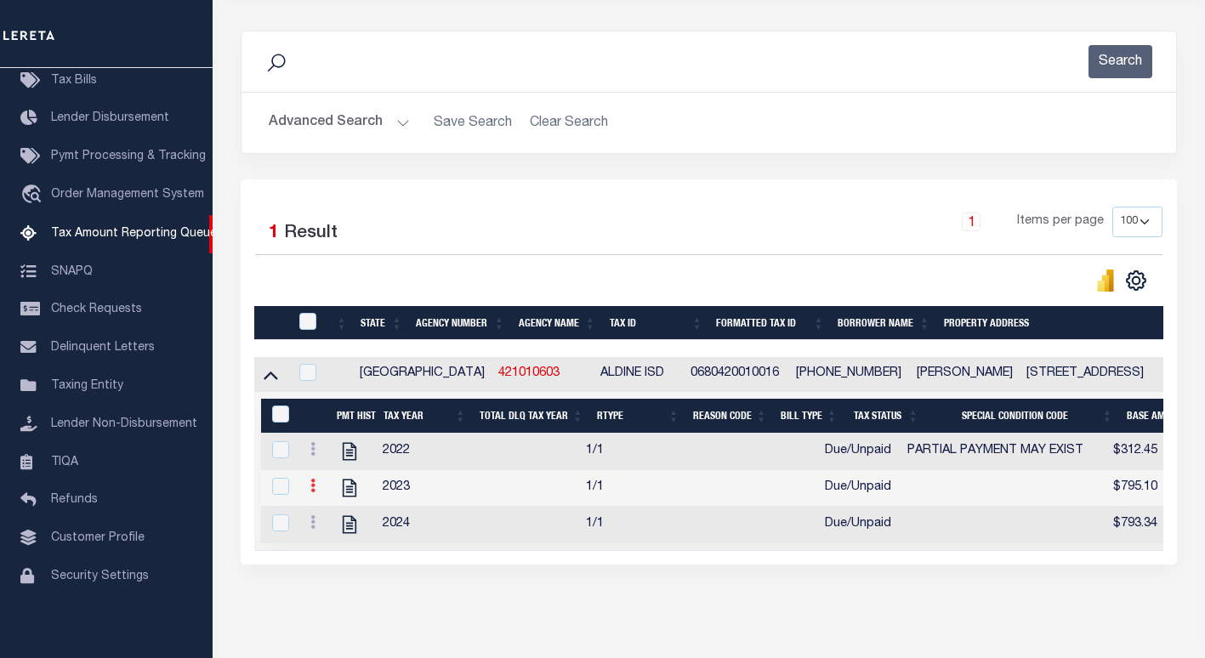
click at [316, 486] on link at bounding box center [313, 488] width 19 height 14
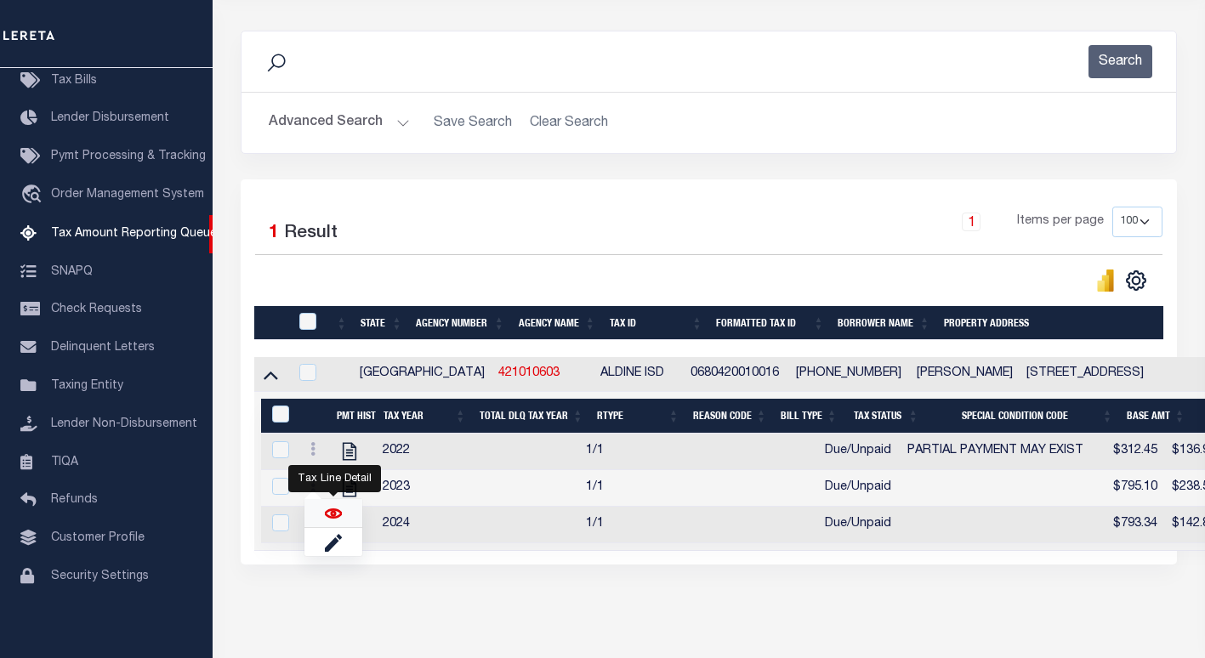
click at [337, 518] on img "" at bounding box center [333, 513] width 17 height 17
checkbox input "true"
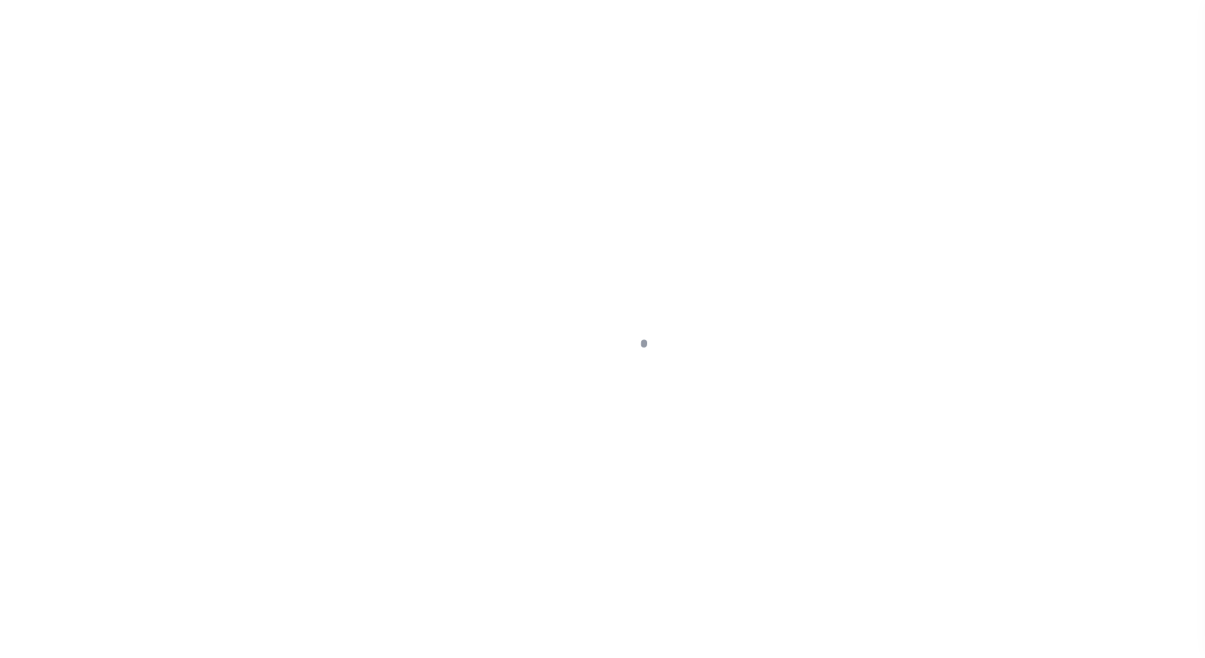
select select "DUE"
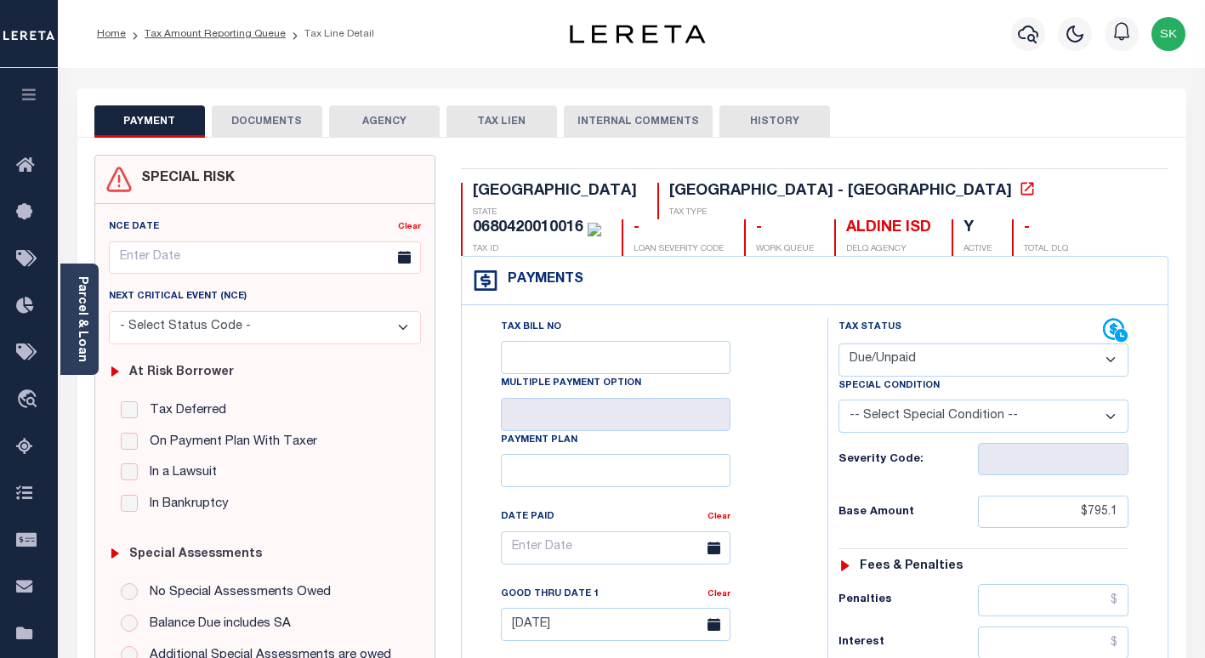
click at [948, 356] on select "- Select Status Code - Open Due/Unpaid Paid Incomplete No Tax Due Internal Refu…" at bounding box center [983, 360] width 290 height 33
click at [838, 344] on select "- Select Status Code - Open Due/Unpaid Paid Incomplete No Tax Due Internal Refu…" at bounding box center [983, 360] width 290 height 33
click at [1091, 503] on input "$795.1" at bounding box center [1053, 512] width 151 height 32
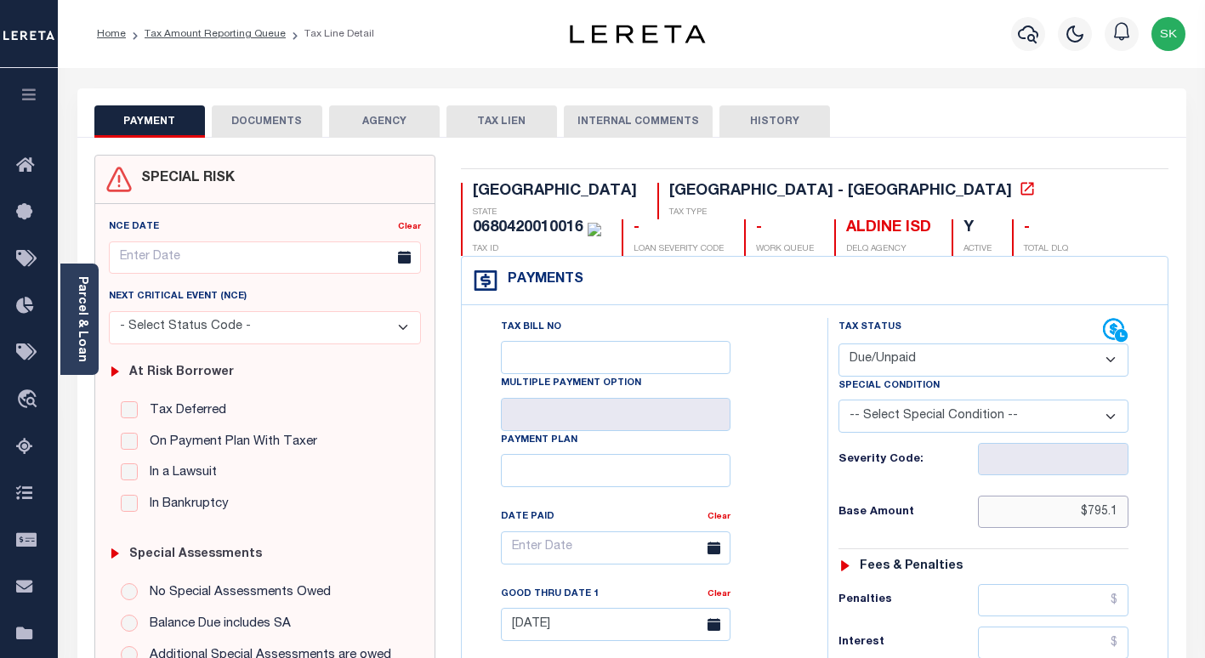
click at [1091, 503] on input "$795.1" at bounding box center [1053, 512] width 151 height 32
paste input "795.10"
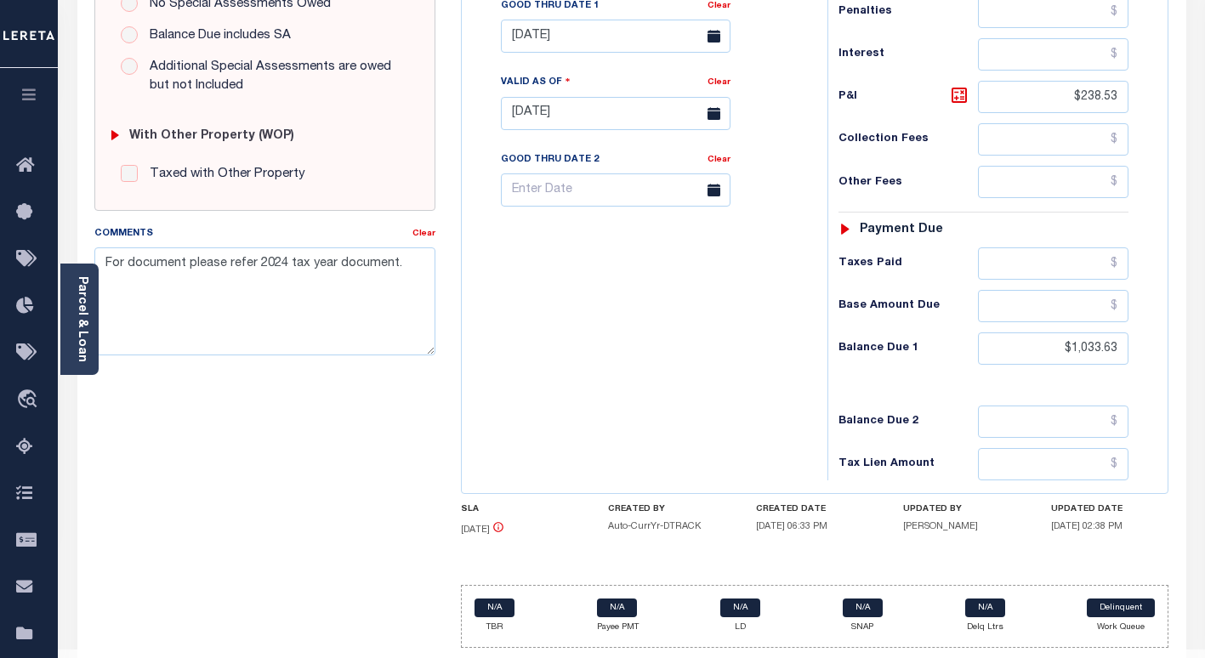
scroll to position [633, 0]
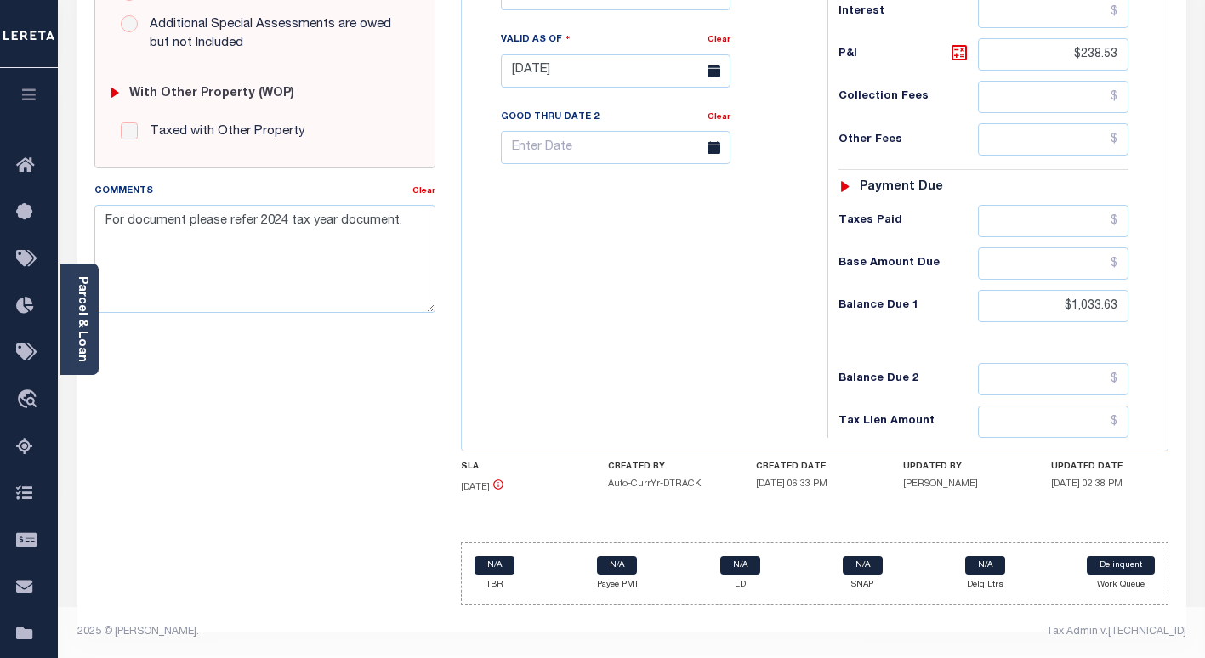
type input "$795.10"
type input "[DATE]"
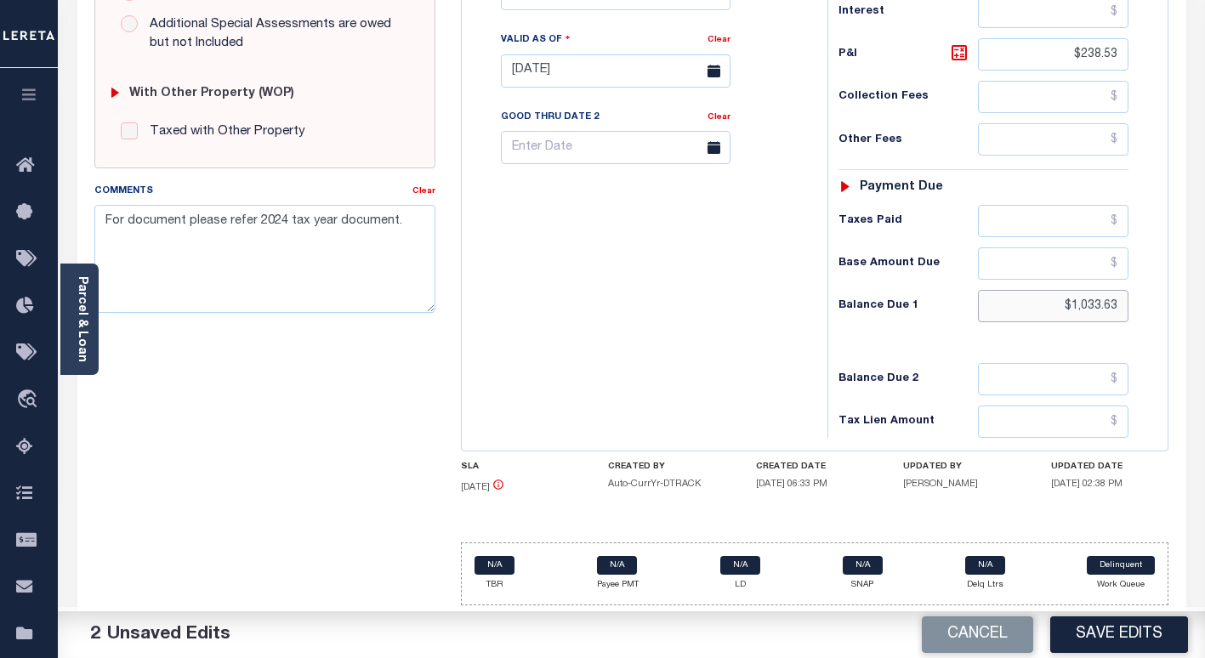
click at [1097, 305] on input "$1,033.63" at bounding box center [1053, 306] width 151 height 32
paste input "795.10"
type input "$795.10"
click at [954, 54] on icon at bounding box center [959, 53] width 20 height 20
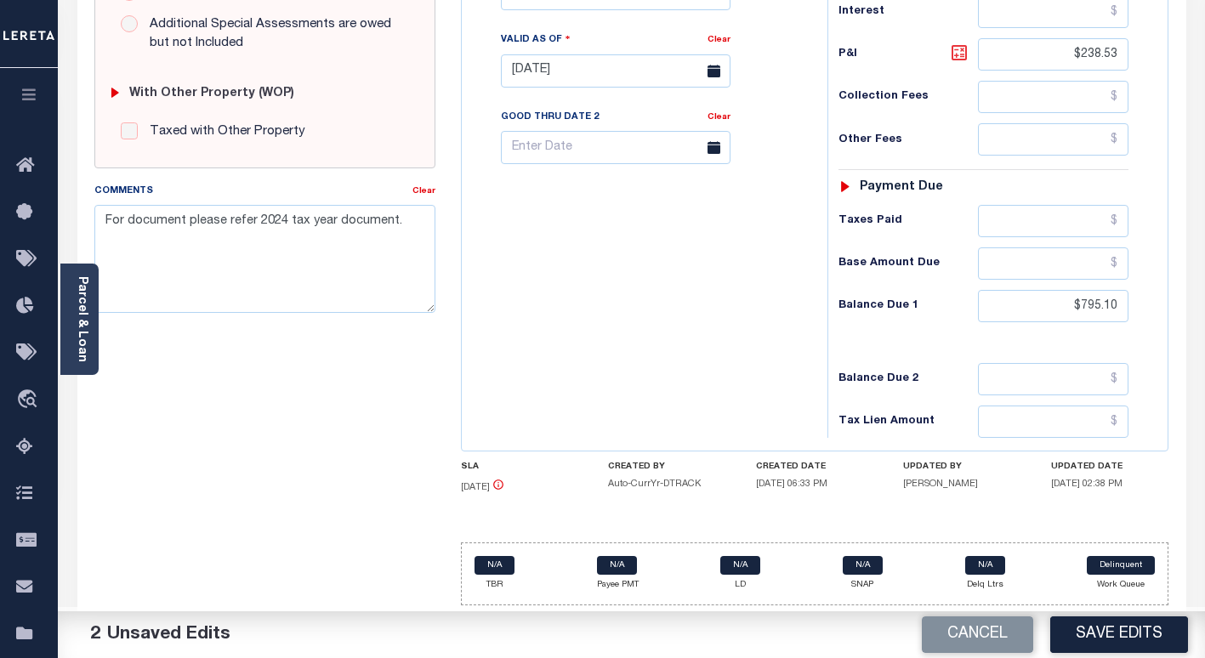
type input "$0.00"
click at [1098, 309] on input "$795.10" at bounding box center [1053, 306] width 151 height 32
click at [1098, 308] on input "$795.10" at bounding box center [1053, 306] width 151 height 32
click at [1083, 309] on input "$795.10" at bounding box center [1053, 306] width 151 height 32
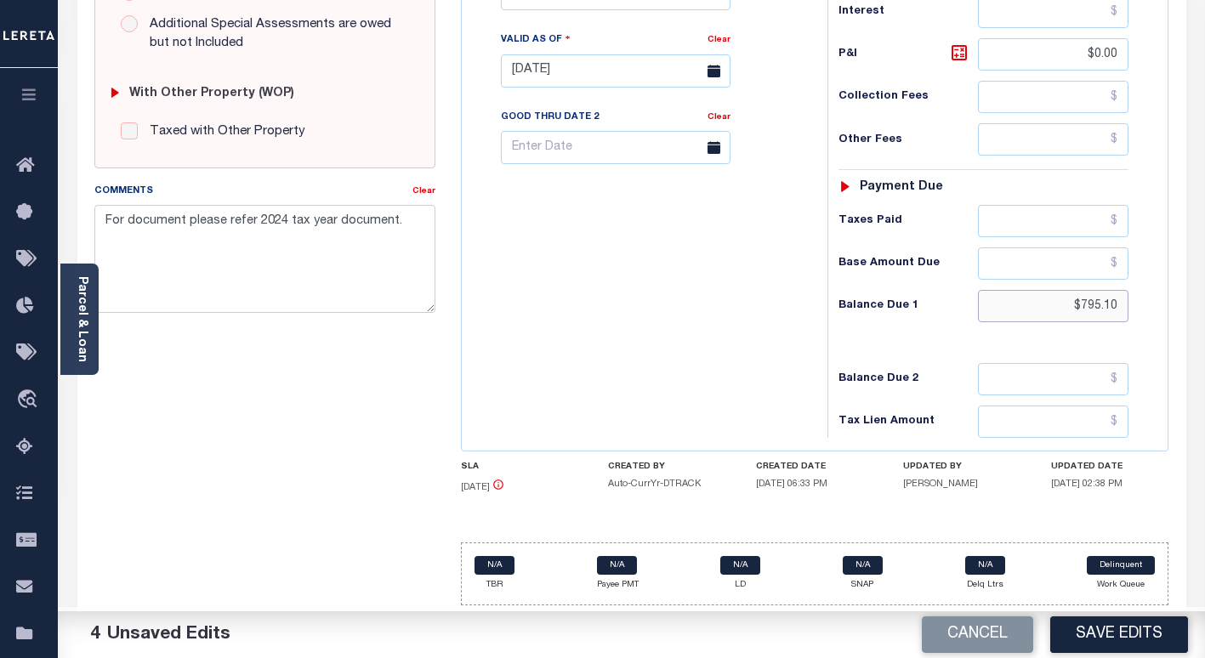
click at [1083, 309] on input "$795.10" at bounding box center [1053, 306] width 151 height 32
paste input "1,049.53"
type input "$1,049.53"
click at [961, 56] on icon at bounding box center [959, 53] width 10 height 10
type input "$254.43"
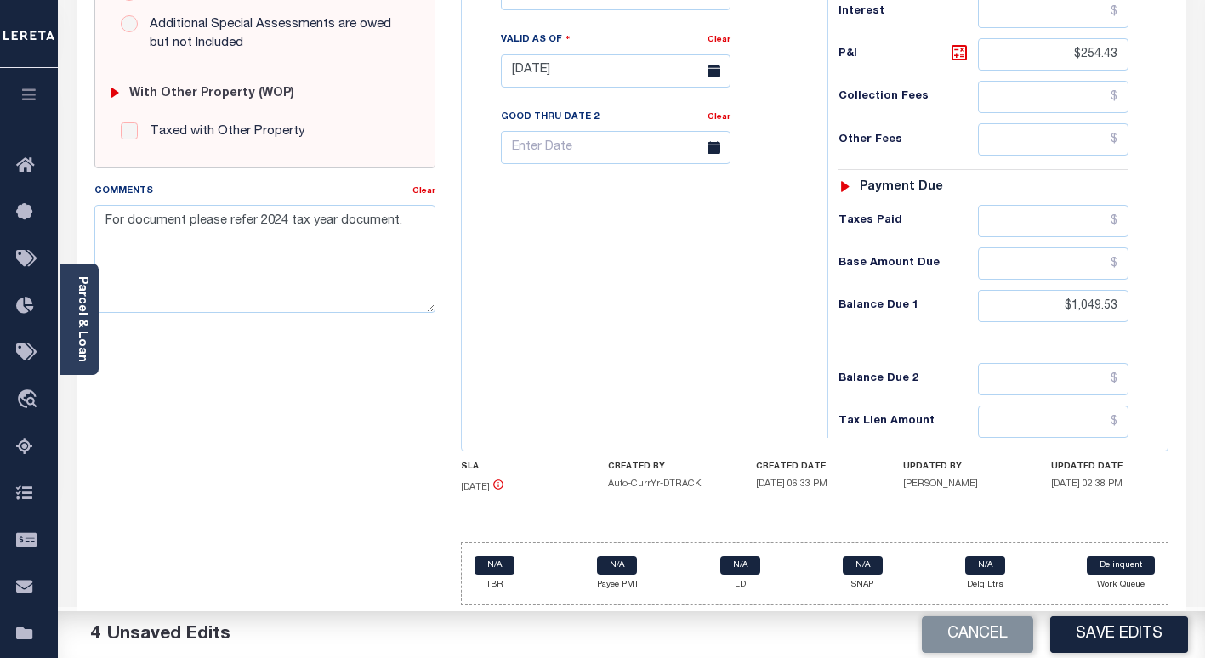
drag, startPoint x: 666, startPoint y: 293, endPoint x: 652, endPoint y: 143, distance: 151.1
click at [664, 287] on div "Tax Bill No Multiple Payment Option Payment Plan Clear" at bounding box center [640, 62] width 349 height 751
click at [594, 6] on body "Home Tax Amount Reporting Queue Tax Line Detail" at bounding box center [602, 13] width 1205 height 1289
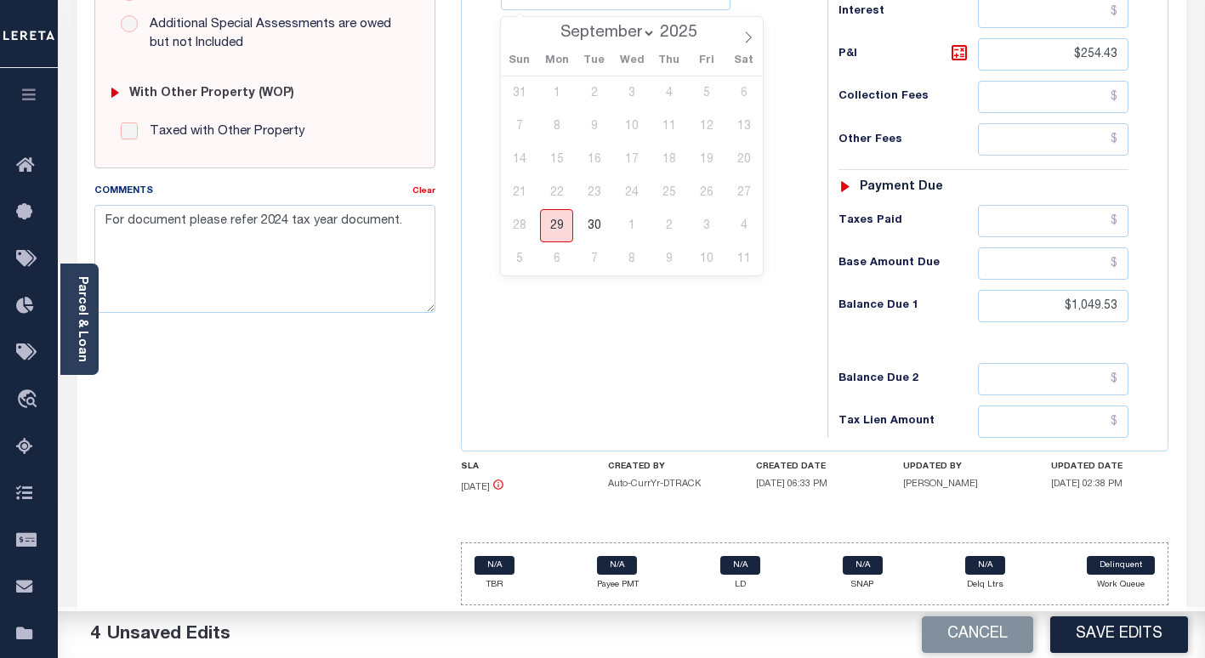
click at [562, 223] on span "29" at bounding box center [556, 225] width 33 height 33
type input "[DATE]"
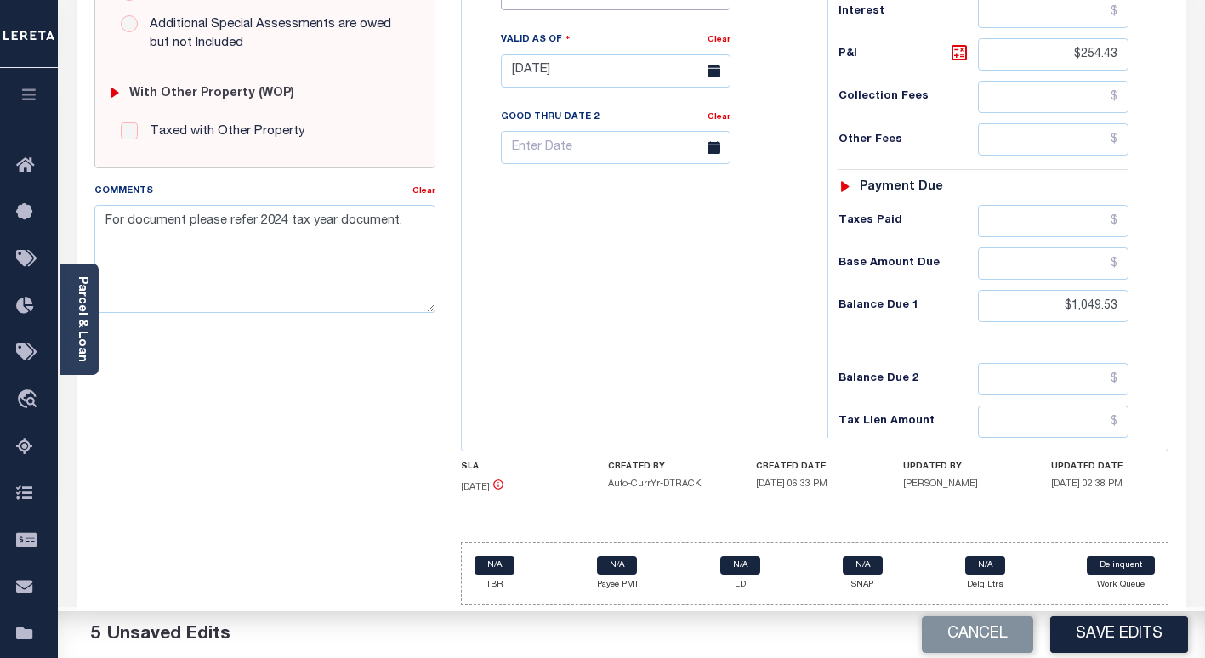
scroll to position [622, 0]
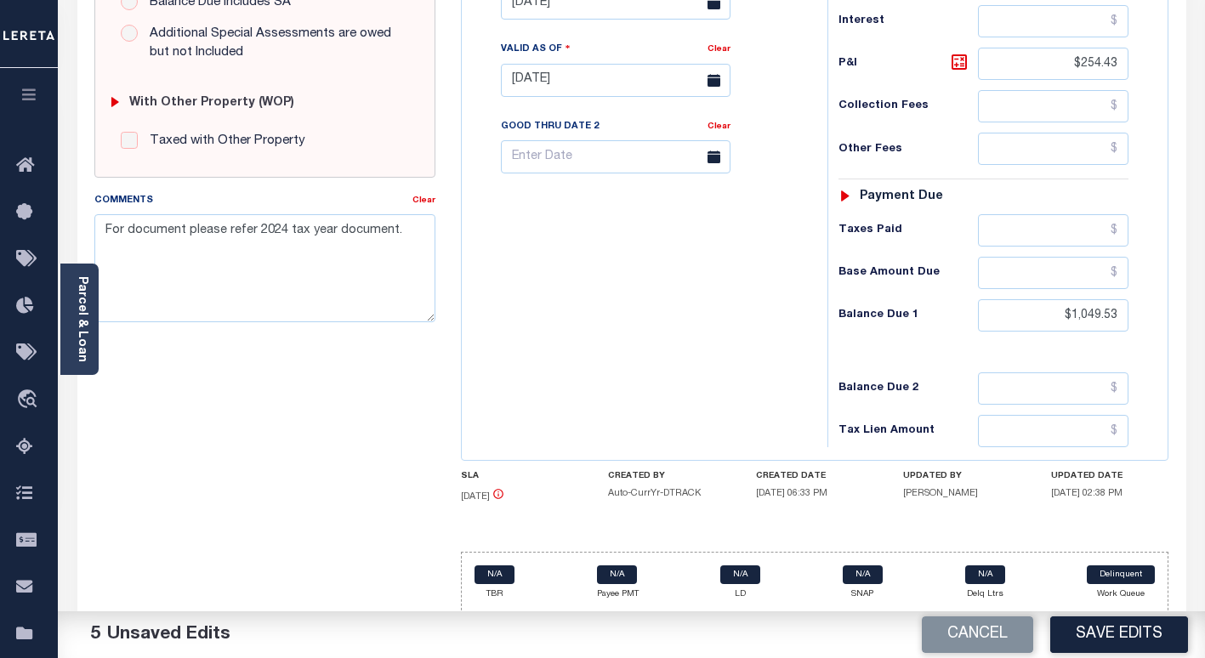
click at [624, 355] on div "Tax Bill No Multiple Payment Option Payment Plan Clear" at bounding box center [640, 71] width 349 height 751
click at [377, 237] on textarea "For document please refer 2024 tax year document." at bounding box center [264, 267] width 341 height 107
click at [377, 236] on textarea "For document please refer 2024 tax year document." at bounding box center [264, 267] width 341 height 107
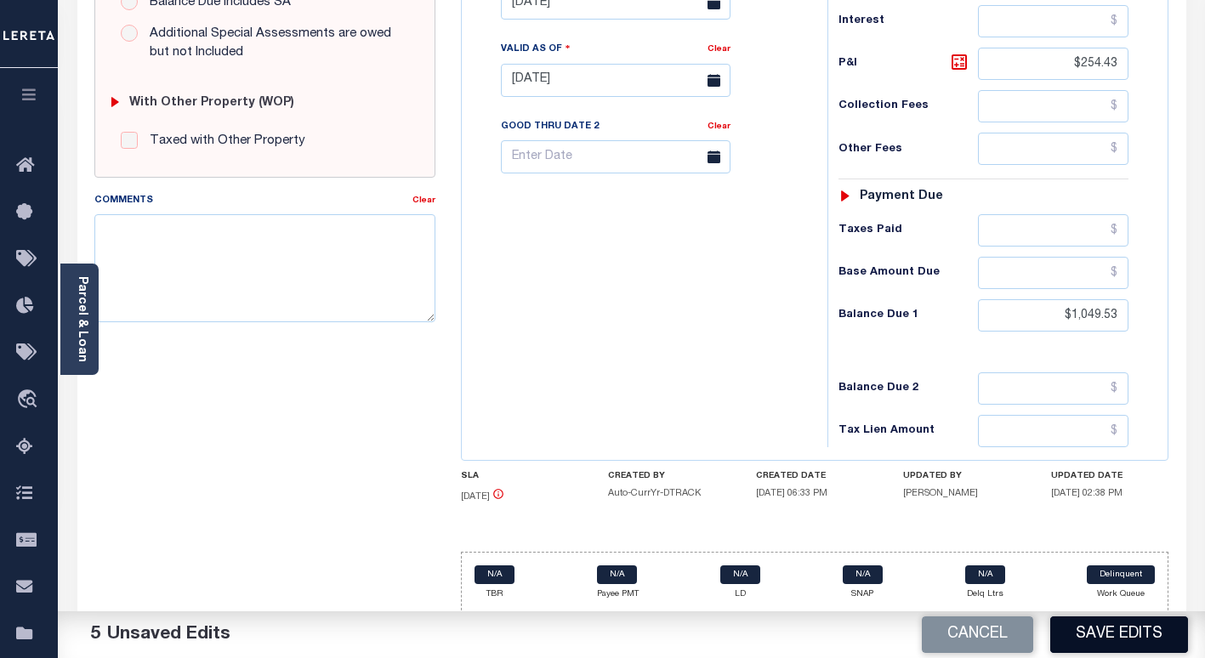
click at [1083, 630] on button "Save Edits" at bounding box center [1119, 635] width 138 height 37
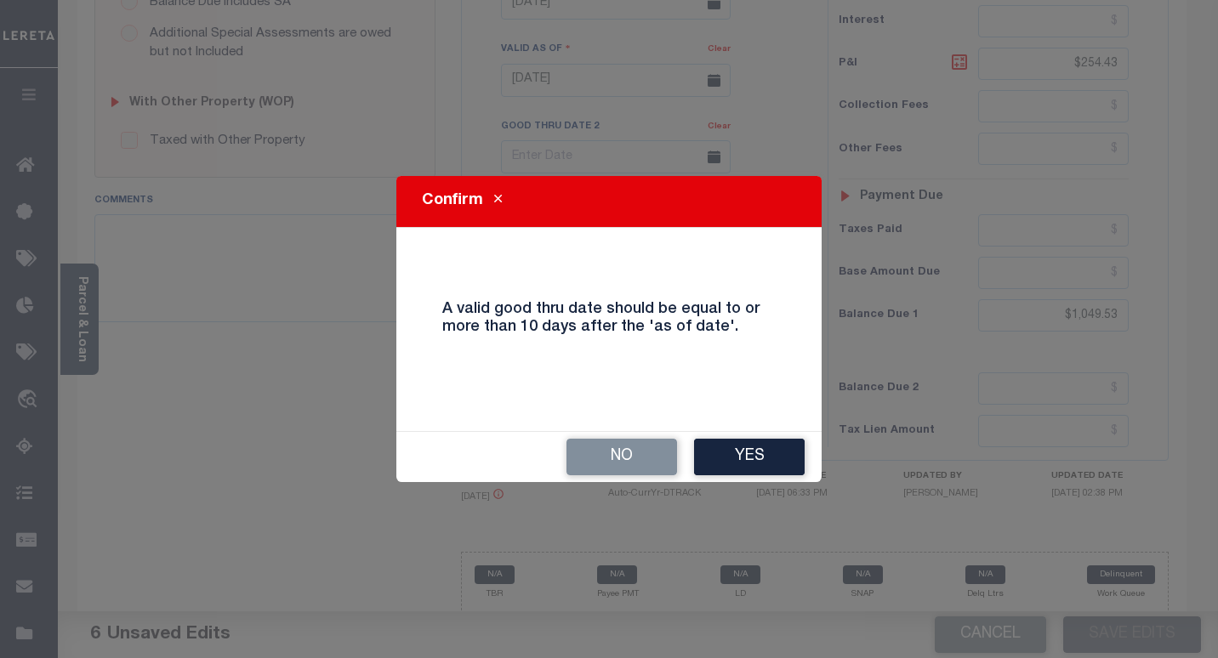
click at [713, 447] on button "Yes" at bounding box center [749, 457] width 111 height 37
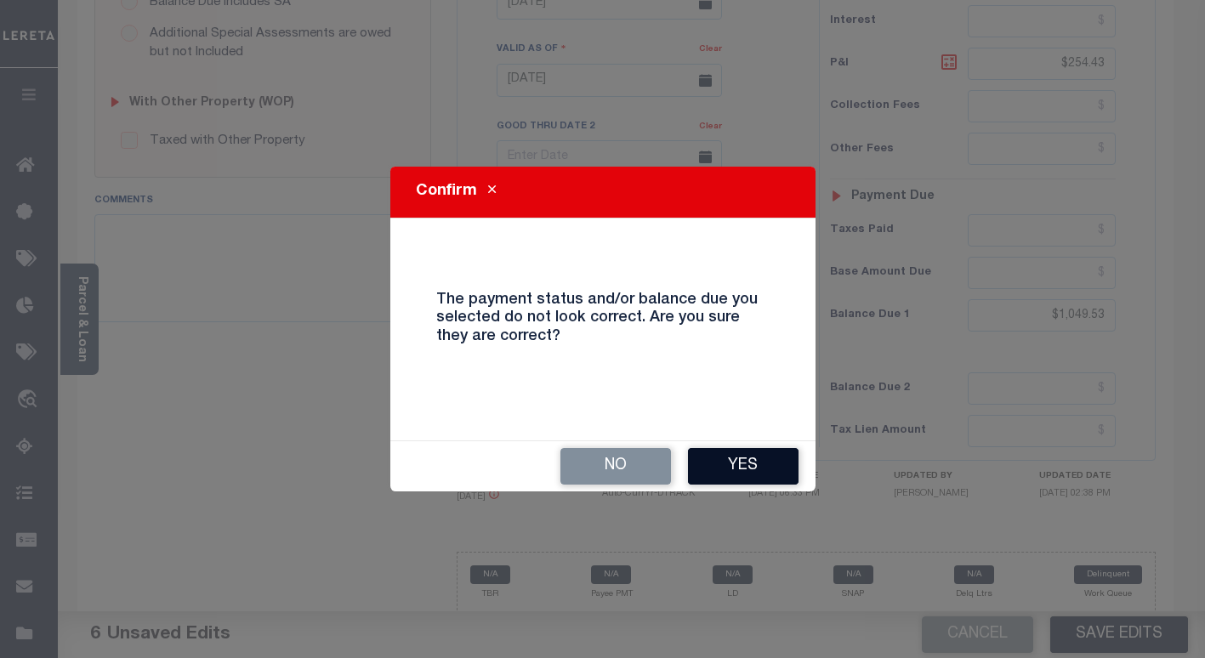
click at [746, 465] on button "Yes" at bounding box center [743, 466] width 111 height 37
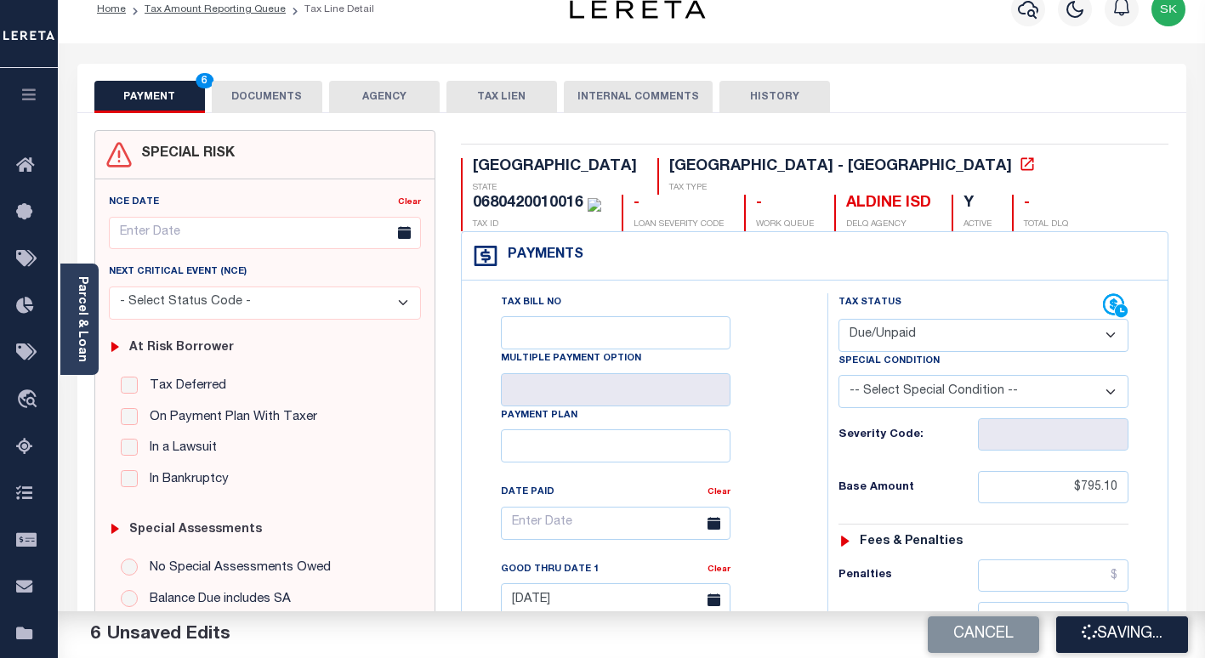
scroll to position [0, 0]
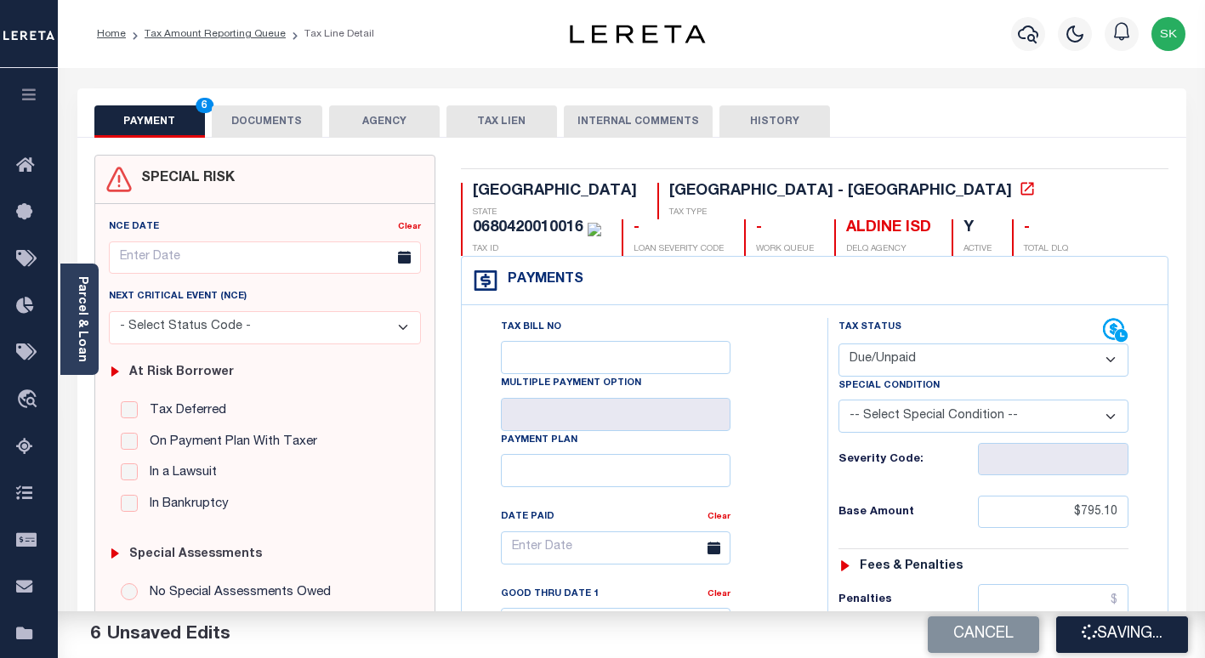
checkbox input "false"
type input "$795.1"
type input "$254.43"
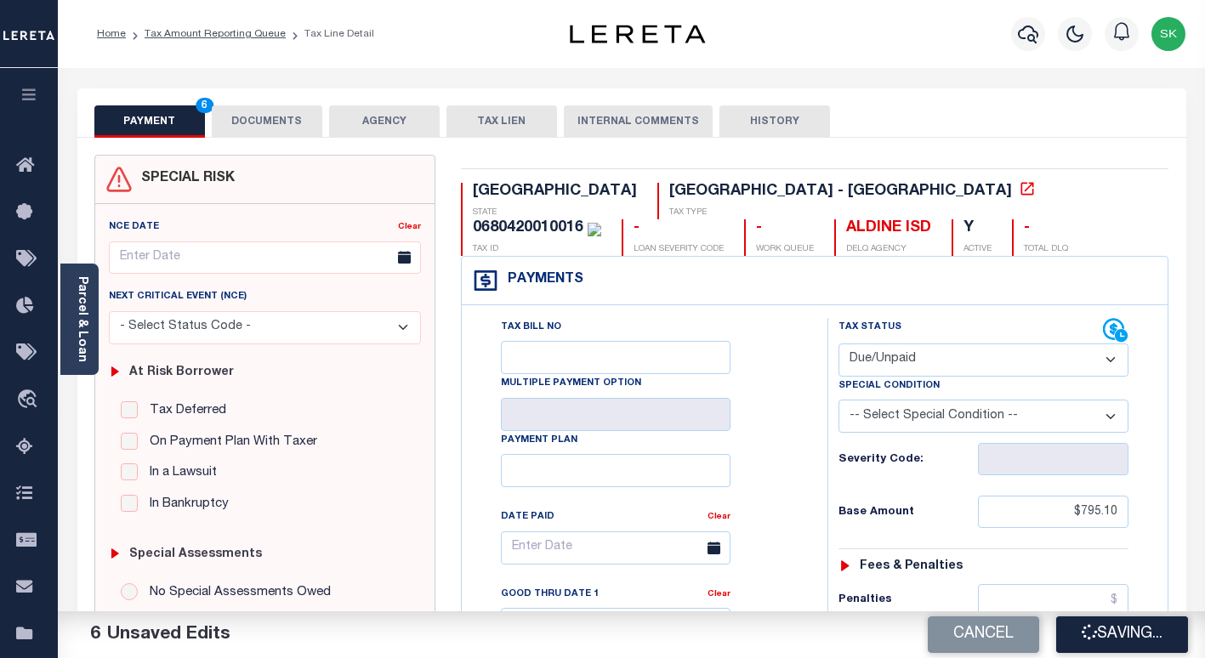
type input "$1,049.53"
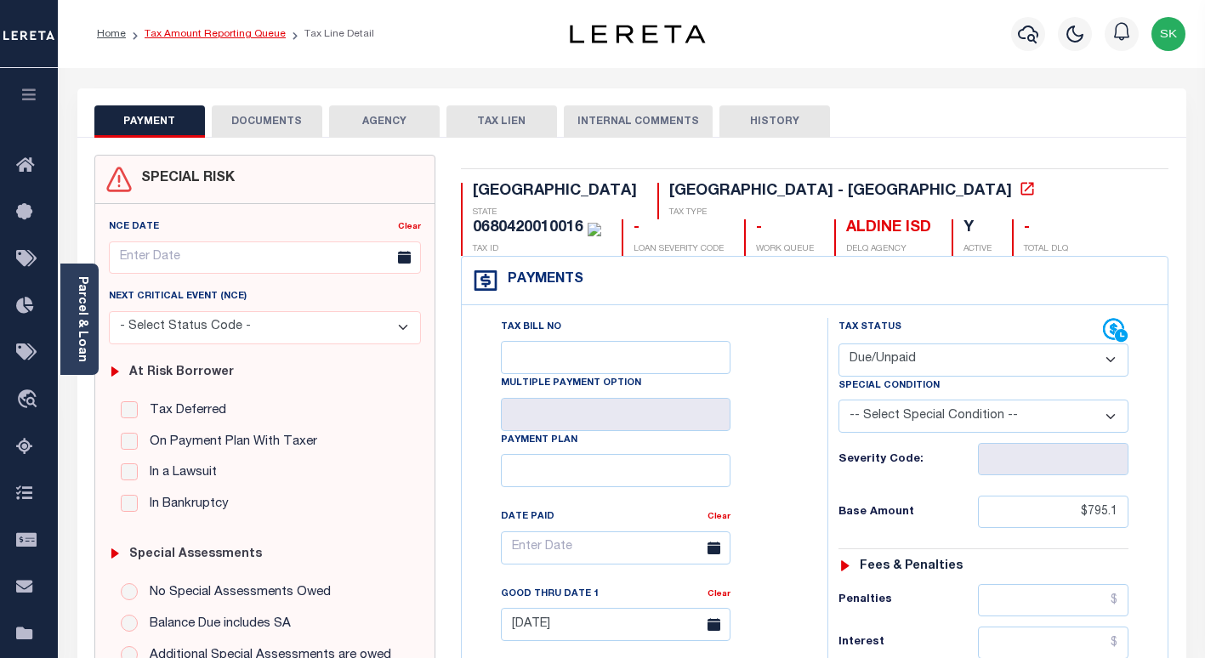
click at [262, 30] on link "Tax Amount Reporting Queue" at bounding box center [215, 34] width 141 height 10
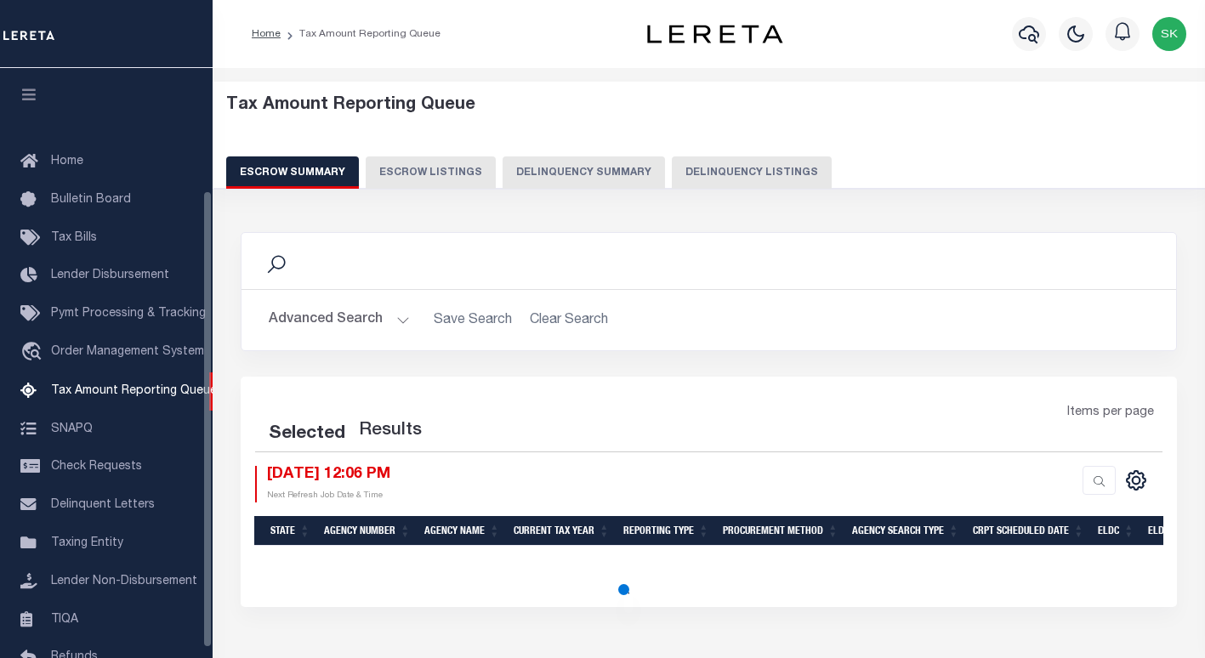
select select "100"
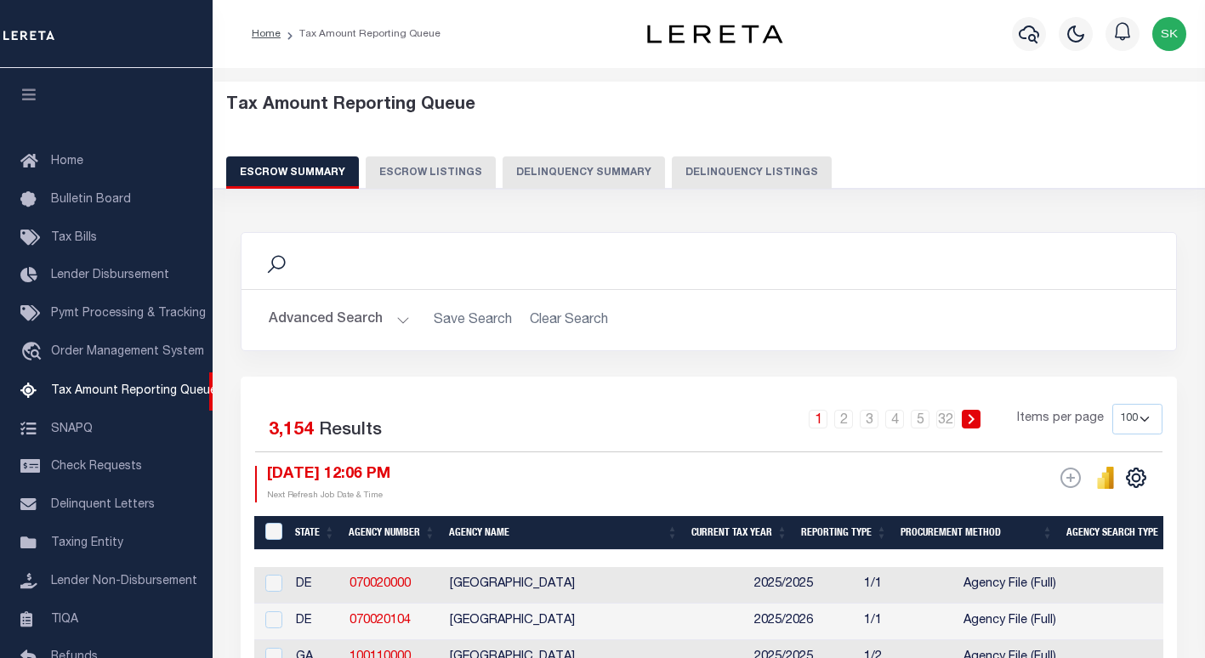
scroll to position [170, 0]
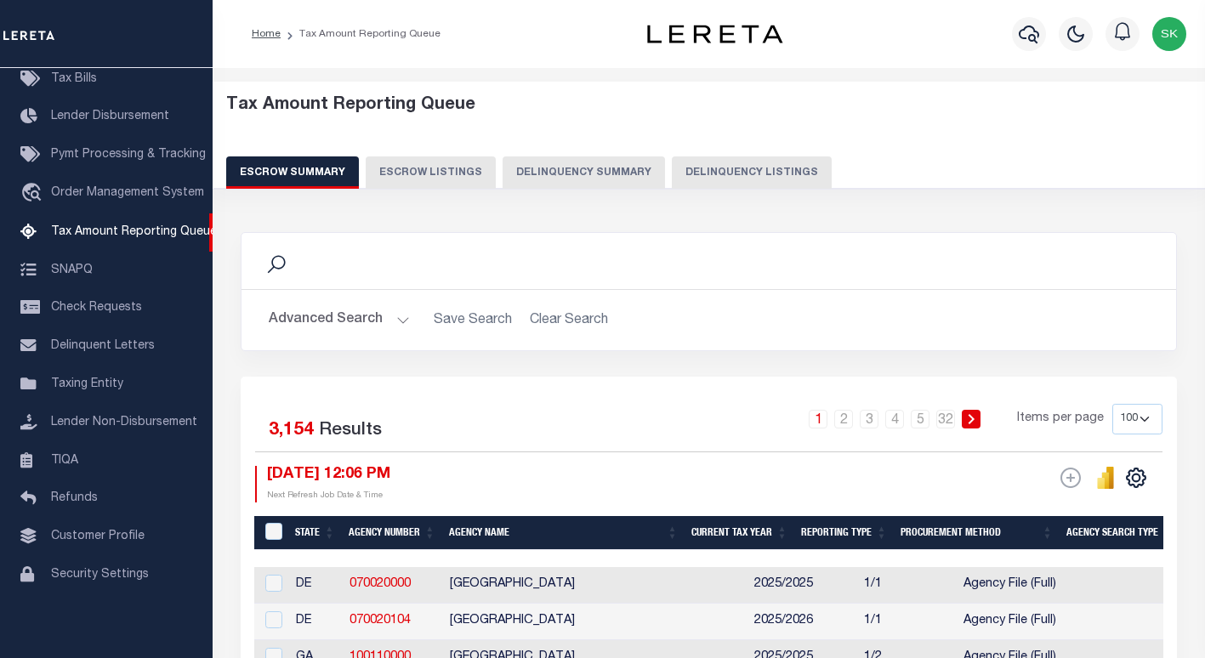
drag, startPoint x: 770, startPoint y: 170, endPoint x: 754, endPoint y: 197, distance: 31.6
click at [771, 170] on button "Delinquency Listings" at bounding box center [752, 172] width 160 height 32
select select "100"
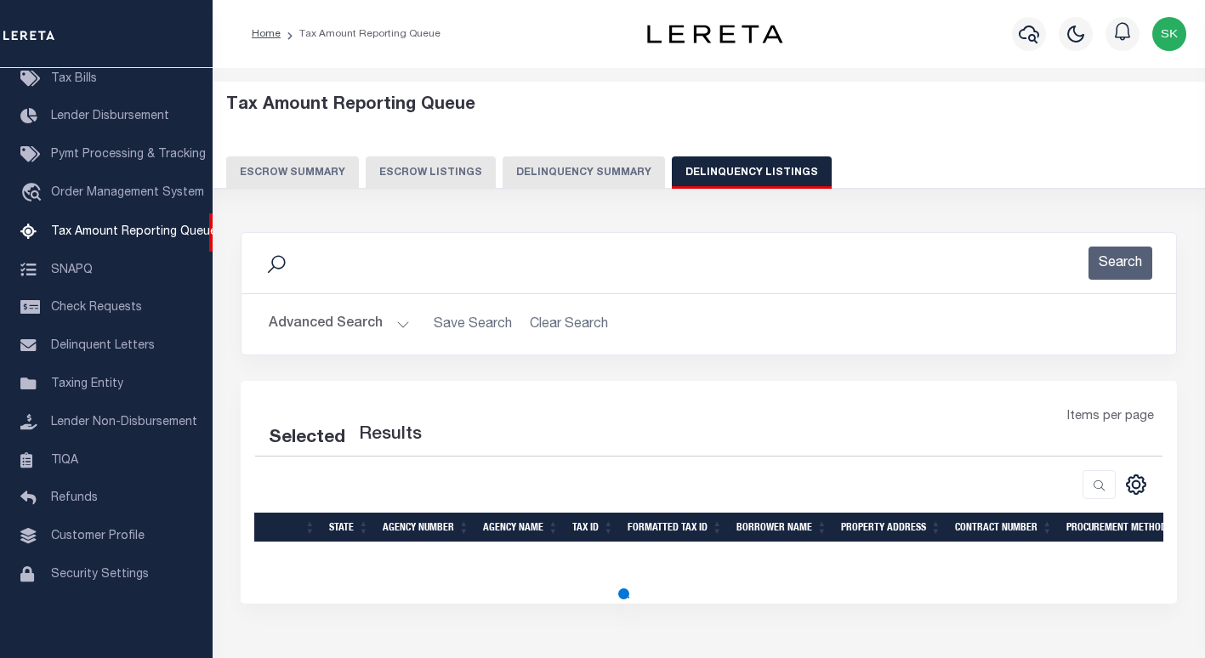
select select "100"
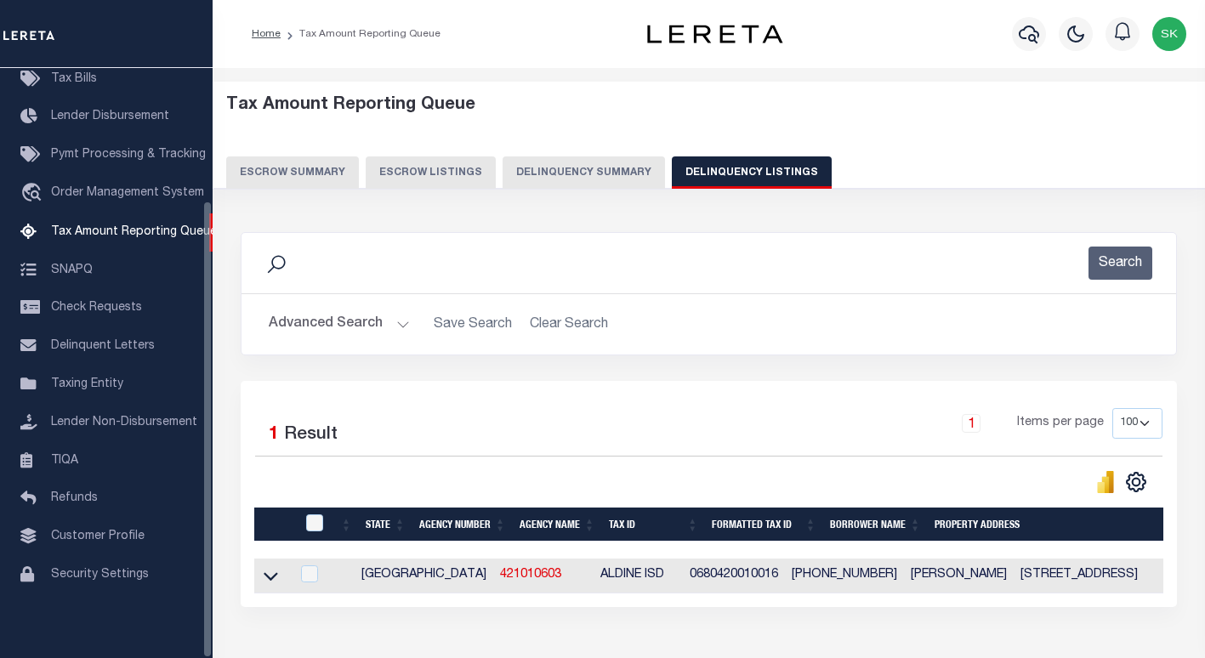
drag, startPoint x: 270, startPoint y: 584, endPoint x: 425, endPoint y: 451, distance: 204.4
click at [270, 582] on icon at bounding box center [271, 577] width 14 height 9
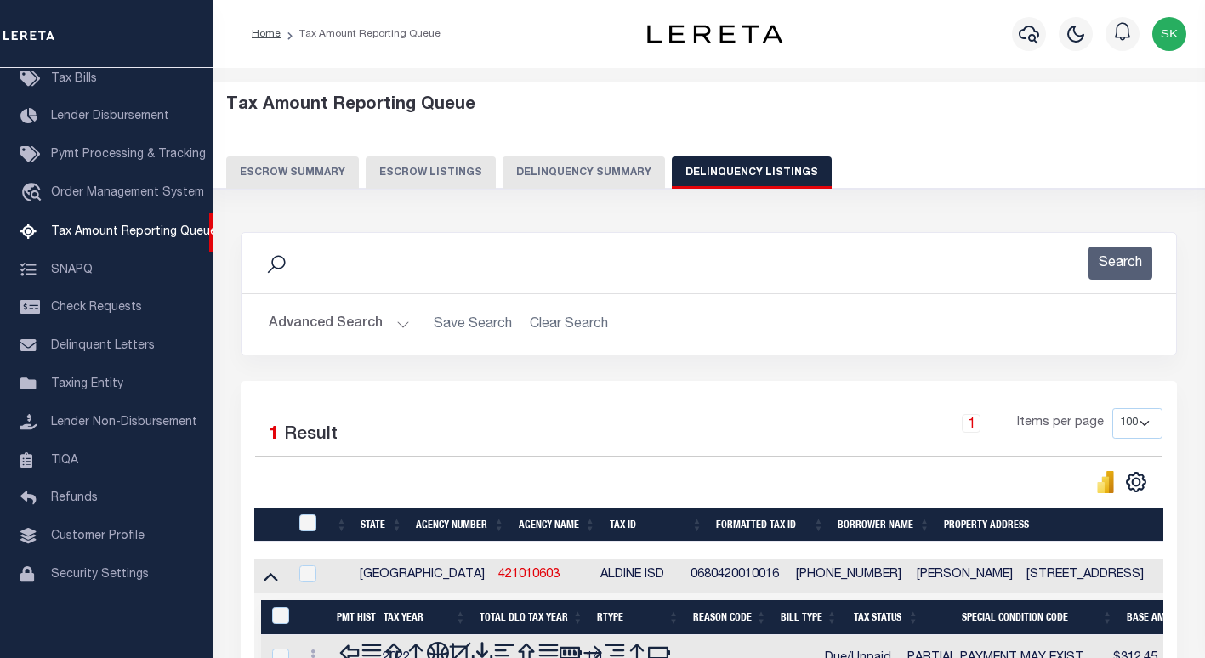
scroll to position [279, 0]
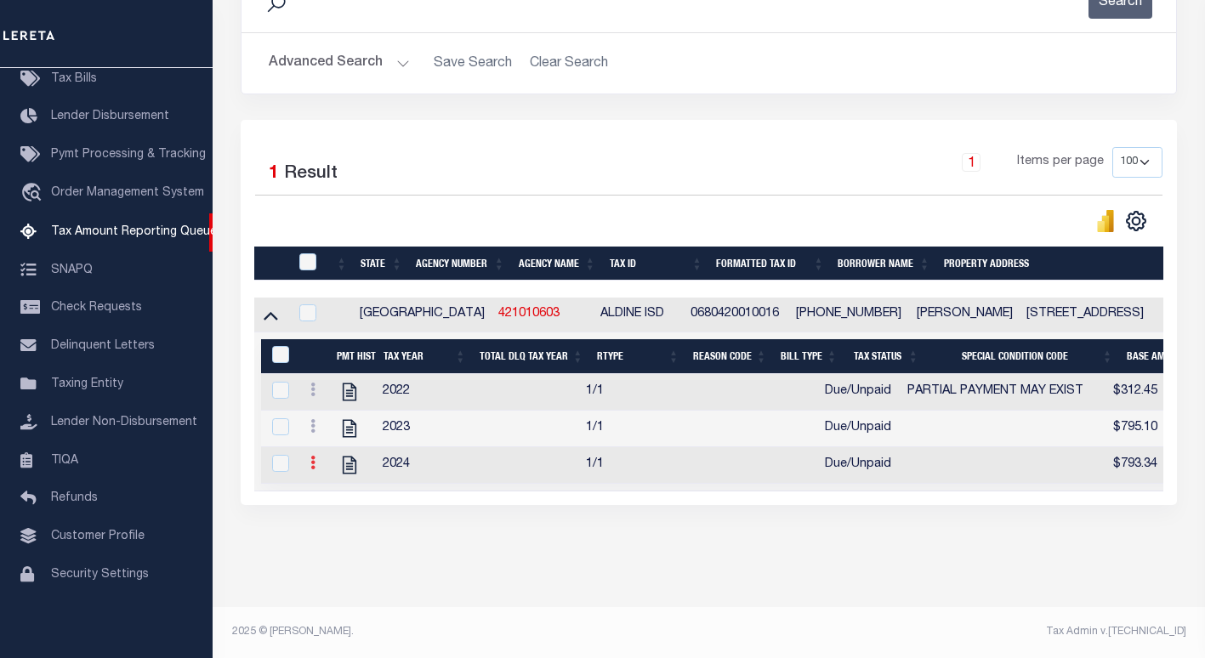
click at [314, 456] on icon at bounding box center [312, 463] width 5 height 14
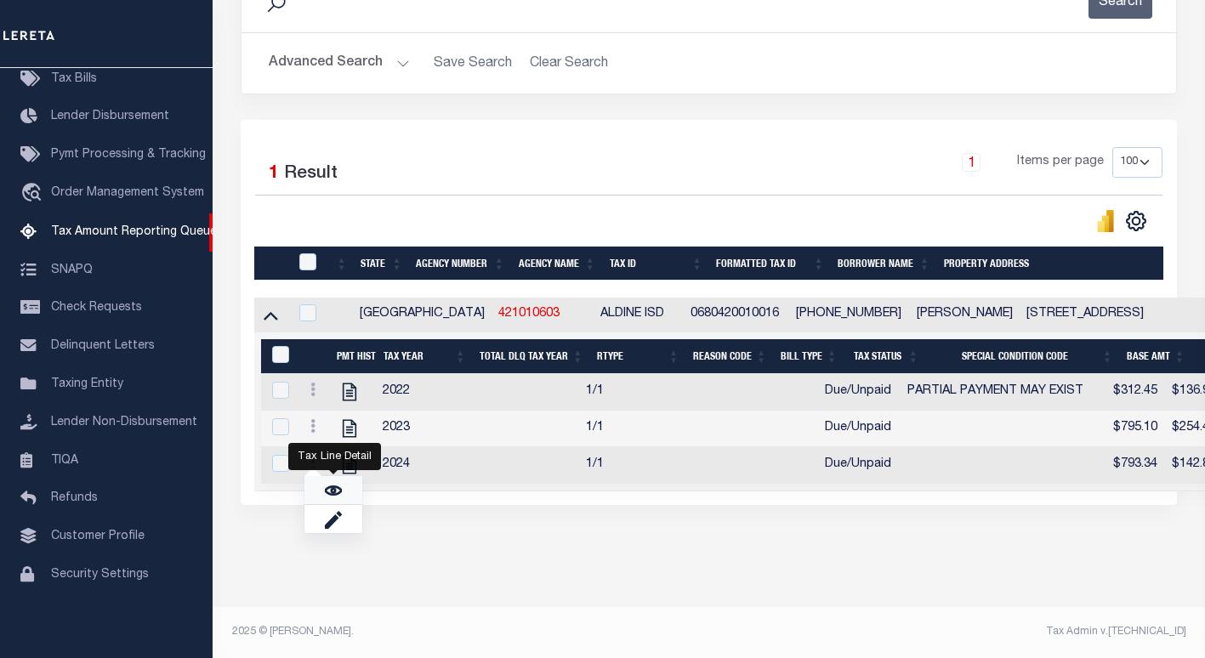
click at [338, 492] on img "" at bounding box center [333, 490] width 17 height 17
checkbox input "true"
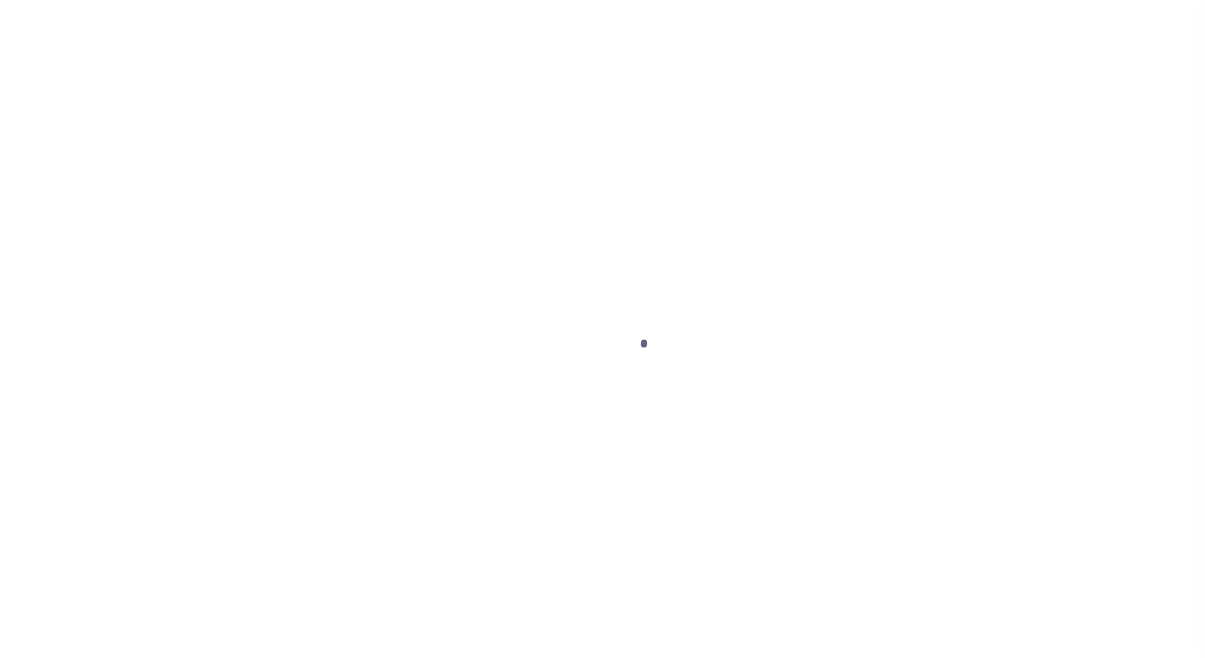
select select "DUE"
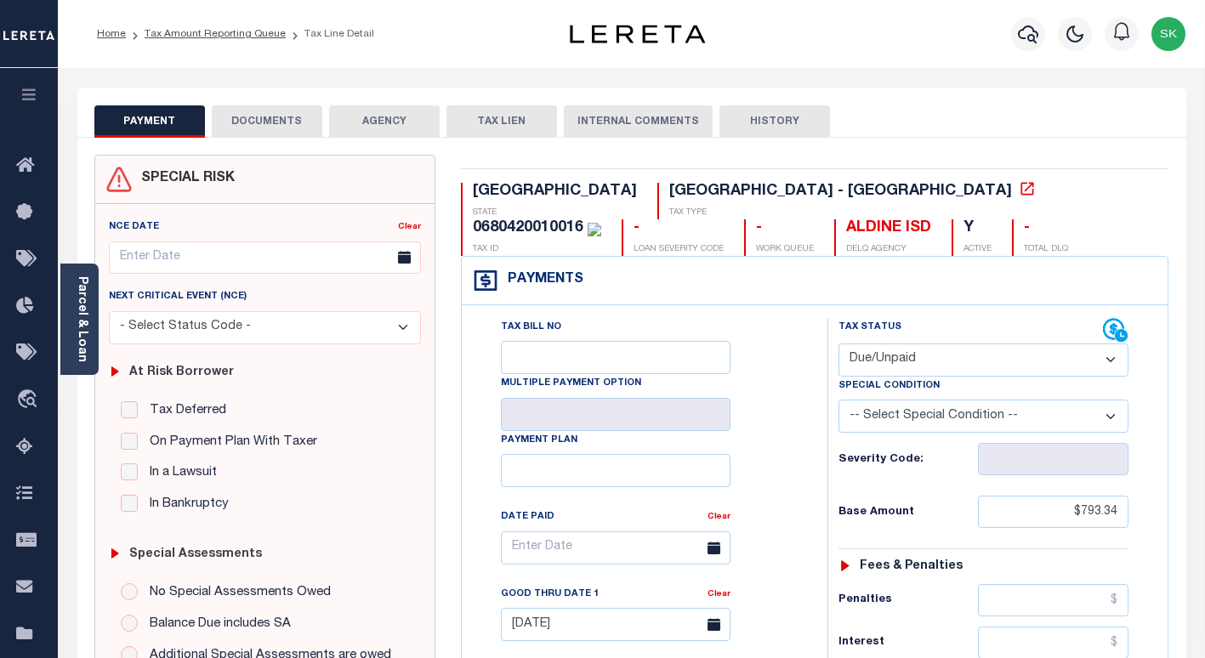
drag, startPoint x: 785, startPoint y: 344, endPoint x: 798, endPoint y: 345, distance: 12.8
click at [790, 345] on div "Tax Bill No Multiple Payment Option Payment Plan Clear" at bounding box center [640, 556] width 323 height 477
click at [1110, 504] on input "$793.34" at bounding box center [1053, 512] width 151 height 32
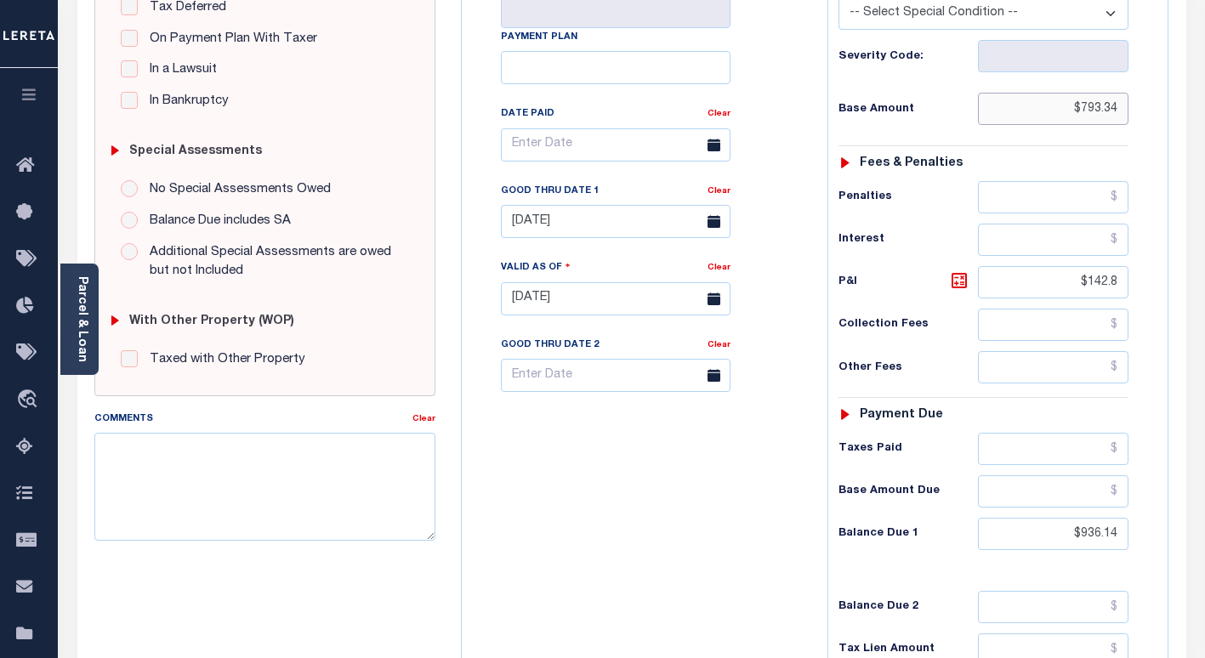
scroll to position [425, 0]
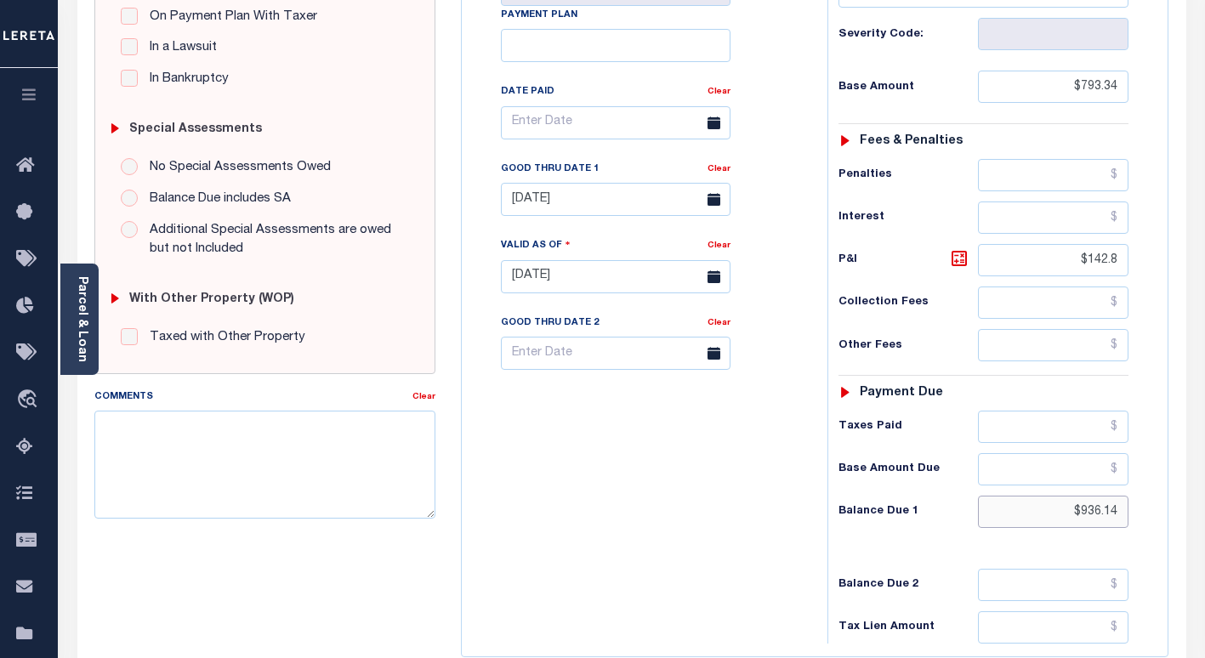
click at [1097, 506] on input "$936.14" at bounding box center [1053, 512] width 151 height 32
paste input "52.01"
type input "$952.01"
type input "[DATE]"
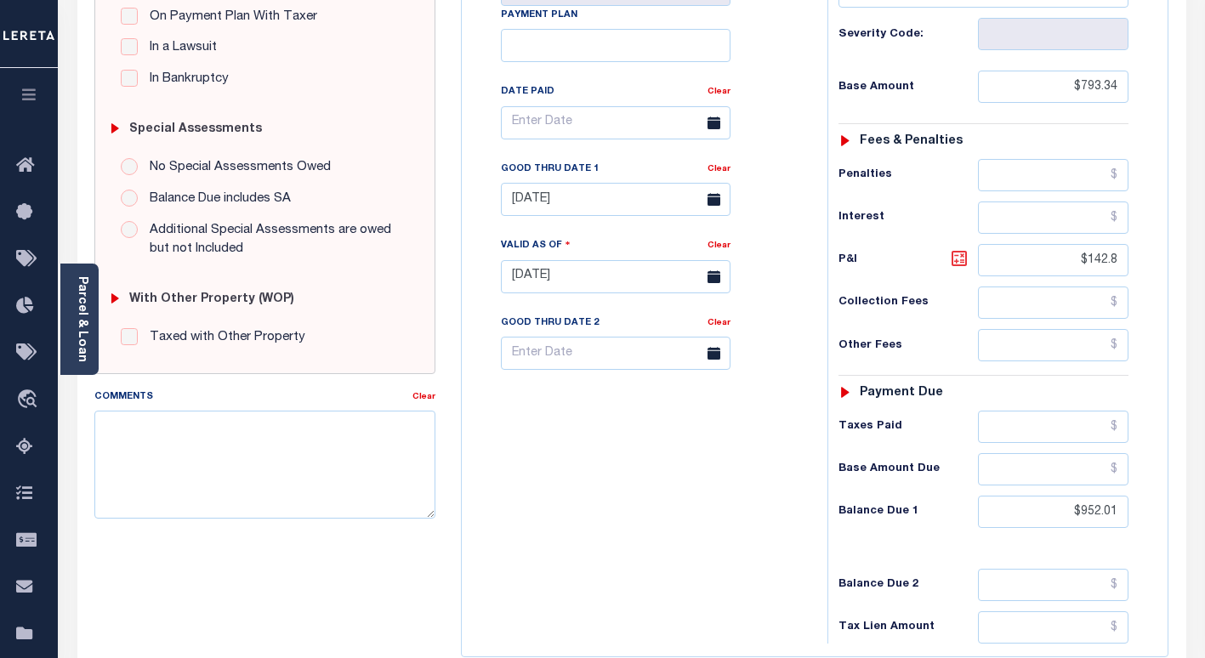
click at [962, 259] on icon at bounding box center [959, 258] width 10 height 10
type input "$158.67"
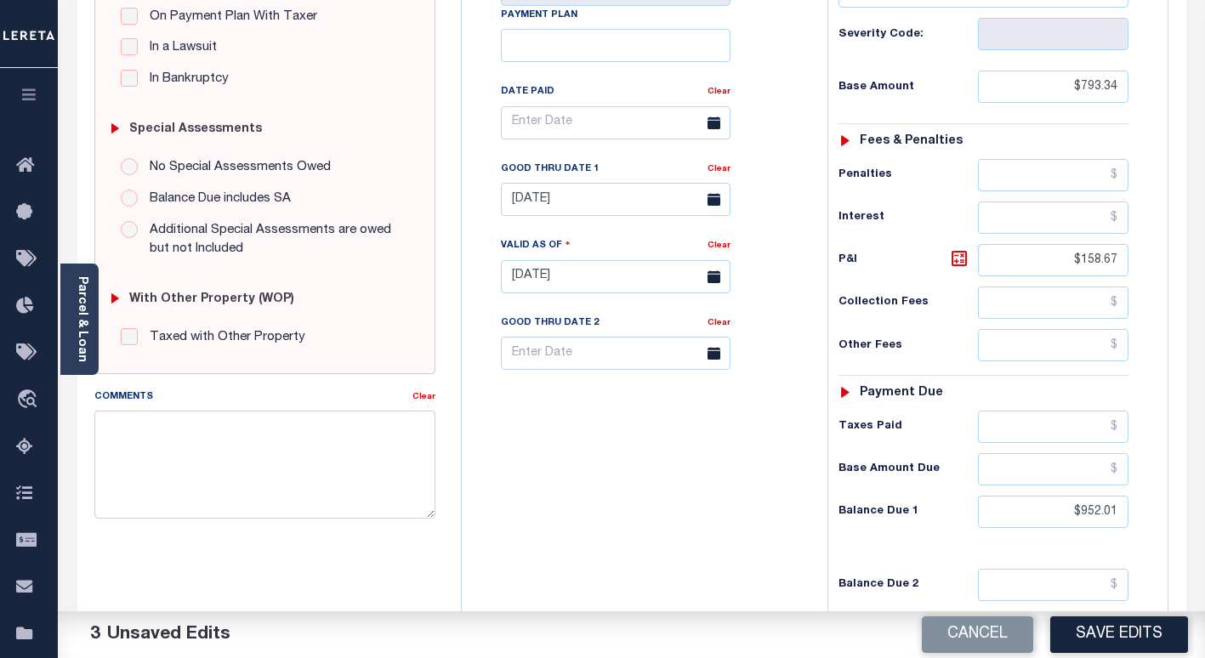
click at [708, 509] on div "Tax Bill No Multiple Payment Option Payment Plan Clear" at bounding box center [640, 268] width 349 height 751
click at [556, 203] on input "[DATE]" at bounding box center [616, 199] width 230 height 33
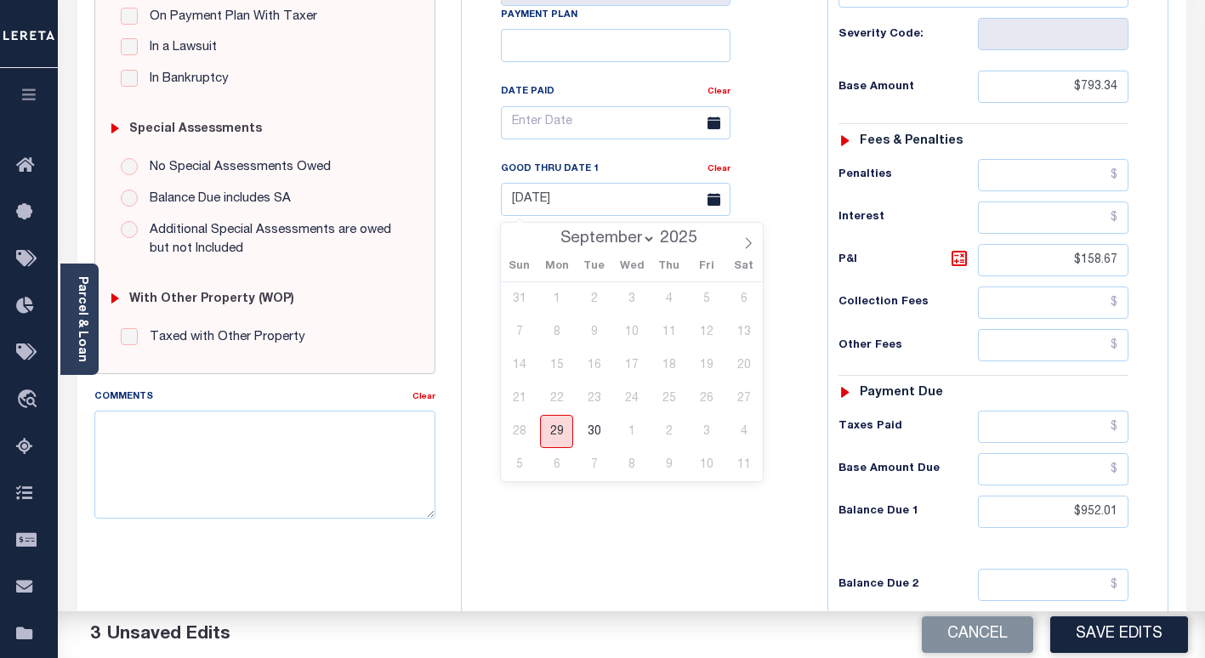
click at [560, 435] on span "29" at bounding box center [556, 431] width 33 height 33
type input "[DATE]"
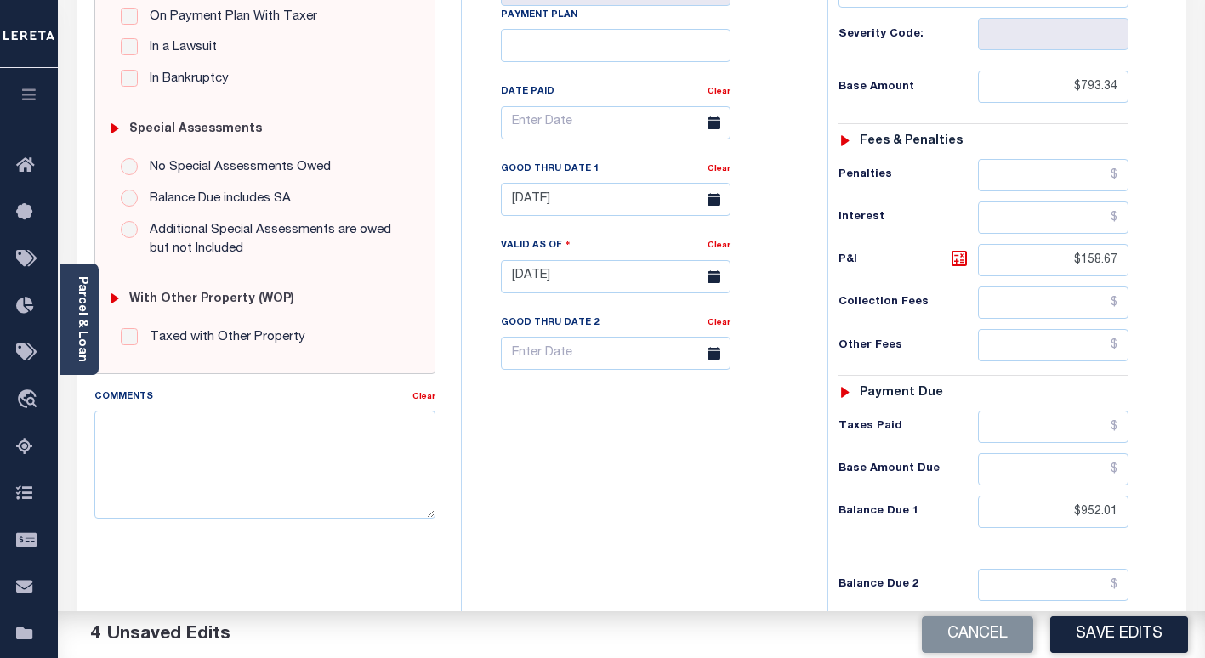
click at [642, 531] on div "Tax Bill No Multiple Payment Option Payment Plan Clear" at bounding box center [640, 268] width 349 height 751
click at [1073, 633] on button "Save Edits" at bounding box center [1119, 635] width 138 height 37
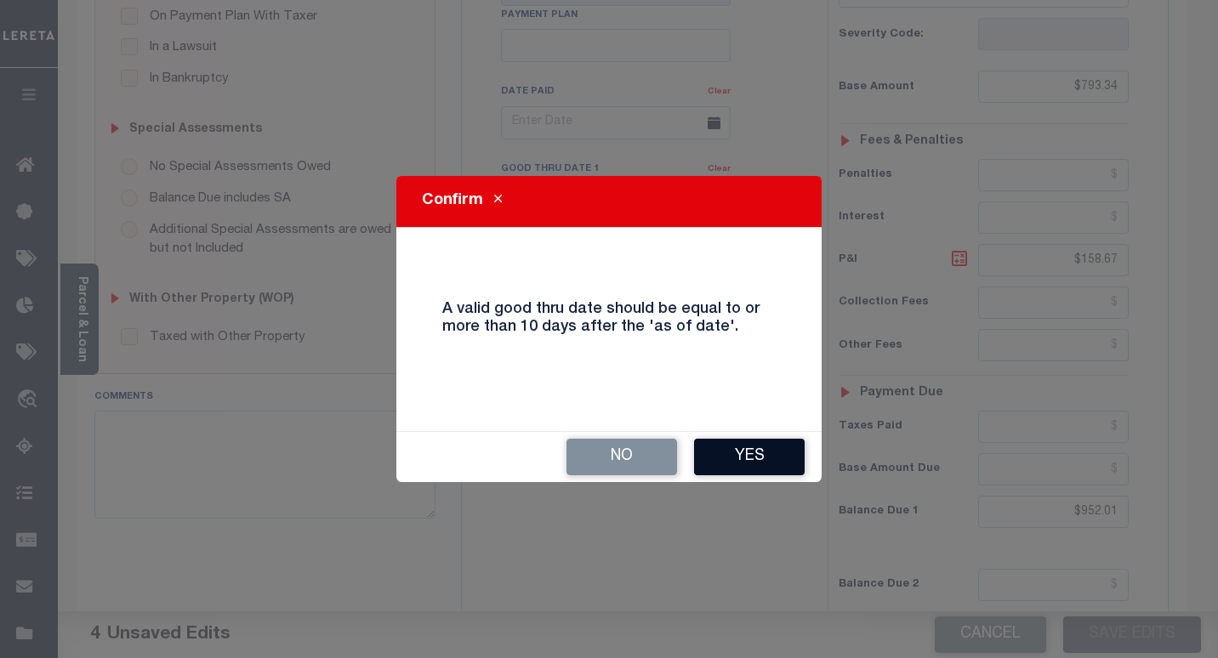
click at [731, 440] on button "Yes" at bounding box center [749, 457] width 111 height 37
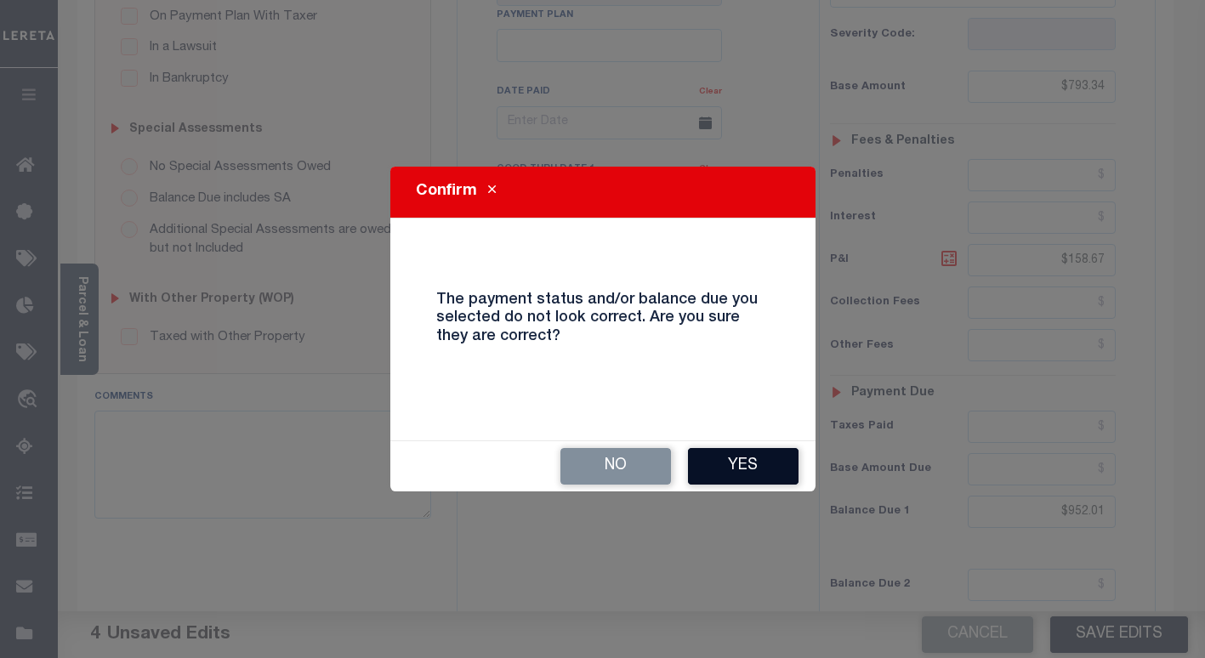
click at [770, 462] on button "Yes" at bounding box center [743, 466] width 111 height 37
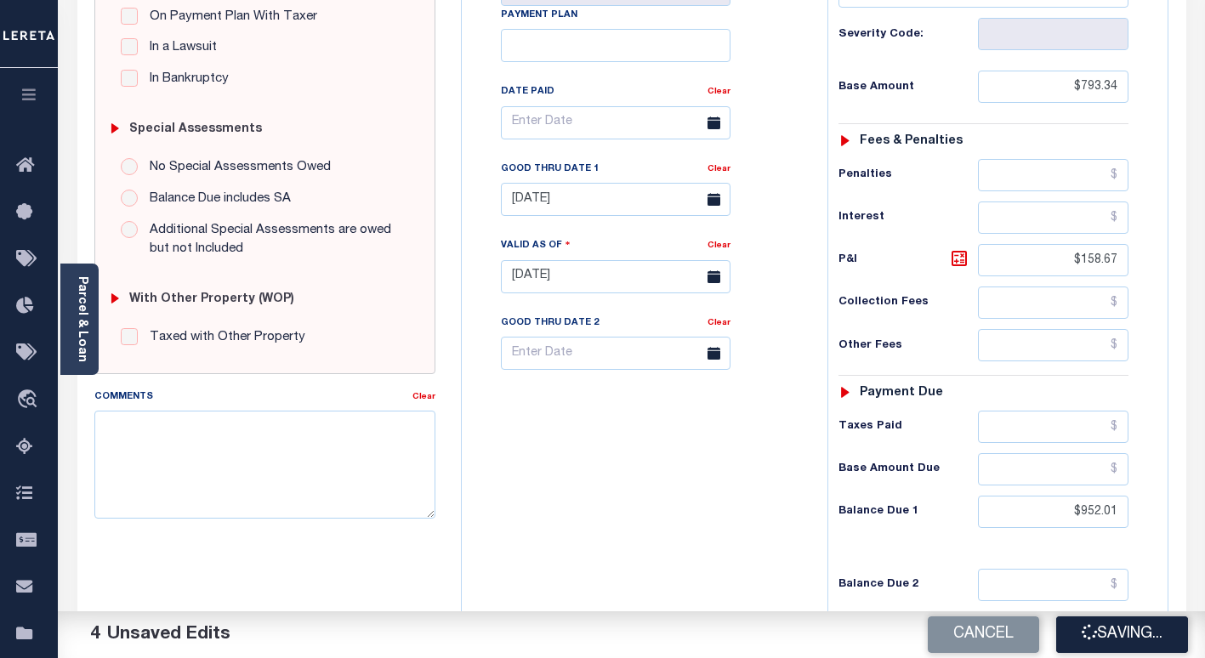
checkbox input "false"
type input "$793.34"
type input "$158.67"
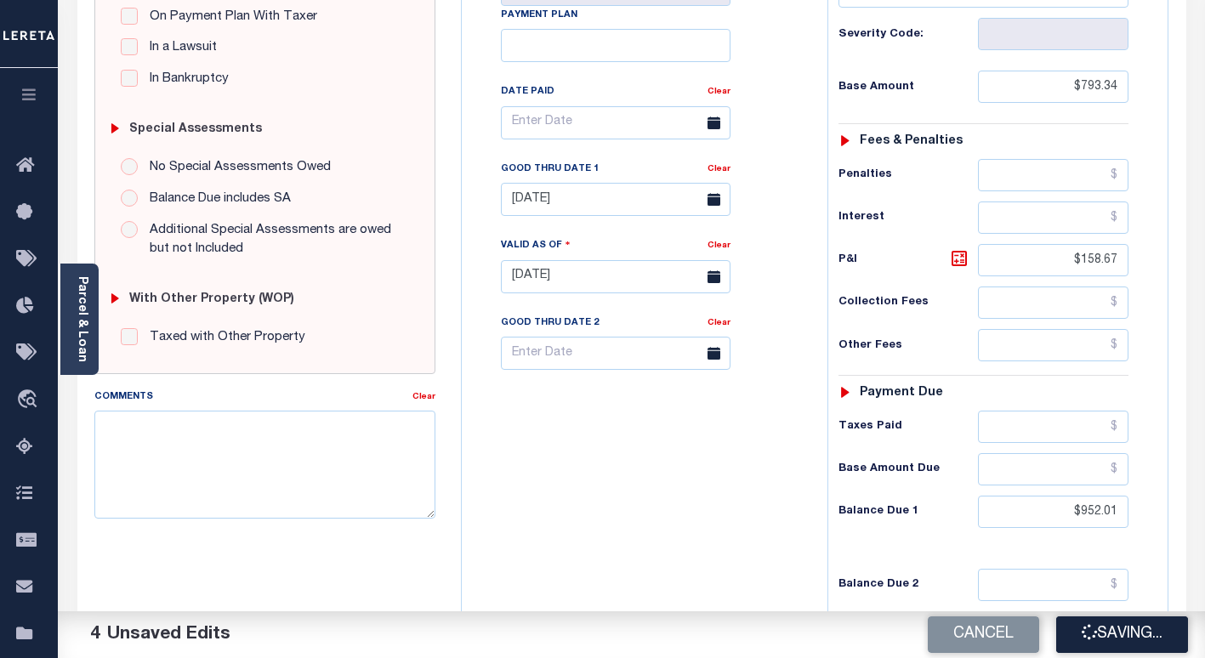
type input "$952.01"
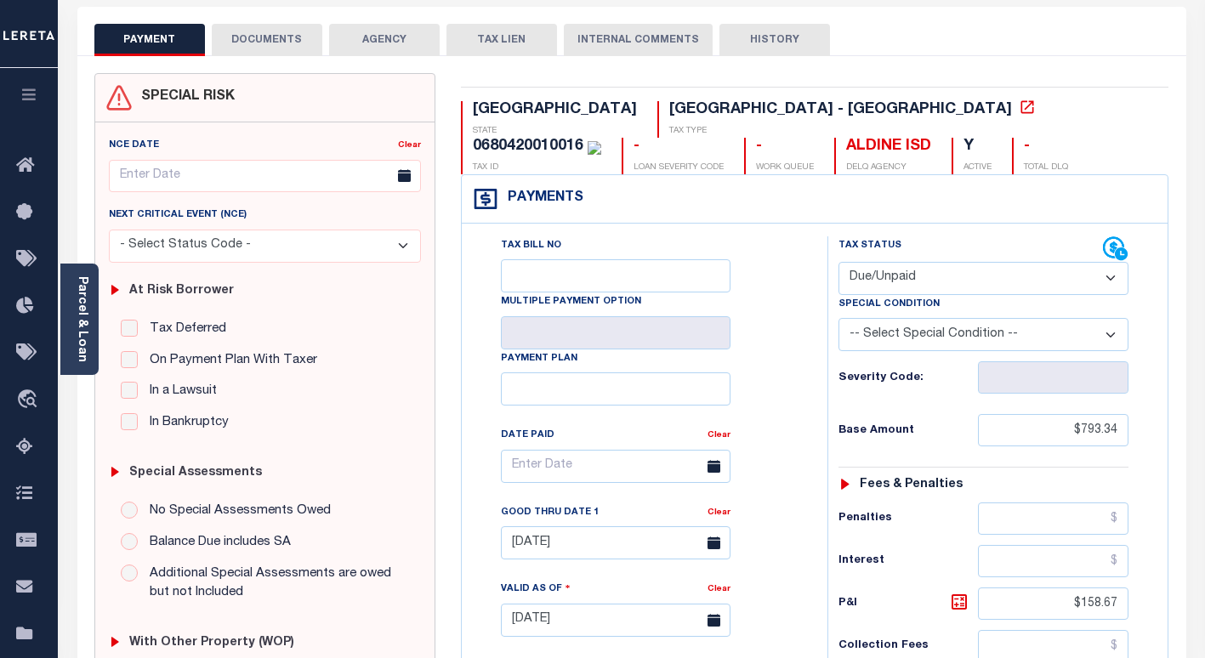
scroll to position [0, 0]
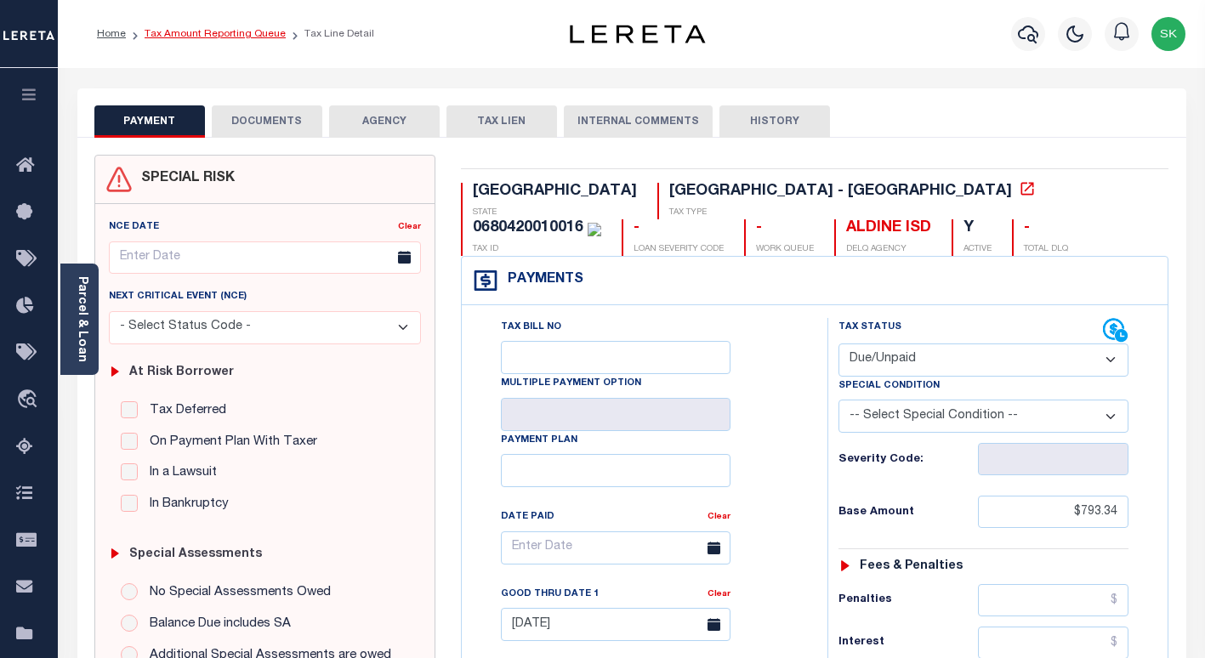
drag, startPoint x: 182, startPoint y: 37, endPoint x: 224, endPoint y: 30, distance: 42.2
click at [182, 37] on link "Tax Amount Reporting Queue" at bounding box center [215, 34] width 141 height 10
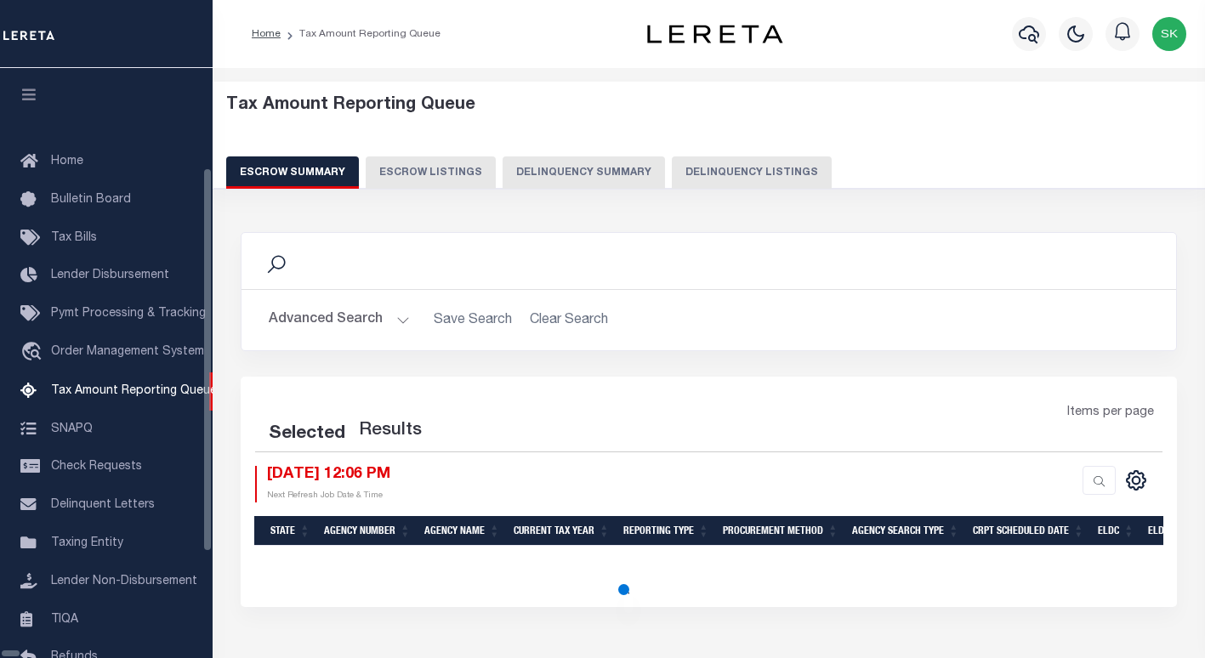
select select "100"
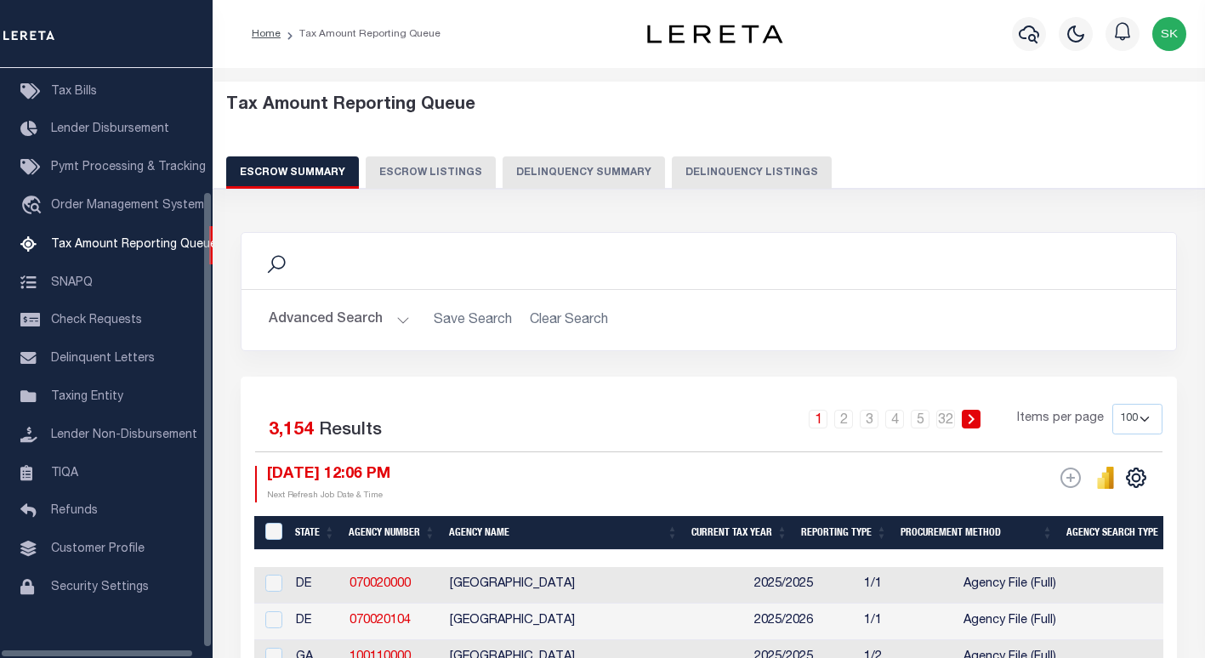
click at [620, 173] on button "Delinquency Summary" at bounding box center [584, 172] width 162 height 32
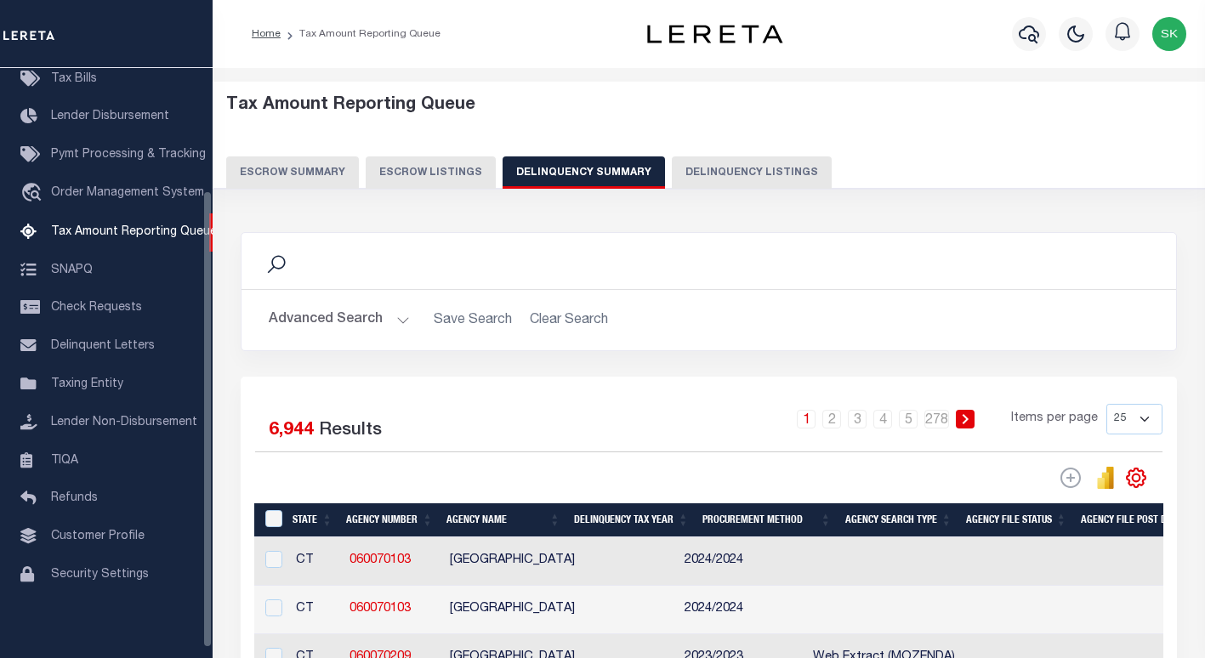
click at [758, 174] on button "Delinquency Listings" at bounding box center [752, 172] width 160 height 32
select select "100"
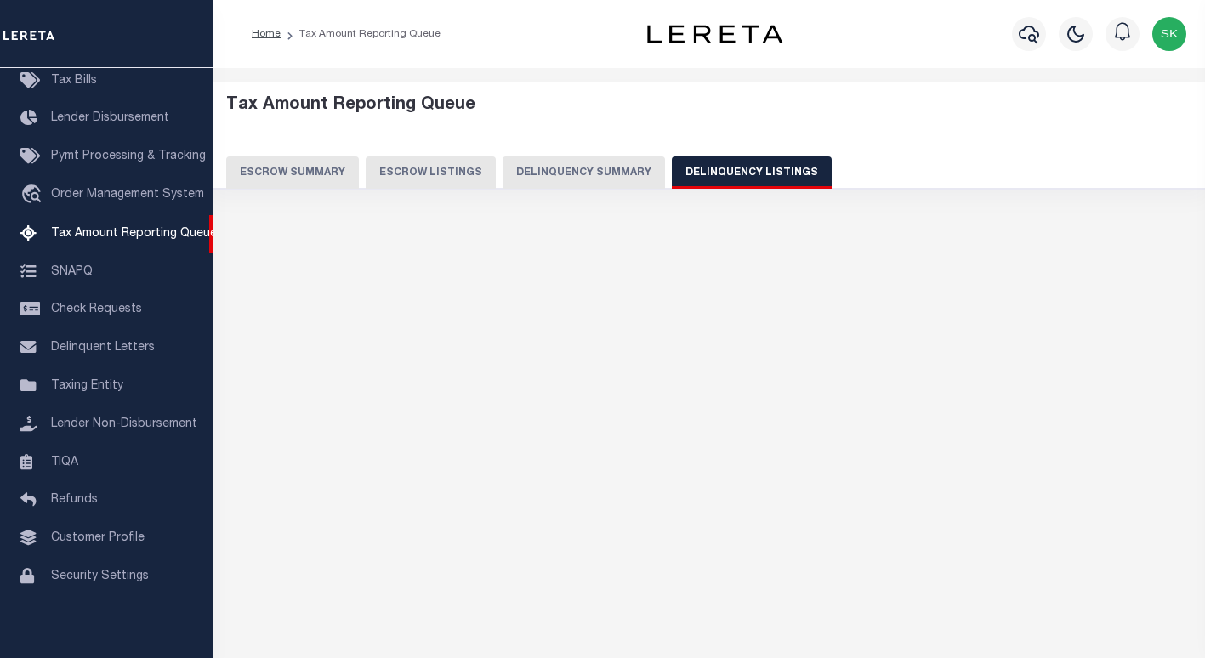
select select "100"
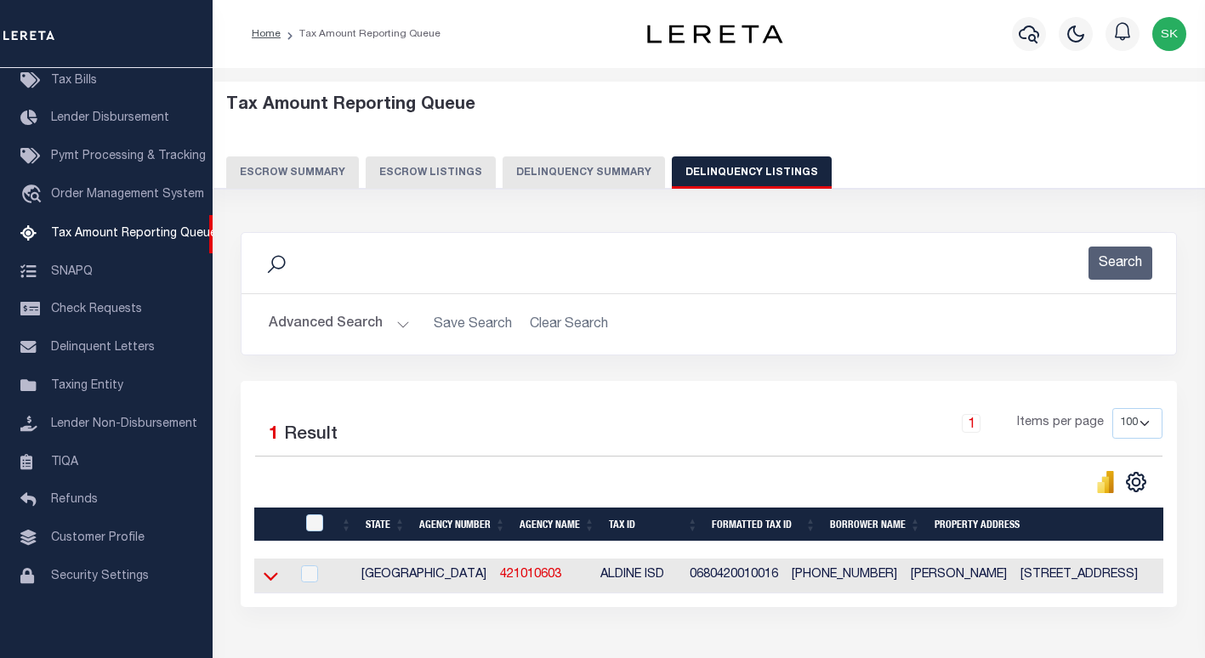
drag, startPoint x: 269, startPoint y: 581, endPoint x: 354, endPoint y: 438, distance: 166.3
click at [269, 581] on icon at bounding box center [271, 577] width 14 height 9
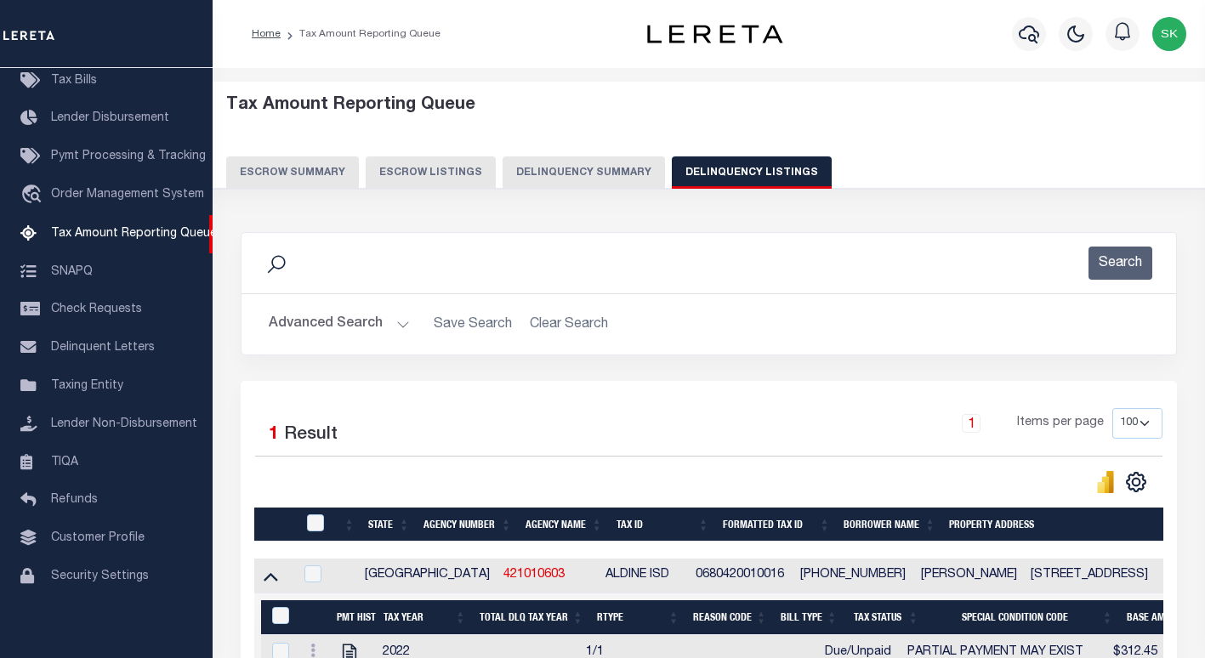
scroll to position [202, 0]
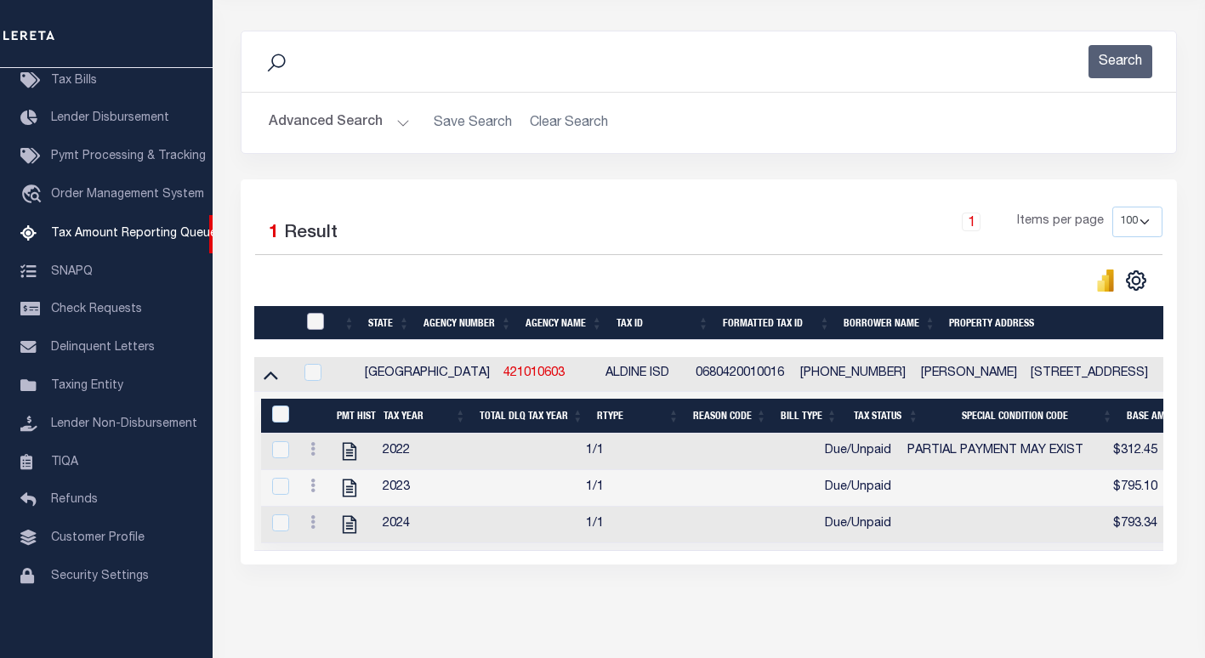
click at [315, 326] on input "checkbox" at bounding box center [315, 321] width 17 height 17
checkbox input "true"
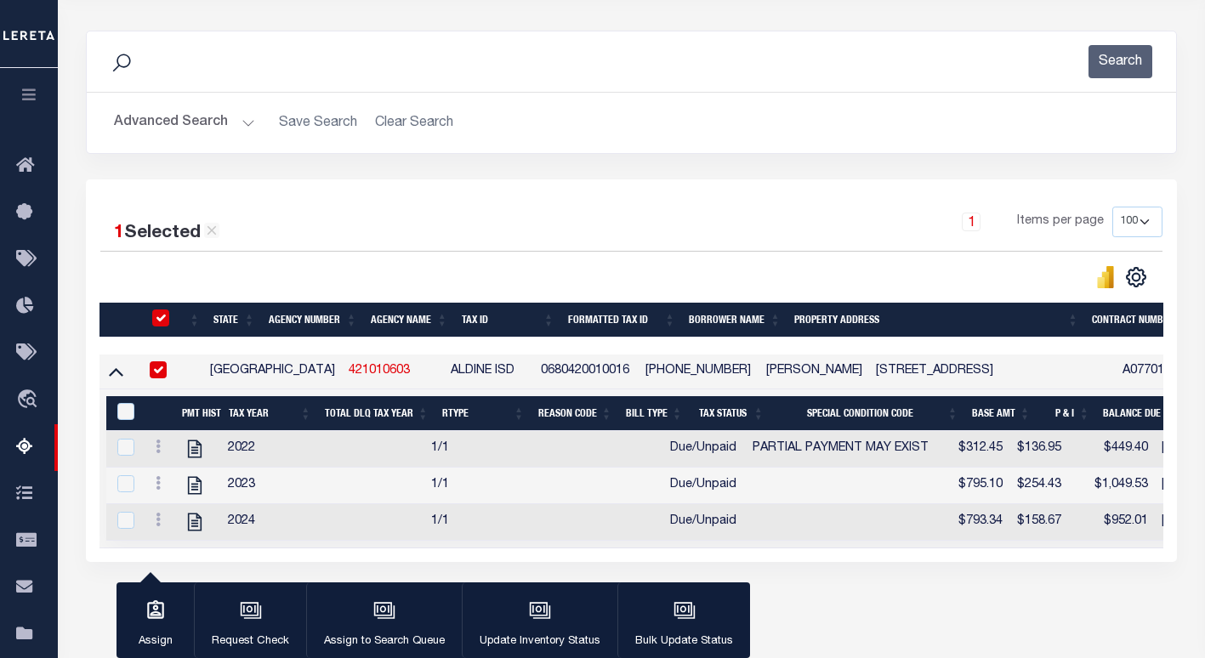
click at [278, 415] on th "Tax Year" at bounding box center [270, 413] width 96 height 35
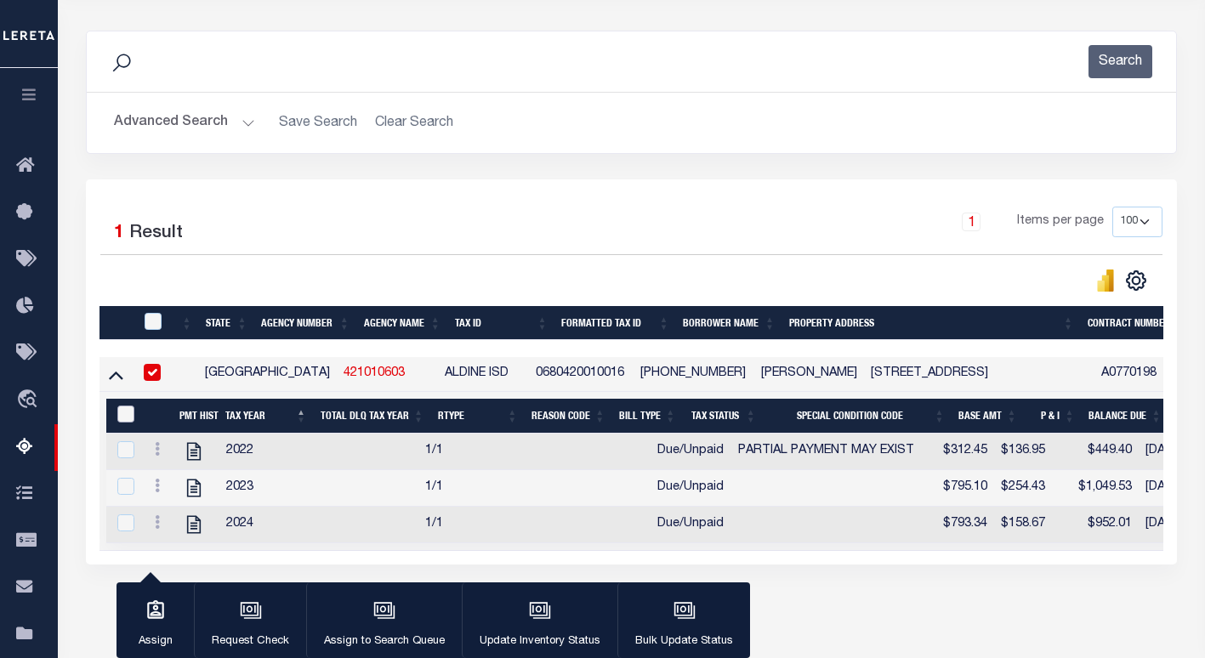
click at [121, 418] on input "&nbsp;" at bounding box center [125, 414] width 17 height 17
checkbox input "true"
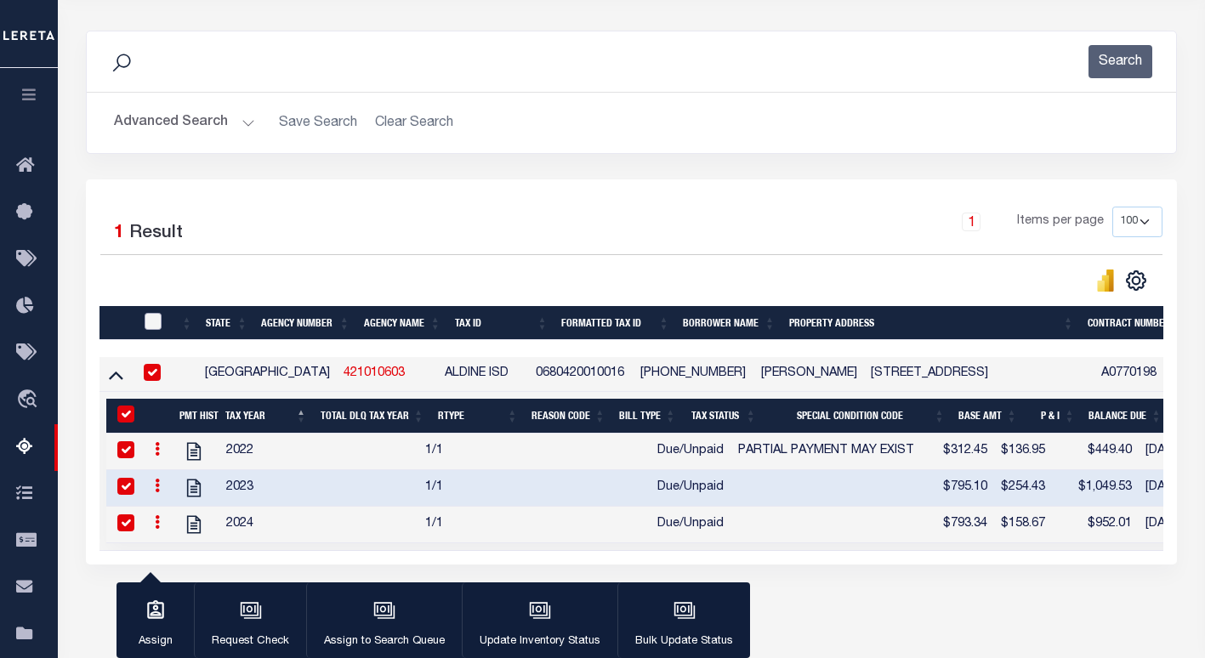
click at [154, 322] on input "checkbox" at bounding box center [153, 321] width 17 height 17
checkbox input "true"
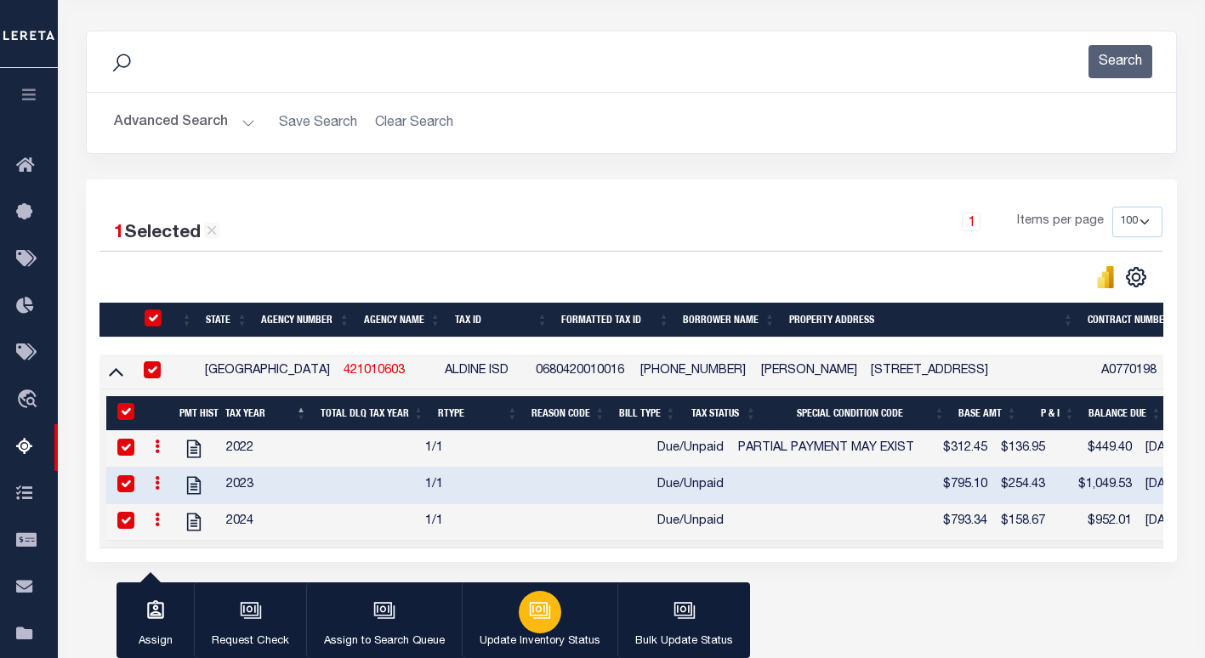
click at [536, 606] on icon "button" at bounding box center [540, 611] width 22 height 22
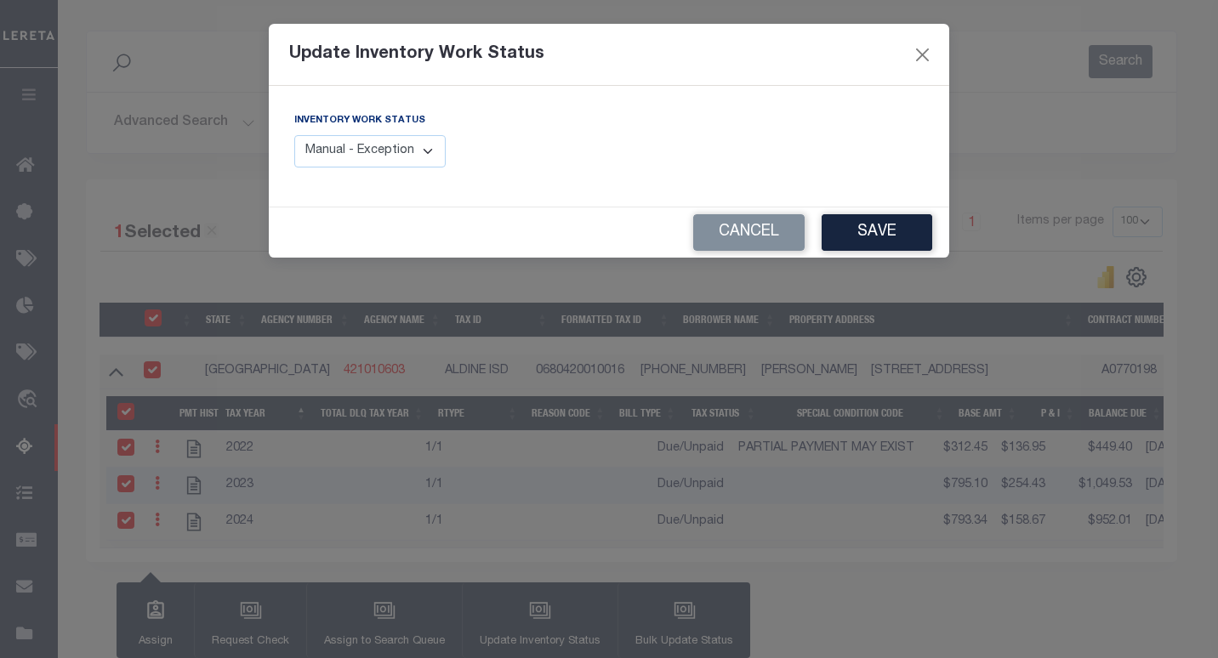
click at [403, 155] on select "Manual - Exception Pended - Awaiting Search Late Add Exception Completed" at bounding box center [369, 151] width 151 height 33
select select "4"
click at [294, 135] on select "Manual - Exception Pended - Awaiting Search Late Add Exception Completed" at bounding box center [369, 151] width 151 height 33
click at [858, 237] on button "Save" at bounding box center [876, 232] width 111 height 37
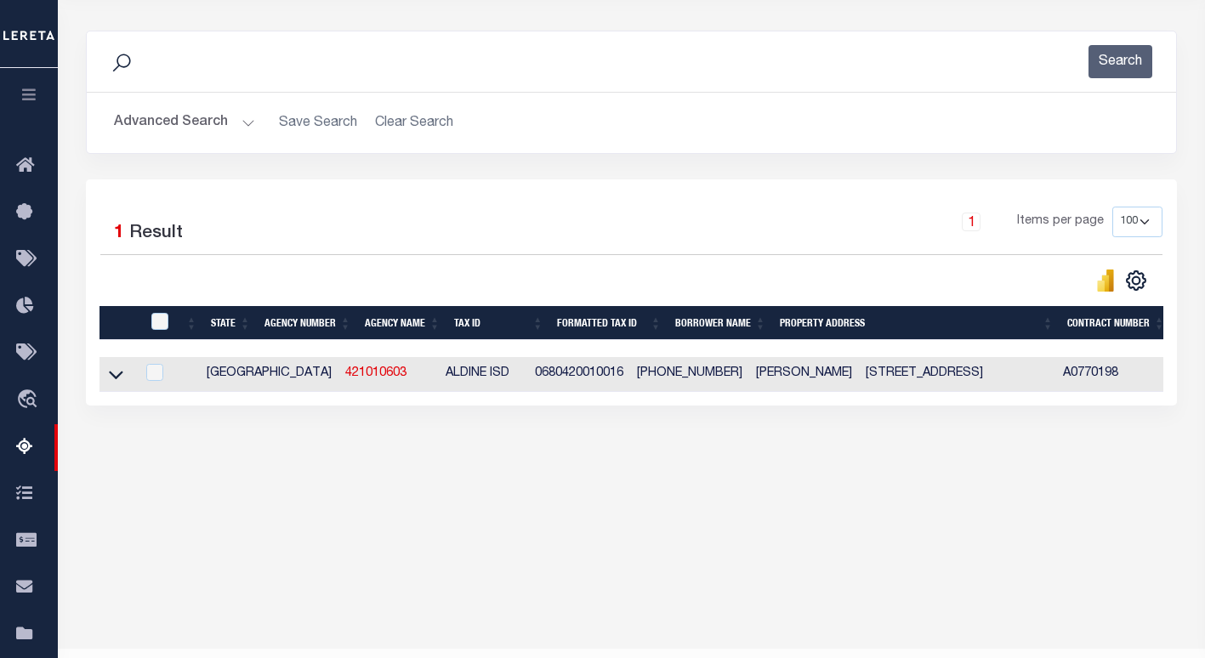
click at [179, 126] on button "Advanced Search" at bounding box center [184, 122] width 141 height 33
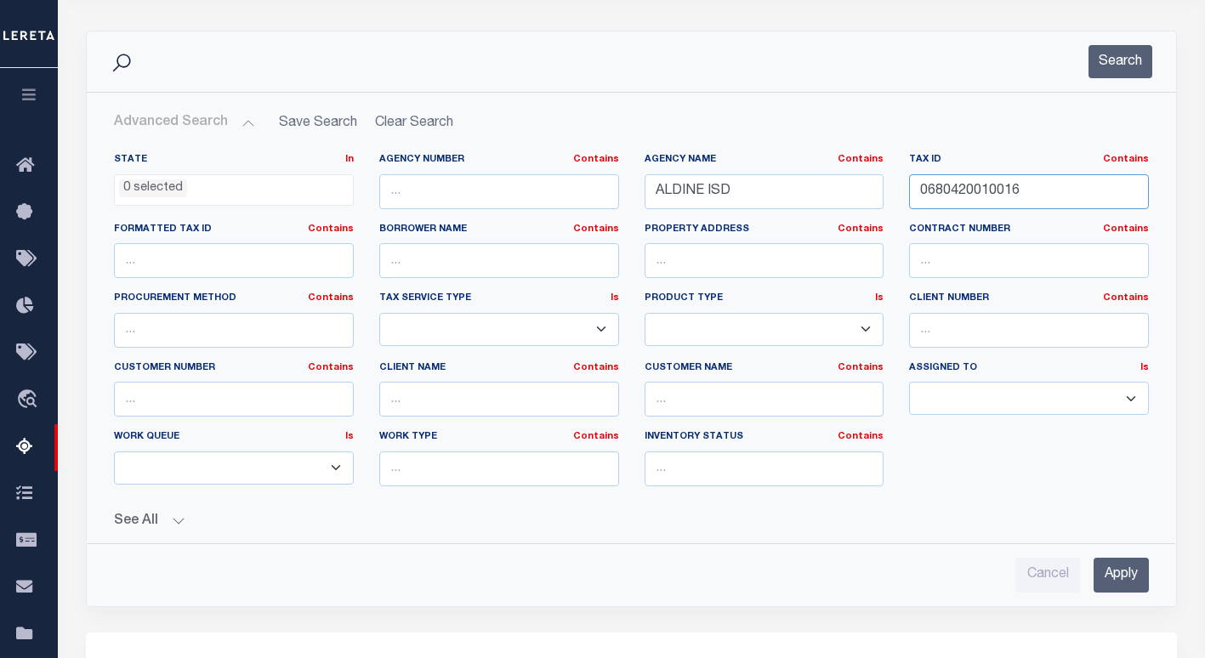
click at [986, 196] on input "0680420010016" at bounding box center [1029, 191] width 240 height 35
paste input "4650003400000"
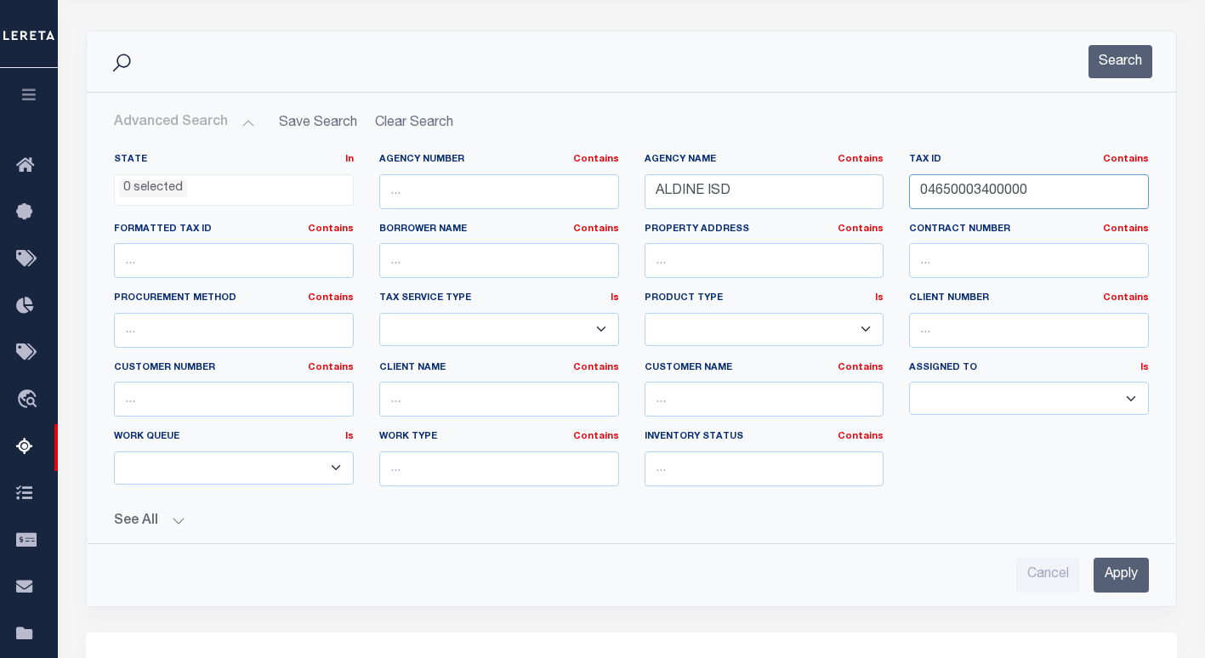
type input "04650003400000"
click at [704, 189] on input "ALDINE ISD" at bounding box center [765, 191] width 240 height 35
click at [1125, 56] on button "Search" at bounding box center [1121, 61] width 64 height 33
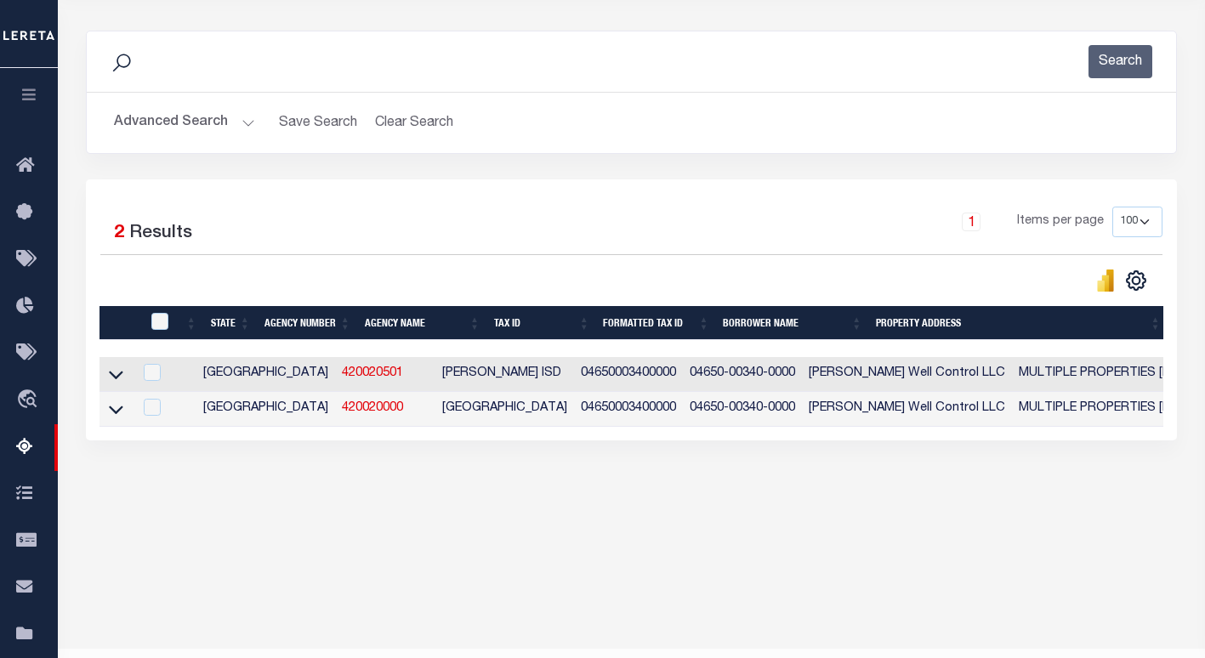
click at [166, 118] on button "Advanced Search" at bounding box center [184, 122] width 141 height 33
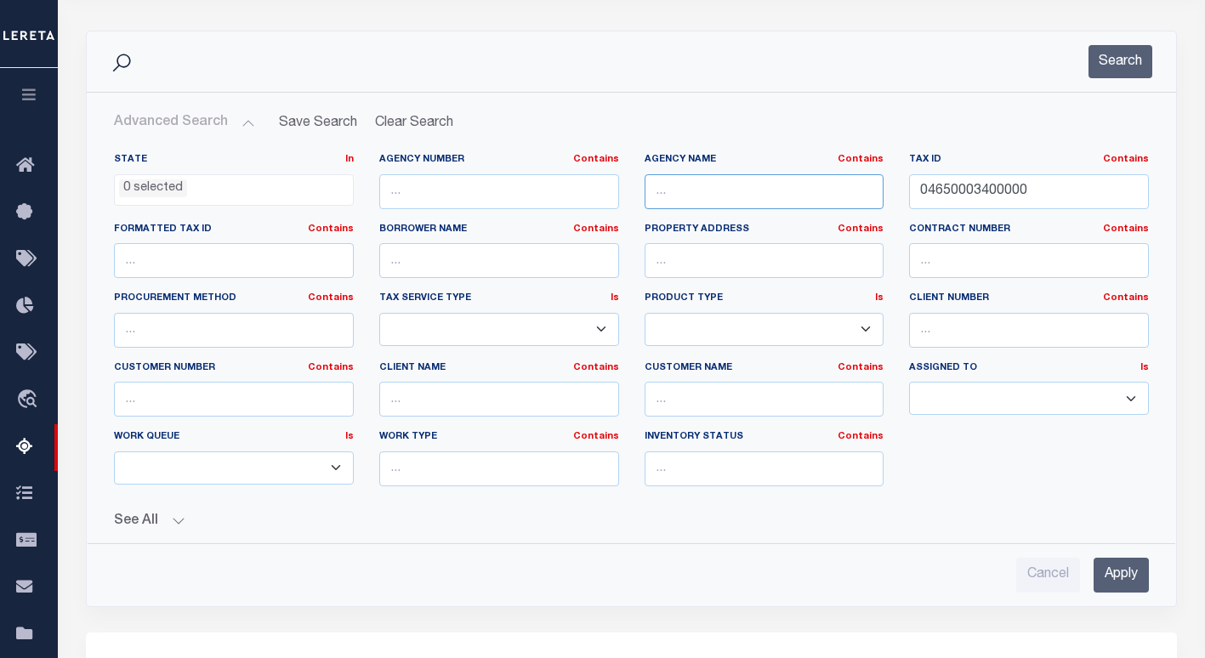
click at [779, 196] on input "text" at bounding box center [765, 191] width 240 height 35
paste input "[GEOGRAPHIC_DATA]"
type input "[GEOGRAPHIC_DATA]"
click at [1104, 70] on button "Search" at bounding box center [1121, 61] width 64 height 33
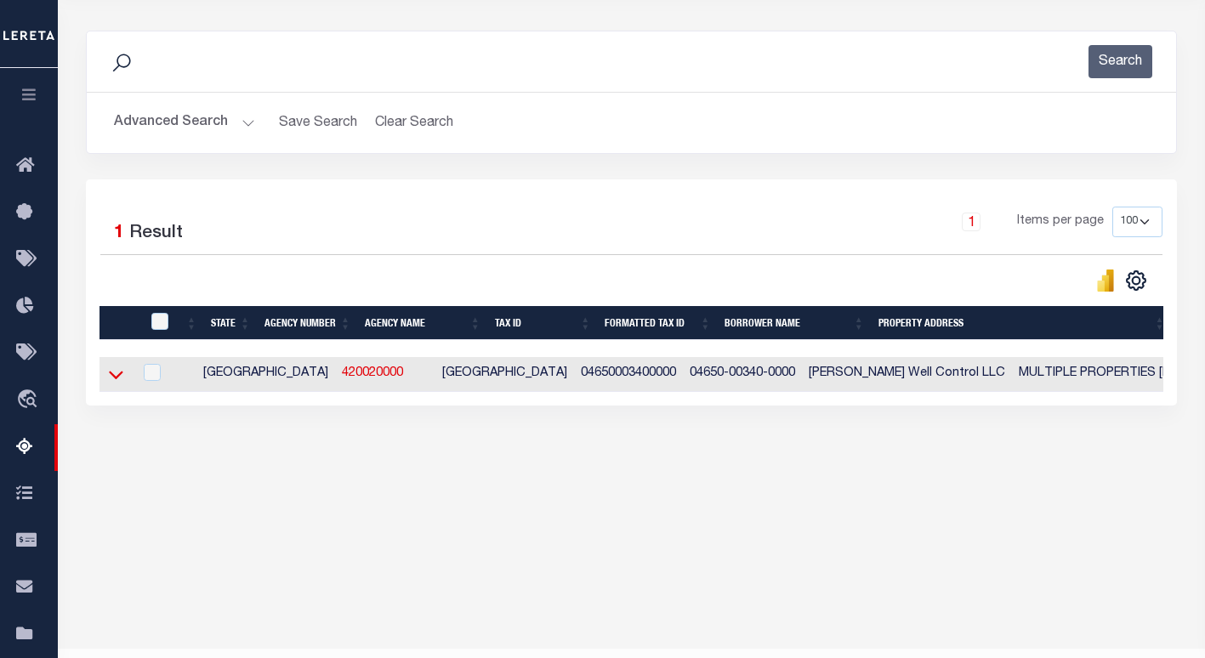
click at [115, 379] on icon at bounding box center [116, 375] width 14 height 18
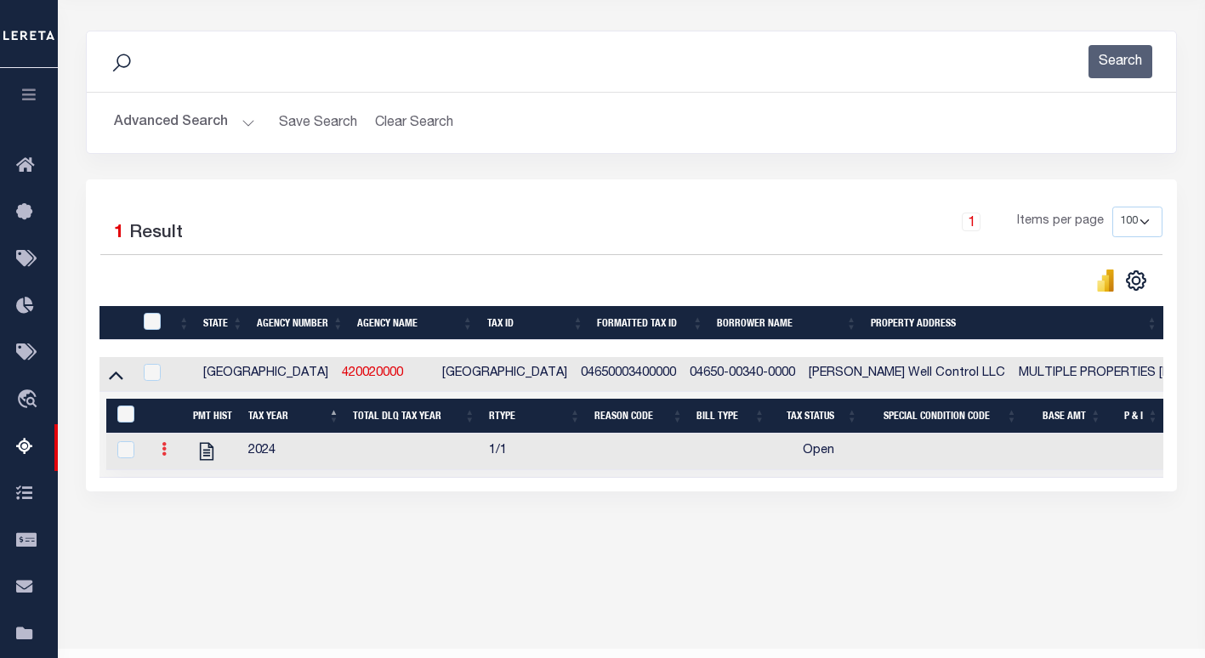
click at [162, 456] on icon at bounding box center [164, 449] width 5 height 14
click at [181, 485] on img "" at bounding box center [184, 477] width 17 height 17
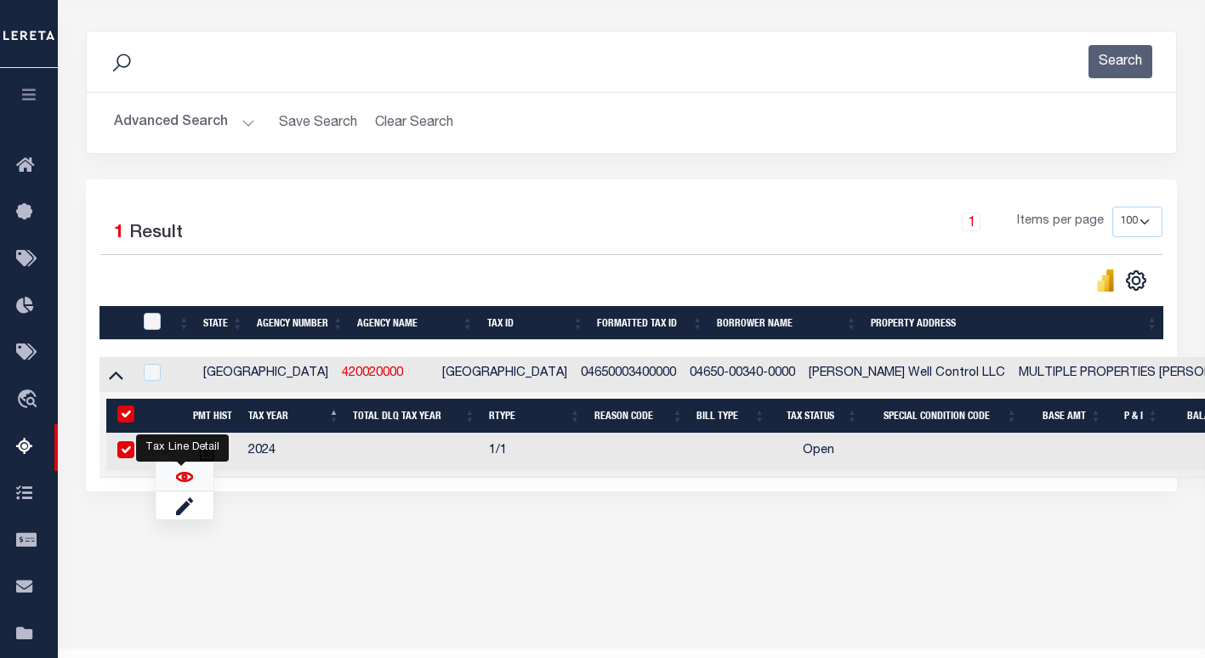
checkbox input "true"
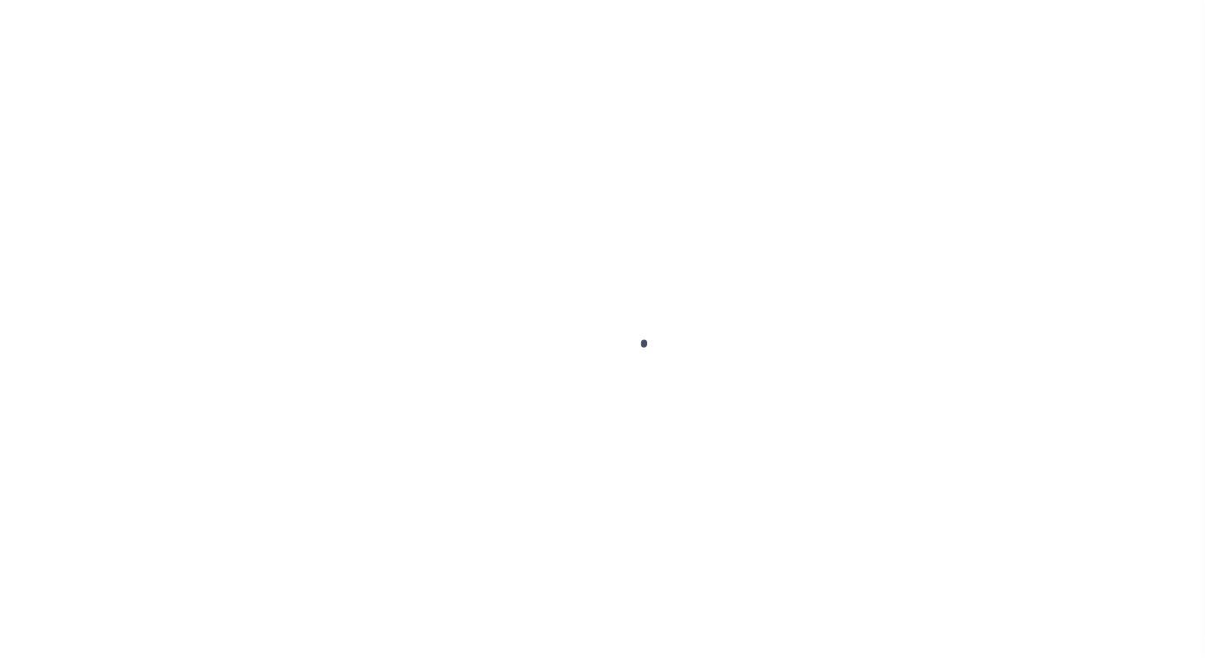
select select "OP2"
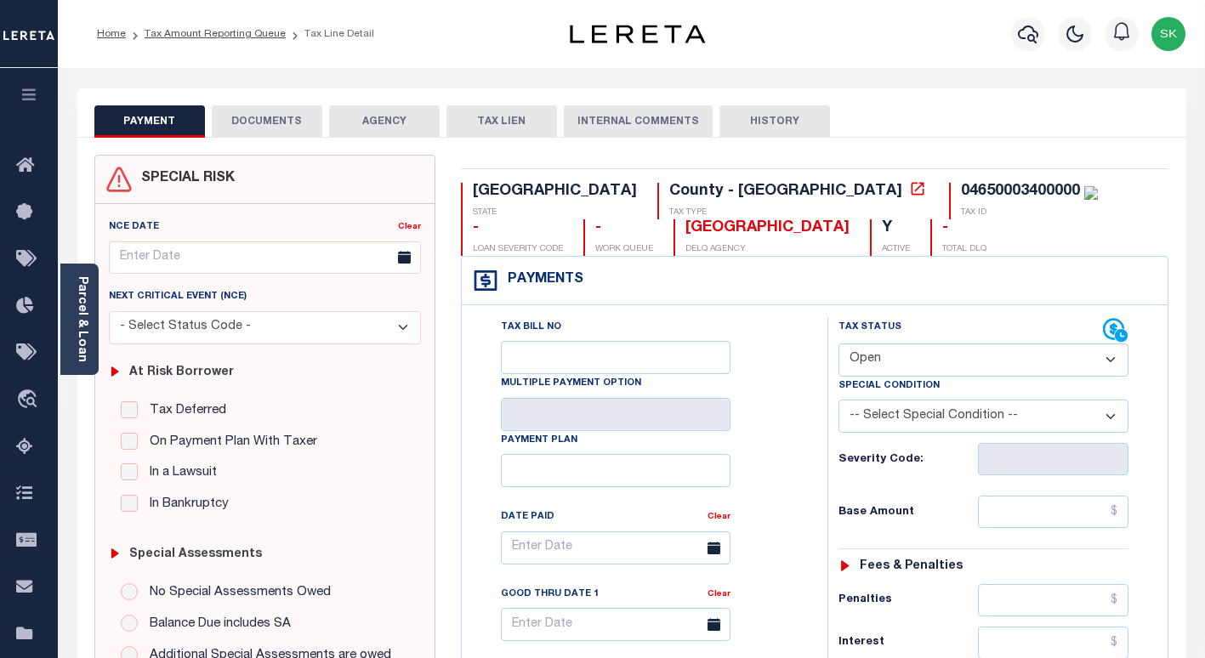
drag, startPoint x: 789, startPoint y: 344, endPoint x: 787, endPoint y: 333, distance: 11.2
click at [789, 342] on div "Tax Bill No Multiple Payment Option Payment Plan Clear" at bounding box center [640, 556] width 323 height 477
click at [909, 194] on icon at bounding box center [917, 188] width 17 height 17
click at [171, 36] on link "Tax Amount Reporting Queue" at bounding box center [215, 34] width 141 height 10
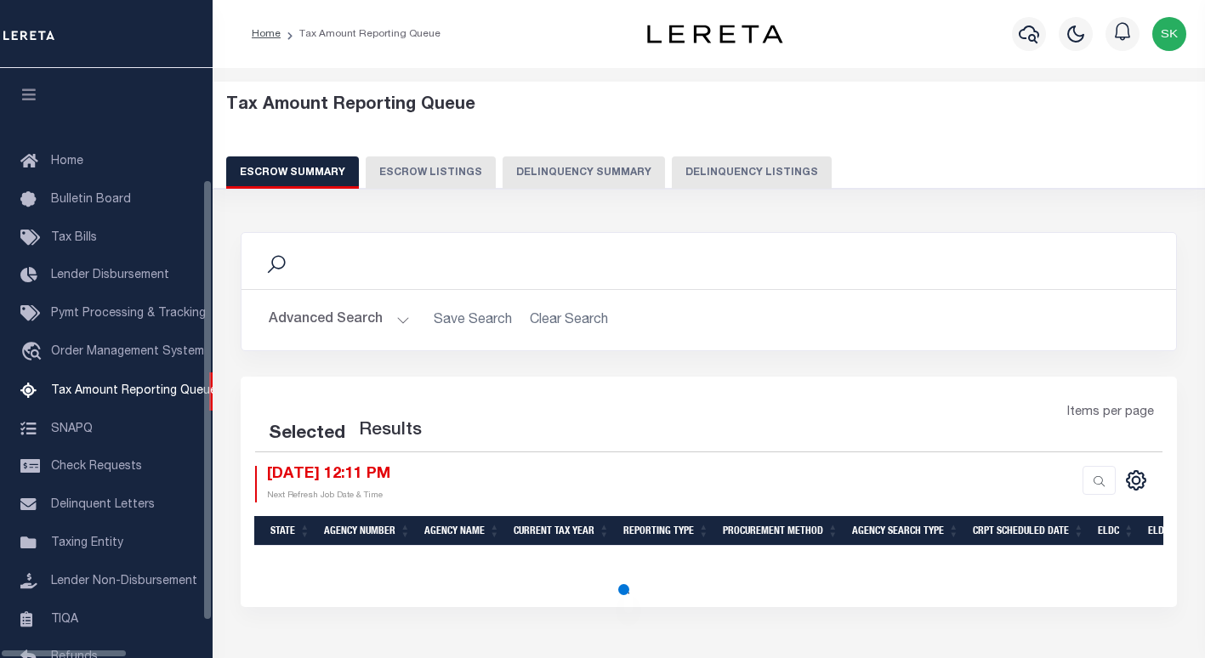
select select "100"
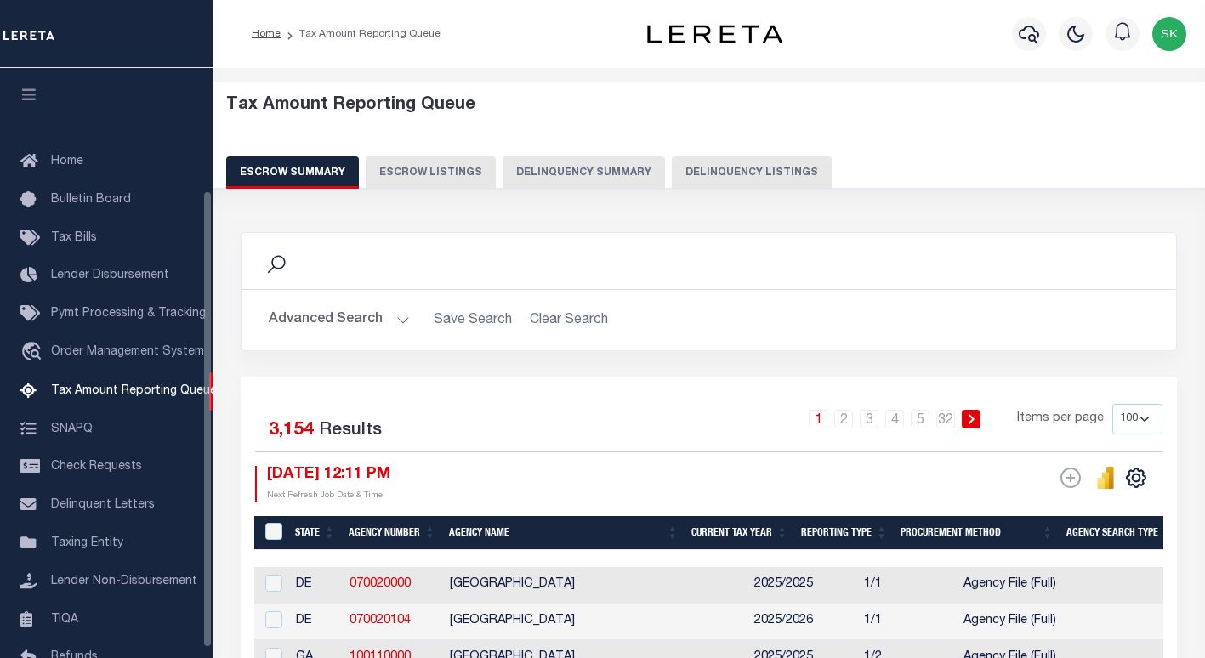
scroll to position [157, 0]
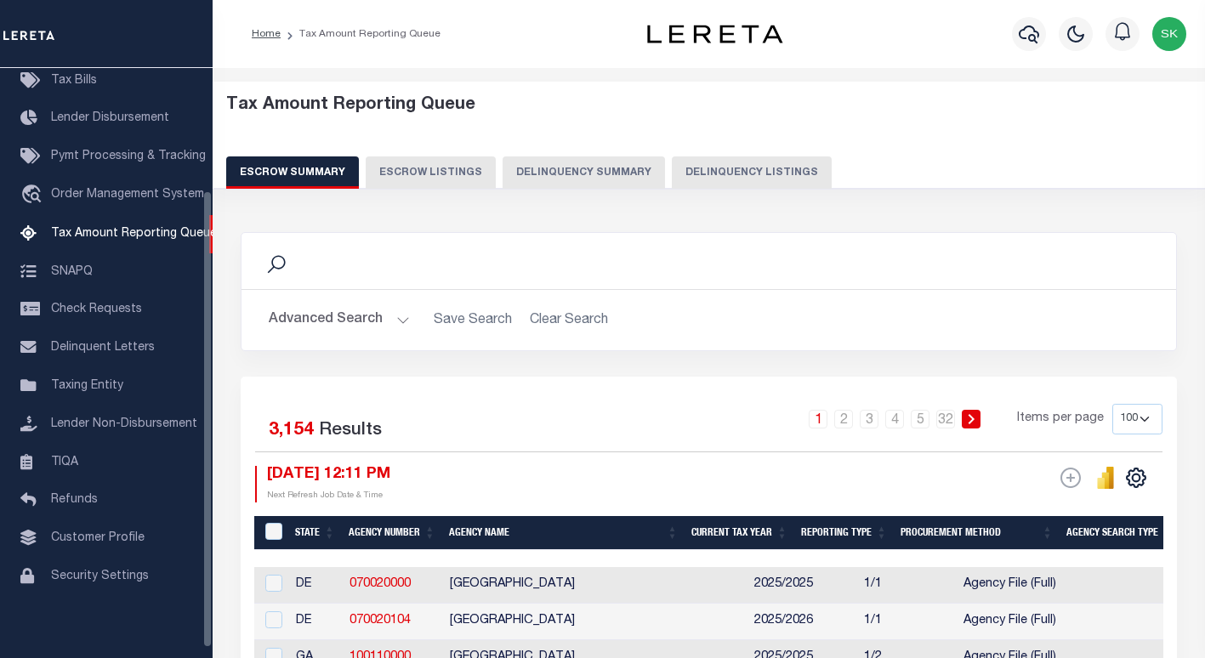
click at [732, 174] on button "Delinquency Listings" at bounding box center [752, 172] width 160 height 32
select select "100"
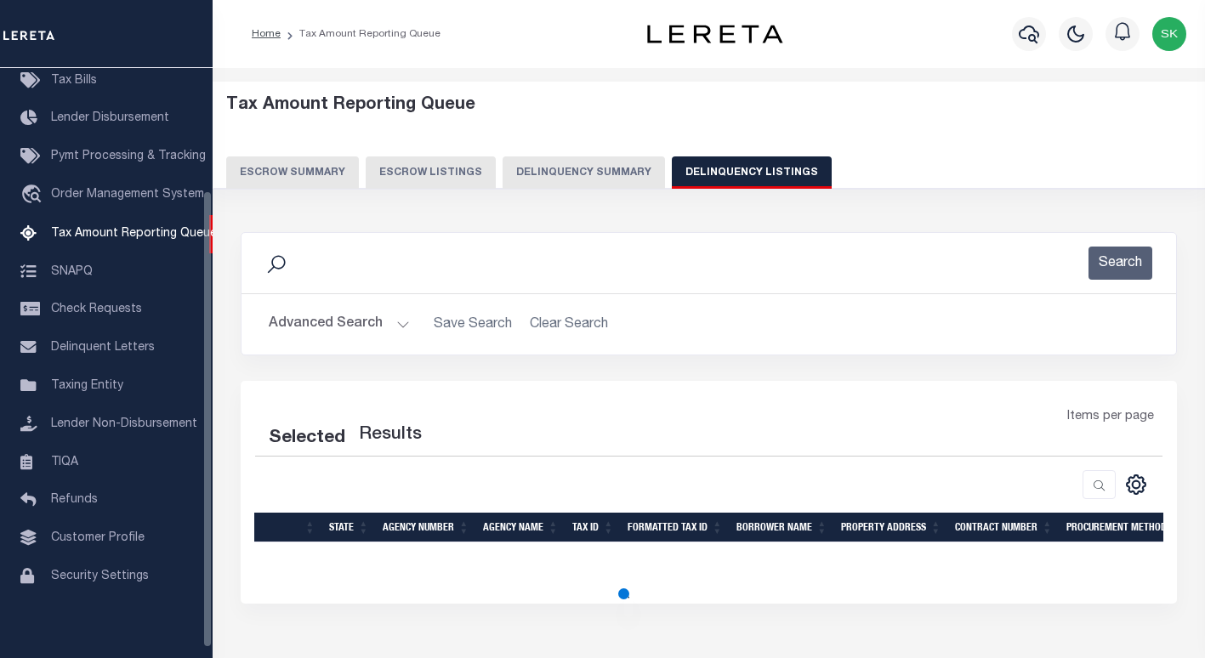
select select "100"
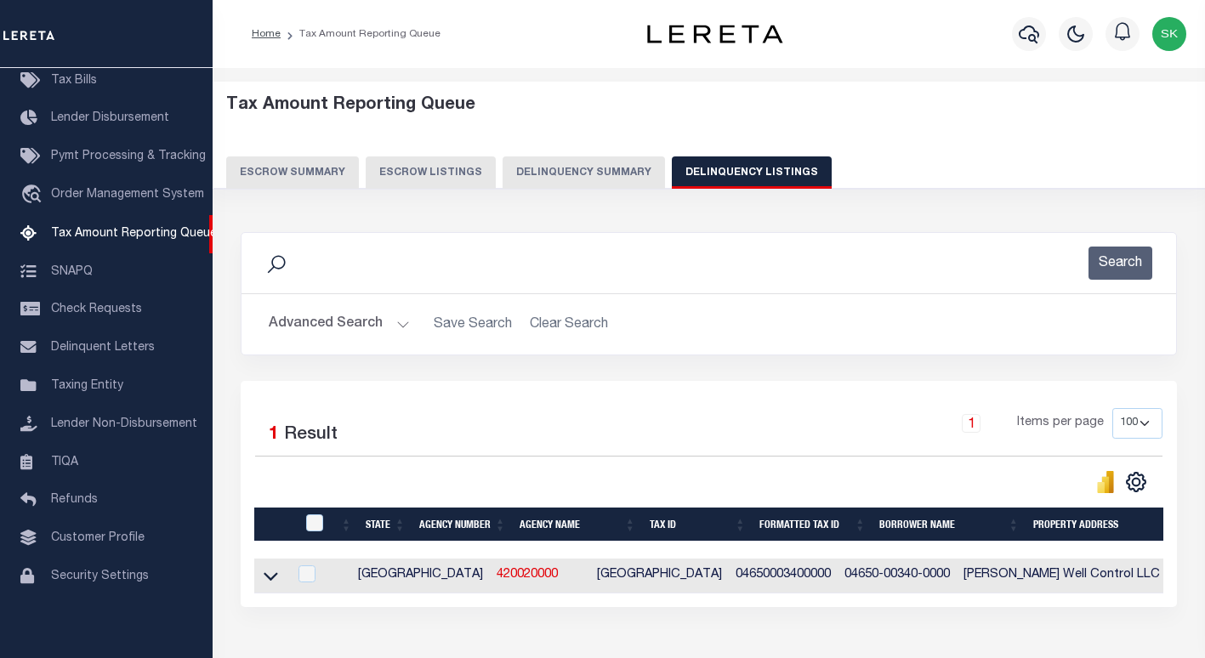
click at [298, 321] on button "Advanced Search" at bounding box center [339, 324] width 141 height 33
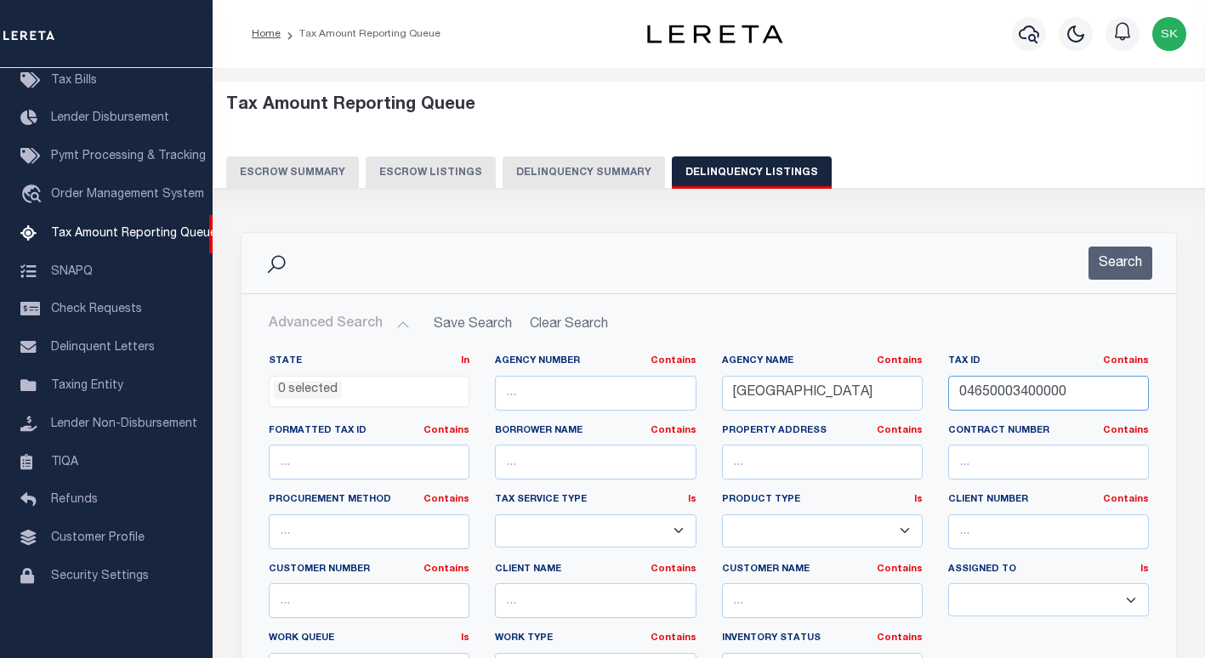
click at [991, 382] on input "04650003400000" at bounding box center [1048, 393] width 201 height 35
click at [991, 381] on input "04650003400000" at bounding box center [1048, 393] width 201 height 35
paste input "38700015"
type input "03870001500000"
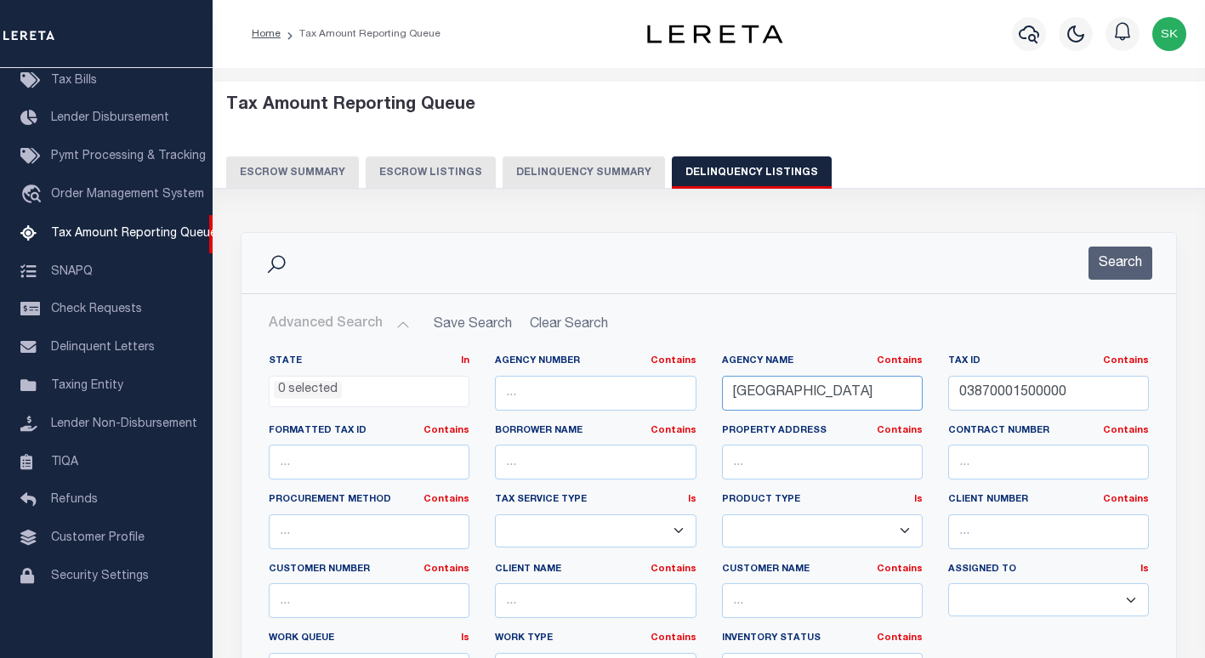
click at [830, 397] on input "[GEOGRAPHIC_DATA]" at bounding box center [822, 393] width 201 height 35
click at [1128, 266] on button "Search" at bounding box center [1121, 263] width 64 height 33
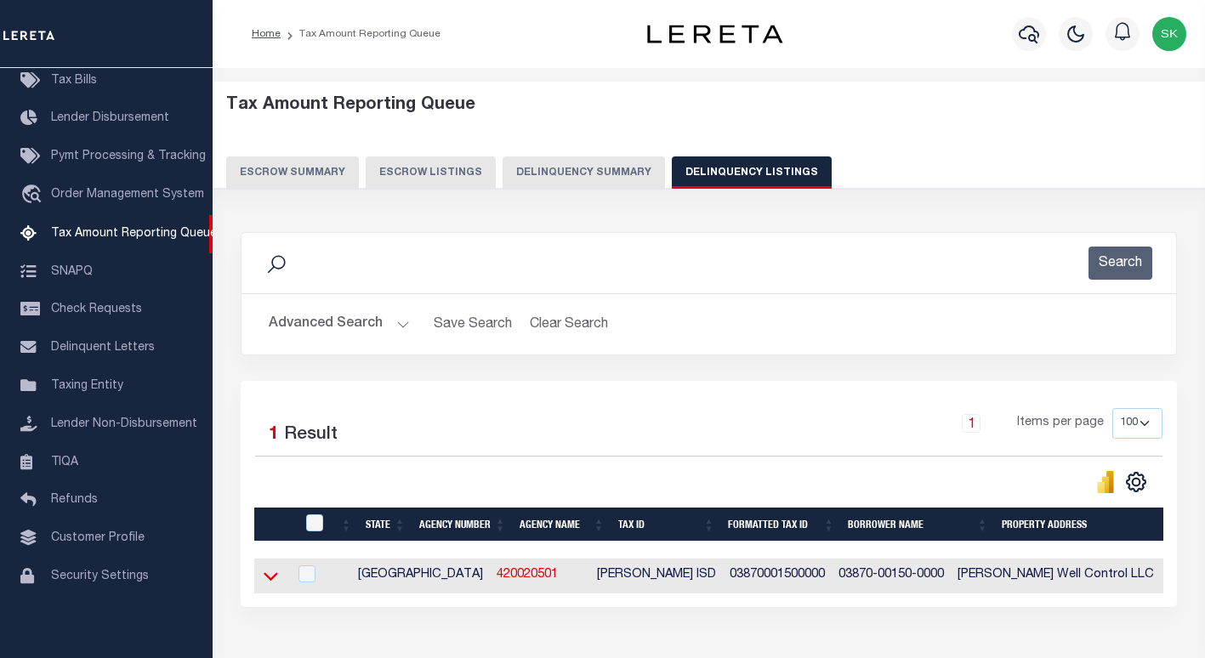
click at [273, 577] on icon at bounding box center [271, 576] width 14 height 18
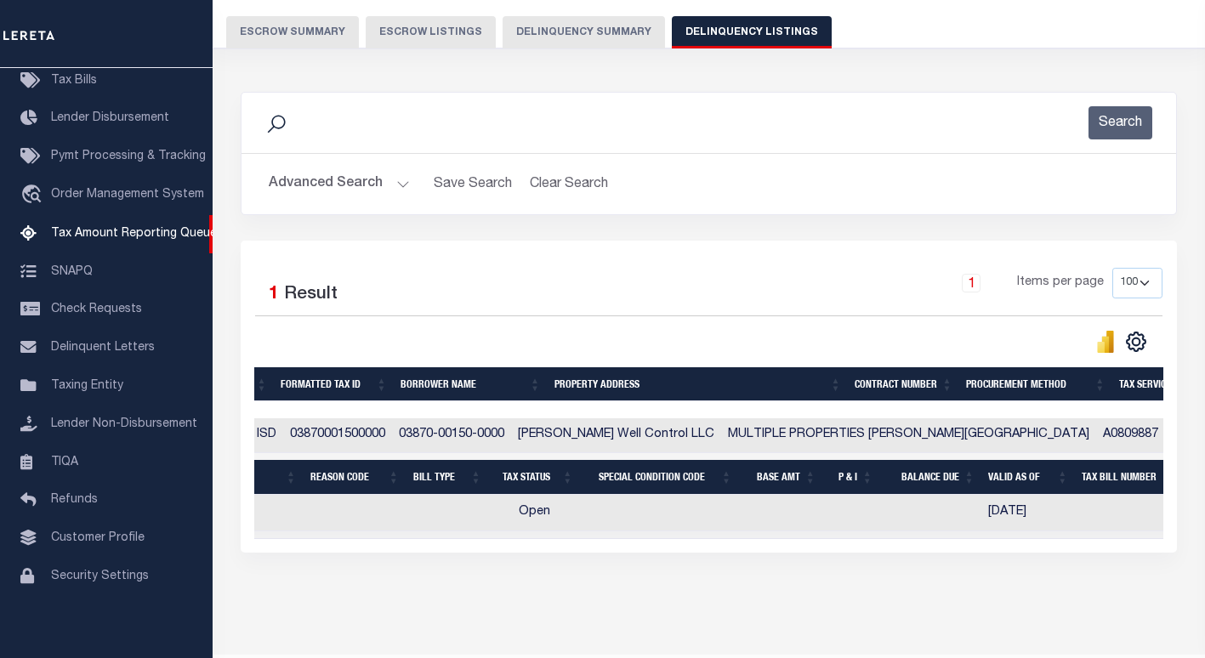
scroll to position [0, 495]
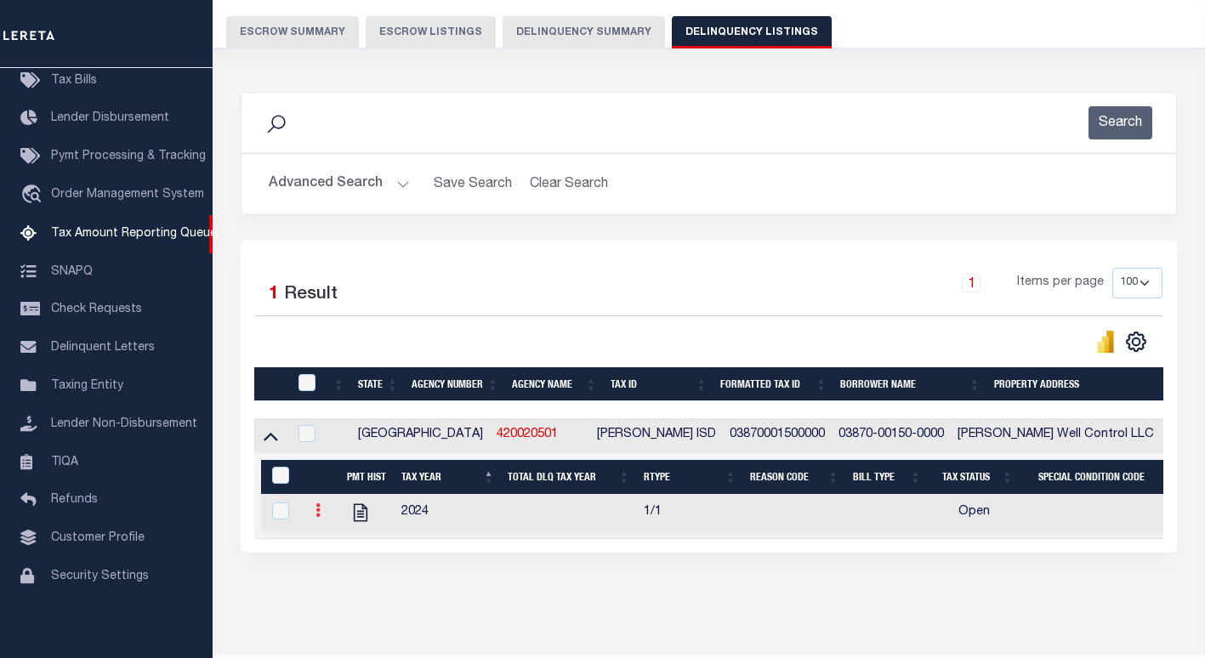
click at [315, 517] on icon at bounding box center [317, 510] width 5 height 14
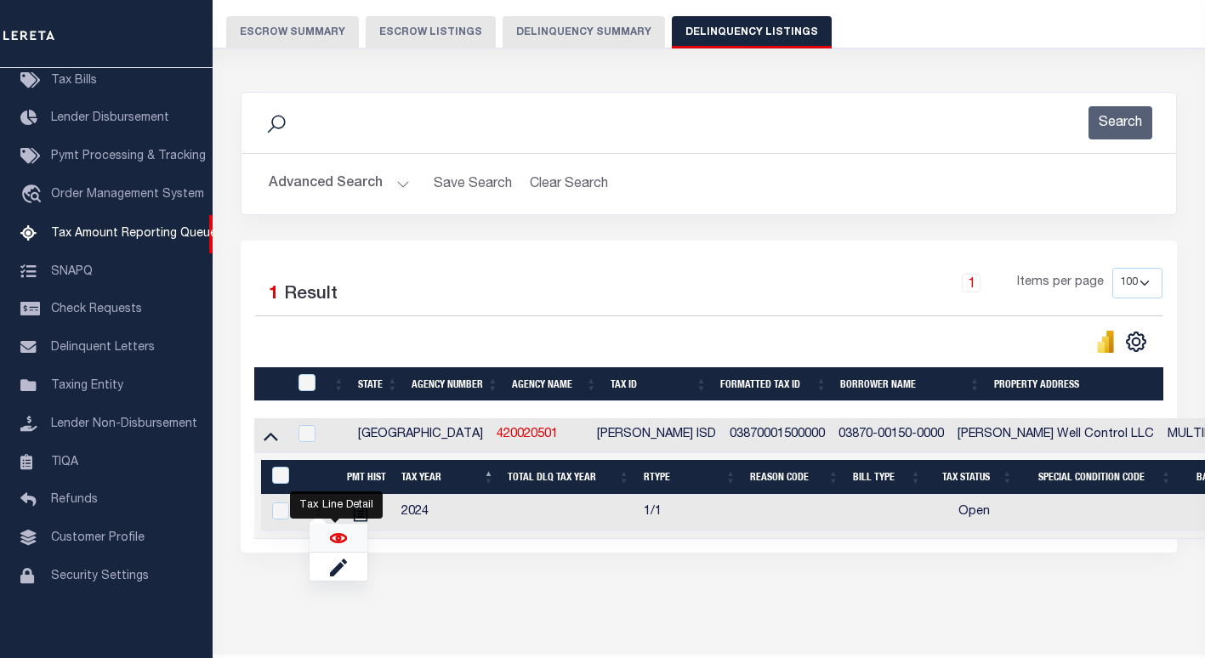
click at [335, 543] on img "" at bounding box center [338, 538] width 17 height 17
checkbox input "true"
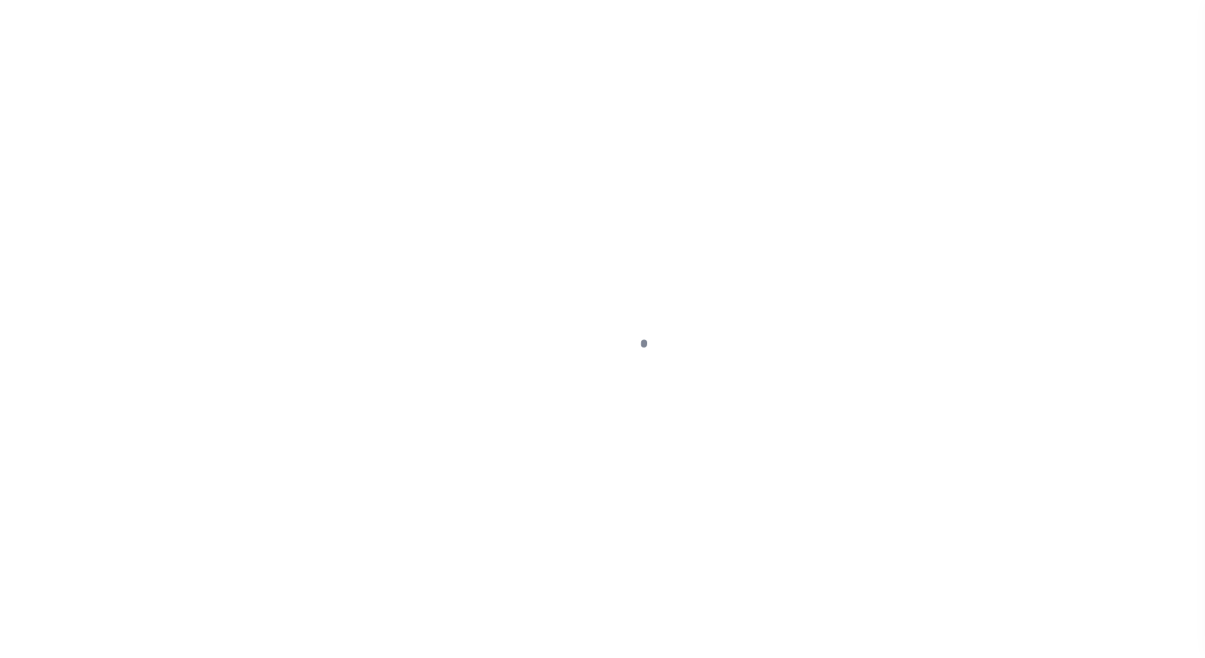
select select "OP2"
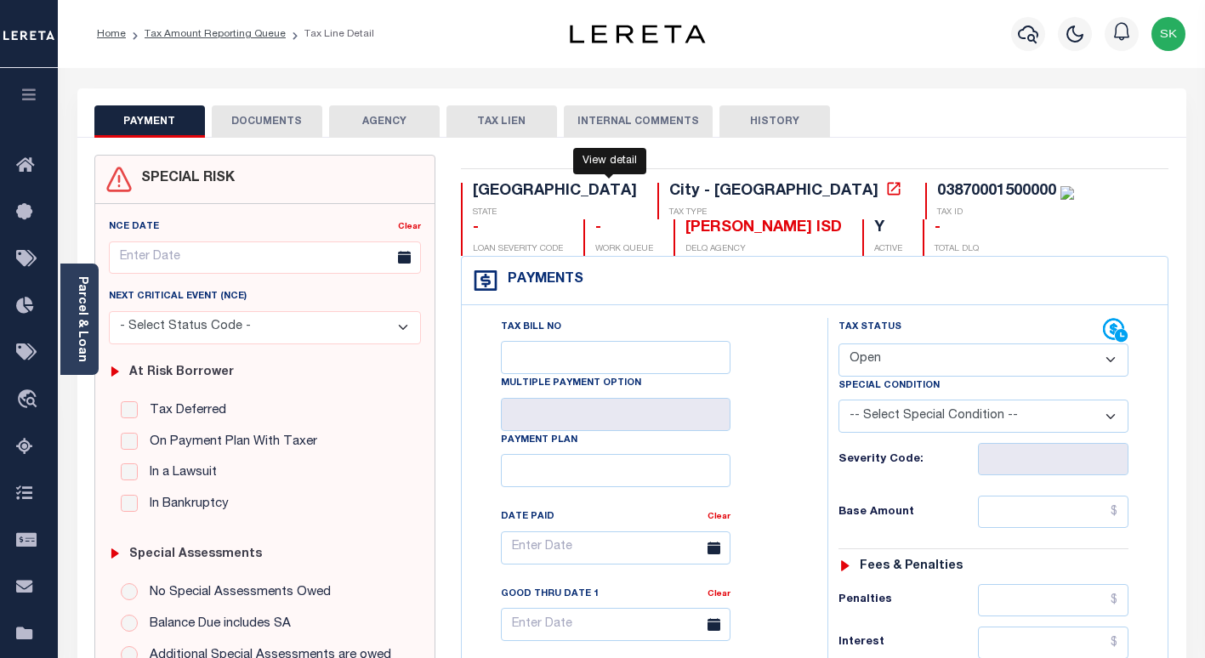
click at [885, 187] on icon at bounding box center [893, 188] width 17 height 17
click at [127, 414] on input "Tax Deferred" at bounding box center [129, 409] width 17 height 17
checkbox input "true"
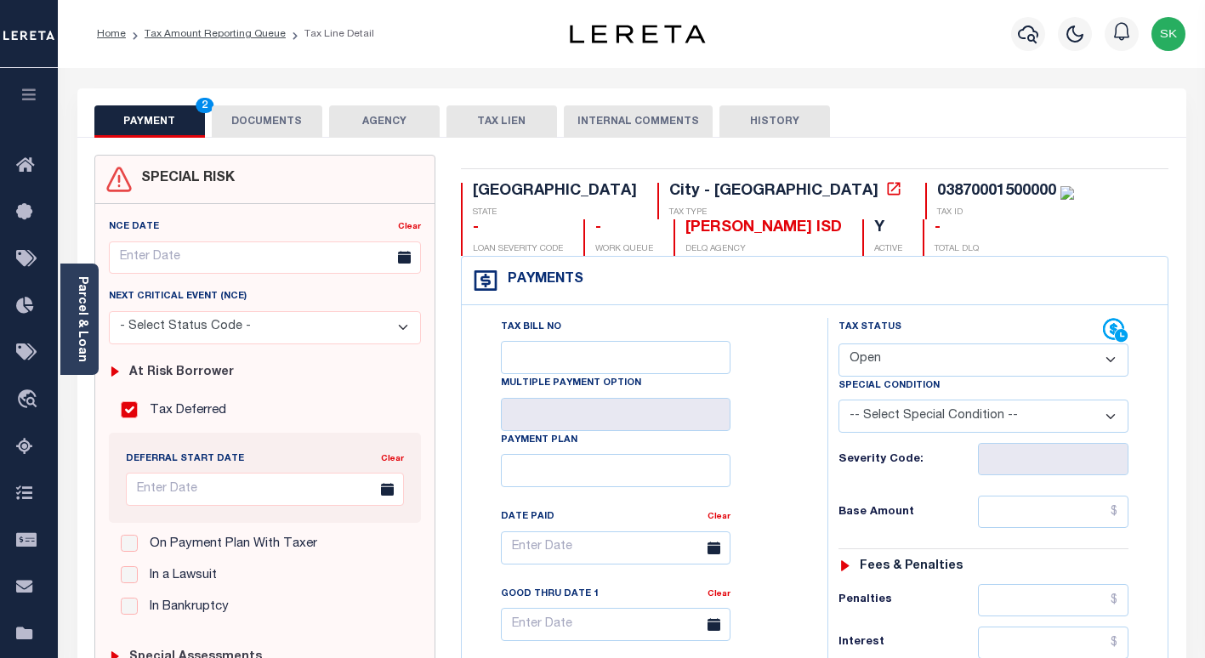
type input "[DATE]"
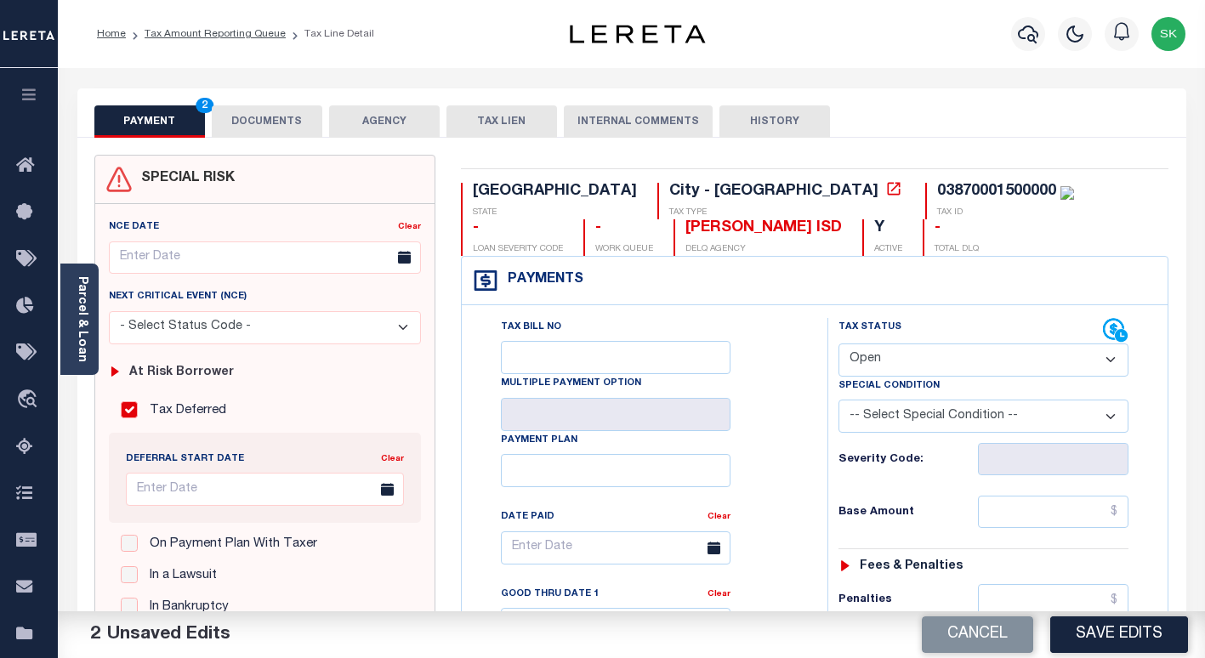
click at [127, 415] on input "Tax Deferred" at bounding box center [129, 409] width 17 height 17
checkbox input "false"
type input "[DATE]"
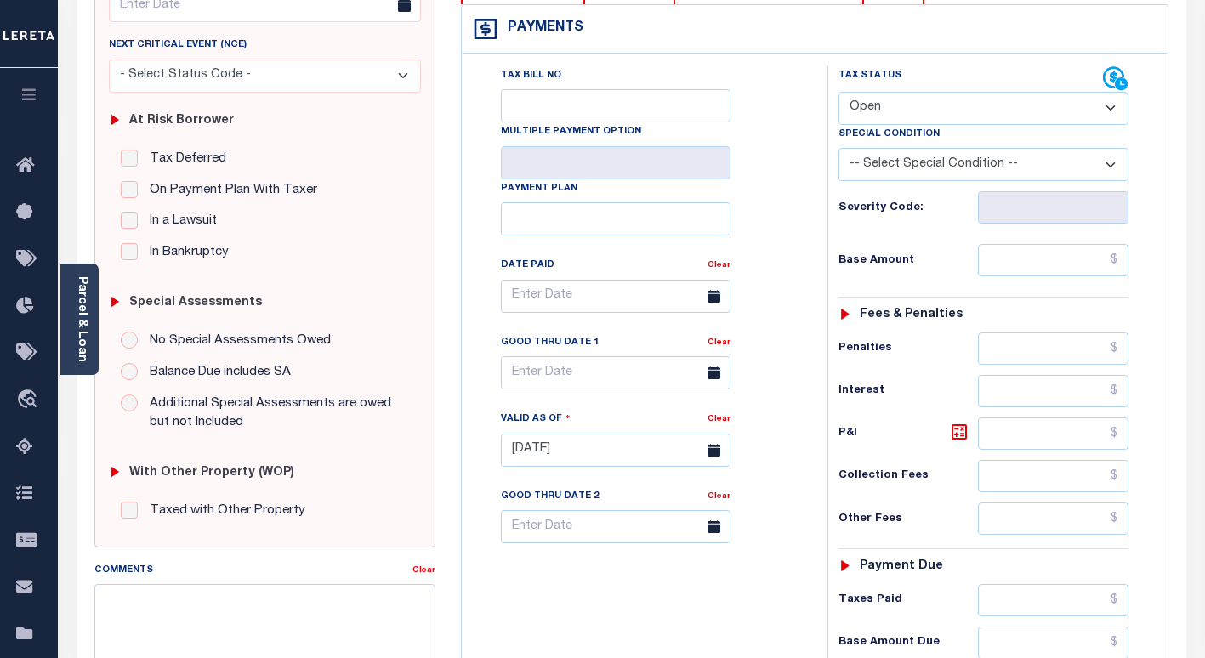
scroll to position [255, 0]
